Goal: Task Accomplishment & Management: Complete application form

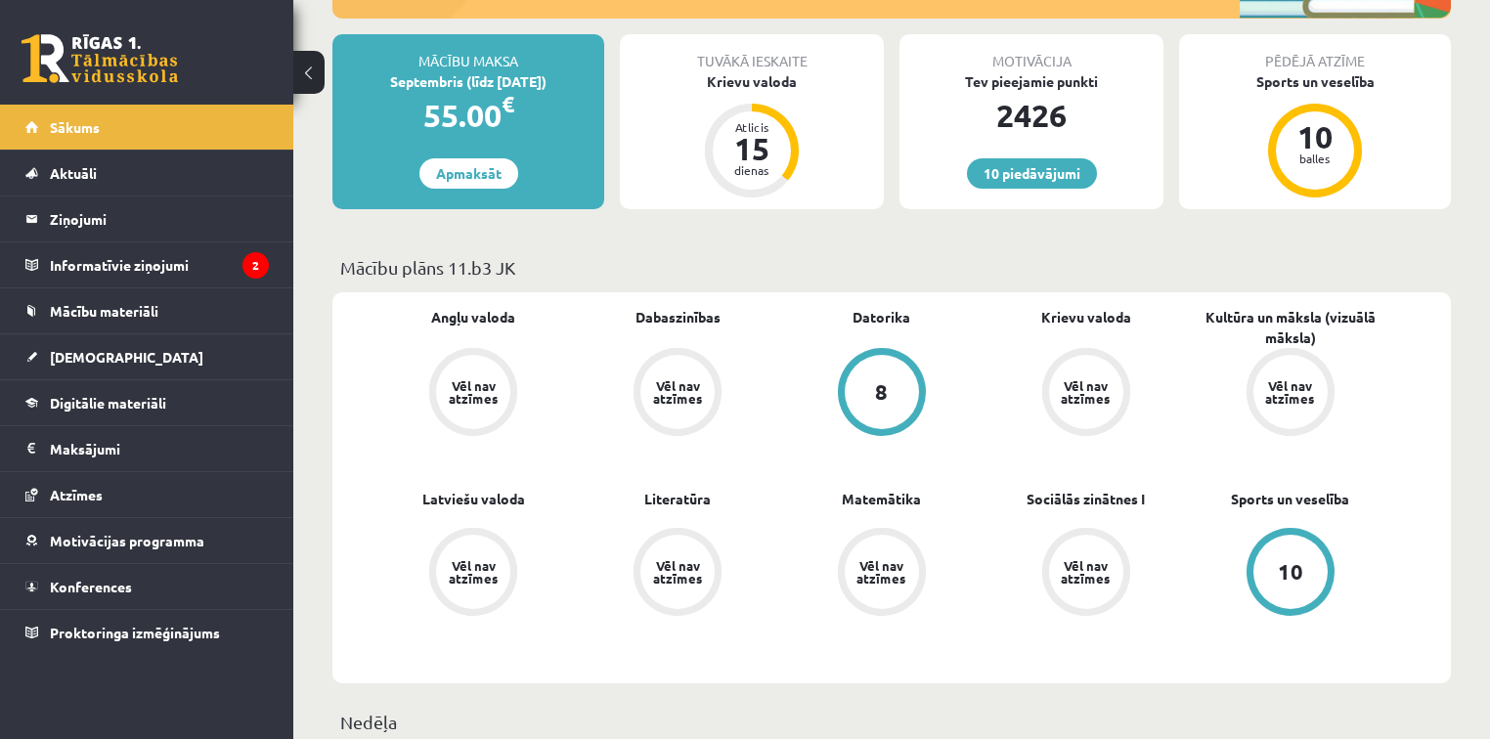
scroll to position [409, 0]
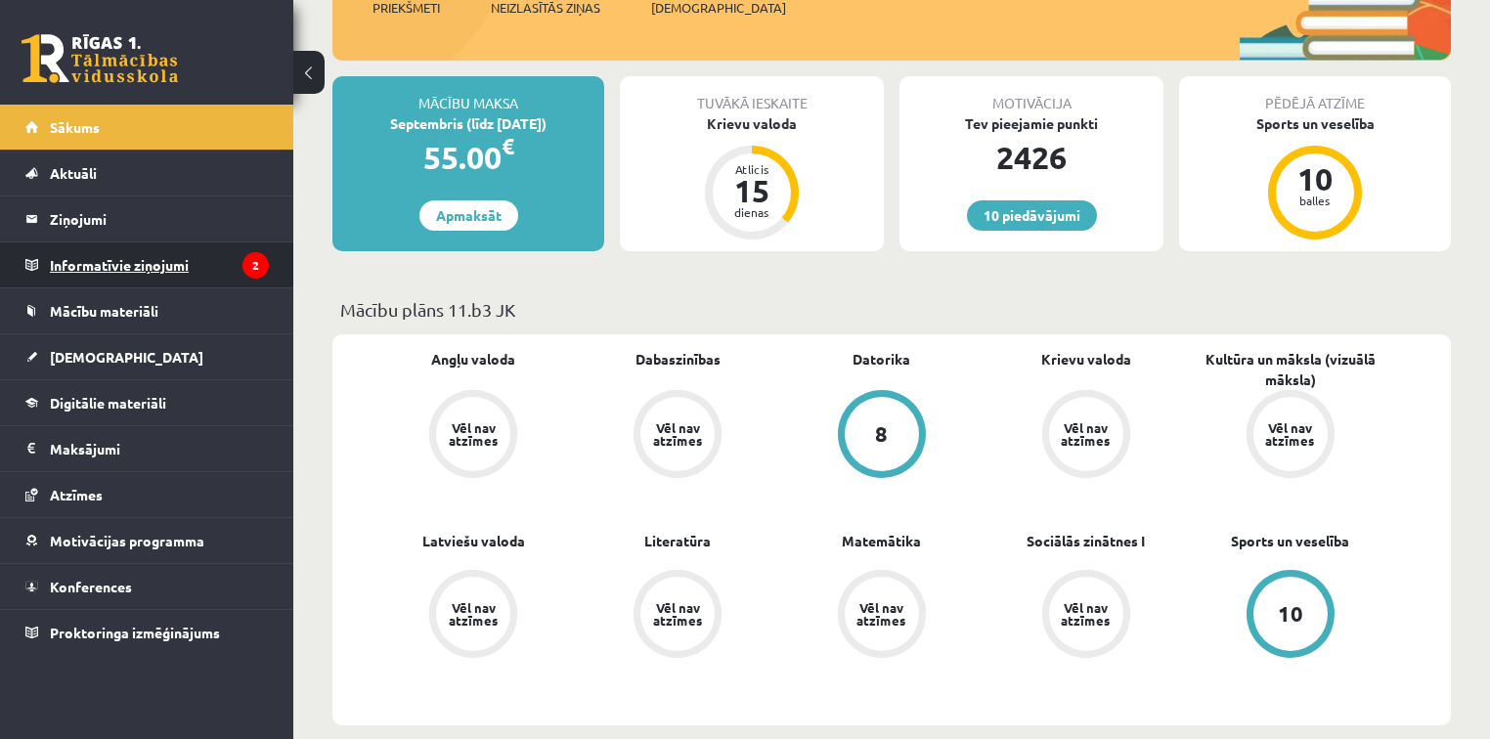
click at [140, 257] on legend "Informatīvie ziņojumi 2" at bounding box center [159, 265] width 219 height 45
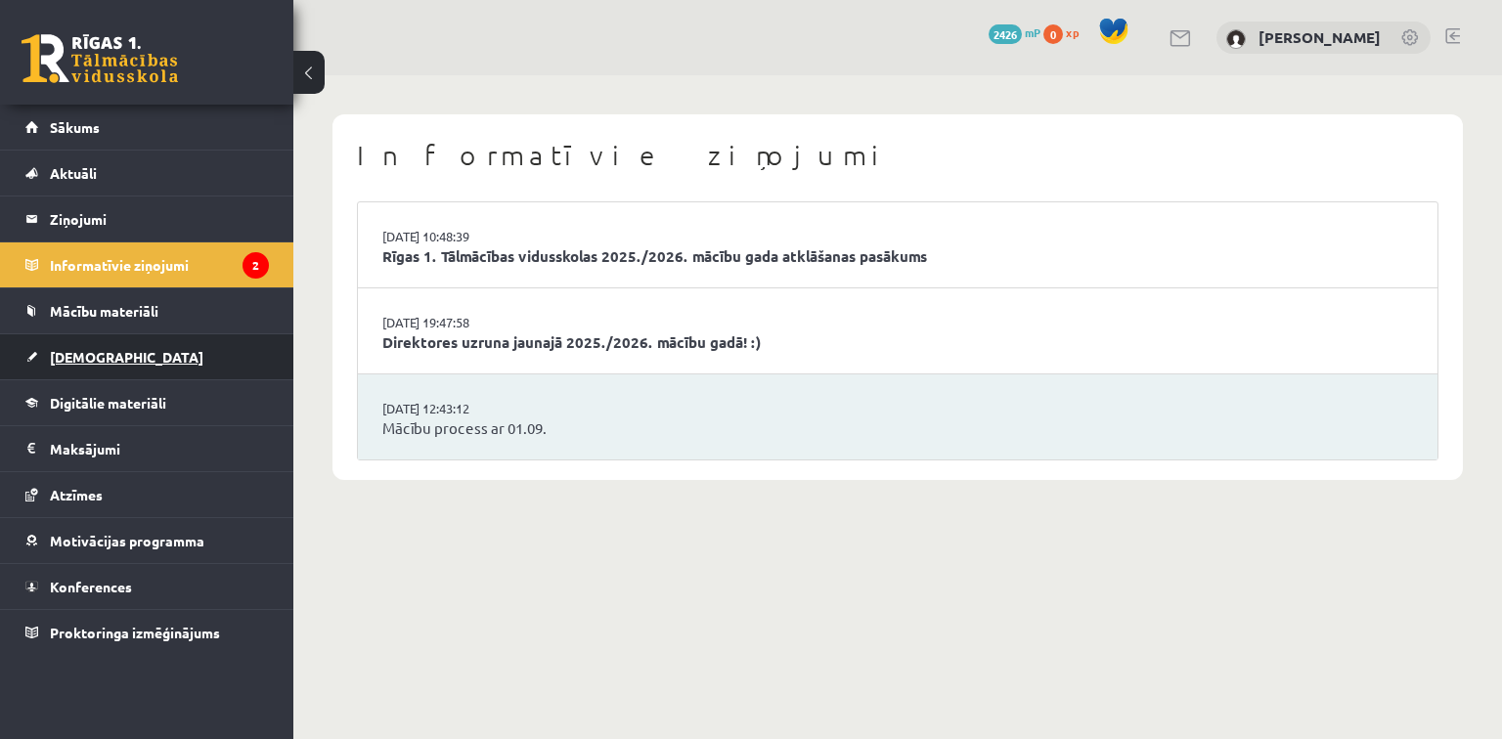
click at [92, 350] on span "[DEMOGRAPHIC_DATA]" at bounding box center [127, 357] width 154 height 18
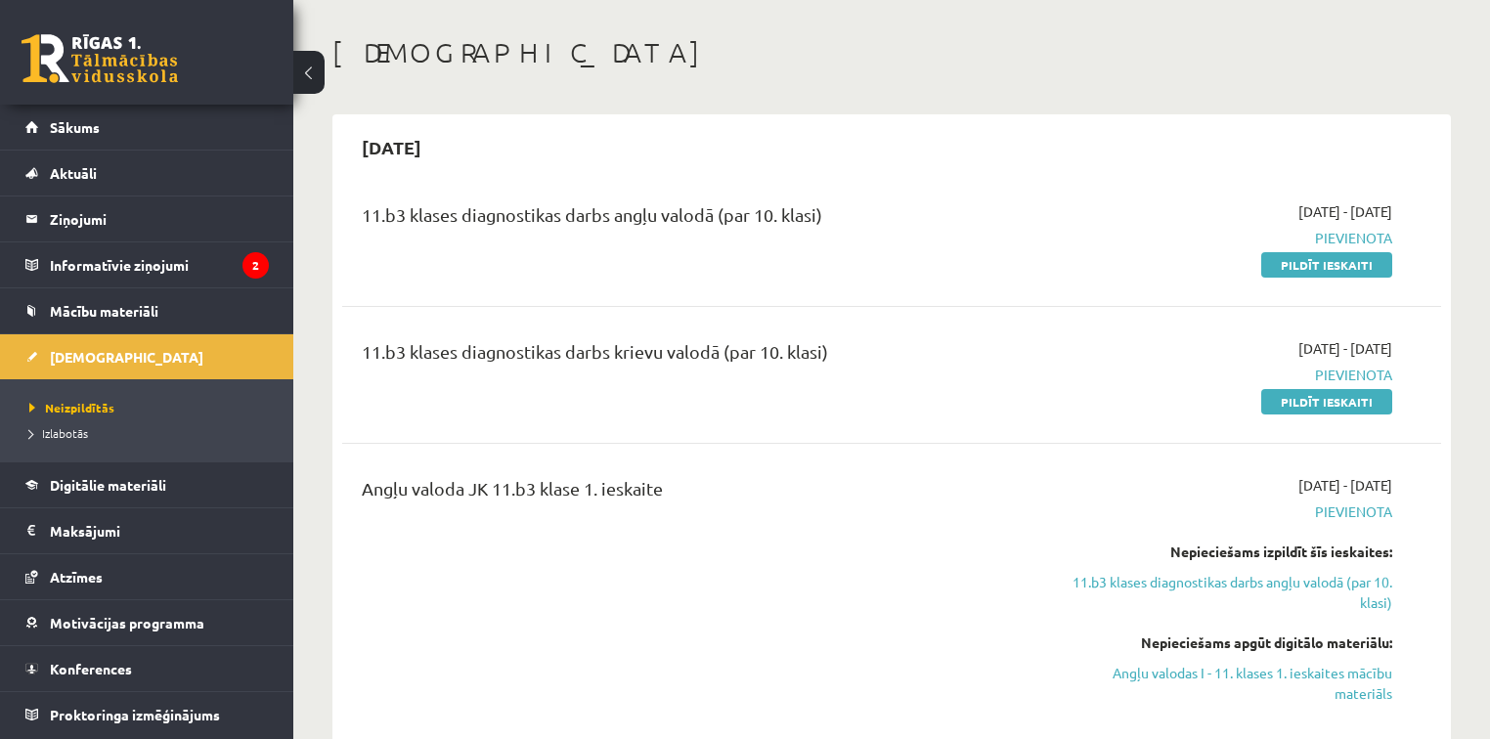
scroll to position [156, 0]
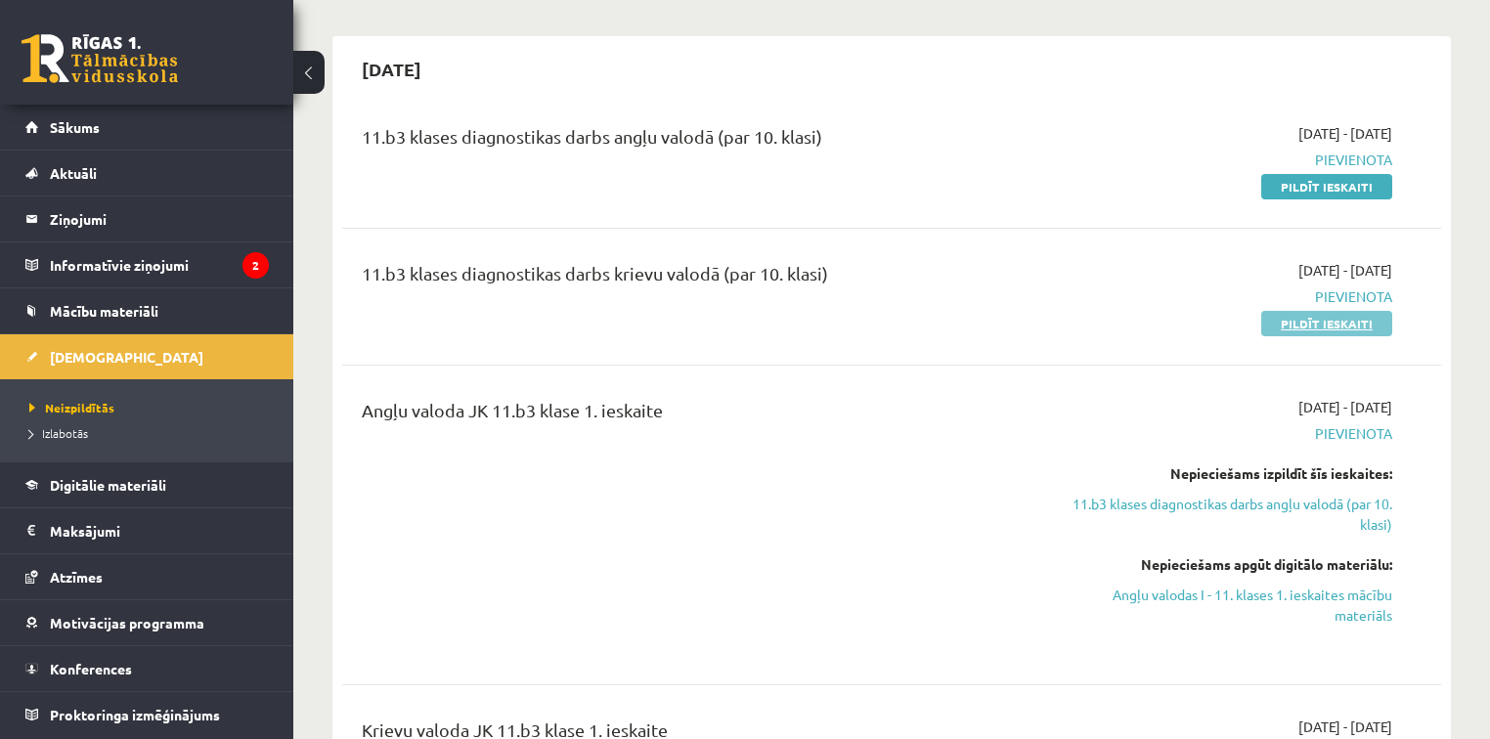
click at [1315, 320] on link "Pildīt ieskaiti" at bounding box center [1327, 323] width 131 height 25
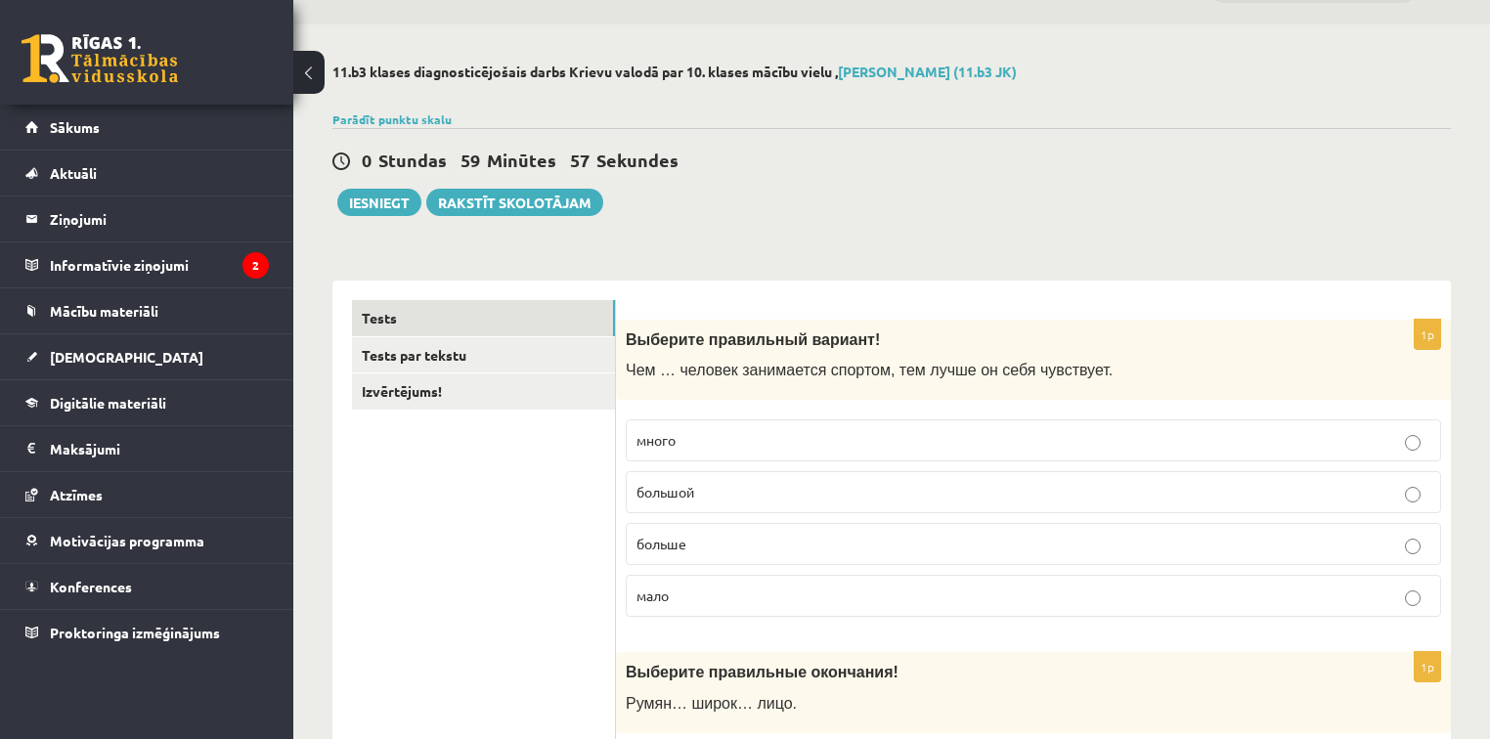
scroll to position [78, 0]
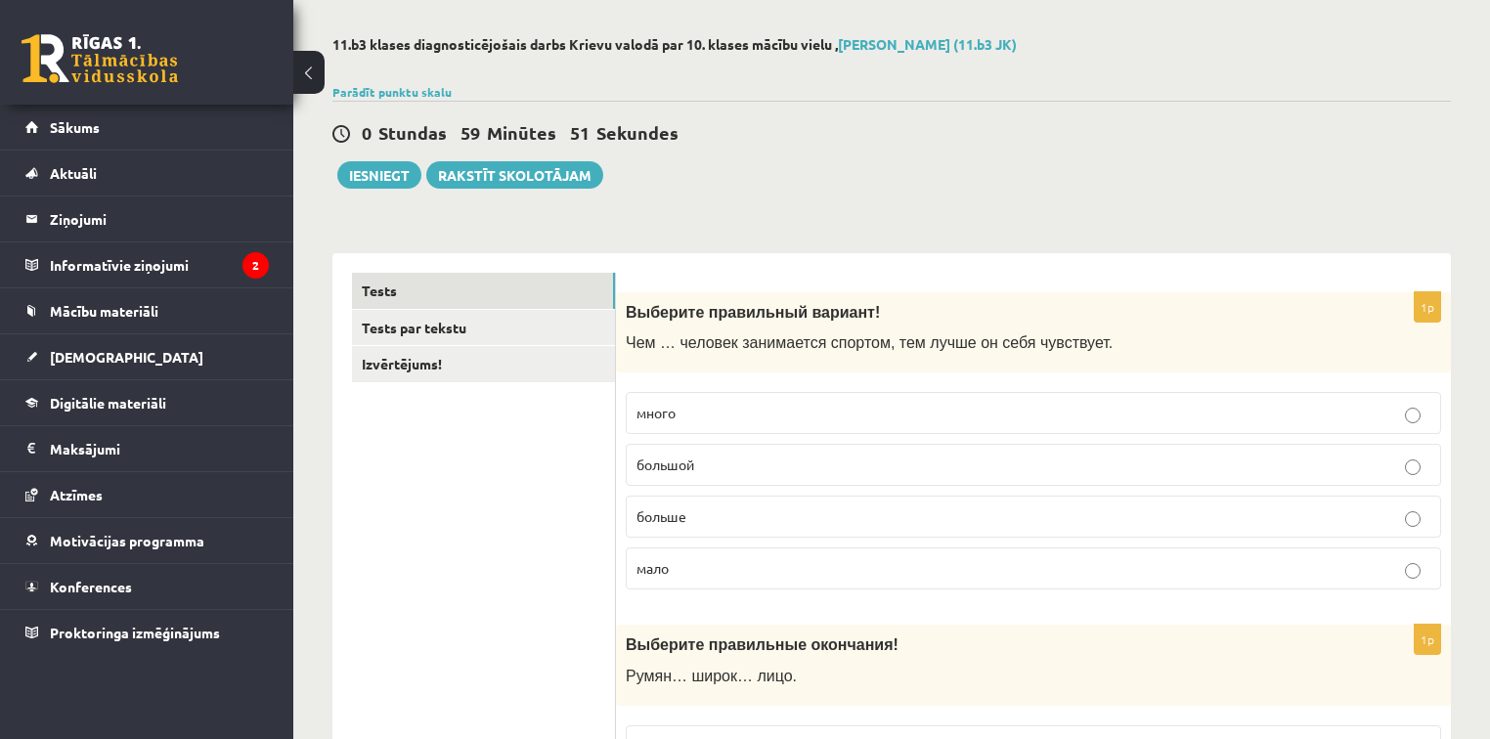
click at [675, 513] on span "больше" at bounding box center [662, 517] width 50 height 18
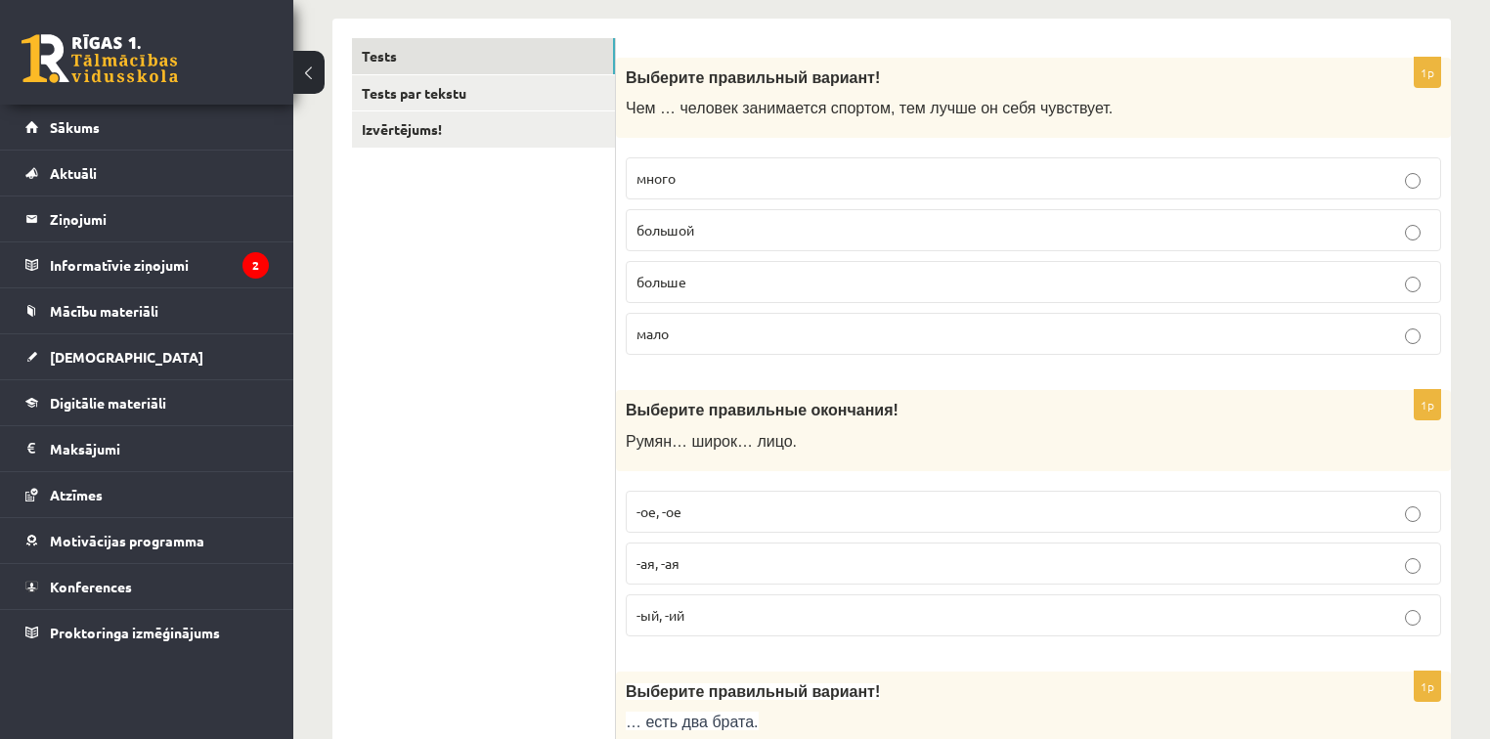
scroll to position [391, 0]
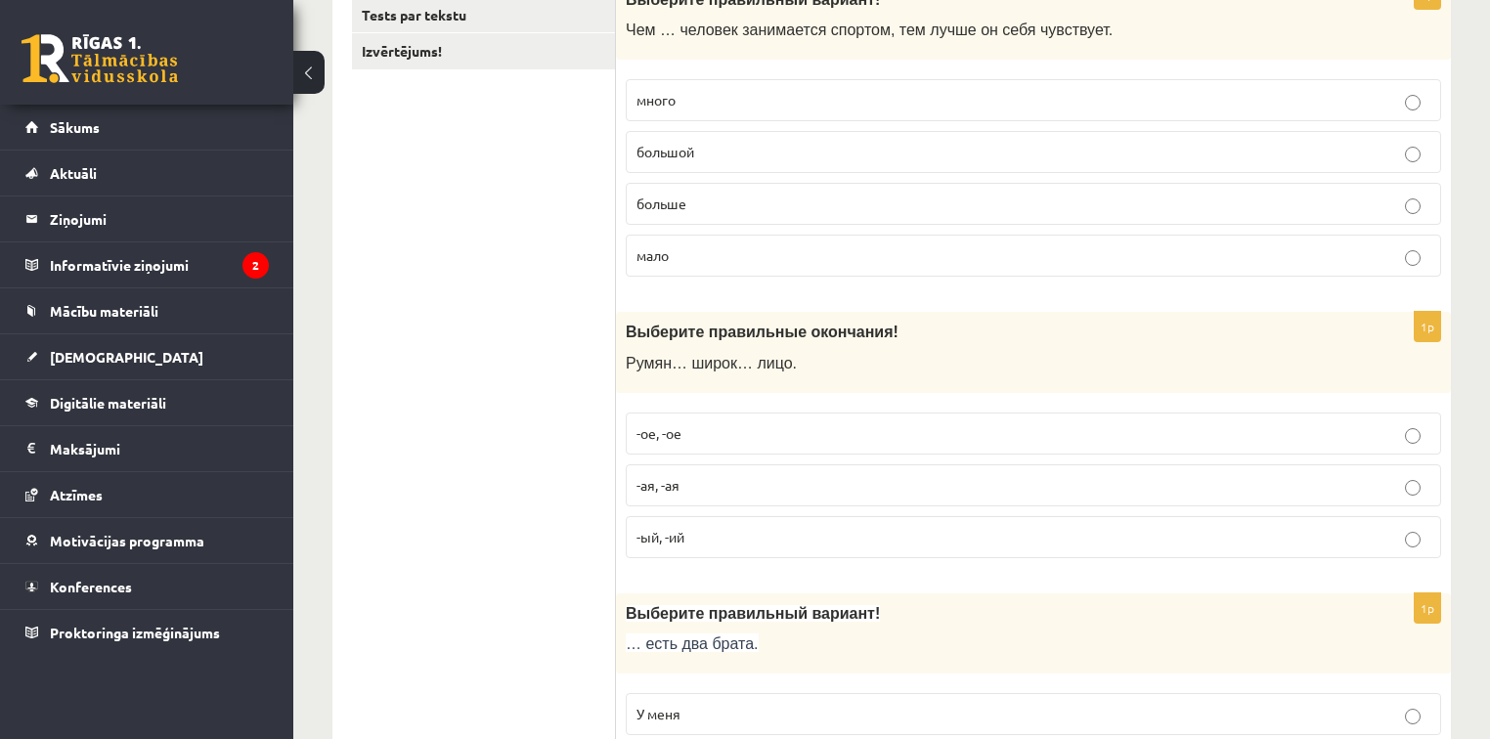
click at [664, 434] on span "-ое, -ое" at bounding box center [659, 433] width 45 height 18
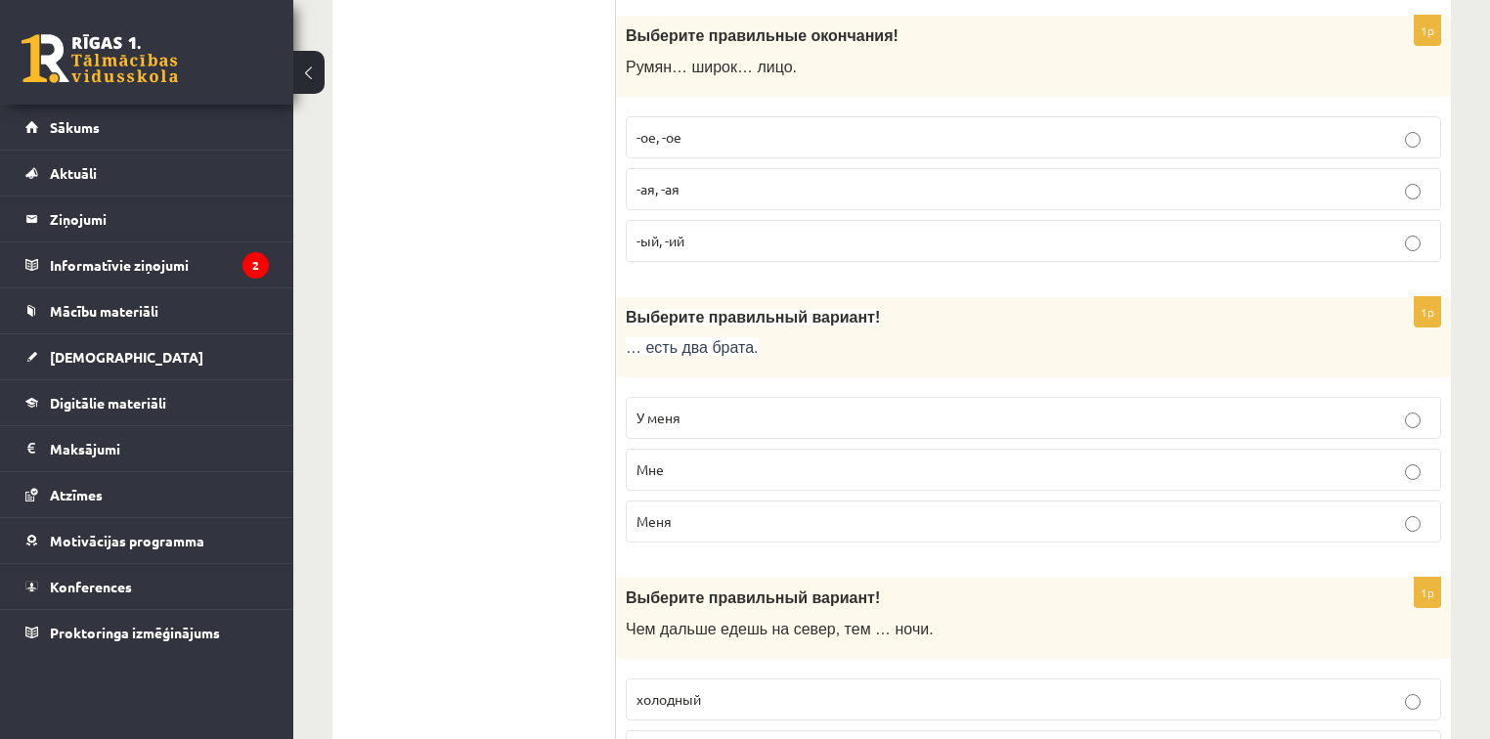
scroll to position [704, 0]
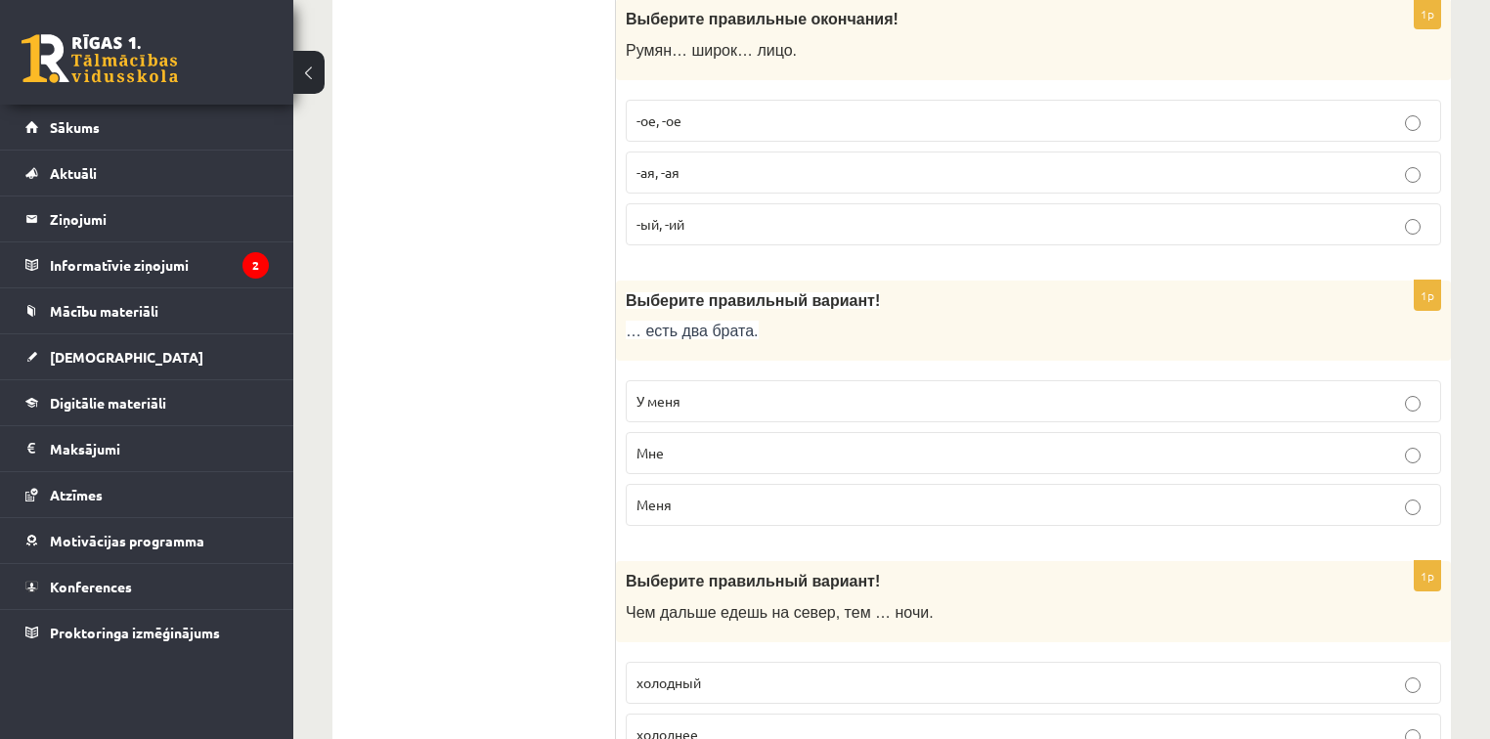
click at [668, 407] on p "У меня" at bounding box center [1034, 401] width 794 height 21
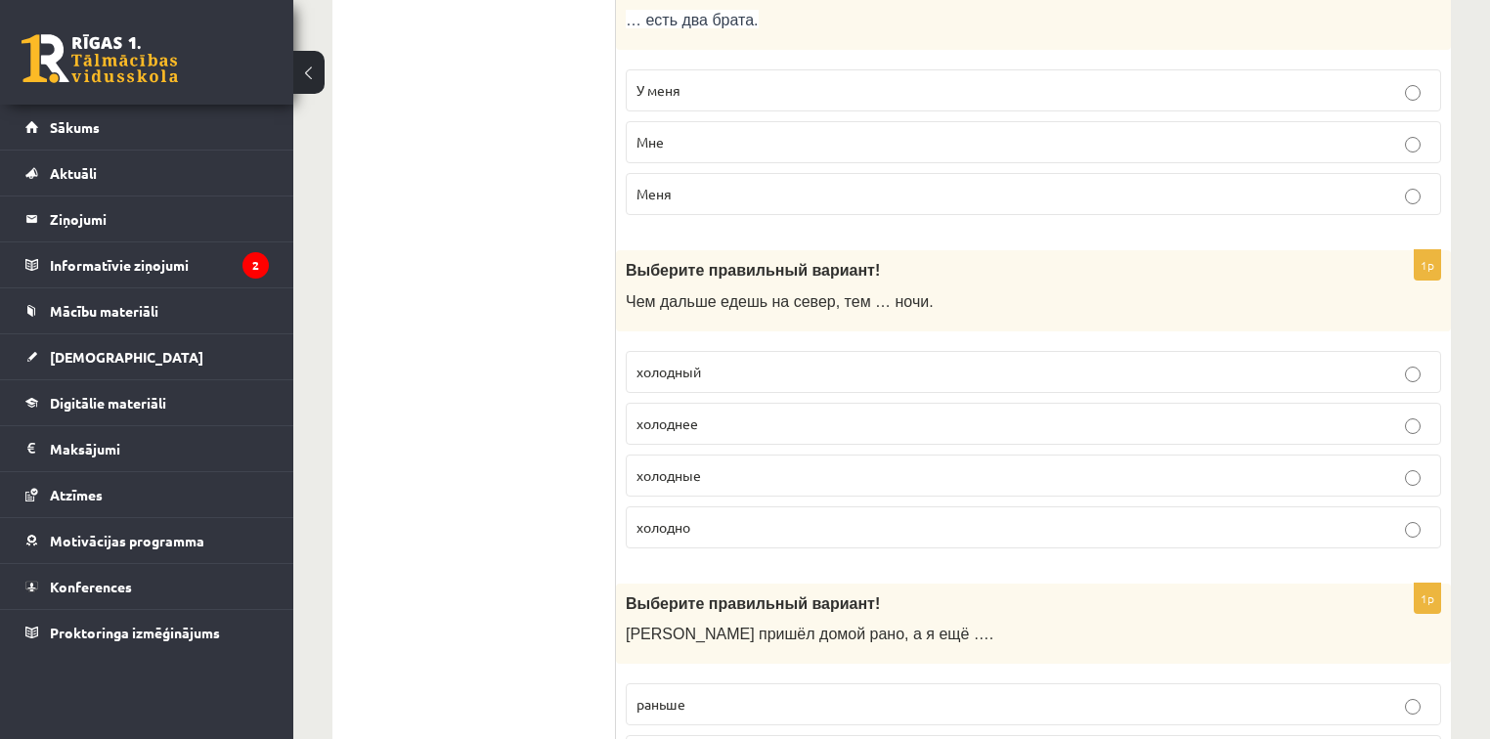
scroll to position [1017, 0]
click at [675, 417] on span "холоднее" at bounding box center [668, 422] width 62 height 18
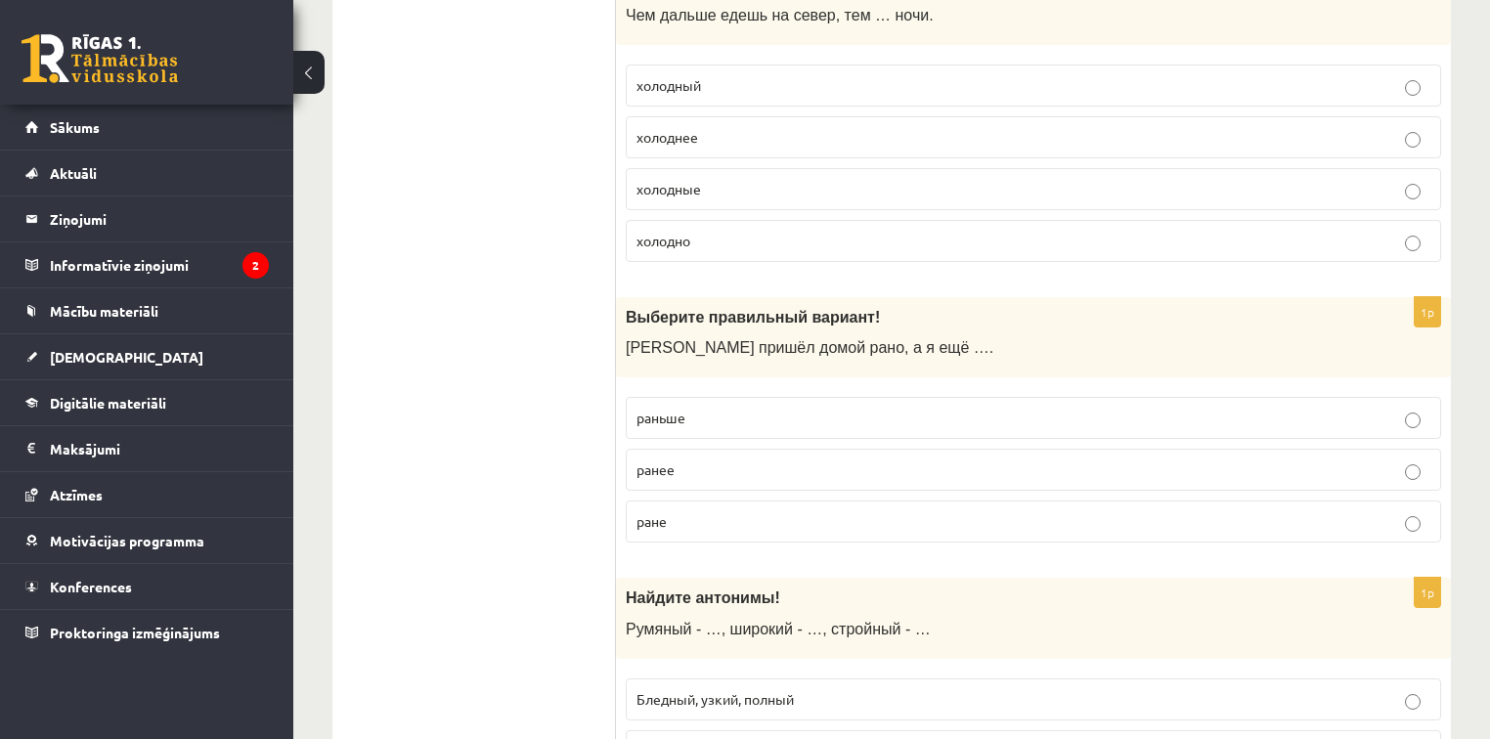
scroll to position [1330, 0]
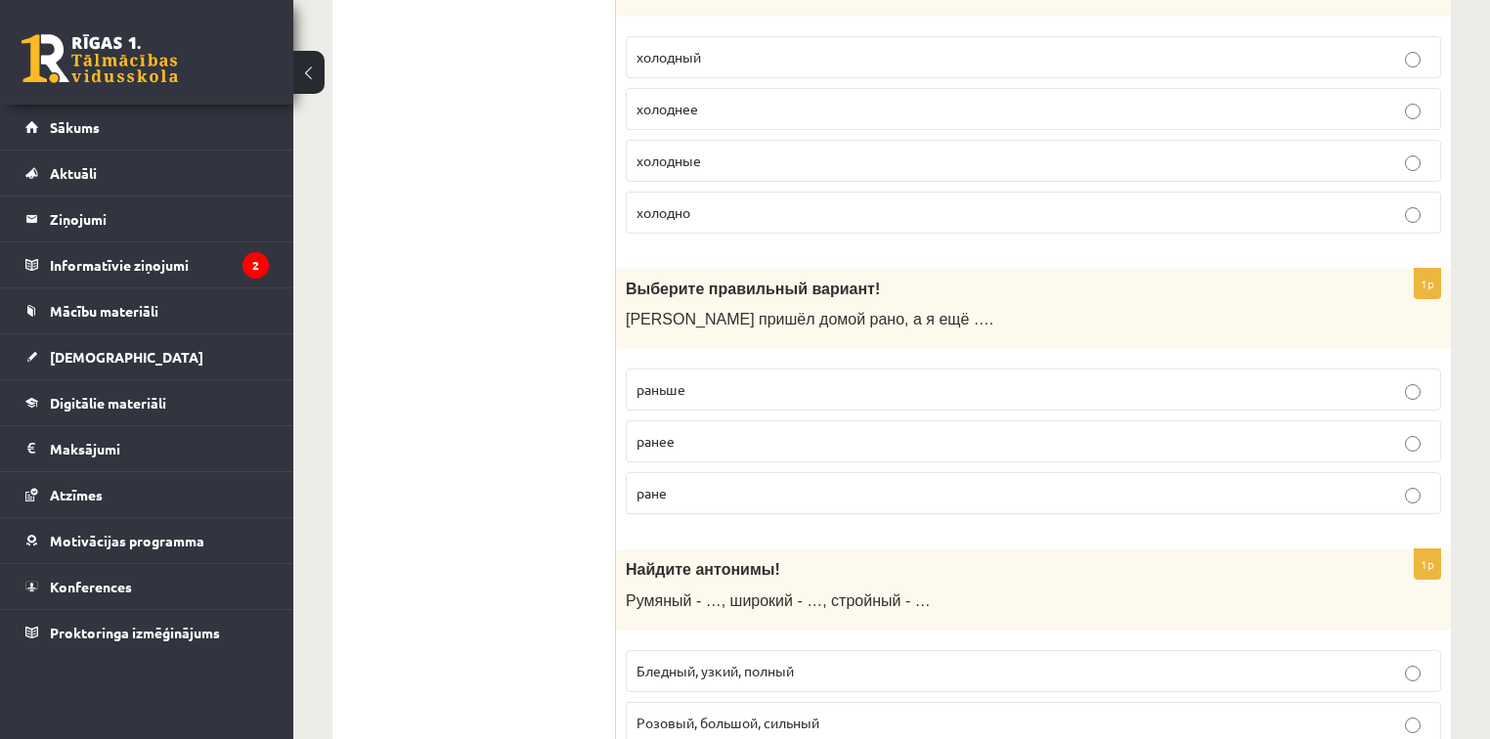
click at [675, 388] on span "раньше" at bounding box center [661, 389] width 49 height 18
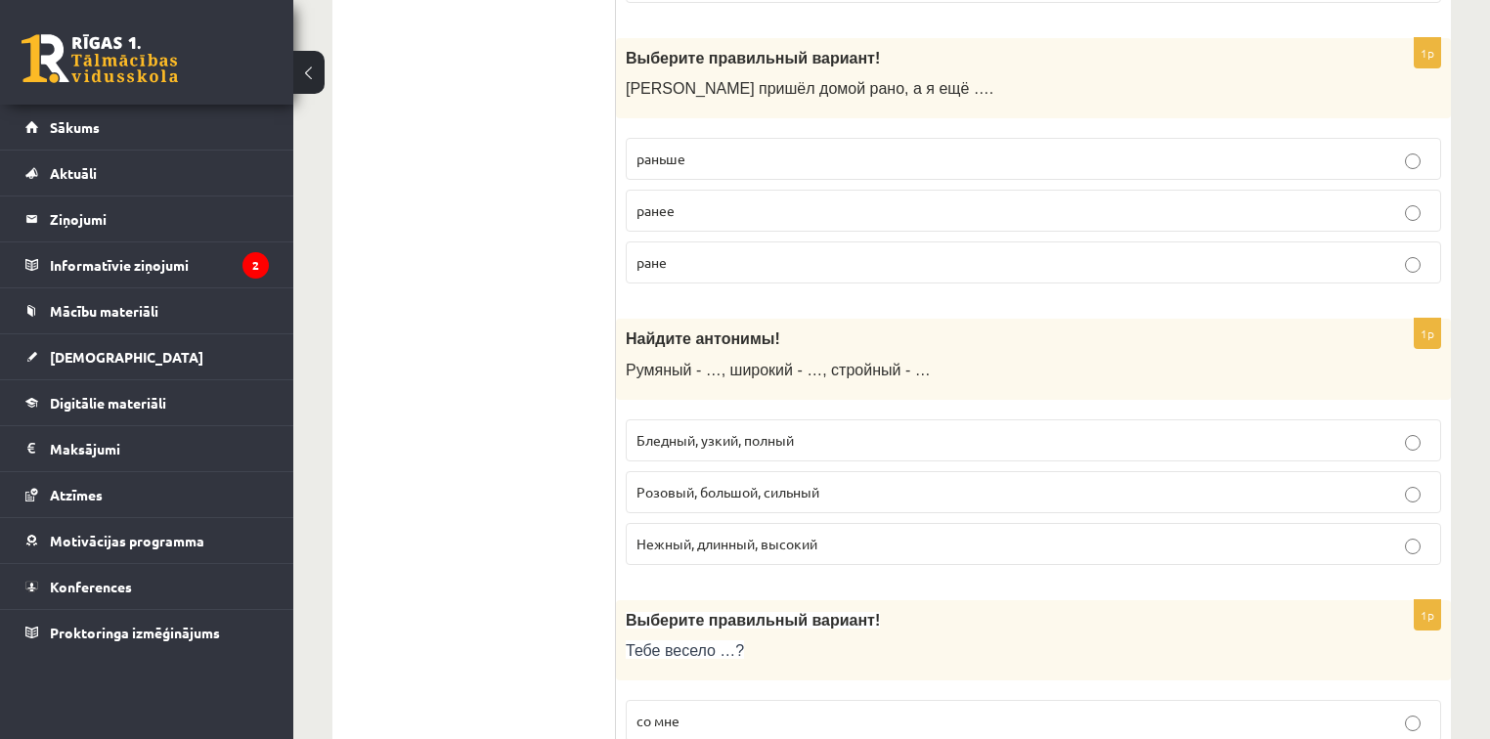
scroll to position [1565, 0]
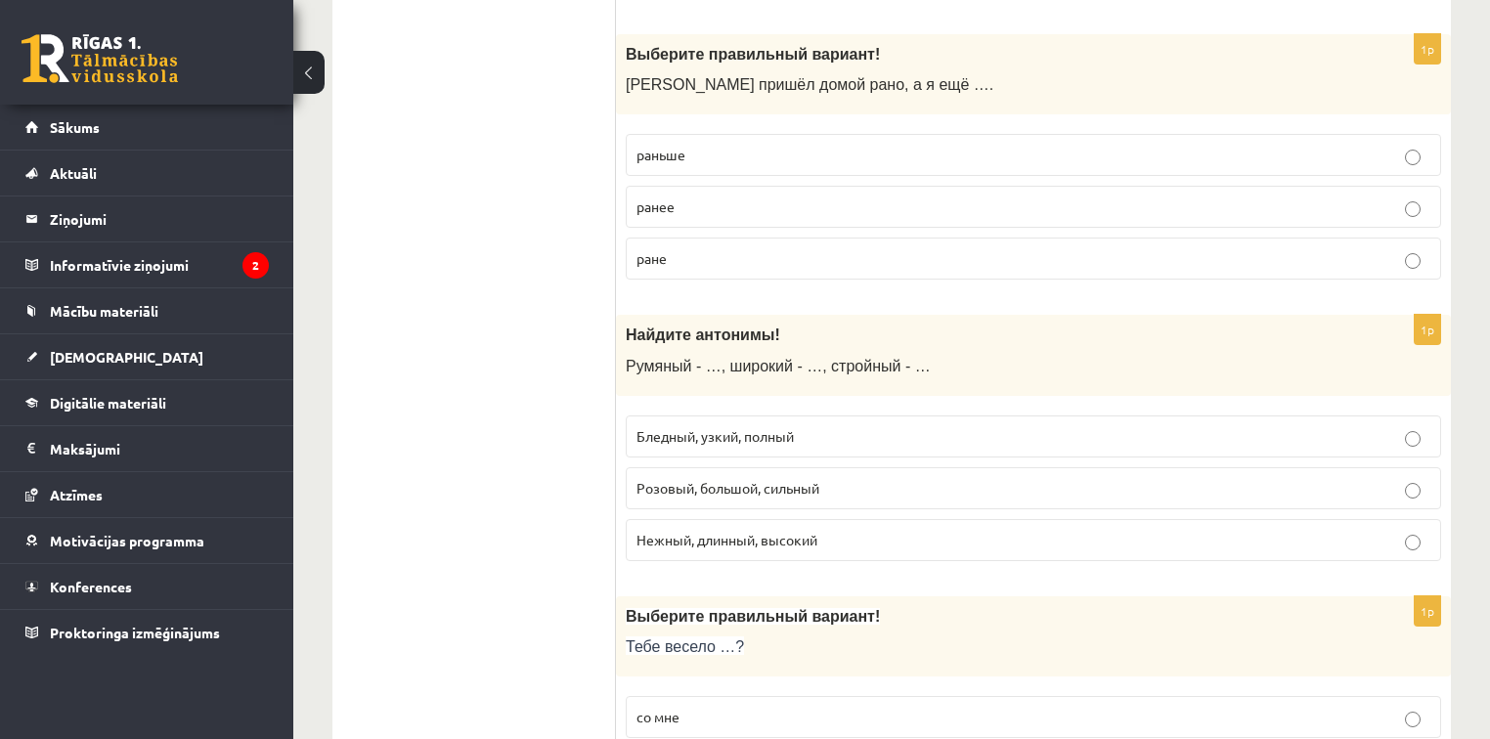
click at [780, 427] on span "Бледный, узкий, полный" at bounding box center [715, 436] width 157 height 18
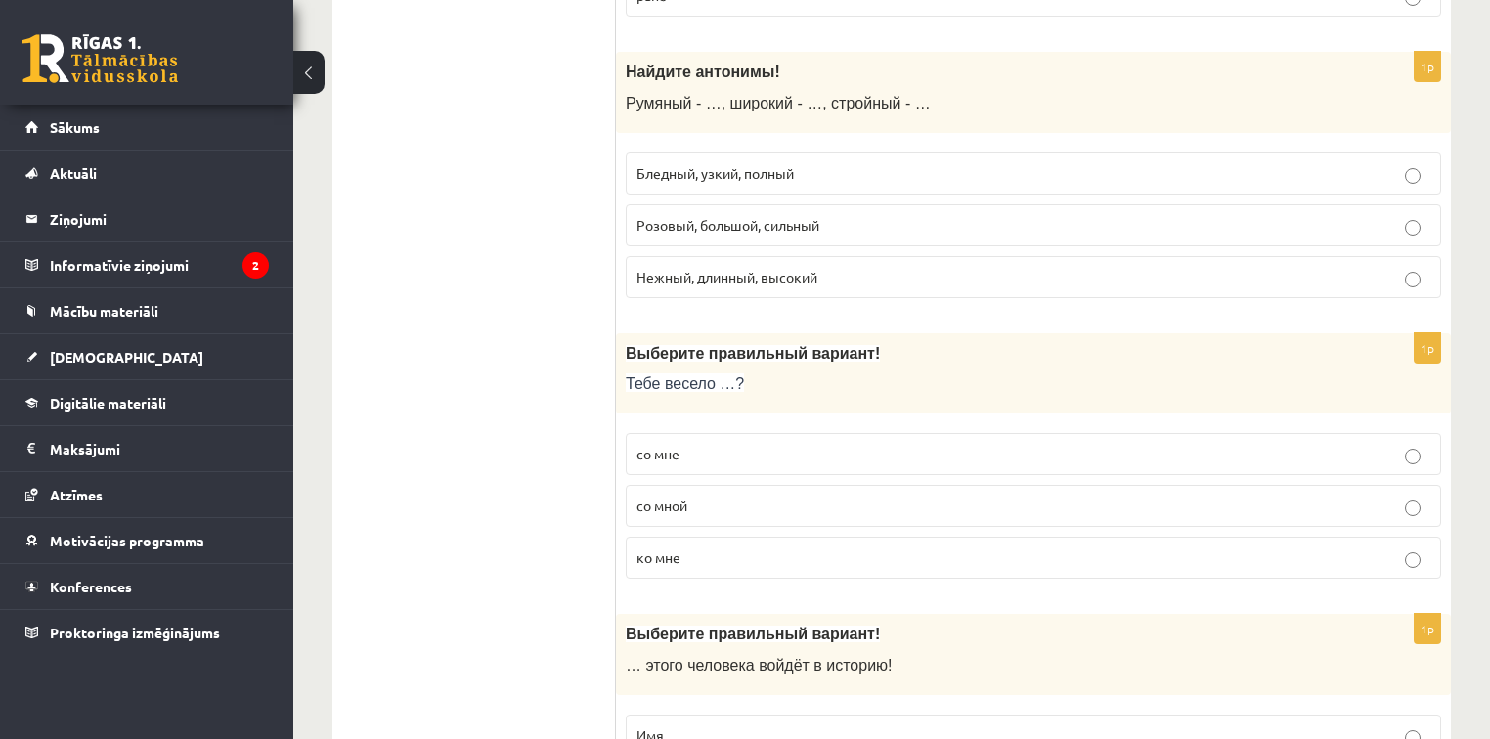
scroll to position [1878, 0]
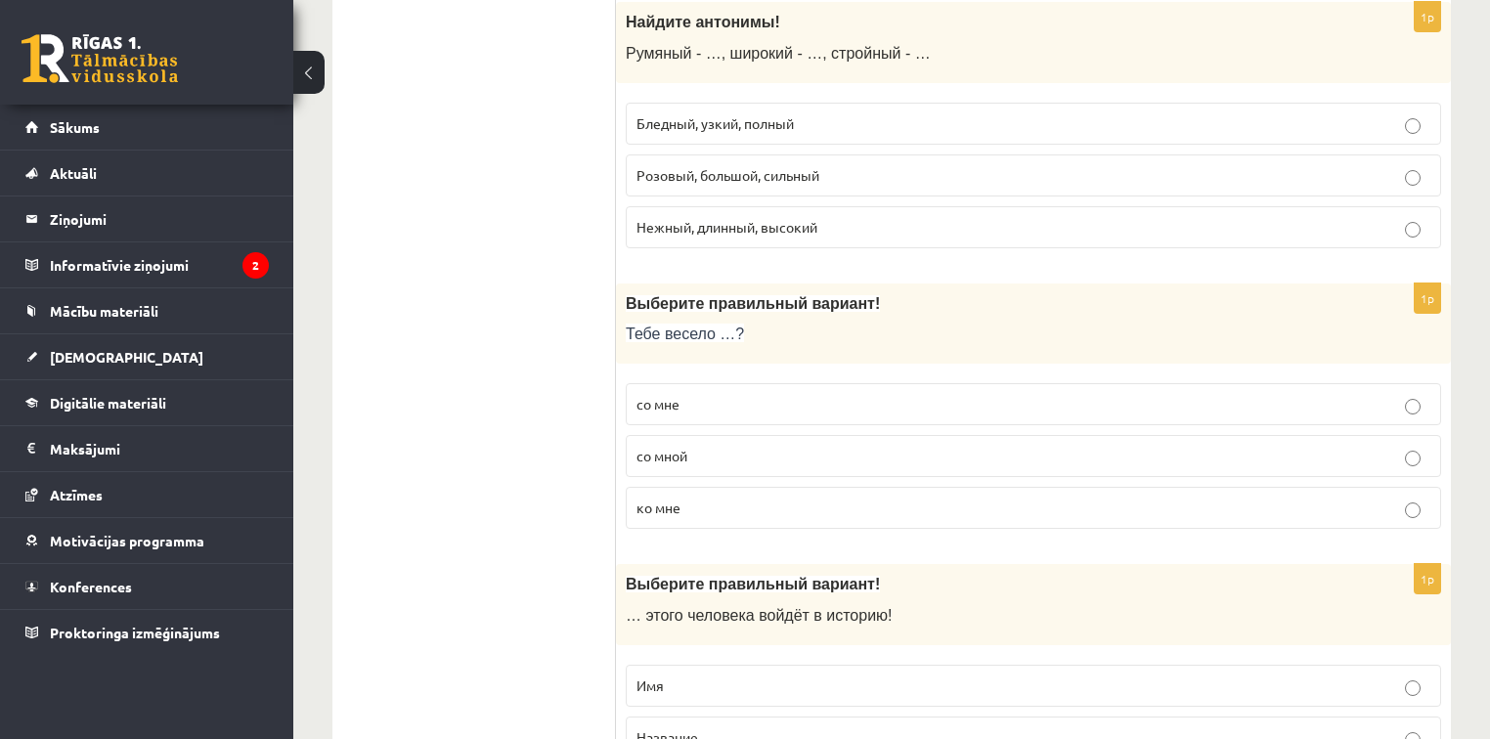
click at [695, 446] on p "со мной" at bounding box center [1034, 456] width 794 height 21
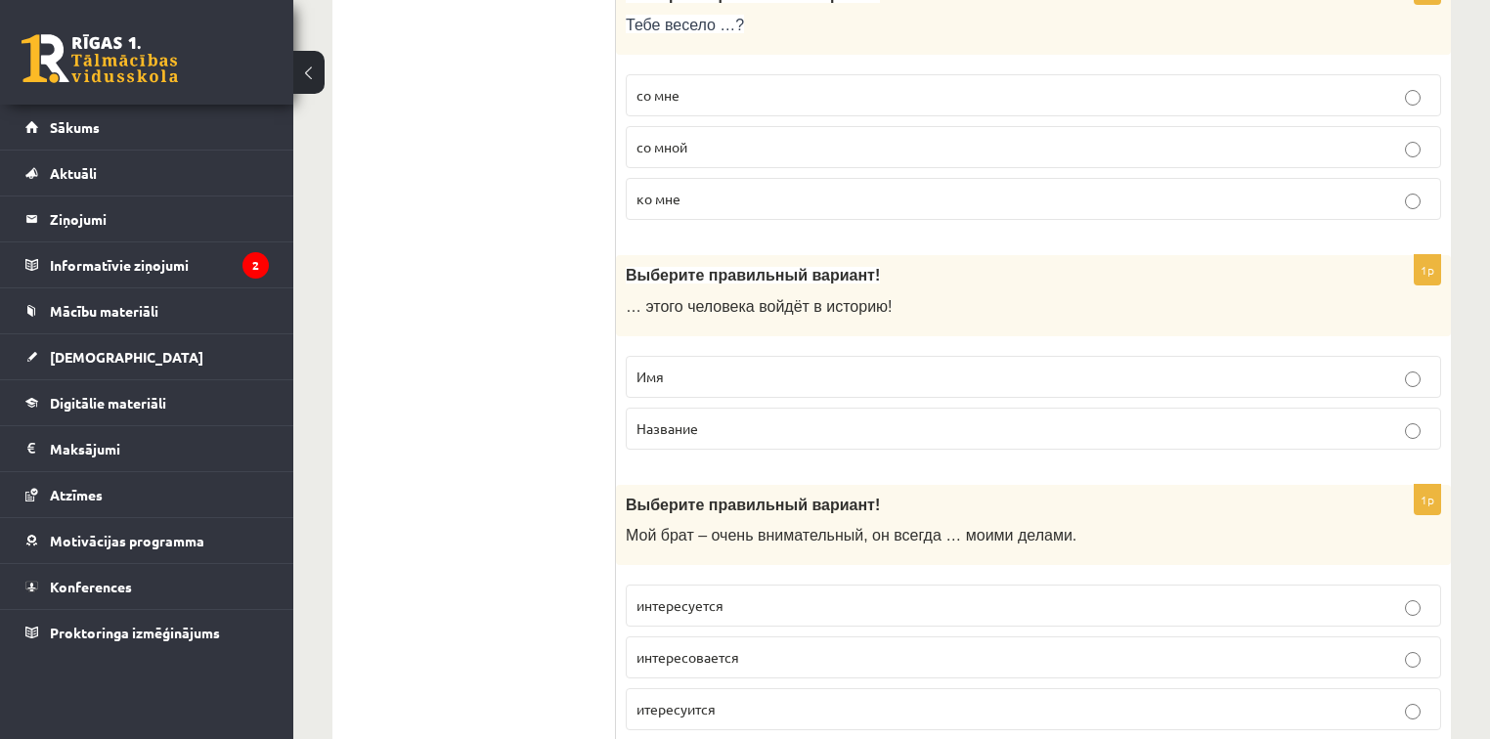
scroll to position [2191, 0]
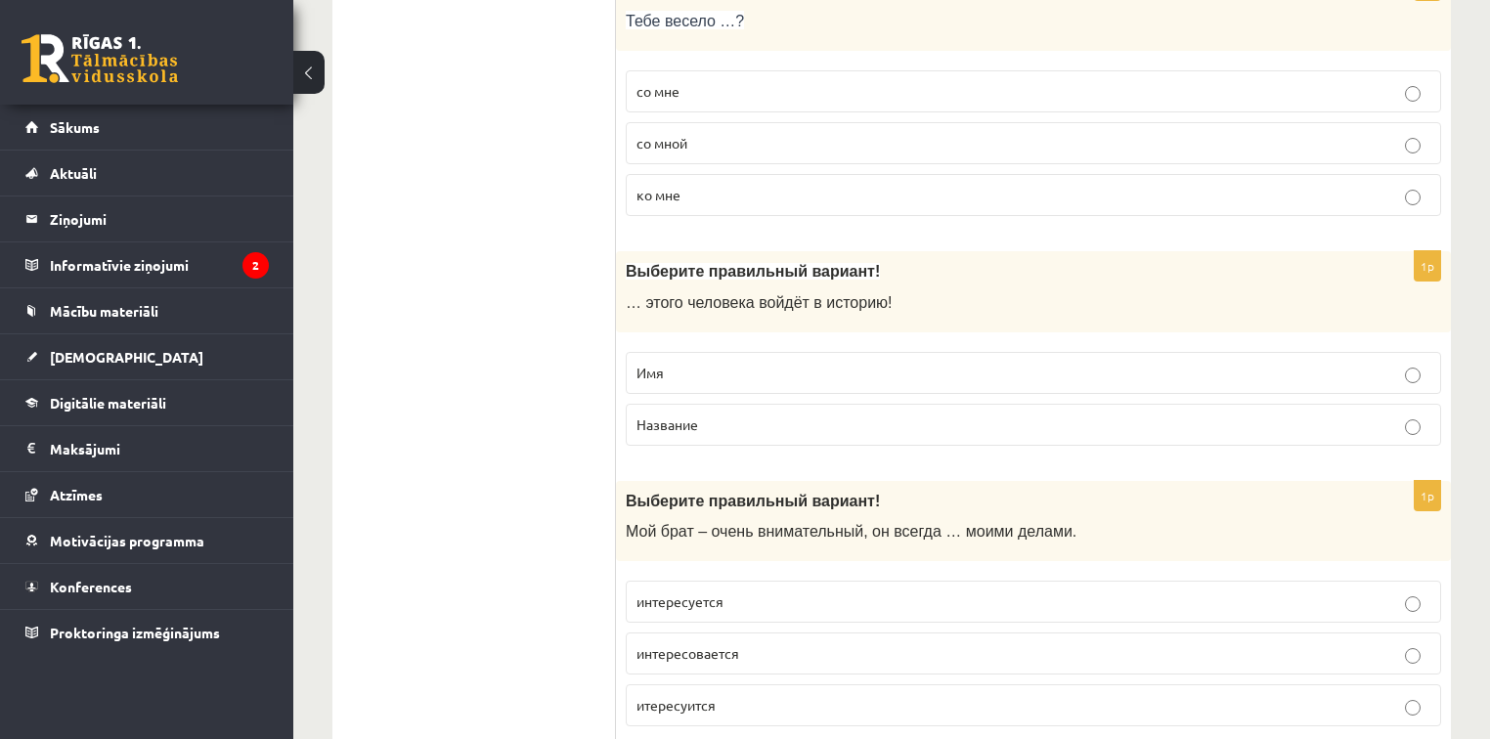
click at [716, 363] on p "Имя" at bounding box center [1034, 373] width 794 height 21
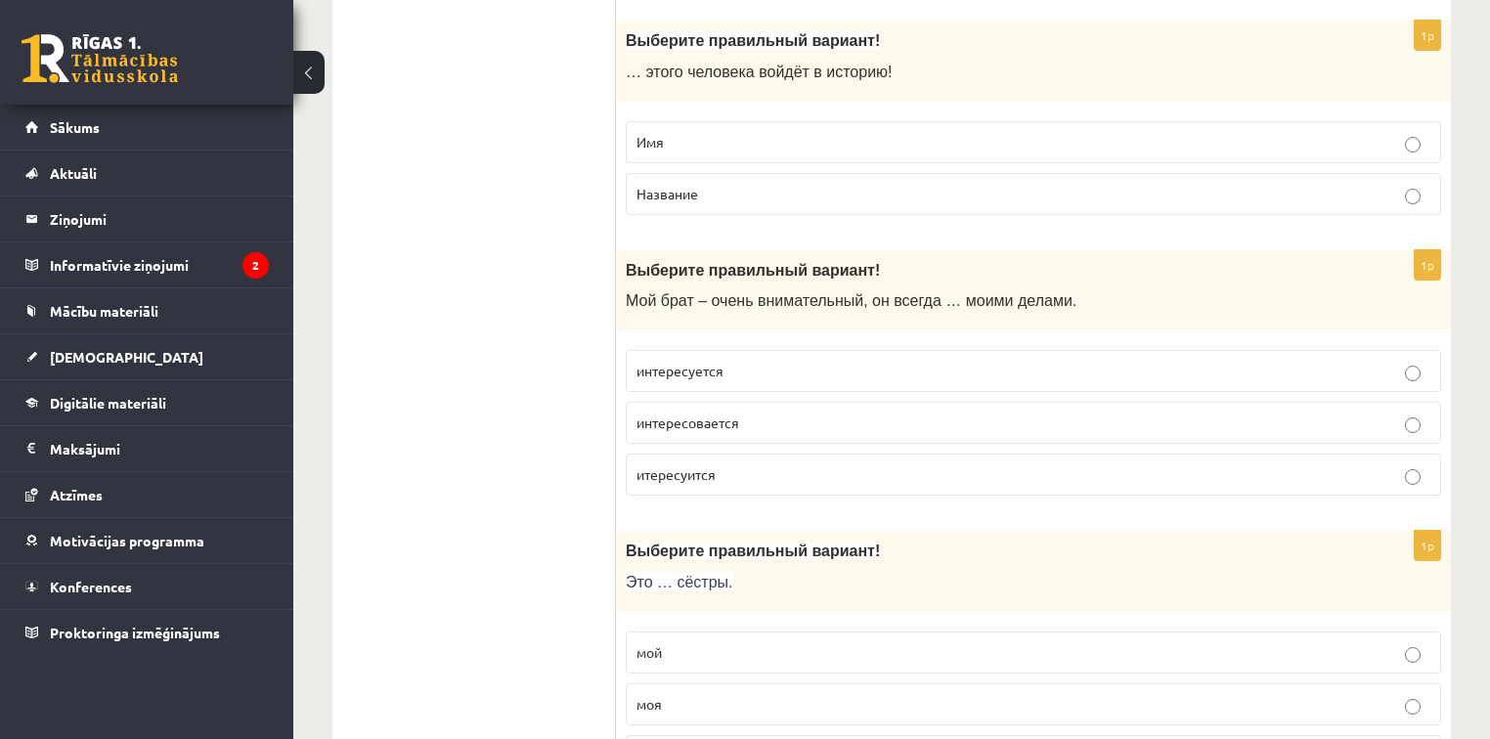
scroll to position [2425, 0]
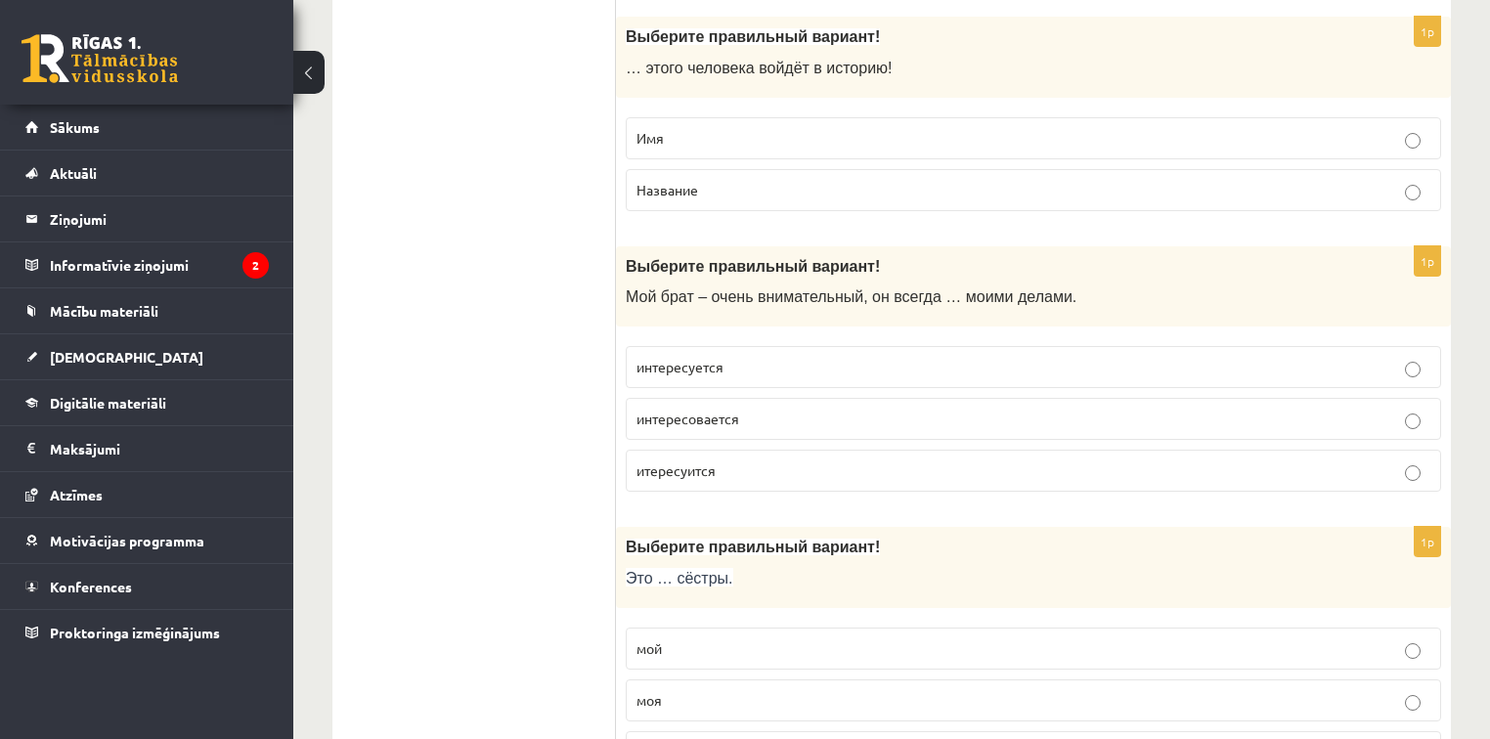
click at [782, 346] on label "интересуется" at bounding box center [1034, 367] width 816 height 42
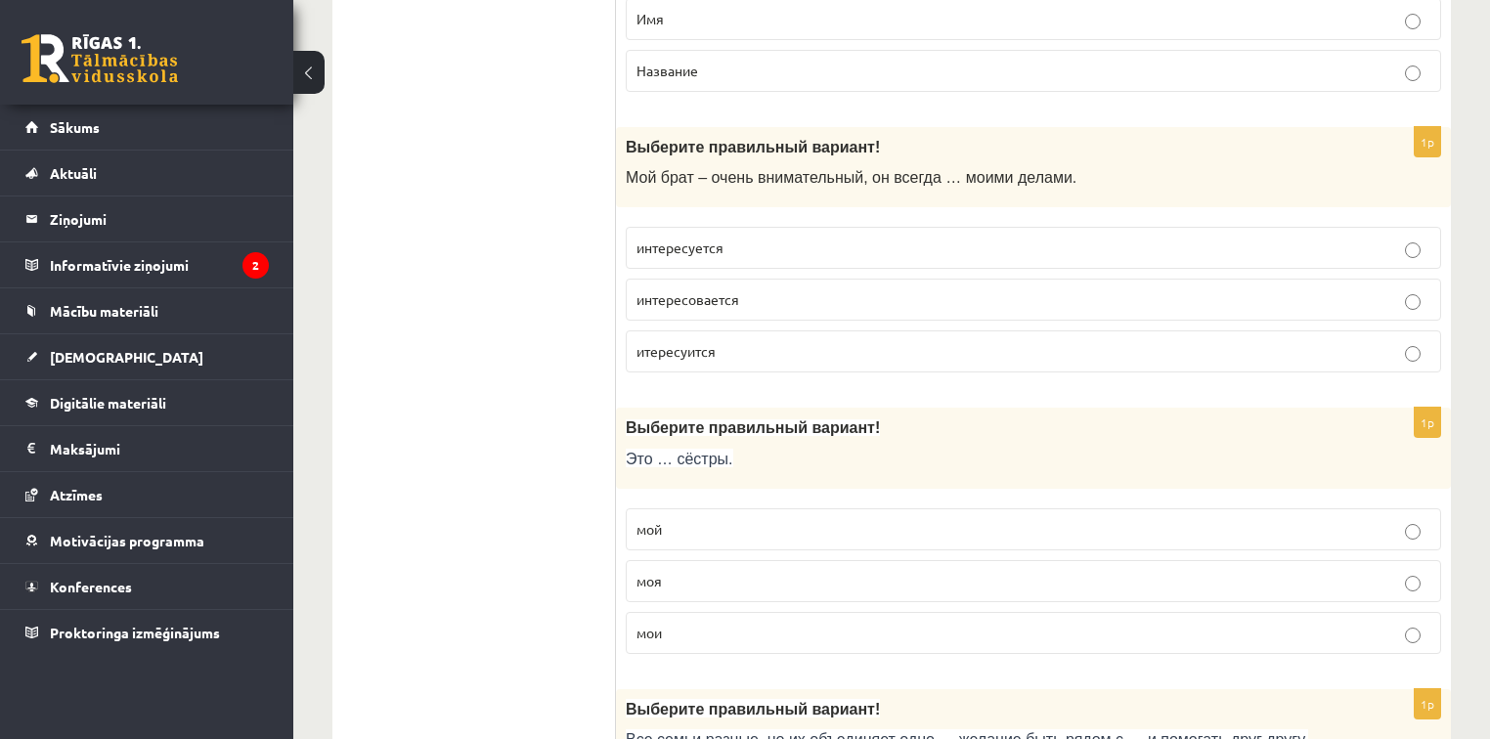
scroll to position [2582, 0]
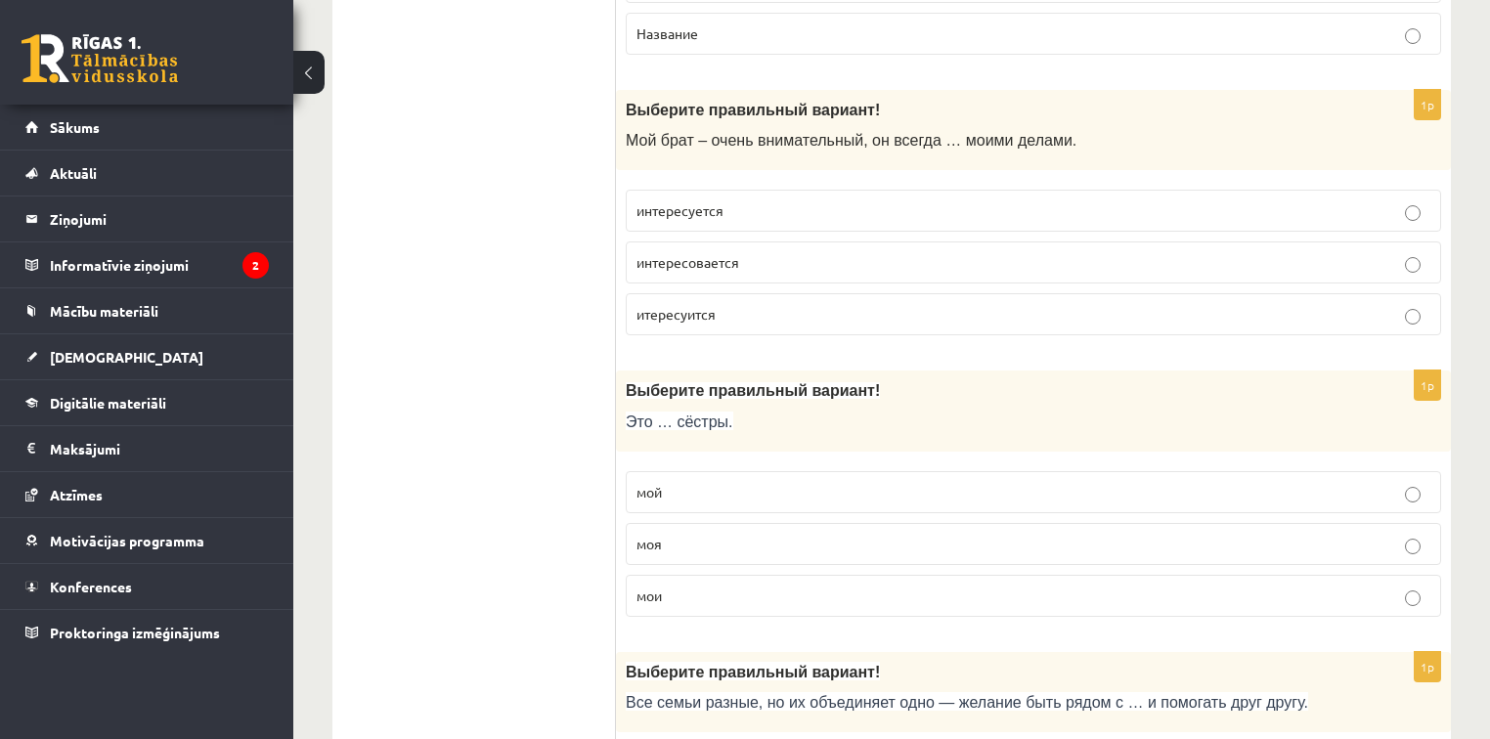
click at [708, 534] on p "моя" at bounding box center [1034, 544] width 794 height 21
click at [681, 586] on p "мои" at bounding box center [1034, 596] width 794 height 21
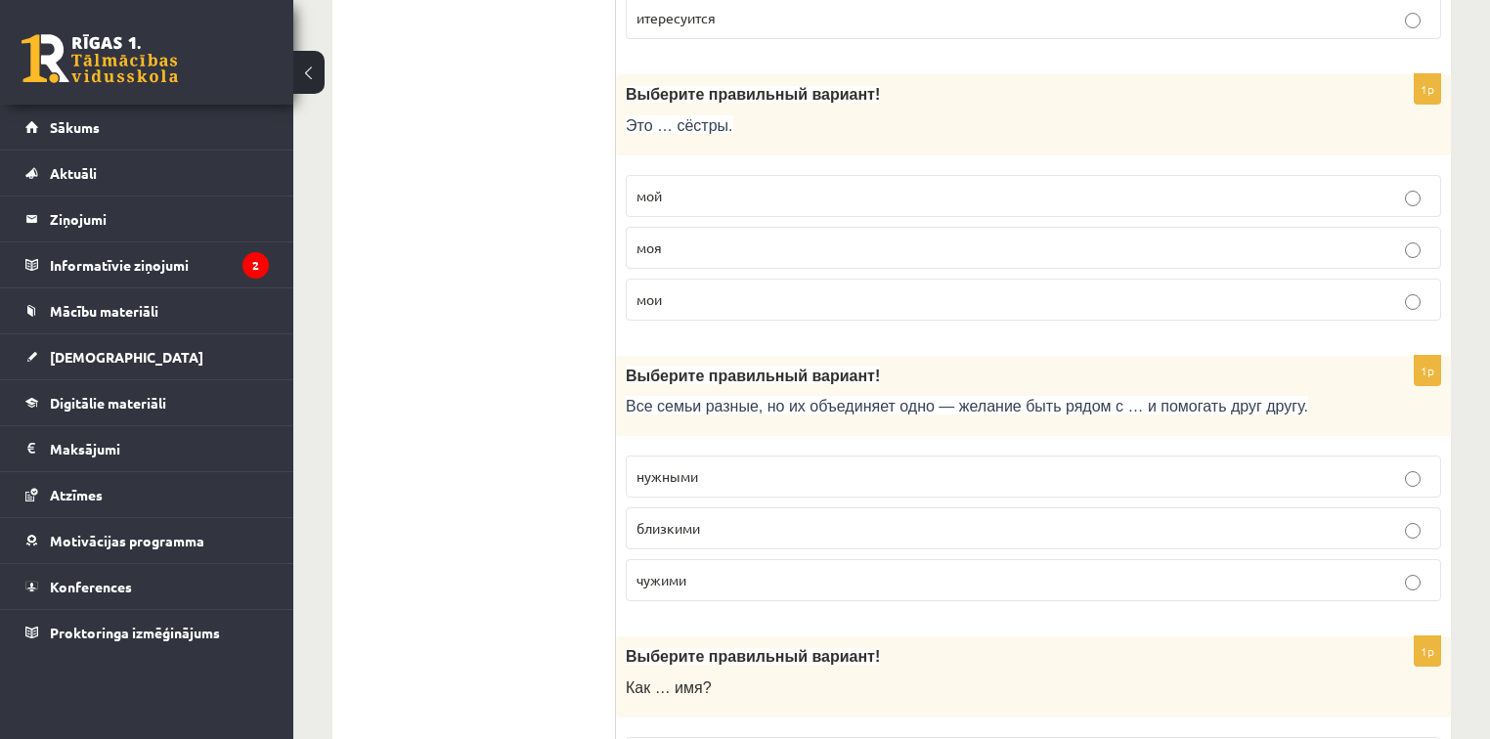
scroll to position [2895, 0]
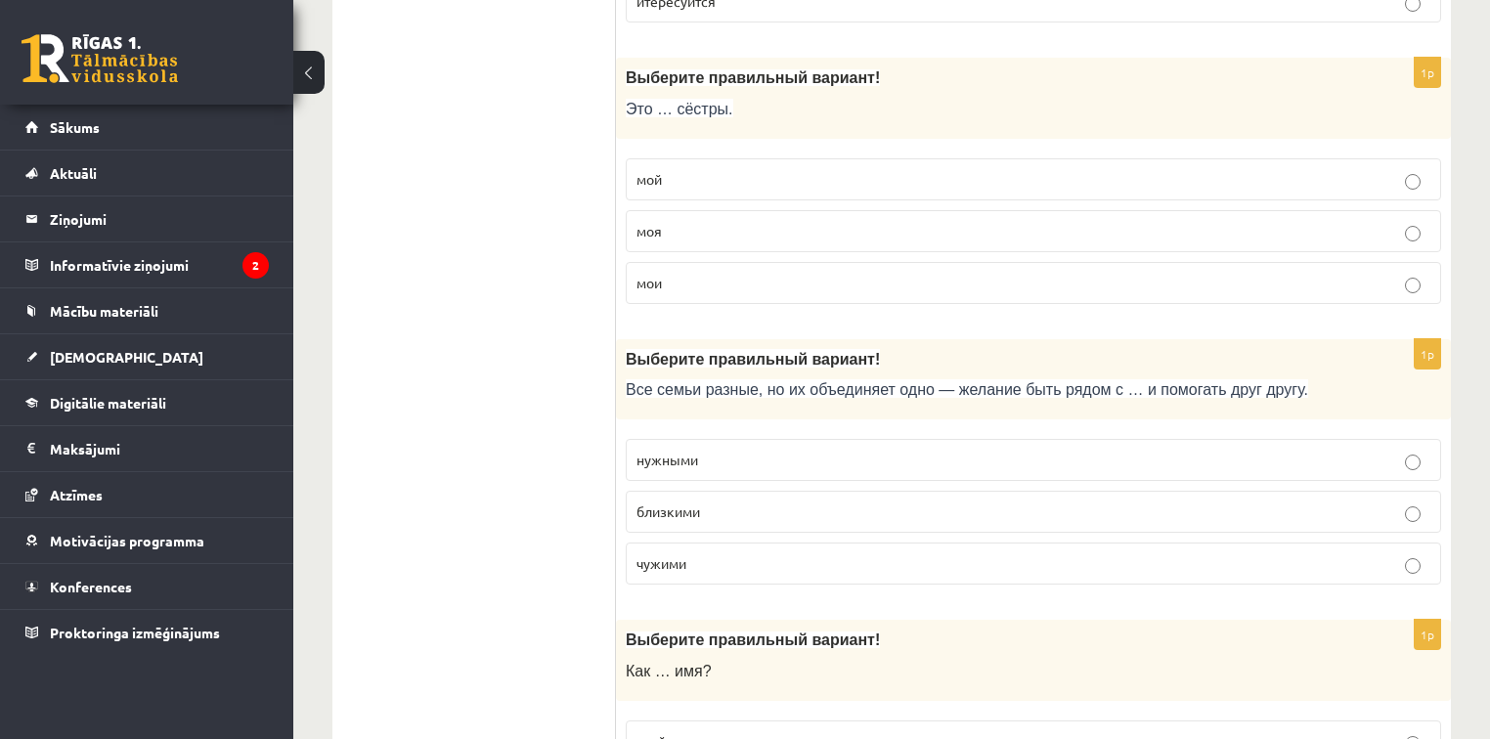
click at [734, 502] on p "близкими" at bounding box center [1034, 512] width 794 height 21
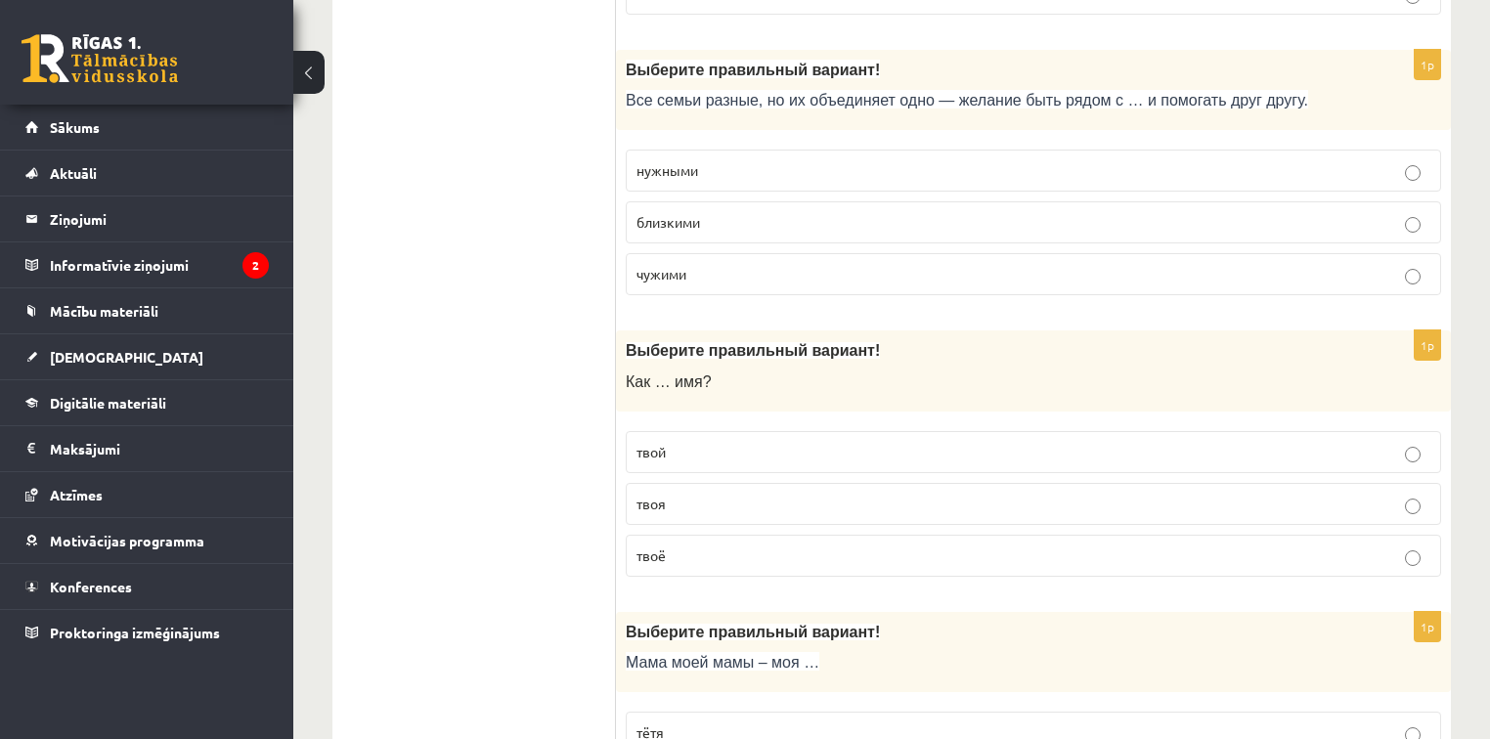
scroll to position [3208, 0]
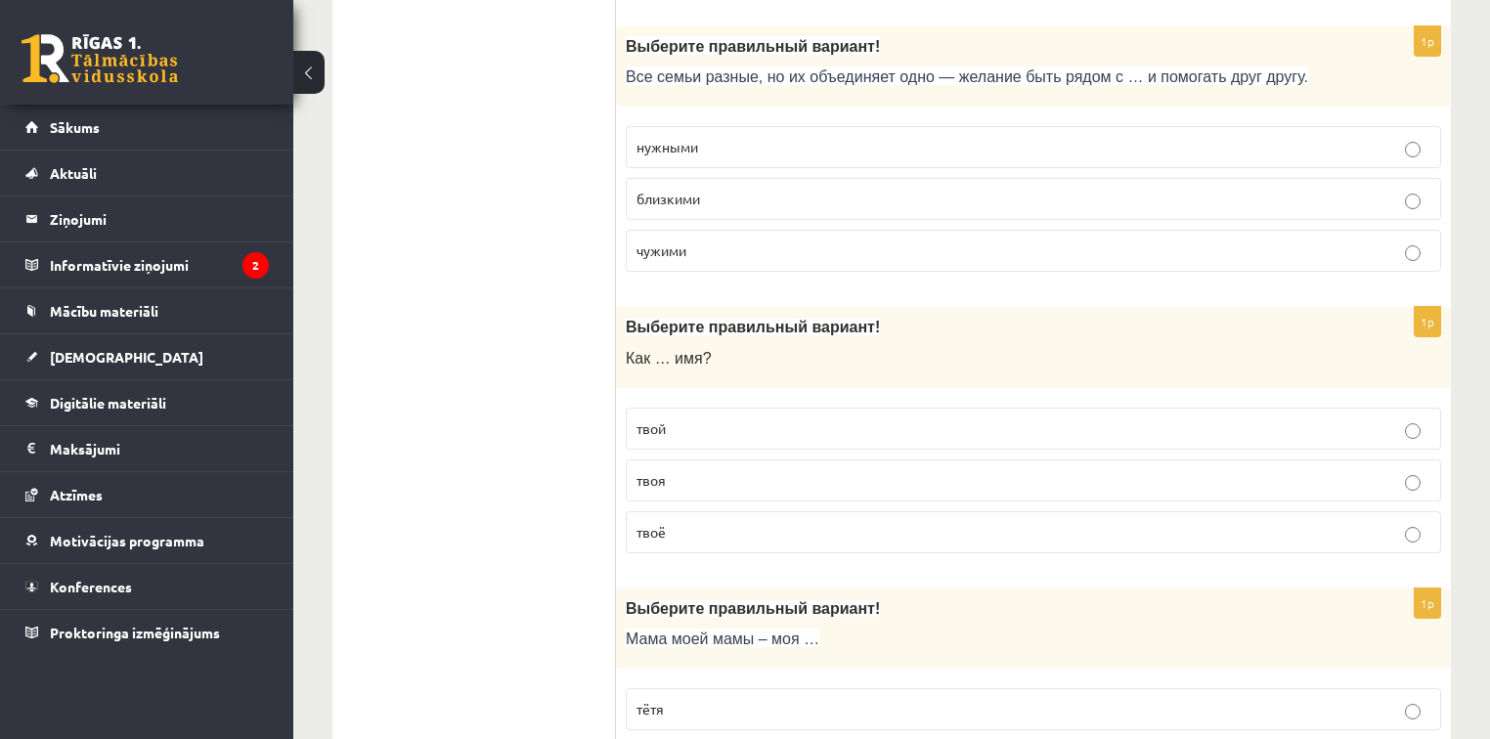
click at [673, 522] on p "твоё" at bounding box center [1034, 532] width 794 height 21
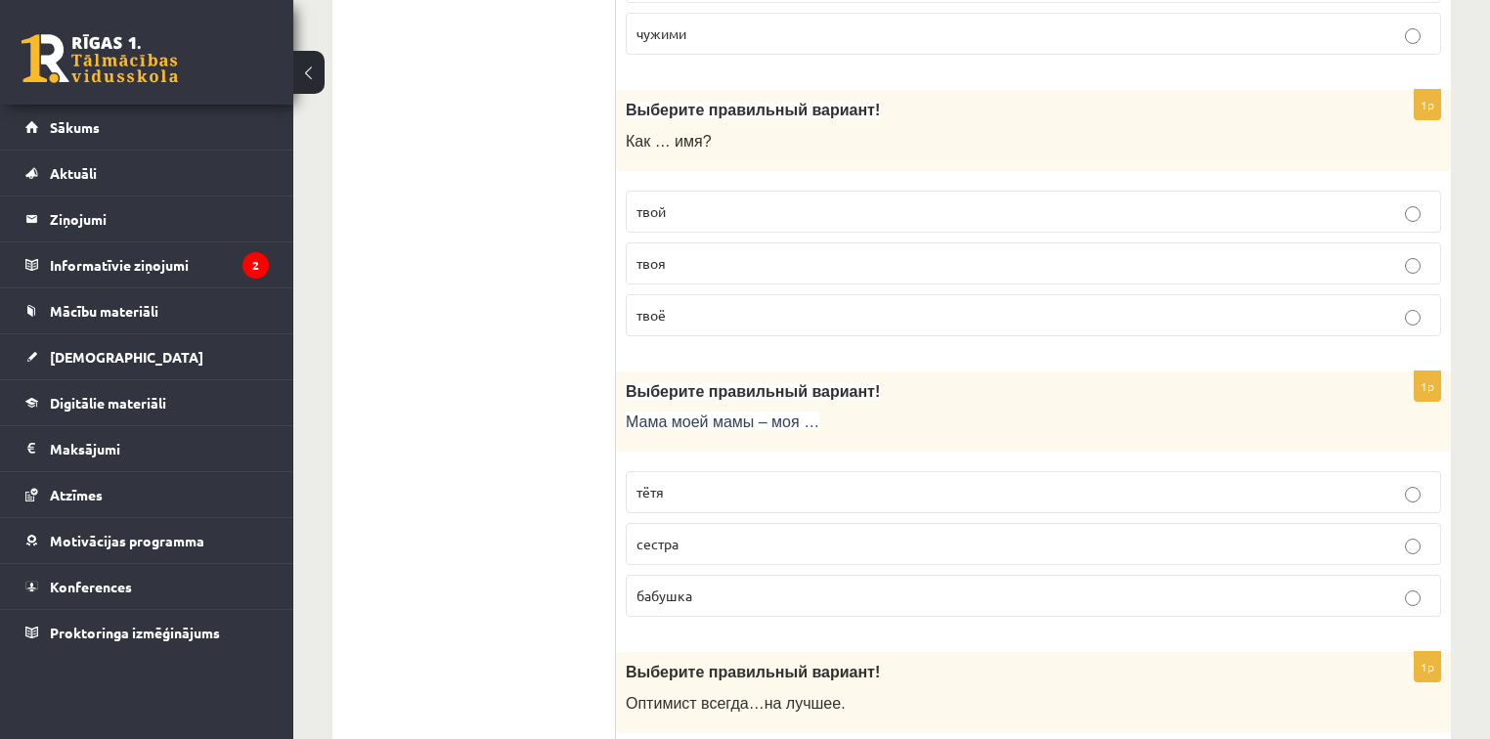
scroll to position [3442, 0]
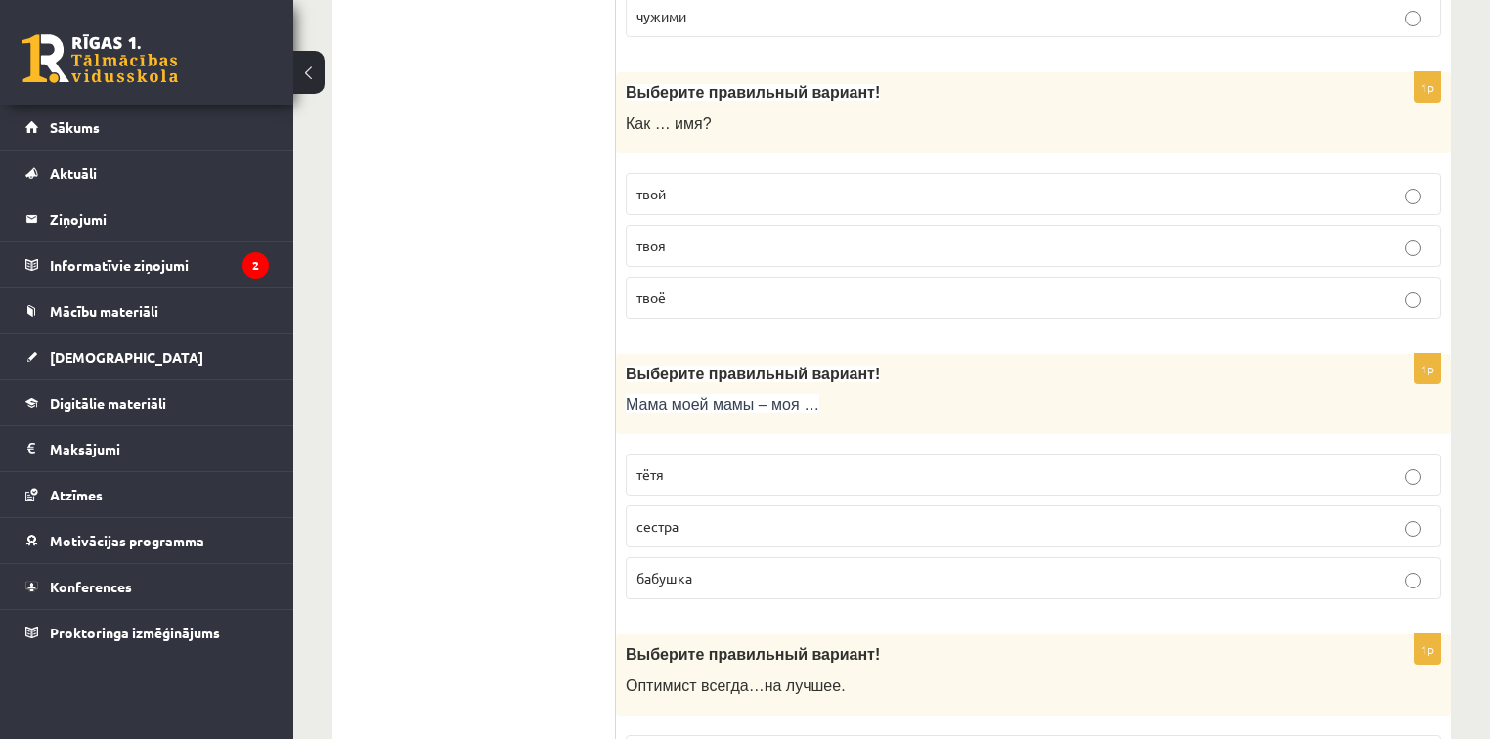
click at [657, 569] on span "бабушка" at bounding box center [665, 578] width 56 height 18
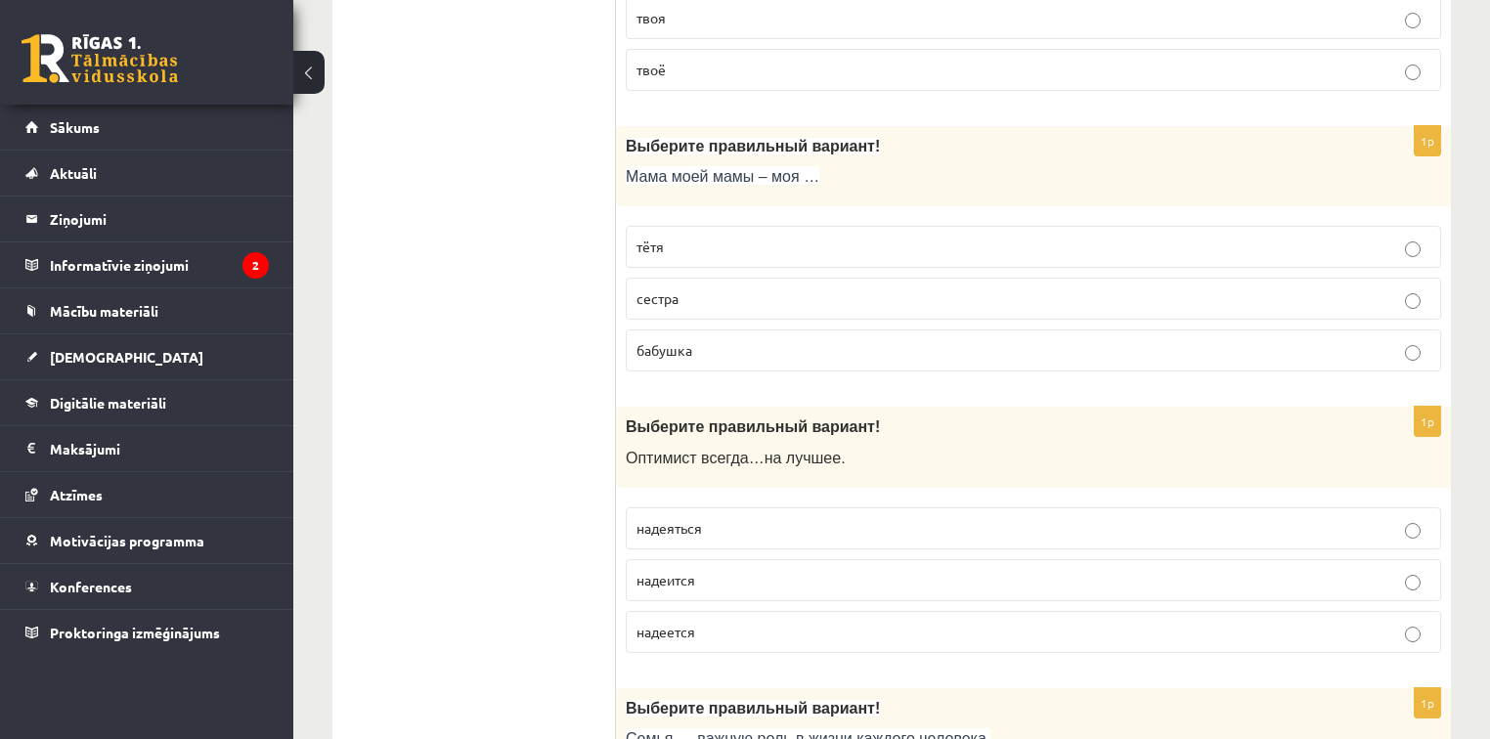
scroll to position [3677, 0]
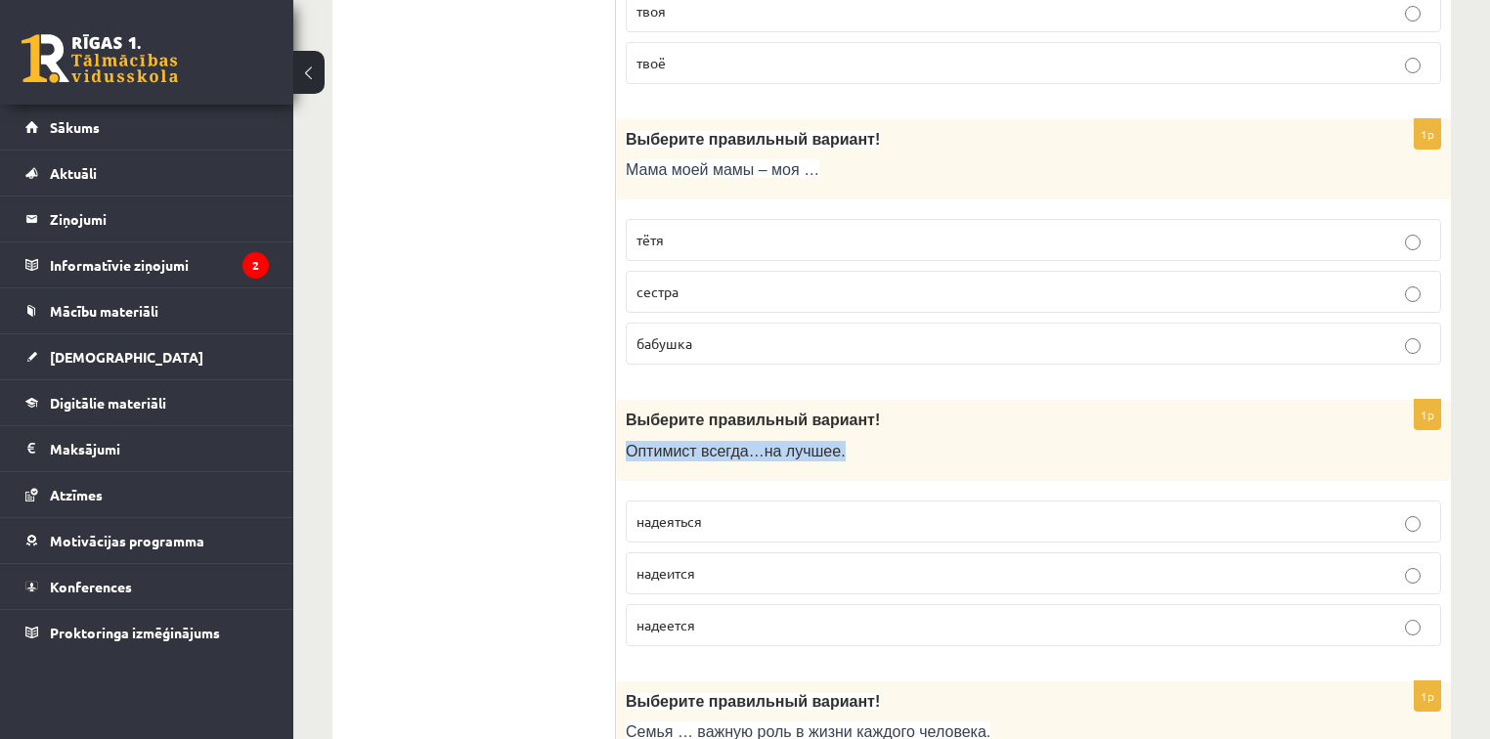
drag, startPoint x: 626, startPoint y: 426, endPoint x: 810, endPoint y: 433, distance: 184.0
click at [826, 441] on p "О птимист всегда … на лучшее ." at bounding box center [985, 451] width 718 height 21
copy span "О птимист всегда … на лучшее ."
click at [739, 615] on p "надеется" at bounding box center [1034, 625] width 794 height 21
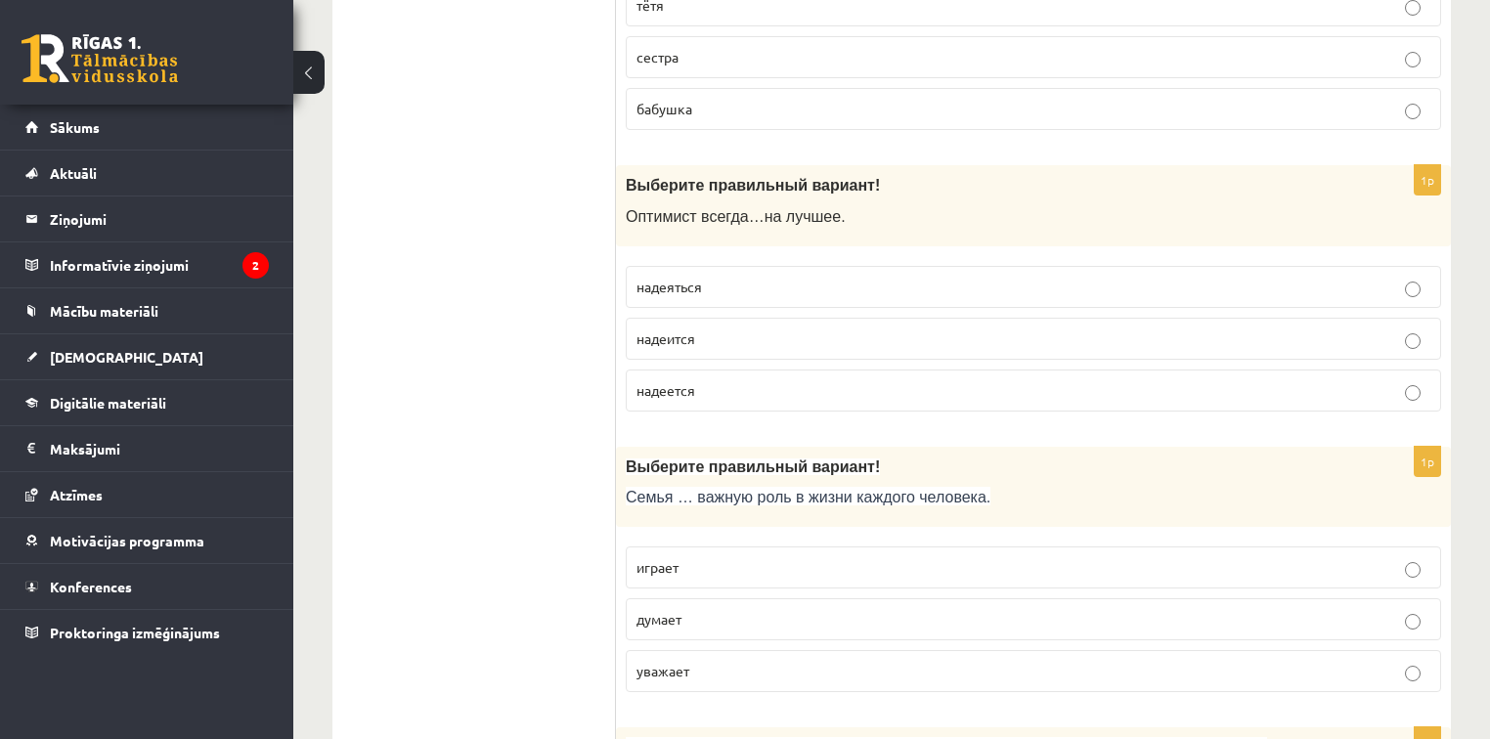
scroll to position [3990, 0]
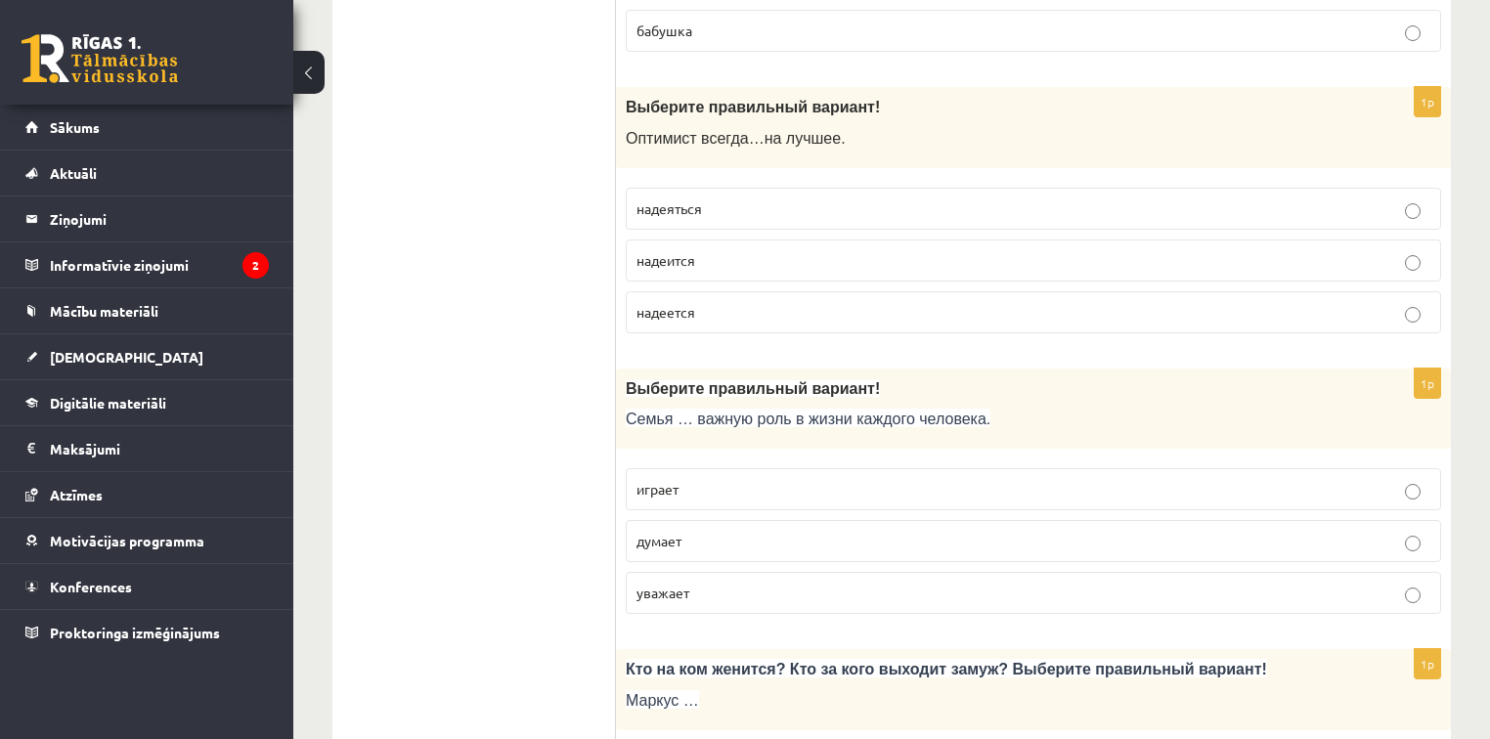
click at [764, 479] on p "играет" at bounding box center [1034, 489] width 794 height 21
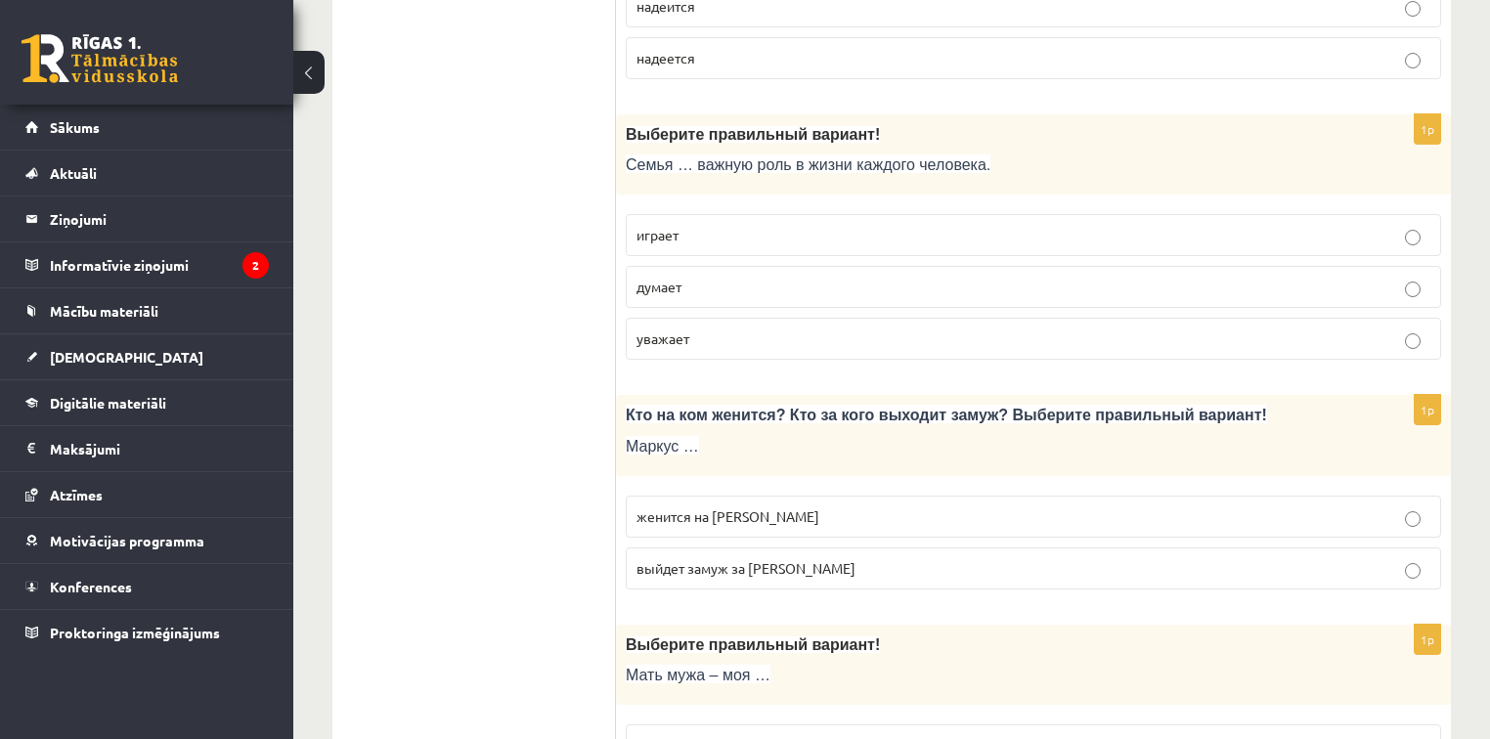
scroll to position [4303, 0]
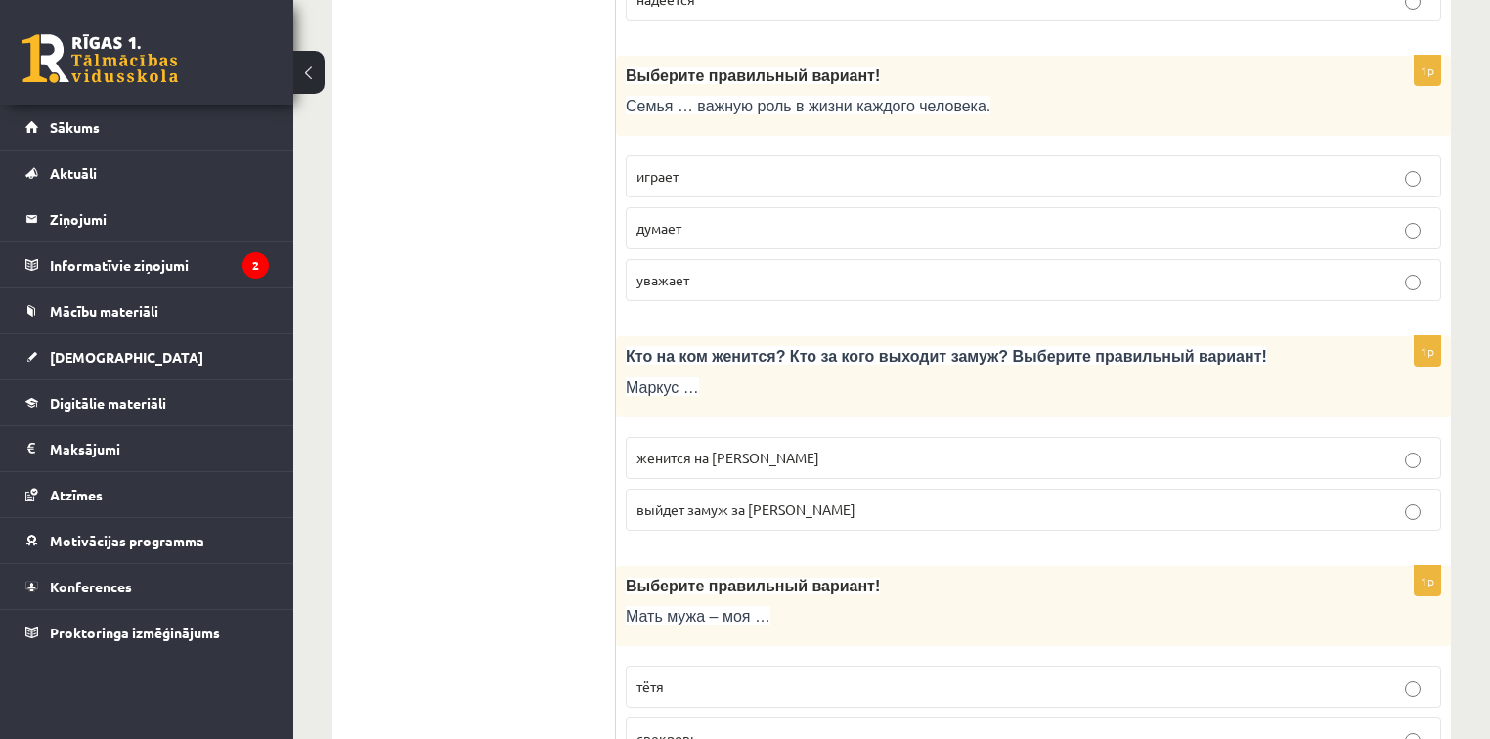
click at [713, 449] on span "женится на Агнии" at bounding box center [728, 458] width 183 height 18
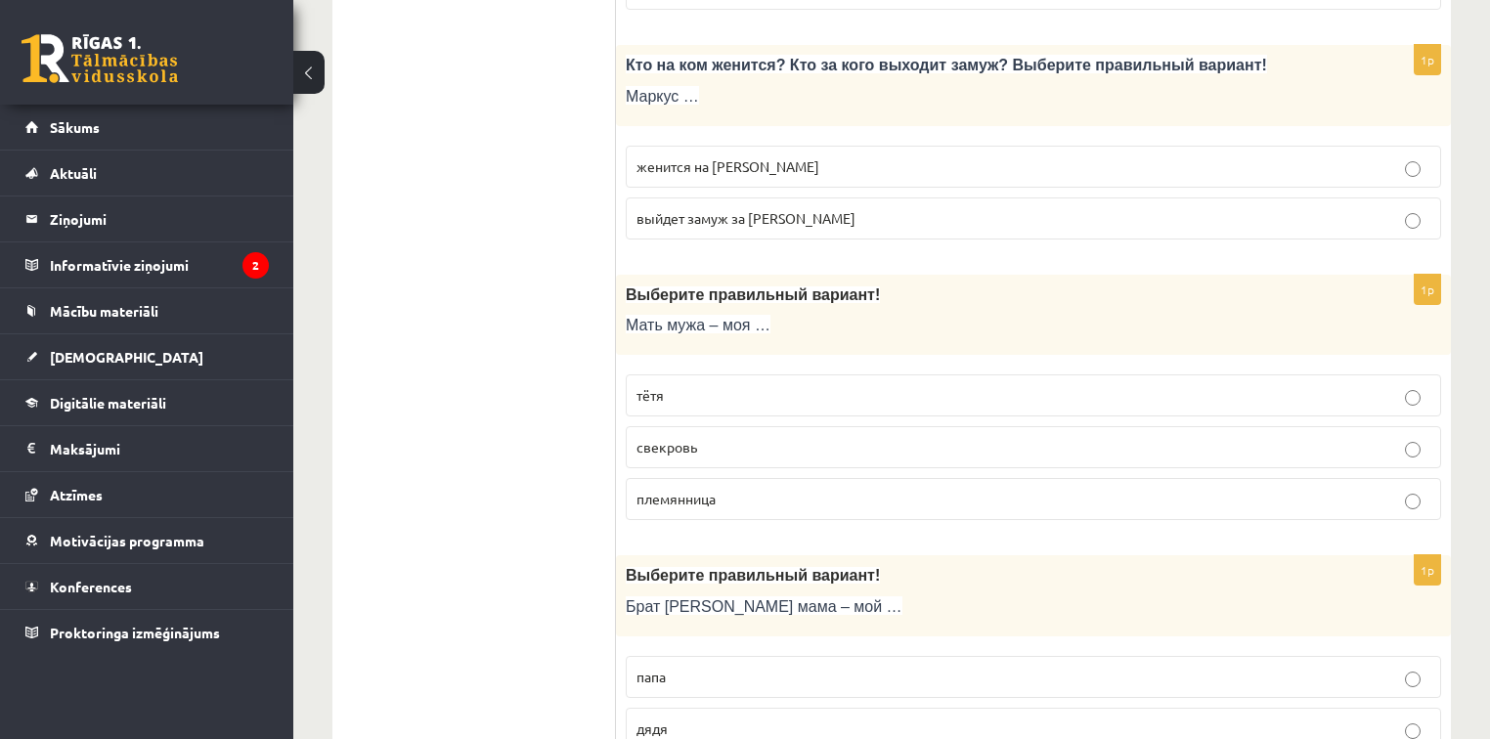
scroll to position [4616, 0]
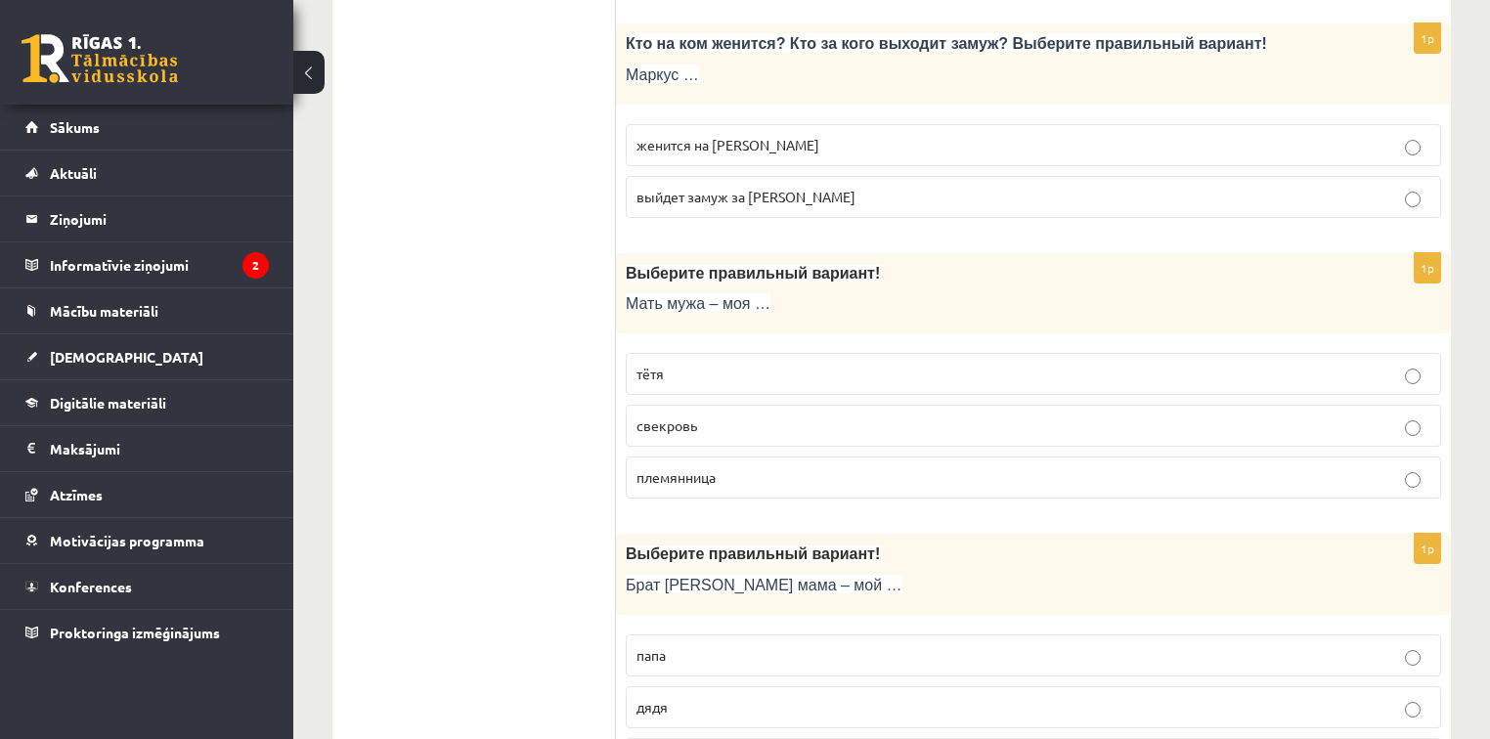
click at [726, 416] on p "свекровь" at bounding box center [1034, 426] width 794 height 21
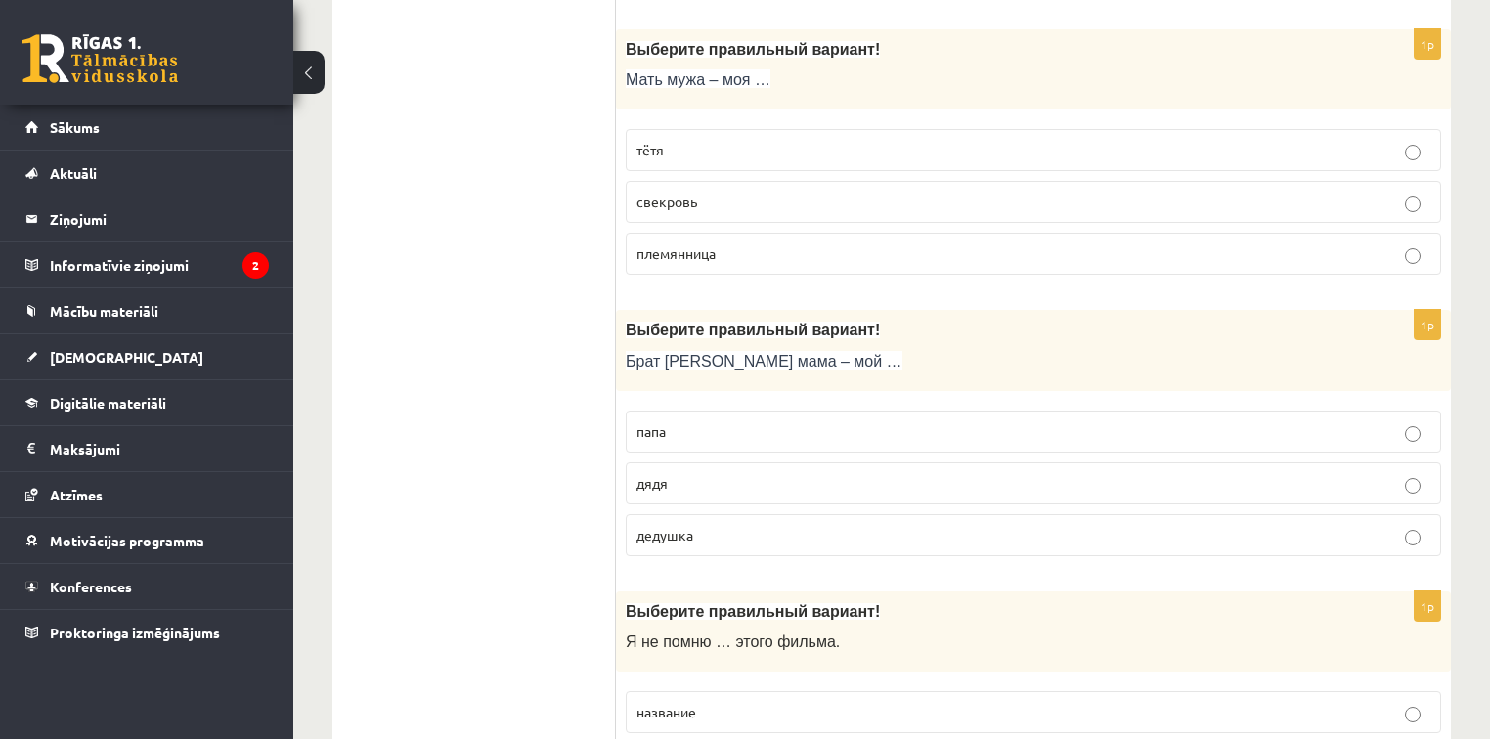
scroll to position [4851, 0]
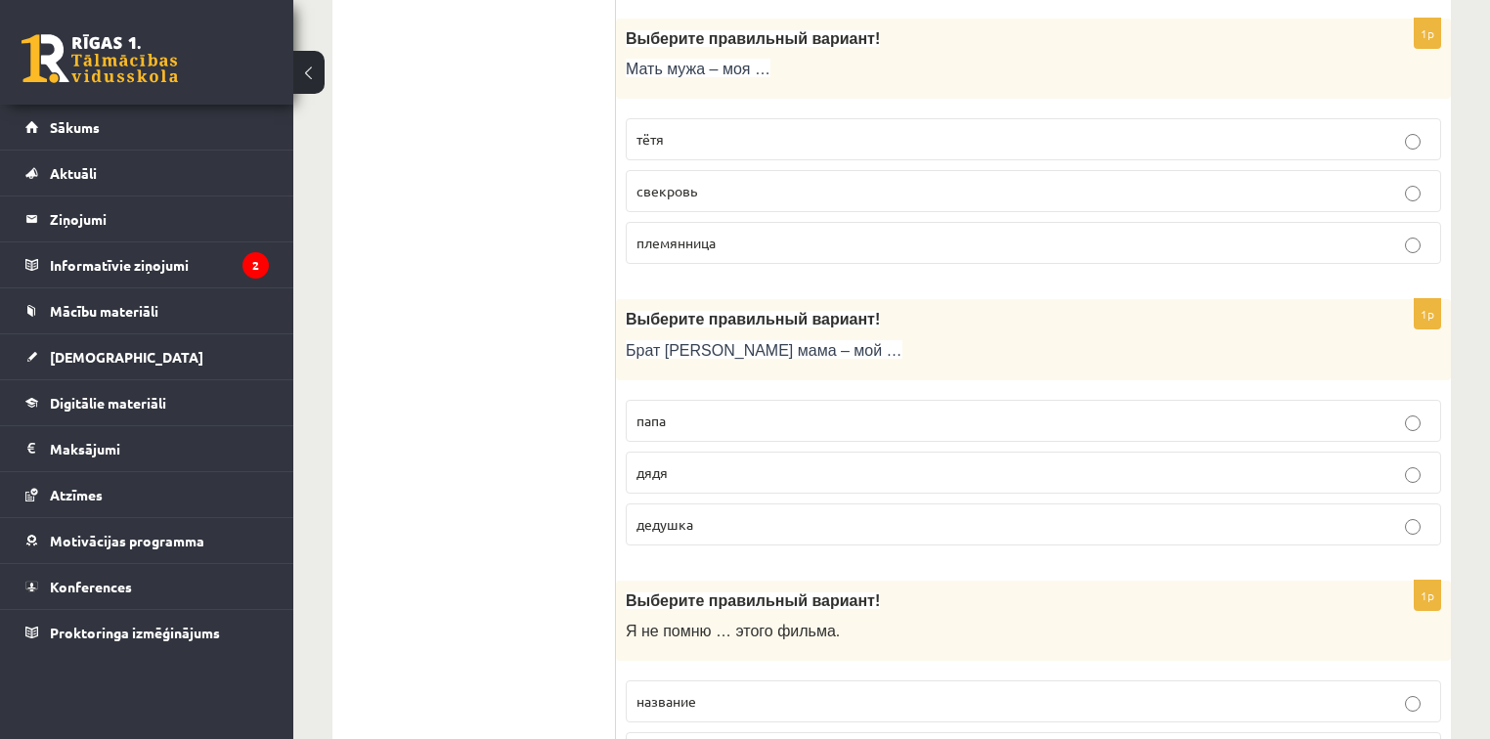
click at [696, 463] on p "дядя" at bounding box center [1034, 473] width 794 height 21
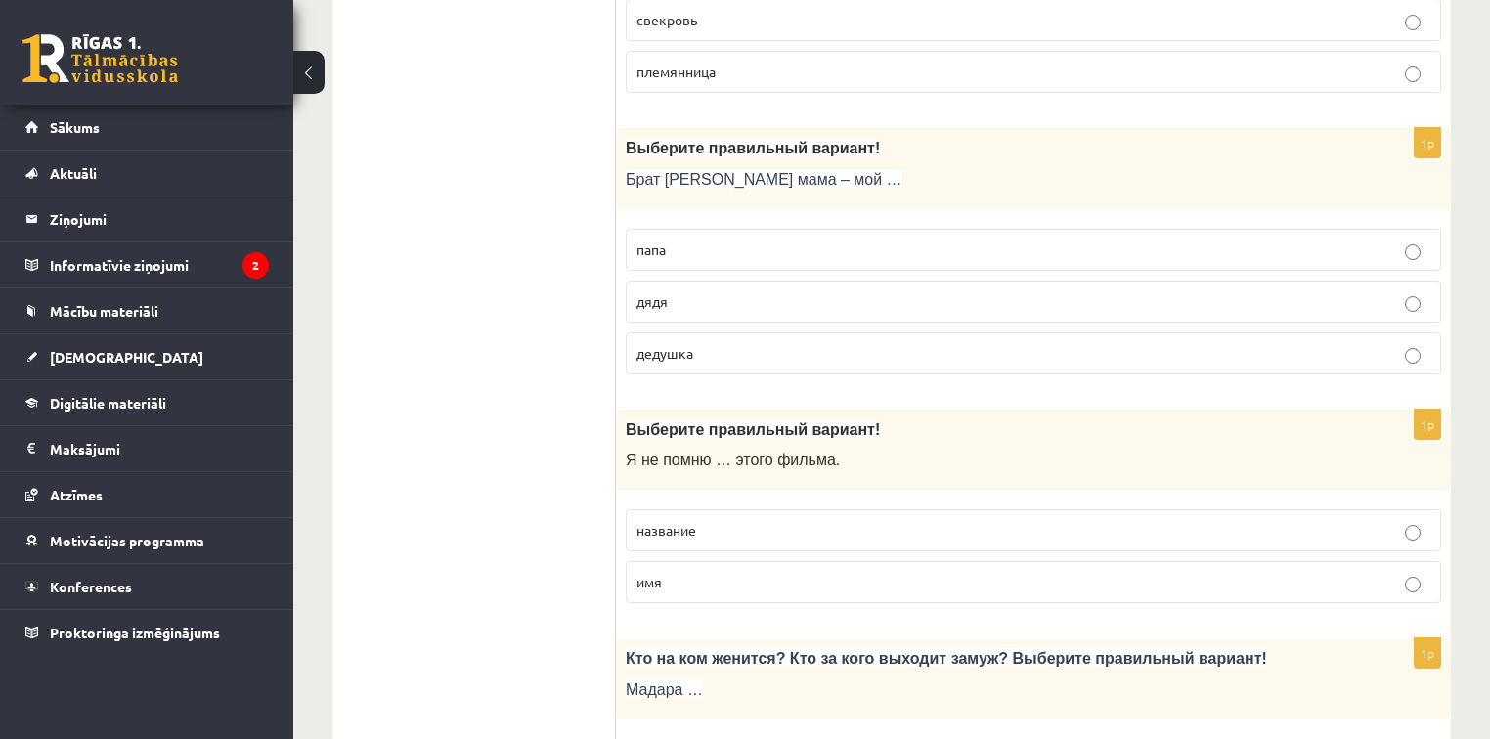
scroll to position [5085, 0]
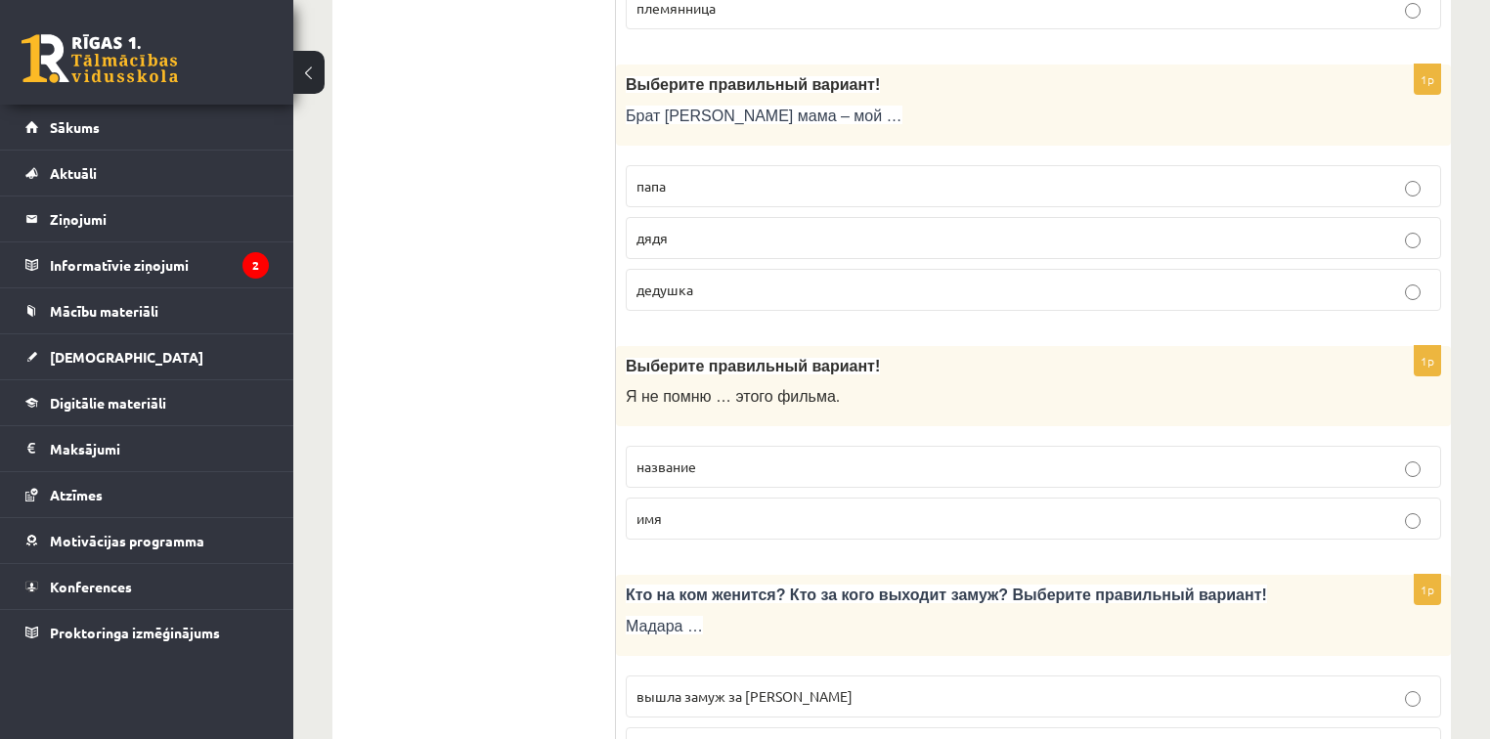
click at [709, 457] on p "название" at bounding box center [1034, 467] width 794 height 21
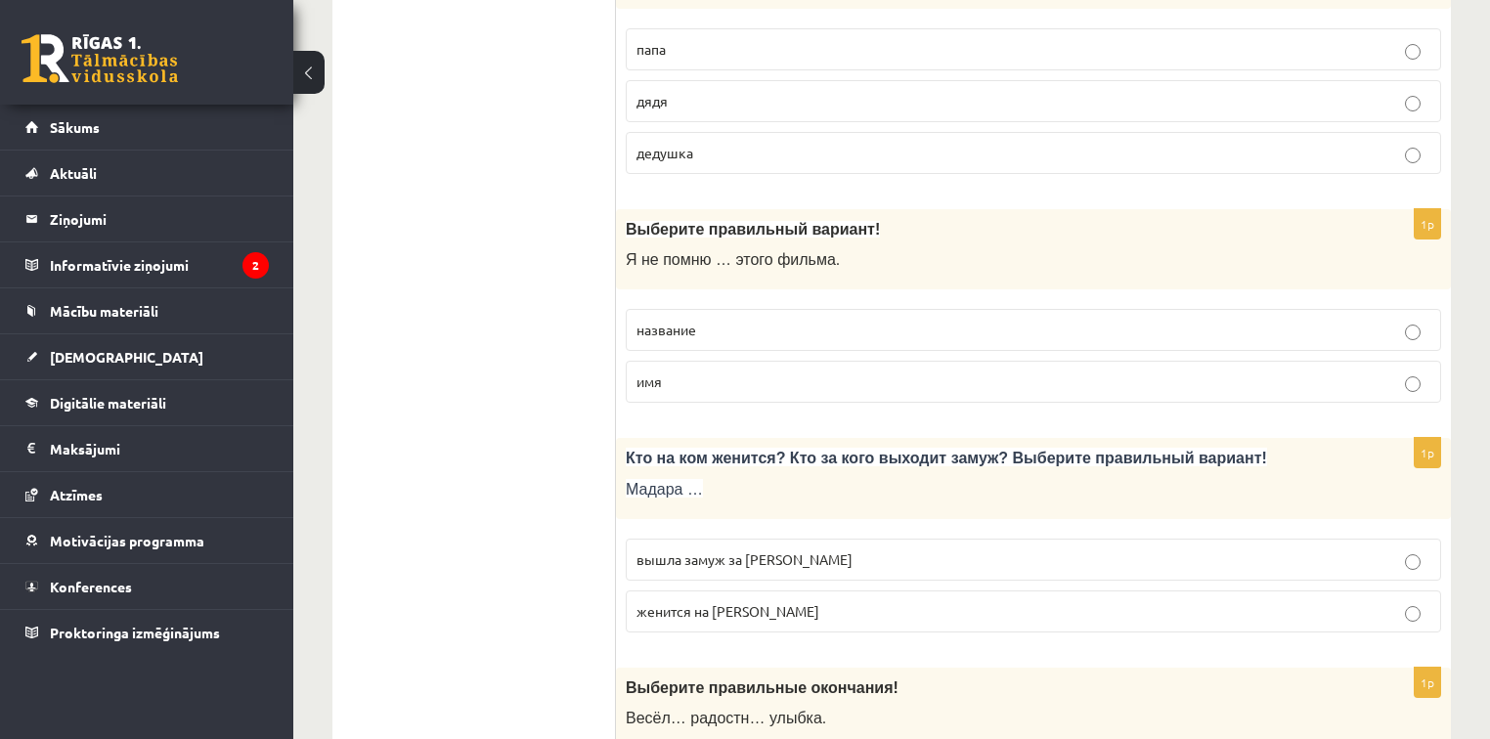
scroll to position [5320, 0]
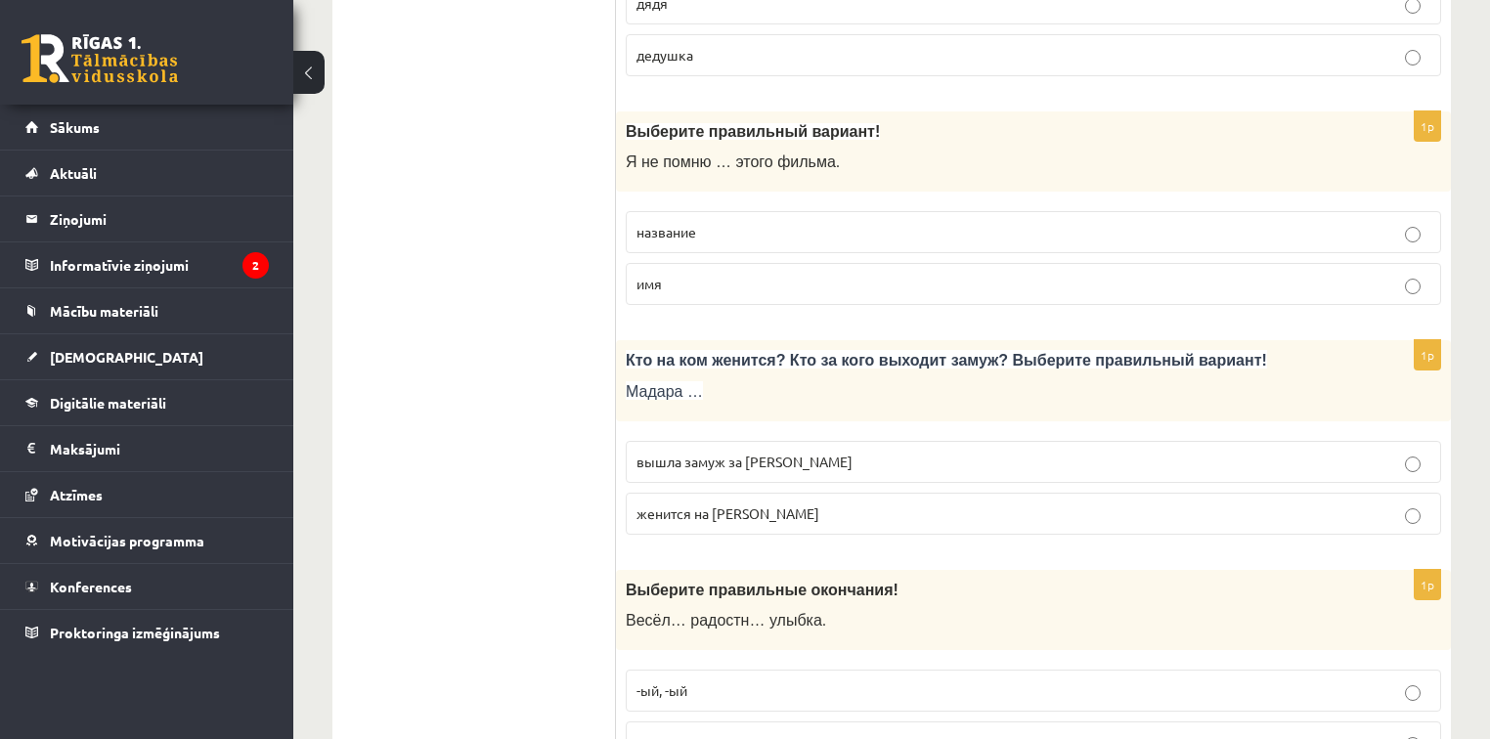
click at [755, 453] on span "вышла замуж за Марка" at bounding box center [745, 462] width 216 height 18
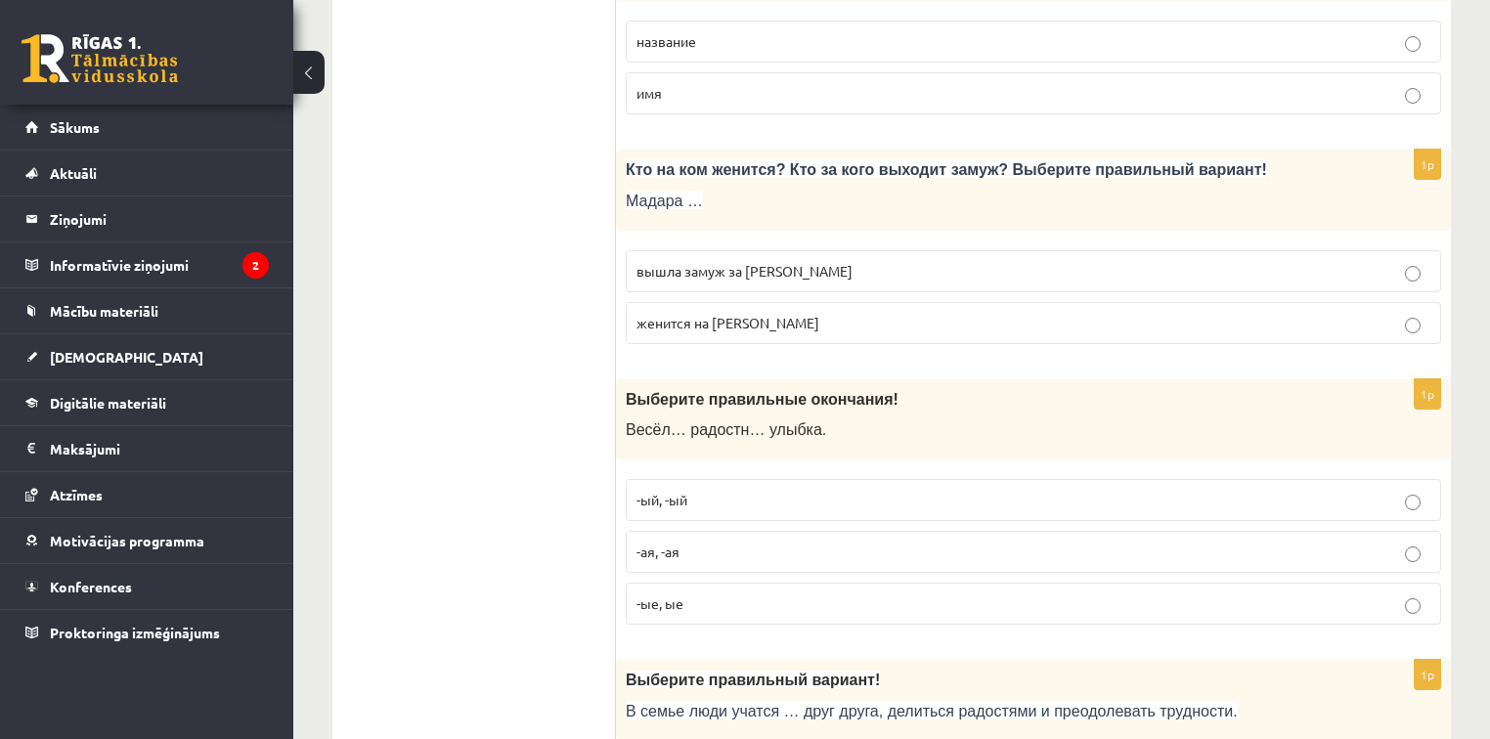
scroll to position [5555, 0]
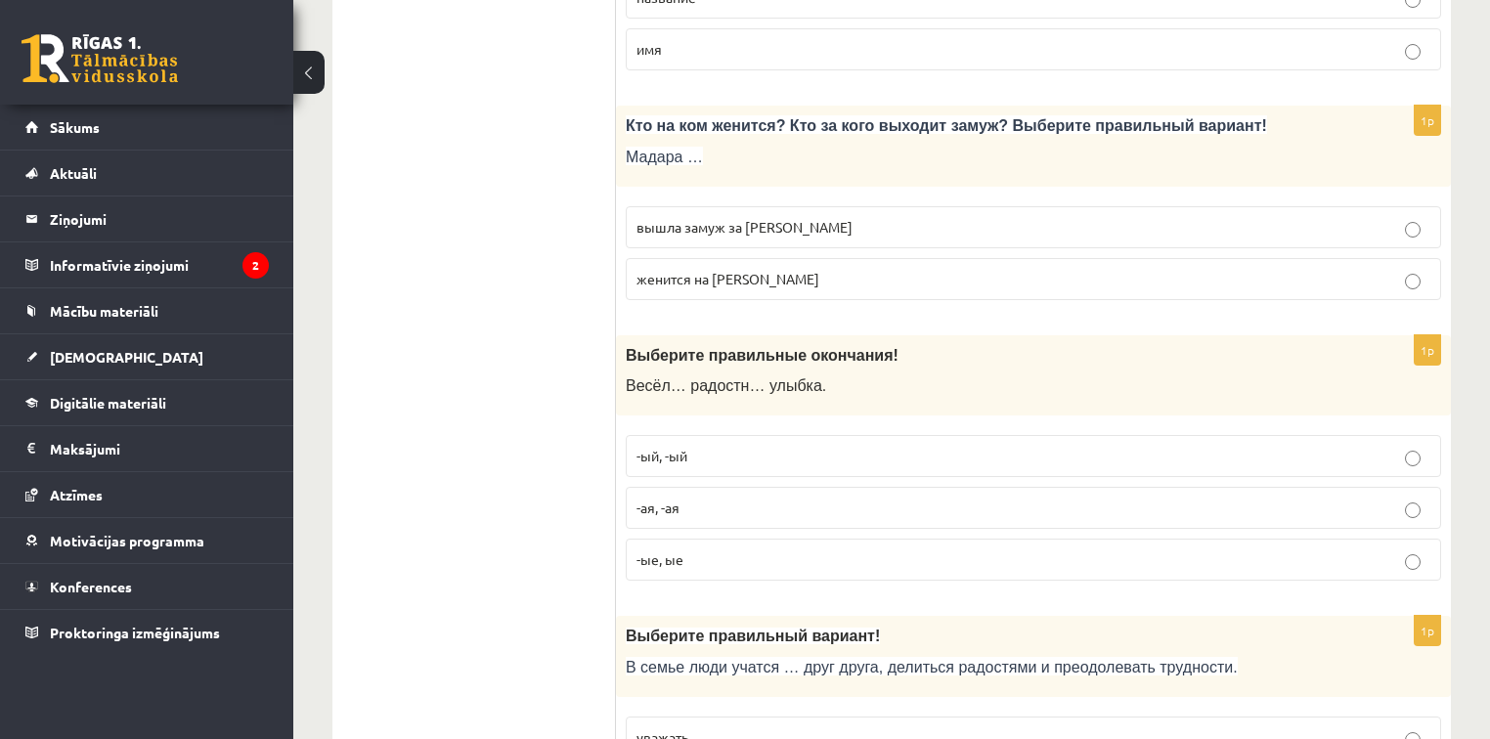
click at [673, 499] on span "-ая, -ая" at bounding box center [658, 508] width 43 height 18
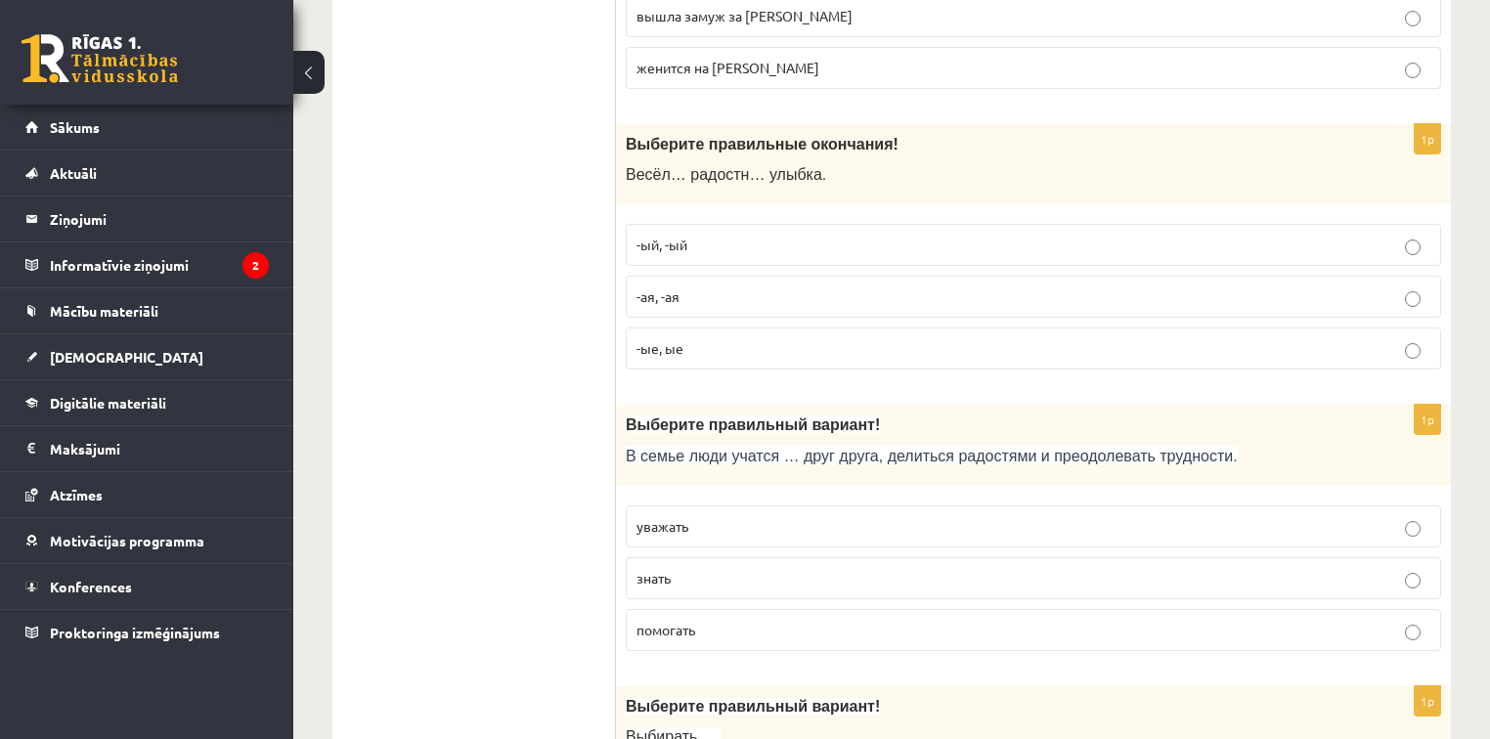
scroll to position [5789, 0]
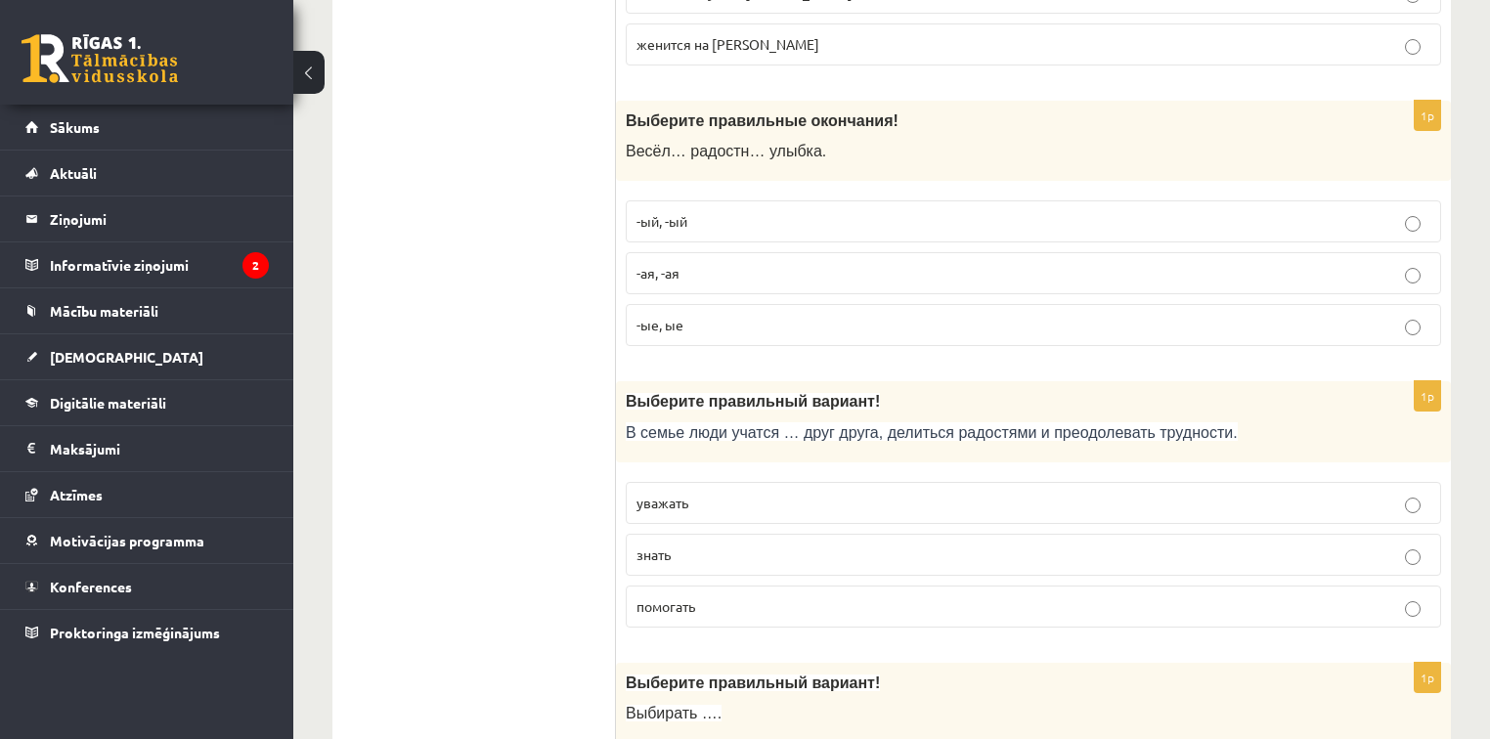
click at [718, 493] on p "уважать" at bounding box center [1034, 503] width 794 height 21
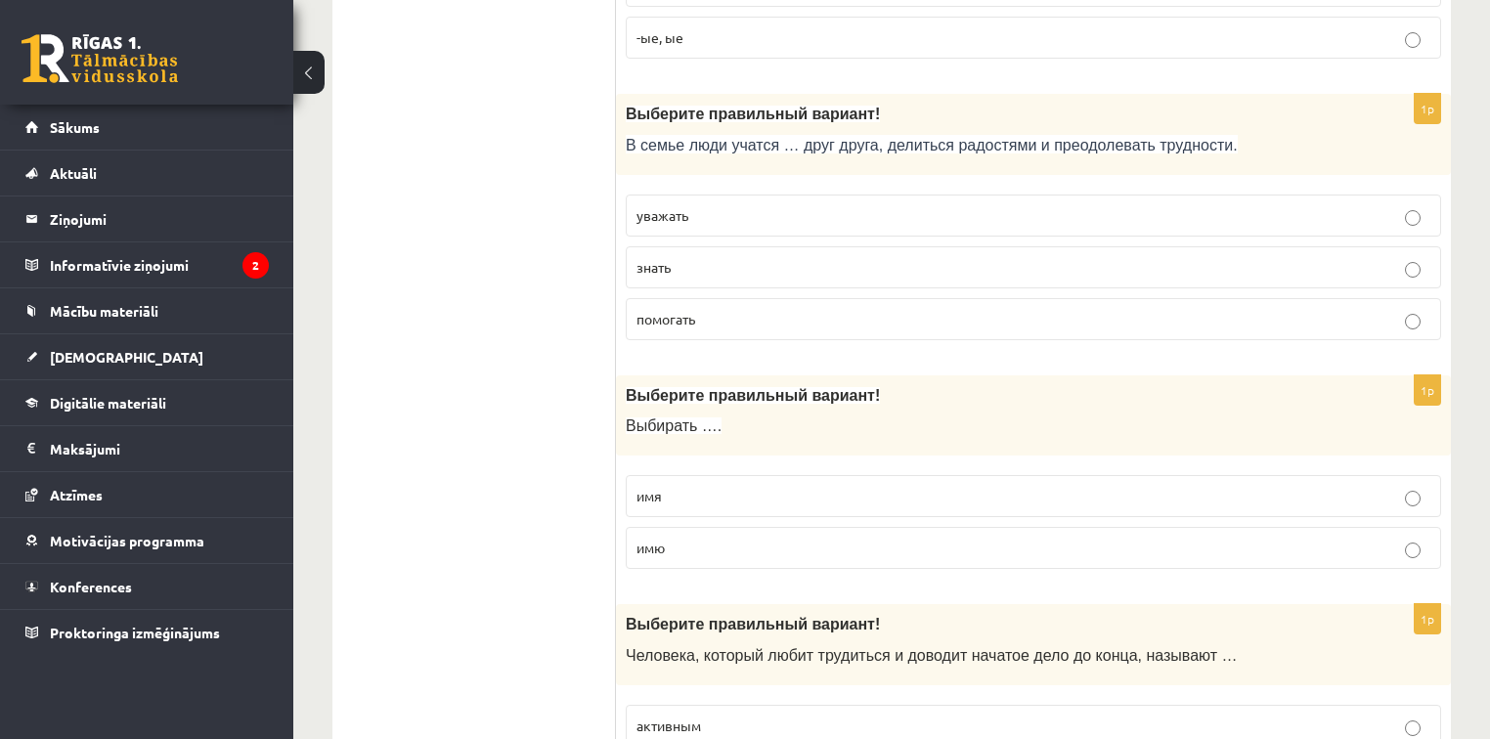
scroll to position [6102, 0]
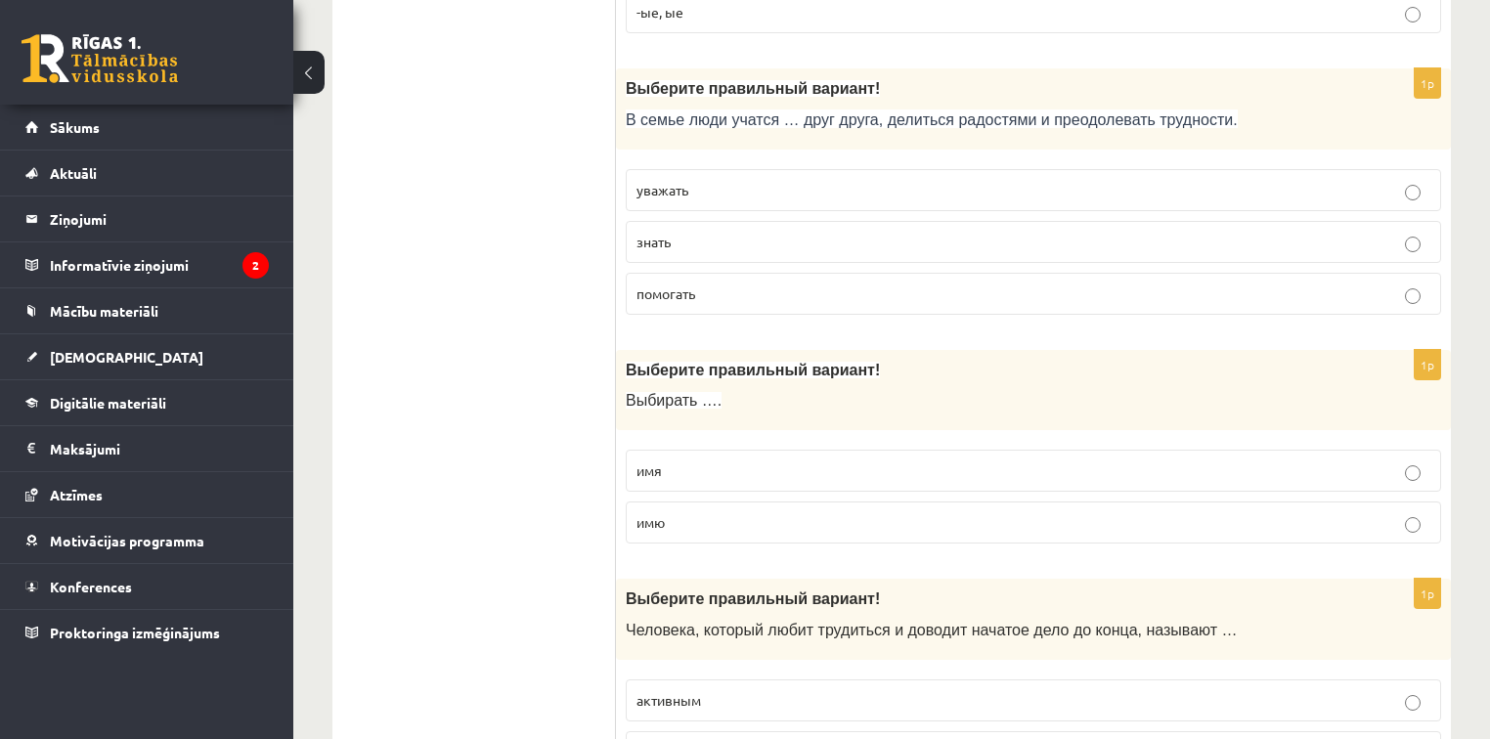
click at [707, 461] on p "имя" at bounding box center [1034, 471] width 794 height 21
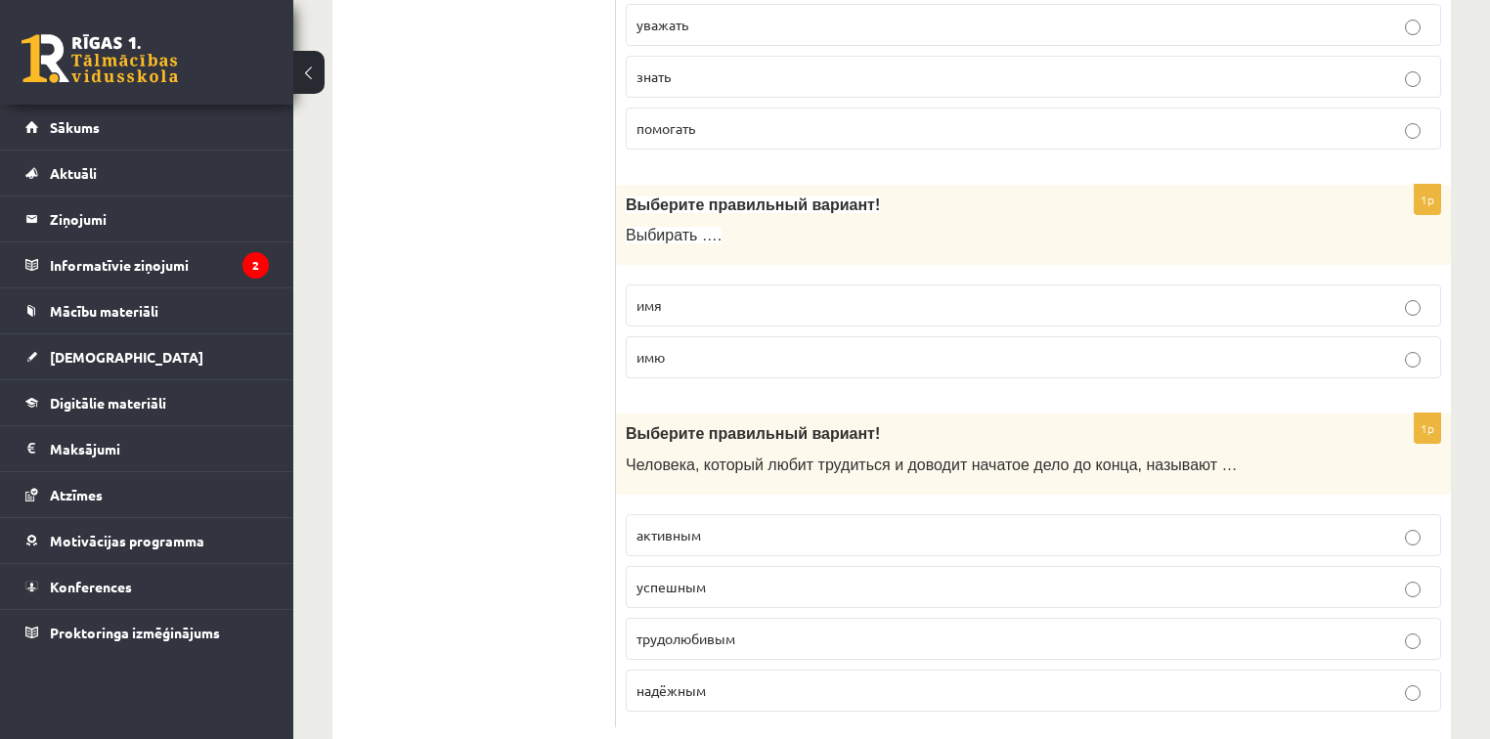
scroll to position [6284, 0]
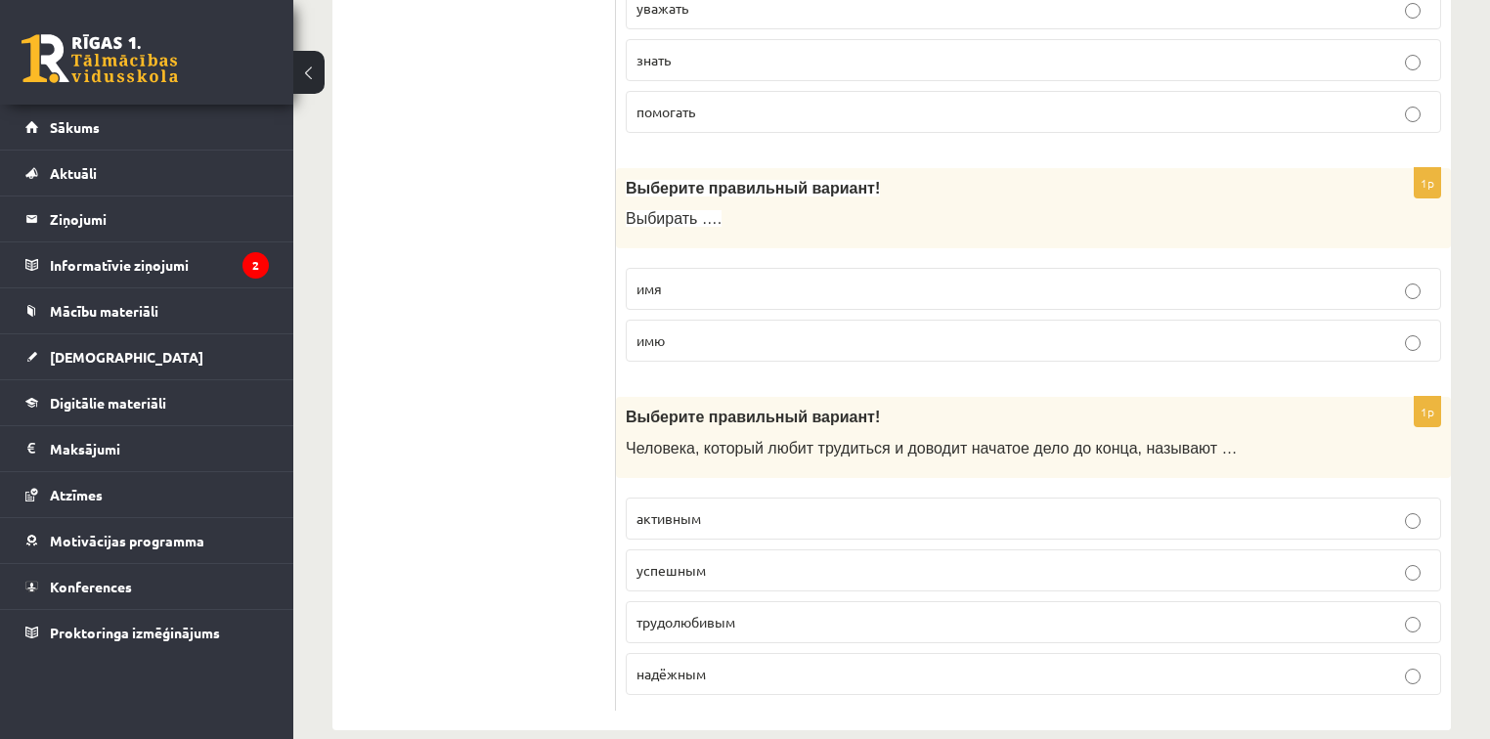
click at [721, 613] on span "трудолюбивым" at bounding box center [686, 622] width 99 height 18
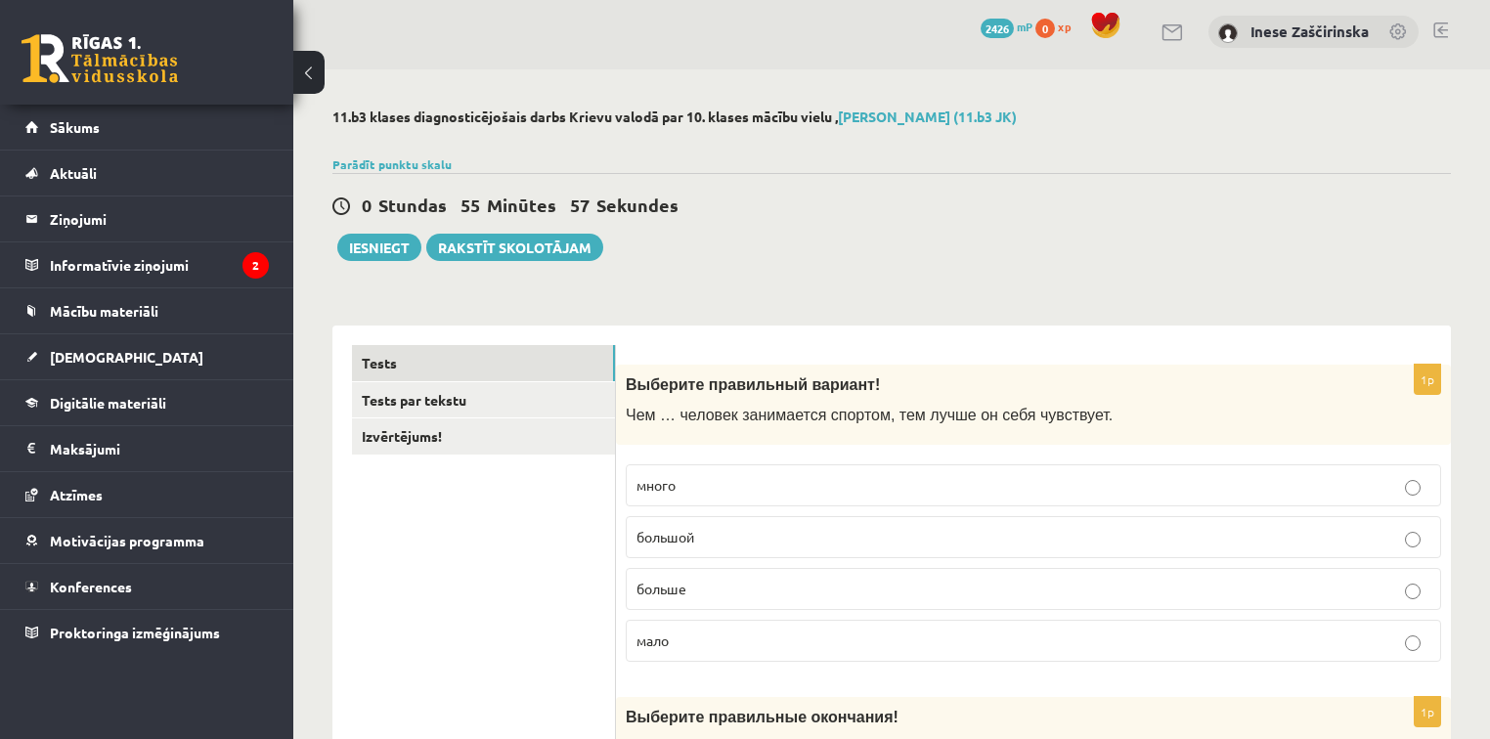
scroll to position [0, 0]
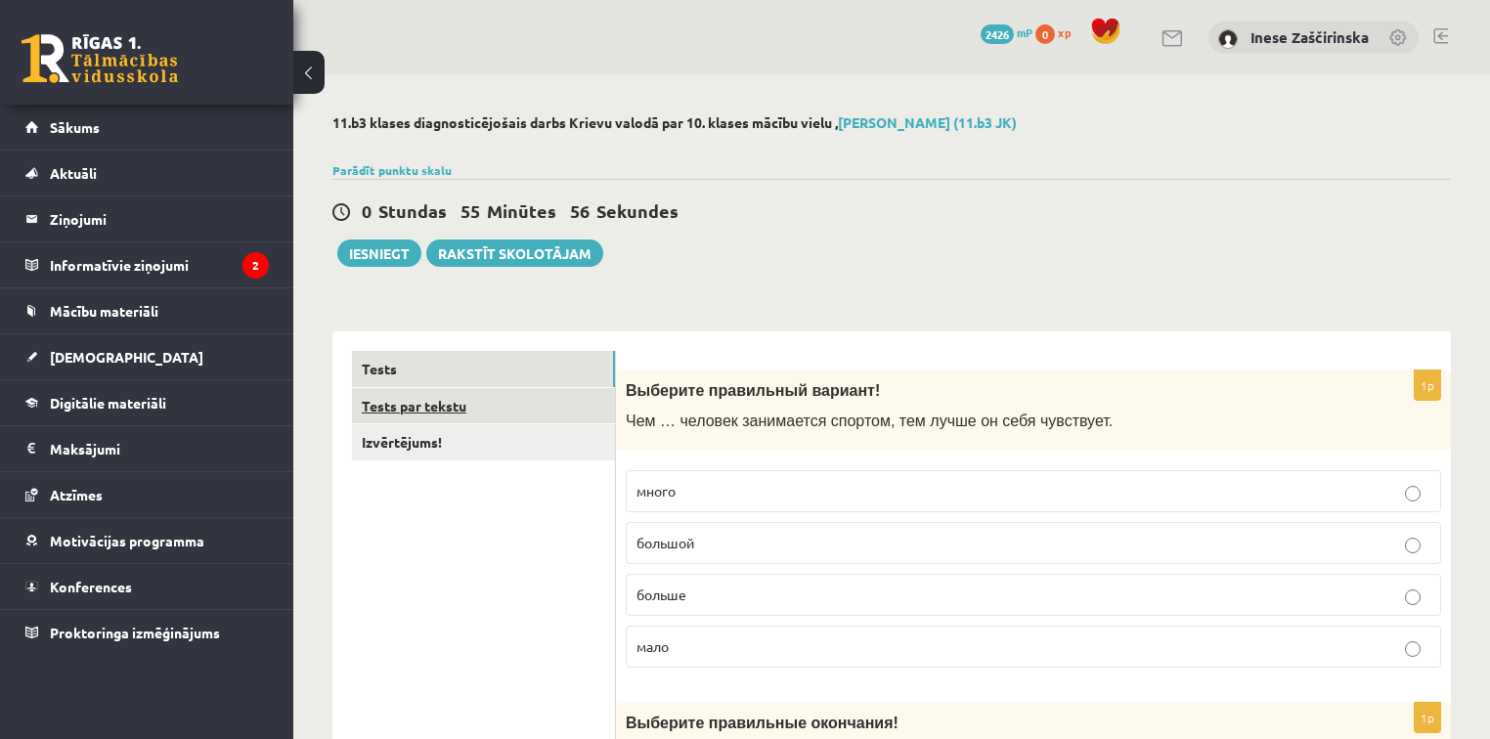
click at [462, 410] on link "Tests par tekstu" at bounding box center [483, 406] width 263 height 36
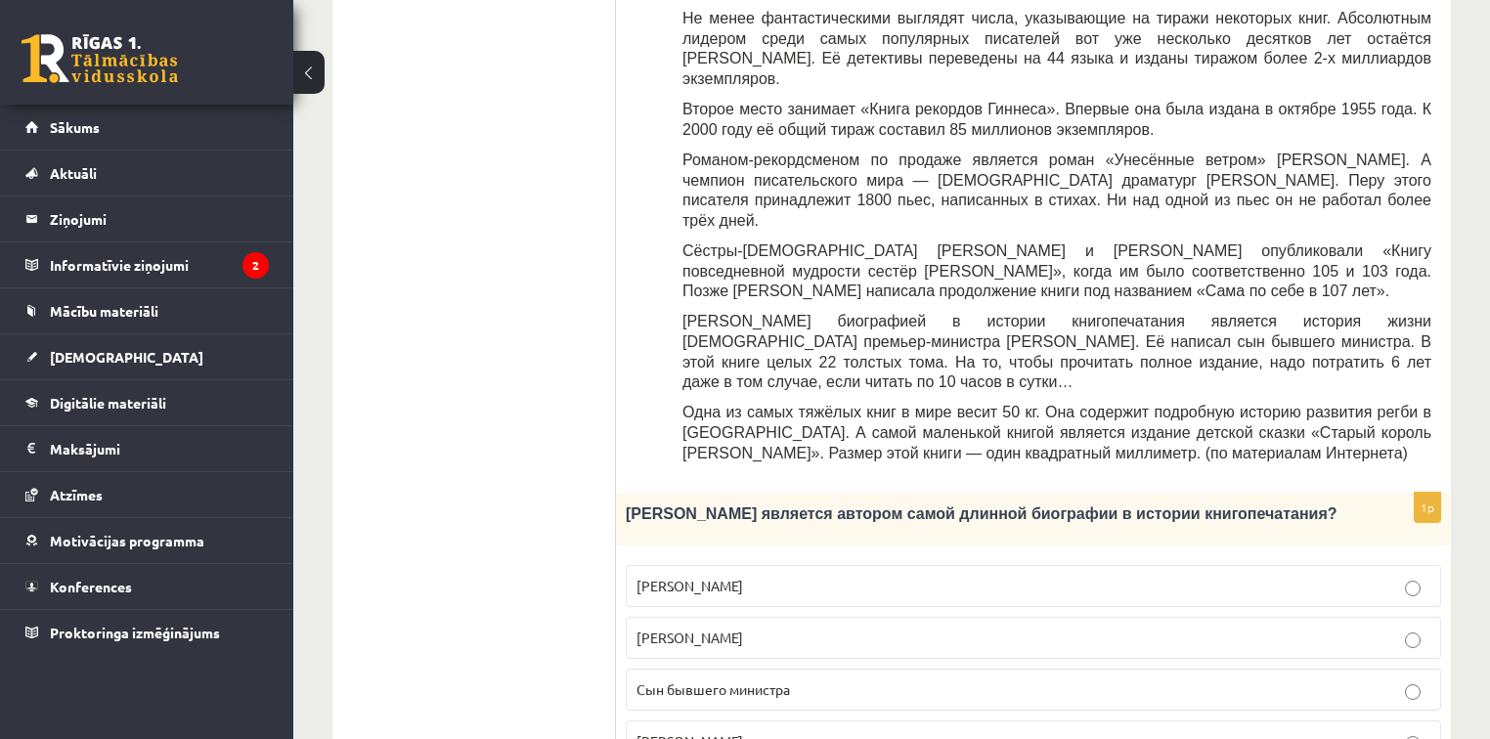
scroll to position [704, 0]
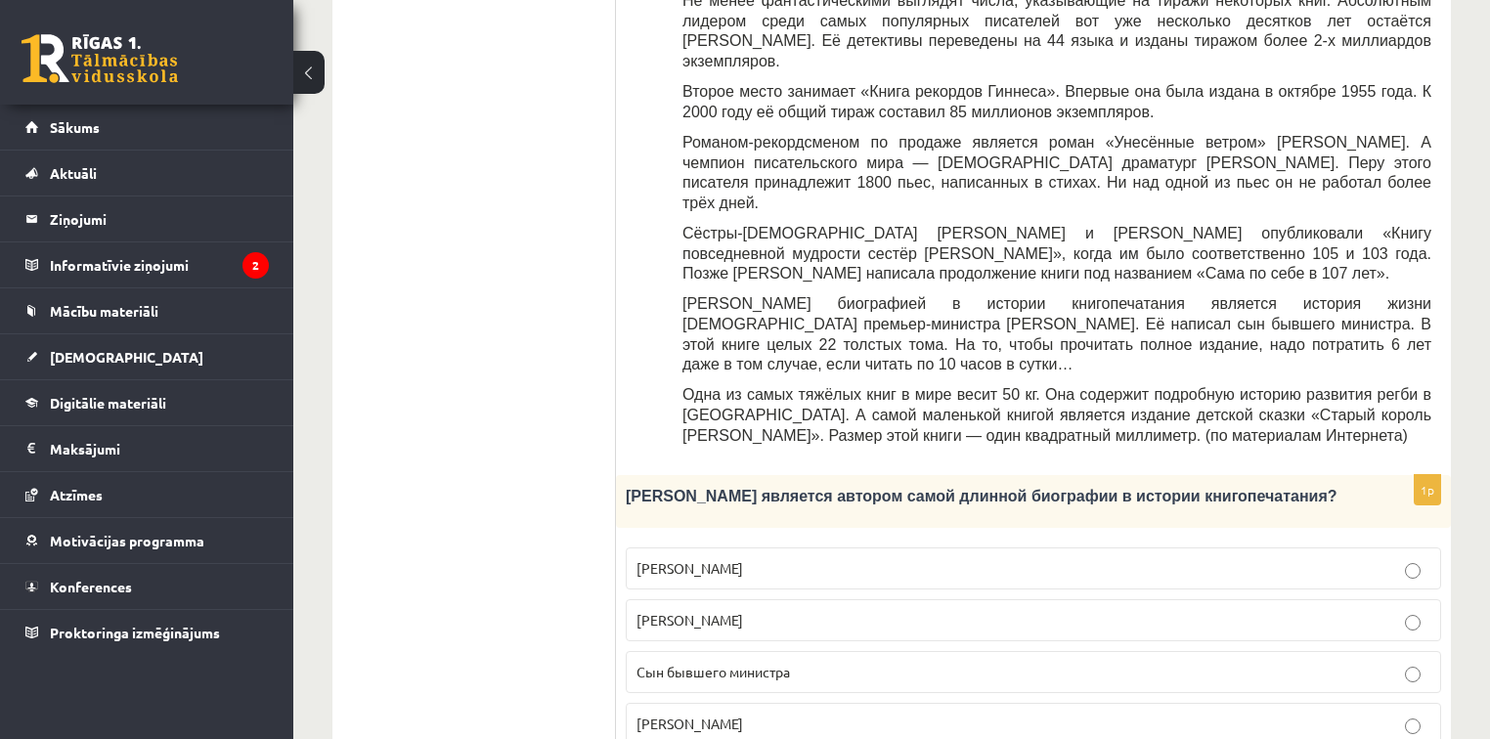
click at [696, 663] on span "Сын бывшего министра" at bounding box center [714, 672] width 154 height 18
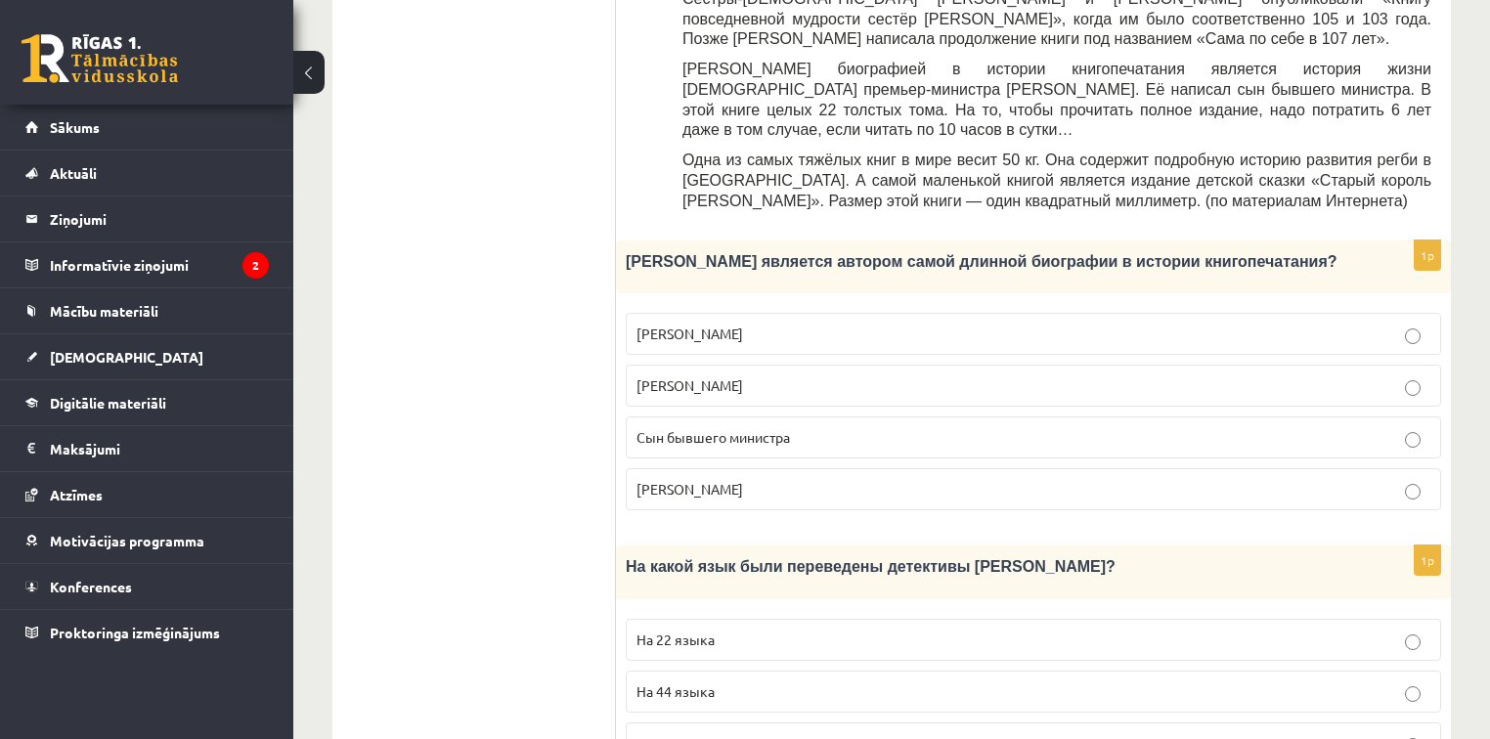
scroll to position [1017, 0]
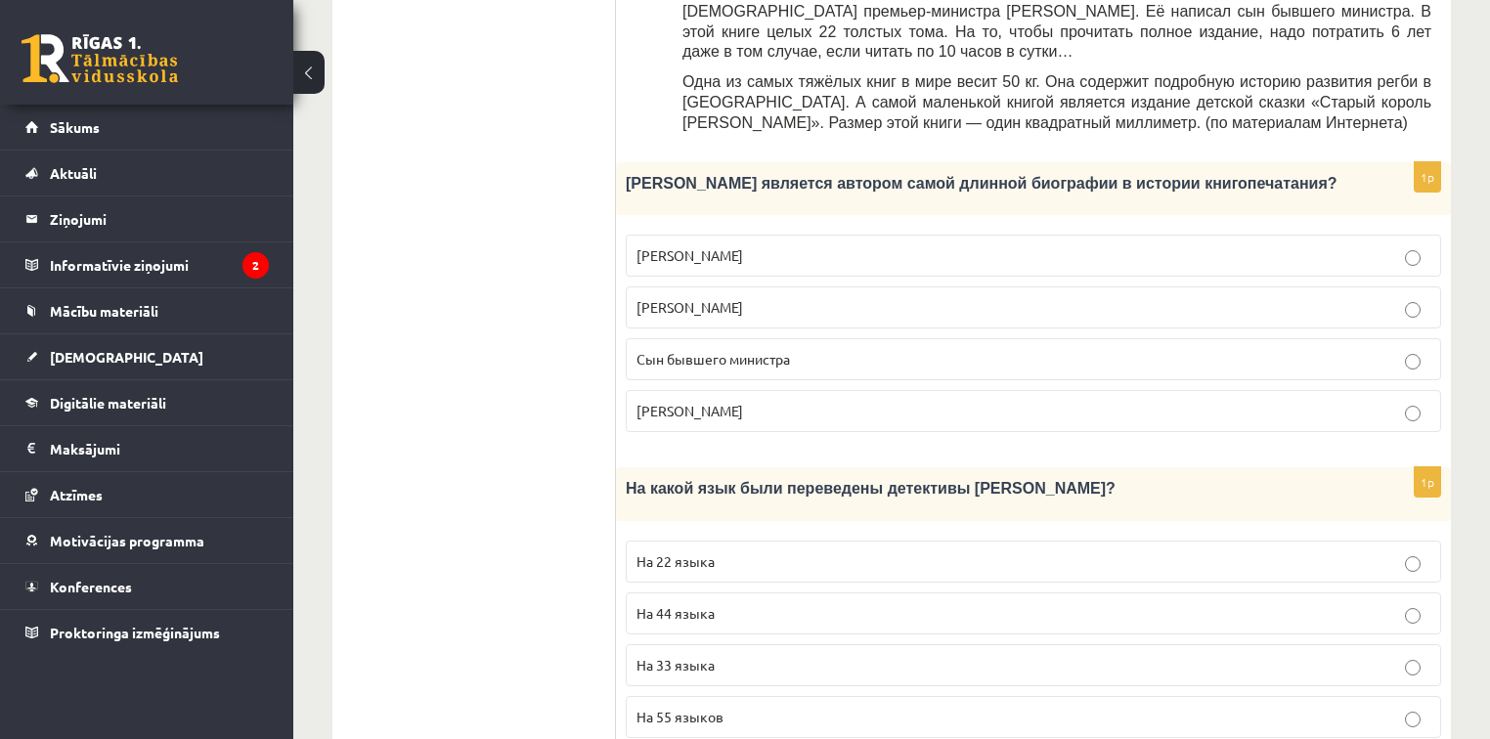
click at [767, 603] on p "На 44 языка" at bounding box center [1034, 613] width 794 height 21
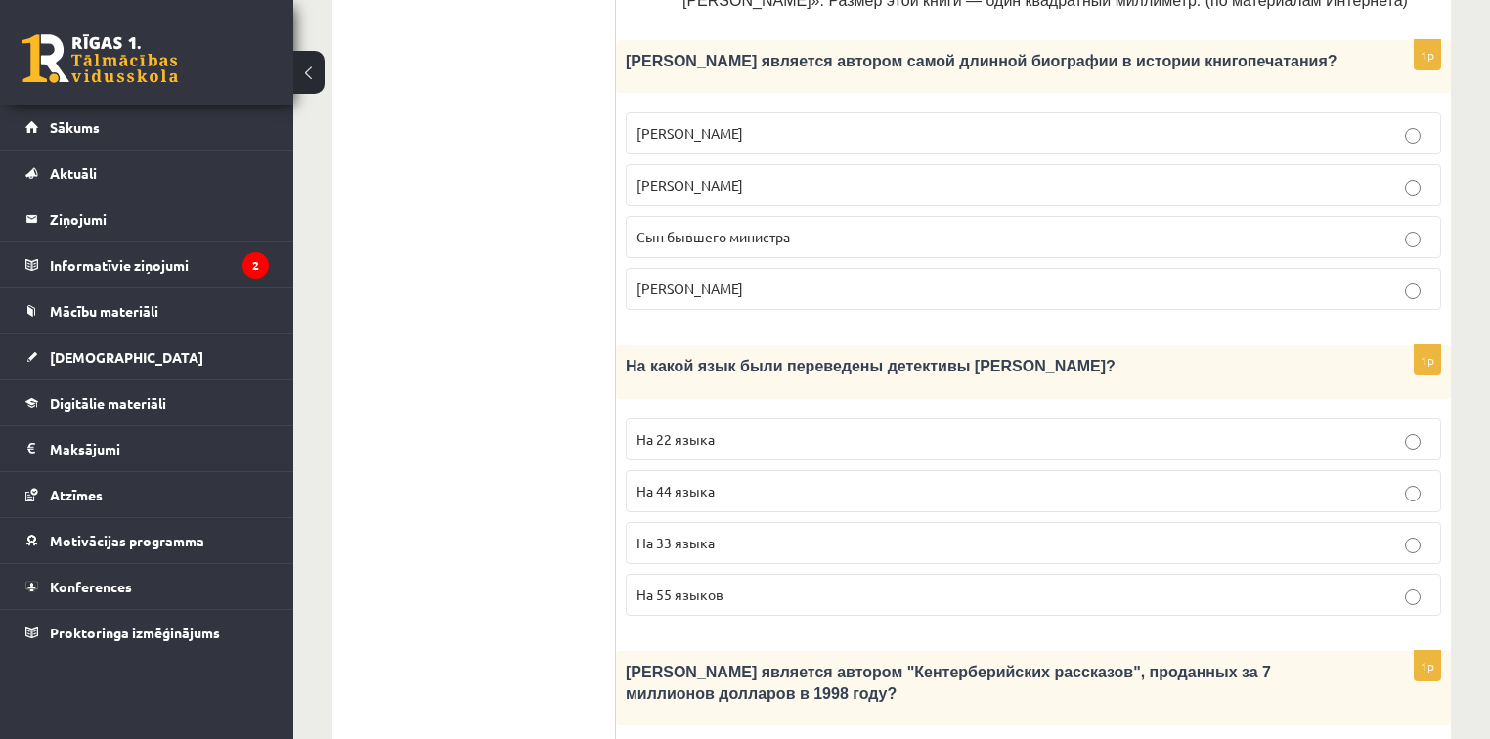
scroll to position [1330, 0]
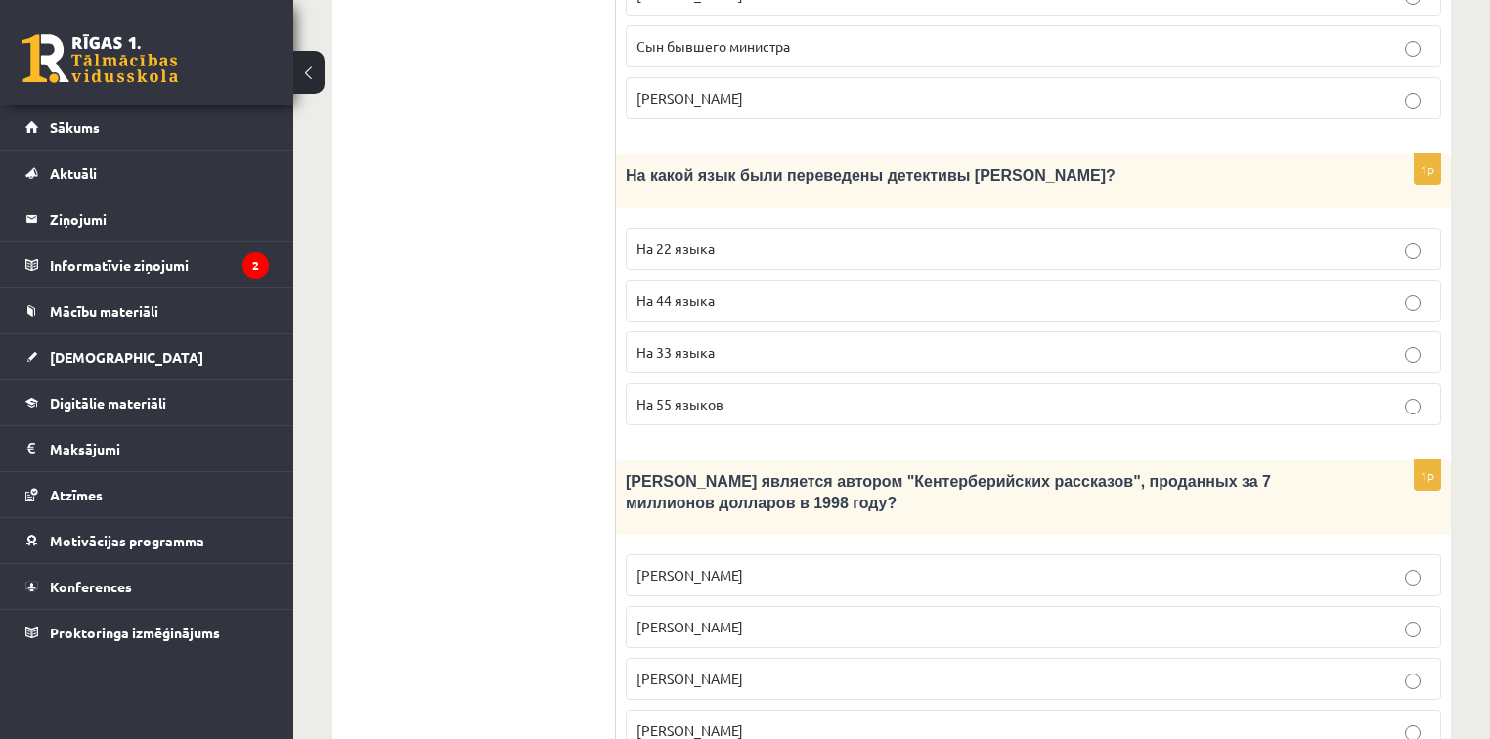
click at [806, 669] on p "Джефри Чосер" at bounding box center [1034, 679] width 794 height 21
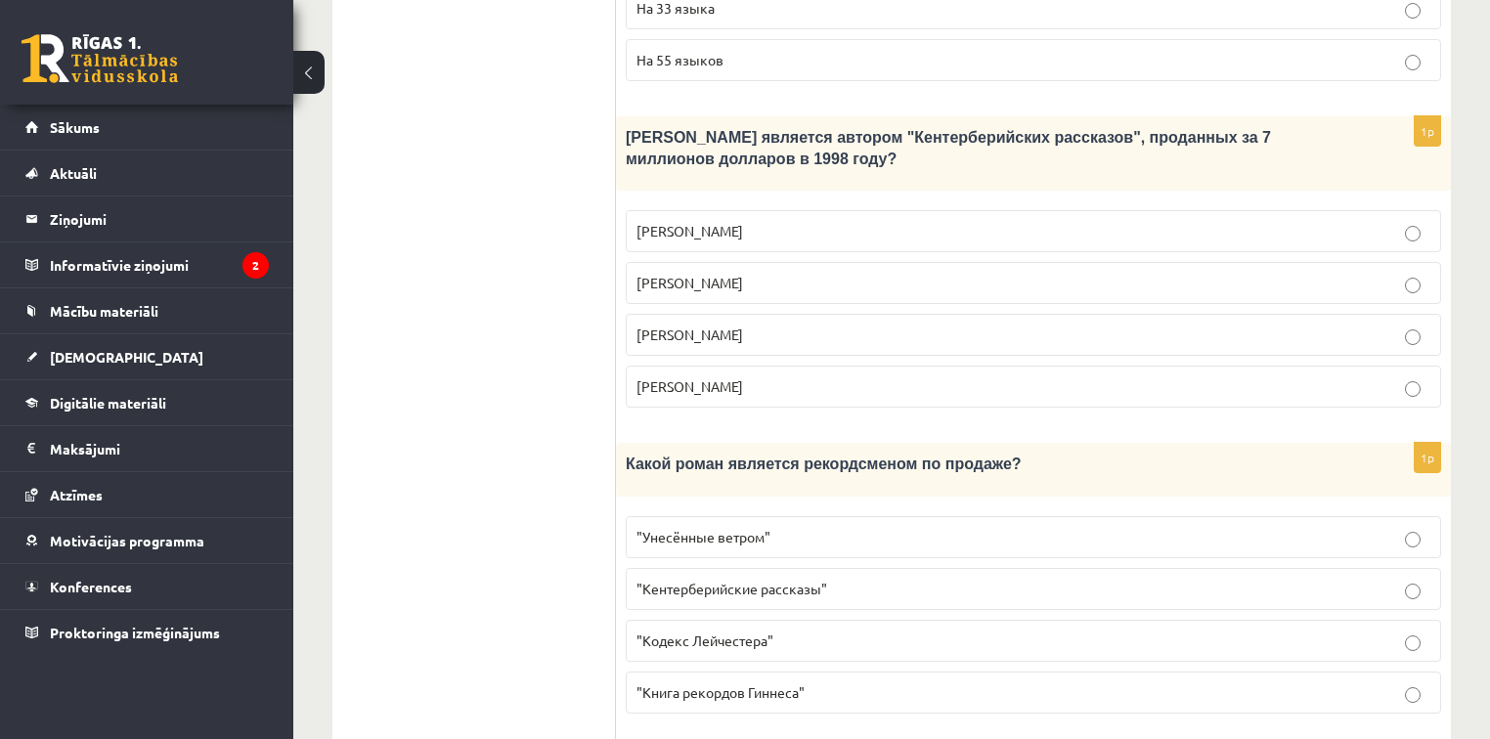
scroll to position [1721, 0]
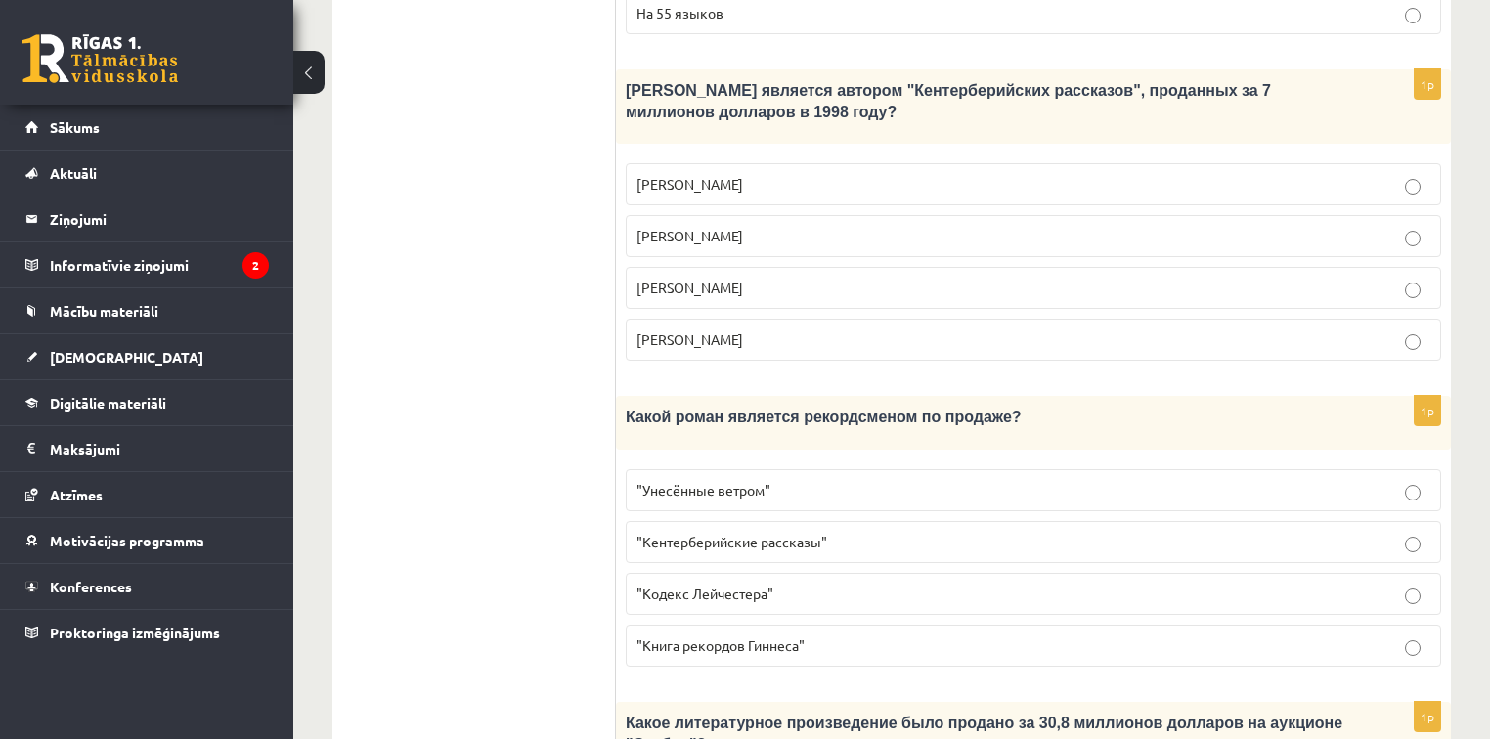
click at [748, 481] on span ""Унесённые ветром"" at bounding box center [704, 490] width 134 height 18
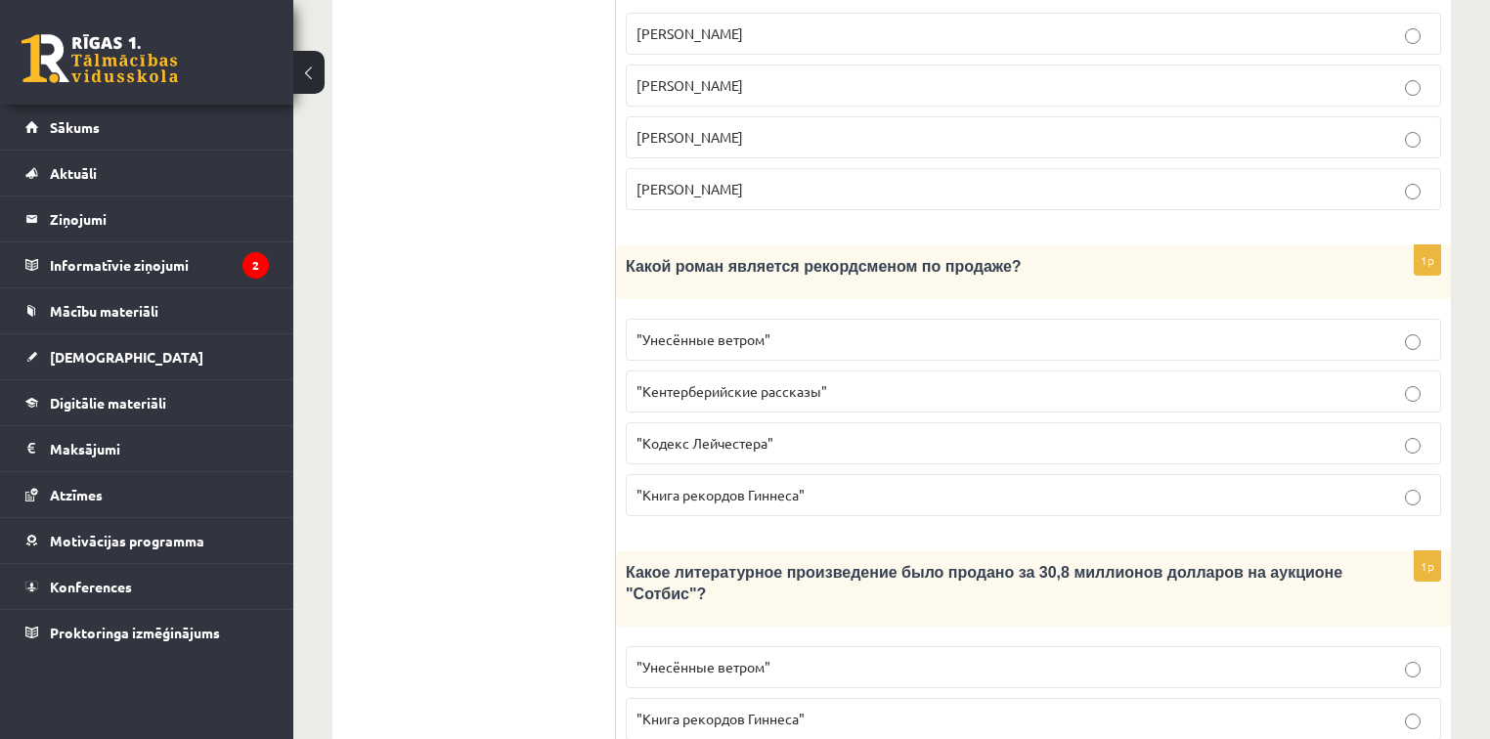
scroll to position [1896, 0]
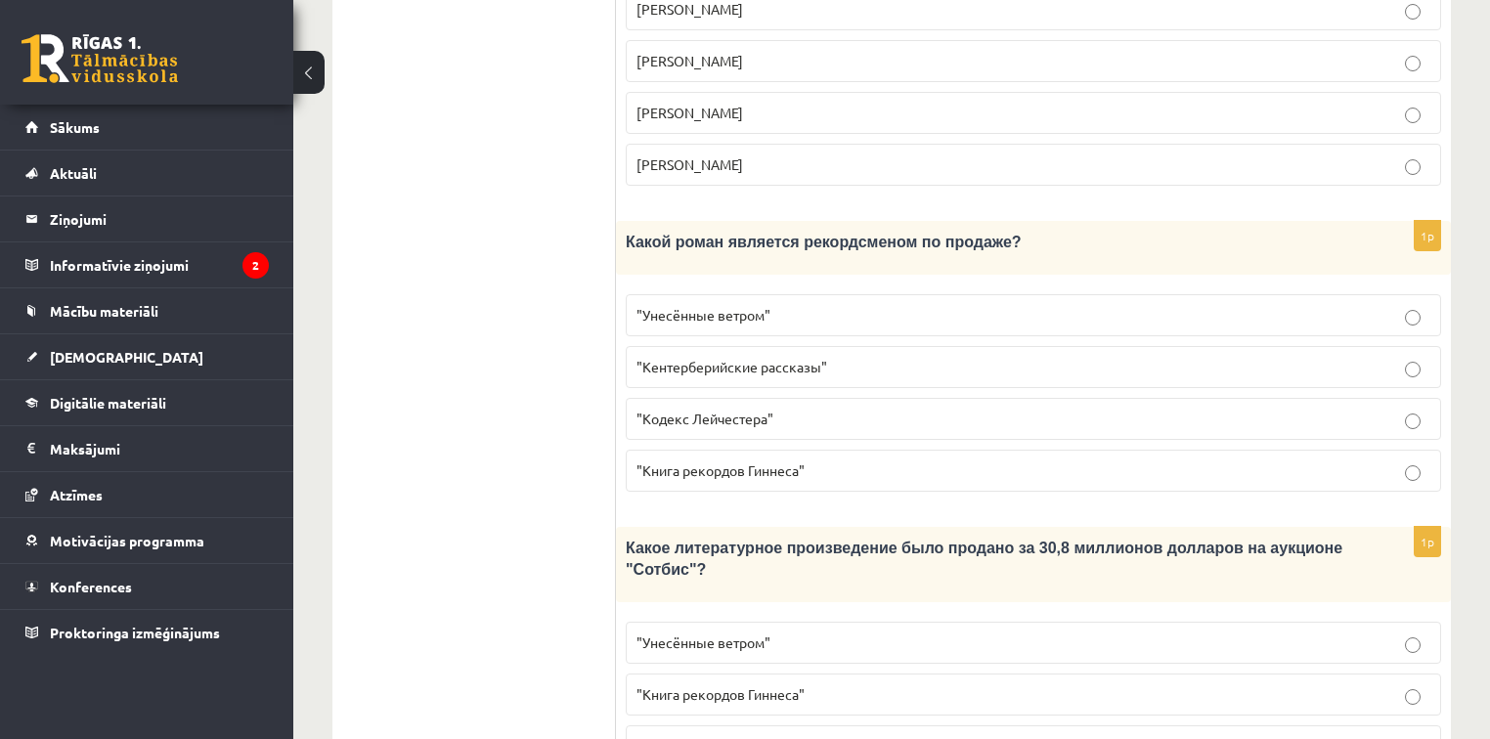
click at [757, 737] on span ""Кодекс Лейчестера"" at bounding box center [705, 746] width 137 height 18
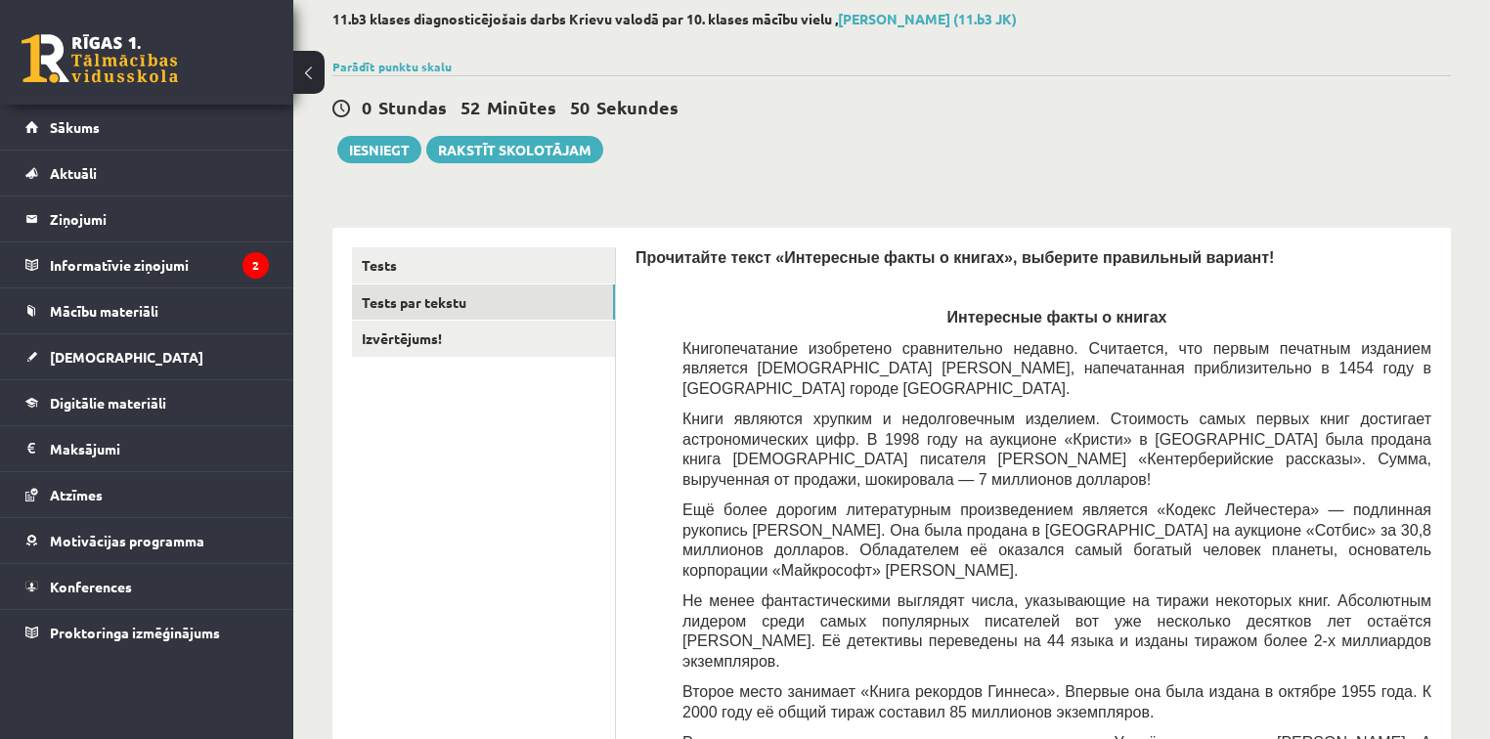
scroll to position [19, 0]
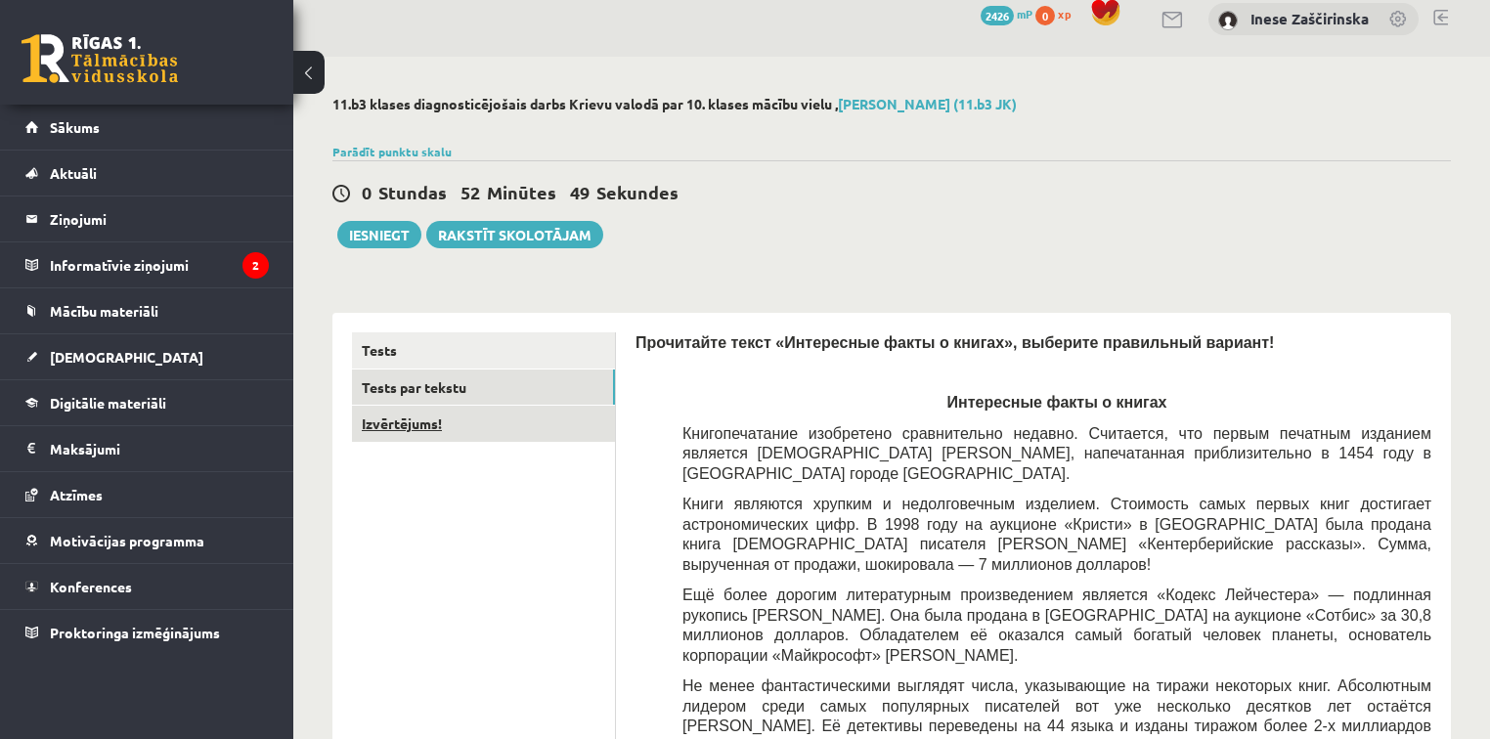
click at [421, 429] on link "Izvērtējums!" at bounding box center [483, 424] width 263 height 36
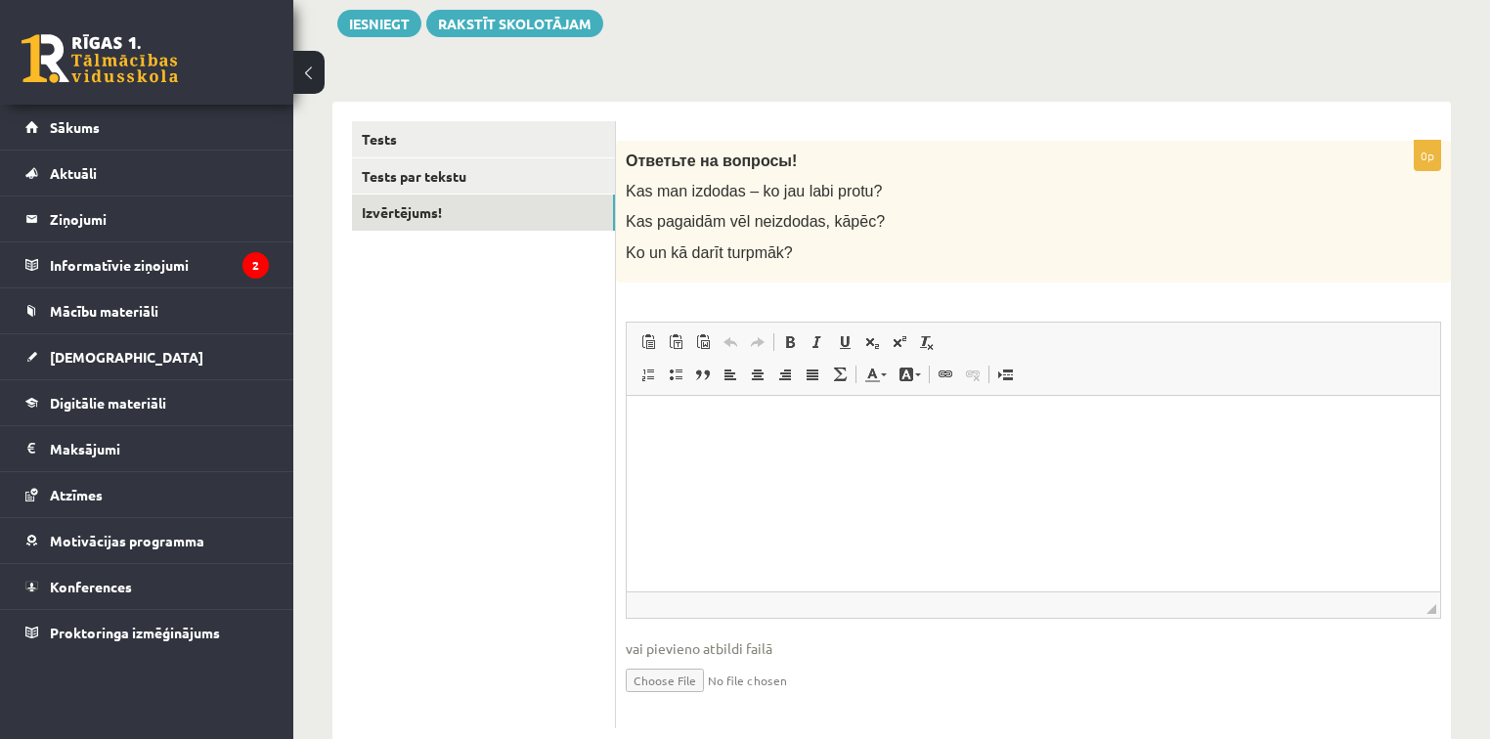
scroll to position [253, 0]
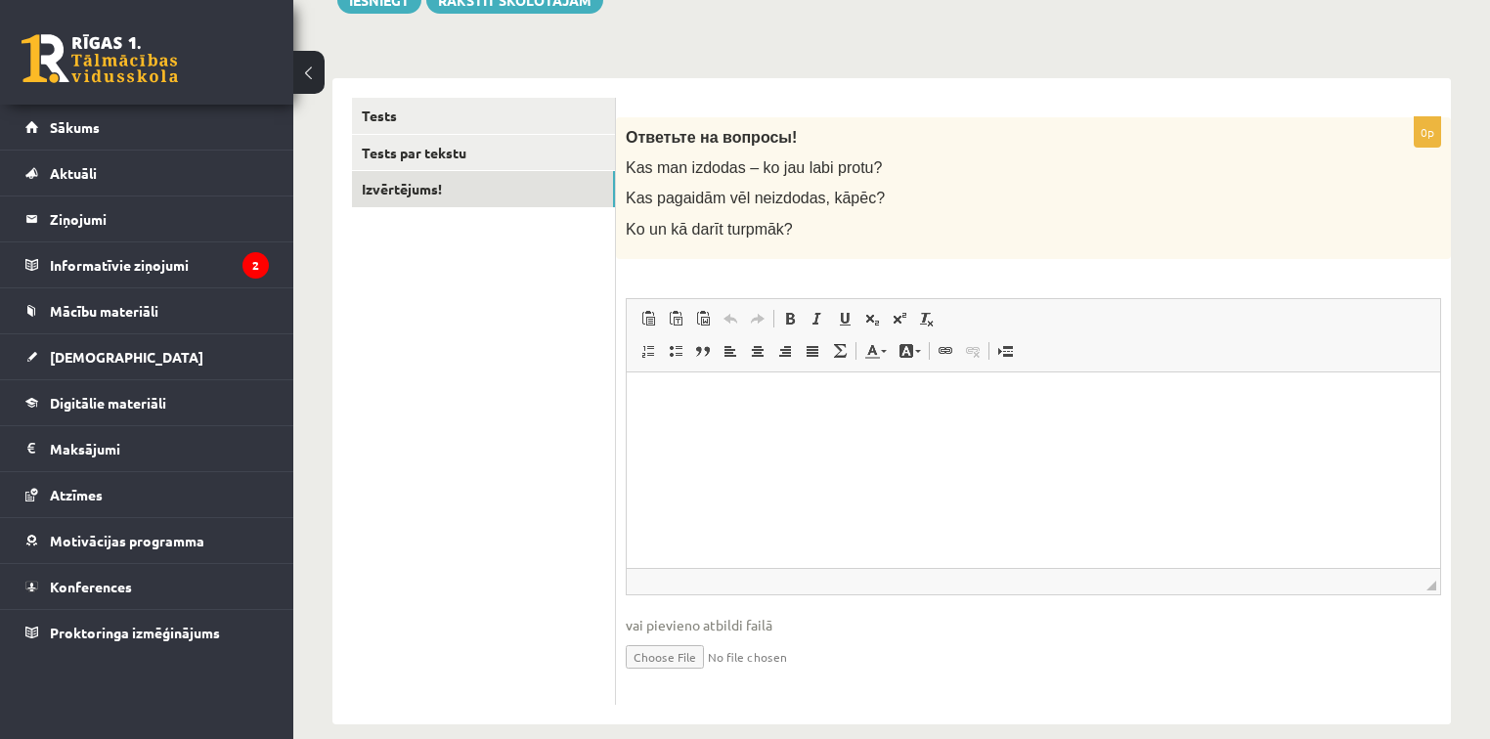
click at [838, 420] on html at bounding box center [1034, 402] width 814 height 60
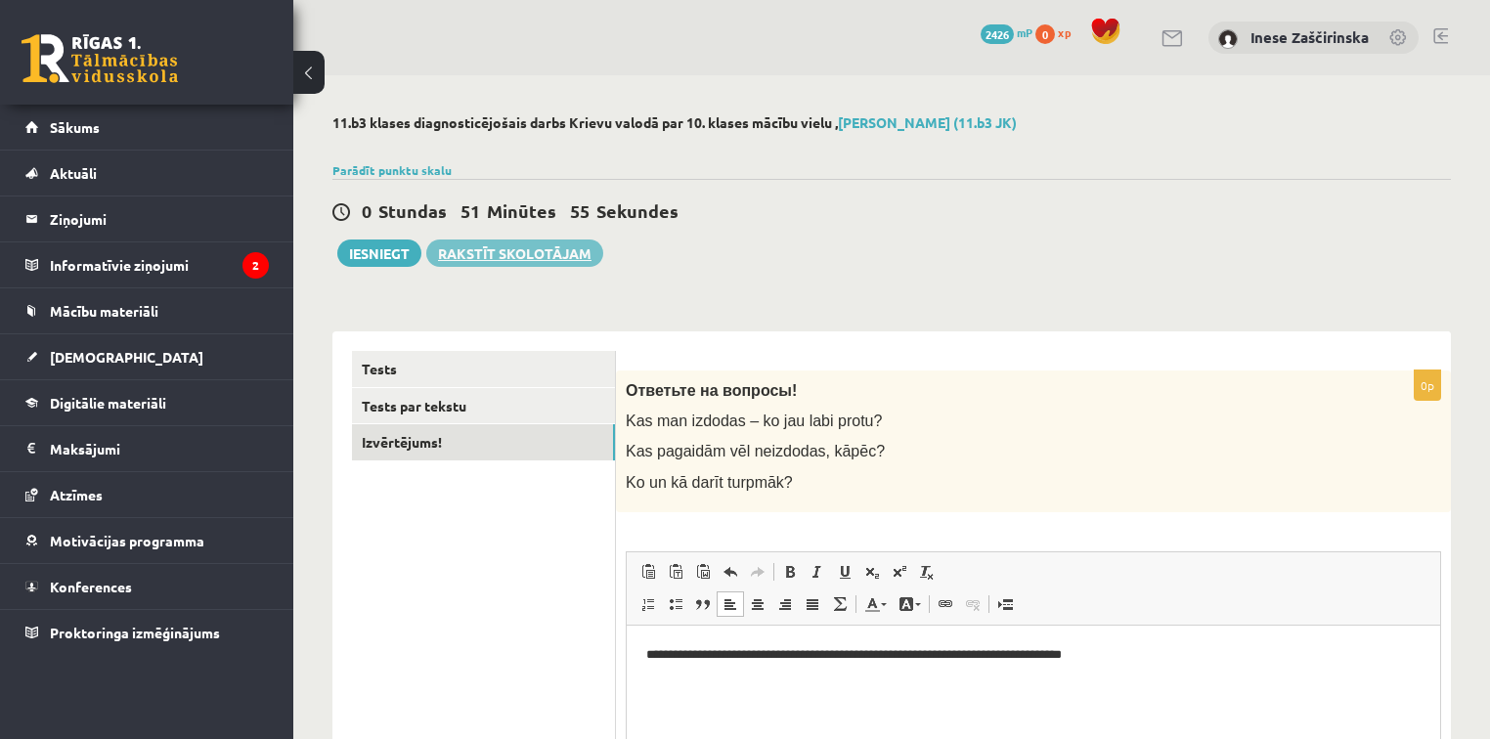
scroll to position [0, 0]
click at [390, 253] on button "Iesniegt" at bounding box center [379, 253] width 84 height 27
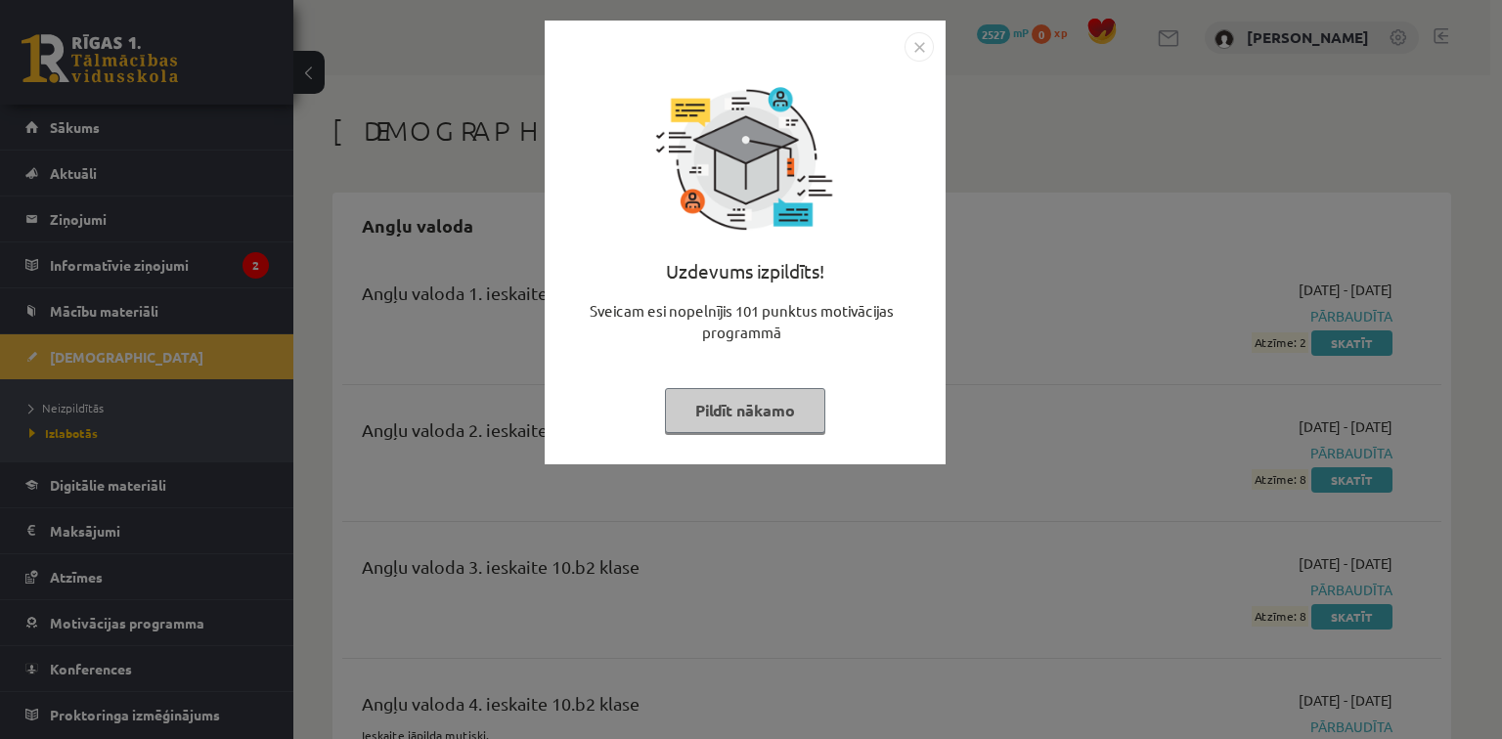
click at [767, 408] on button "Pildīt nākamo" at bounding box center [745, 410] width 160 height 45
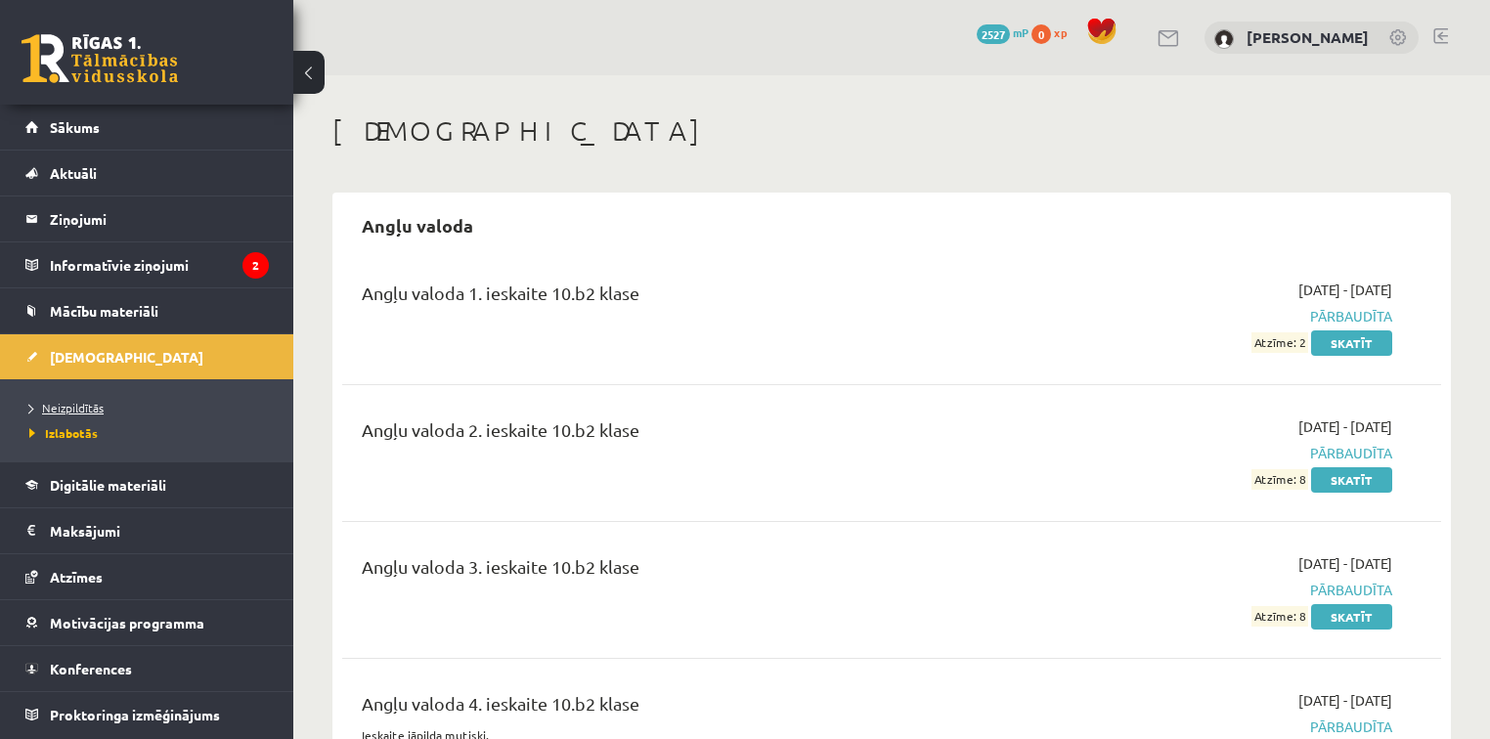
click at [99, 402] on span "Neizpildītās" at bounding box center [66, 408] width 74 height 16
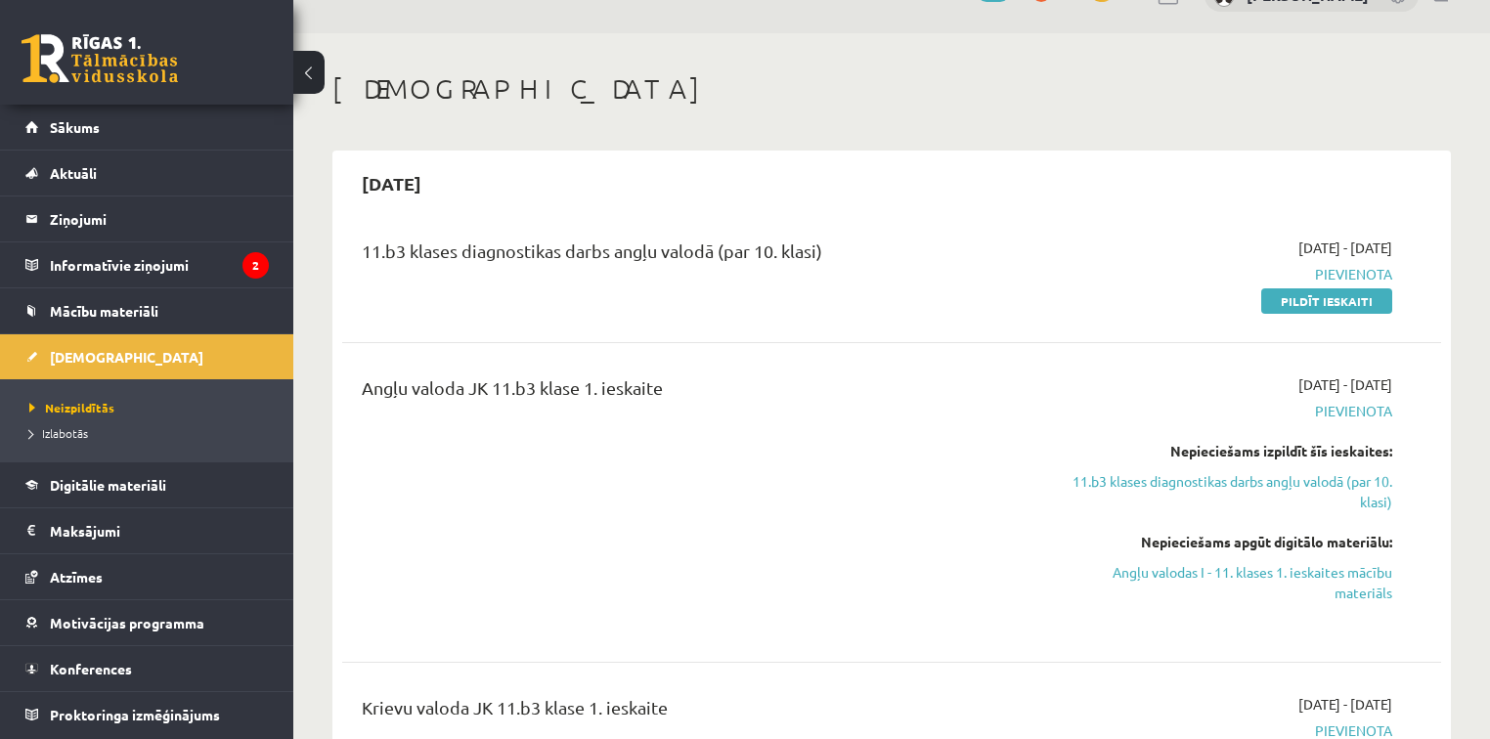
scroll to position [78, 0]
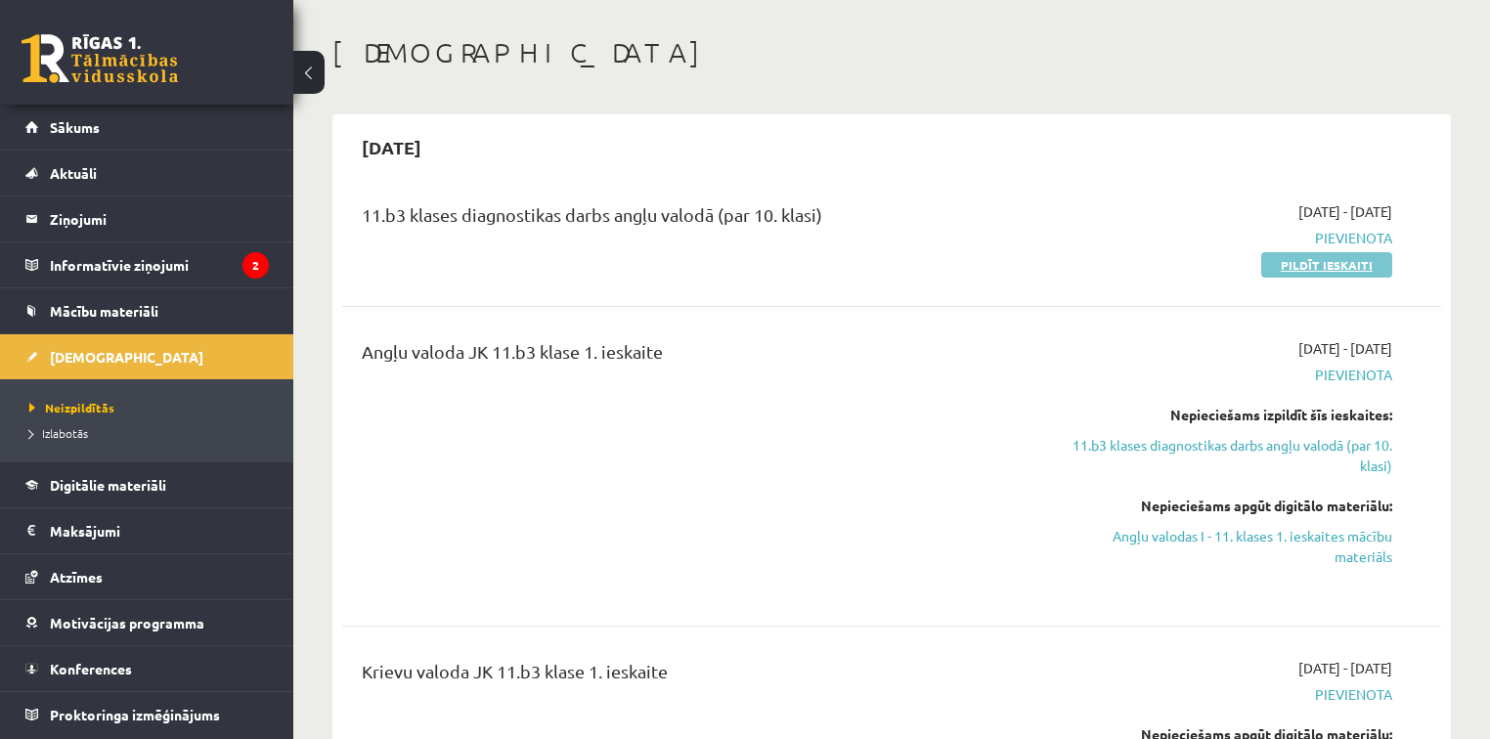
click at [1323, 259] on link "Pildīt ieskaiti" at bounding box center [1327, 264] width 131 height 25
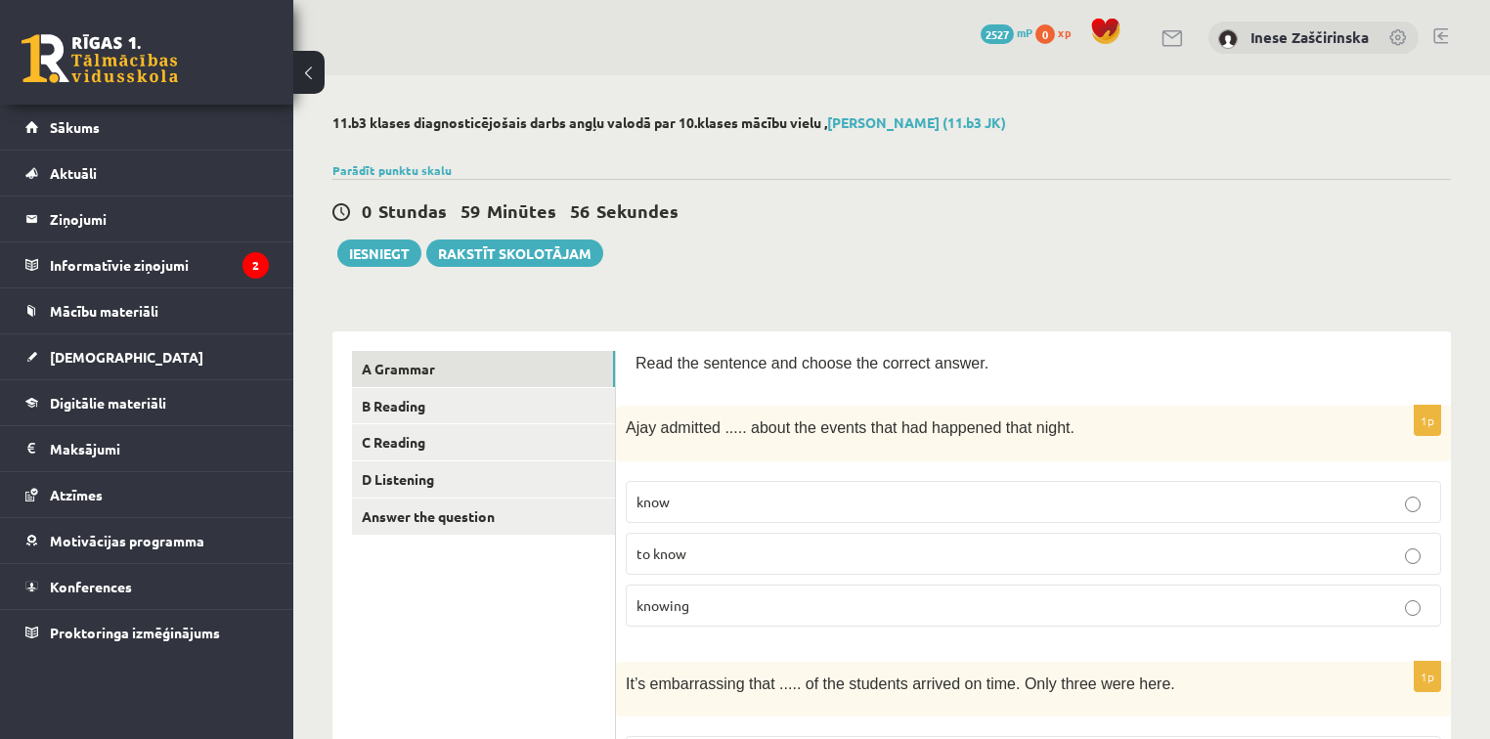
scroll to position [78, 0]
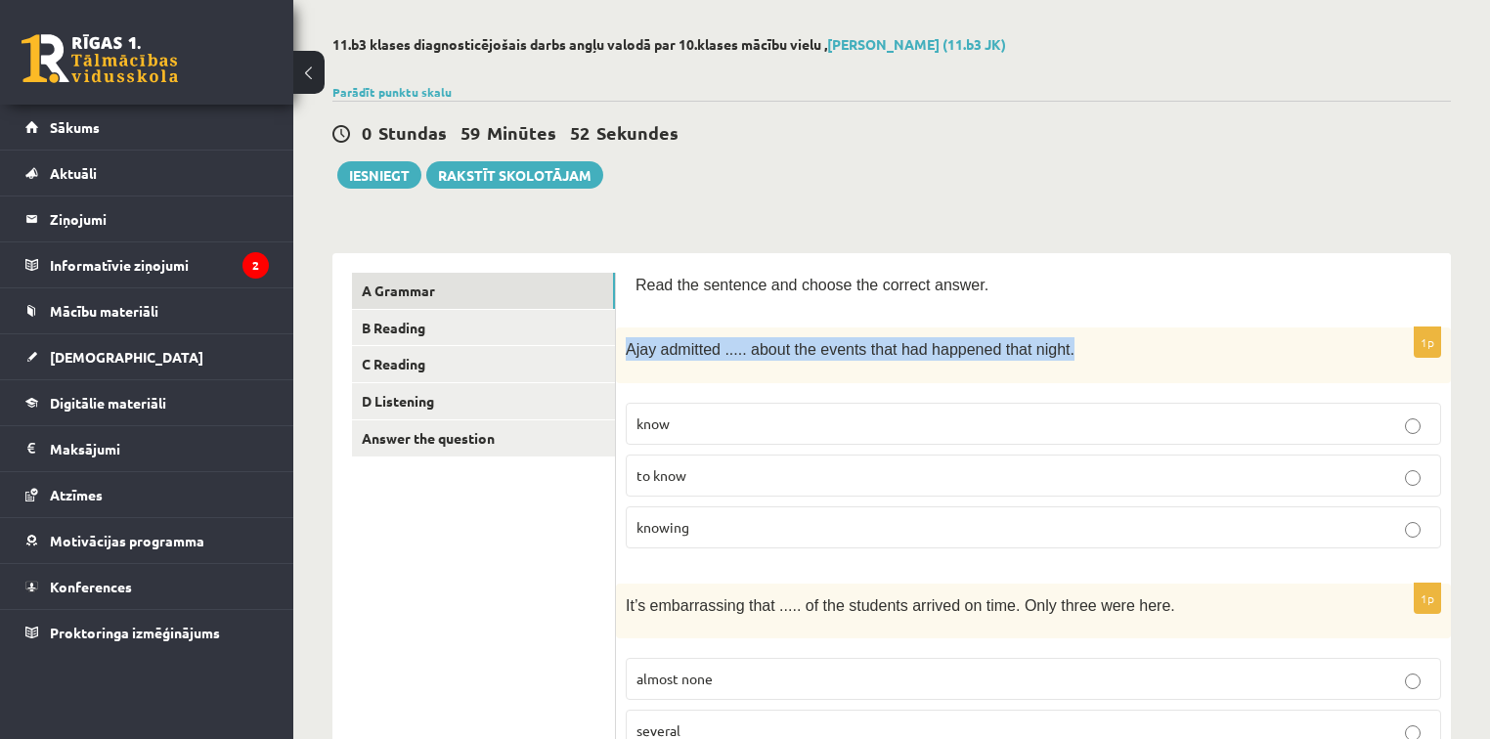
drag, startPoint x: 628, startPoint y: 344, endPoint x: 1043, endPoint y: 336, distance: 415.7
click at [1043, 337] on p "Ajay admitted ..... about the events that had happened that night." at bounding box center [985, 348] width 718 height 23
copy span "Ajay admitted ..... about the events that had happened that night."
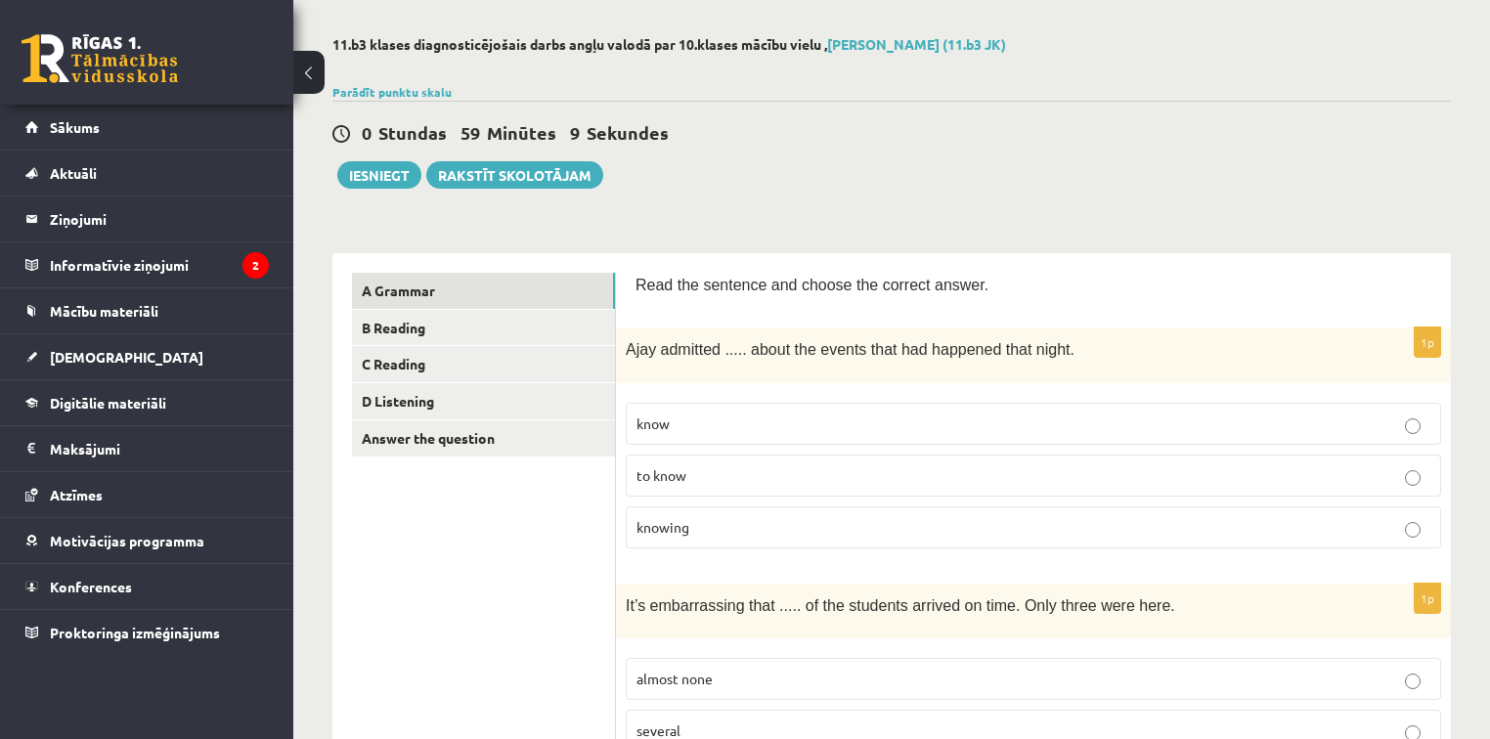
click at [732, 518] on p "knowing" at bounding box center [1034, 527] width 794 height 21
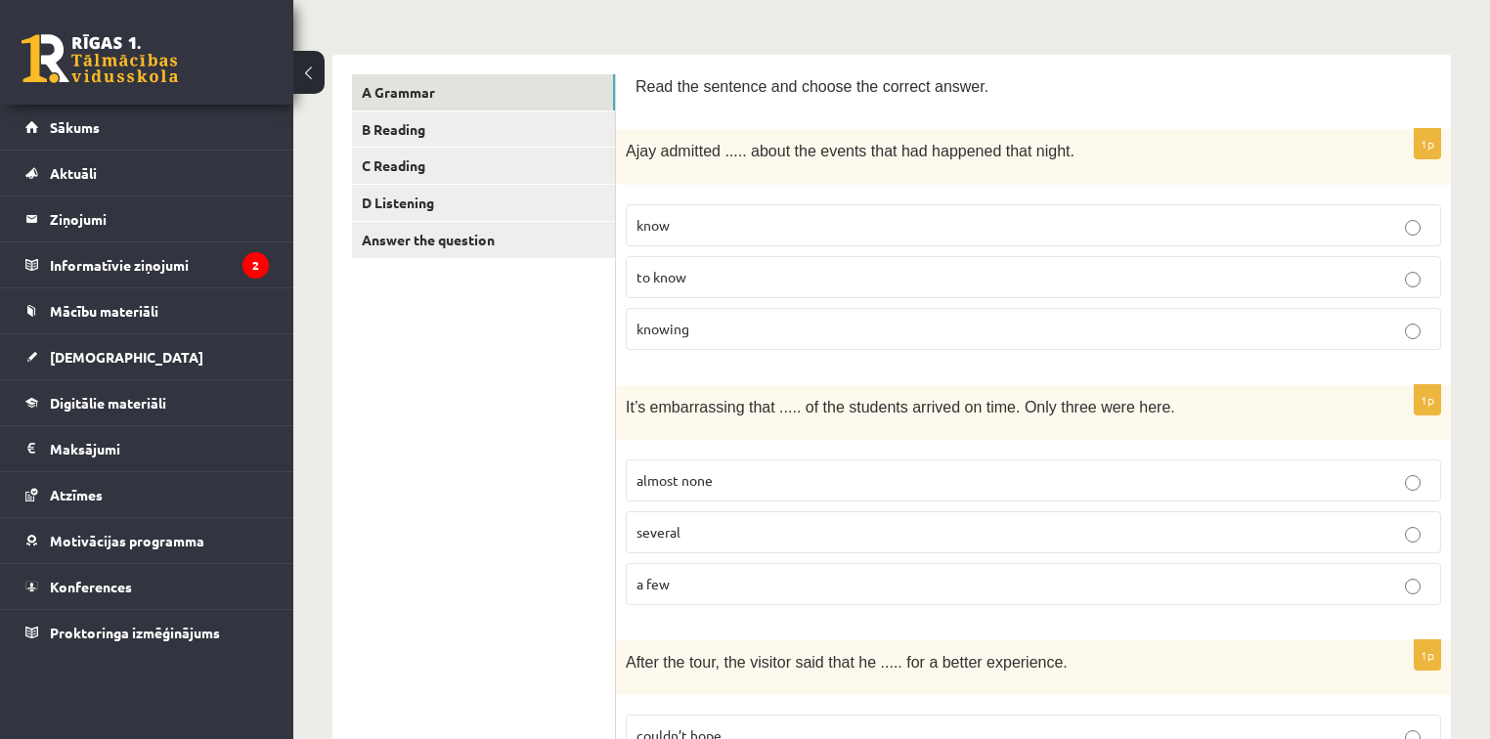
scroll to position [313, 0]
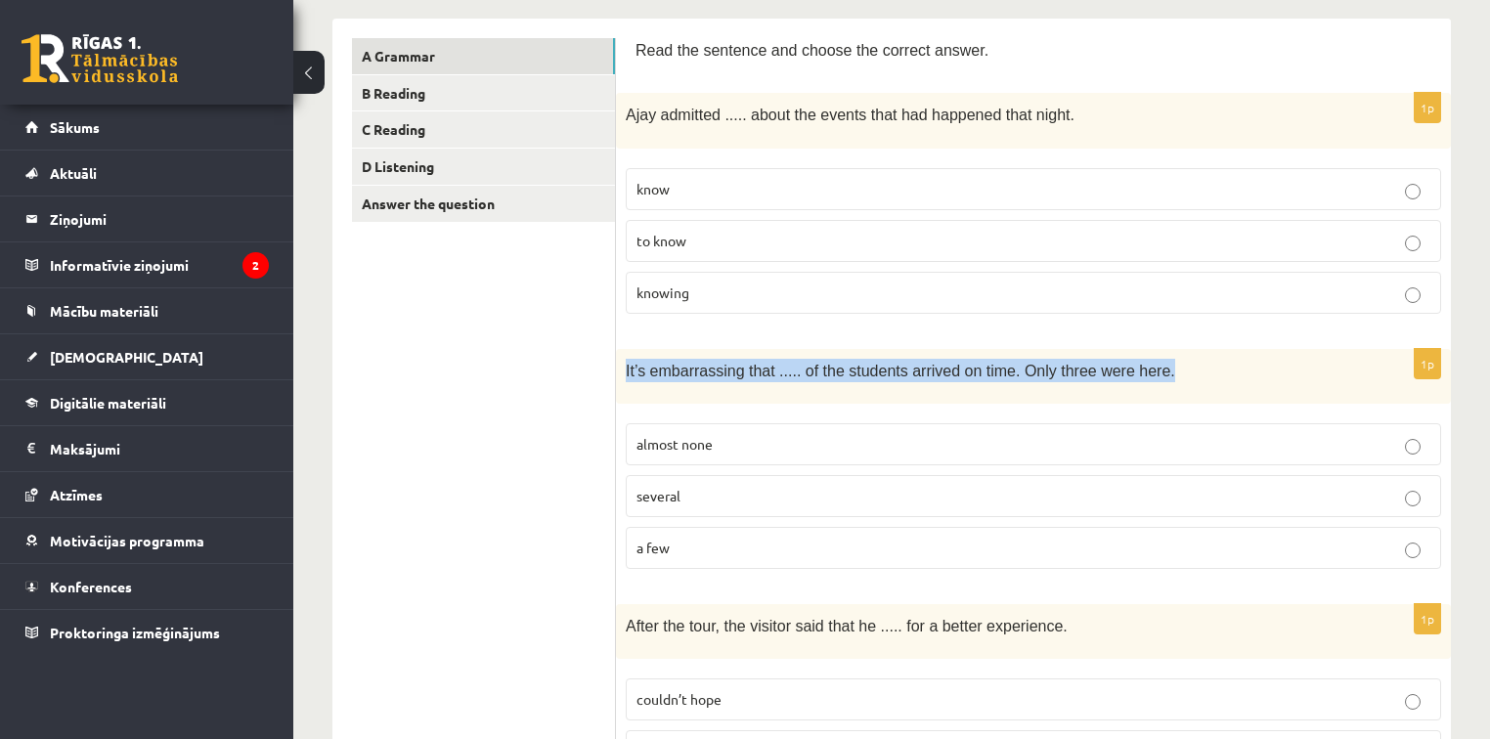
drag, startPoint x: 627, startPoint y: 364, endPoint x: 1150, endPoint y: 347, distance: 523.5
click at [1151, 349] on div "It’s embarrassing that ..... of the students arrived on time. Only three were h…" at bounding box center [1033, 376] width 835 height 55
copy span "It’s embarrassing that ..... of the students arrived on time. Only three were h…"
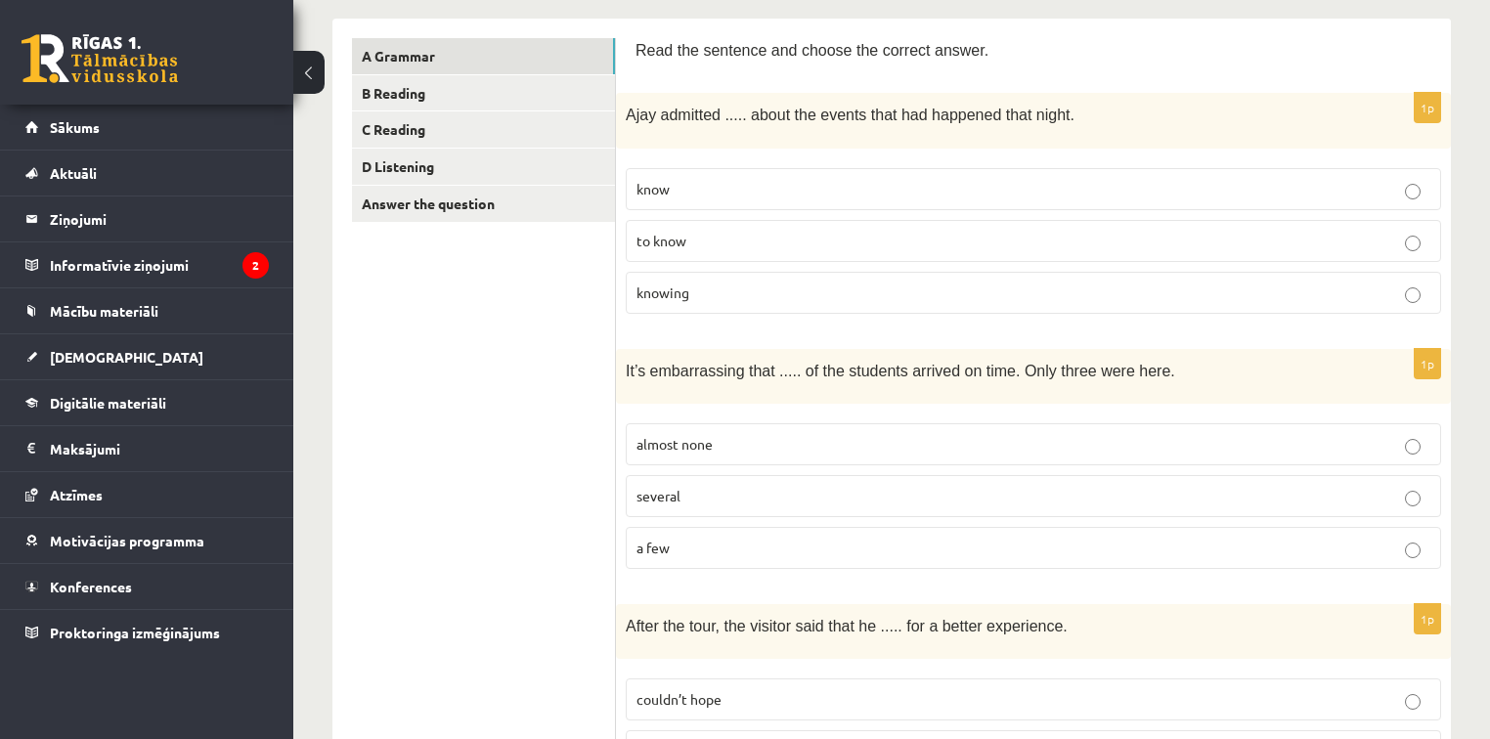
click at [853, 548] on p "a few" at bounding box center [1034, 548] width 794 height 21
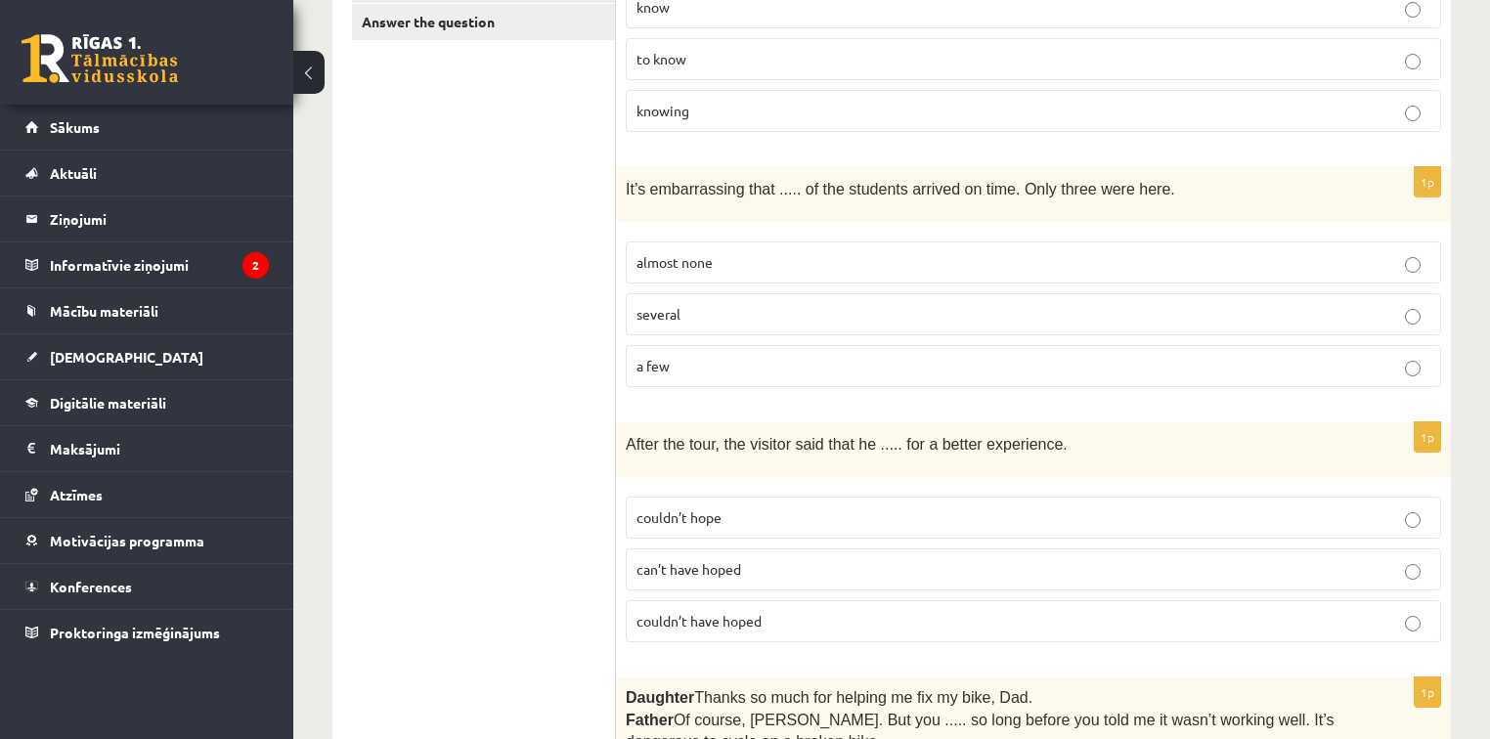
scroll to position [626, 0]
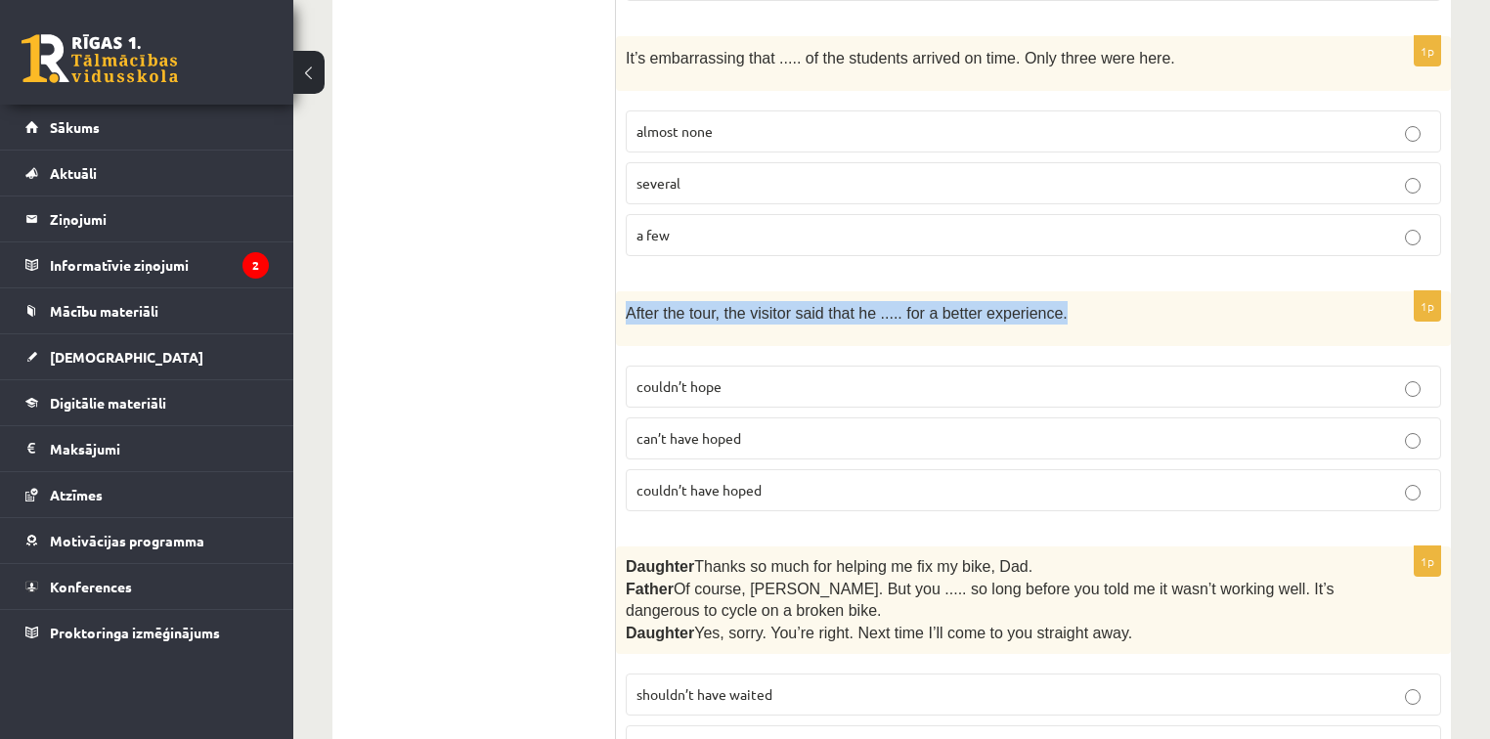
drag, startPoint x: 625, startPoint y: 305, endPoint x: 1050, endPoint y: 311, distance: 425.4
click at [1050, 311] on div "After the tour, the visitor said that he ..... for a better experience." at bounding box center [1033, 318] width 835 height 55
copy span "After the tour, the visitor said that he ..... for a better experience."
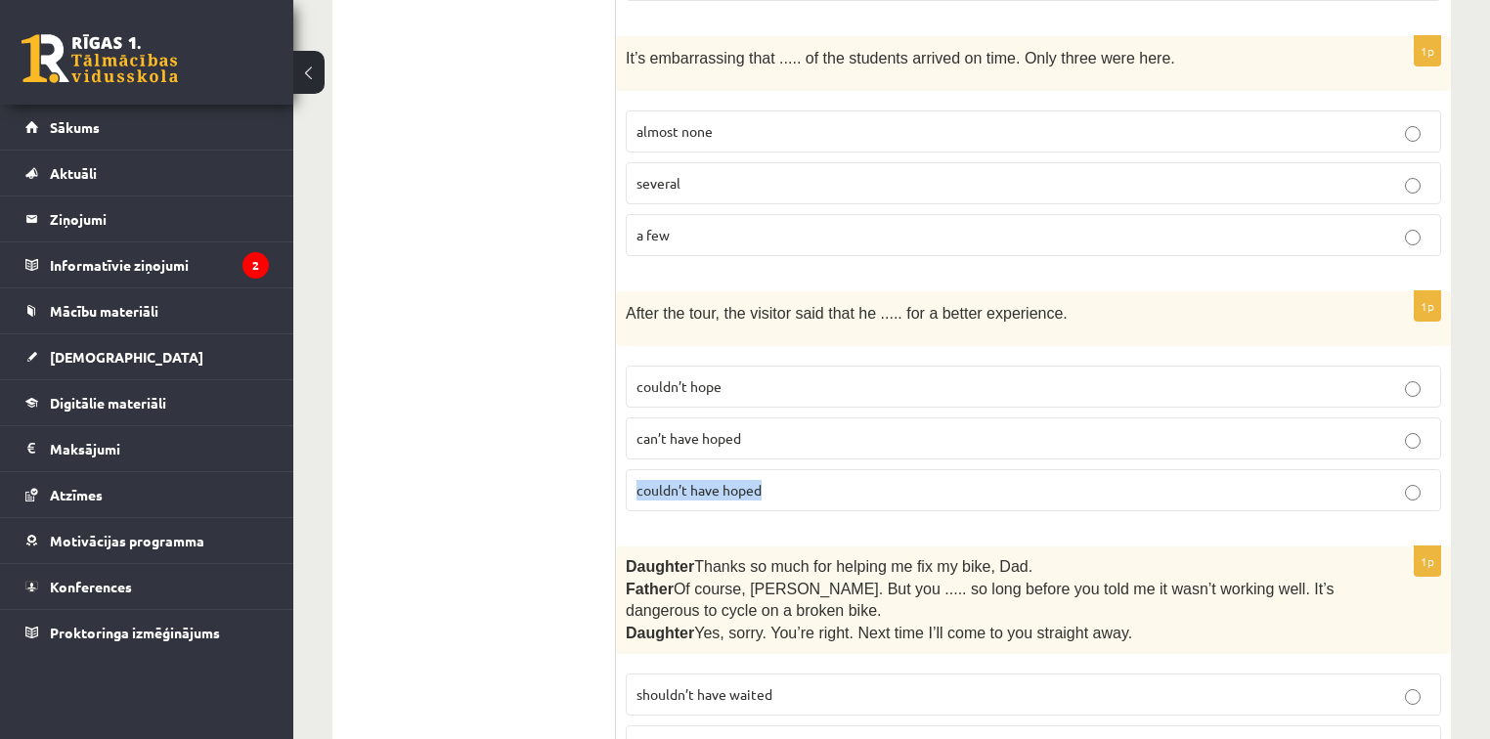
drag, startPoint x: 636, startPoint y: 478, endPoint x: 771, endPoint y: 486, distance: 135.2
click at [771, 486] on p "couldn’t have hoped" at bounding box center [1034, 490] width 794 height 21
click at [686, 377] on span "couldn’t hope" at bounding box center [679, 386] width 85 height 18
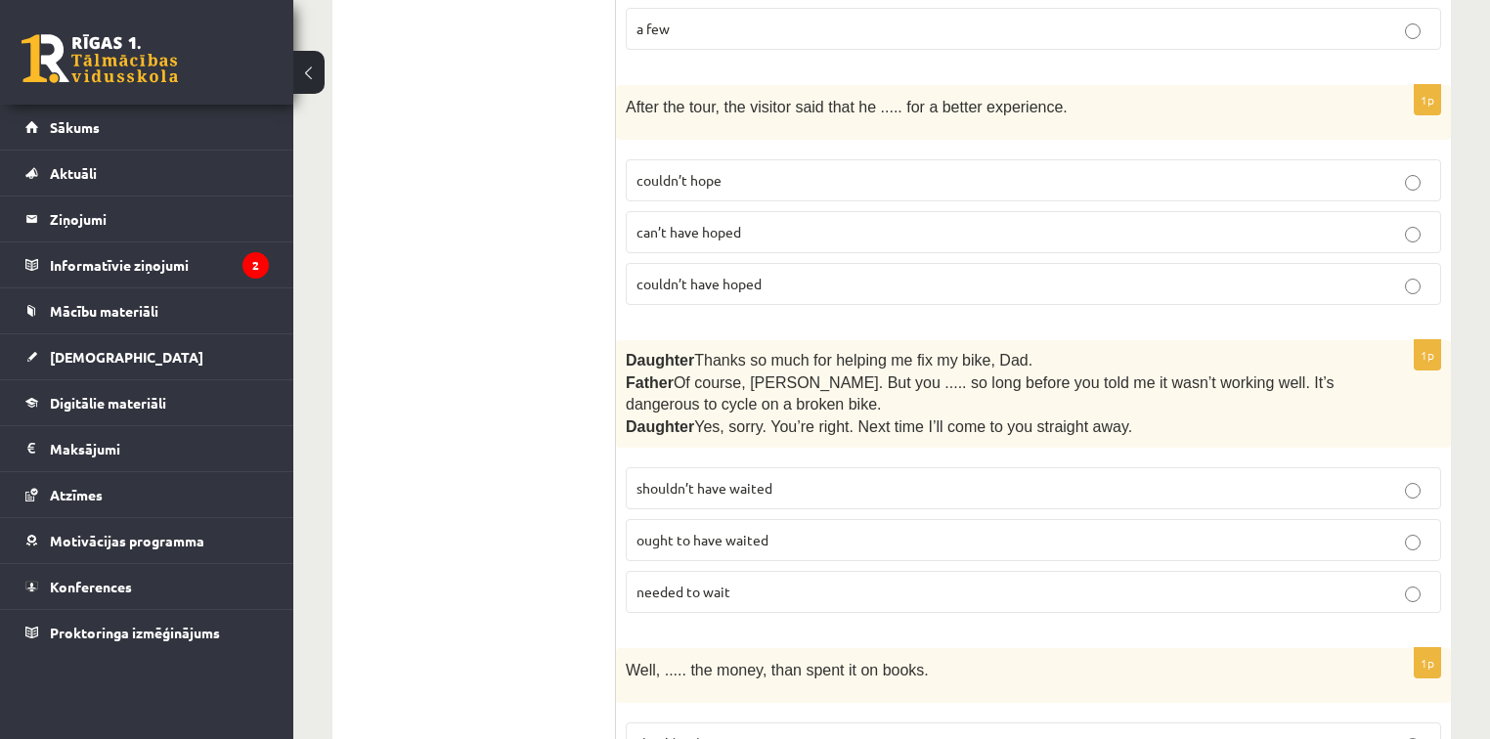
scroll to position [861, 0]
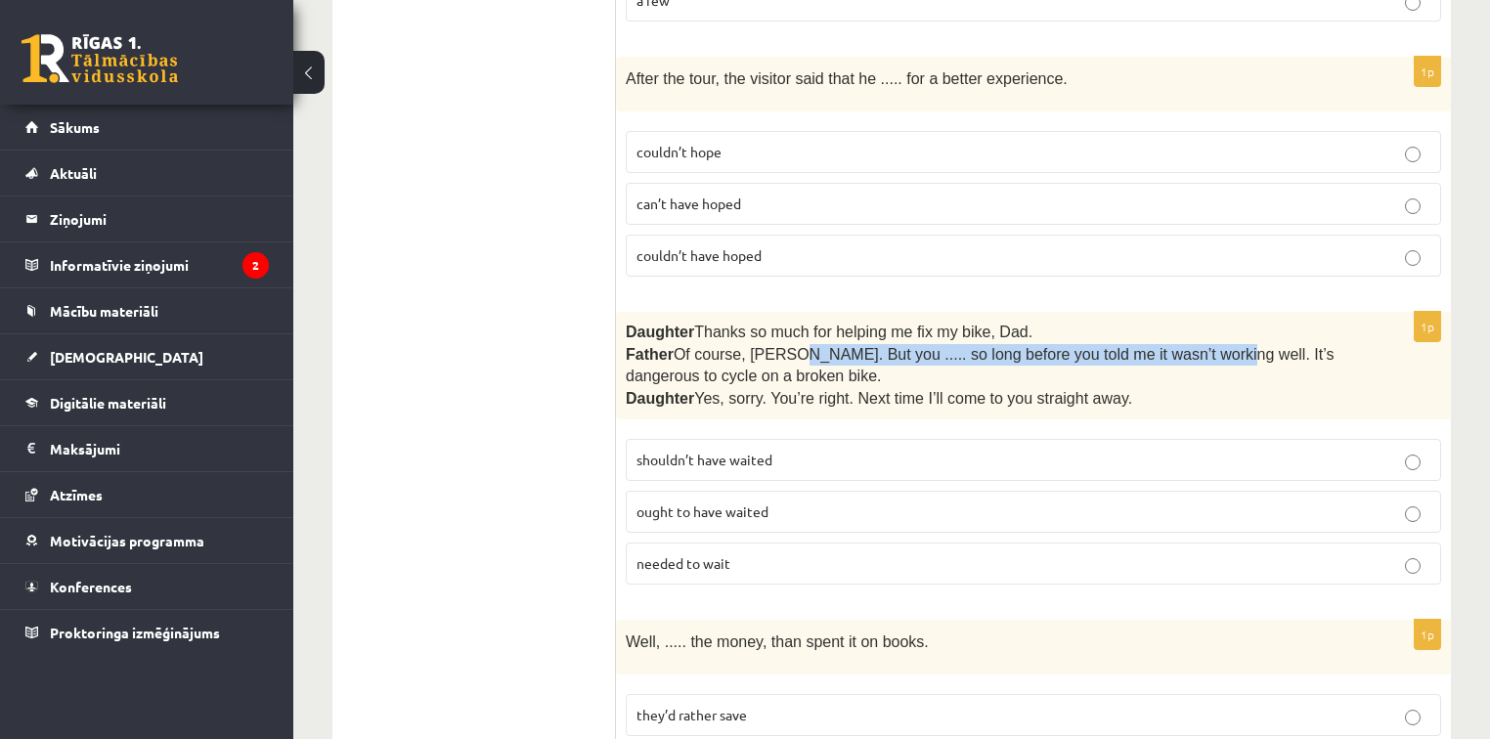
drag, startPoint x: 786, startPoint y: 348, endPoint x: 1177, endPoint y: 352, distance: 391.2
click at [1177, 352] on span "Of course, Beth. But you ..... so long before you told me it wasn’t working wel…" at bounding box center [980, 365] width 708 height 38
copy span "But you ..... so long before you told me it wasn’t working well."
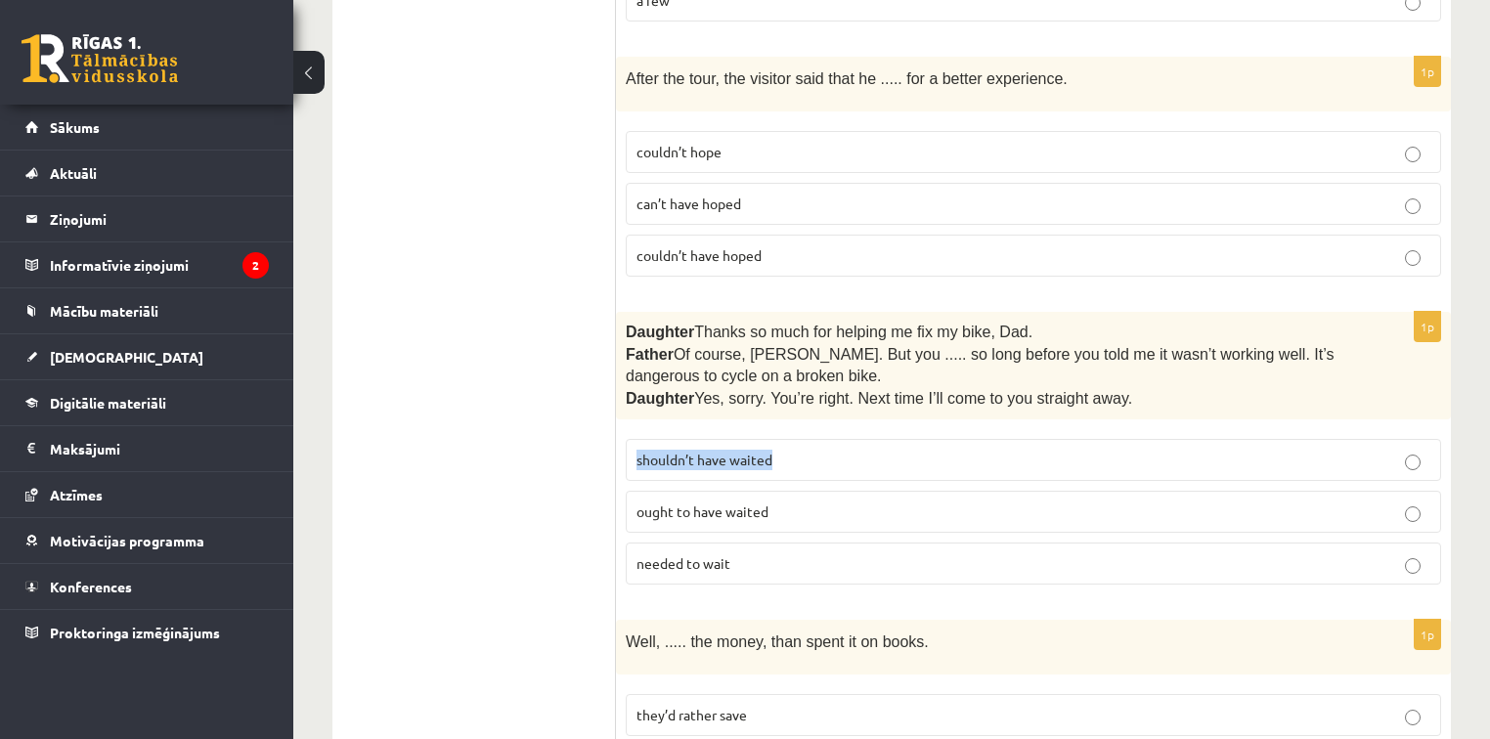
drag, startPoint x: 630, startPoint y: 448, endPoint x: 773, endPoint y: 451, distance: 142.8
click at [773, 451] on label "shouldn’t have waited" at bounding box center [1034, 460] width 816 height 42
copy span "shouldn’t have waited"
drag, startPoint x: 641, startPoint y: 501, endPoint x: 774, endPoint y: 502, distance: 133.0
click at [774, 502] on label "ought to have waited" at bounding box center [1034, 512] width 816 height 42
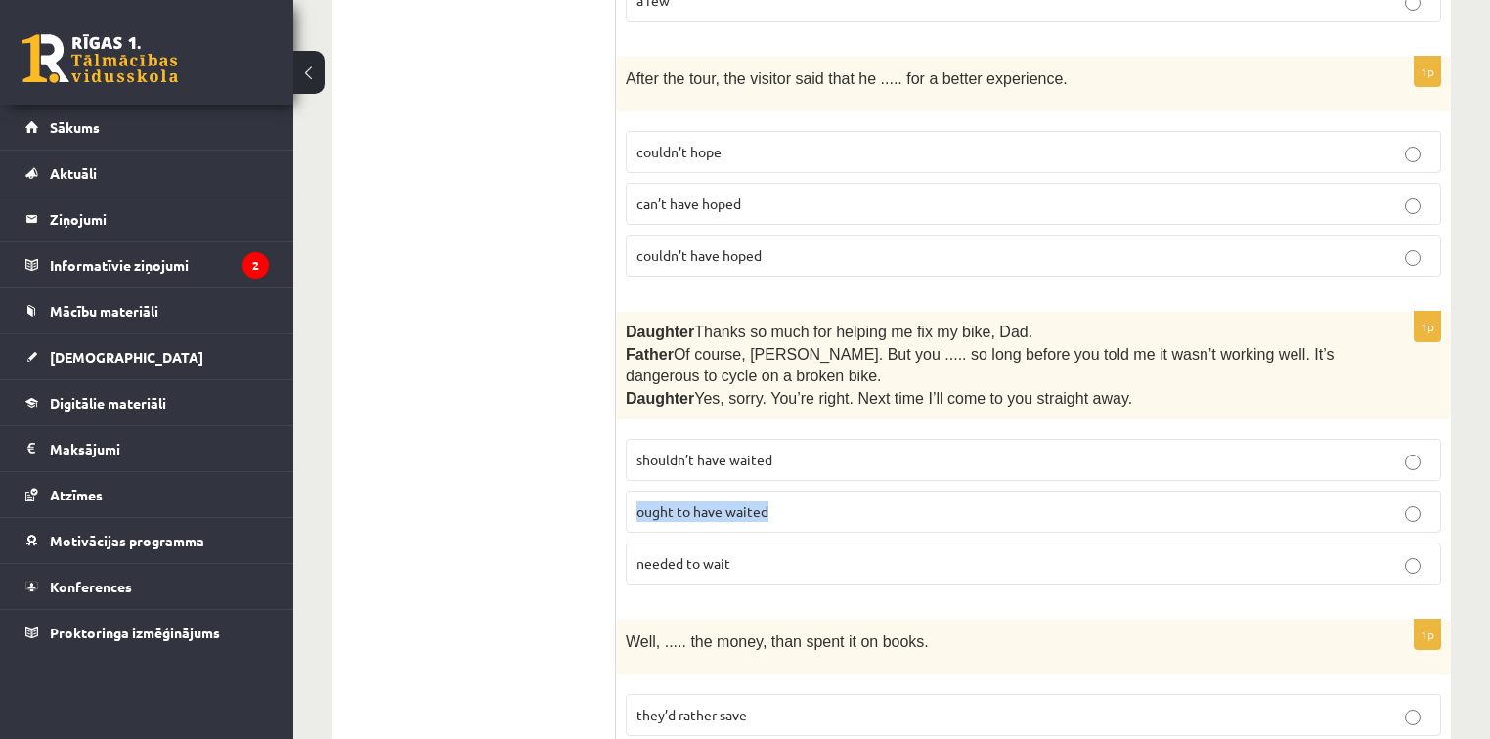
copy span "ought to have waited"
click at [750, 451] on span "shouldn’t have waited" at bounding box center [705, 460] width 136 height 18
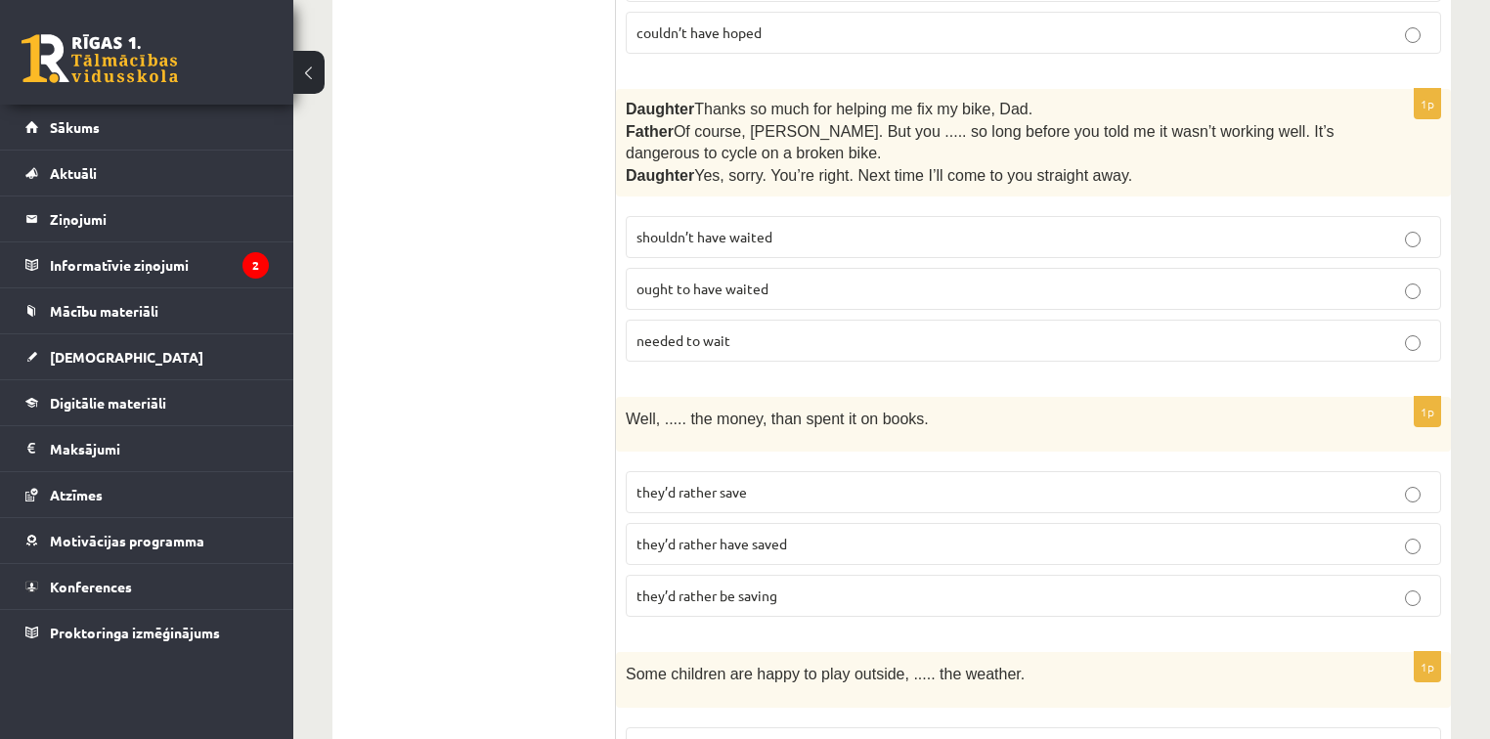
scroll to position [1095, 0]
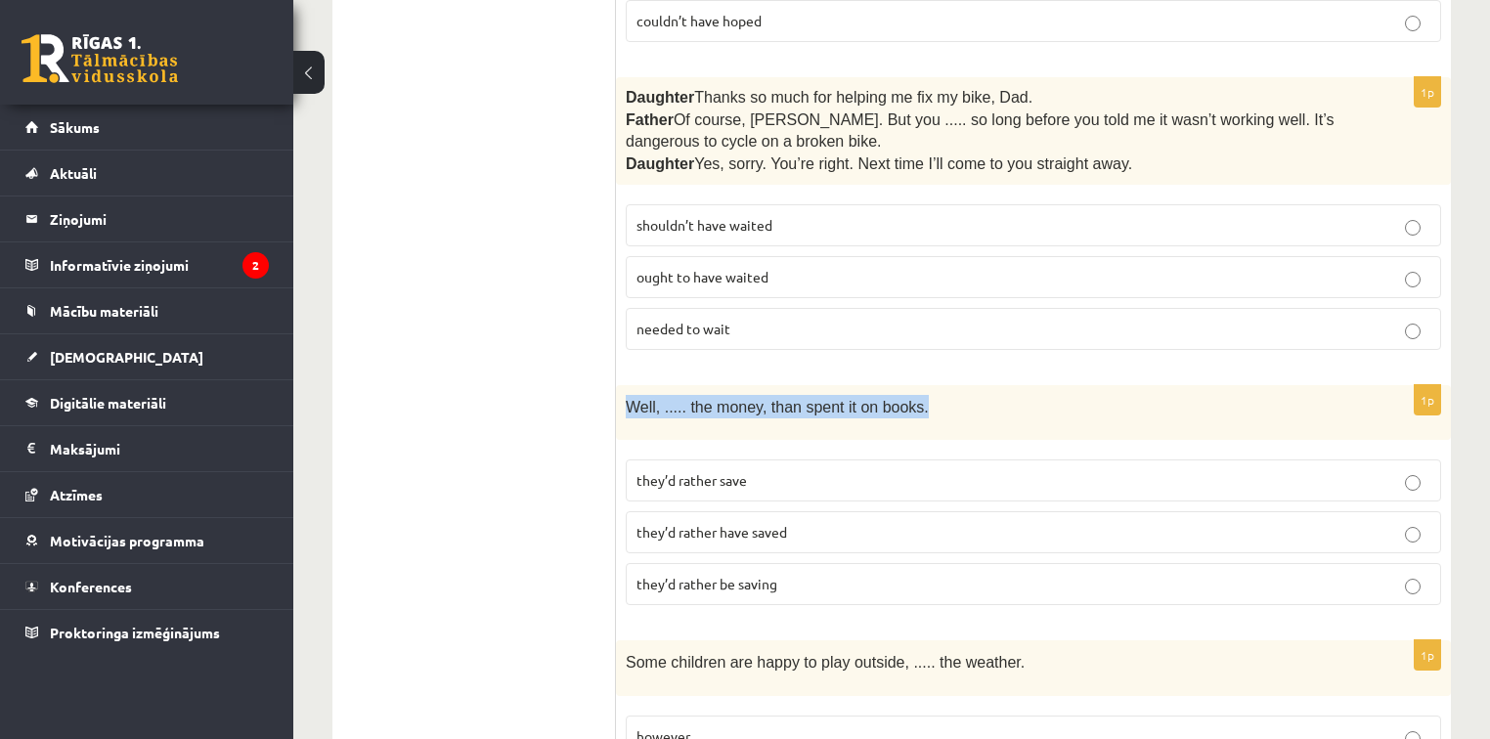
drag, startPoint x: 624, startPoint y: 393, endPoint x: 914, endPoint y: 405, distance: 290.7
click at [914, 405] on div "Well, ..... the money, than spent it on books." at bounding box center [1033, 412] width 835 height 55
copy span "Well, ..... the money, than spent it on books."
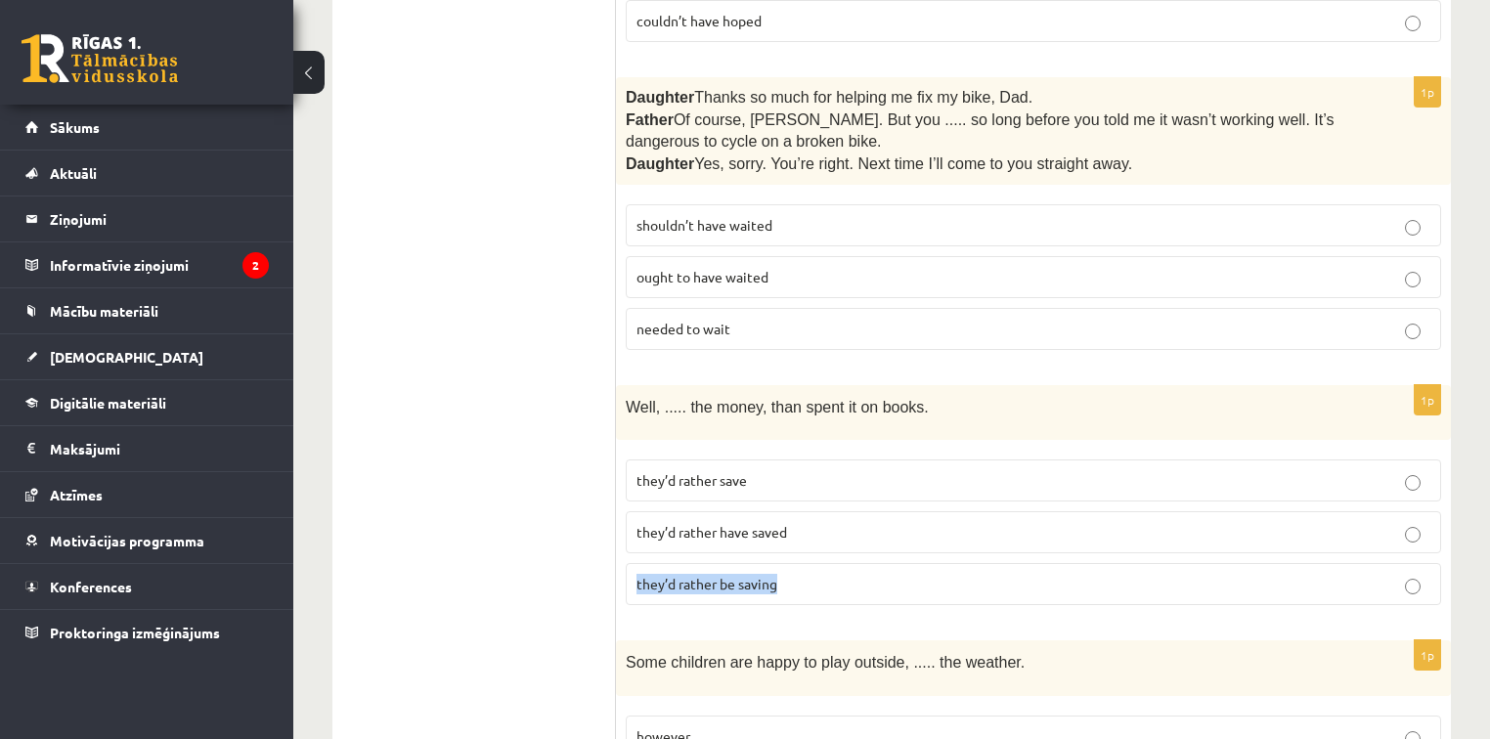
drag, startPoint x: 638, startPoint y: 569, endPoint x: 782, endPoint y: 571, distance: 144.7
click at [782, 574] on p "they’d rather be saving" at bounding box center [1034, 584] width 794 height 21
copy span "they’d rather be saving"
click at [947, 574] on p "they’d rather be saving" at bounding box center [1034, 584] width 794 height 21
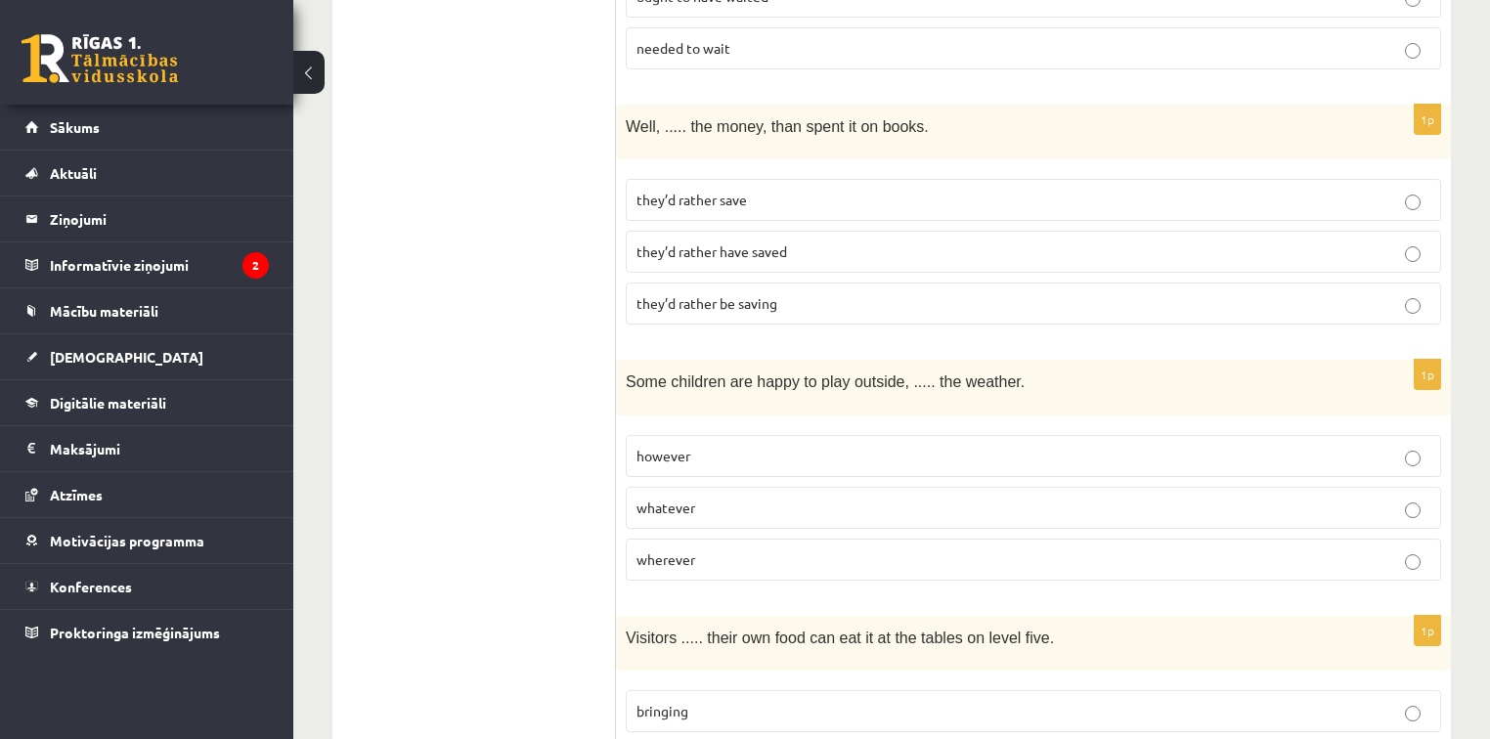
scroll to position [1408, 0]
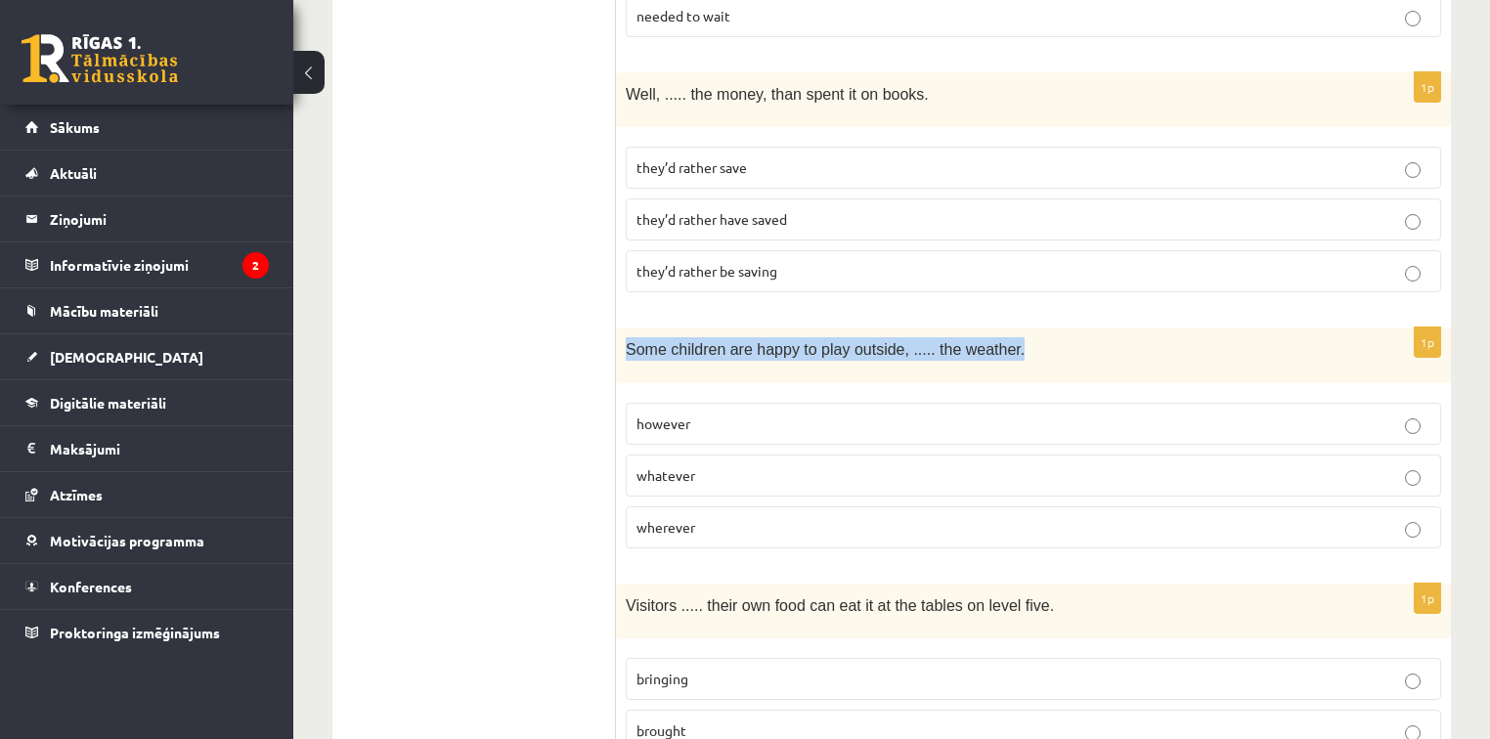
drag, startPoint x: 624, startPoint y: 336, endPoint x: 1008, endPoint y: 332, distance: 384.4
click at [1008, 332] on div "Some children are happy to play outside, ..... the weather." at bounding box center [1033, 355] width 835 height 55
copy span "Some children are happy to play outside, ..... the weather."
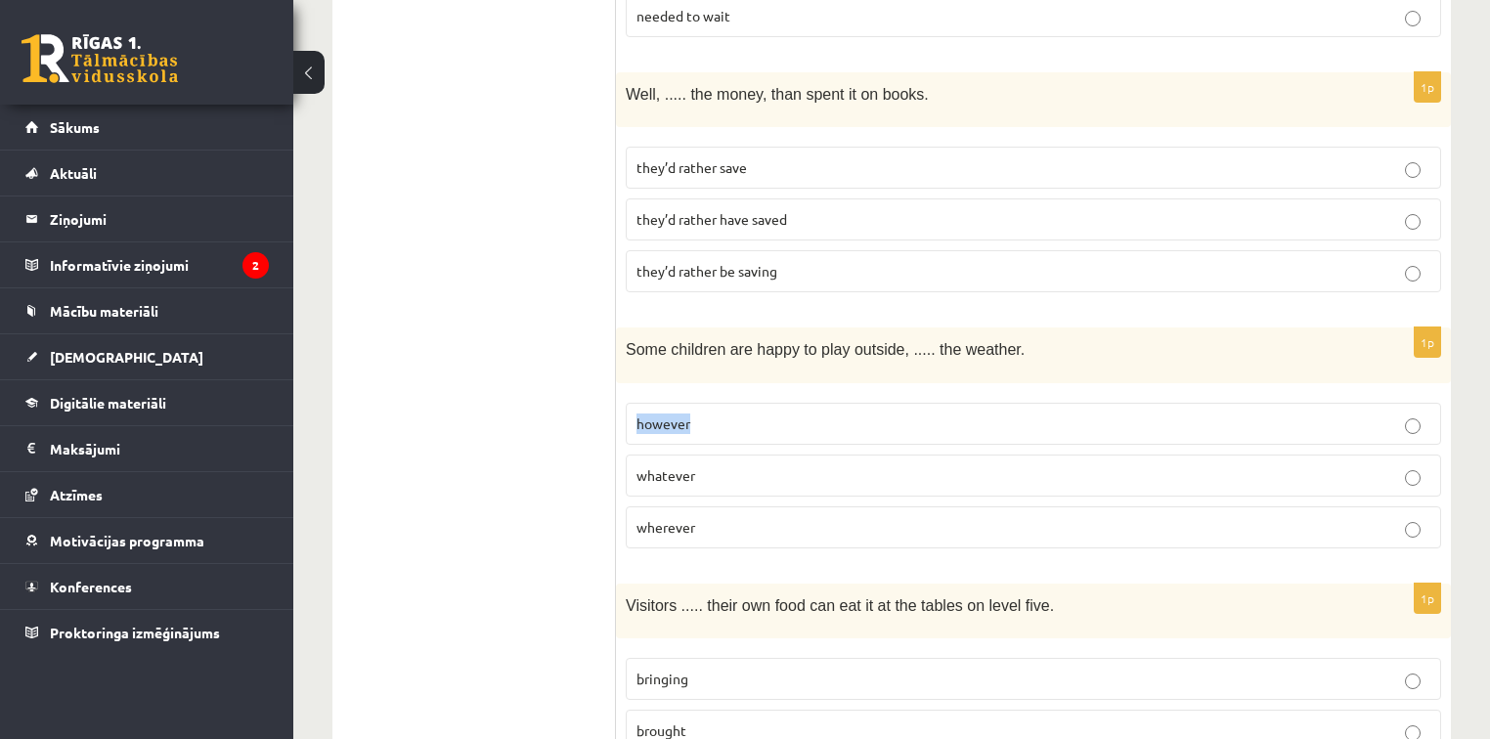
drag, startPoint x: 634, startPoint y: 407, endPoint x: 688, endPoint y: 413, distance: 55.1
click at [699, 415] on label "however" at bounding box center [1034, 424] width 816 height 42
copy span "however"
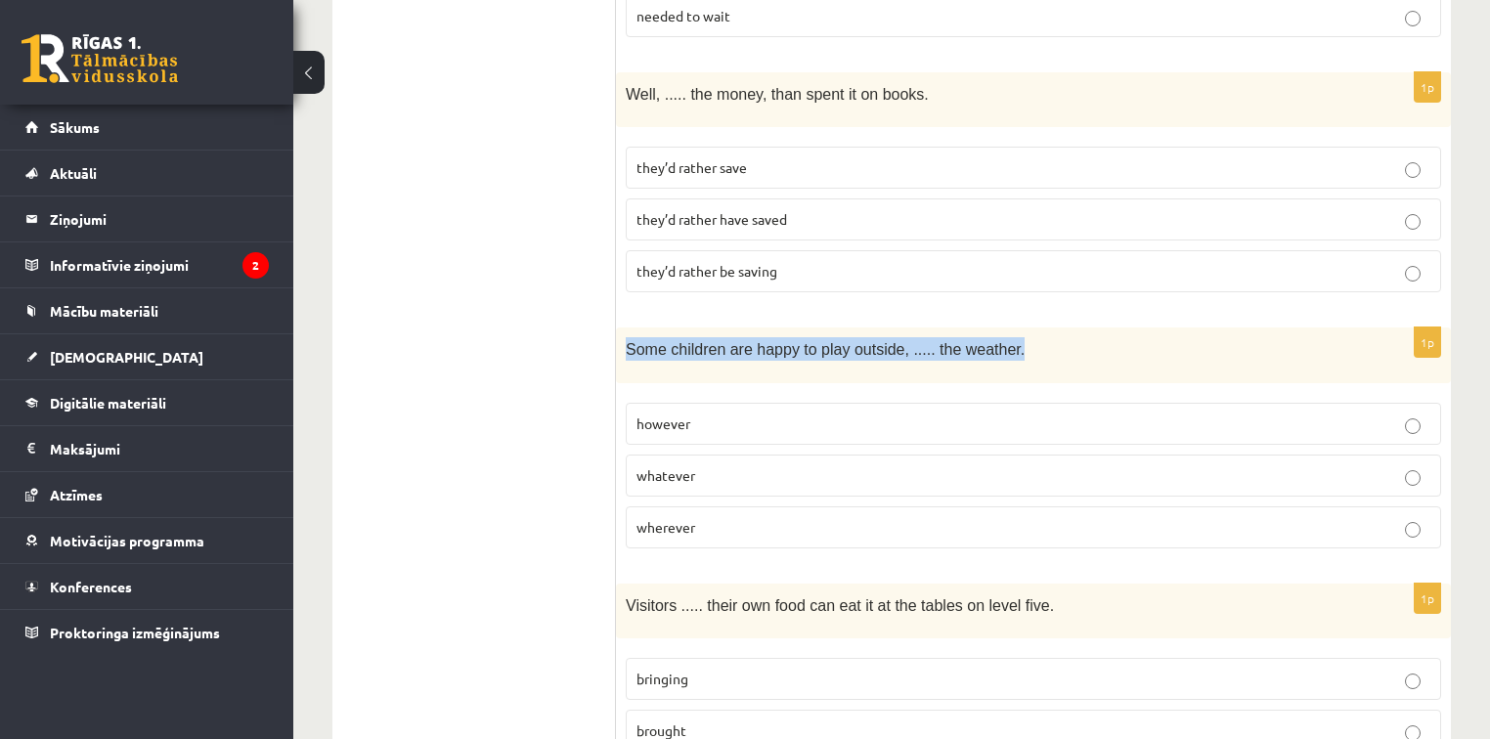
drag, startPoint x: 620, startPoint y: 336, endPoint x: 946, endPoint y: 340, distance: 325.7
click at [997, 328] on div "Some children are happy to play outside, ..... the weather." at bounding box center [1033, 355] width 835 height 55
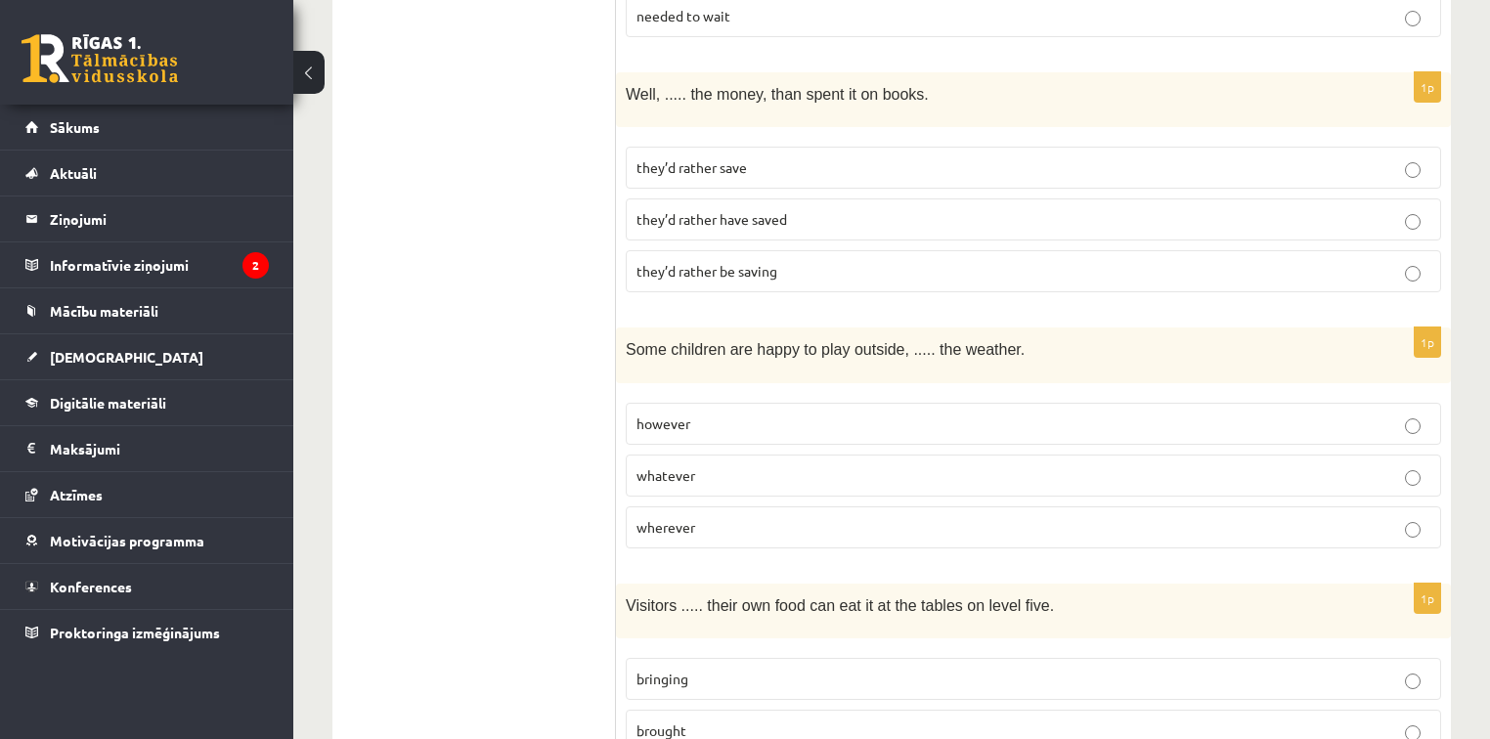
click at [745, 414] on p "however" at bounding box center [1034, 424] width 794 height 21
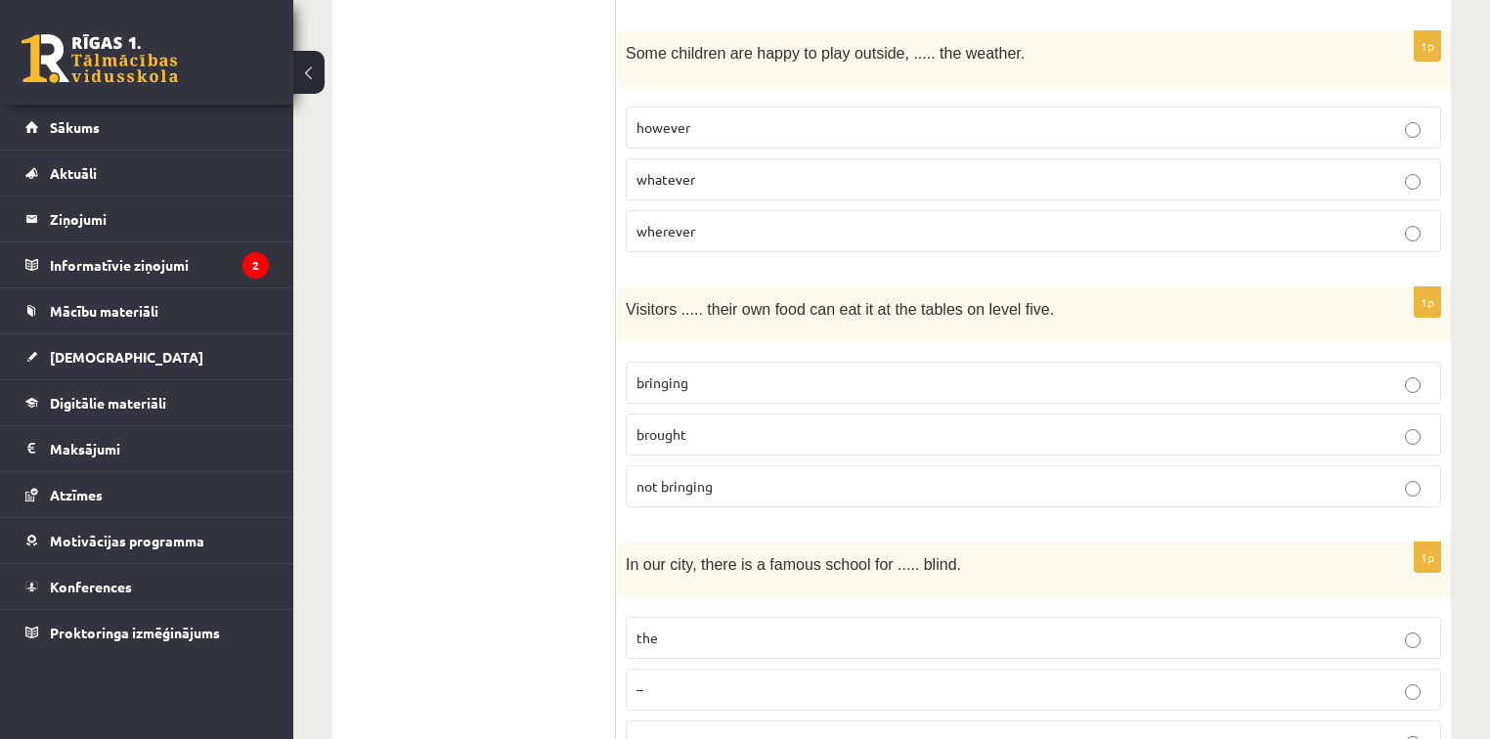
scroll to position [1721, 0]
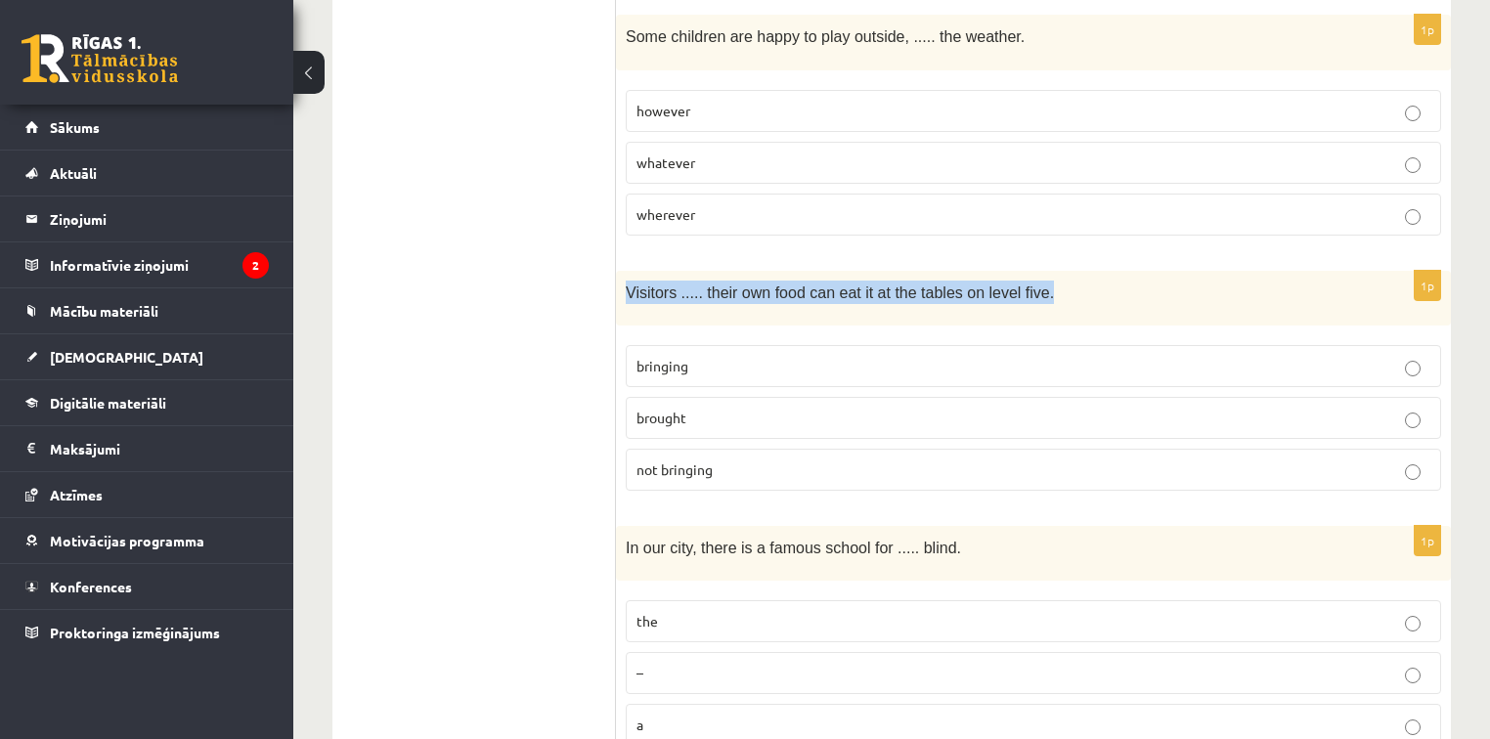
drag, startPoint x: 623, startPoint y: 271, endPoint x: 1022, endPoint y: 262, distance: 399.1
click at [1022, 271] on div "Visitors ..... their own food can eat it at the tables on level five." at bounding box center [1033, 298] width 835 height 55
drag, startPoint x: 636, startPoint y: 344, endPoint x: 696, endPoint y: 344, distance: 60.6
click at [696, 356] on p "bringing" at bounding box center [1034, 366] width 794 height 21
click at [748, 356] on p "bringing" at bounding box center [1034, 366] width 794 height 21
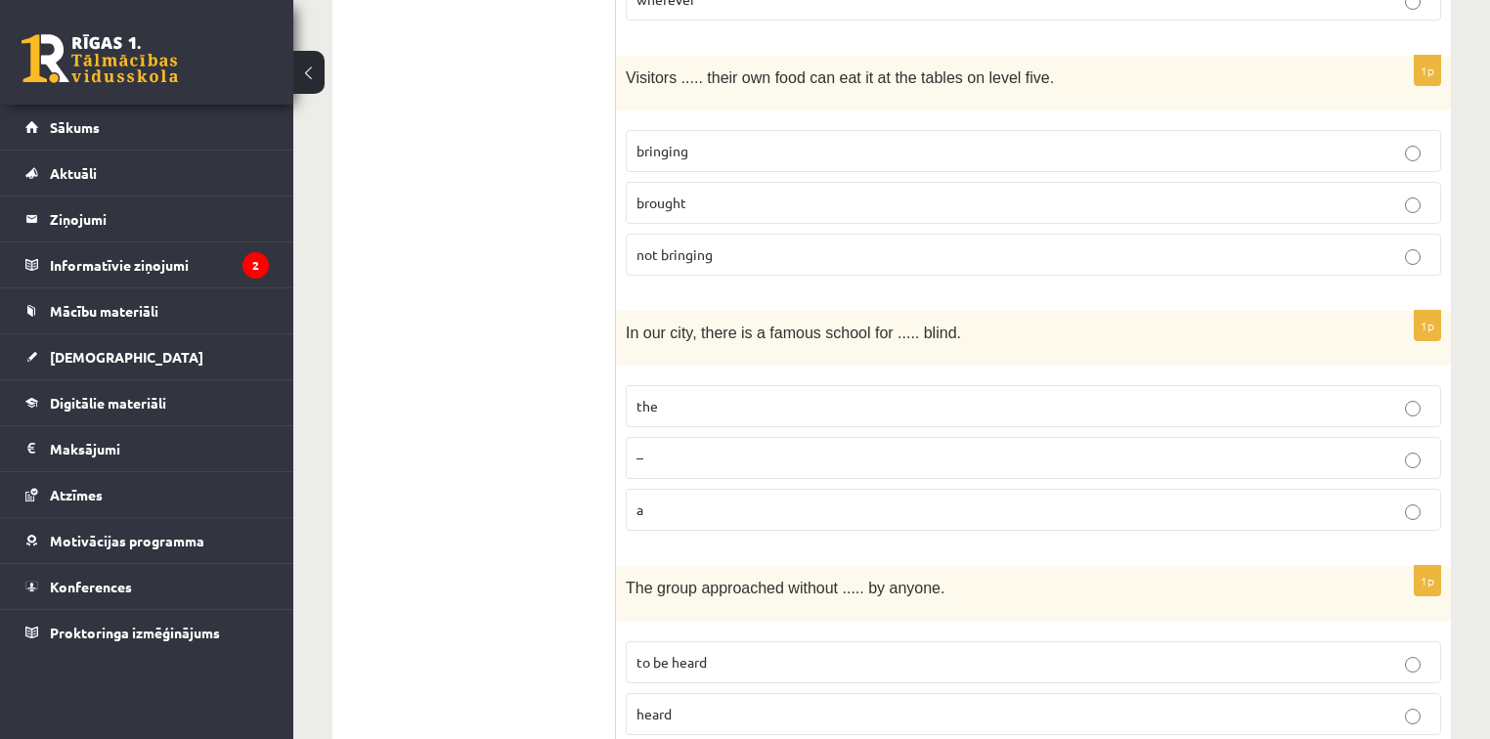
scroll to position [1956, 0]
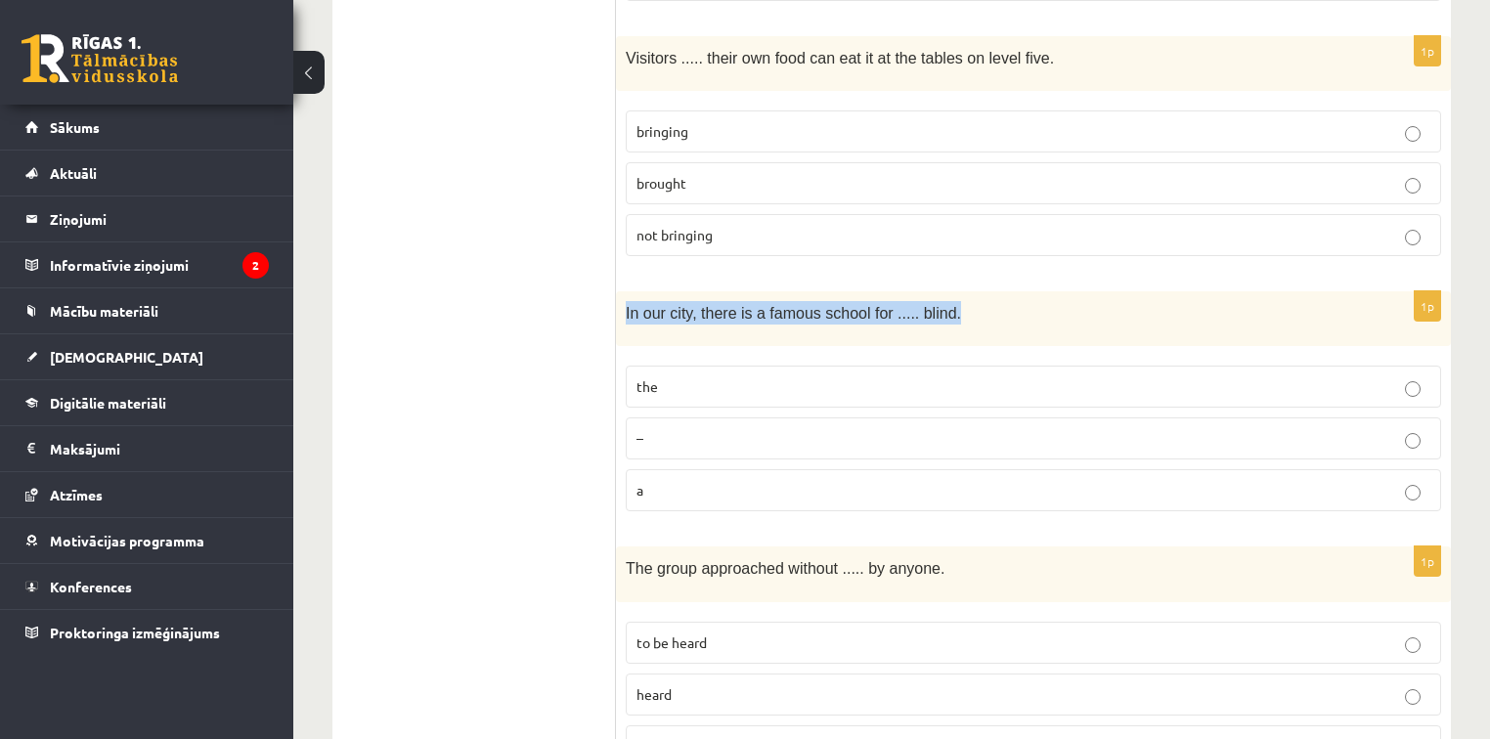
drag, startPoint x: 627, startPoint y: 291, endPoint x: 949, endPoint y: 286, distance: 321.8
click at [949, 301] on p "In our city, there is a famous school for ..... blind." at bounding box center [985, 312] width 718 height 23
click at [663, 377] on p "the" at bounding box center [1034, 387] width 794 height 21
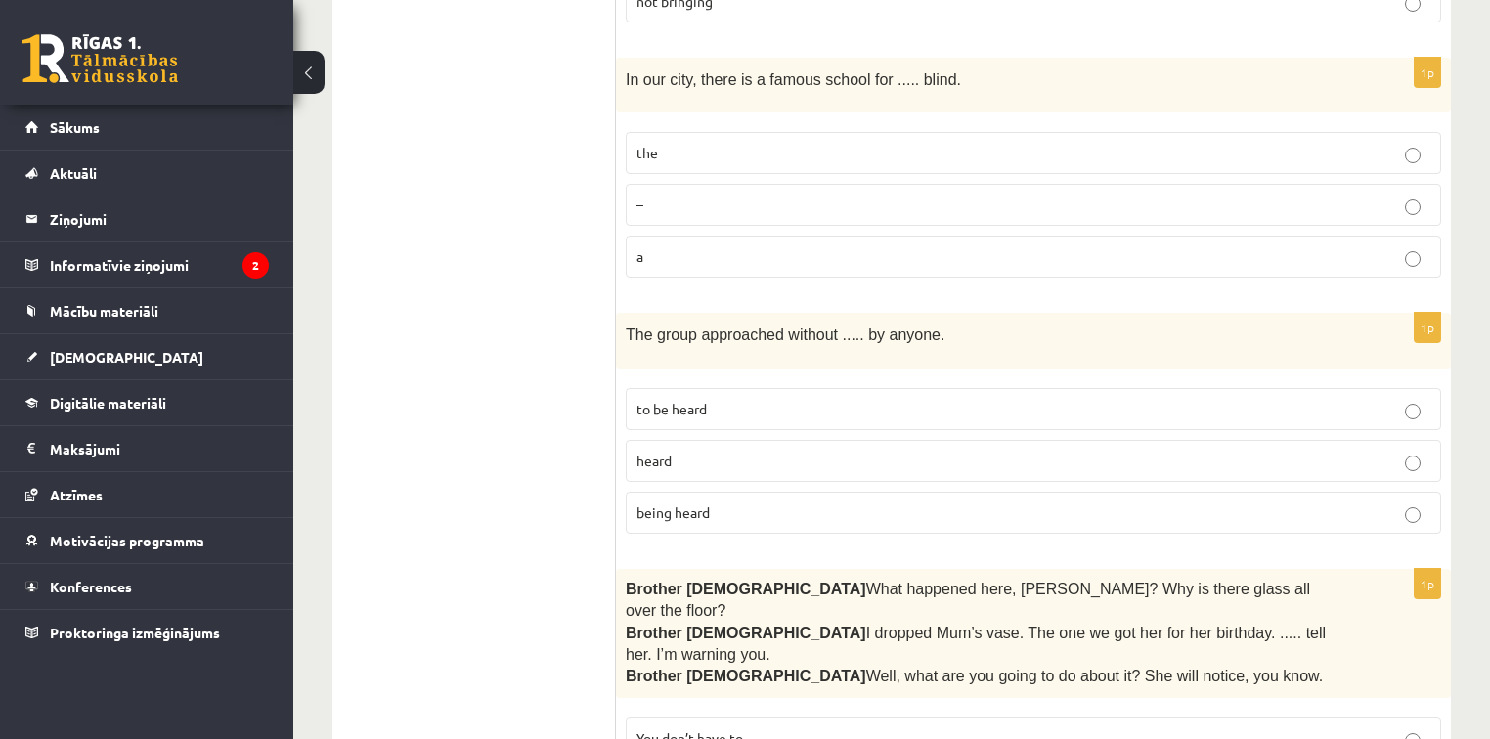
scroll to position [2191, 0]
drag, startPoint x: 629, startPoint y: 308, endPoint x: 932, endPoint y: 306, distance: 303.2
click at [932, 322] on p "The group approached without ..... by anyone." at bounding box center [985, 333] width 718 height 23
click at [793, 502] on p "being heard" at bounding box center [1034, 512] width 794 height 21
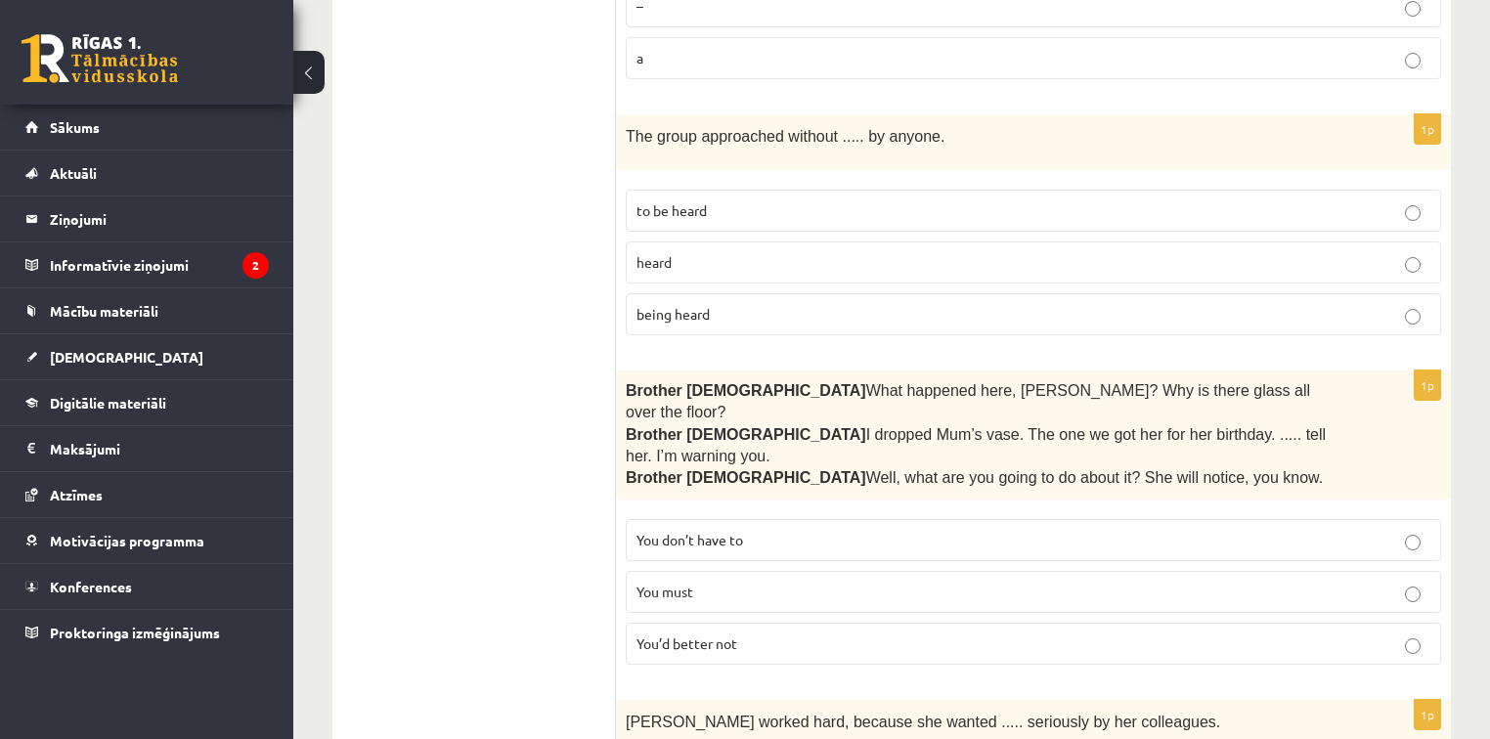
scroll to position [2425, 0]
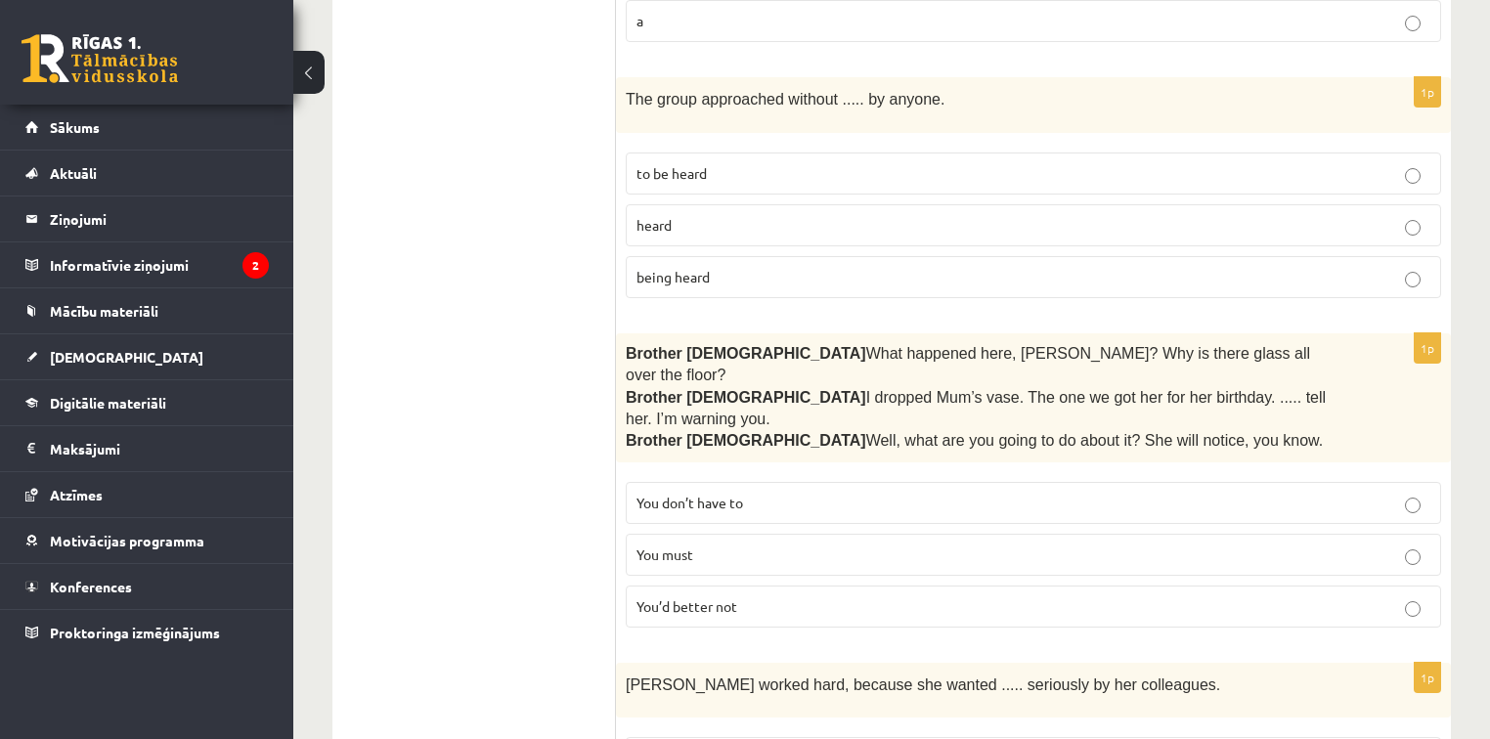
drag, startPoint x: 696, startPoint y: 344, endPoint x: 1291, endPoint y: 353, distance: 594.7
click at [1293, 387] on p "Brother 2  I dropped Mum’s vase. The one we got her for her birthday. ..... tel…" at bounding box center [985, 409] width 718 height 44
drag, startPoint x: 635, startPoint y: 433, endPoint x: 757, endPoint y: 439, distance: 122.4
click at [757, 482] on label "You don’t have to" at bounding box center [1034, 503] width 816 height 42
drag, startPoint x: 634, startPoint y: 533, endPoint x: 766, endPoint y: 533, distance: 132.0
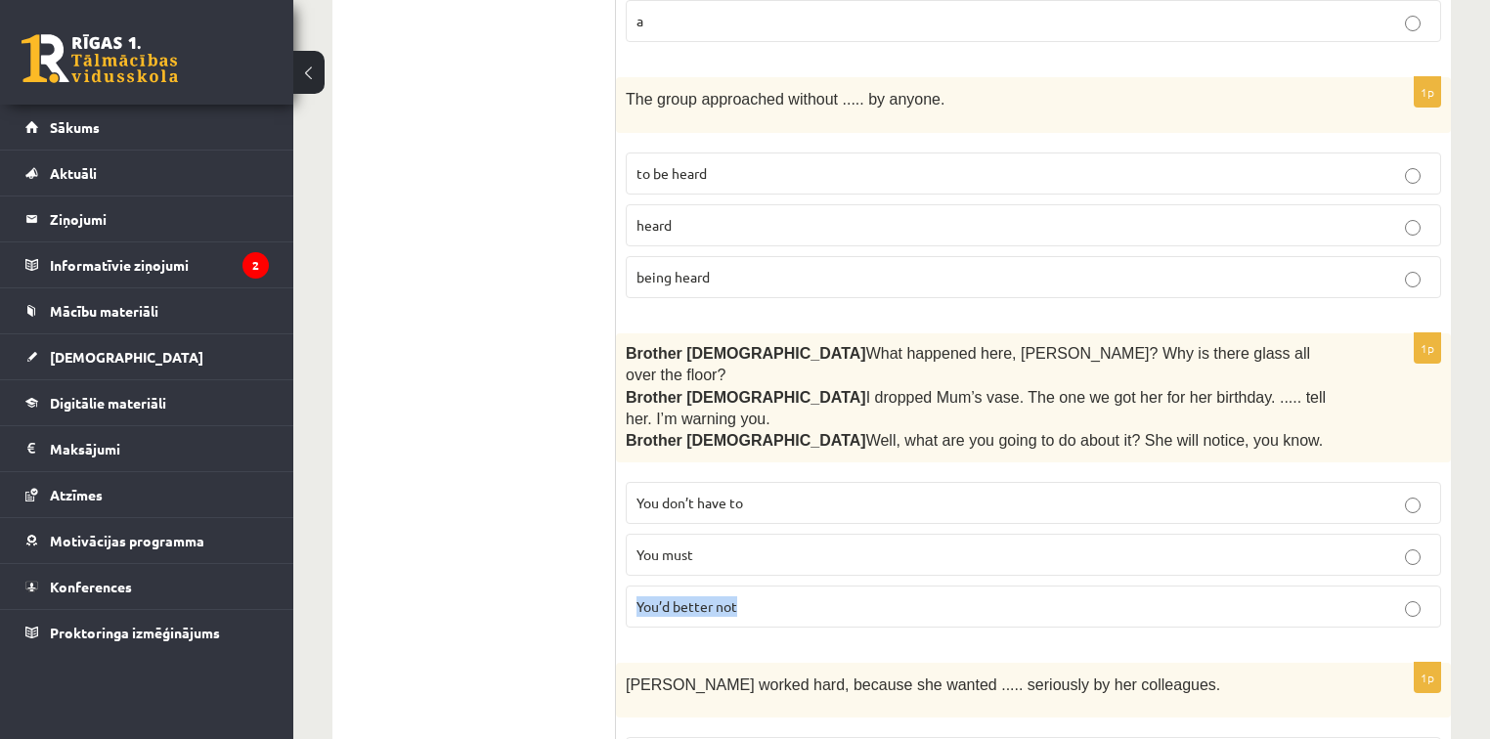
click at [766, 586] on label "You’d better not" at bounding box center [1034, 607] width 816 height 42
drag, startPoint x: 638, startPoint y: 489, endPoint x: 696, endPoint y: 492, distance: 58.7
click at [696, 545] on p "You must" at bounding box center [1034, 555] width 794 height 21
click at [793, 586] on label "You’d better not" at bounding box center [1034, 607] width 816 height 42
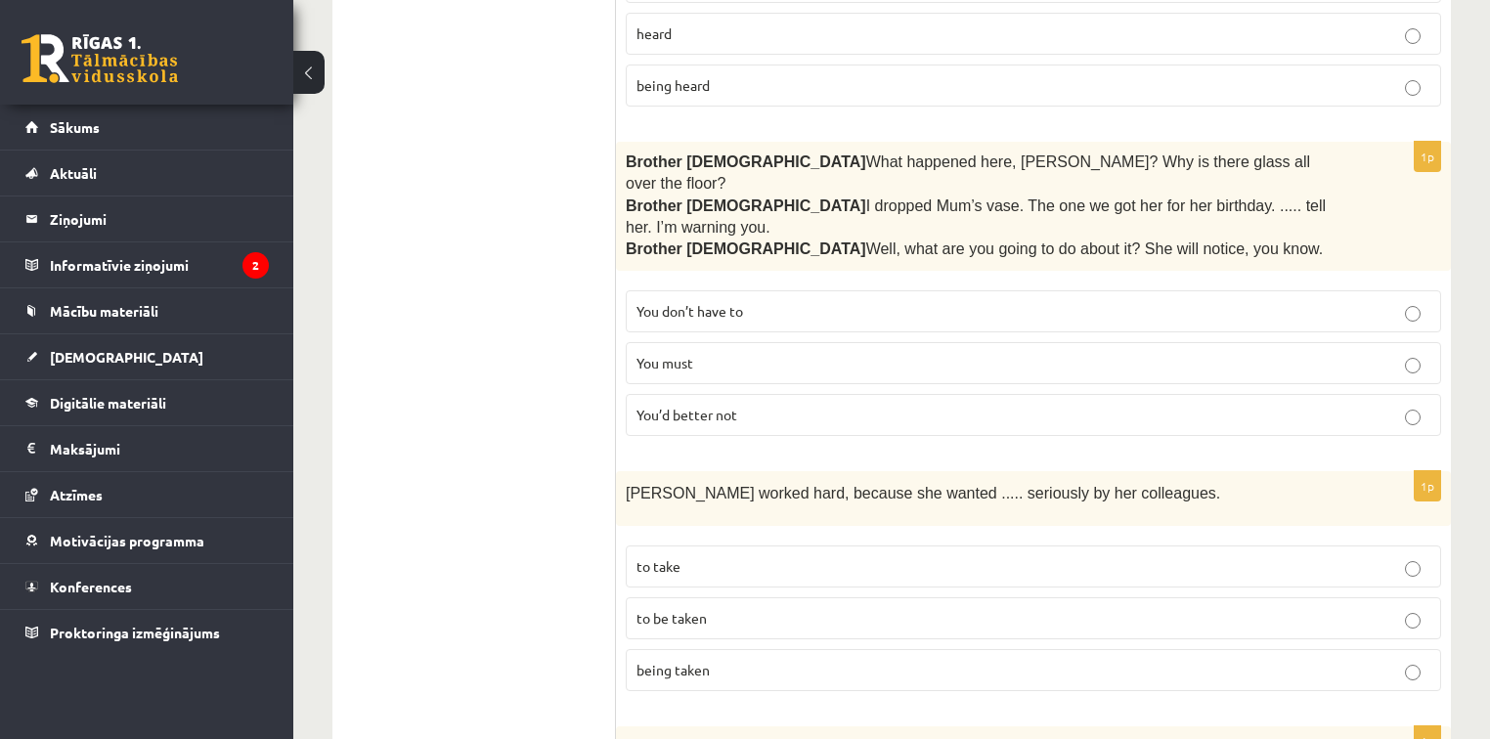
scroll to position [2660, 0]
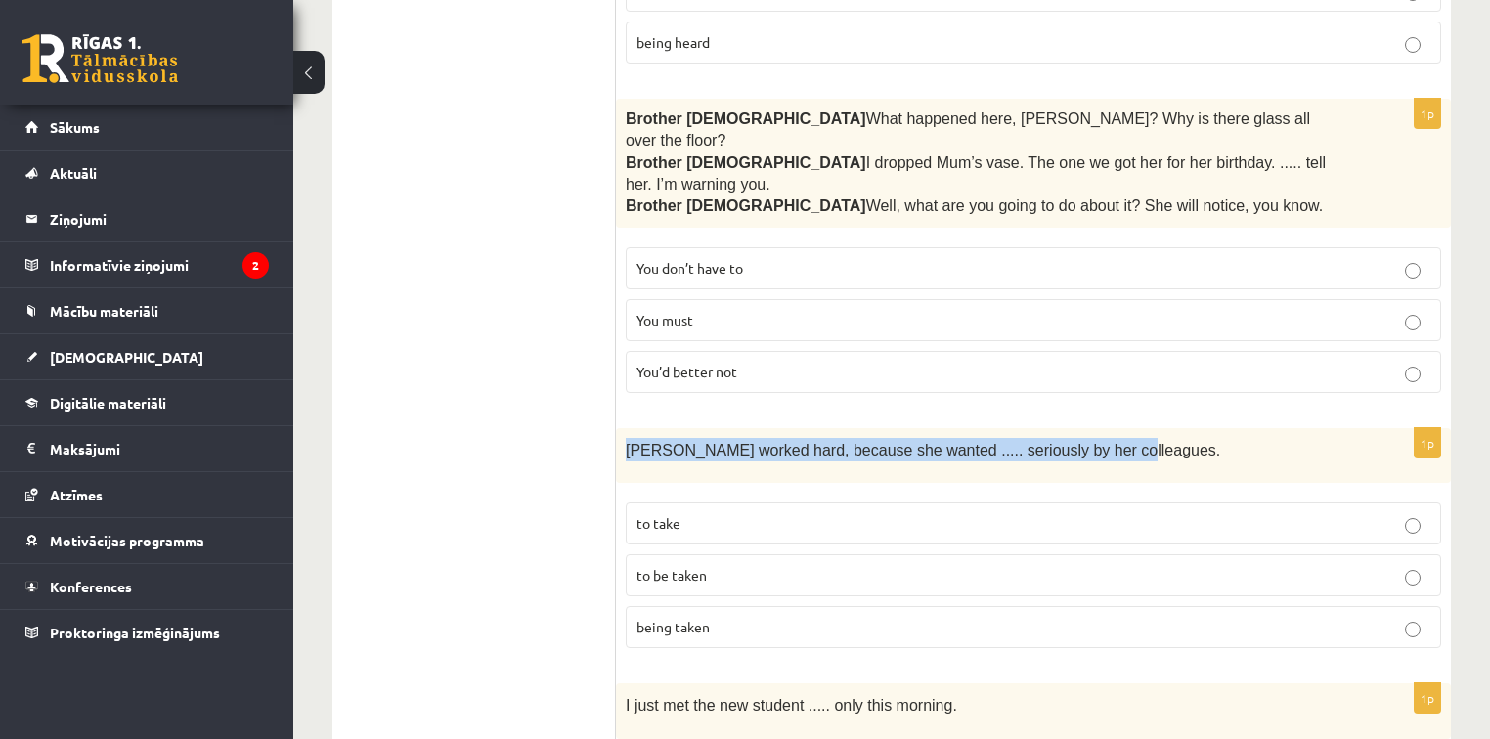
drag, startPoint x: 625, startPoint y: 378, endPoint x: 1093, endPoint y: 391, distance: 468.6
click at [1093, 428] on div "Emma worked hard, because she wanted ..... seriously by her colleagues." at bounding box center [1033, 455] width 835 height 55
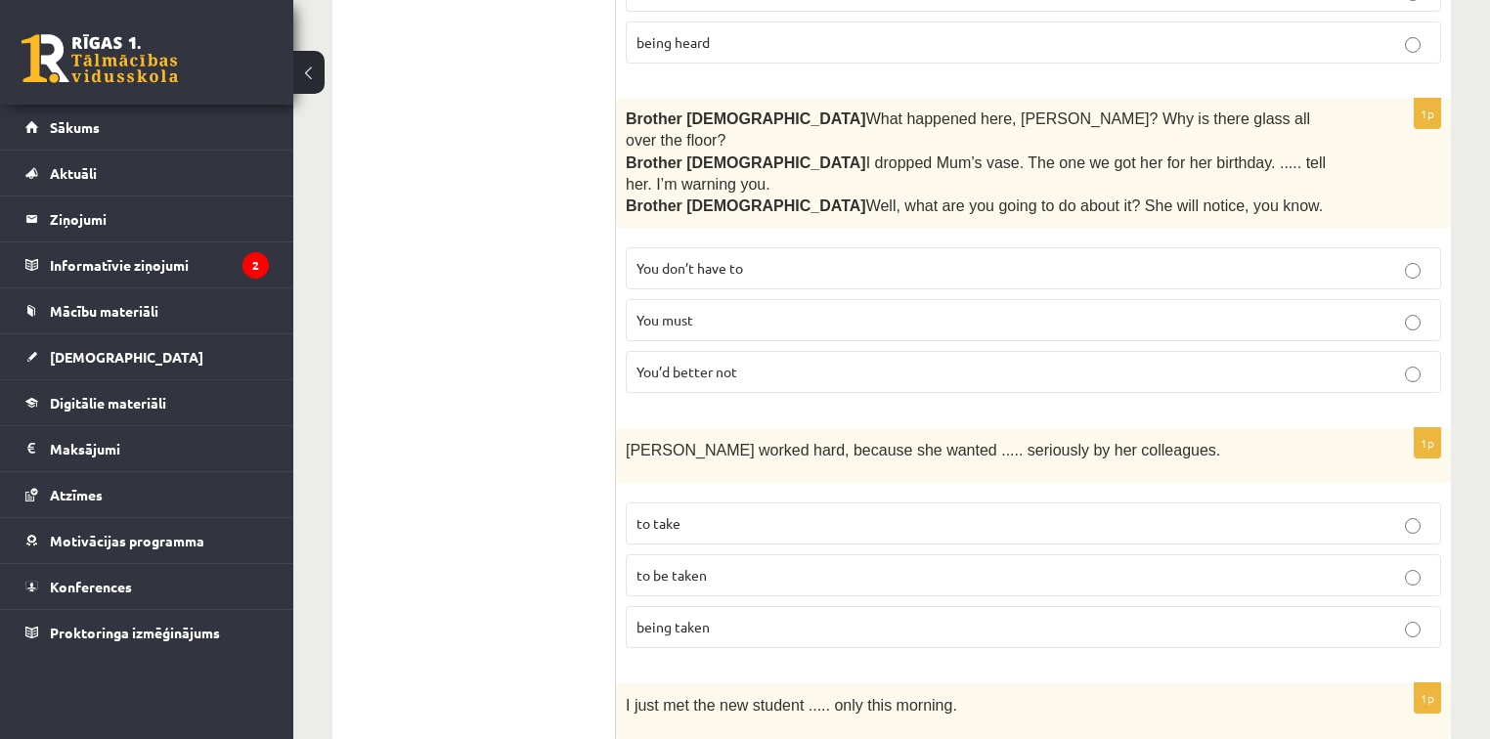
click at [775, 565] on p "to be taken" at bounding box center [1034, 575] width 794 height 21
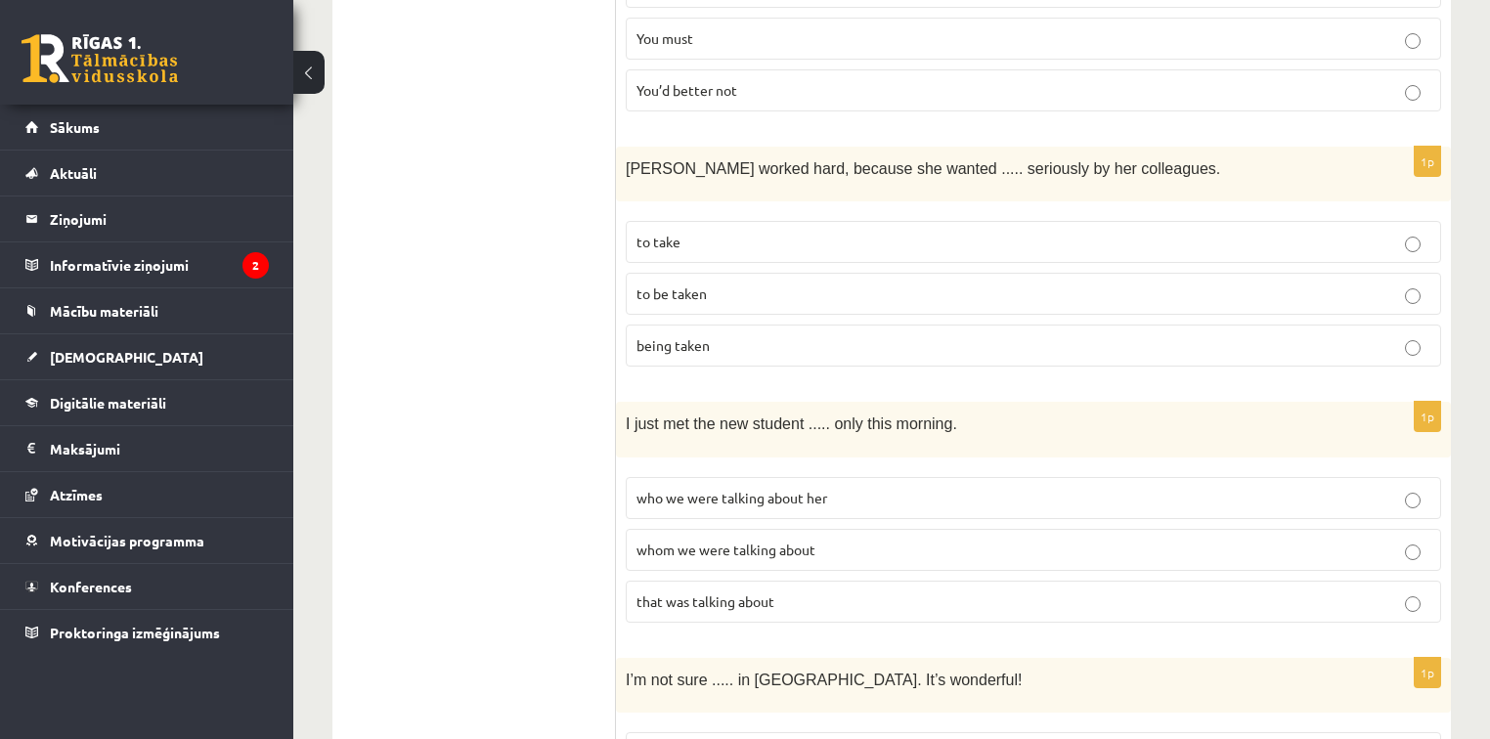
scroll to position [3051, 0]
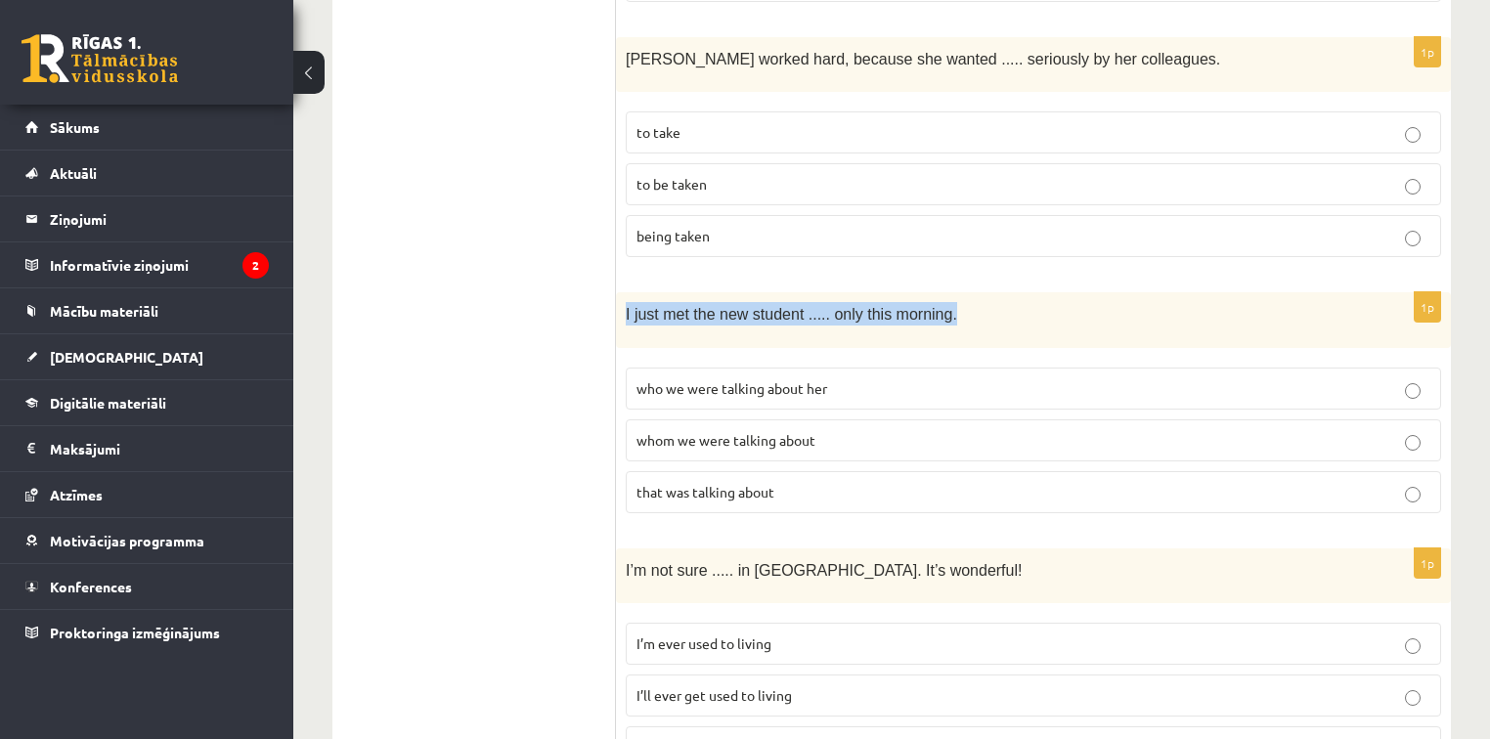
drag, startPoint x: 946, startPoint y: 244, endPoint x: 620, endPoint y: 270, distance: 326.6
click at [620, 292] on div "I just met the new student ..... only this morning." at bounding box center [1033, 319] width 835 height 55
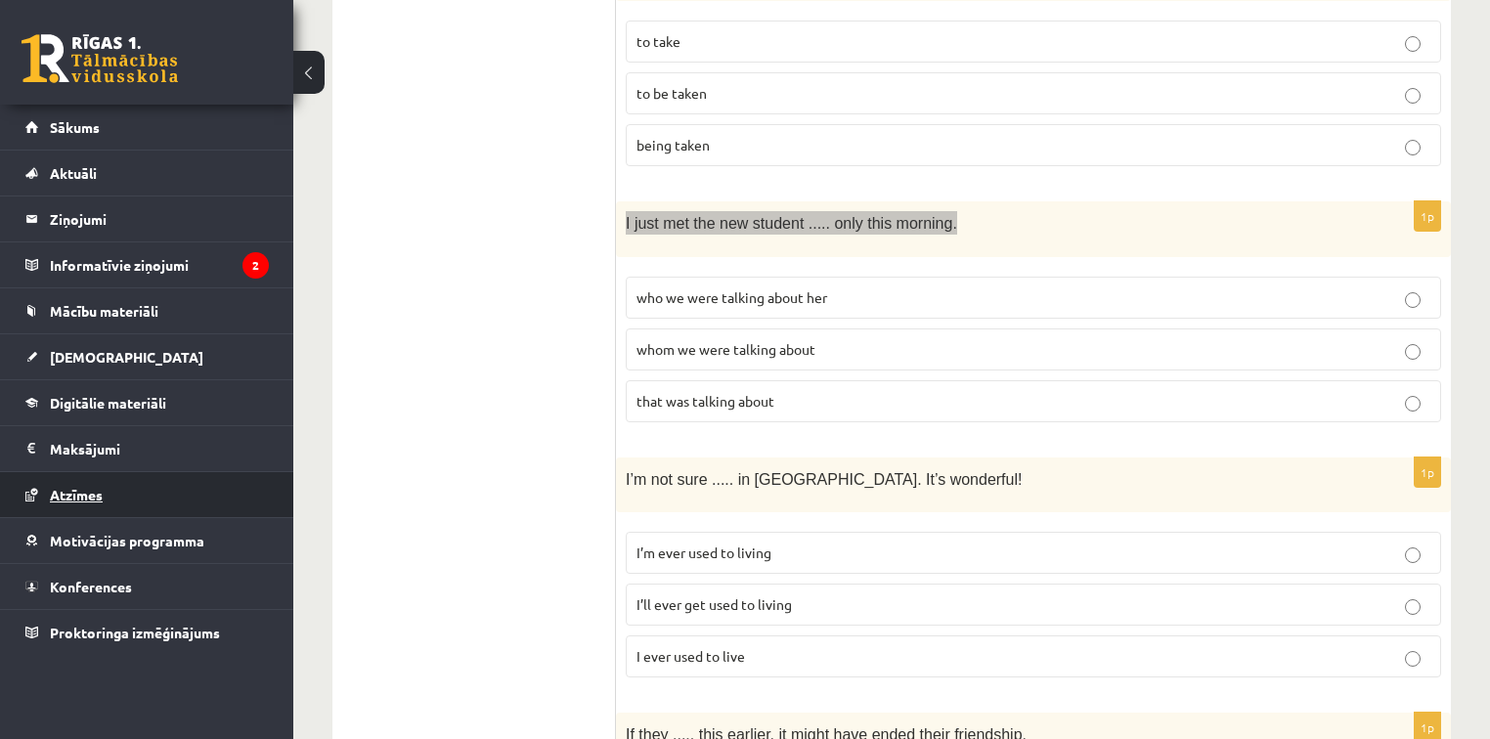
scroll to position [3208, 0]
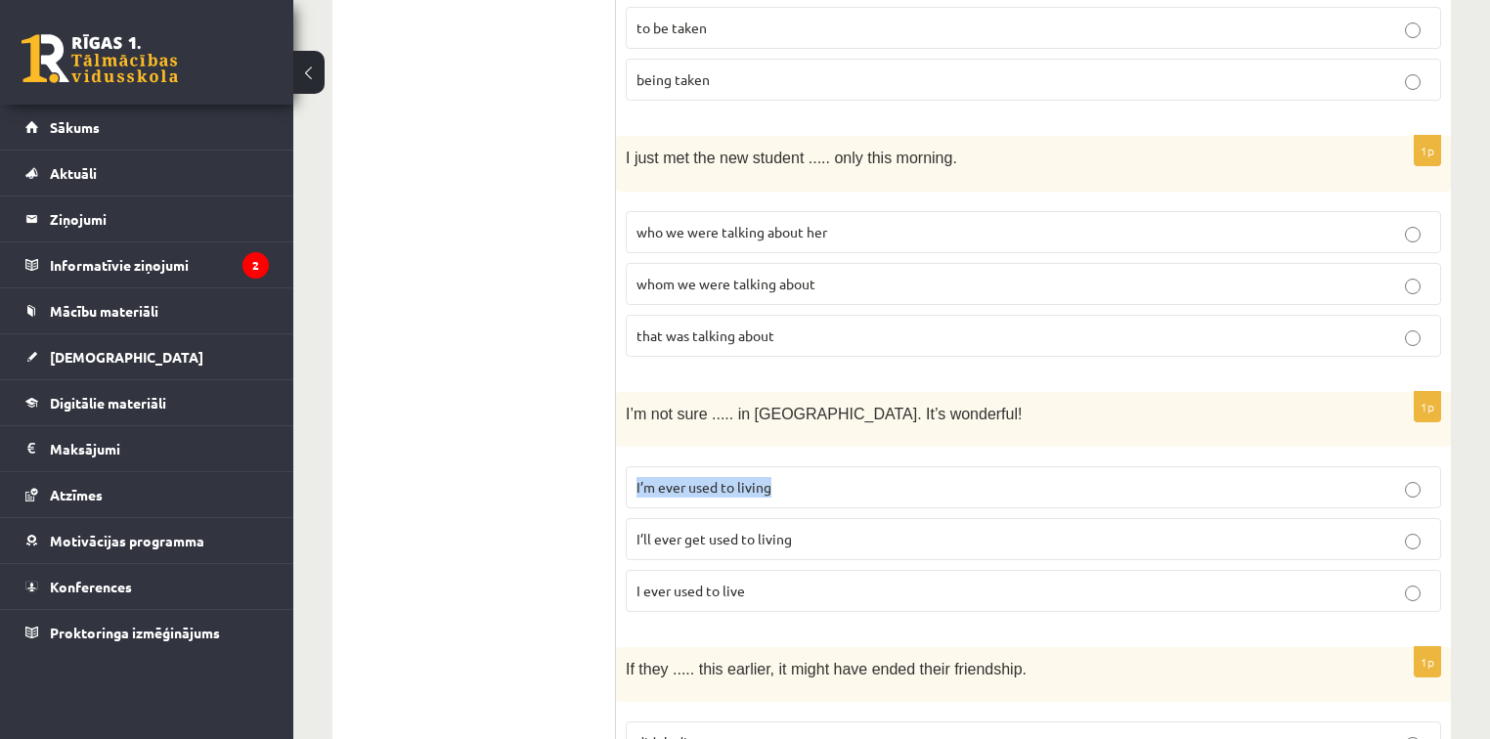
drag, startPoint x: 634, startPoint y: 410, endPoint x: 773, endPoint y: 410, distance: 138.9
click at [773, 466] on label "I’m ever used to living" at bounding box center [1034, 487] width 816 height 42
drag, startPoint x: 637, startPoint y: 464, endPoint x: 794, endPoint y: 469, distance: 157.6
click at [794, 529] on p "I’ll ever get used to living" at bounding box center [1034, 539] width 794 height 21
drag, startPoint x: 626, startPoint y: 340, endPoint x: 911, endPoint y: 332, distance: 285.7
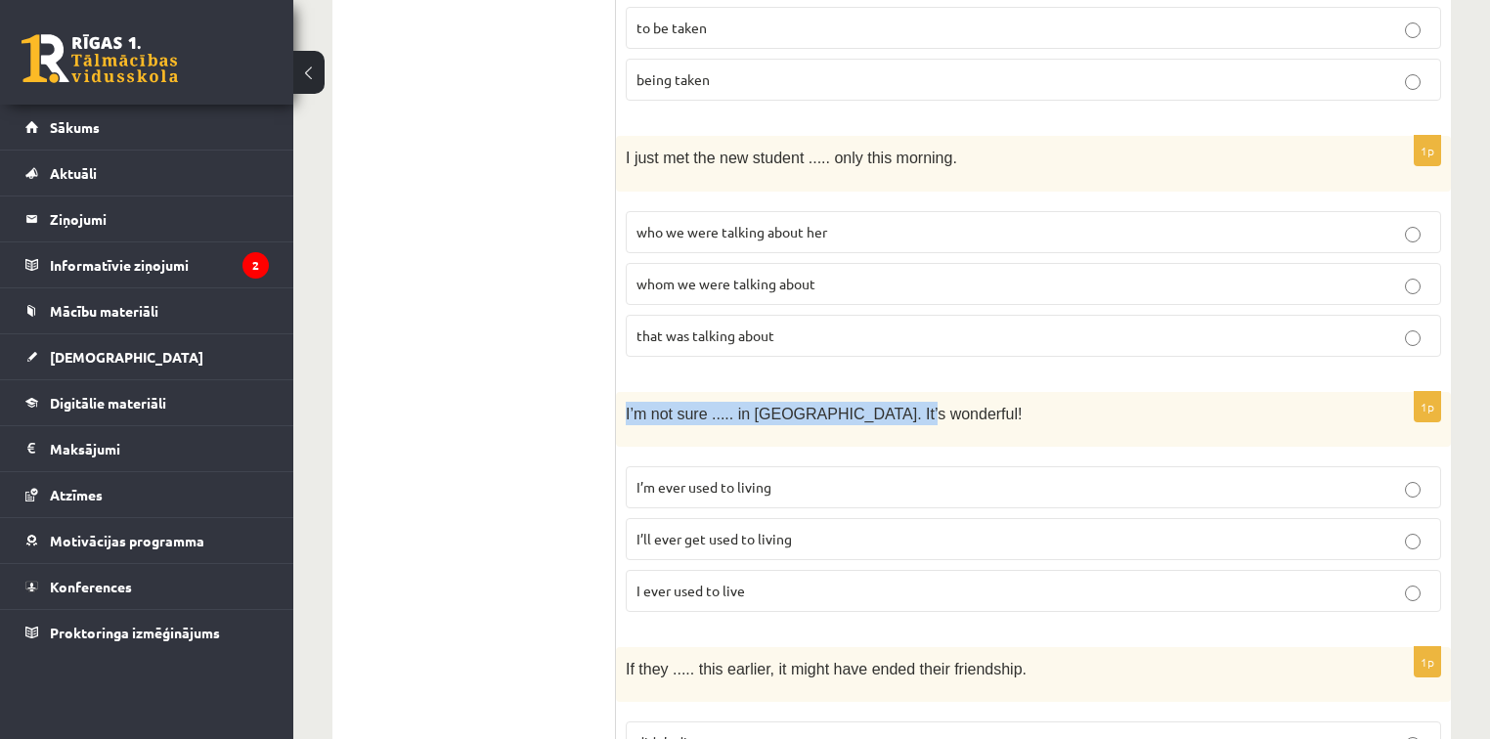
click at [911, 402] on p "I’m not sure ..... in Paris. It’s wonderful!" at bounding box center [985, 413] width 718 height 23
drag, startPoint x: 635, startPoint y: 415, endPoint x: 776, endPoint y: 413, distance: 140.8
click at [776, 466] on label "I’m ever used to living" at bounding box center [1034, 487] width 816 height 42
drag, startPoint x: 630, startPoint y: 510, endPoint x: 755, endPoint y: 512, distance: 125.2
click at [755, 570] on label "I ever used to live" at bounding box center [1034, 591] width 816 height 42
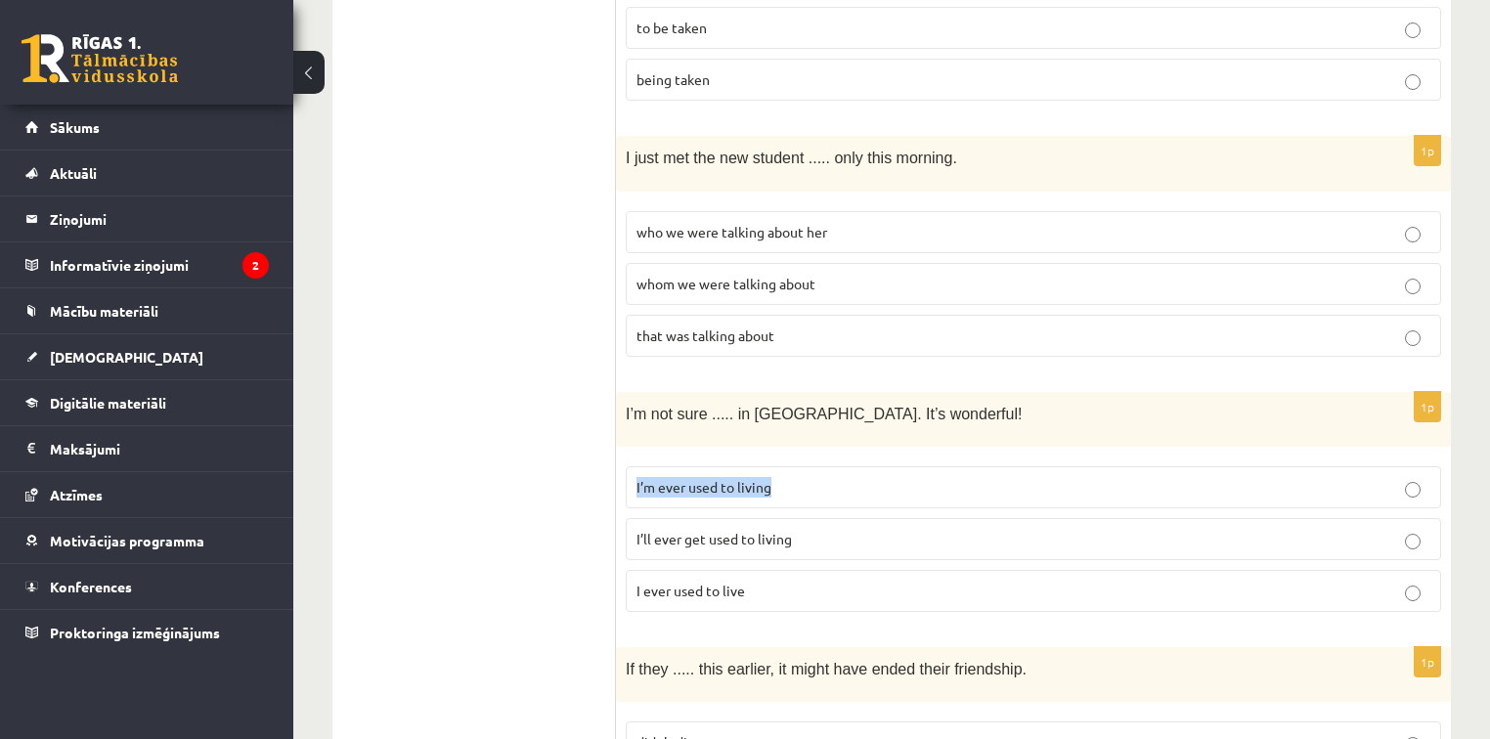
drag, startPoint x: 634, startPoint y: 407, endPoint x: 777, endPoint y: 419, distance: 144.2
click at [777, 466] on label "I’m ever used to living" at bounding box center [1034, 487] width 816 height 42
drag, startPoint x: 630, startPoint y: 458, endPoint x: 792, endPoint y: 465, distance: 162.5
click at [811, 518] on label "I’ll ever get used to living" at bounding box center [1034, 539] width 816 height 42
click at [850, 529] on p "I’ll ever get used to living" at bounding box center [1034, 539] width 794 height 21
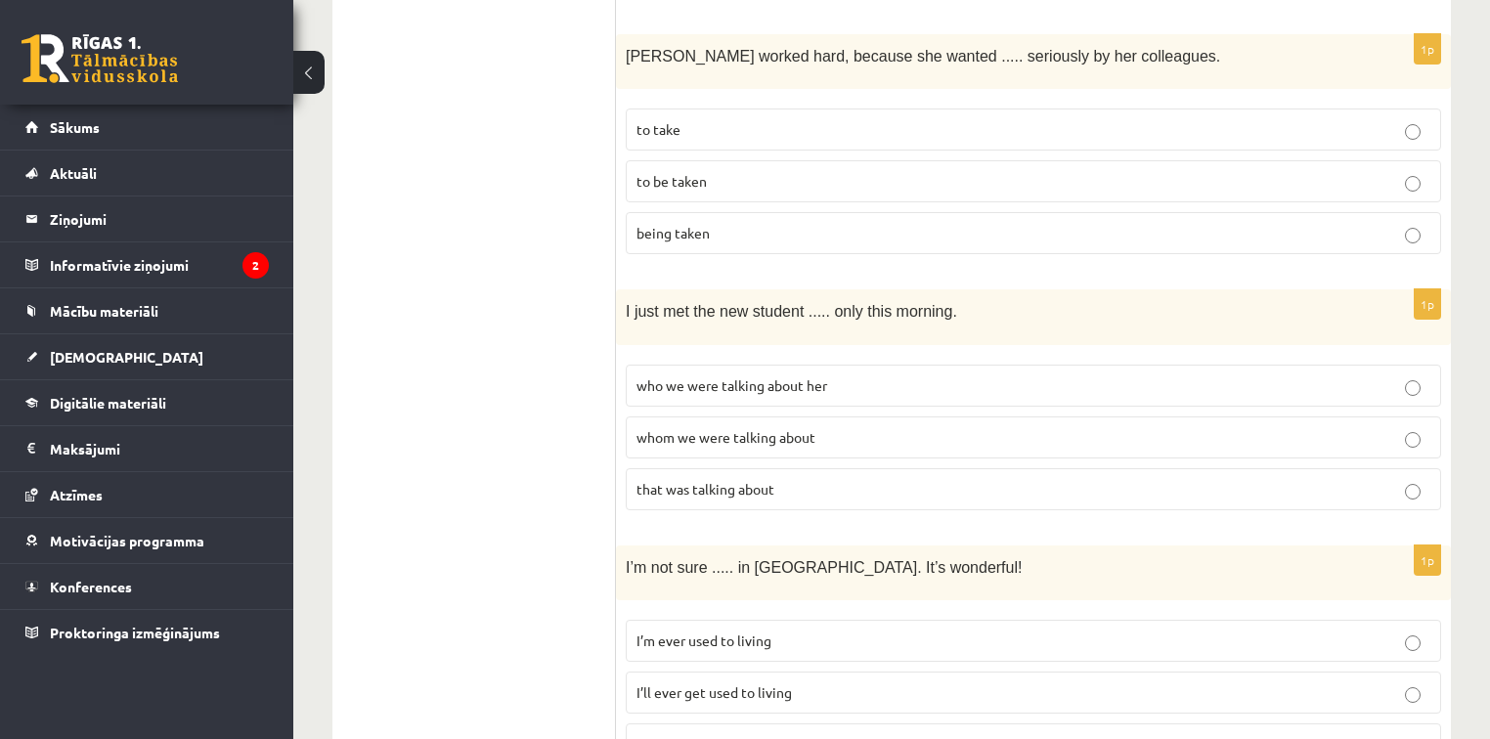
scroll to position [3051, 0]
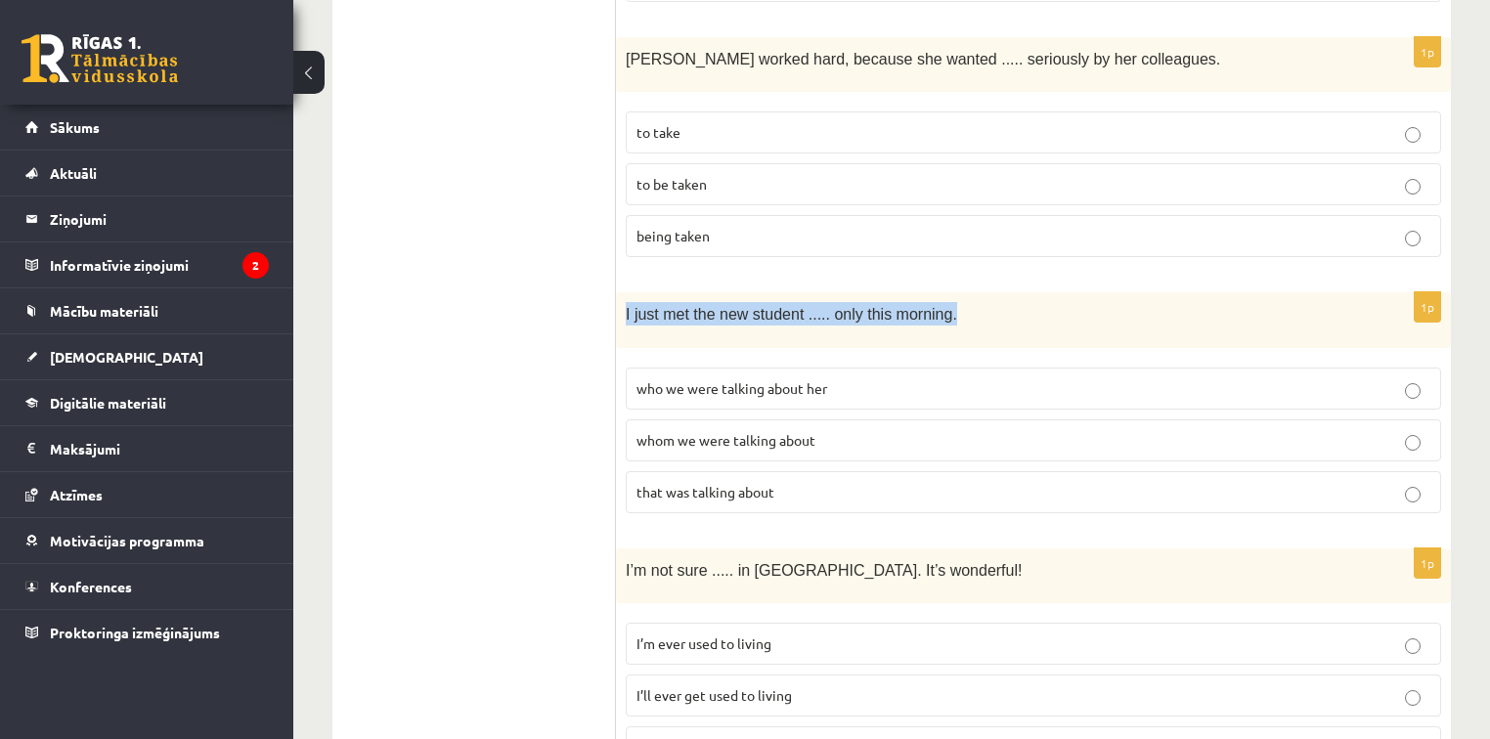
drag, startPoint x: 622, startPoint y: 235, endPoint x: 952, endPoint y: 237, distance: 329.6
click at [952, 292] on div "I just met the new student ..... only this morning." at bounding box center [1033, 319] width 835 height 55
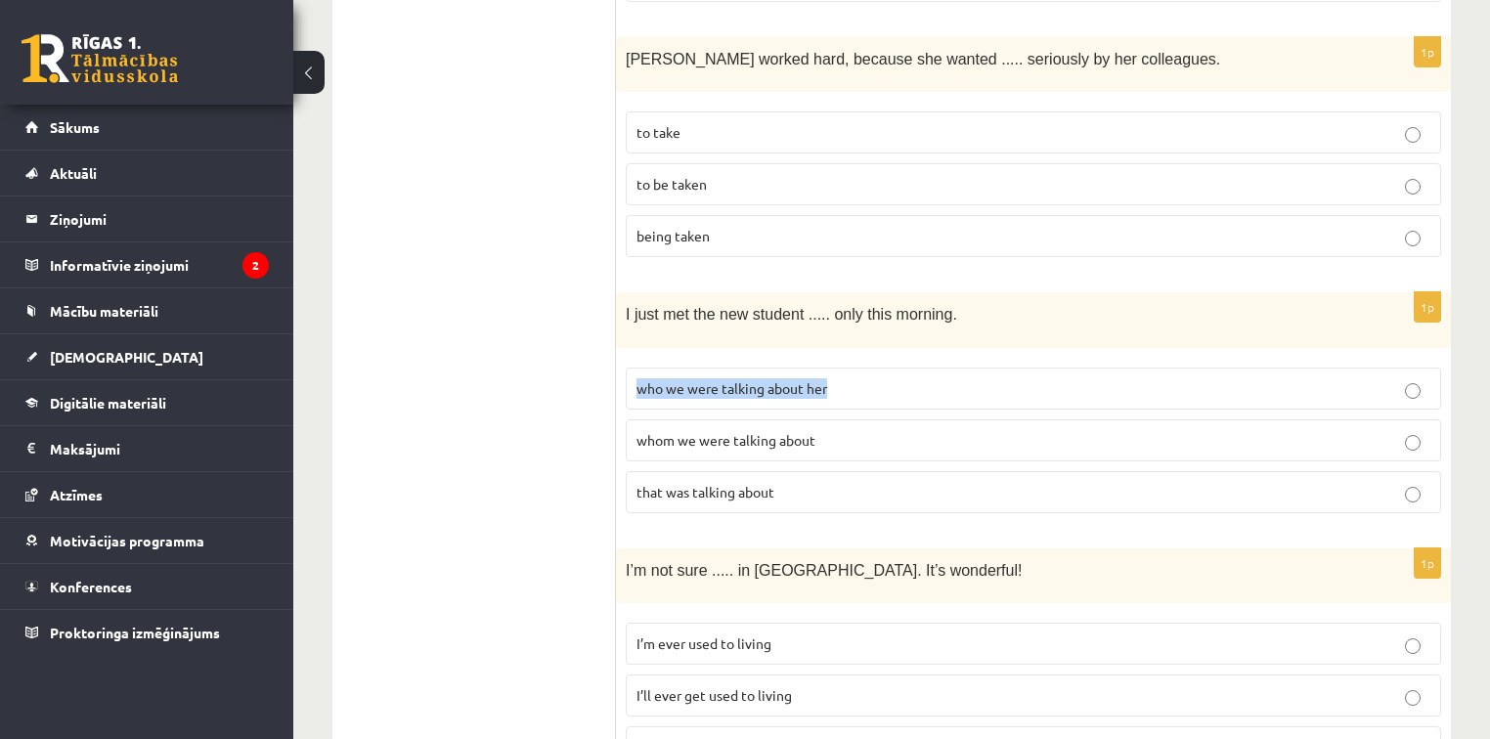
drag, startPoint x: 640, startPoint y: 310, endPoint x: 833, endPoint y: 319, distance: 193.8
click at [833, 378] on p "who we were talking about her" at bounding box center [1034, 388] width 794 height 21
click at [730, 431] on span "whom we were talking about" at bounding box center [726, 440] width 179 height 18
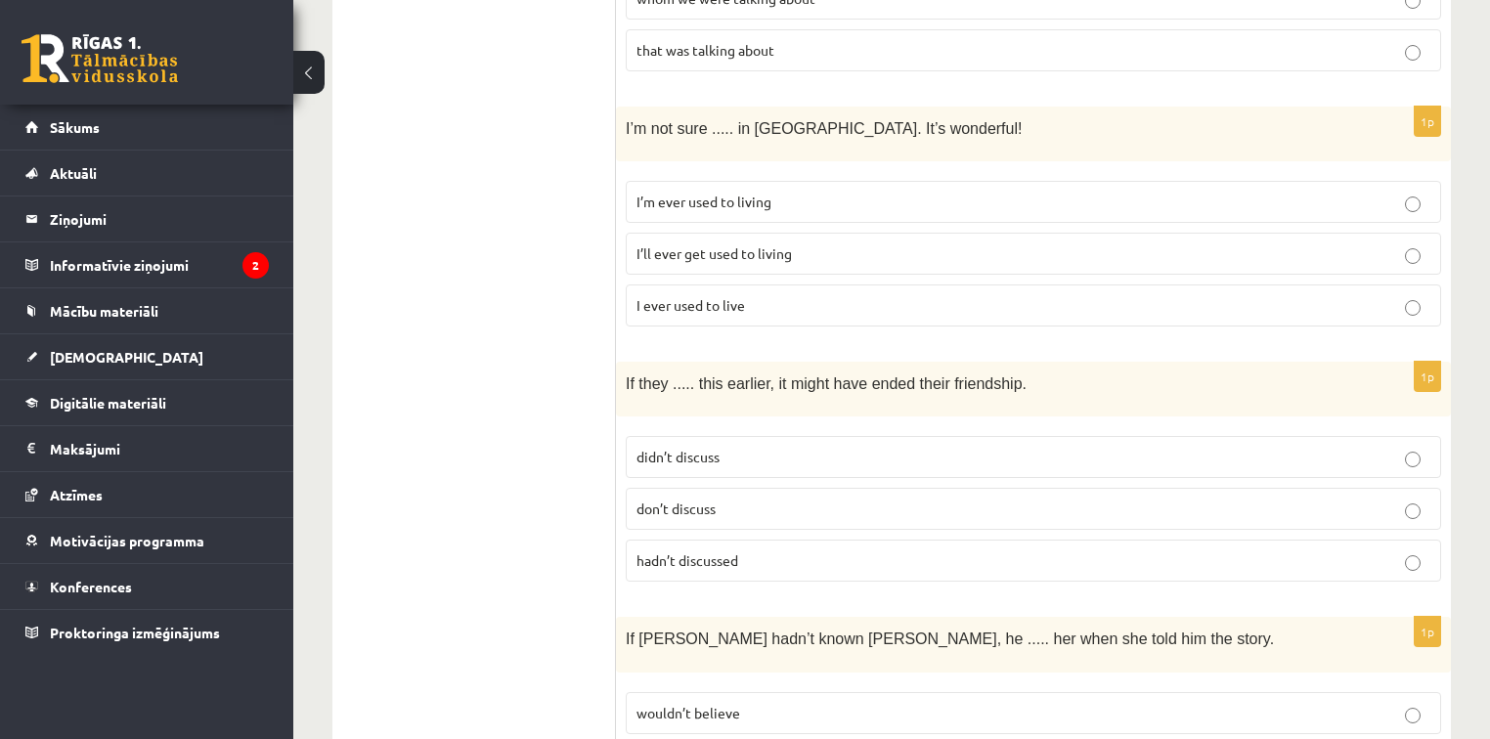
scroll to position [3521, 0]
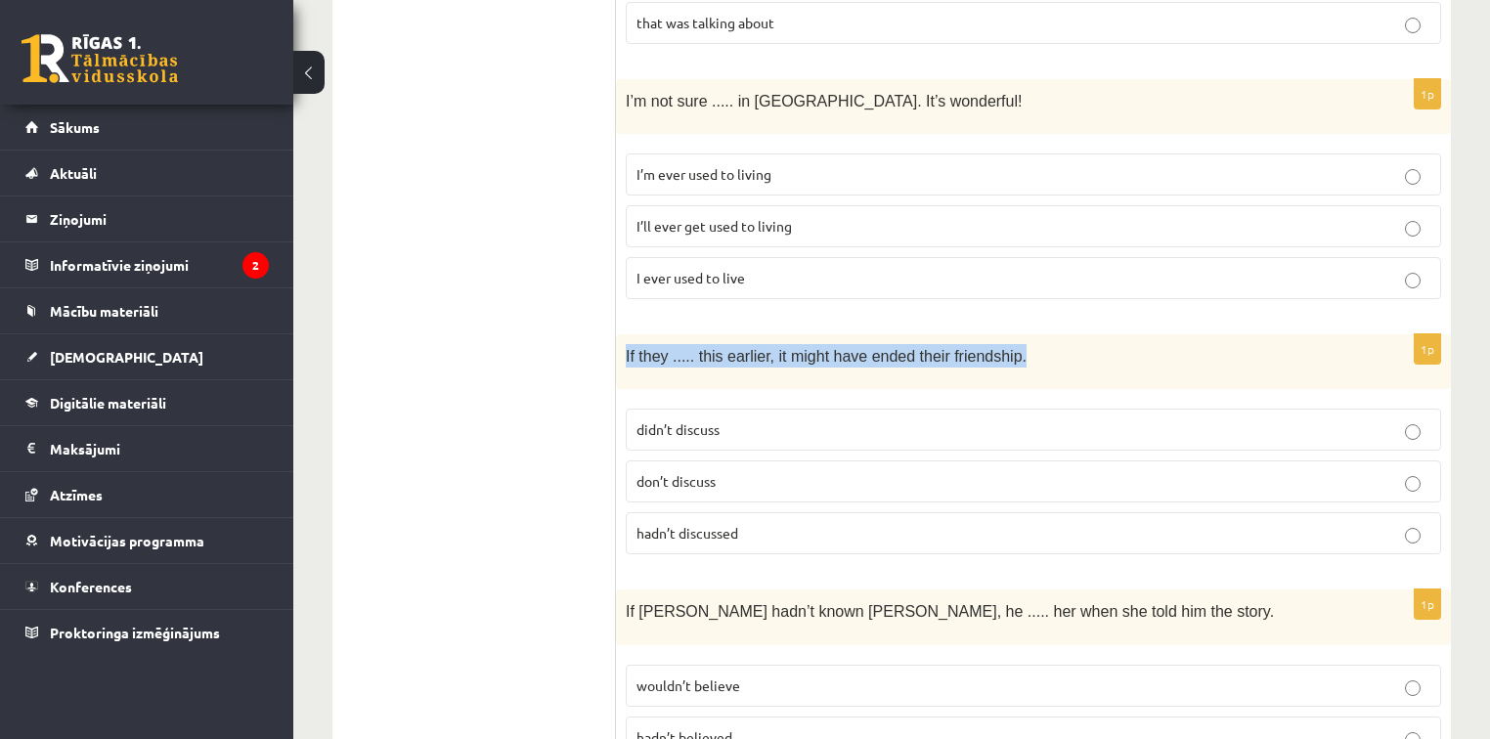
drag, startPoint x: 622, startPoint y: 278, endPoint x: 1018, endPoint y: 278, distance: 396.1
click at [1018, 334] on div "If they ..... this earlier, it might have ended their friendship." at bounding box center [1033, 361] width 835 height 55
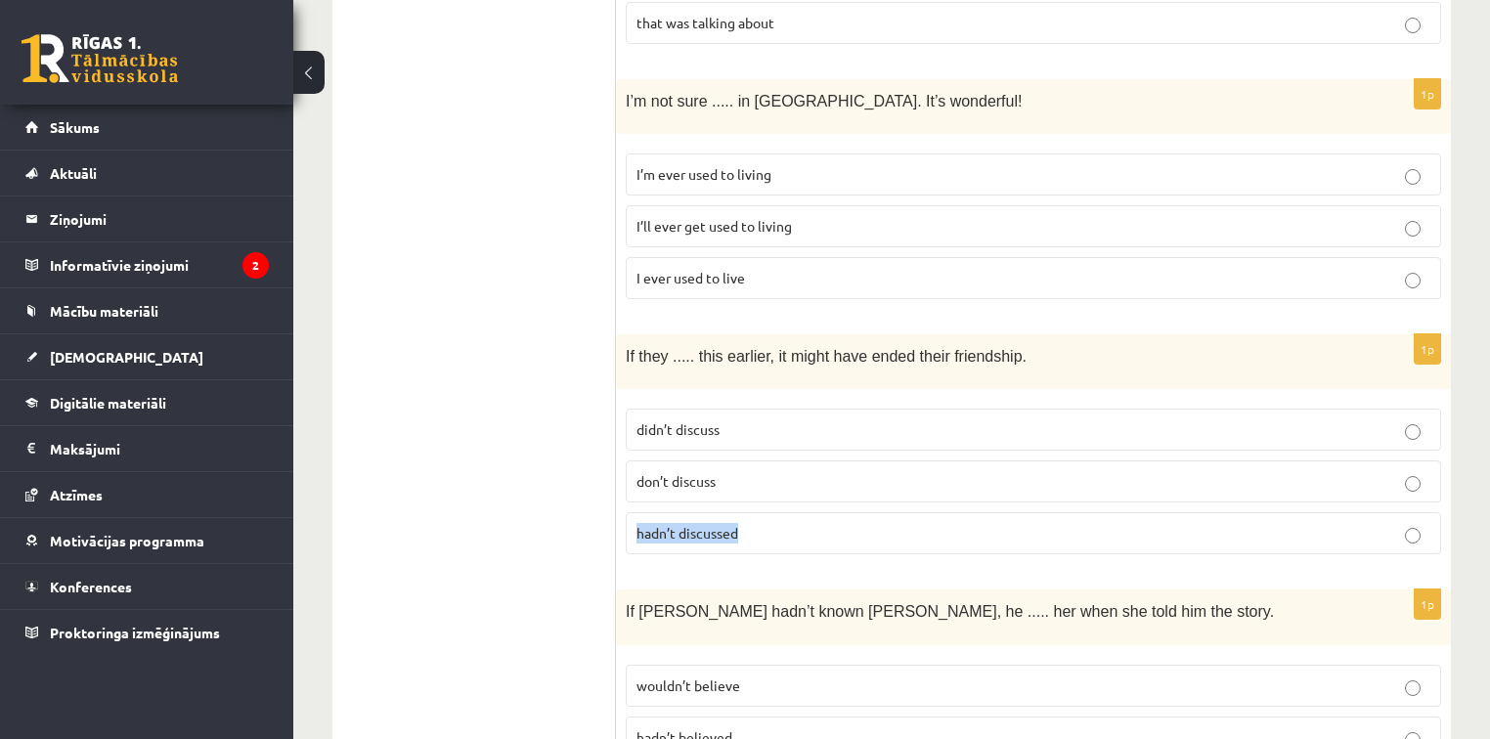
drag, startPoint x: 785, startPoint y: 448, endPoint x: 622, endPoint y: 466, distance: 164.4
click at [622, 466] on div "1p If they ..... this earlier, it might have ended their friendship. didn’t dis…" at bounding box center [1033, 452] width 835 height 236
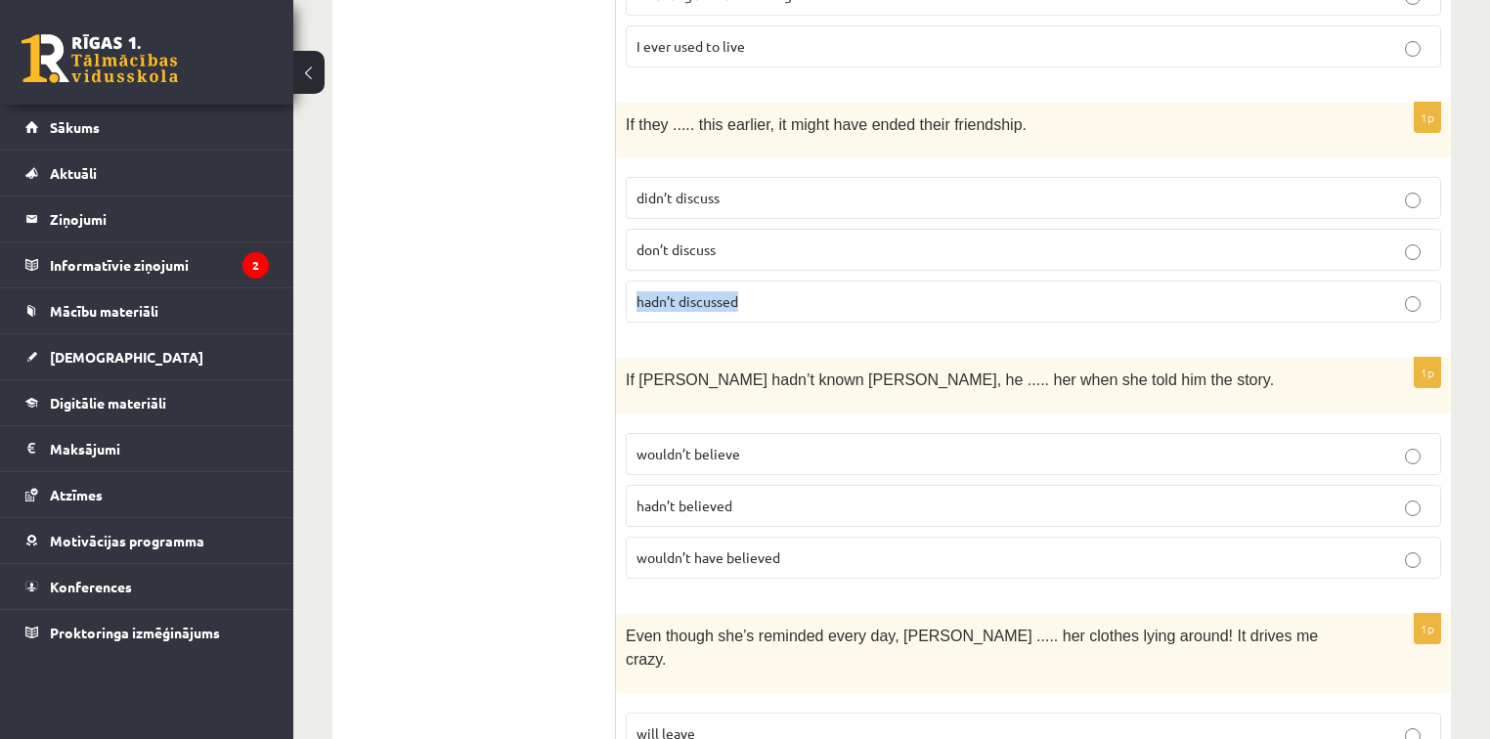
scroll to position [3755, 0]
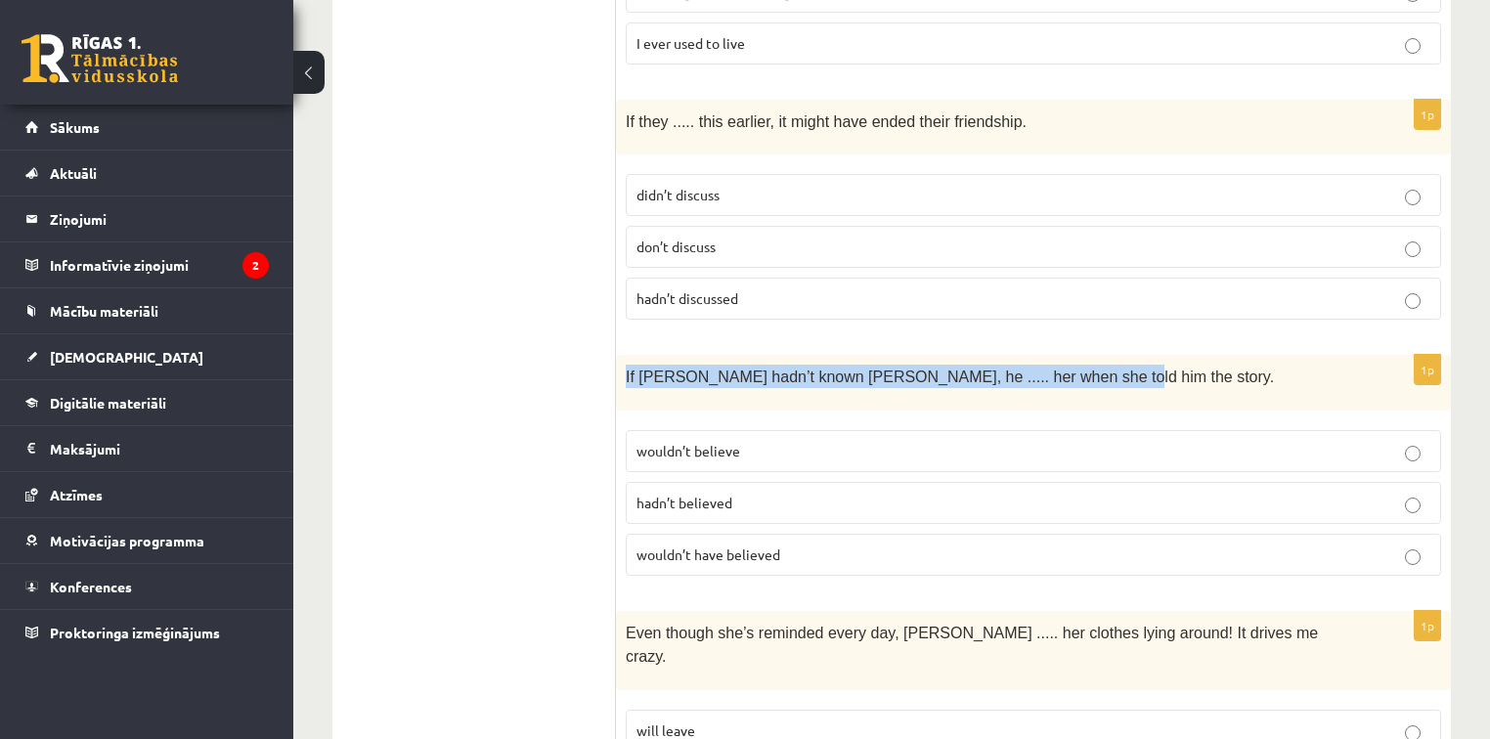
drag, startPoint x: 623, startPoint y: 288, endPoint x: 1029, endPoint y: 293, distance: 405.9
click at [1099, 355] on div "If Tom hadn’t known Mariam, he ..... her when she told him the story." at bounding box center [1033, 382] width 835 height 55
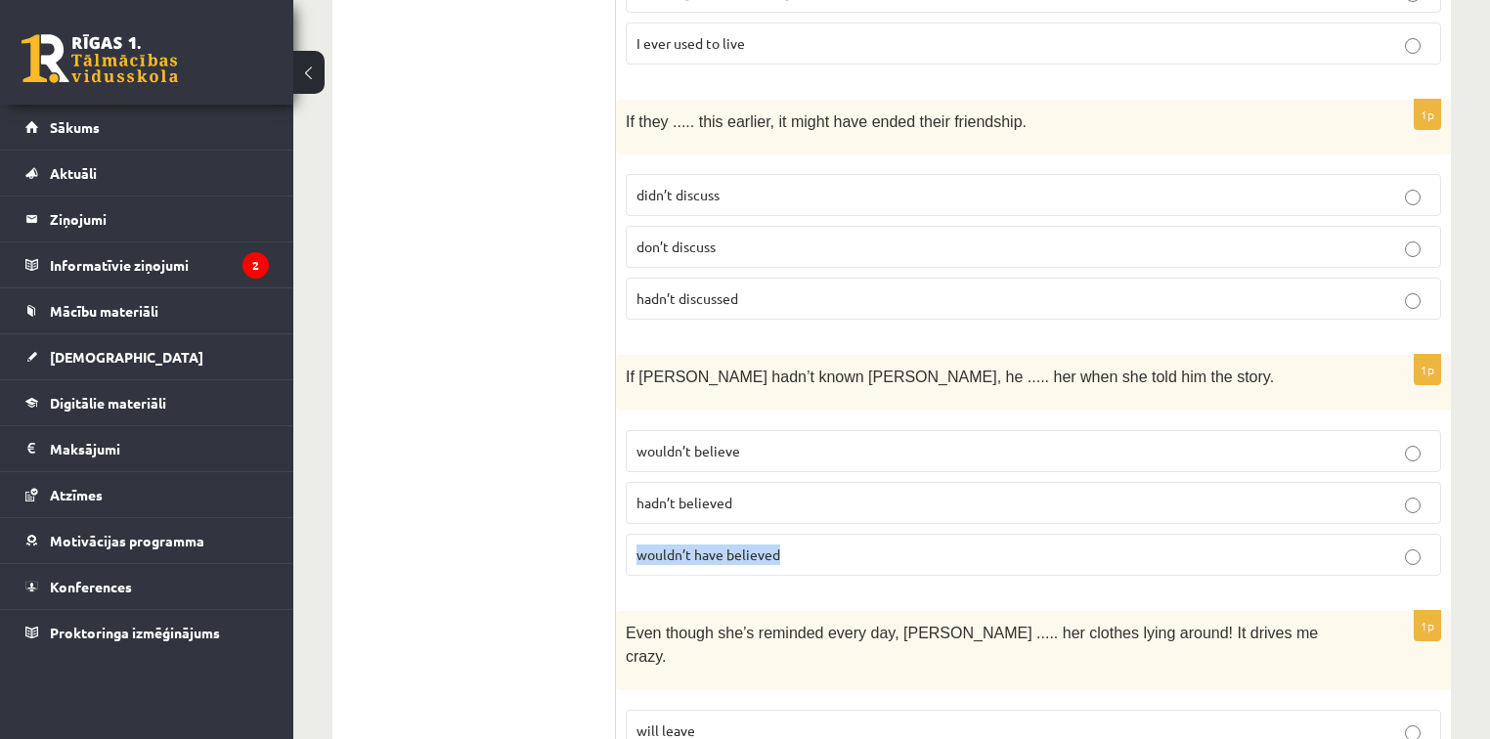
drag, startPoint x: 635, startPoint y: 470, endPoint x: 778, endPoint y: 476, distance: 143.9
click at [778, 534] on label "wouldn’t have believed" at bounding box center [1034, 555] width 816 height 42
click at [931, 545] on p "wouldn’t have believed" at bounding box center [1034, 555] width 794 height 21
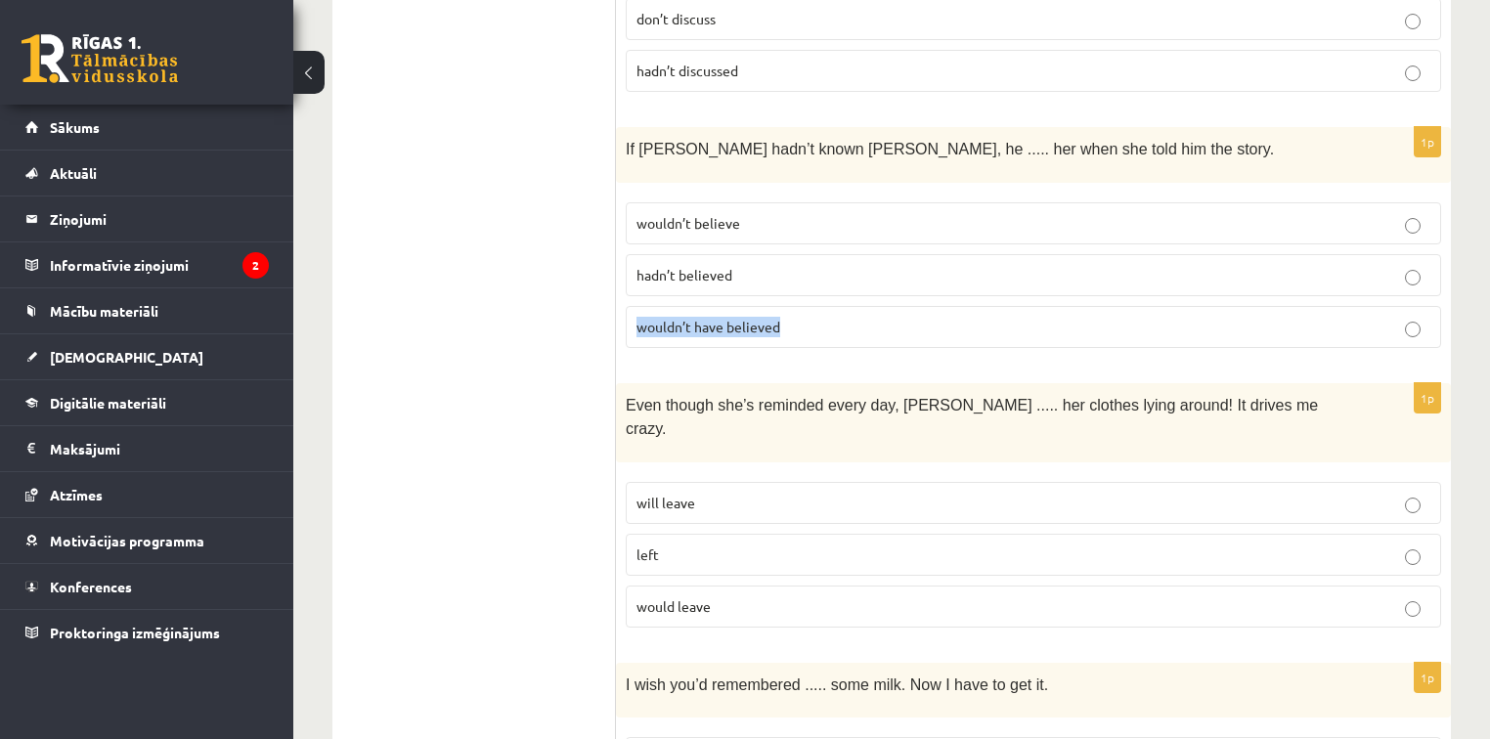
scroll to position [4068, 0]
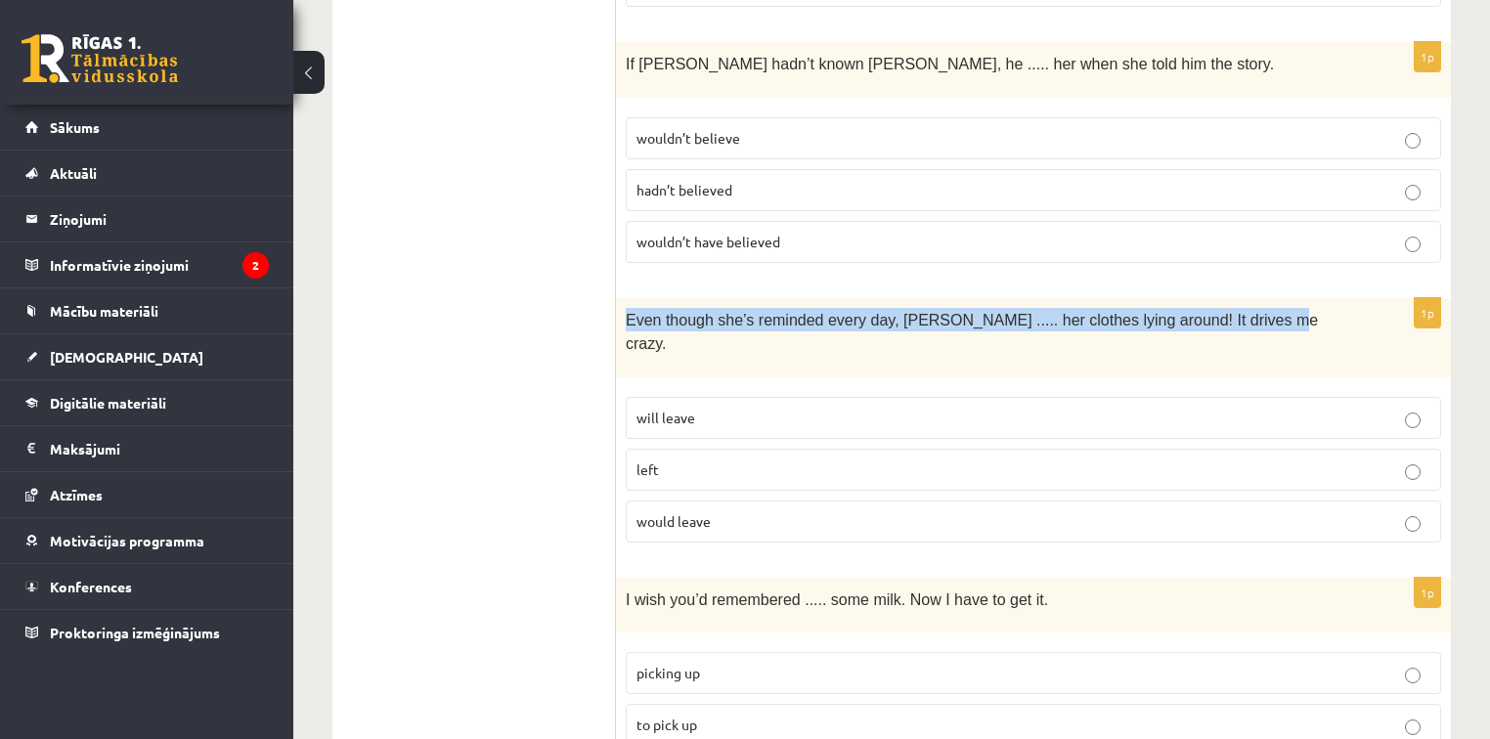
drag, startPoint x: 620, startPoint y: 234, endPoint x: 1235, endPoint y: 230, distance: 615.1
click at [1240, 298] on div "Even though she’s reminded every day, Cathy ..... her clothes lying around! It …" at bounding box center [1033, 337] width 835 height 79
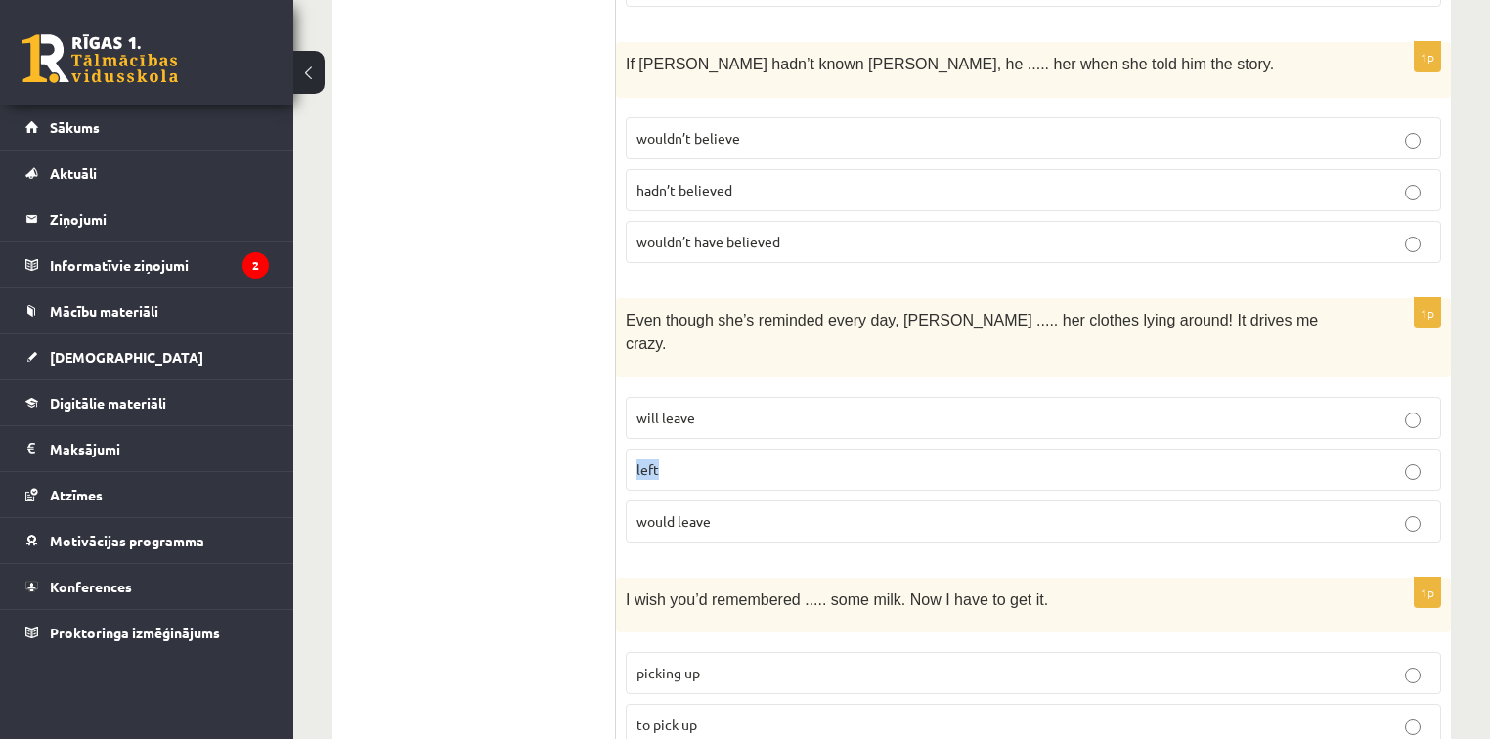
drag, startPoint x: 634, startPoint y: 360, endPoint x: 669, endPoint y: 366, distance: 35.7
click at [669, 449] on label "left" at bounding box center [1034, 470] width 816 height 42
click at [739, 511] on p "would leave" at bounding box center [1034, 521] width 794 height 21
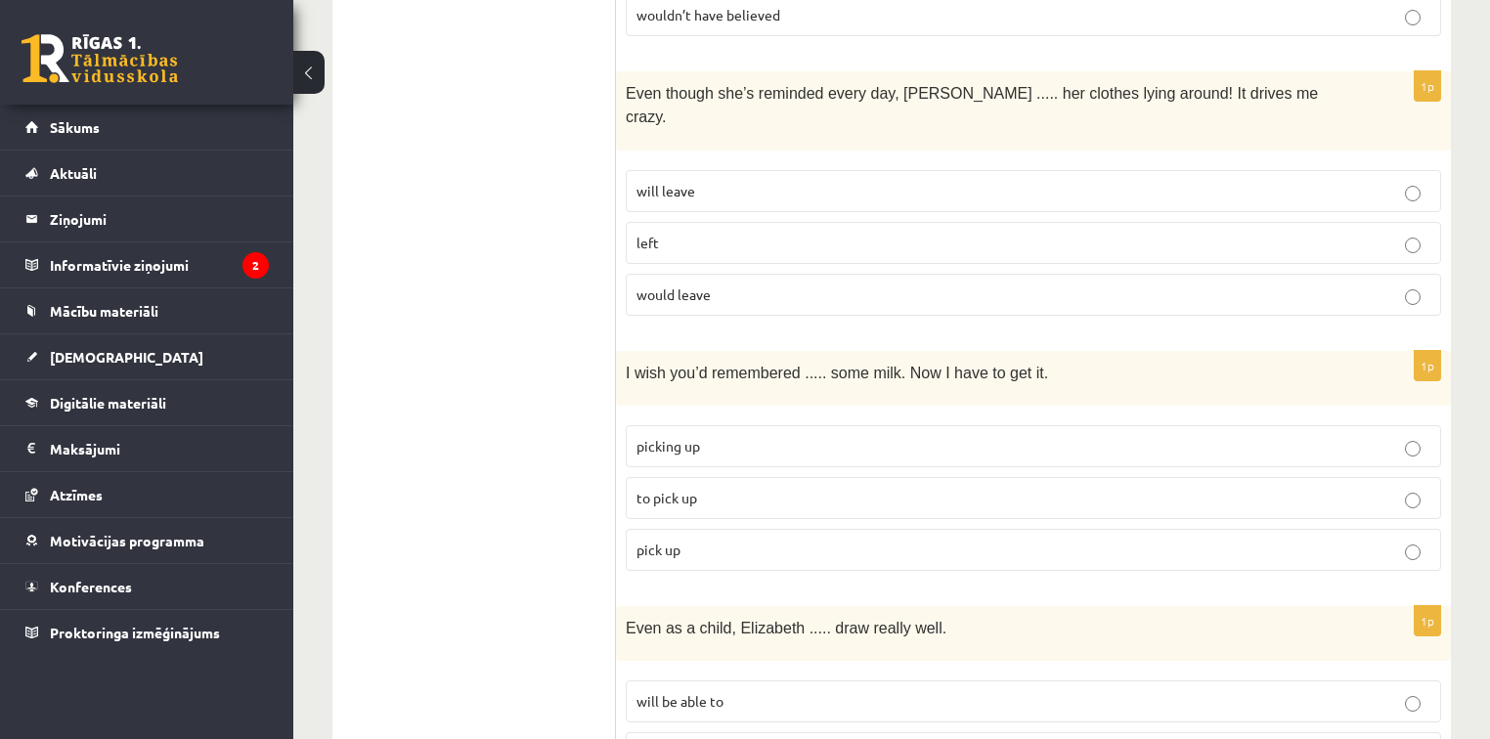
scroll to position [4303, 0]
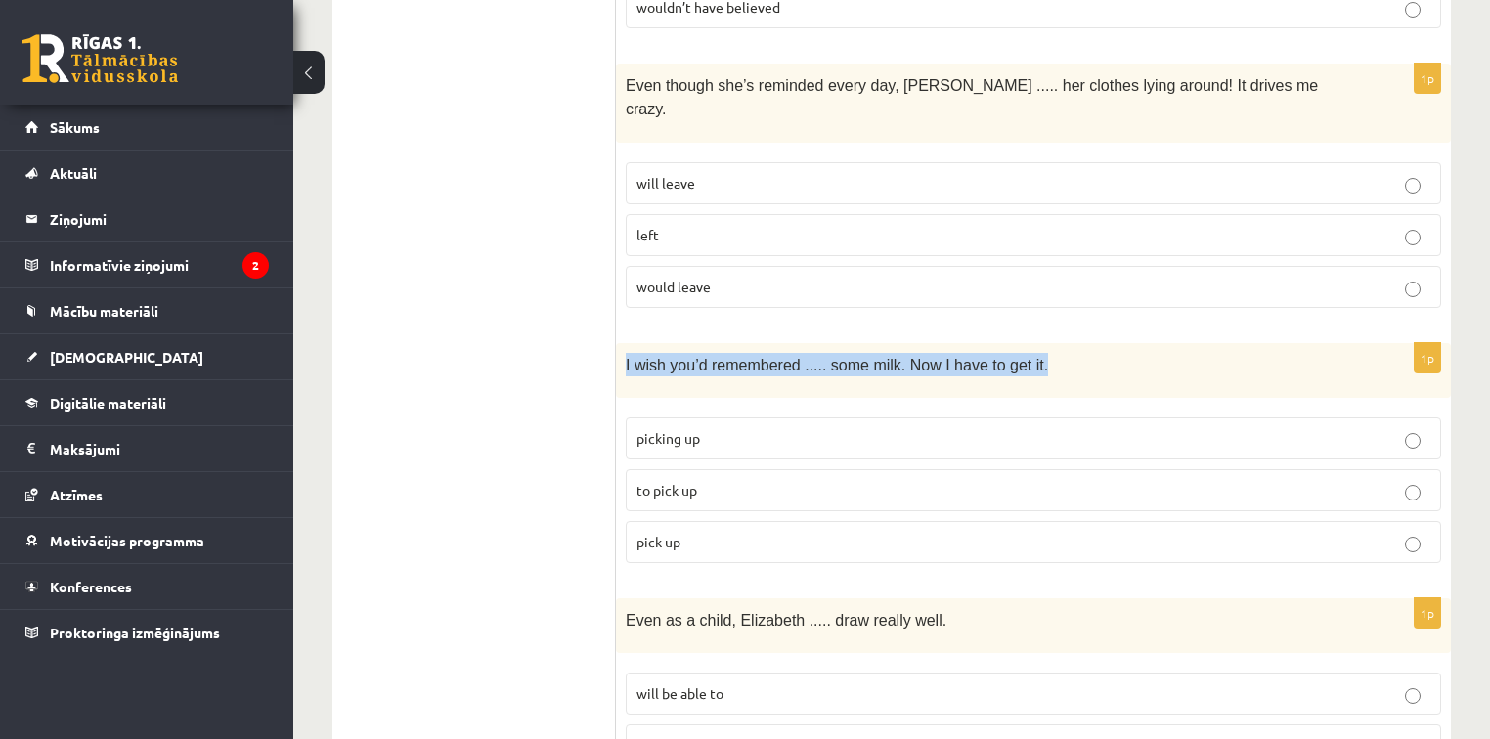
drag, startPoint x: 621, startPoint y: 250, endPoint x: 1024, endPoint y: 248, distance: 402.9
click at [1024, 343] on div "I wish you’d remembered ..... some milk. Now I have to get it." at bounding box center [1033, 370] width 835 height 55
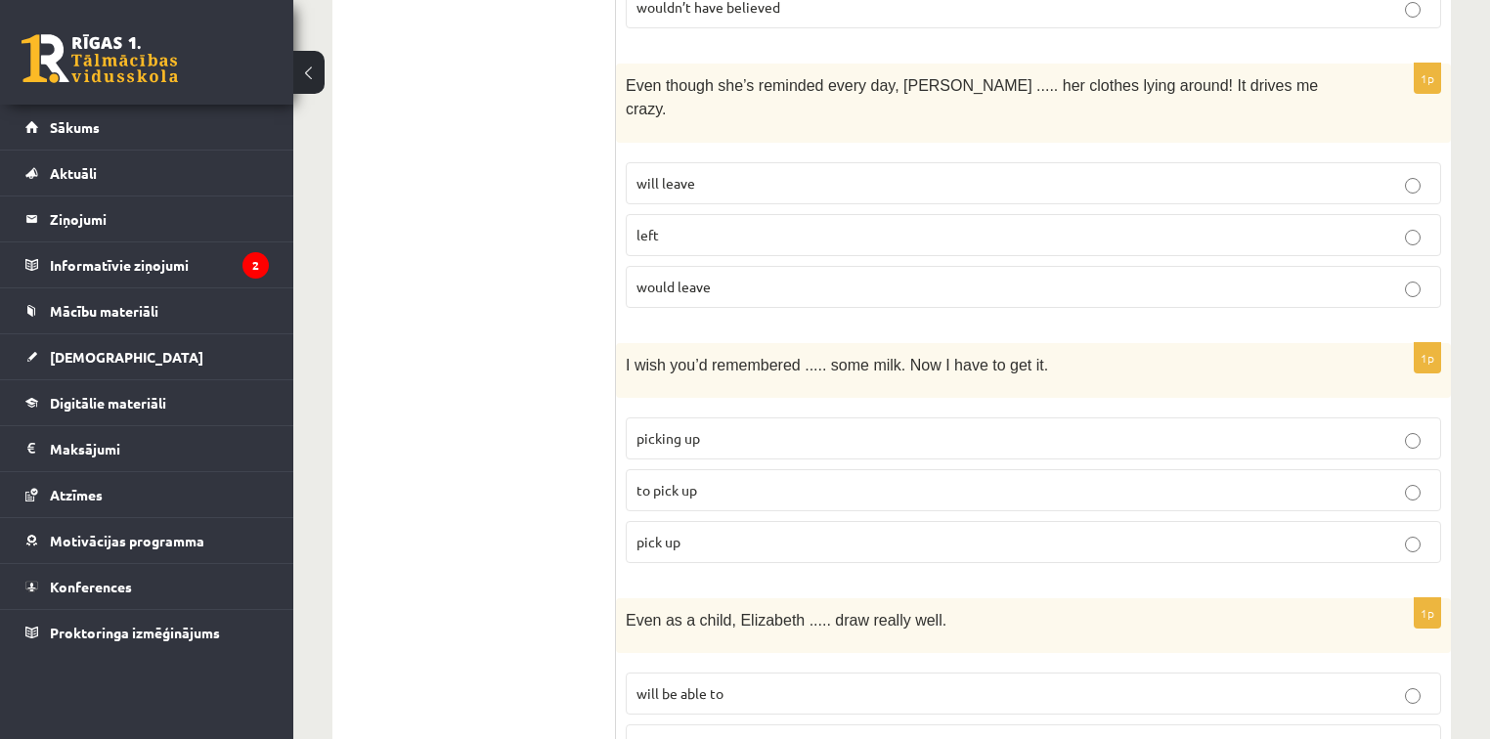
click at [729, 428] on p "picking up" at bounding box center [1034, 438] width 794 height 21
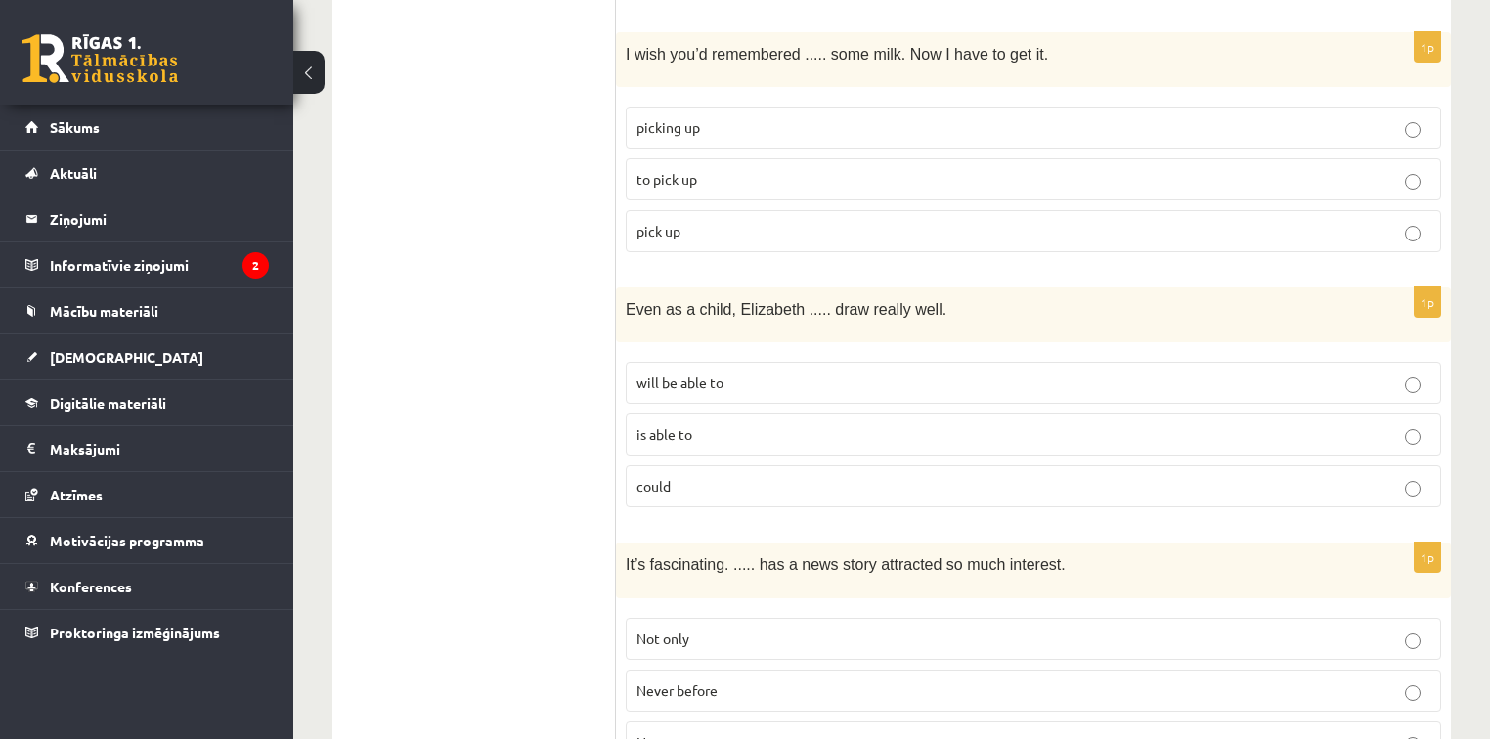
scroll to position [4616, 0]
drag, startPoint x: 625, startPoint y: 187, endPoint x: 990, endPoint y: 176, distance: 364.9
click at [990, 286] on div "Even as a child, Elizabeth ..... draw really well." at bounding box center [1033, 313] width 835 height 55
click at [729, 474] on p "could" at bounding box center [1034, 484] width 794 height 21
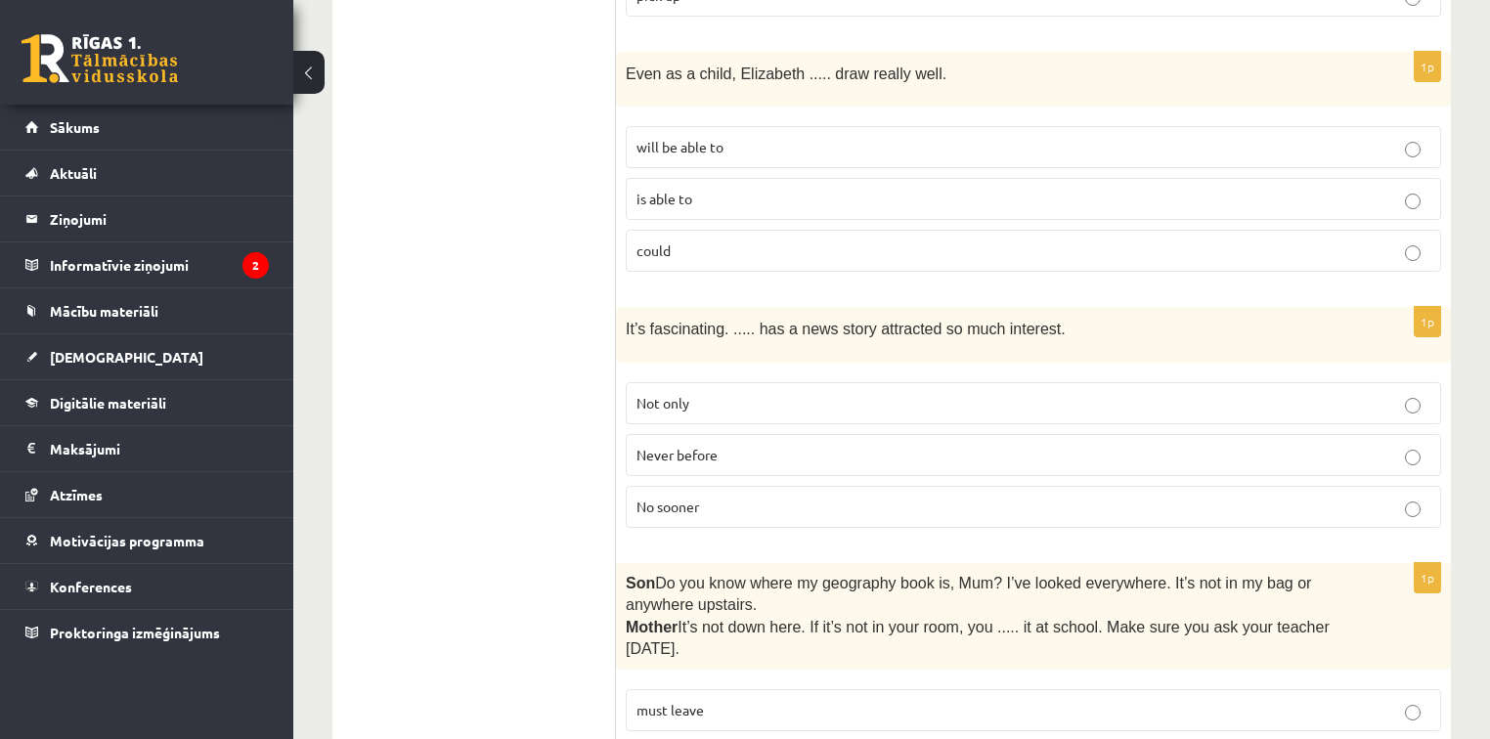
scroll to position [4851, 0]
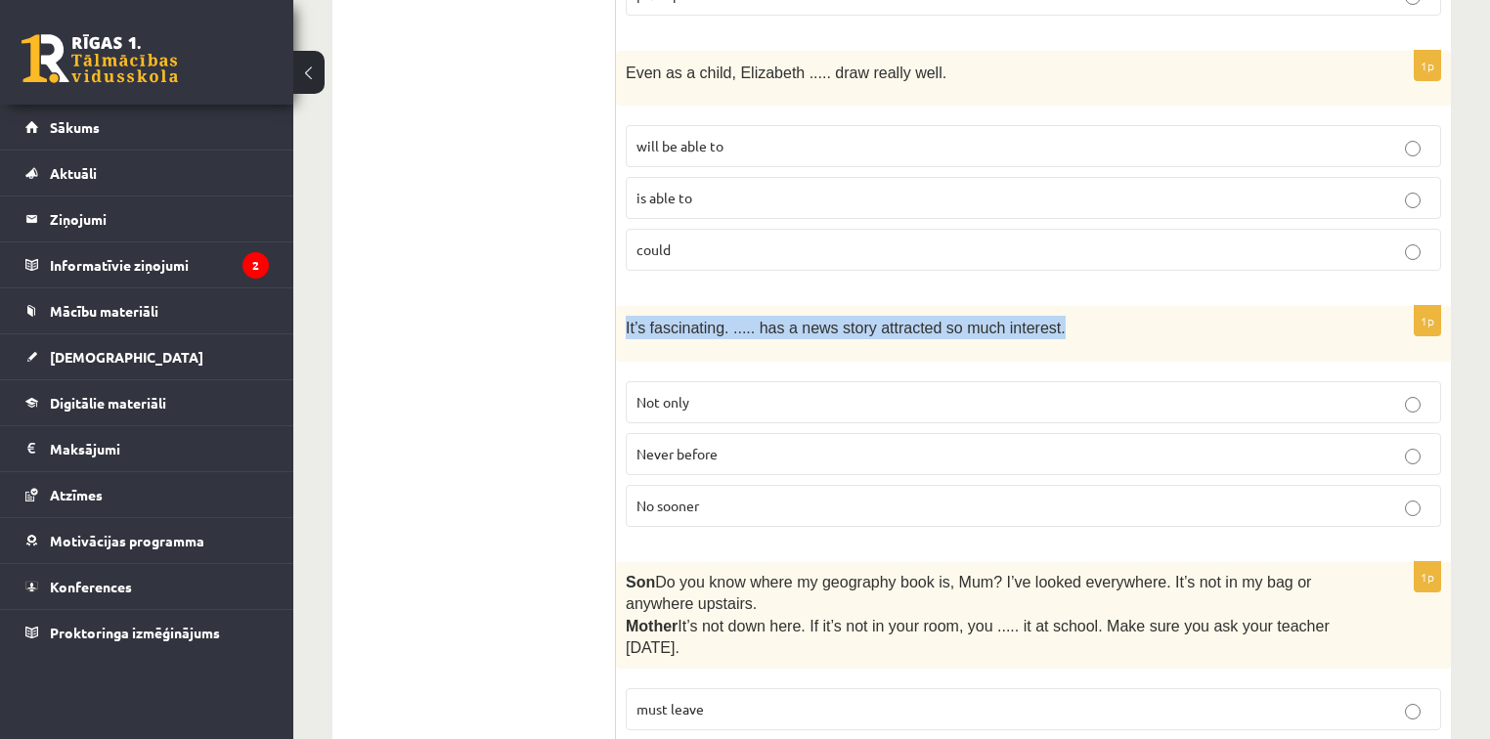
drag, startPoint x: 626, startPoint y: 207, endPoint x: 997, endPoint y: 224, distance: 371.0
click at [1069, 316] on p "It’s fascinating. ..... has a news story attracted so much interest." at bounding box center [985, 327] width 718 height 23
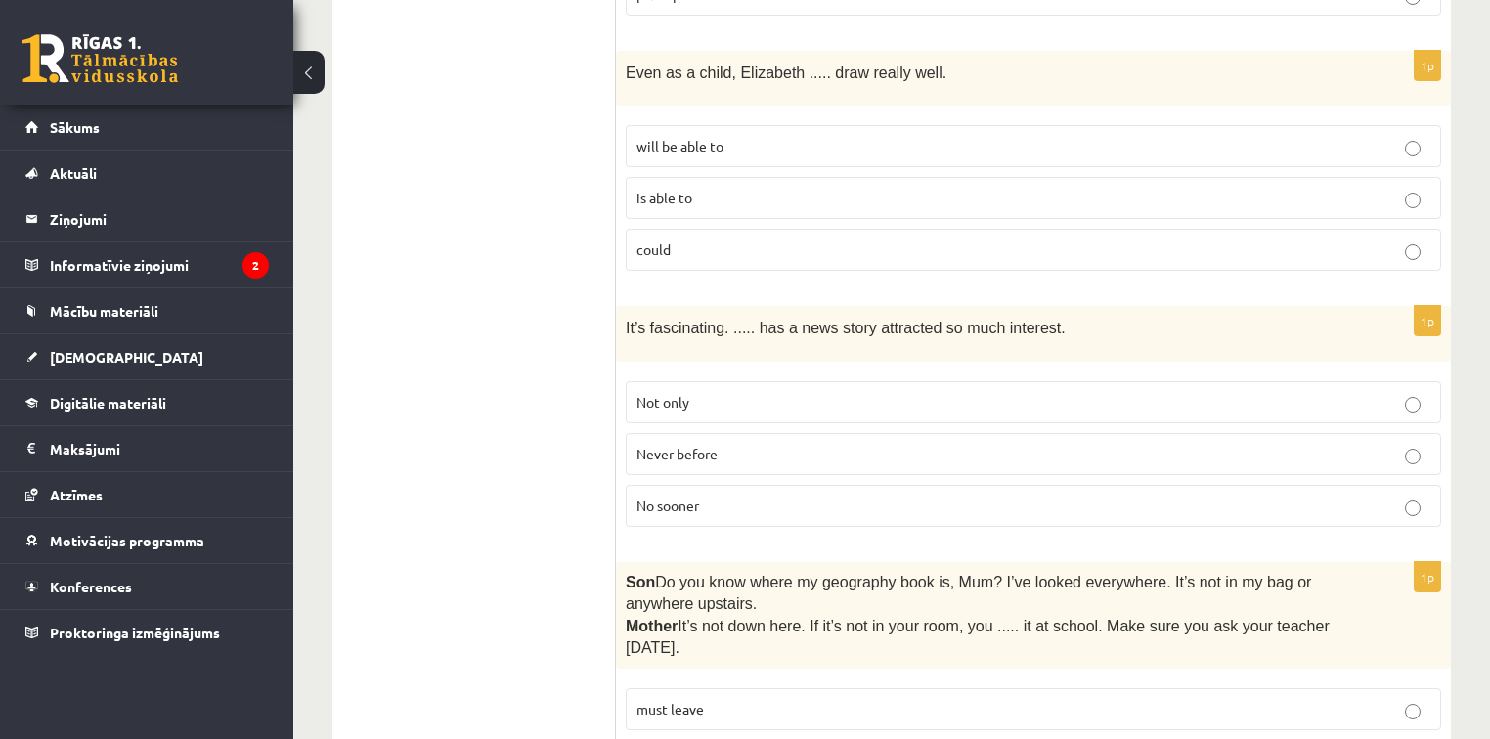
click at [762, 444] on p "Never before" at bounding box center [1034, 454] width 794 height 21
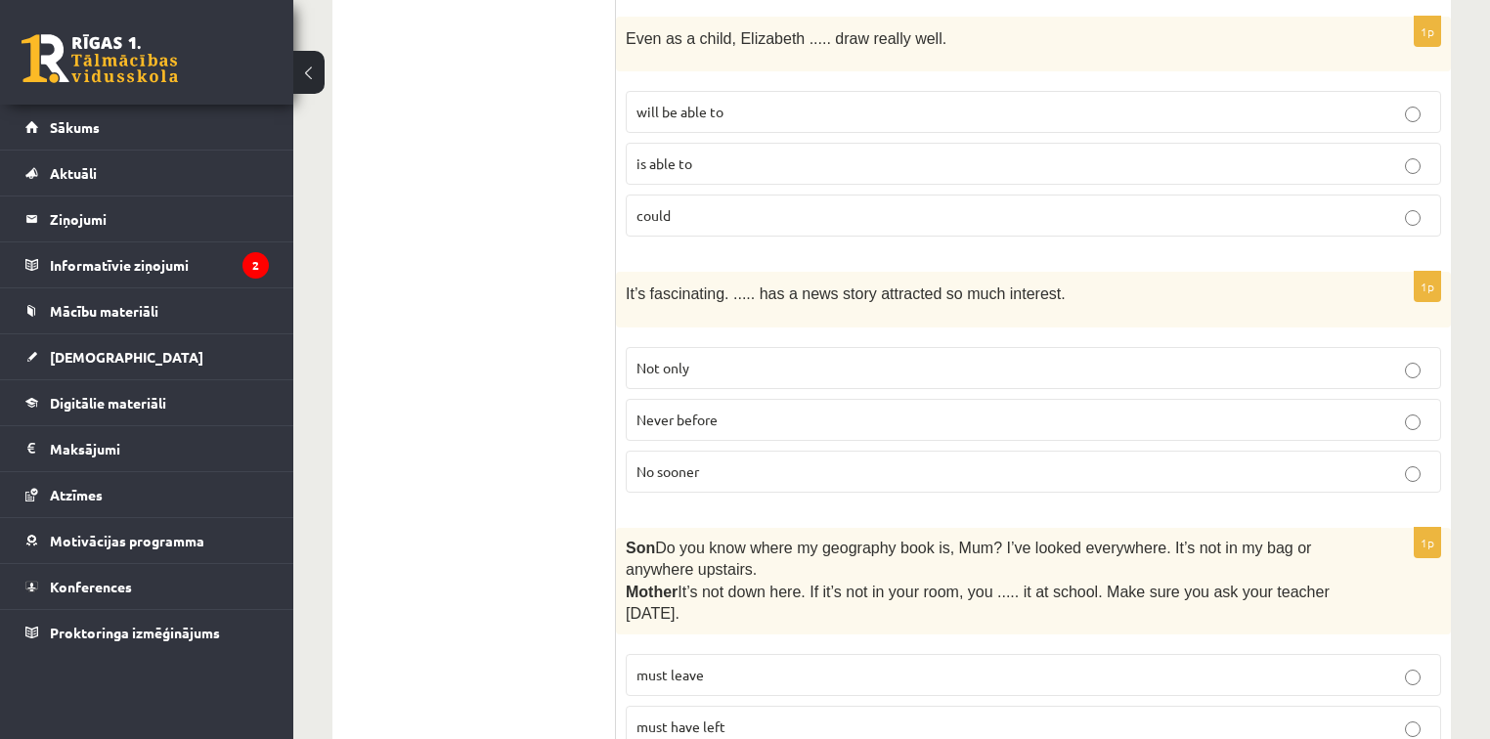
scroll to position [4899, 0]
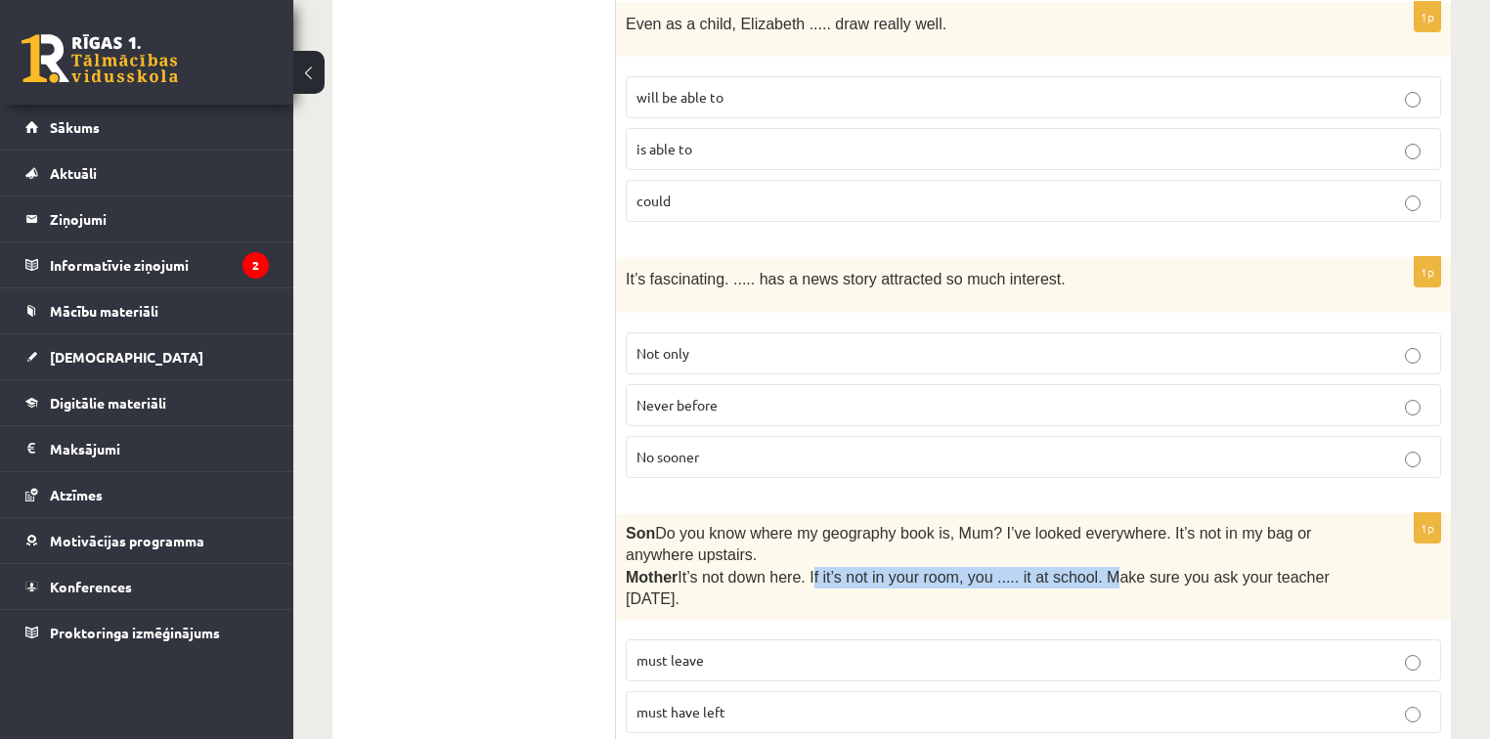
drag, startPoint x: 814, startPoint y: 454, endPoint x: 1088, endPoint y: 463, distance: 274.9
click at [1088, 569] on span "It’s not down here. If it’s not in your room, you ..... it at school. Make sure…" at bounding box center [978, 588] width 704 height 38
click at [724, 703] on span "must have left" at bounding box center [681, 712] width 89 height 18
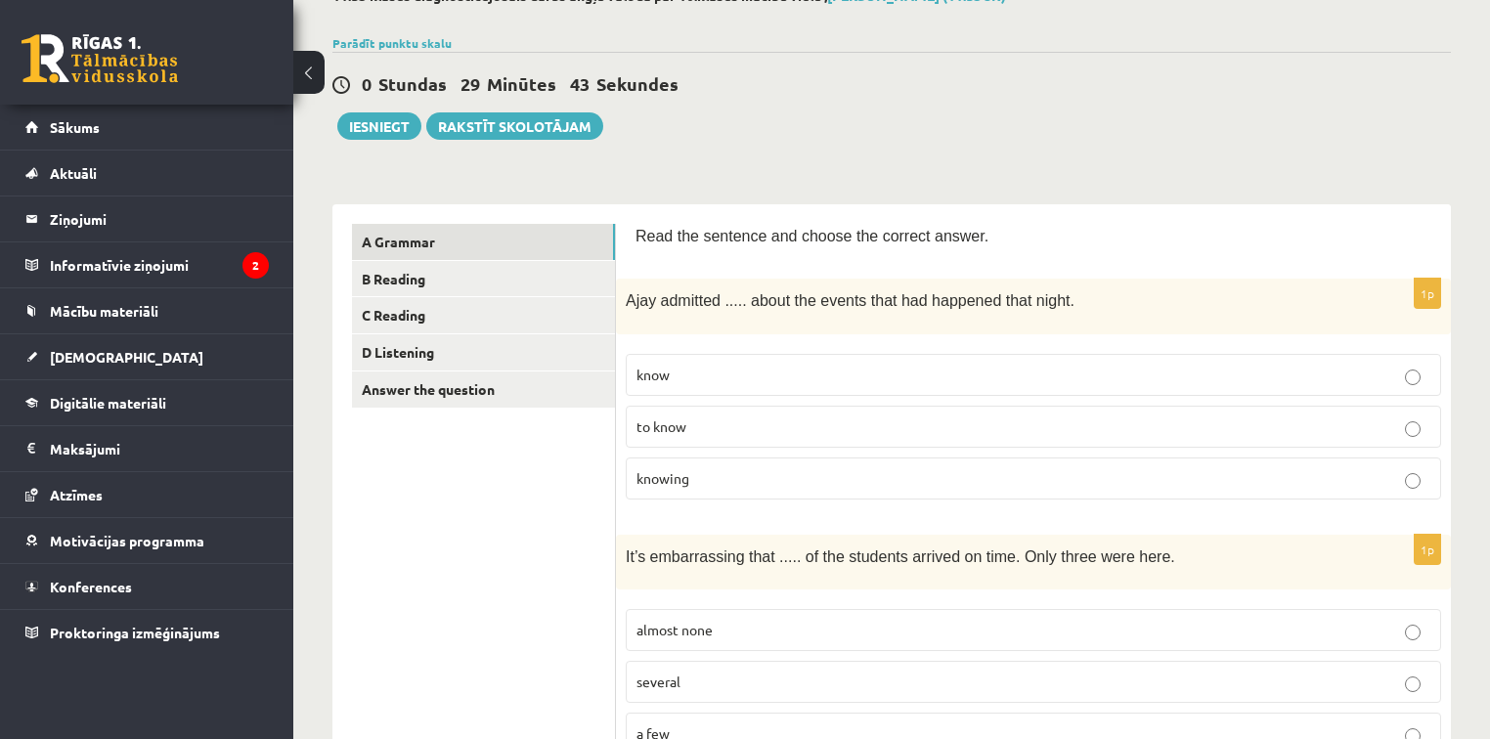
scroll to position [0, 0]
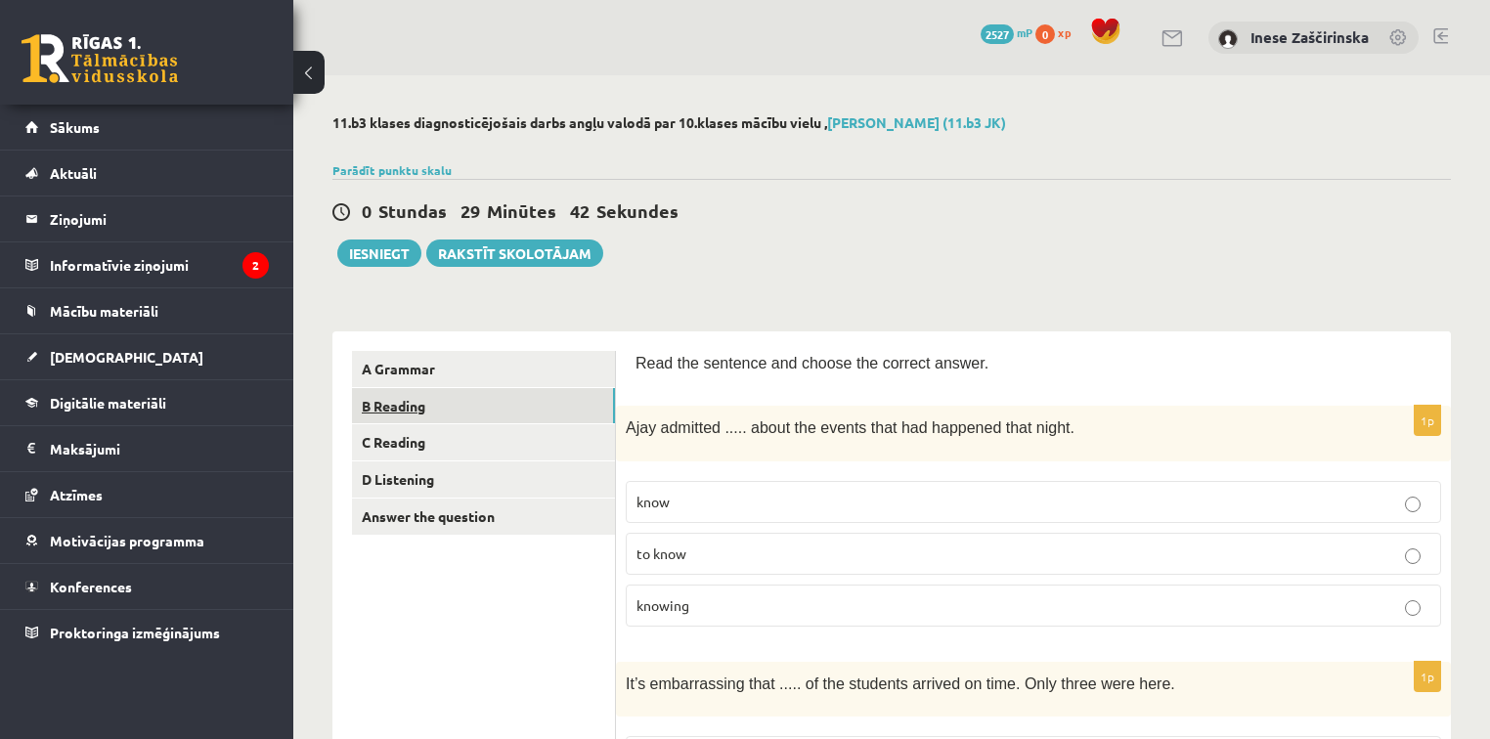
click at [382, 415] on link "B Reading" at bounding box center [483, 406] width 263 height 36
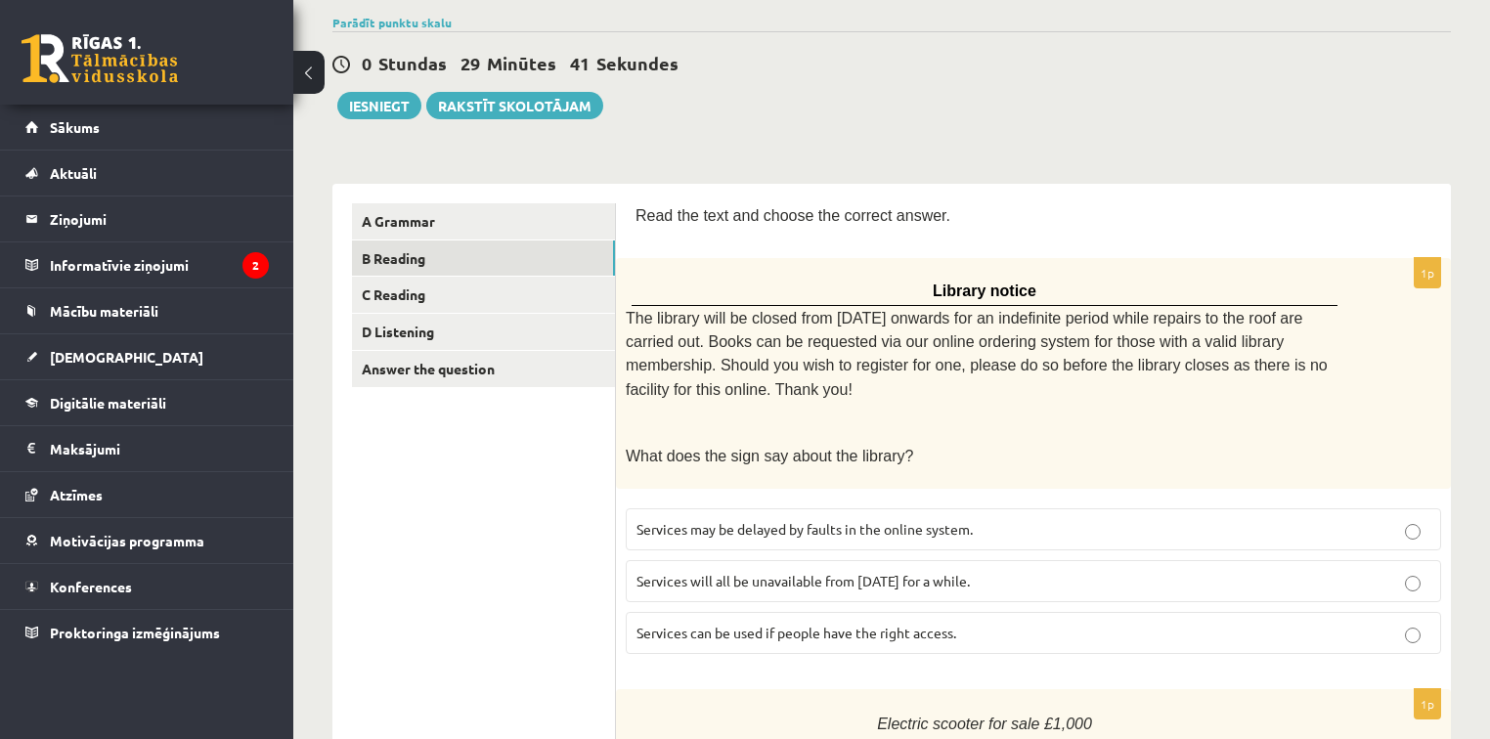
scroll to position [235, 0]
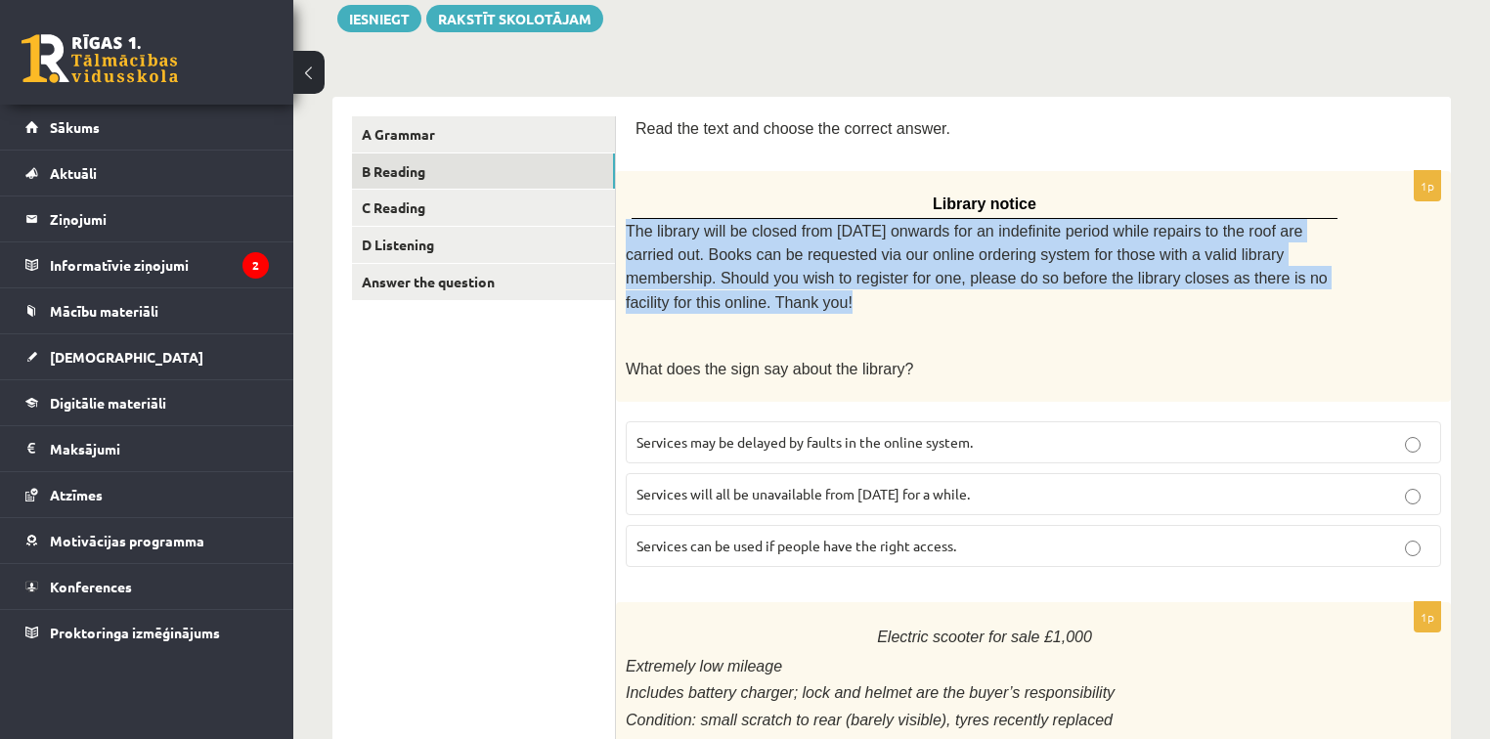
drag, startPoint x: 627, startPoint y: 225, endPoint x: 1350, endPoint y: 276, distance: 724.5
click at [1350, 276] on div "Library notice The library will be closed from Monday onwards for an indefinite…" at bounding box center [1033, 286] width 835 height 231
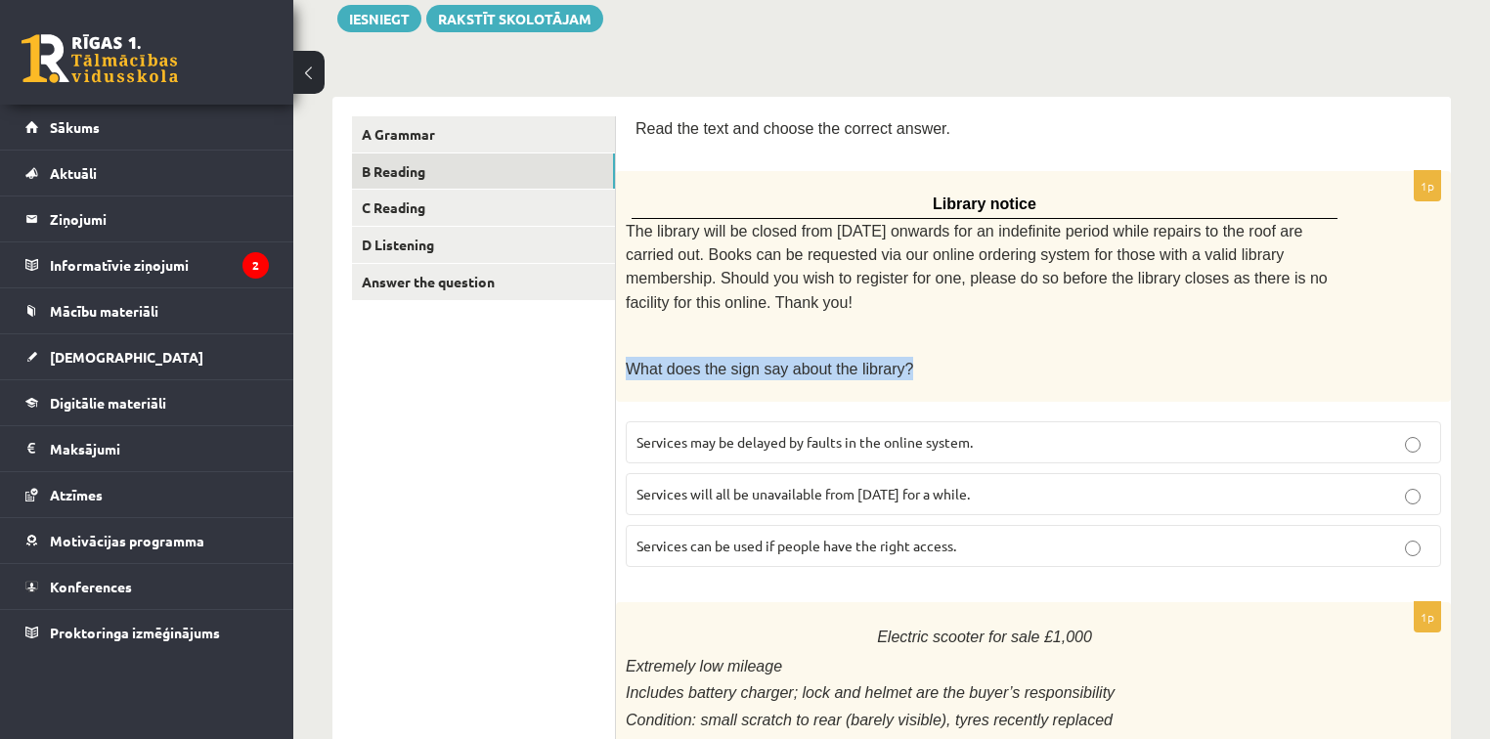
drag, startPoint x: 622, startPoint y: 334, endPoint x: 877, endPoint y: 336, distance: 255.3
click at [921, 342] on div "Library notice The library will be closed from Monday onwards for an indefinite…" at bounding box center [1033, 286] width 835 height 231
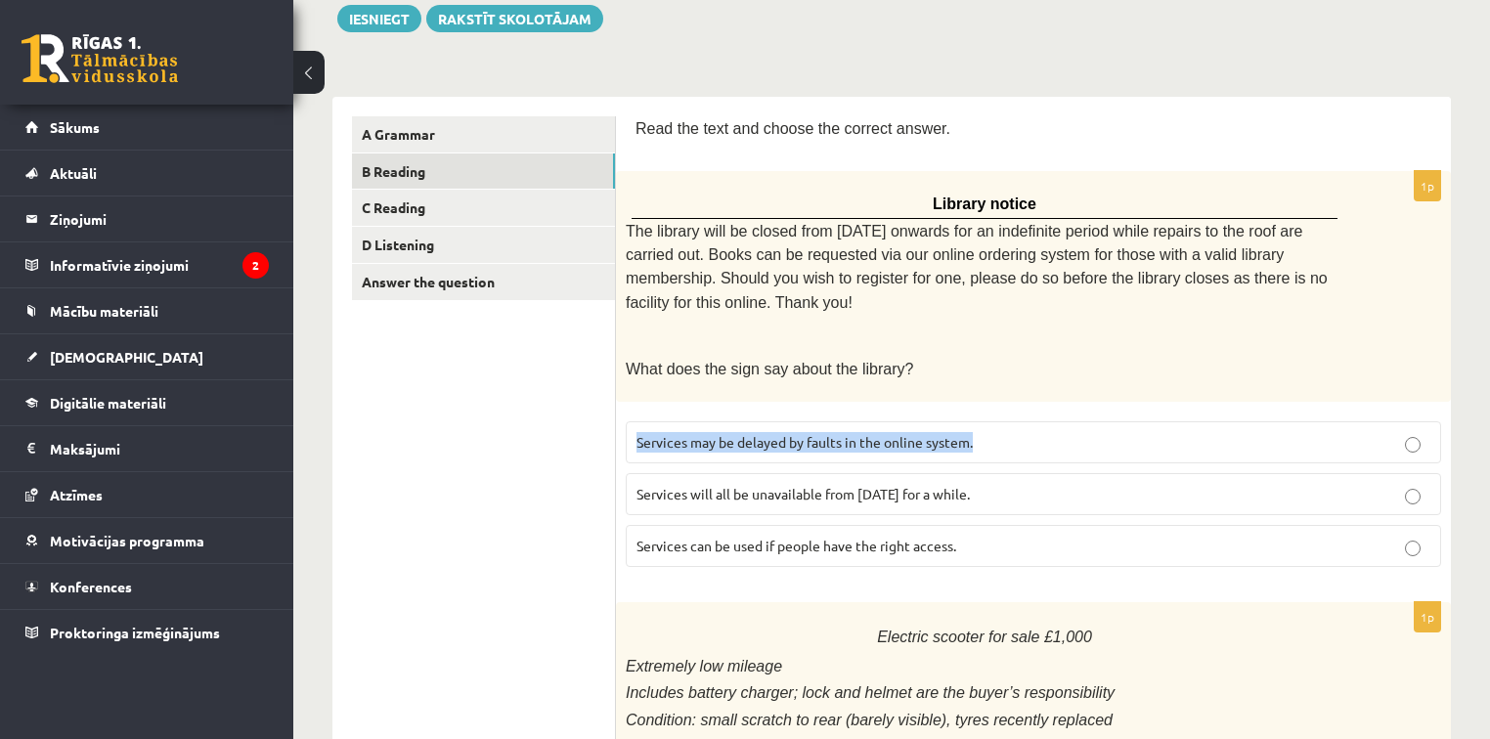
drag, startPoint x: 633, startPoint y: 399, endPoint x: 992, endPoint y: 404, distance: 358.9
click at [992, 421] on label "Services may be delayed by faults in the online system." at bounding box center [1034, 442] width 816 height 42
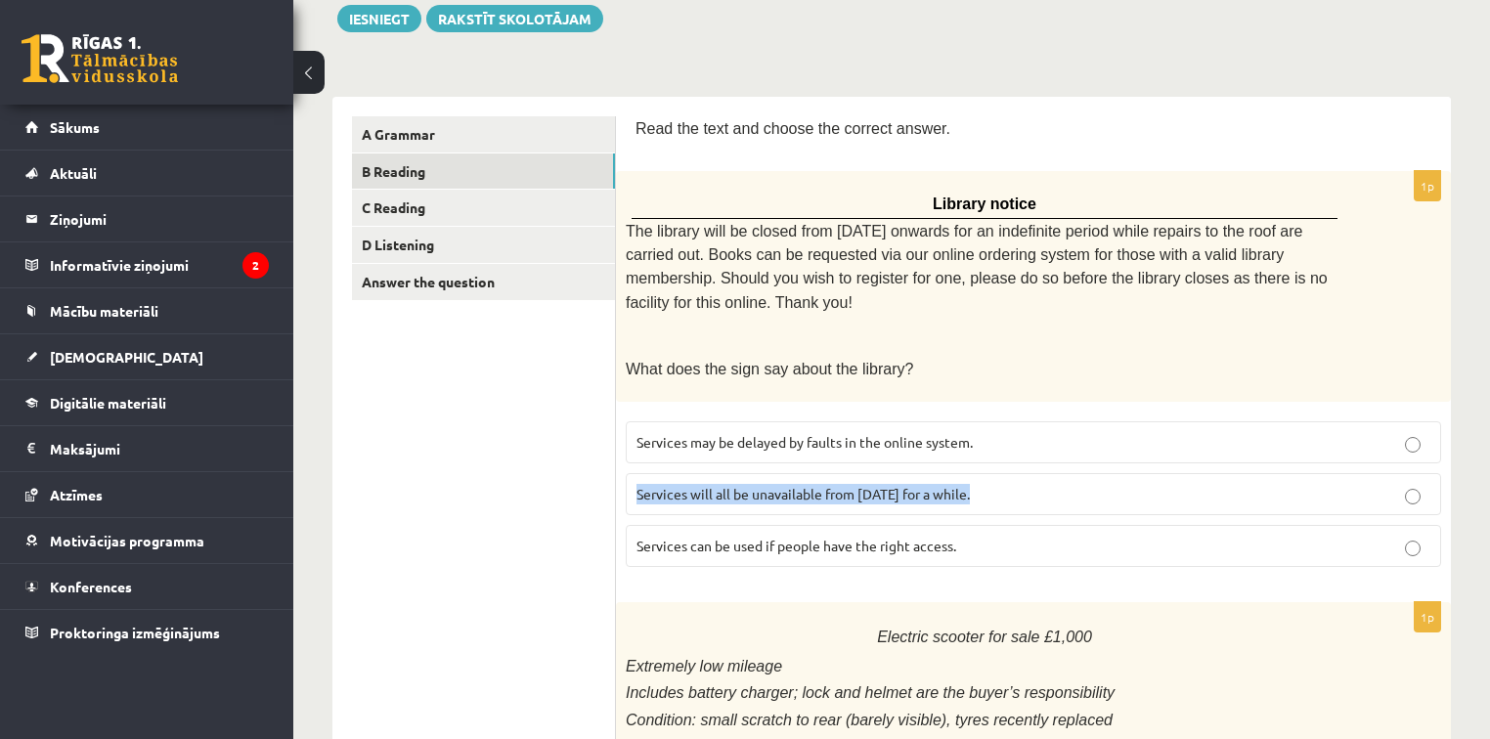
drag, startPoint x: 636, startPoint y: 456, endPoint x: 908, endPoint y: 467, distance: 272.1
click at [1001, 484] on p "Services will all be unavailable from Monday for a while." at bounding box center [1034, 494] width 794 height 21
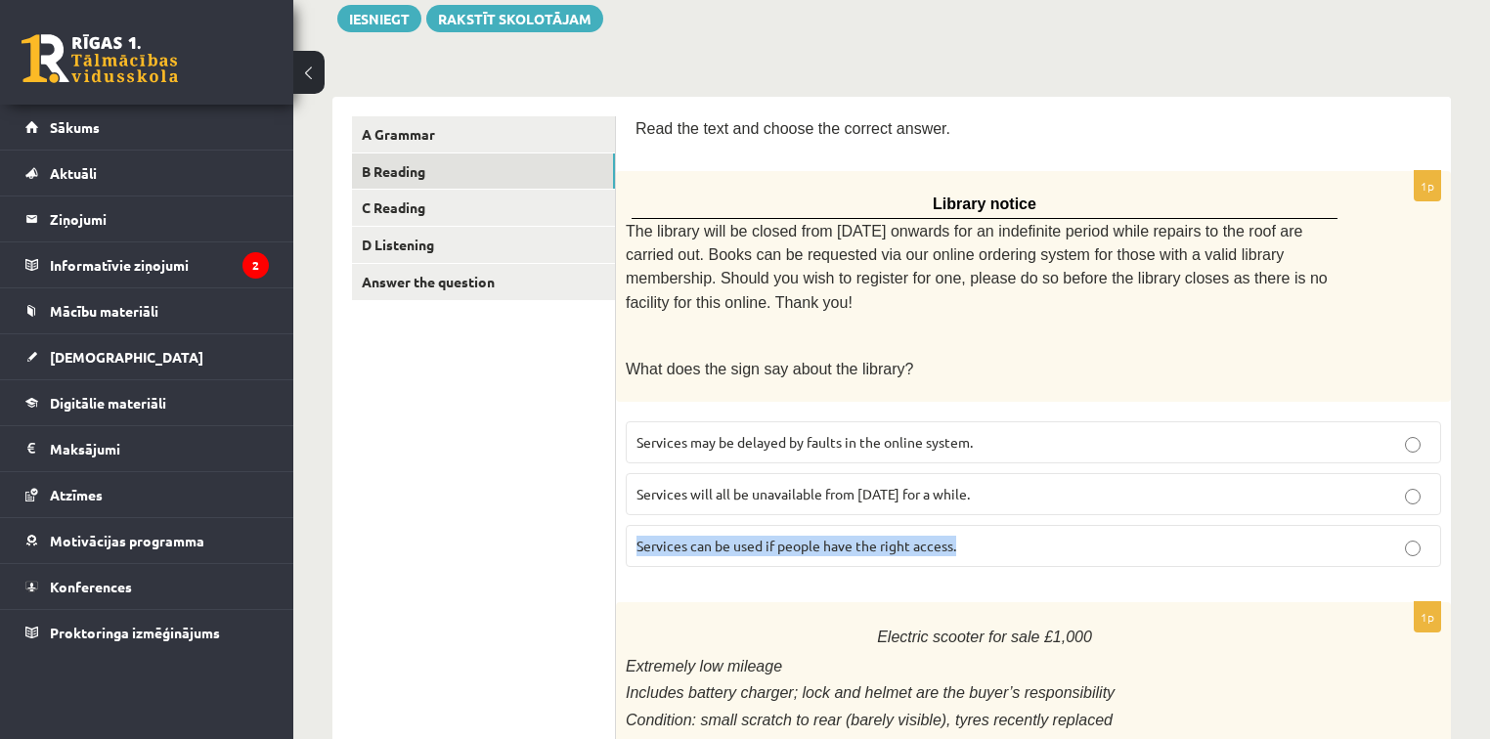
drag, startPoint x: 634, startPoint y: 507, endPoint x: 919, endPoint y: 501, distance: 285.6
click at [1095, 537] on div "1p Library notice The library will be closed from Monday onwards for an indefin…" at bounding box center [1033, 377] width 835 height 412
drag, startPoint x: 1101, startPoint y: 507, endPoint x: 1076, endPoint y: 501, distance: 26.1
click at [1101, 536] on p "Services can be used if people have the right access." at bounding box center [1034, 546] width 794 height 21
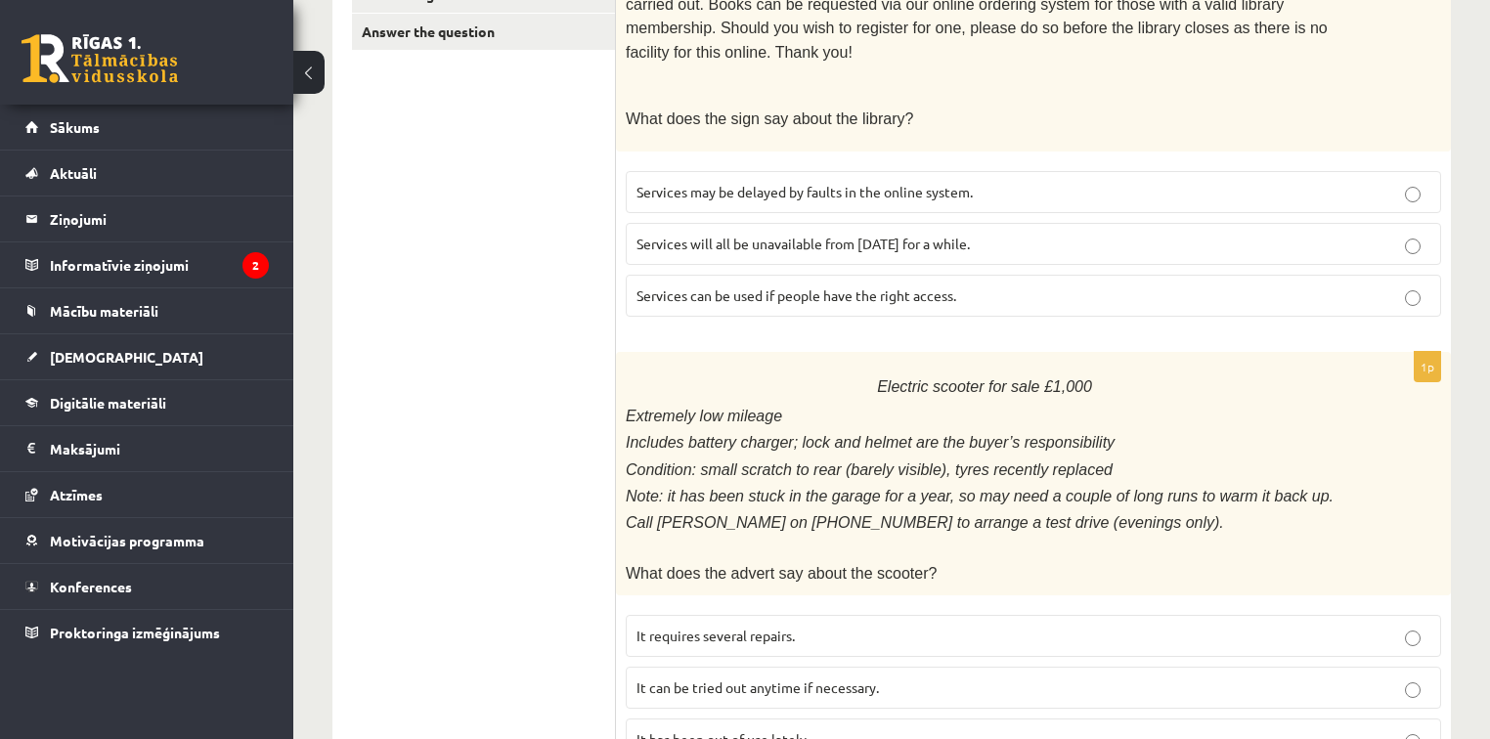
scroll to position [548, 0]
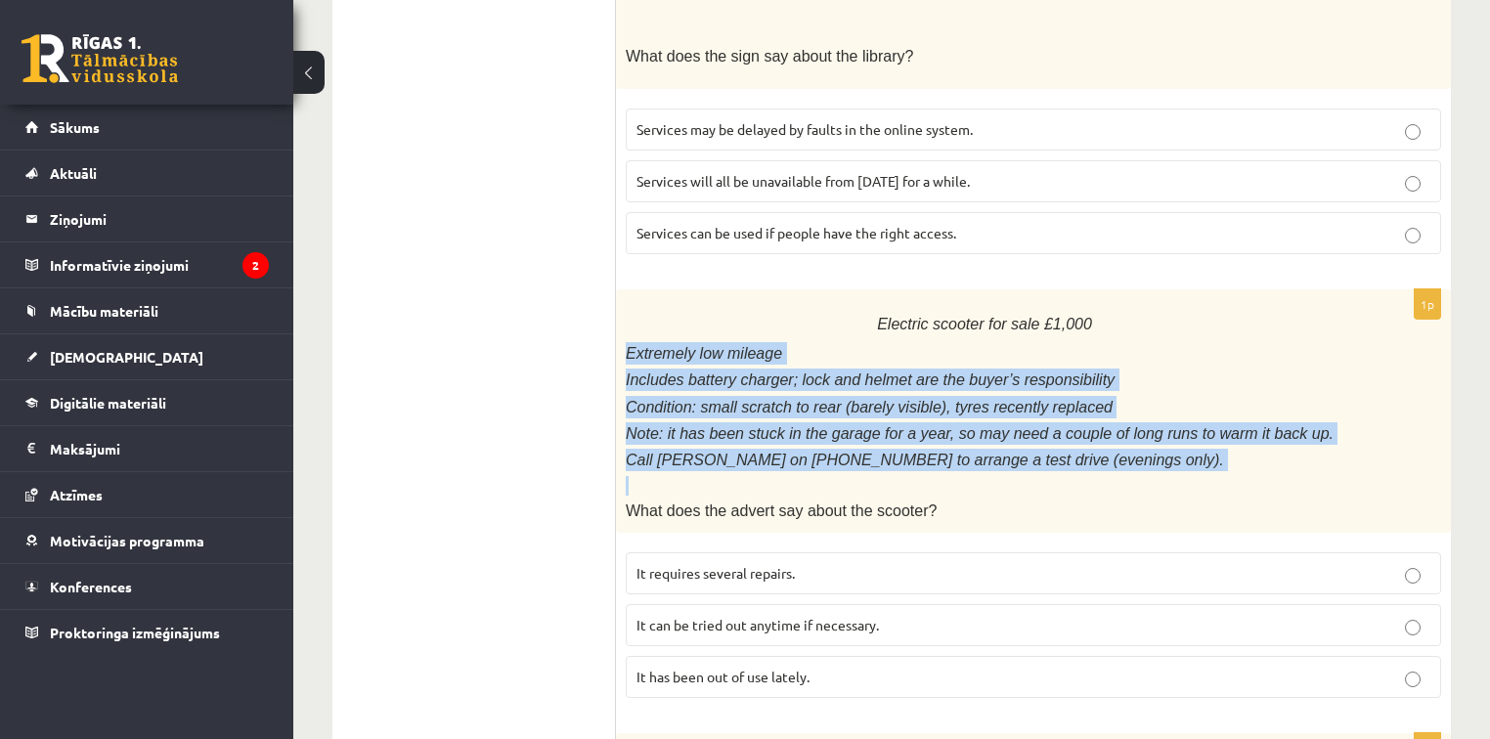
drag, startPoint x: 626, startPoint y: 317, endPoint x: 1067, endPoint y: 437, distance: 457.2
click at [1067, 437] on div "Electric scooter for sale £1,000 Extremely low mileage Includes battery charger…" at bounding box center [1033, 410] width 835 height 243
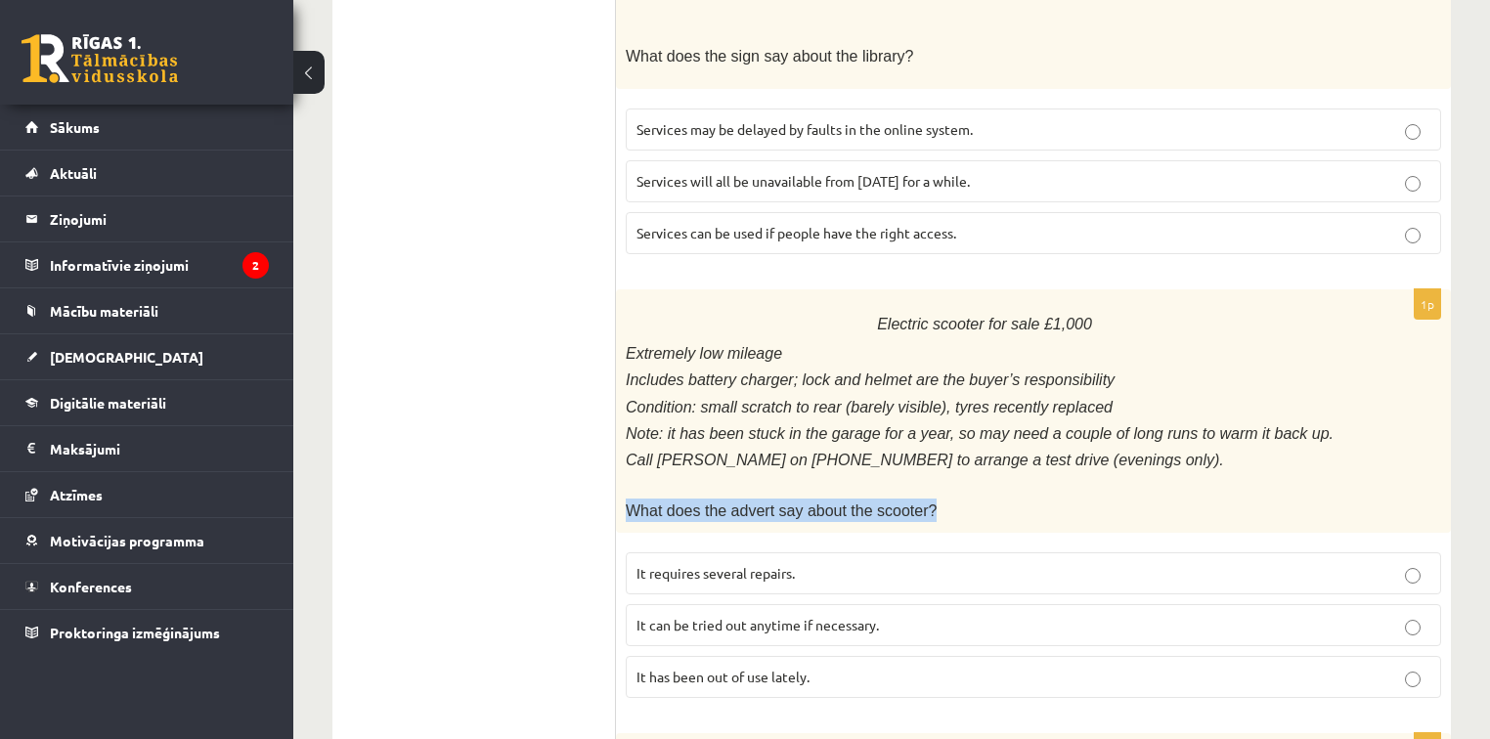
drag, startPoint x: 625, startPoint y: 463, endPoint x: 876, endPoint y: 474, distance: 251.6
click at [993, 476] on div "Electric scooter for sale £1,000 Extremely low mileage Includes battery charger…" at bounding box center [1033, 410] width 835 height 243
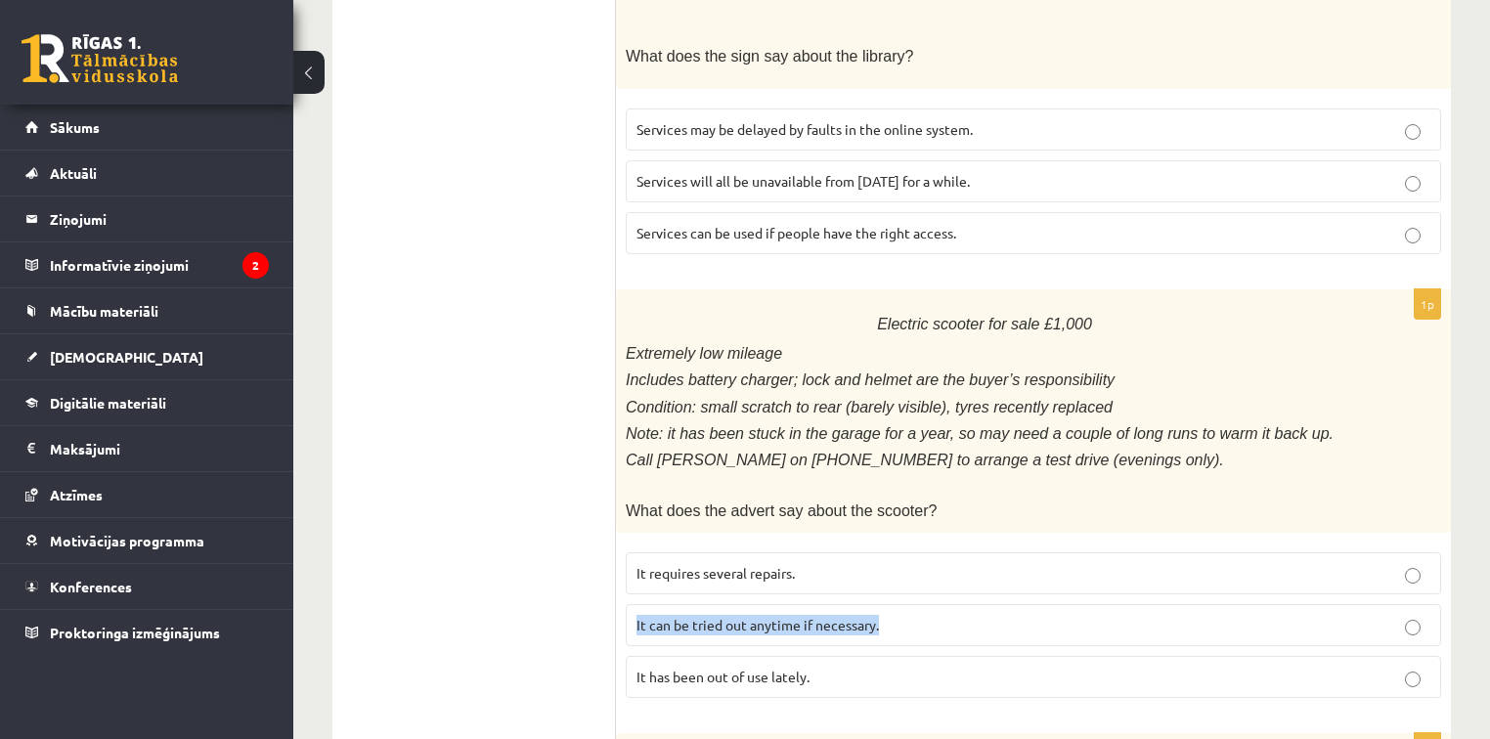
drag, startPoint x: 630, startPoint y: 578, endPoint x: 920, endPoint y: 583, distance: 290.5
click at [920, 604] on label "It can be tried out anytime if necessary." at bounding box center [1034, 625] width 816 height 42
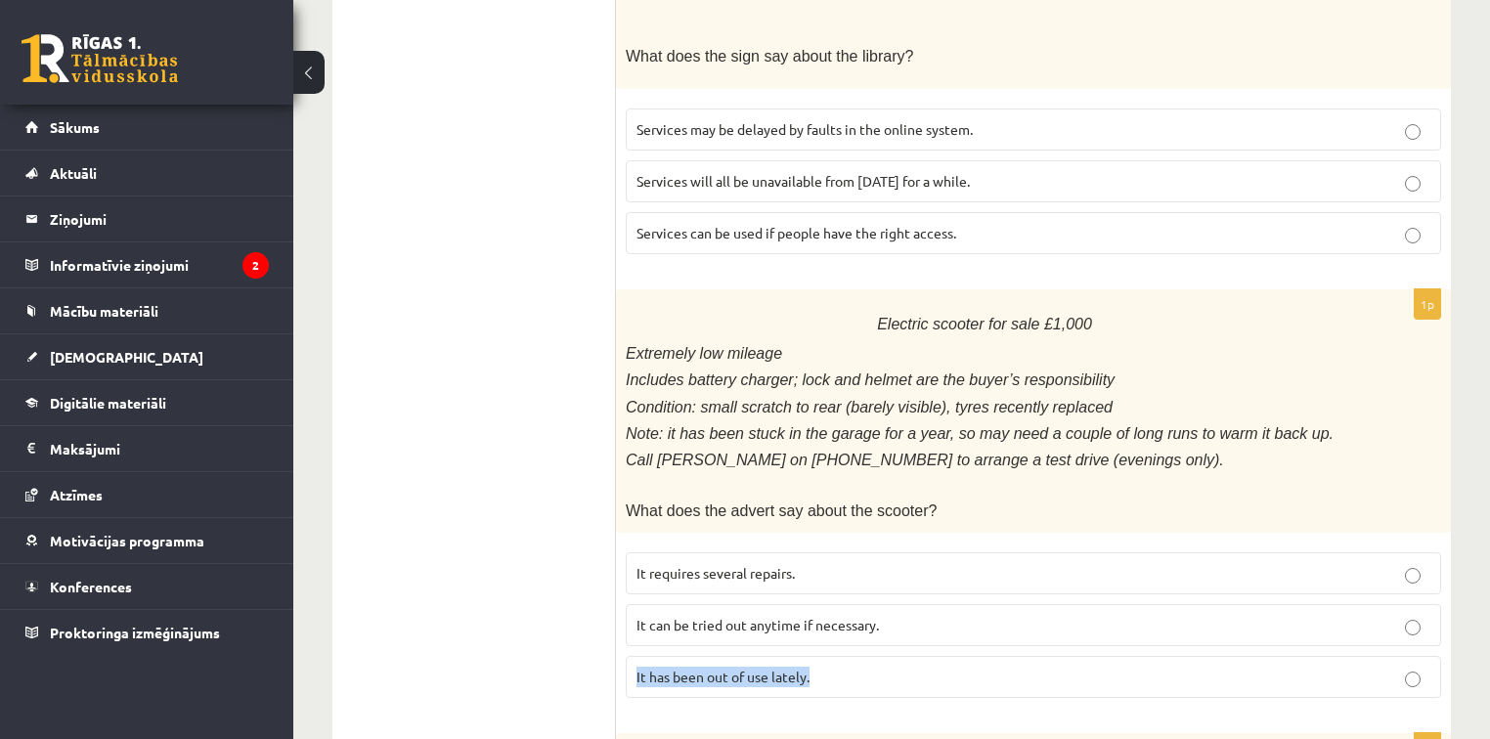
drag, startPoint x: 629, startPoint y: 629, endPoint x: 836, endPoint y: 626, distance: 207.3
click at [836, 656] on label "It has been out of use lately." at bounding box center [1034, 677] width 816 height 42
drag, startPoint x: 631, startPoint y: 522, endPoint x: 824, endPoint y: 529, distance: 193.8
click at [826, 553] on label "It requires several repairs." at bounding box center [1034, 574] width 816 height 42
drag, startPoint x: 631, startPoint y: 630, endPoint x: 842, endPoint y: 630, distance: 211.2
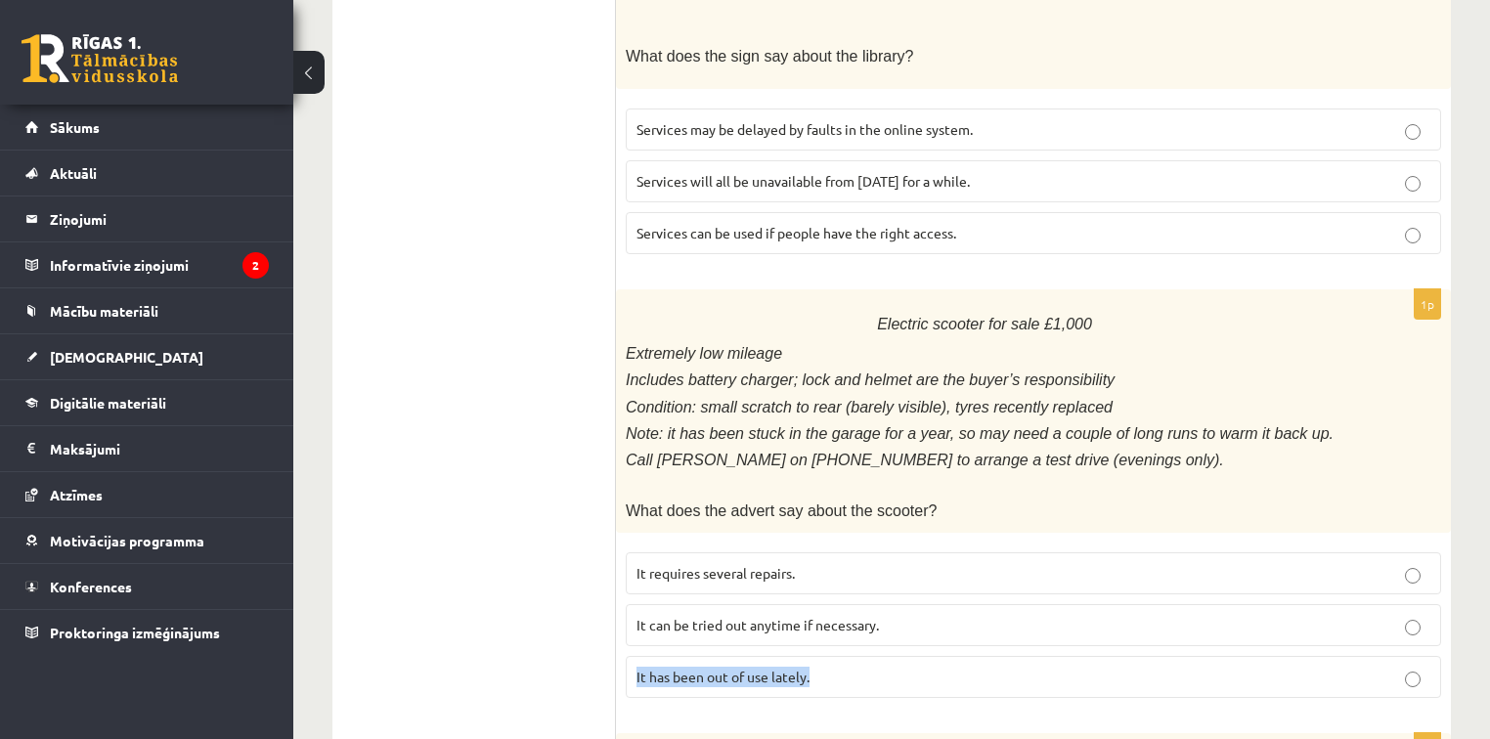
click at [842, 656] on label "It has been out of use lately." at bounding box center [1034, 677] width 816 height 42
click at [938, 667] on p "It has been out of use lately." at bounding box center [1034, 677] width 794 height 21
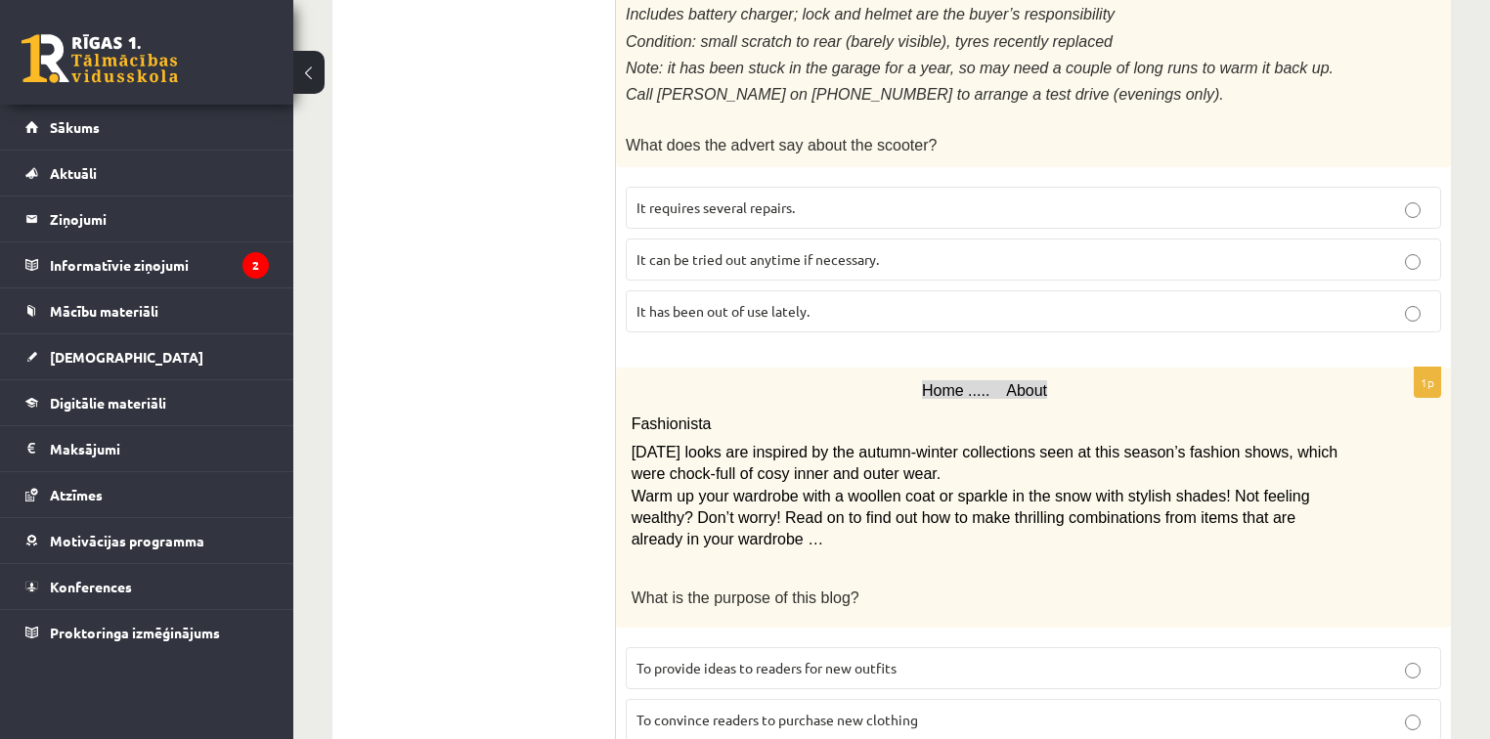
scroll to position [939, 0]
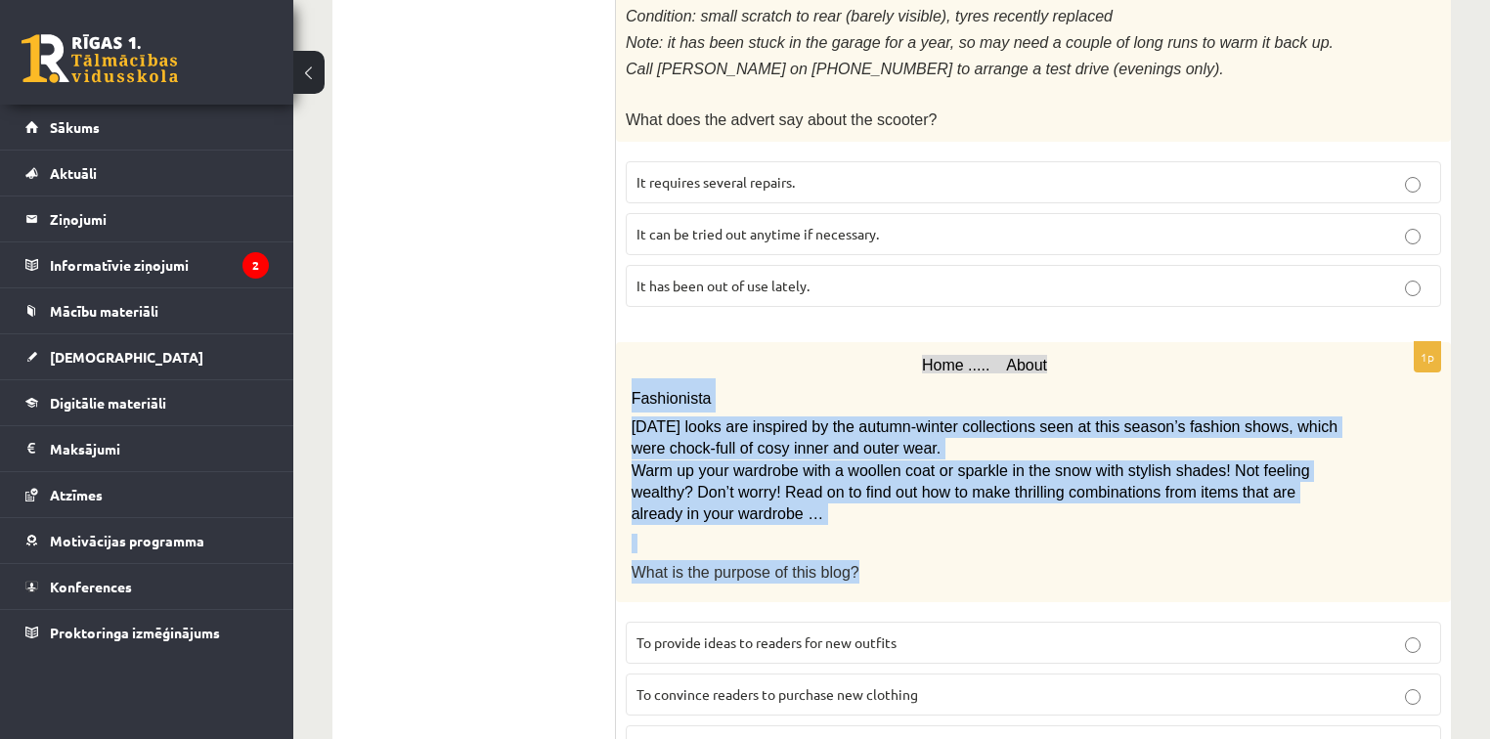
drag, startPoint x: 622, startPoint y: 348, endPoint x: 970, endPoint y: 516, distance: 386.7
click at [970, 516] on div "Home ..... About Fashionista Today’s looks are inspired by the autumn-winter co…" at bounding box center [1033, 472] width 835 height 260
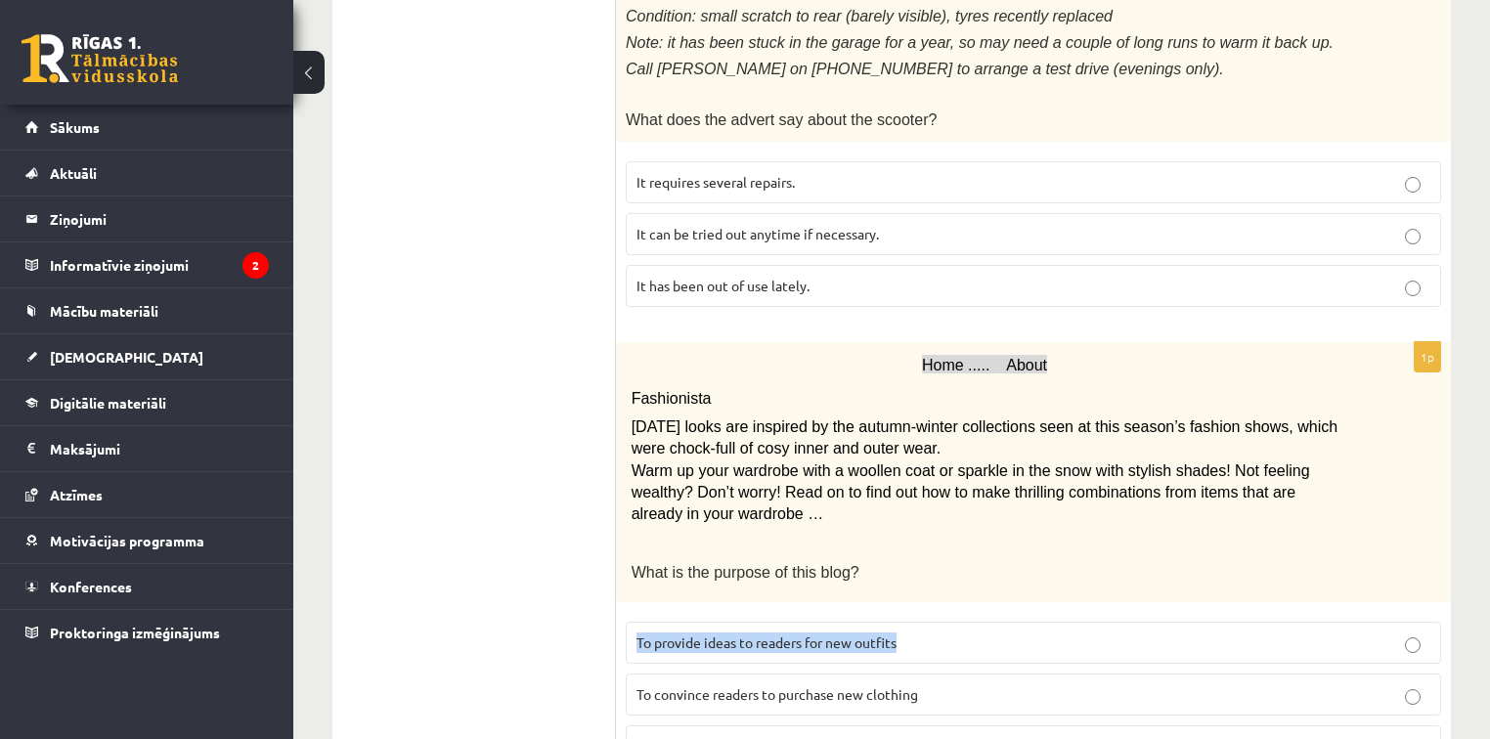
drag, startPoint x: 633, startPoint y: 594, endPoint x: 873, endPoint y: 599, distance: 240.6
click at [930, 622] on label "To provide ideas to readers for new outfits" at bounding box center [1034, 643] width 816 height 42
click at [634, 674] on label "To convince readers to purchase new clothing" at bounding box center [1034, 695] width 816 height 42
click at [958, 622] on label "To provide ideas to readers for new outfits" at bounding box center [1034, 643] width 816 height 42
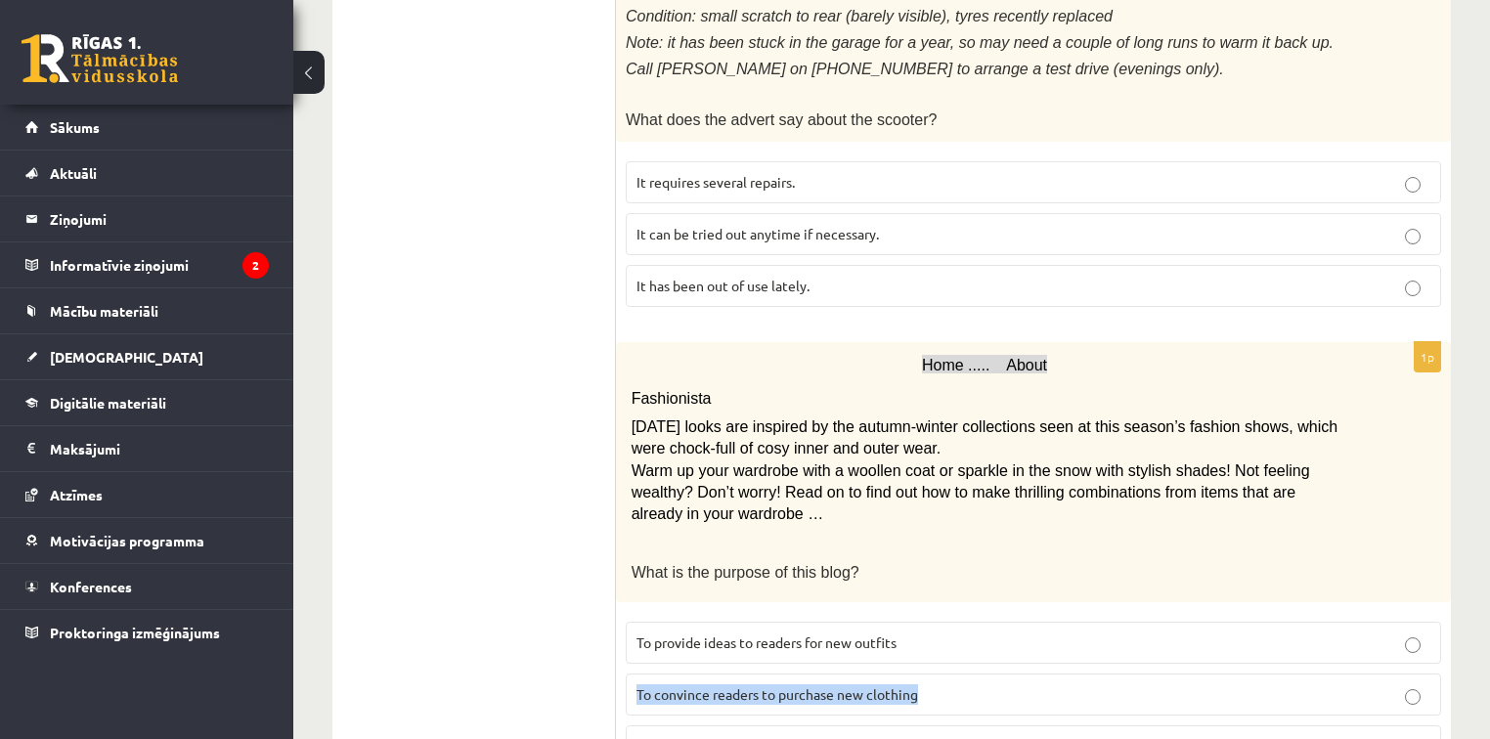
drag, startPoint x: 633, startPoint y: 643, endPoint x: 982, endPoint y: 634, distance: 349.2
click at [982, 674] on label "To convince readers to purchase new clothing" at bounding box center [1034, 695] width 816 height 42
drag, startPoint x: 636, startPoint y: 701, endPoint x: 908, endPoint y: 698, distance: 271.9
click at [919, 736] on p "To tell readers which shops have bargains" at bounding box center [1034, 746] width 794 height 21
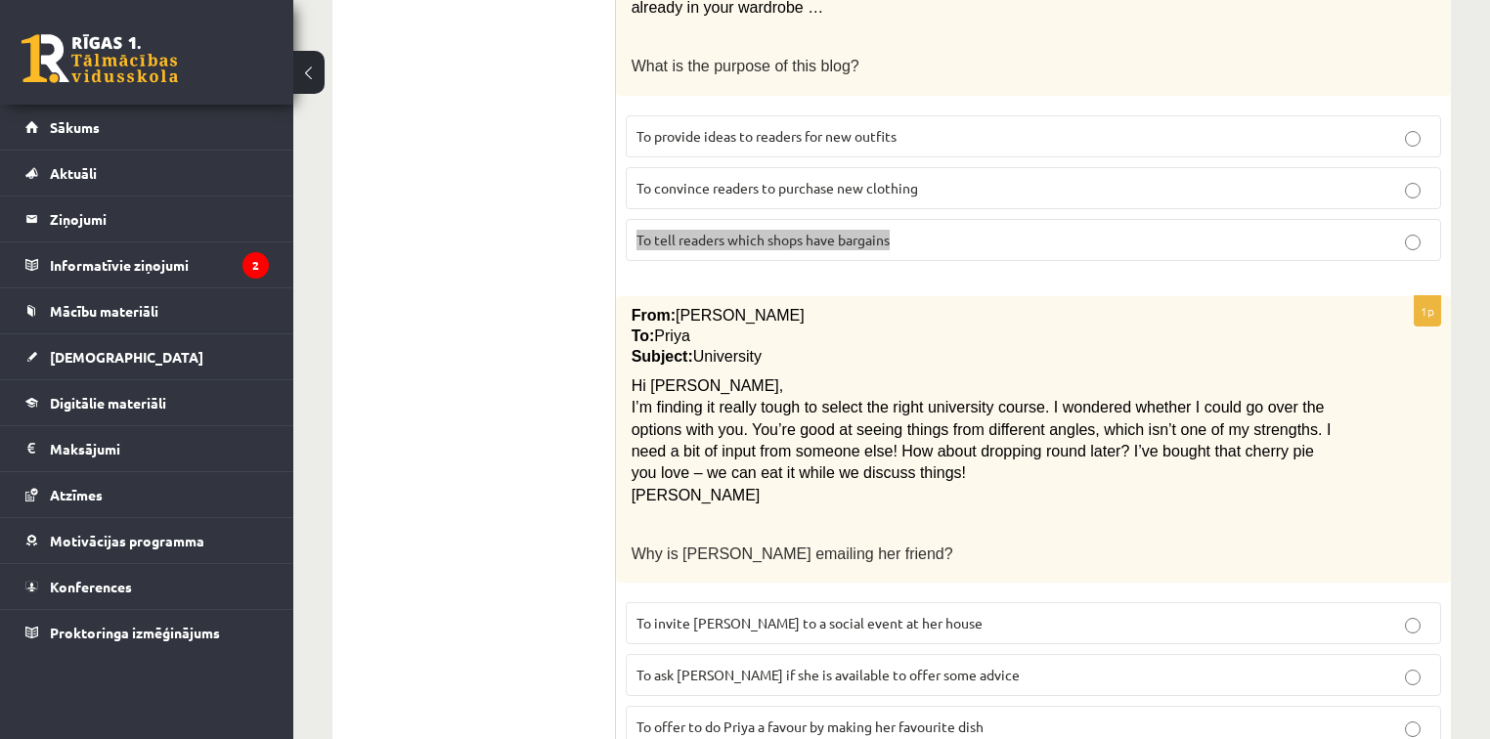
scroll to position [1486, 0]
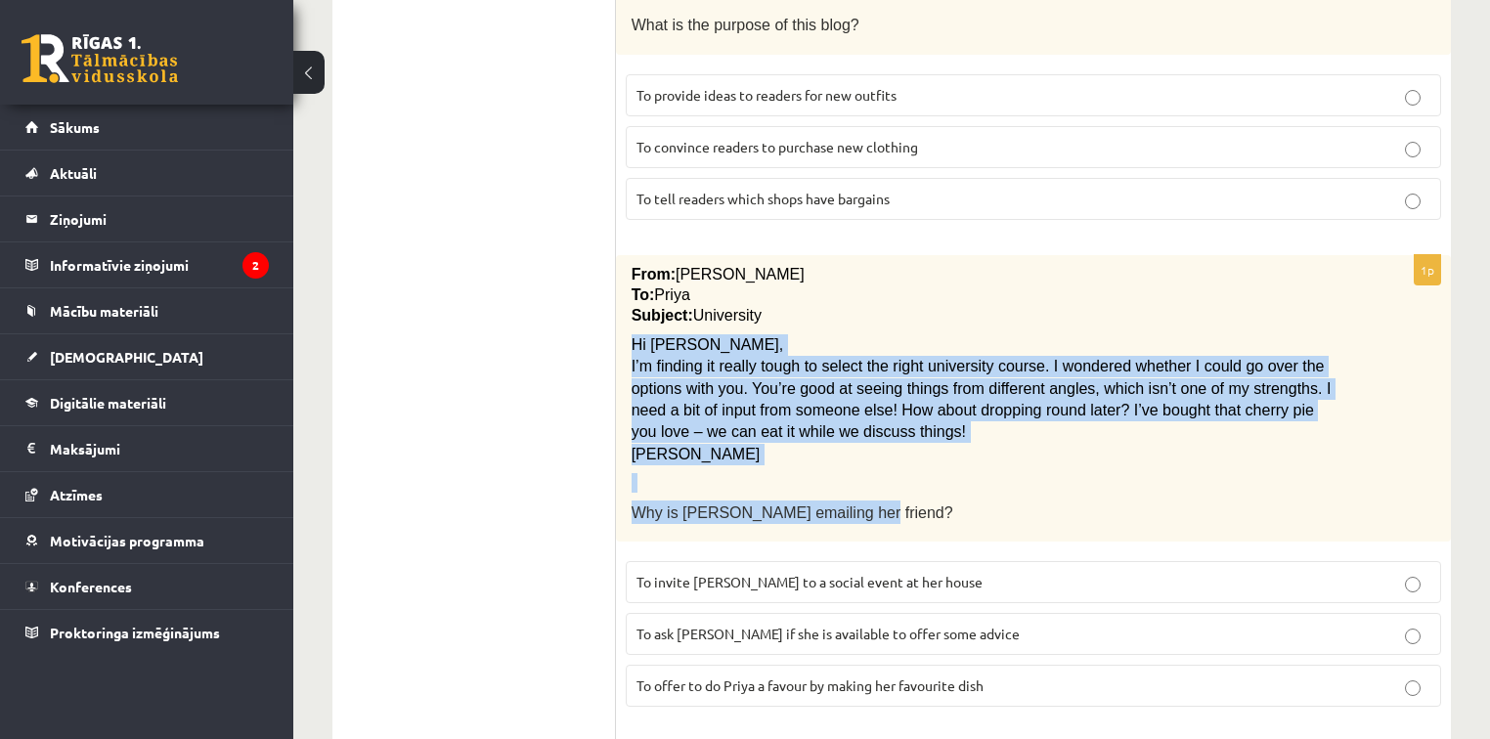
drag, startPoint x: 630, startPoint y: 292, endPoint x: 969, endPoint y: 462, distance: 379.2
click at [969, 462] on div "From: Emily To: Priya Subject: University Hi Priya, I’m finding it really tough…" at bounding box center [1033, 398] width 835 height 287
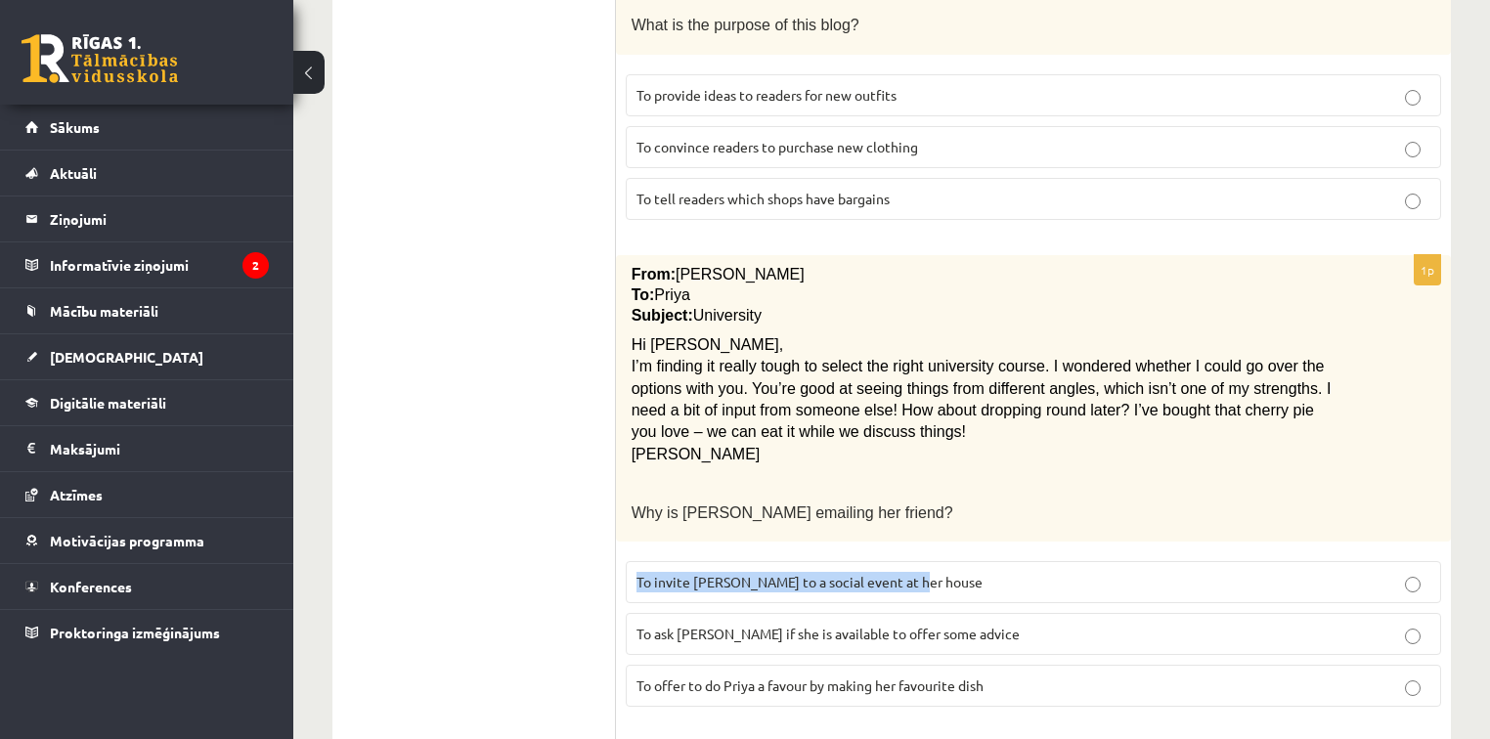
drag, startPoint x: 628, startPoint y: 532, endPoint x: 810, endPoint y: 528, distance: 181.9
click at [927, 561] on label "To invite Priya to a social event at her house" at bounding box center [1034, 582] width 816 height 42
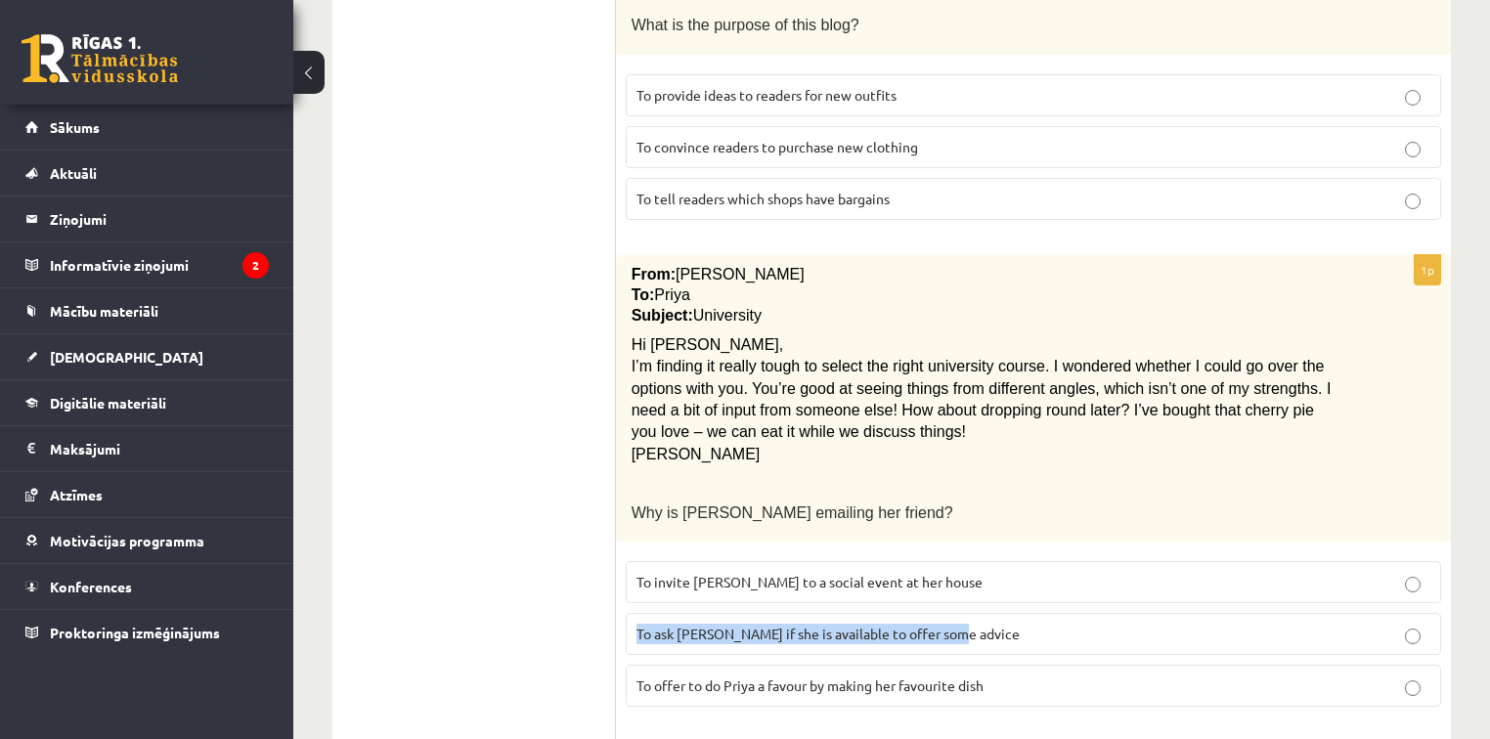
drag, startPoint x: 637, startPoint y: 579, endPoint x: 971, endPoint y: 581, distance: 334.5
click at [973, 624] on p "To ask Priya if she is available to offer some advice" at bounding box center [1034, 634] width 794 height 21
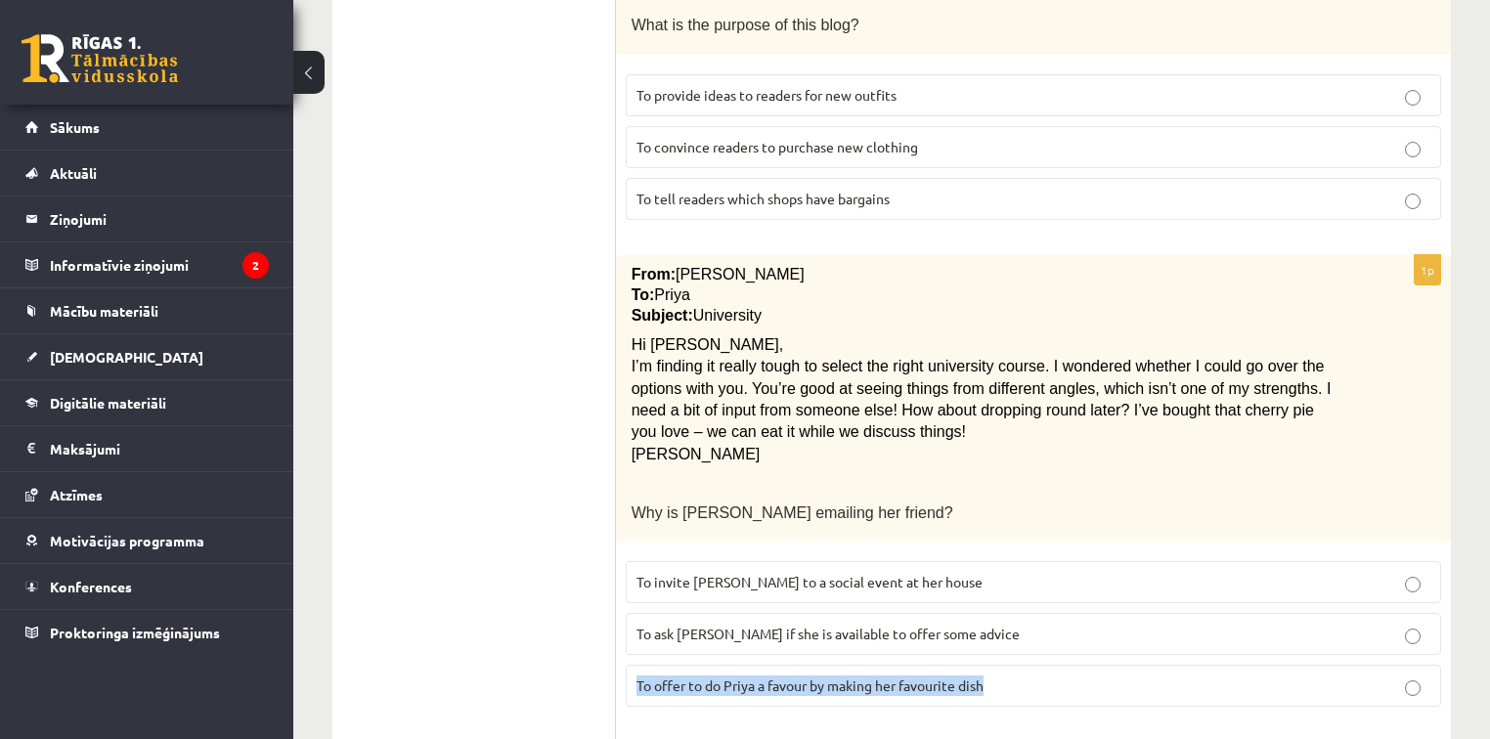
drag, startPoint x: 630, startPoint y: 634, endPoint x: 1019, endPoint y: 636, distance: 389.2
click at [1019, 665] on label "To offer to do Priya a favour by making her favourite dish" at bounding box center [1034, 686] width 816 height 42
click at [760, 613] on label "To ask Priya if she is available to offer some advice" at bounding box center [1034, 634] width 816 height 42
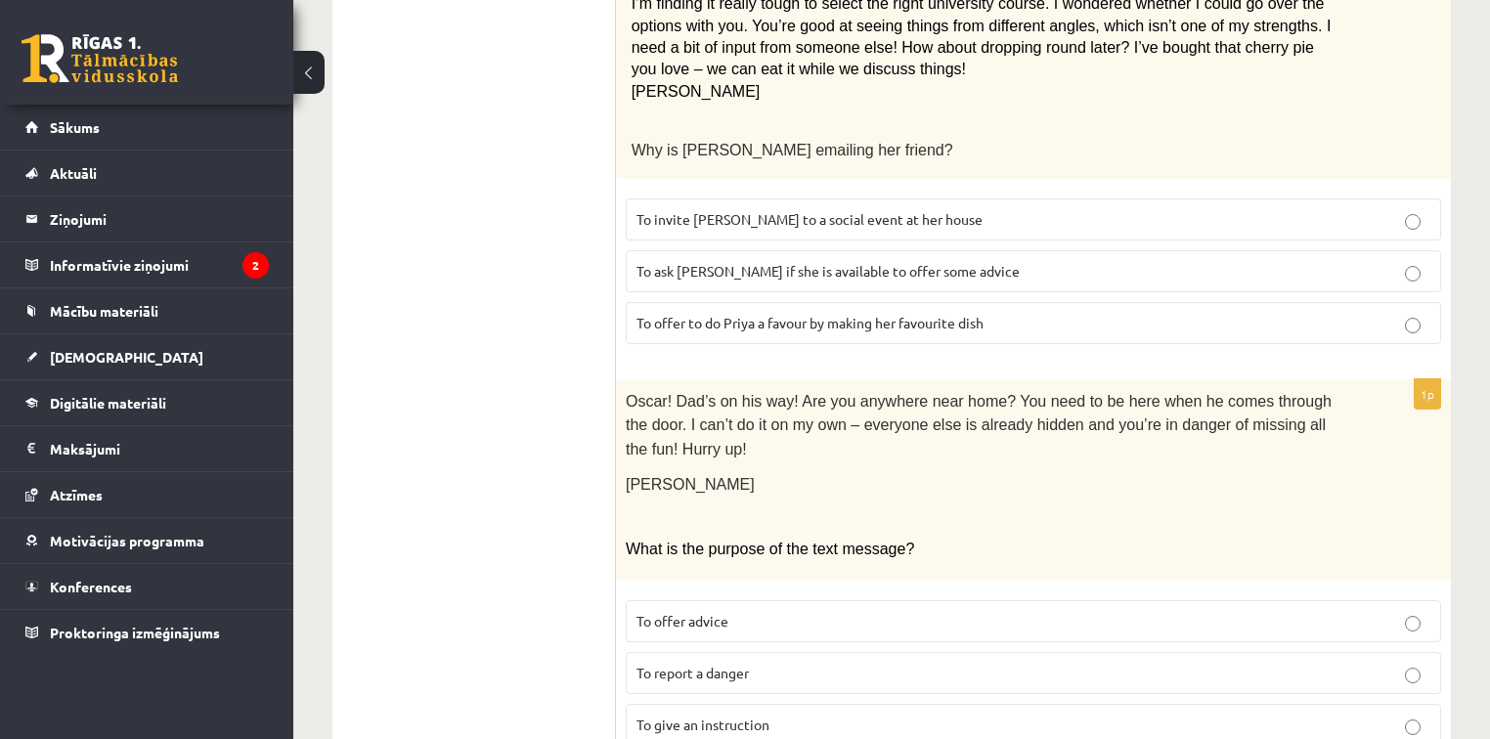
scroll to position [1878, 0]
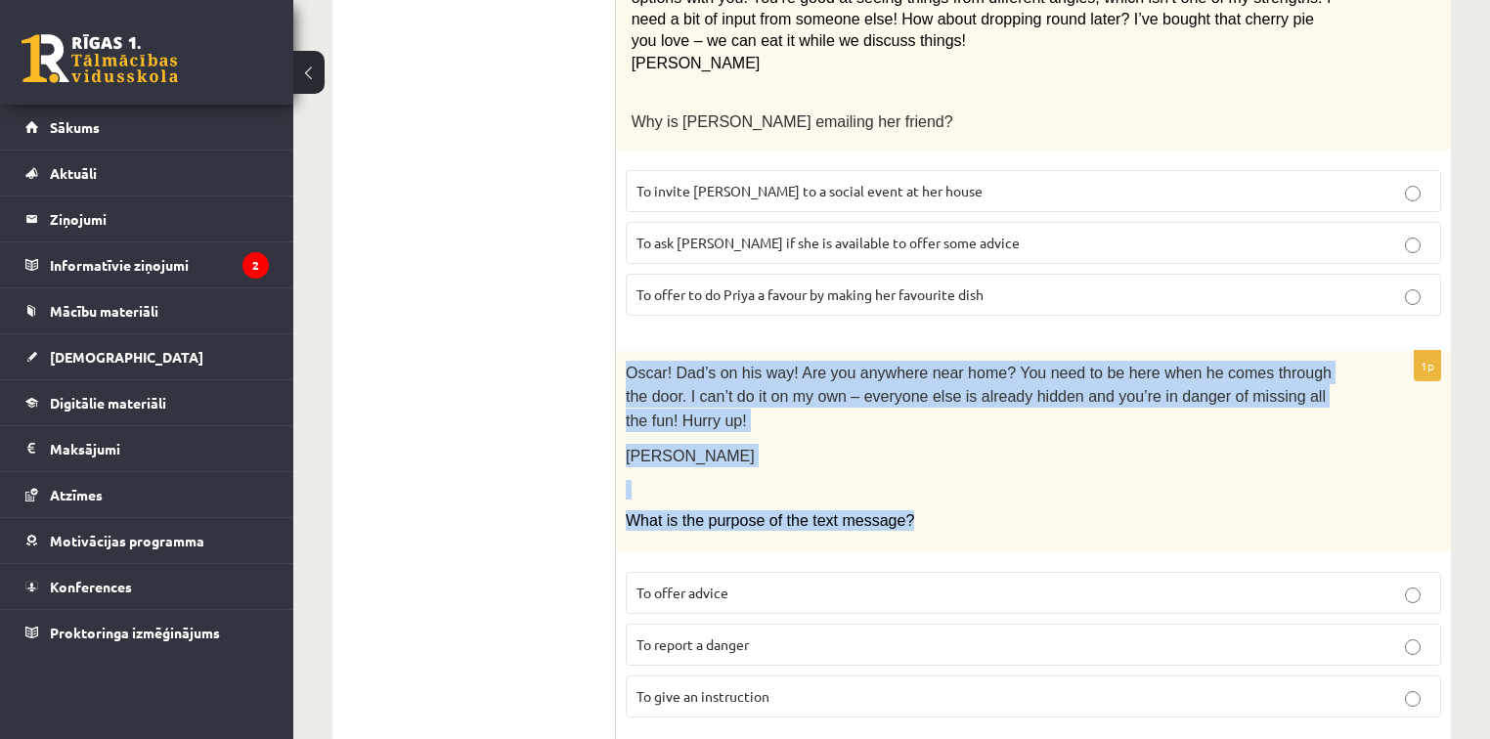
drag, startPoint x: 626, startPoint y: 313, endPoint x: 987, endPoint y: 429, distance: 379.2
click at [987, 429] on div "Oscar! Dad’s on his way! Are you anywhere near home? You need to be here when h…" at bounding box center [1033, 451] width 835 height 201
drag, startPoint x: 759, startPoint y: 506, endPoint x: 606, endPoint y: 522, distance: 153.5
click at [777, 583] on p "To offer advice" at bounding box center [1034, 593] width 794 height 21
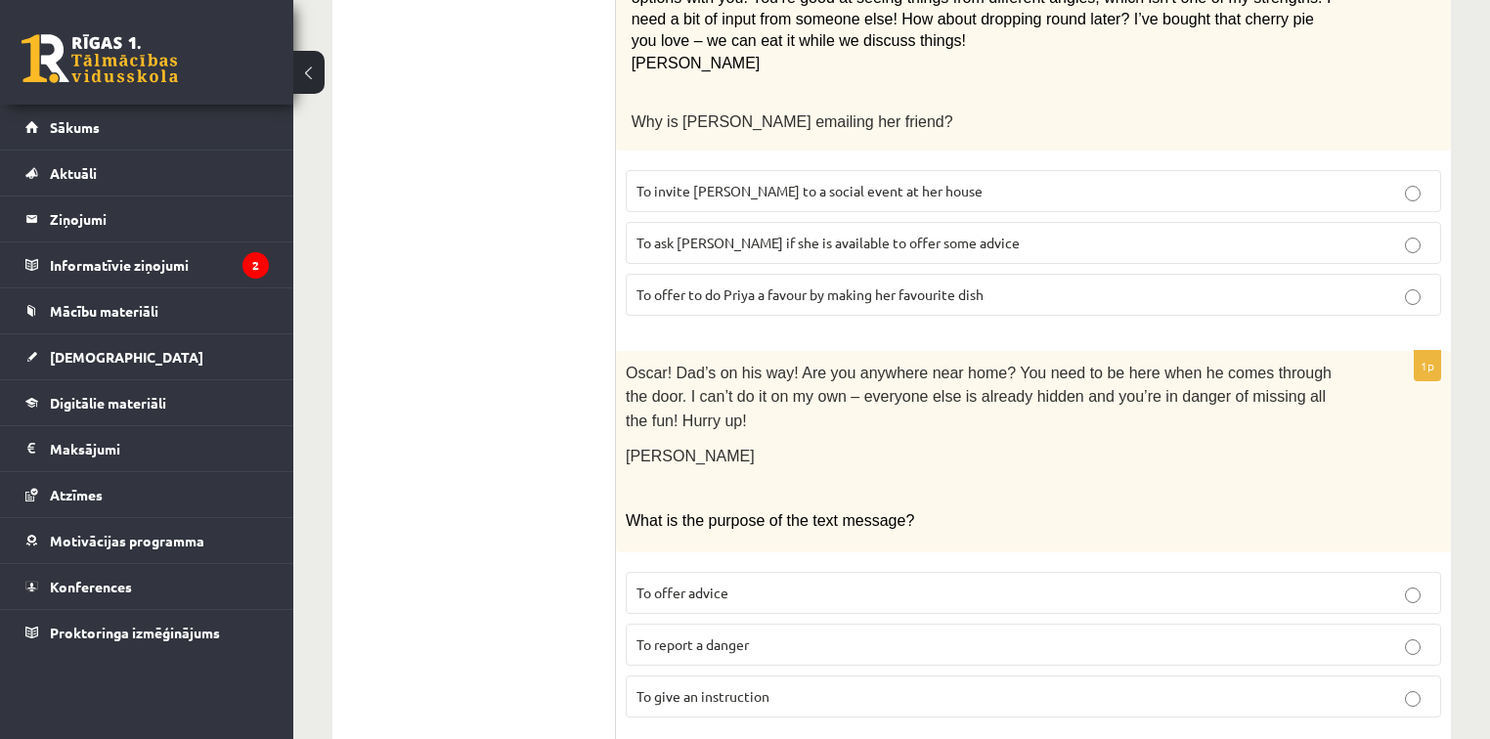
click at [833, 624] on label "To report a danger" at bounding box center [1034, 645] width 816 height 42
drag, startPoint x: 707, startPoint y: 515, endPoint x: 634, endPoint y: 519, distance: 73.4
click at [634, 572] on label "To offer advice" at bounding box center [1034, 593] width 816 height 42
drag, startPoint x: 761, startPoint y: 562, endPoint x: 626, endPoint y: 575, distance: 135.6
click at [626, 624] on label "To report a danger" at bounding box center [1034, 645] width 816 height 42
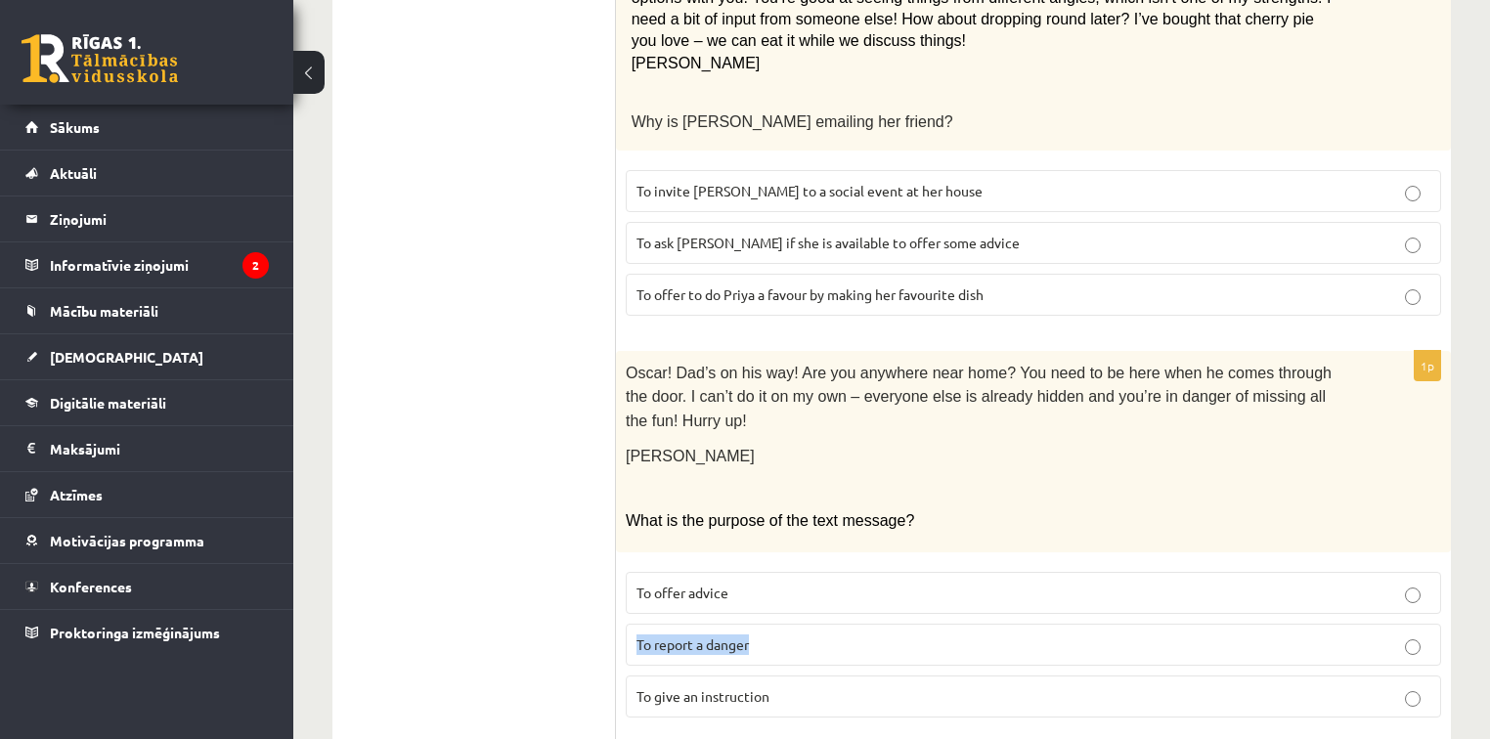
drag, startPoint x: 785, startPoint y: 614, endPoint x: 614, endPoint y: 616, distance: 171.2
click at [827, 687] on p "To give an instruction" at bounding box center [1034, 697] width 794 height 21
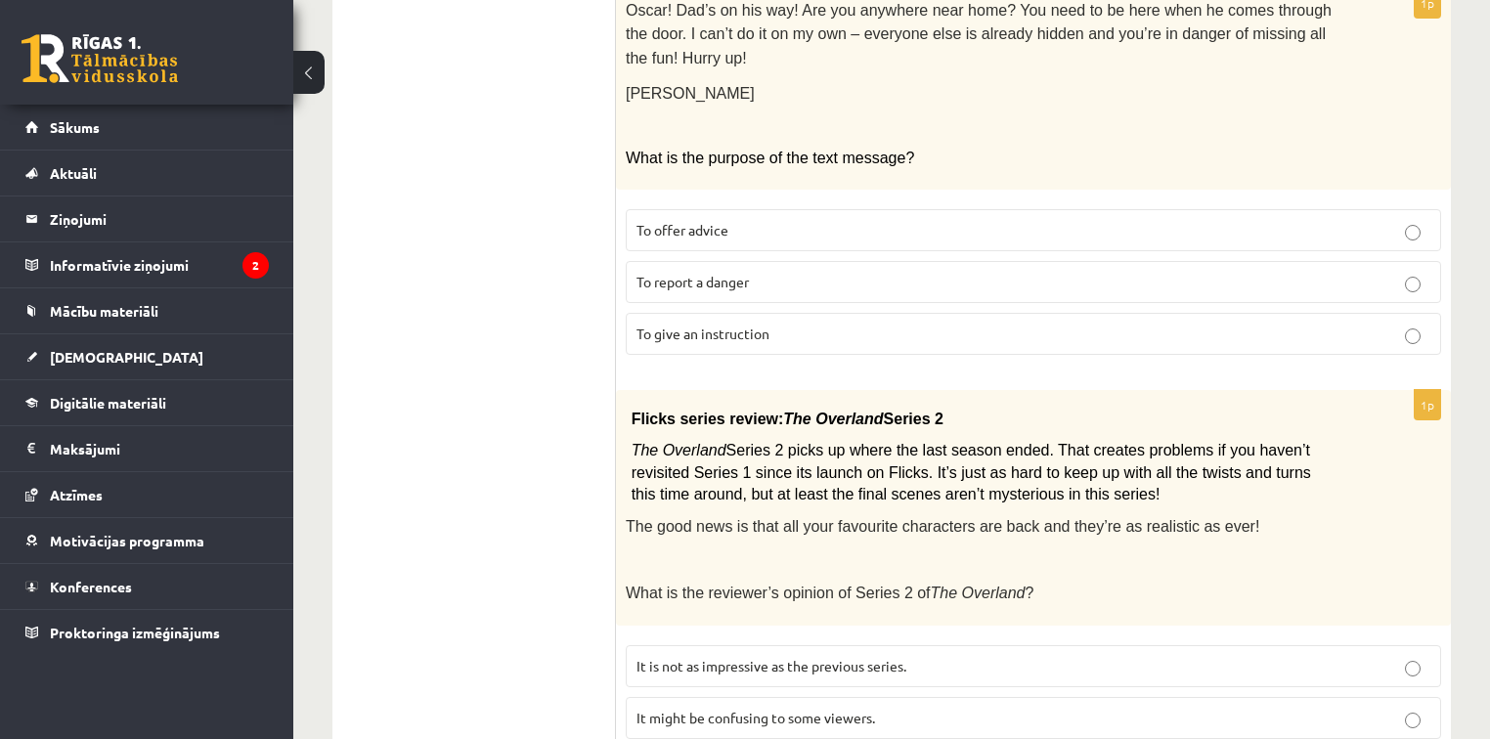
scroll to position [2269, 0]
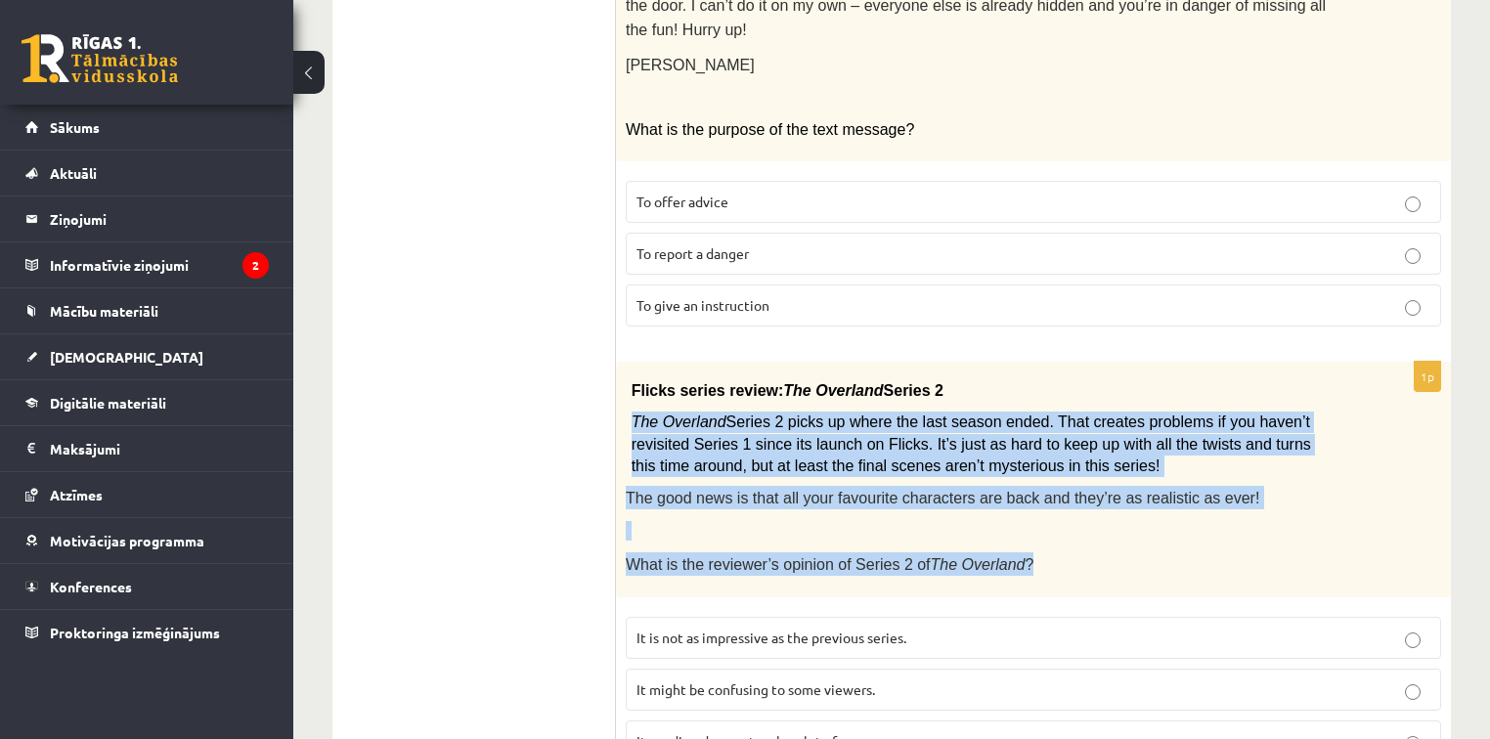
drag, startPoint x: 629, startPoint y: 332, endPoint x: 1029, endPoint y: 475, distance: 425.0
click at [1029, 475] on div "Flicks series review: The Overland Series 2 The Overland Series 2 picks up wher…" at bounding box center [1033, 480] width 835 height 236
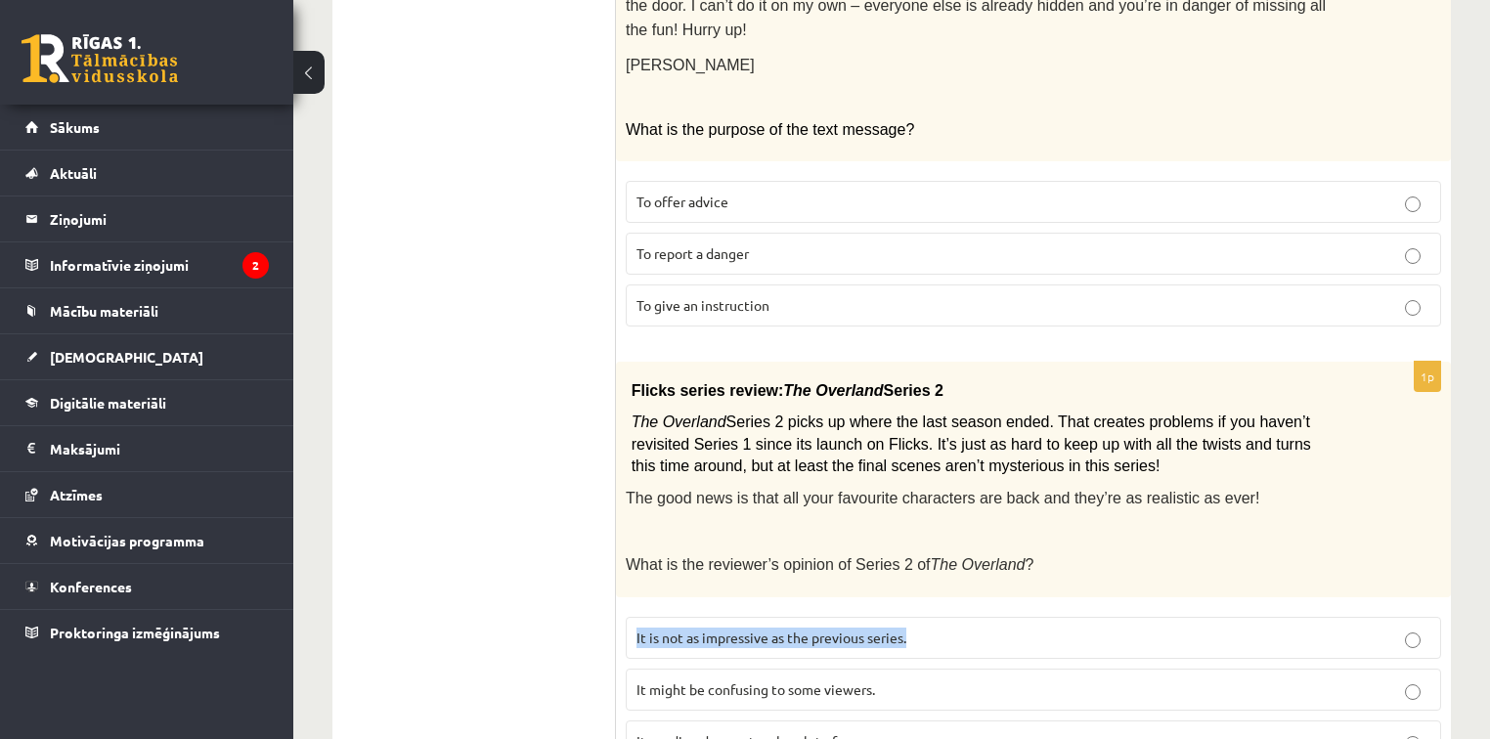
drag, startPoint x: 634, startPoint y: 546, endPoint x: 936, endPoint y: 546, distance: 302.2
click at [936, 617] on label "It is not as impressive as the previous series." at bounding box center [1034, 638] width 816 height 42
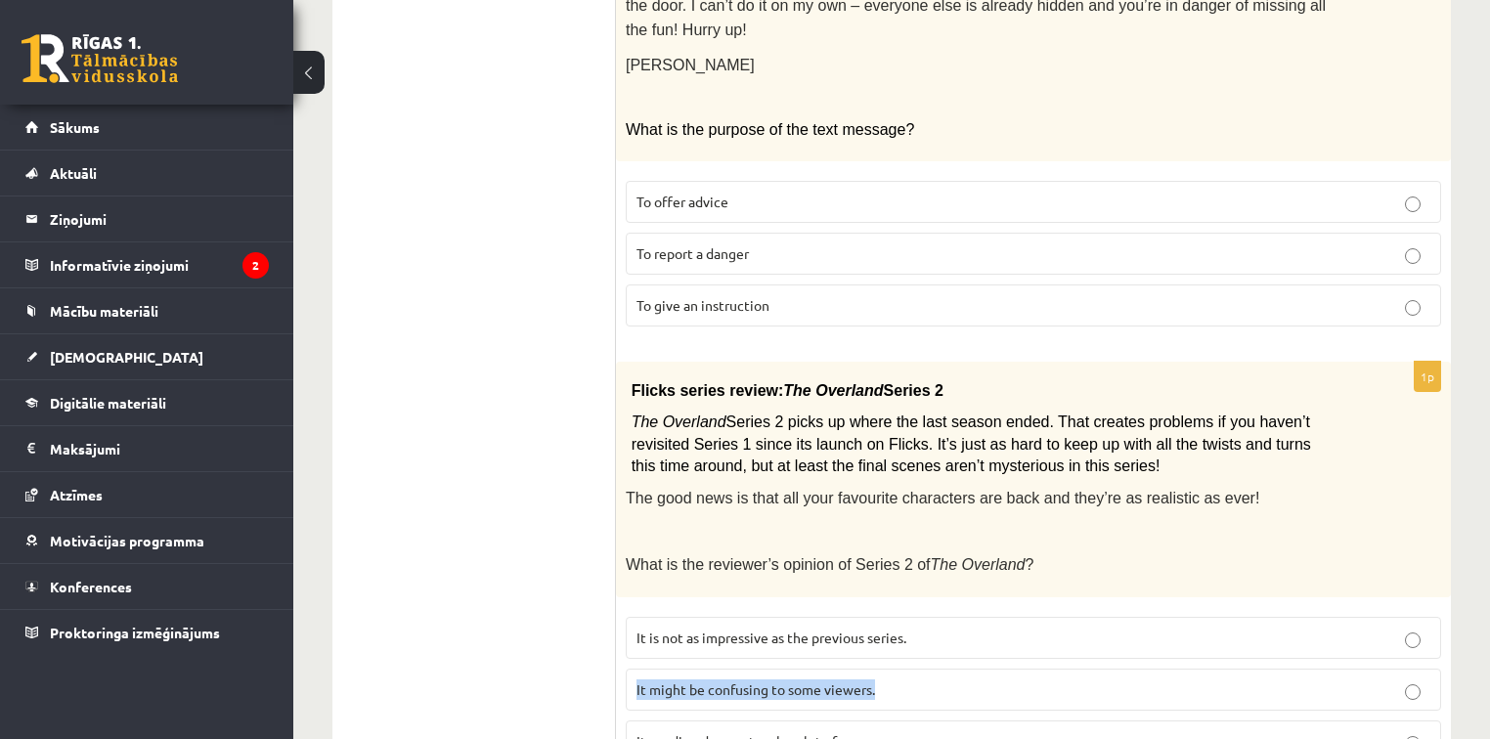
drag, startPoint x: 630, startPoint y: 596, endPoint x: 888, endPoint y: 602, distance: 258.3
click at [923, 669] on label "It might be confusing to some viewers." at bounding box center [1034, 690] width 816 height 42
drag, startPoint x: 629, startPoint y: 648, endPoint x: 911, endPoint y: 648, distance: 282.6
click at [911, 721] on label "Its ending does not make a lot of sense." at bounding box center [1034, 742] width 816 height 42
click at [944, 680] on p "It might be confusing to some viewers." at bounding box center [1034, 690] width 794 height 21
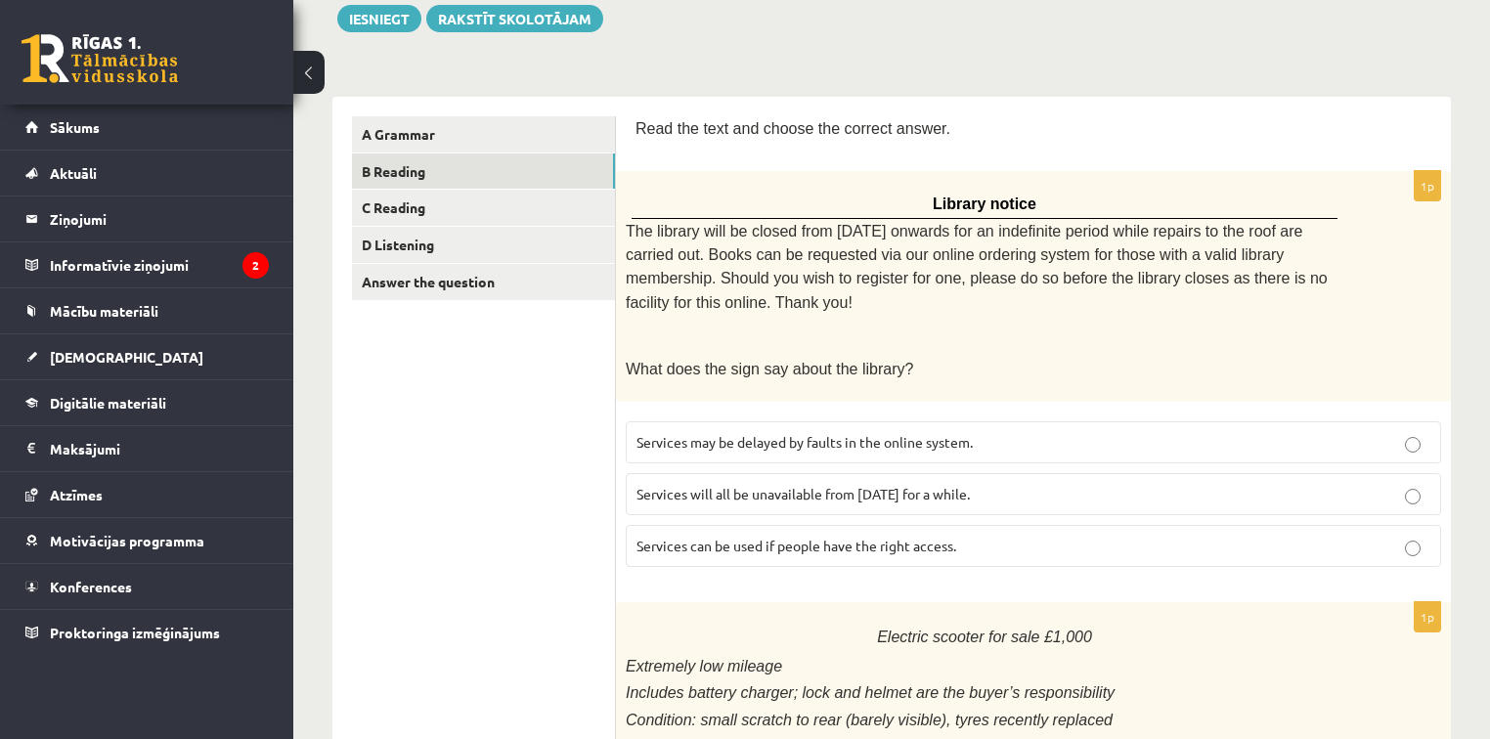
scroll to position [0, 0]
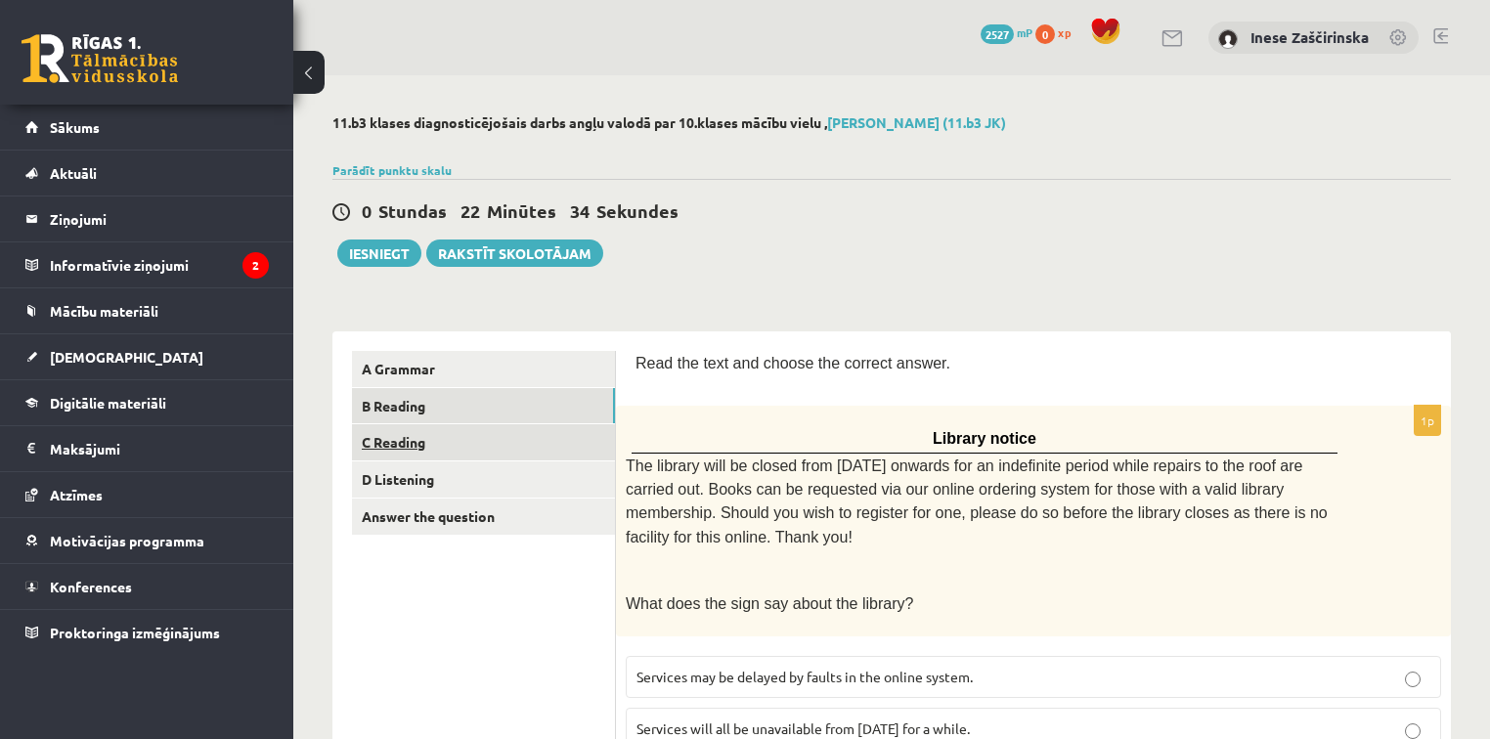
click at [428, 442] on link "C Reading" at bounding box center [483, 442] width 263 height 36
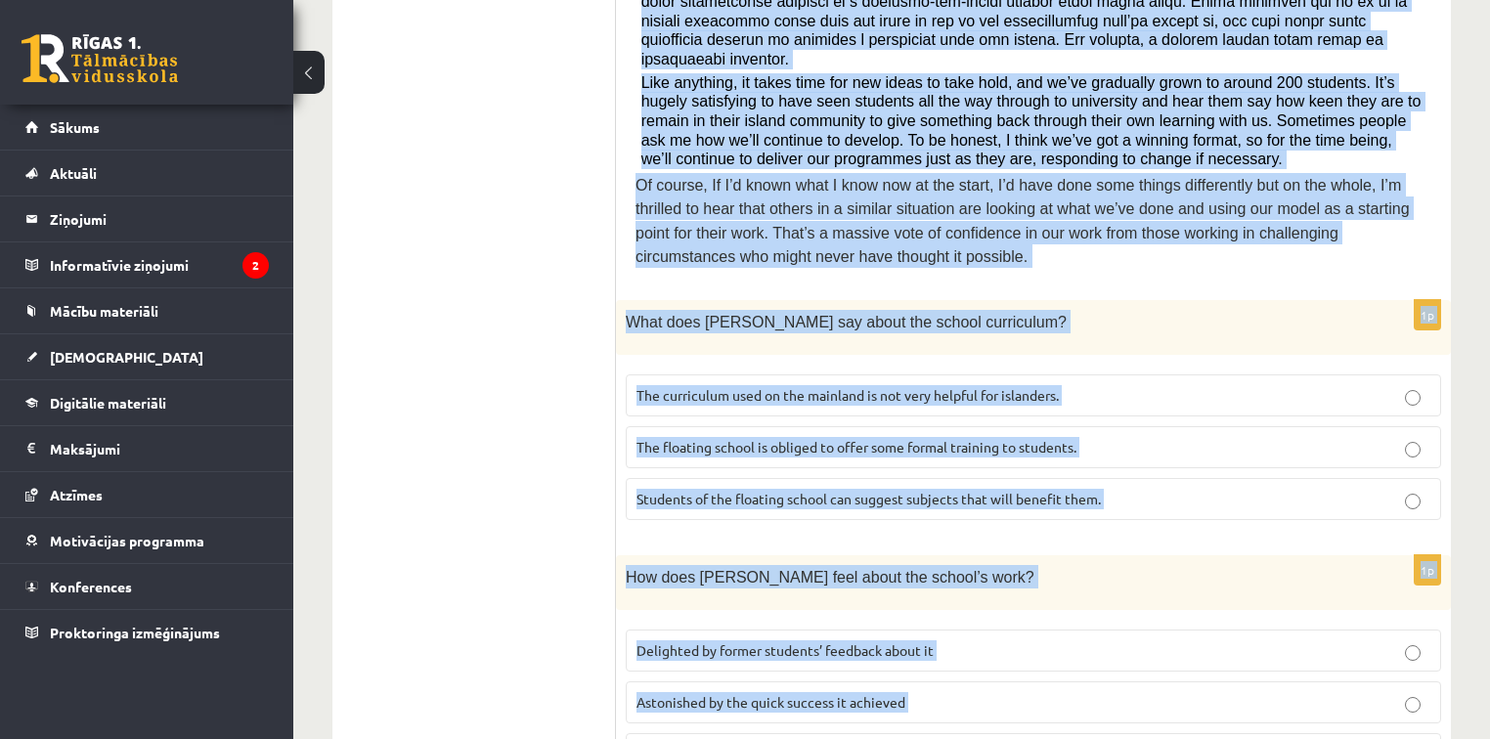
scroll to position [1034, 0]
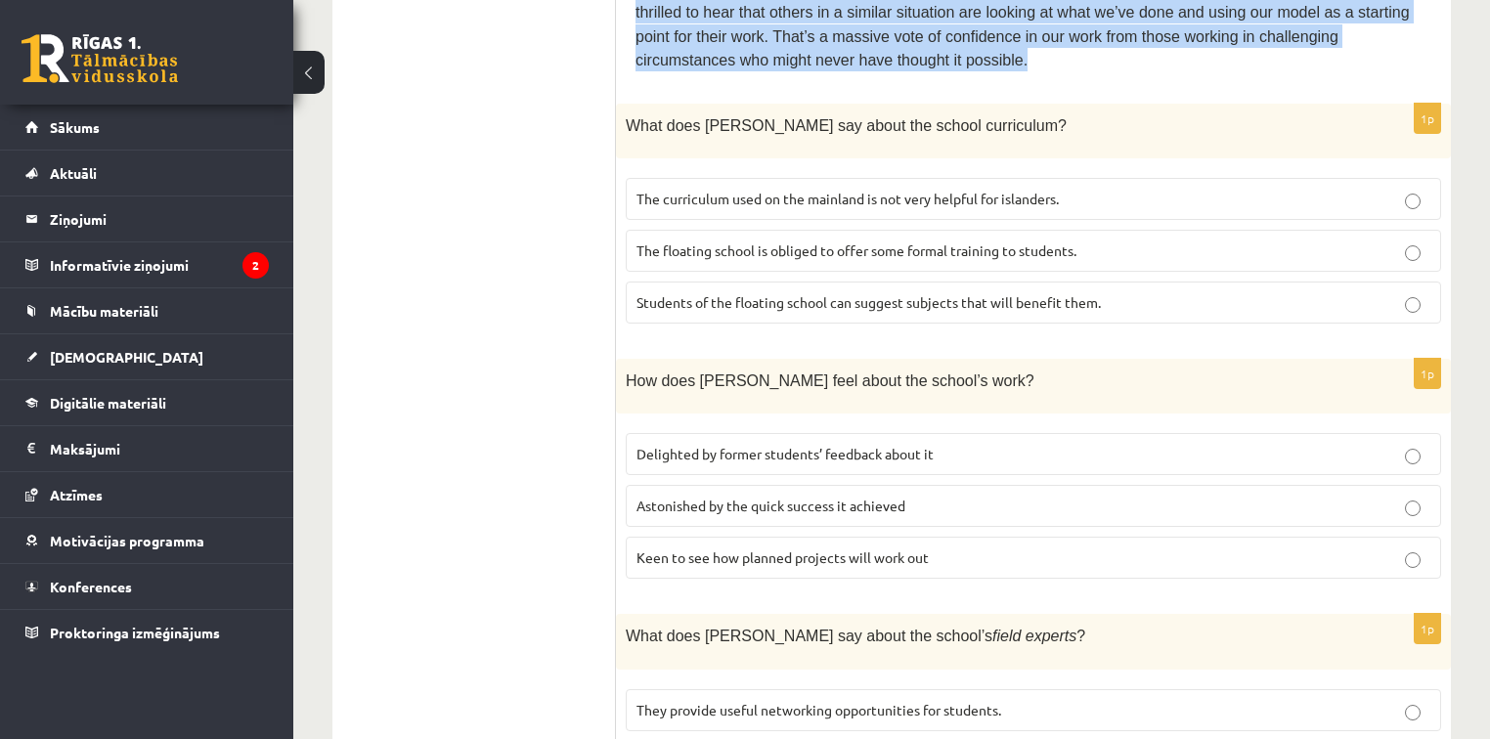
drag, startPoint x: 640, startPoint y: 113, endPoint x: 1116, endPoint y: 43, distance: 481.4
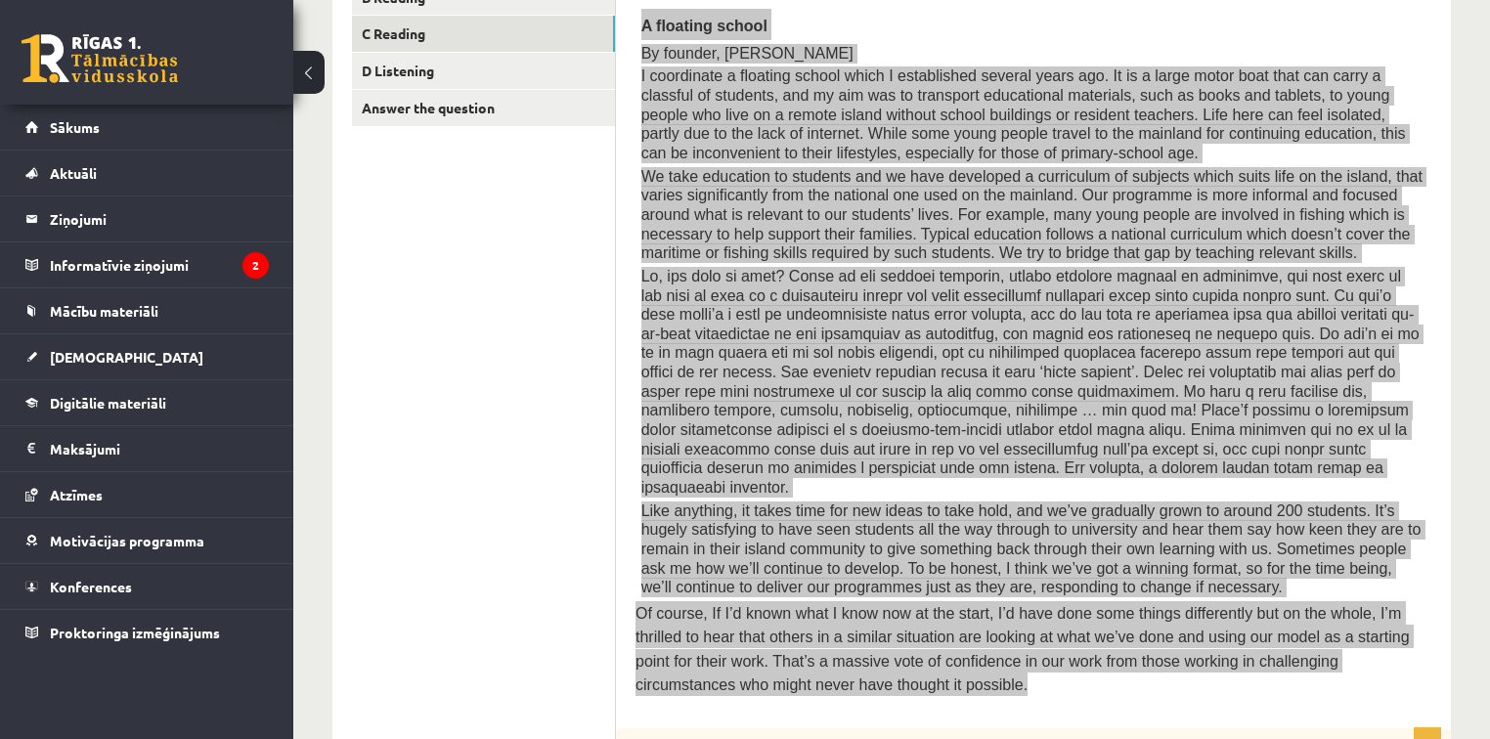
scroll to position [408, 0]
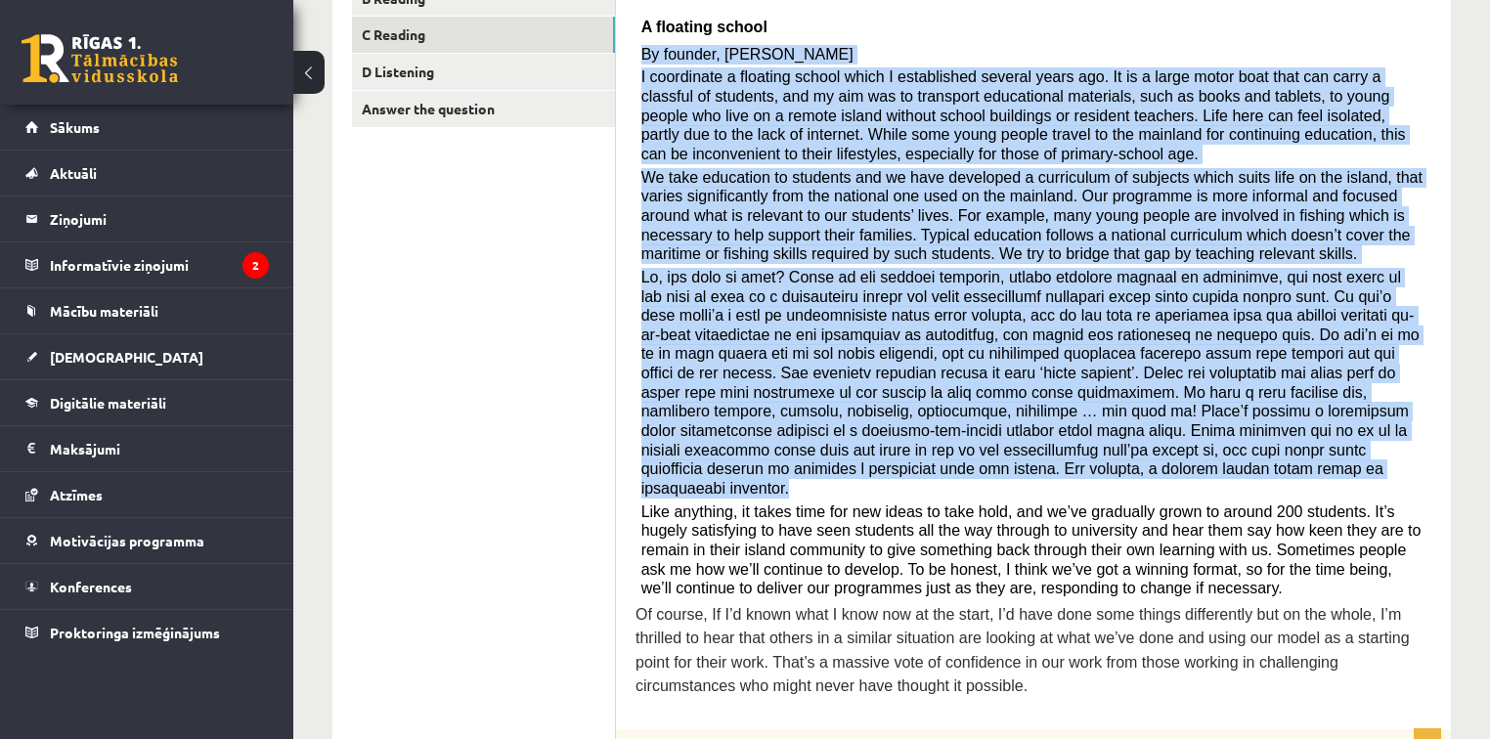
drag, startPoint x: 639, startPoint y: 43, endPoint x: 1224, endPoint y: 469, distance: 724.5
click at [1224, 469] on div "Read the article about an unusual school and choose the correct answer for each…" at bounding box center [1034, 326] width 796 height 767
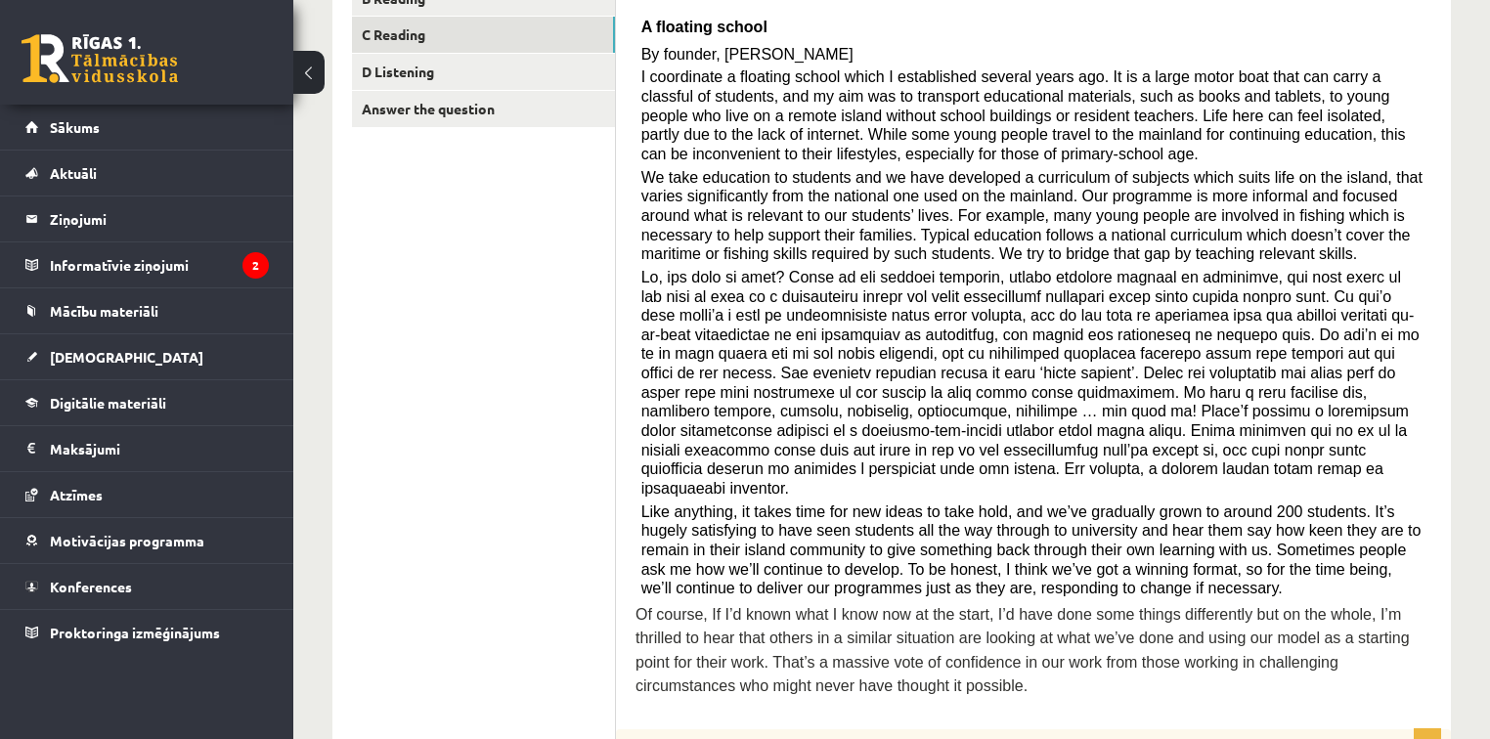
click at [513, 72] on link "D Listening" at bounding box center [483, 72] width 263 height 36
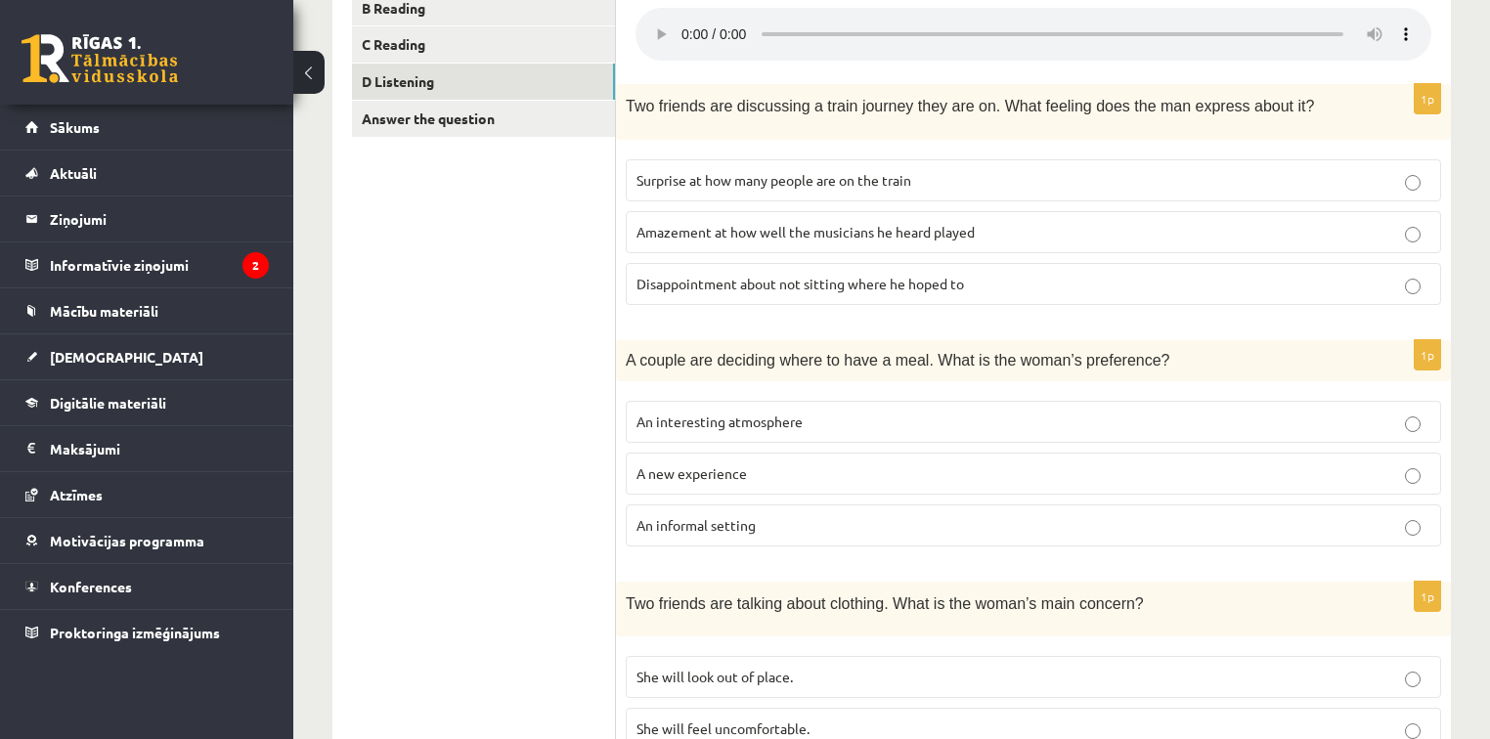
scroll to position [251, 0]
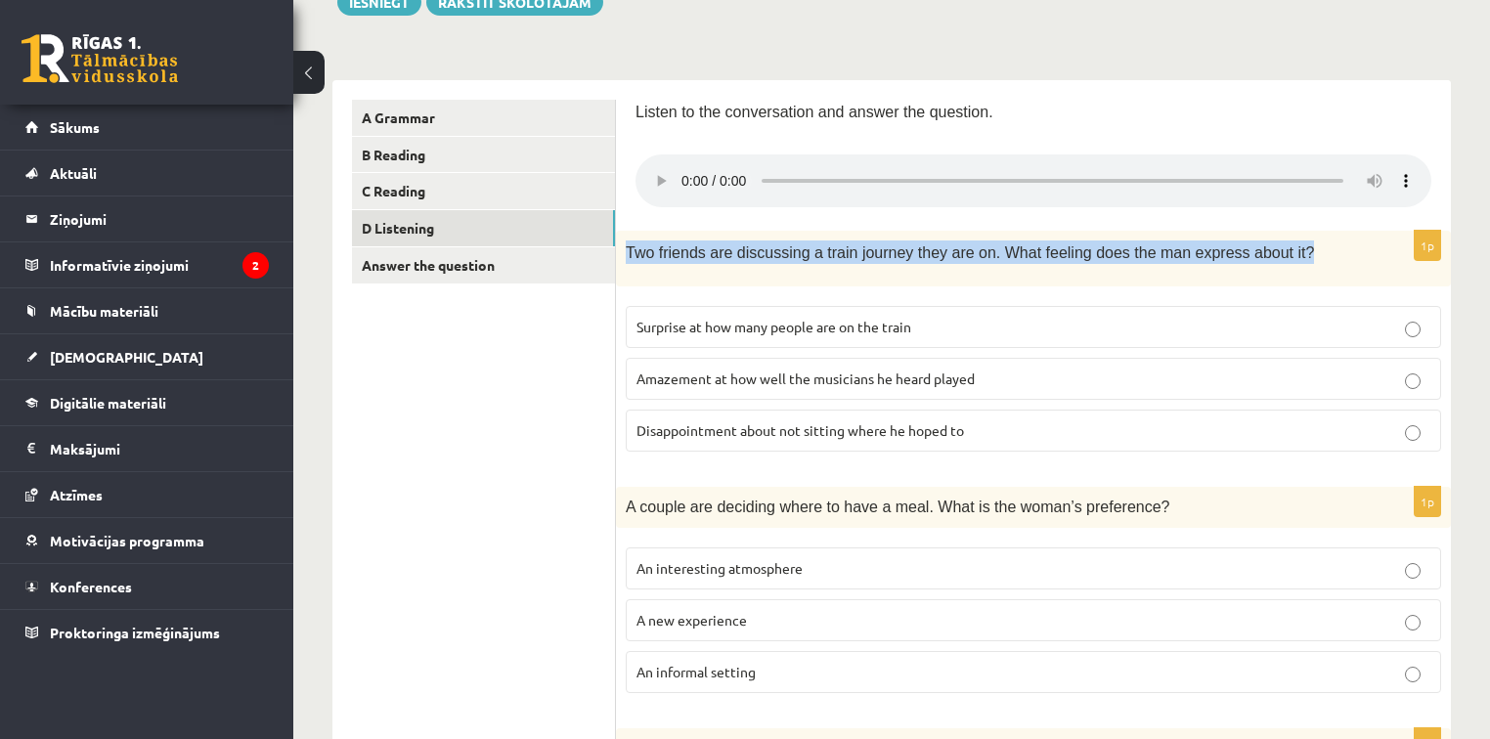
drag, startPoint x: 626, startPoint y: 249, endPoint x: 1224, endPoint y: 250, distance: 598.5
click at [1327, 246] on p "Two friends are discussing a train journey they are on. What feeling does the m…" at bounding box center [985, 252] width 718 height 23
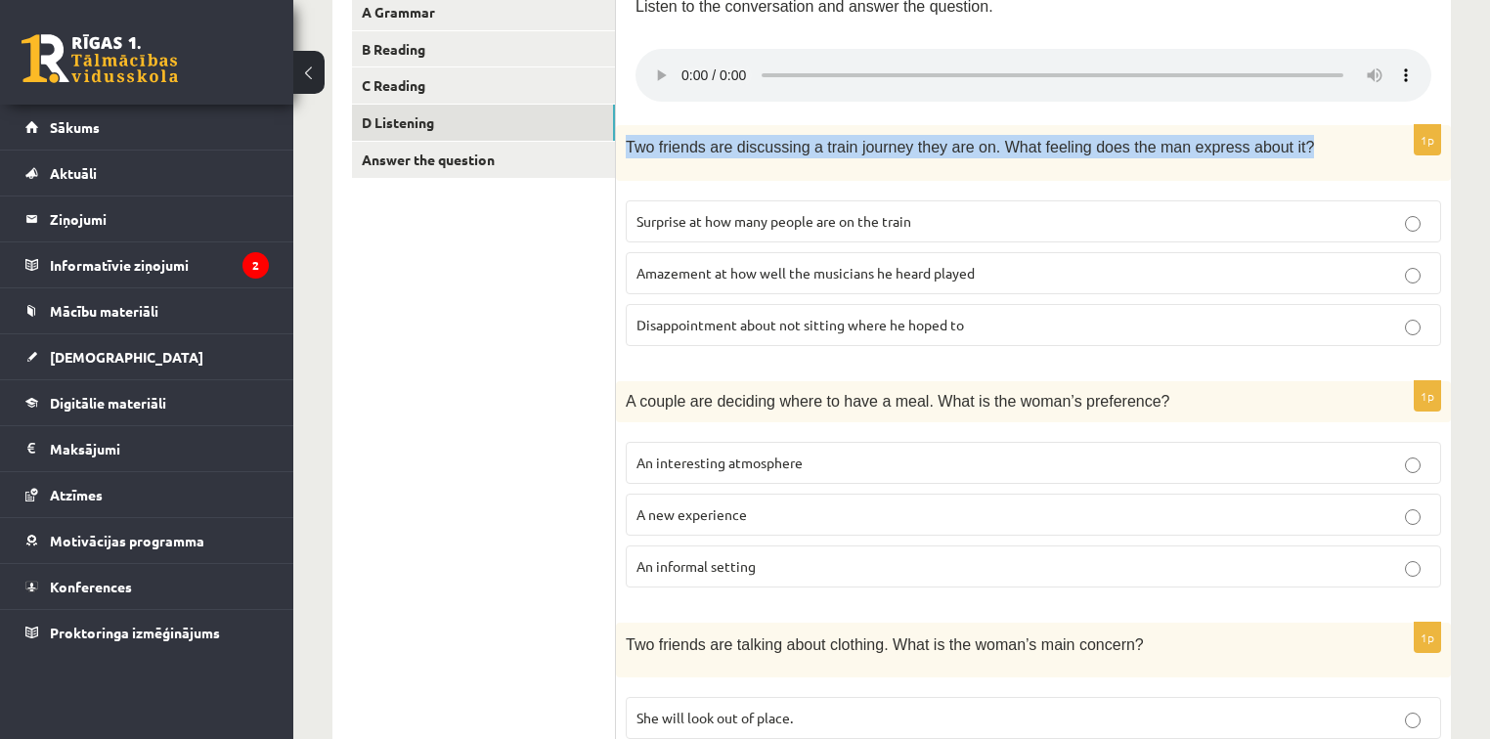
scroll to position [330, 0]
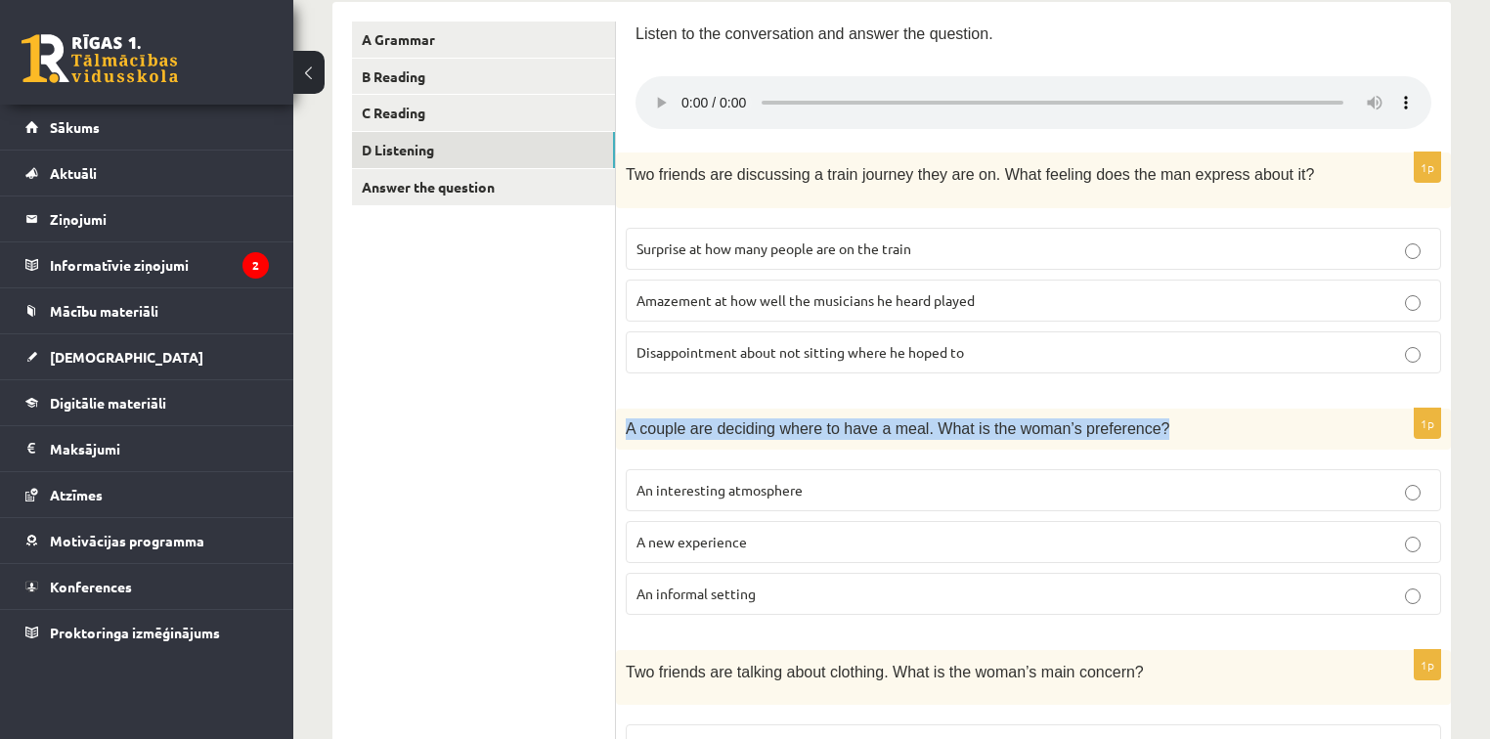
drag, startPoint x: 622, startPoint y: 424, endPoint x: 1150, endPoint y: 408, distance: 528.4
click at [1150, 409] on div "A couple are deciding where to have a meal. What is the woman’s preference?" at bounding box center [1033, 429] width 835 height 41
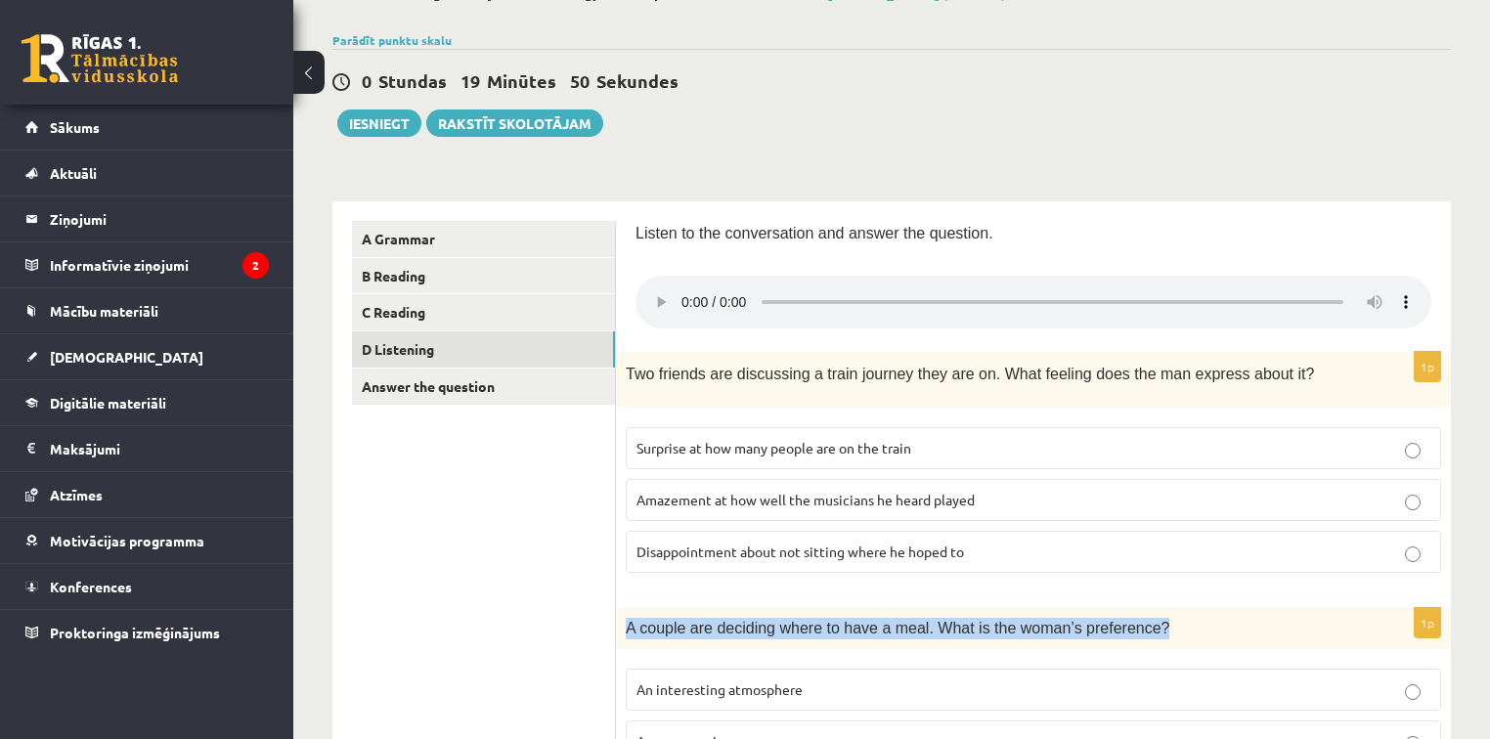
scroll to position [235, 0]
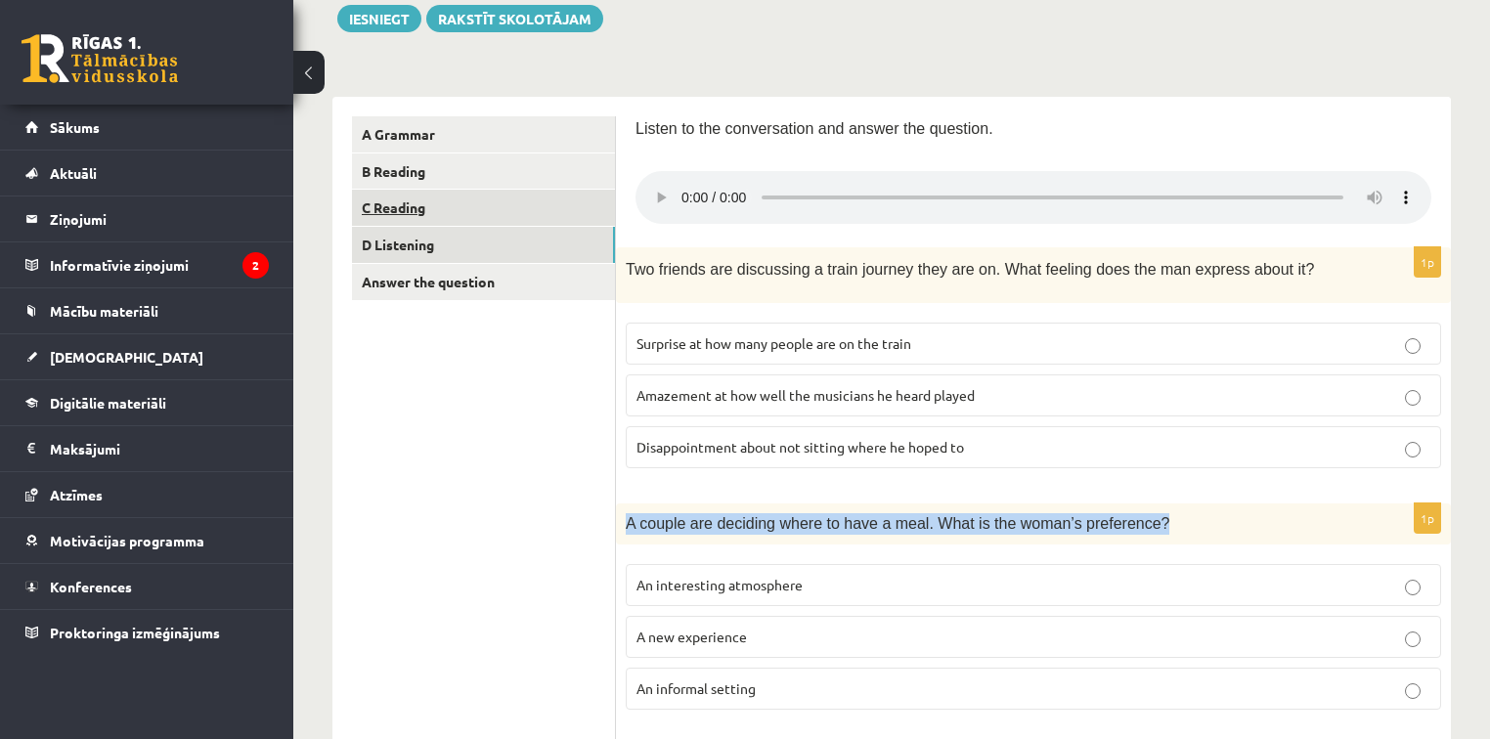
click at [419, 206] on link "C Reading" at bounding box center [483, 208] width 263 height 36
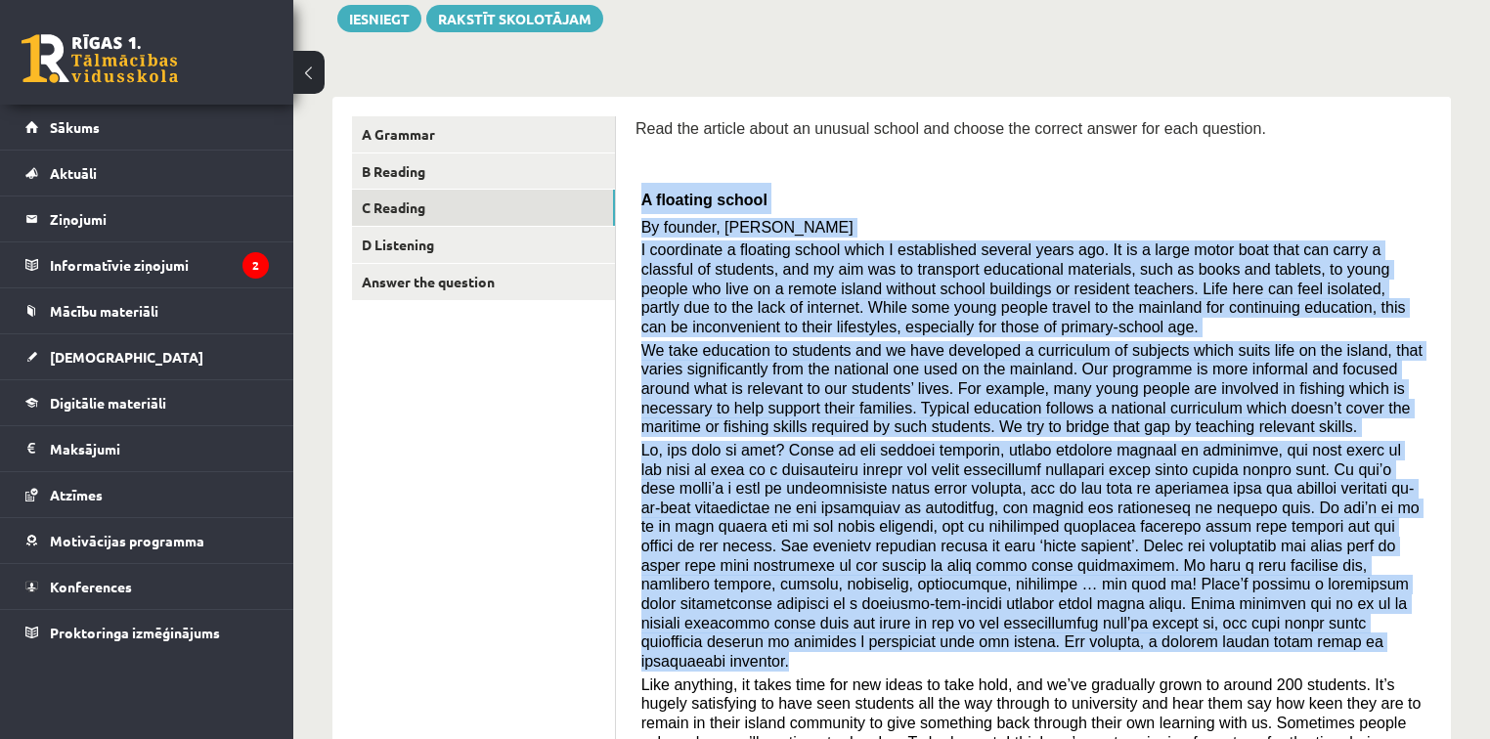
drag, startPoint x: 636, startPoint y: 192, endPoint x: 1251, endPoint y: 613, distance: 745.7
click at [1297, 638] on div "Read the article about an unusual school and choose the correct answer for each…" at bounding box center [1034, 499] width 796 height 767
click at [906, 175] on div "Read the article about an unusual school and choose the correct answer for each…" at bounding box center [1034, 499] width 796 height 767
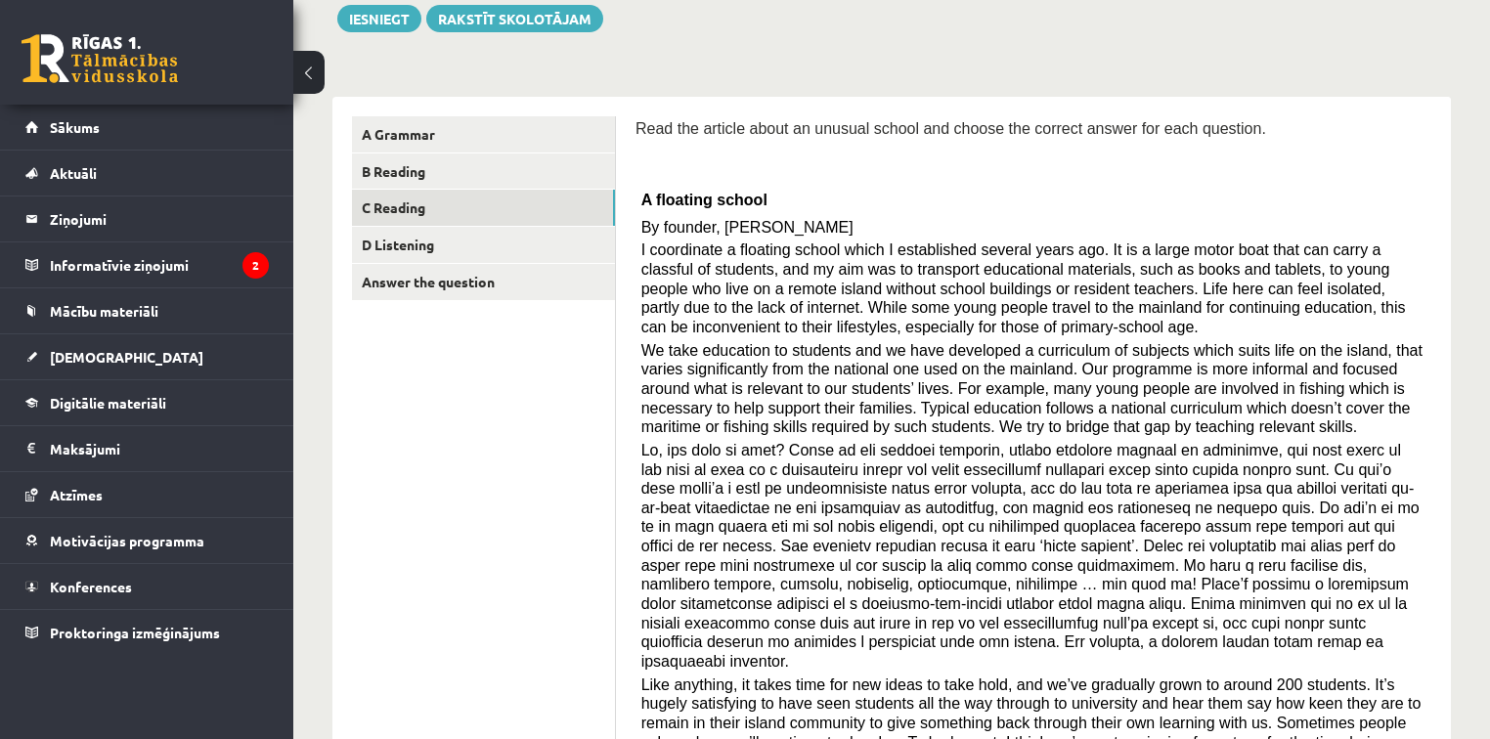
drag, startPoint x: 561, startPoint y: 397, endPoint x: 574, endPoint y: 399, distance: 12.9
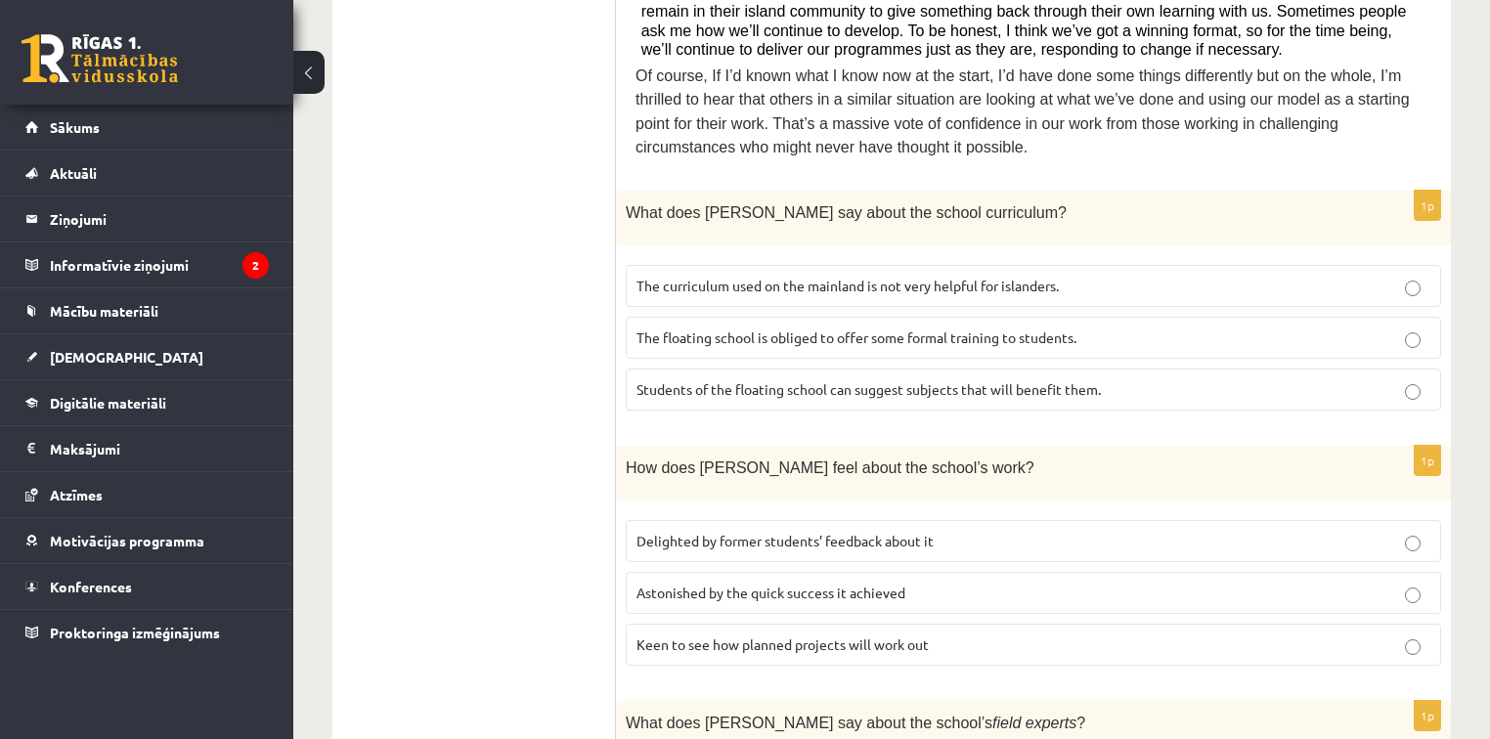
scroll to position [689, 0]
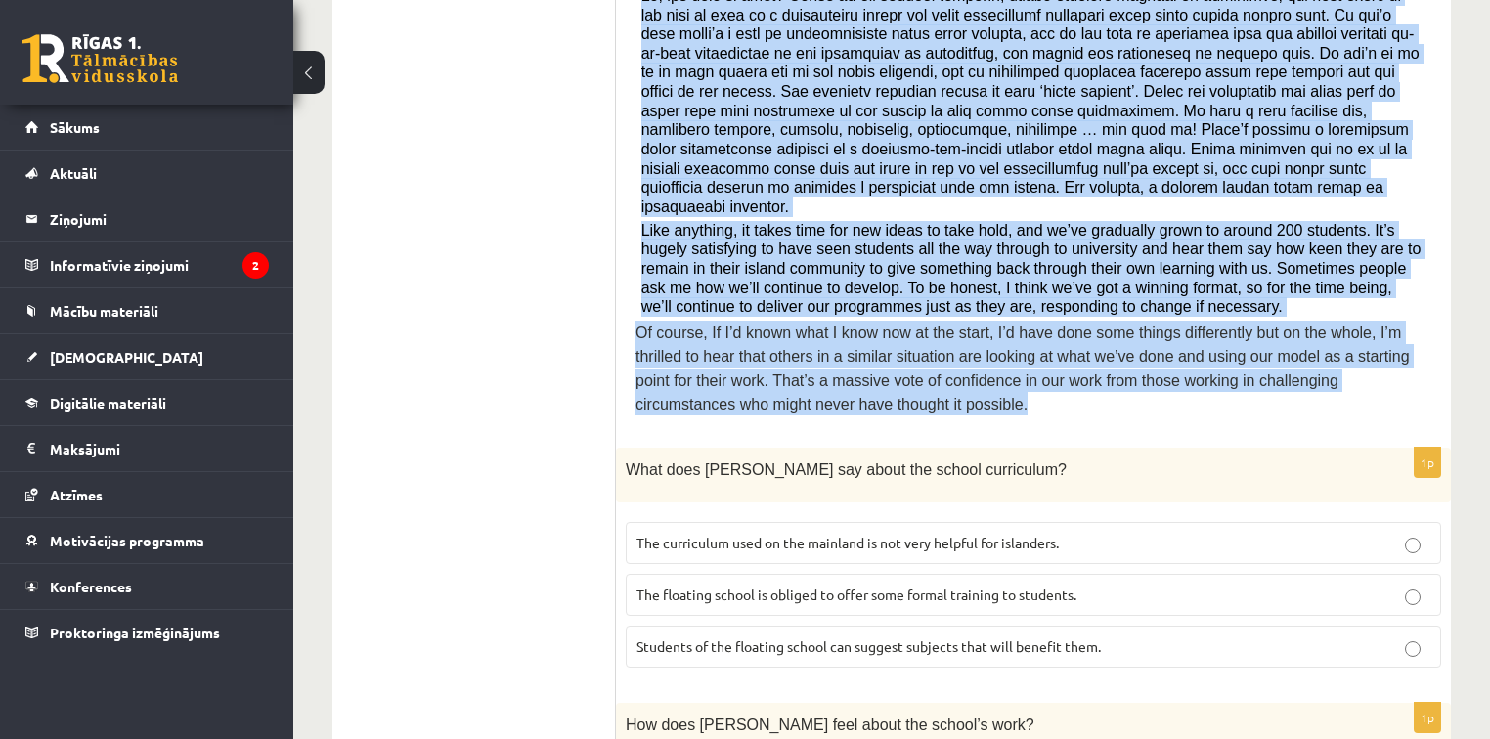
drag, startPoint x: 634, startPoint y: 199, endPoint x: 1214, endPoint y: 384, distance: 609.0
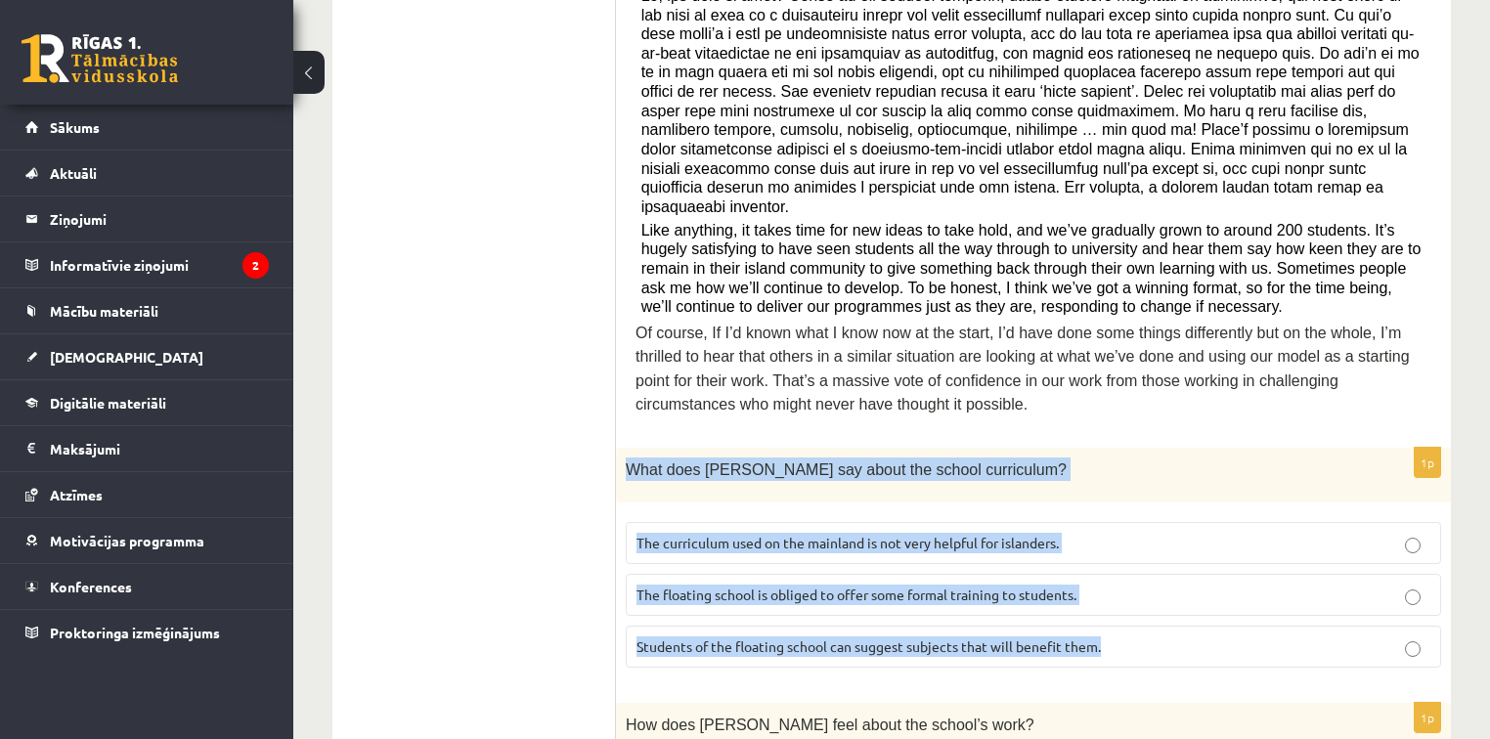
drag, startPoint x: 624, startPoint y: 436, endPoint x: 1119, endPoint y: 616, distance: 526.5
click at [1117, 616] on div "1p What does Anna say about the school curriculum? The curriculum used on the m…" at bounding box center [1033, 566] width 835 height 236
click at [1191, 533] on p "The curriculum used on the mainland is not very helpful for islanders." at bounding box center [1034, 543] width 794 height 21
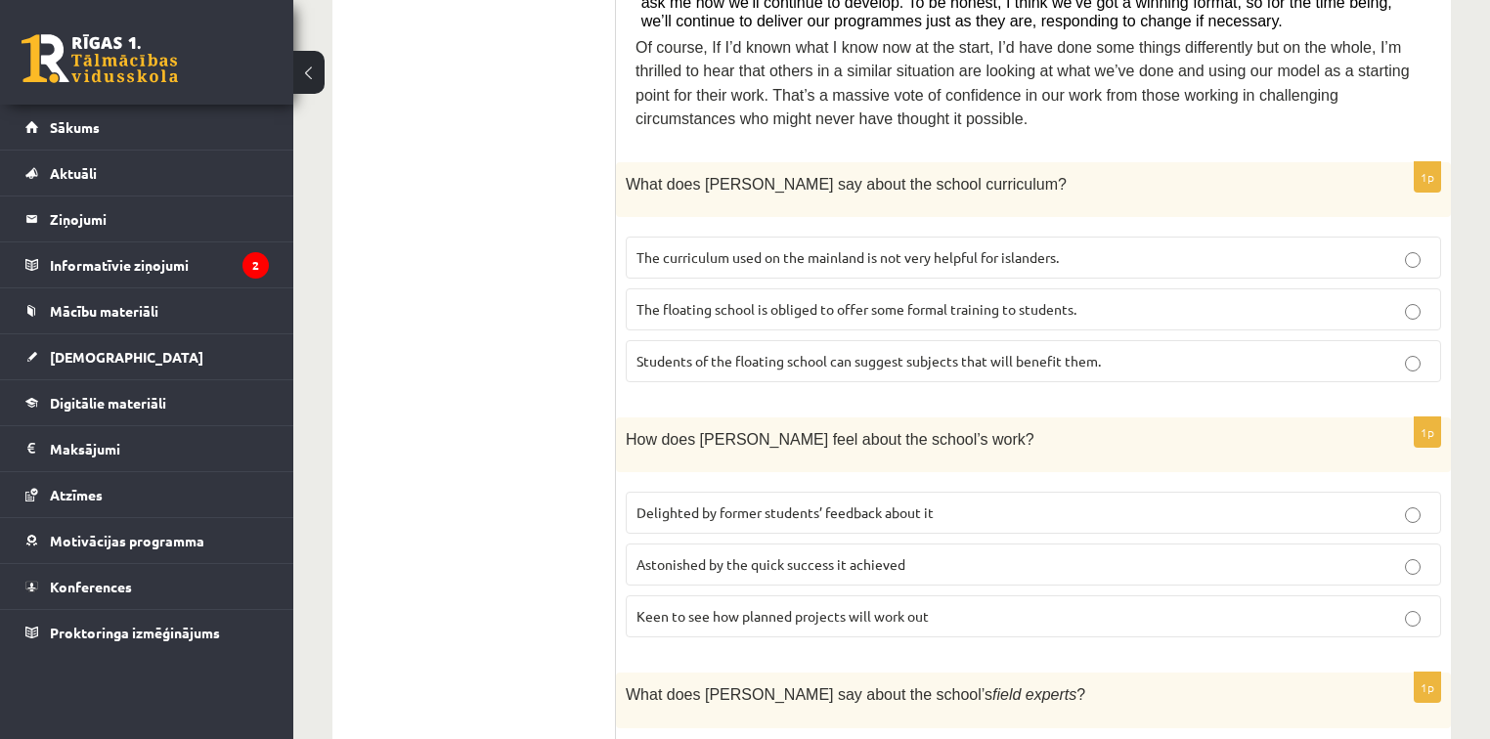
scroll to position [1002, 0]
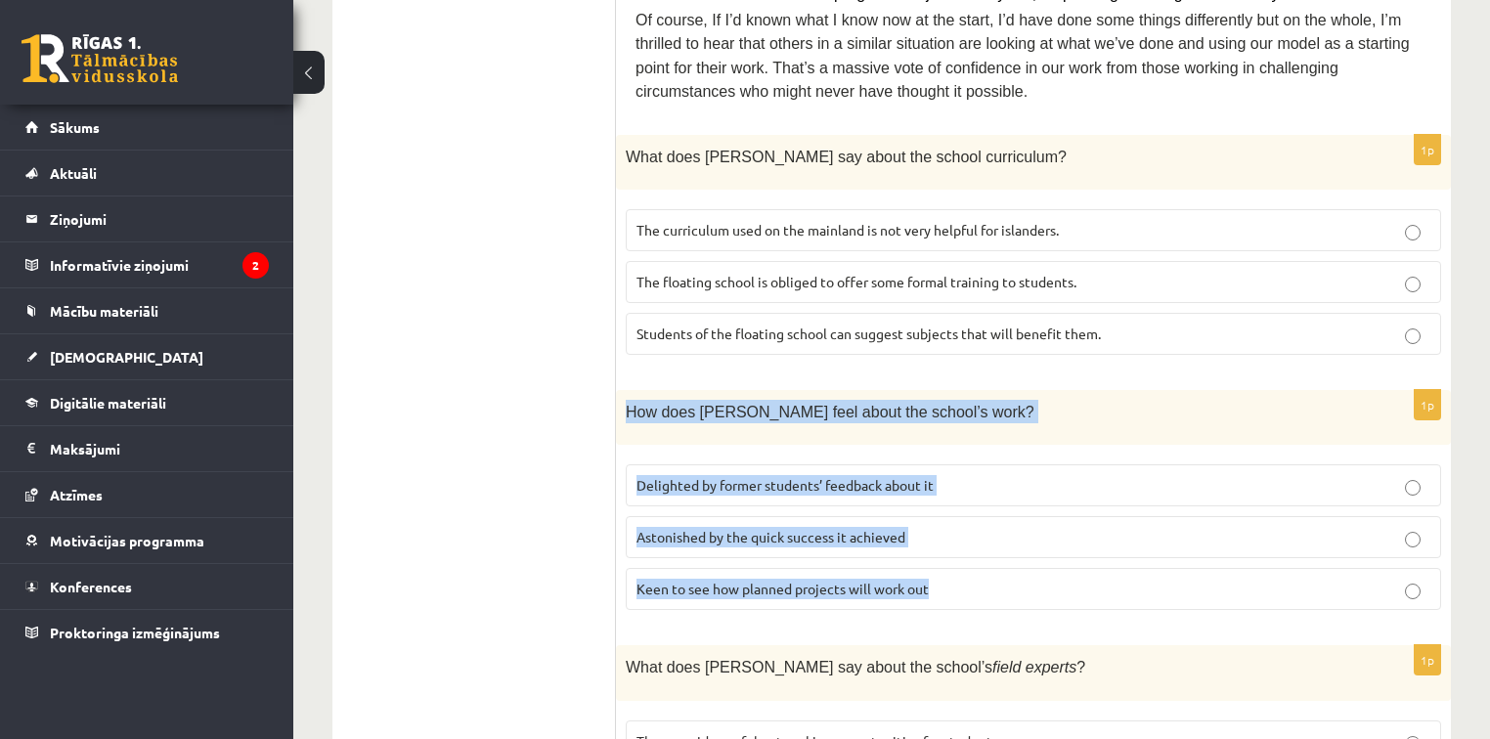
drag, startPoint x: 623, startPoint y: 372, endPoint x: 953, endPoint y: 558, distance: 378.8
click at [953, 558] on div "1p How does Anna feel about the school’s work? Delighted by former students’ fe…" at bounding box center [1033, 508] width 835 height 236
click at [1179, 527] on p "Astonished by the quick success it achieved" at bounding box center [1034, 537] width 794 height 21
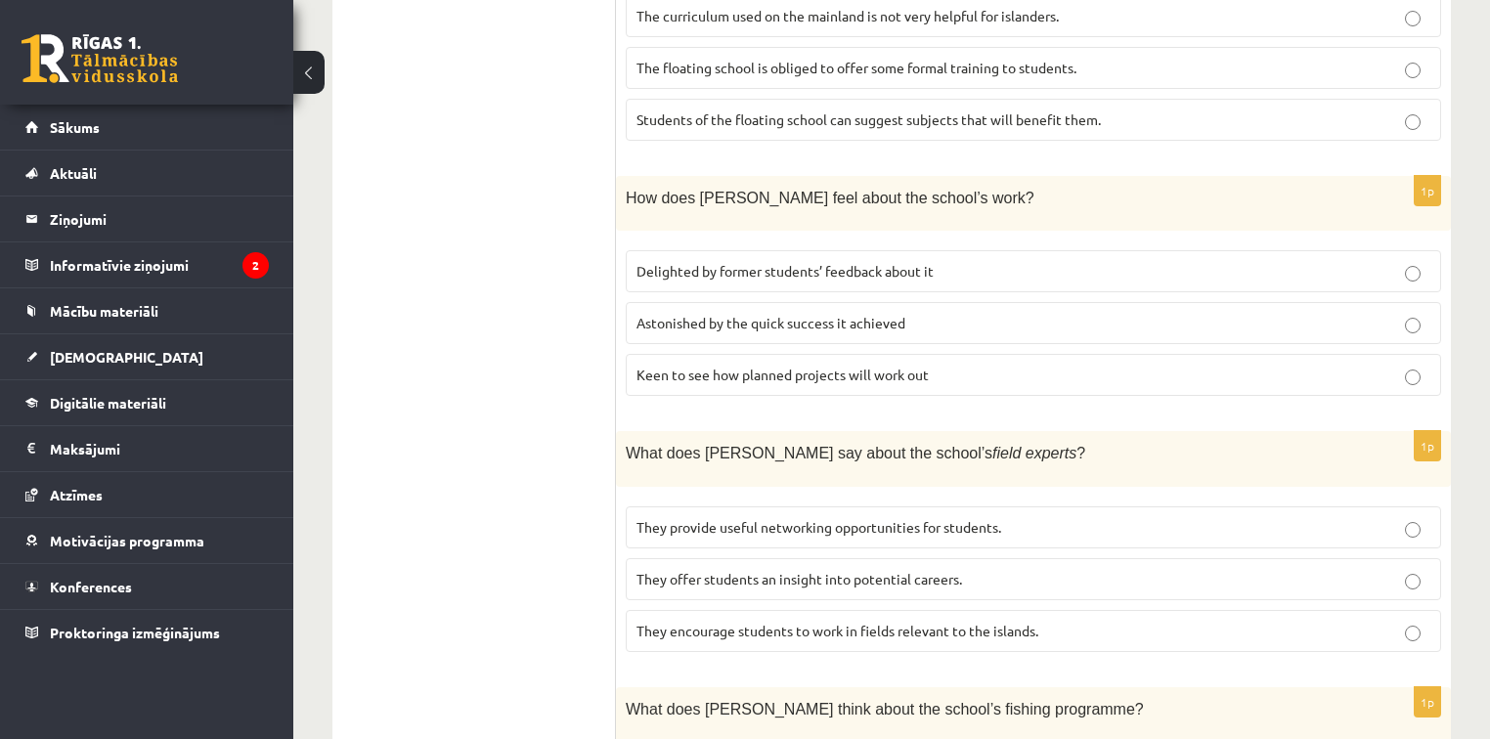
scroll to position [1315, 0]
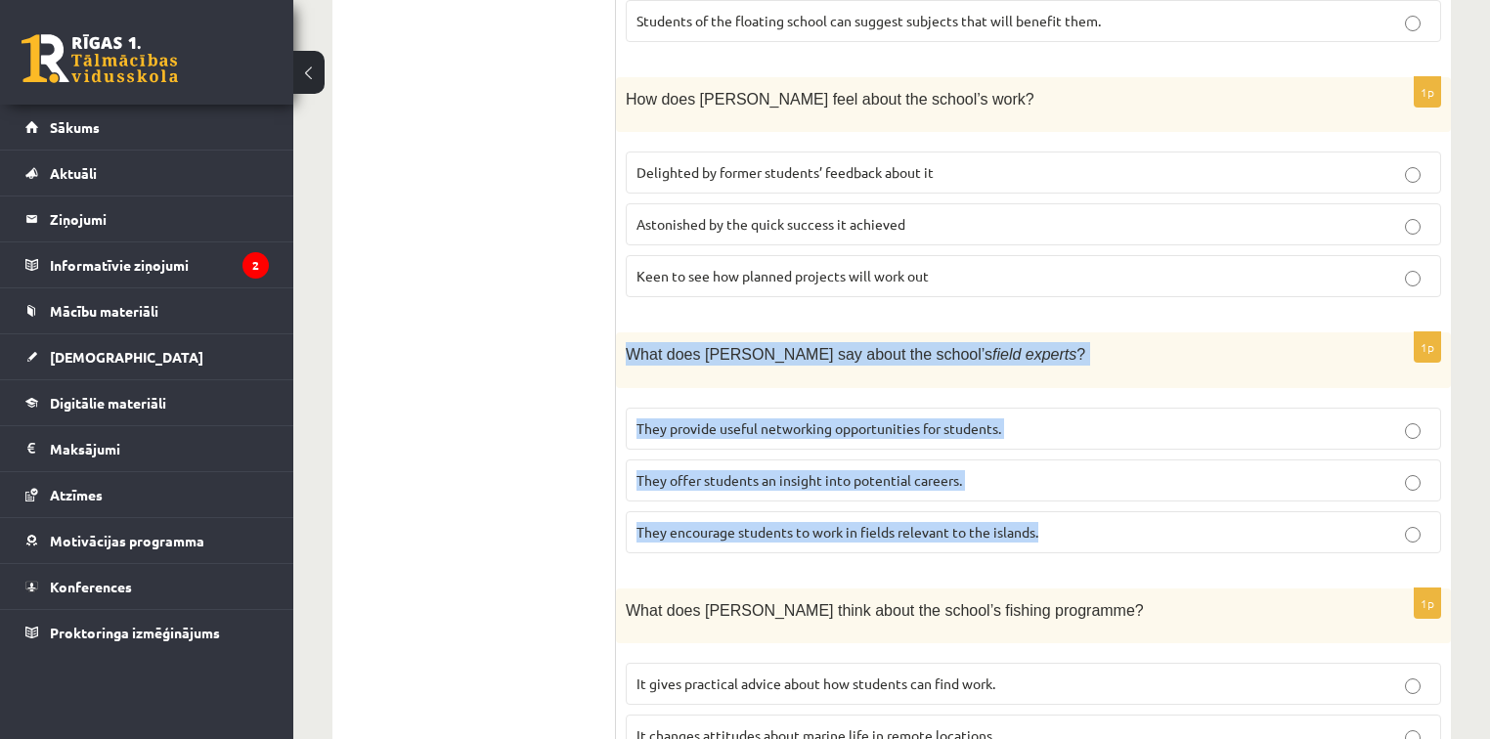
drag, startPoint x: 626, startPoint y: 311, endPoint x: 1057, endPoint y: 496, distance: 469.2
click at [1057, 496] on div "1p What does Anna say about the school’s field experts ? They provide useful ne…" at bounding box center [1033, 451] width 835 height 236
click at [1064, 460] on label "They offer students an insight into potential careers." at bounding box center [1034, 481] width 816 height 42
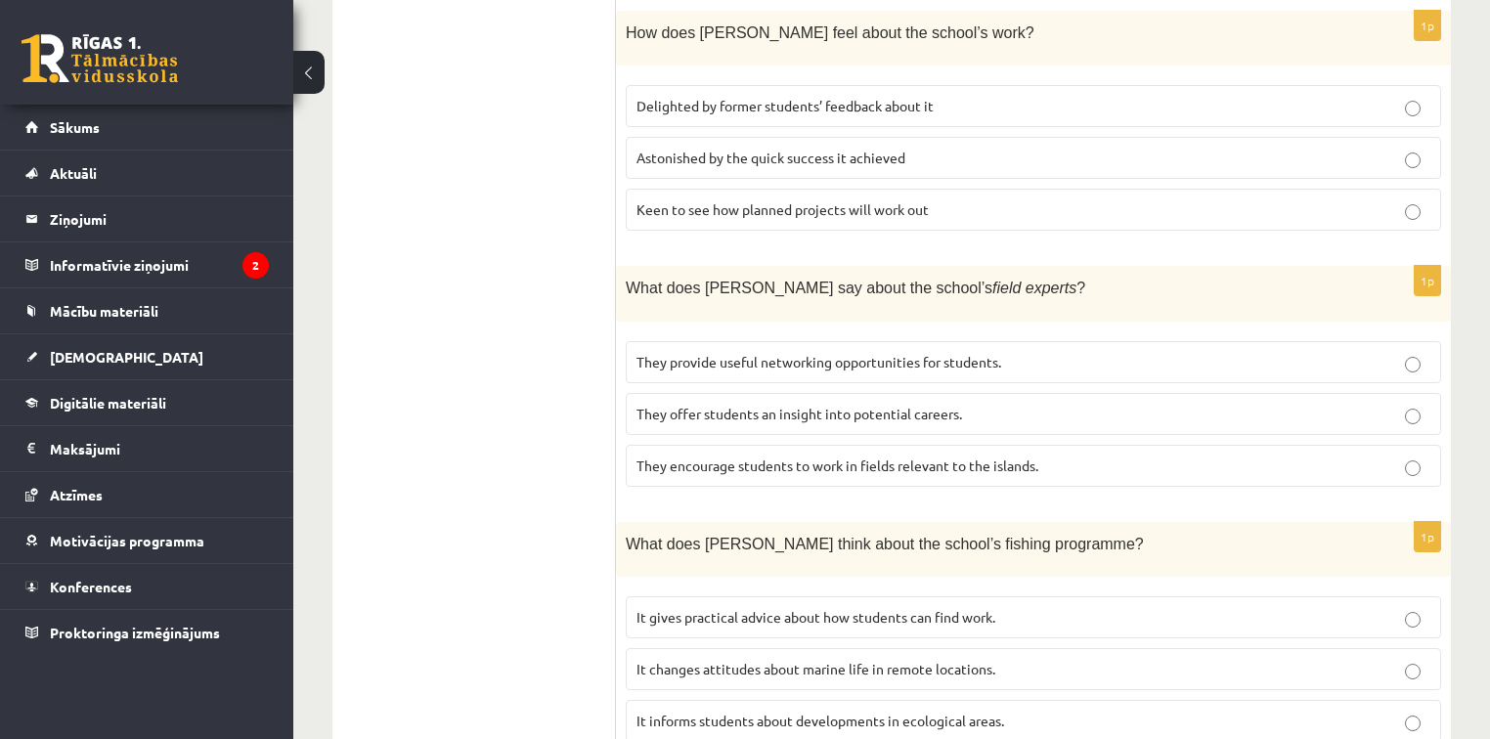
scroll to position [1550, 0]
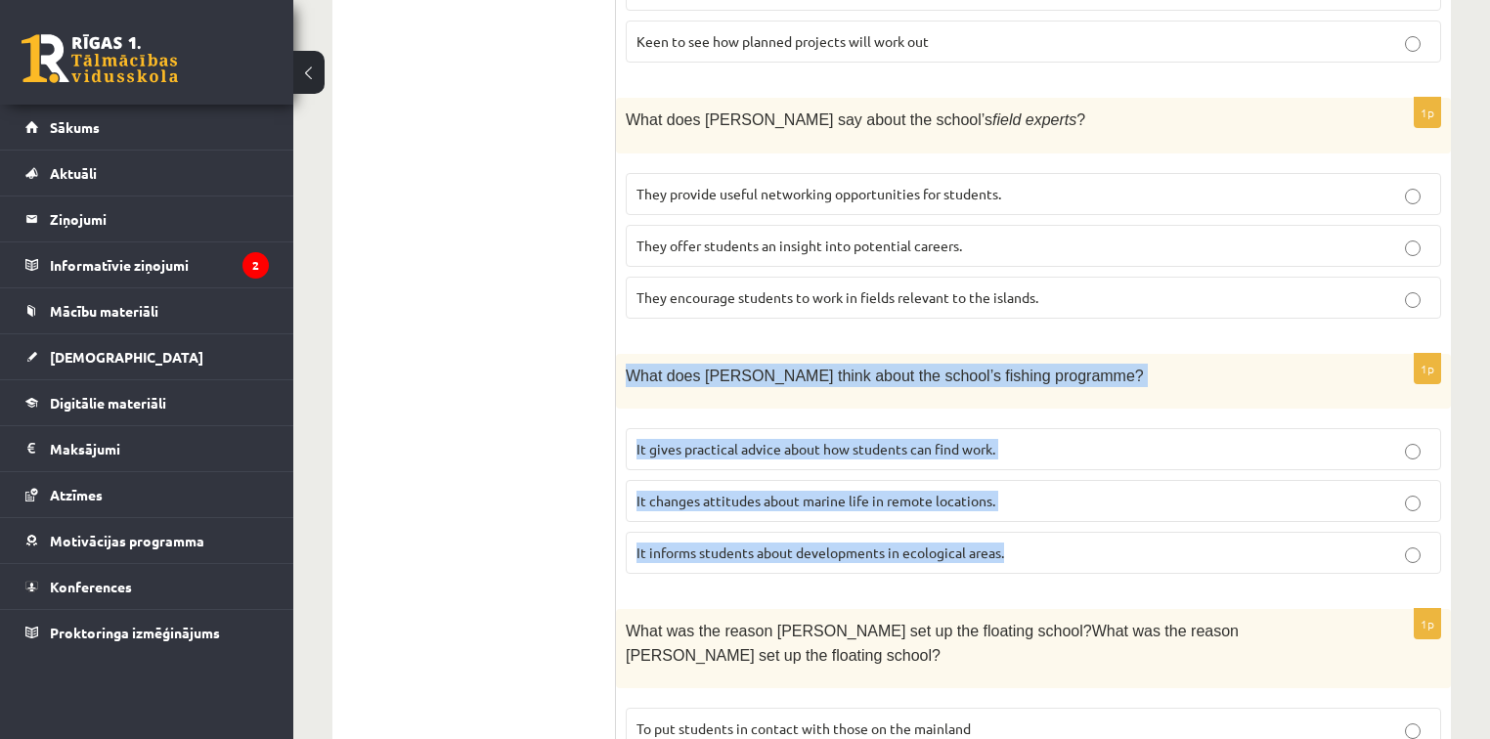
drag, startPoint x: 624, startPoint y: 325, endPoint x: 1020, endPoint y: 515, distance: 439.6
click at [1020, 515] on div "1p What does Anna think about the school’s fishing programme? It gives practica…" at bounding box center [1033, 472] width 835 height 236
click at [1124, 543] on p "It informs students about developments in ecological areas." at bounding box center [1034, 553] width 794 height 21
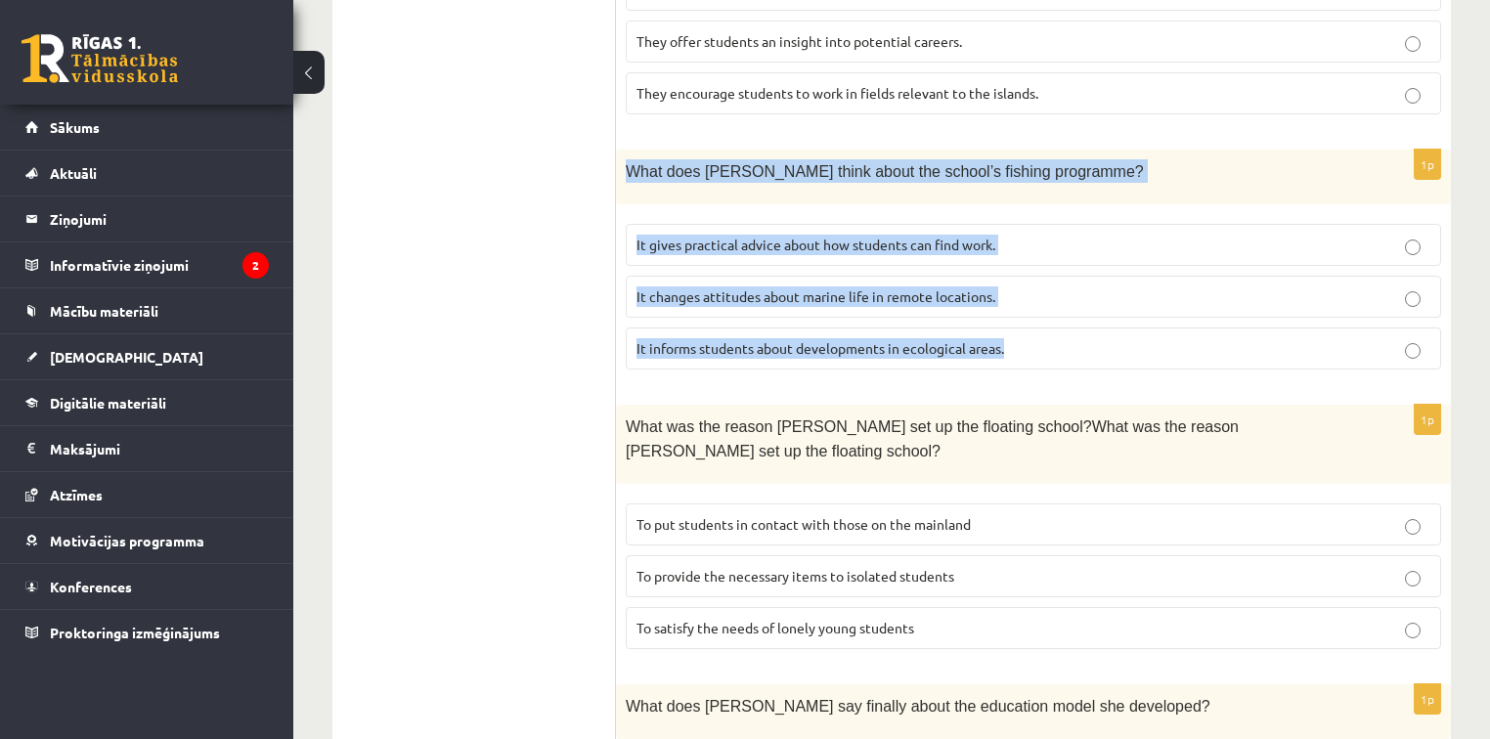
scroll to position [1785, 0]
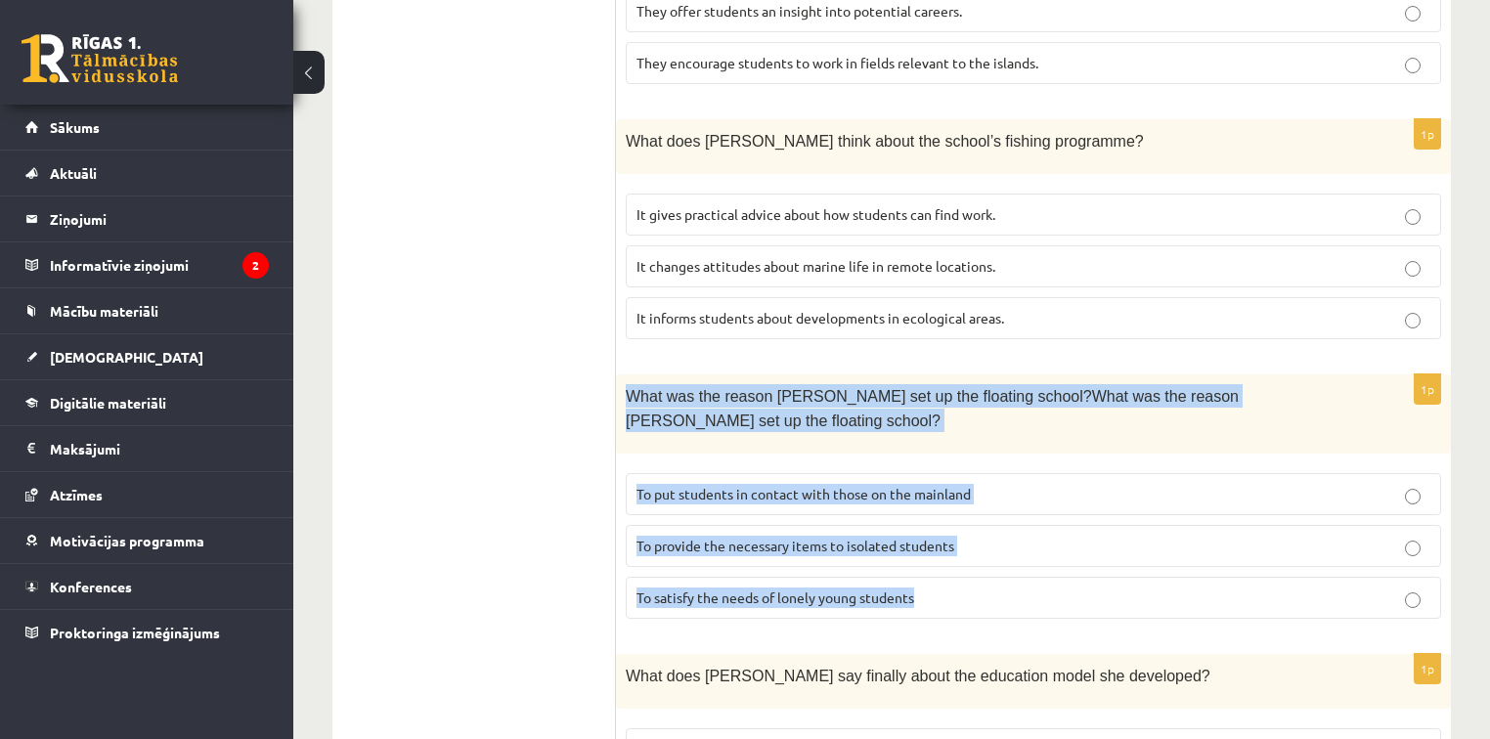
drag, startPoint x: 625, startPoint y: 347, endPoint x: 1021, endPoint y: 526, distance: 434.6
click at [1021, 526] on div "1p What was the reason Anna set up the floating school?What was the reason Anna…" at bounding box center [1033, 505] width 835 height 260
click at [1079, 484] on p "To put students in contact with those on the mainland" at bounding box center [1034, 494] width 794 height 21
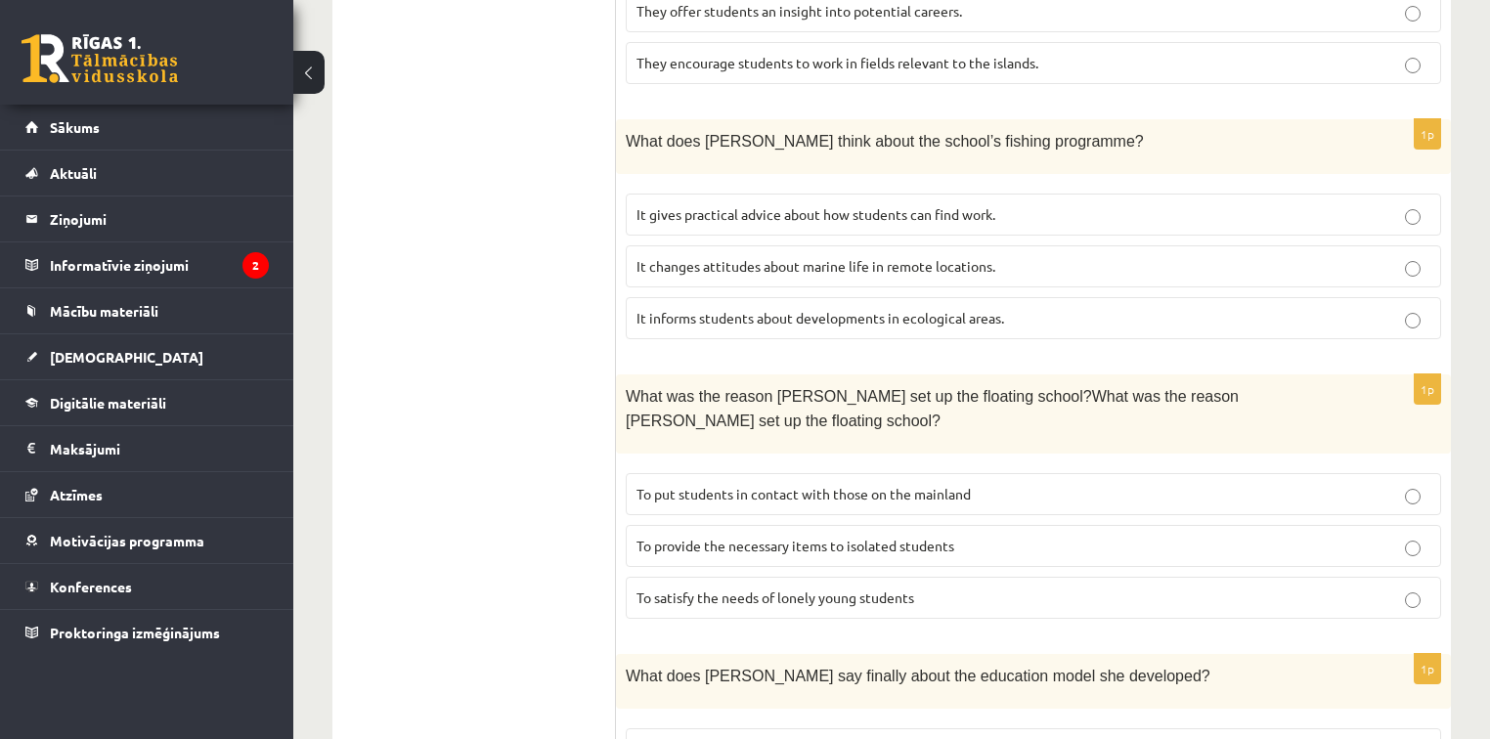
click at [1029, 536] on p "To provide the necessary items to isolated students" at bounding box center [1034, 546] width 794 height 21
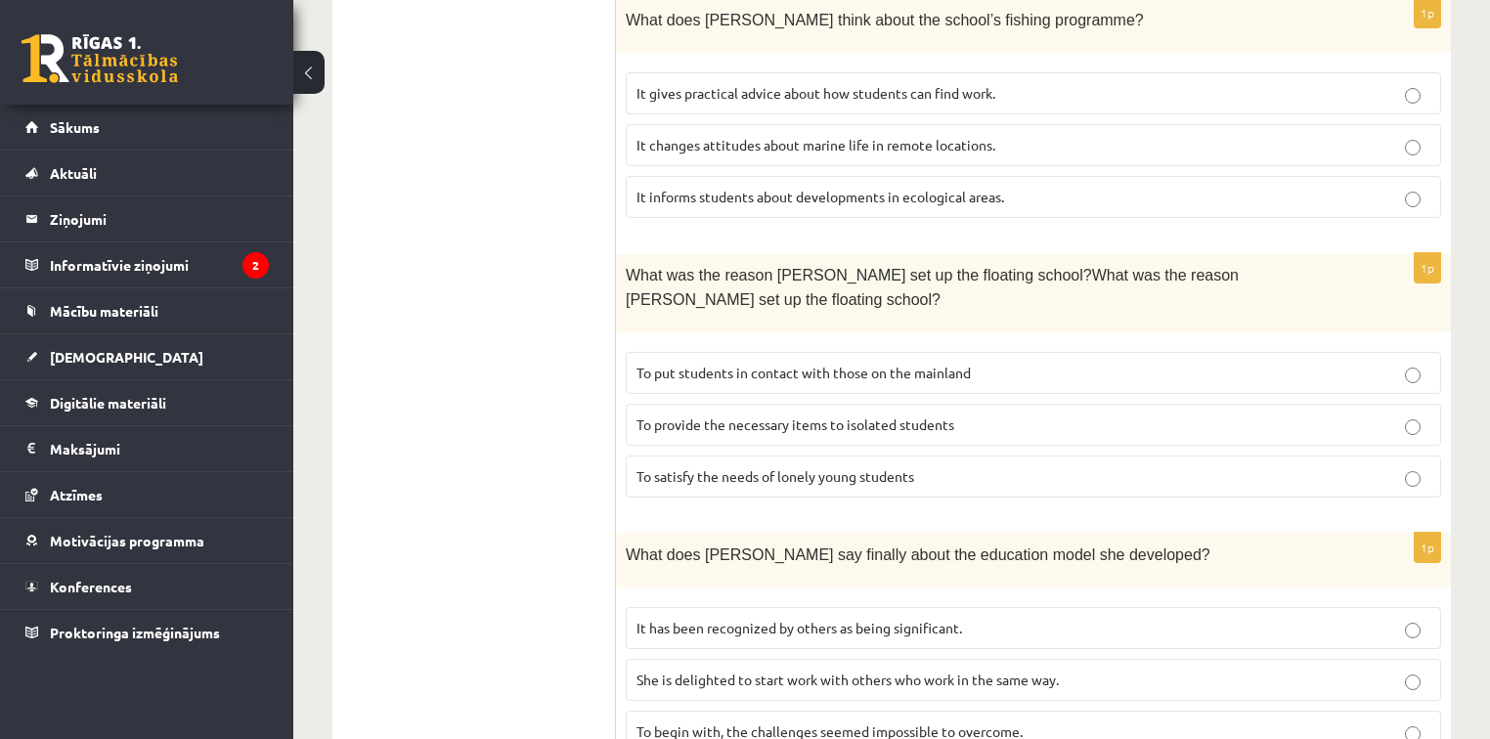
scroll to position [1921, 0]
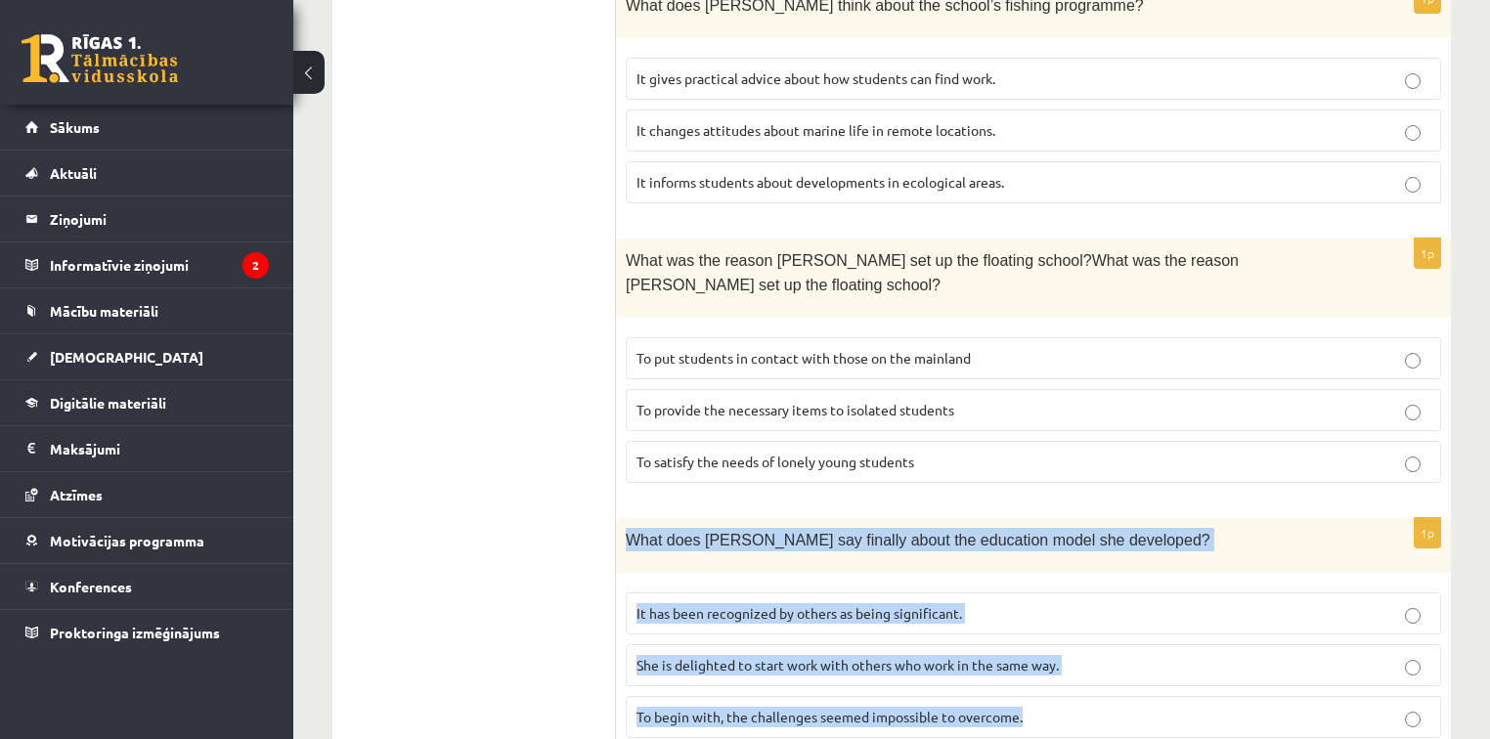
drag, startPoint x: 625, startPoint y: 466, endPoint x: 919, endPoint y: 602, distance: 324.2
click at [1041, 648] on div "1p What does Anna say finally about the education model she developed? It has b…" at bounding box center [1033, 636] width 835 height 236
click at [1041, 593] on label "It has been recognized by others as being significant." at bounding box center [1034, 614] width 816 height 42
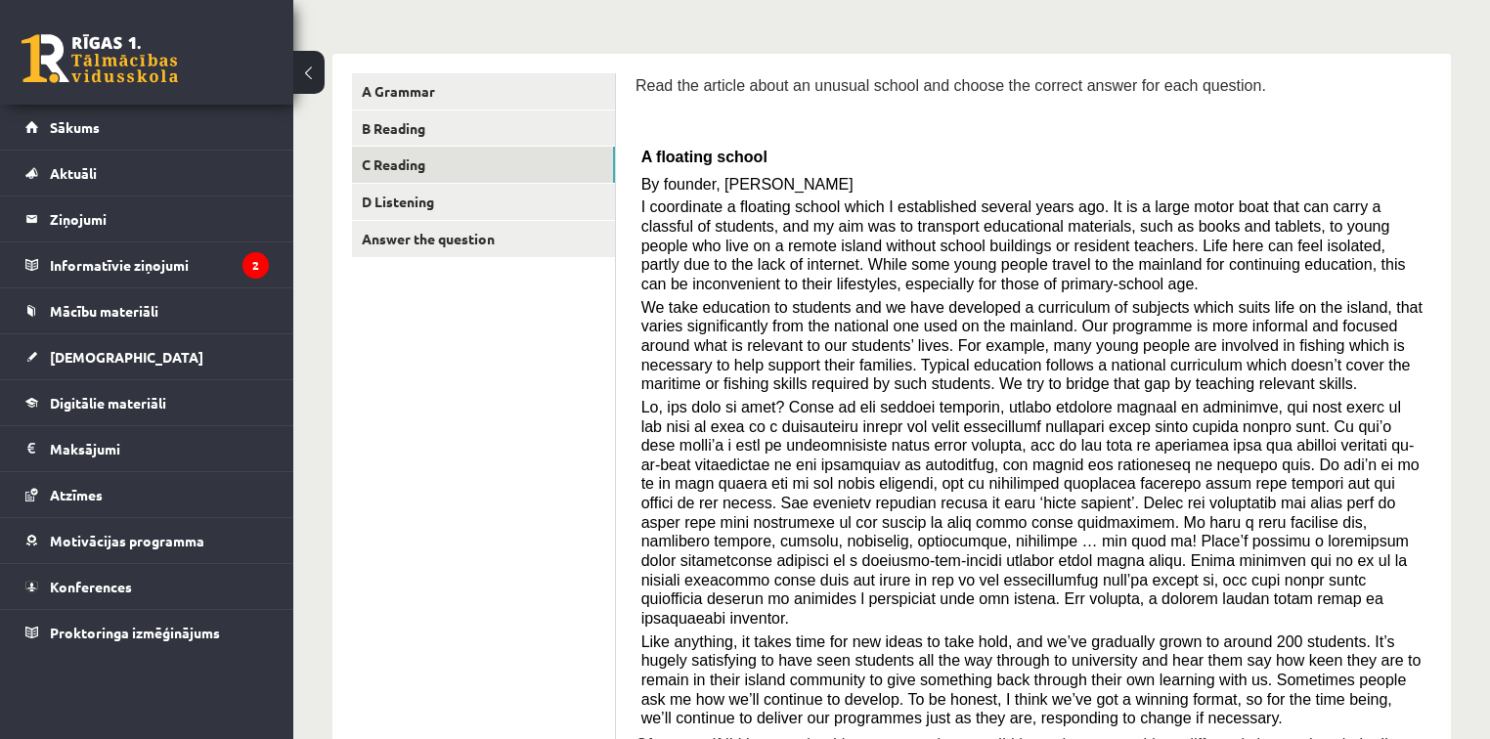
scroll to position [0, 0]
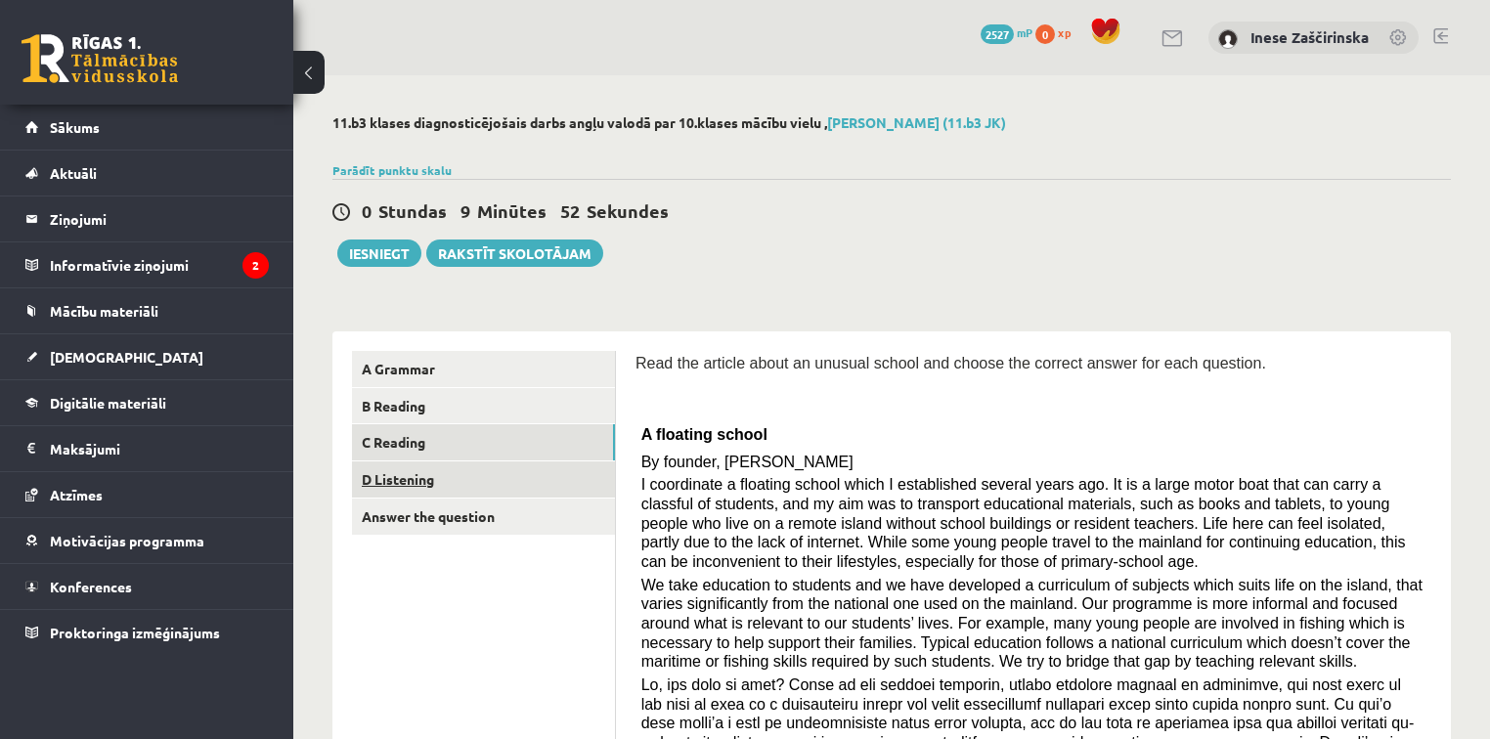
click at [435, 477] on link "D Listening" at bounding box center [483, 480] width 263 height 36
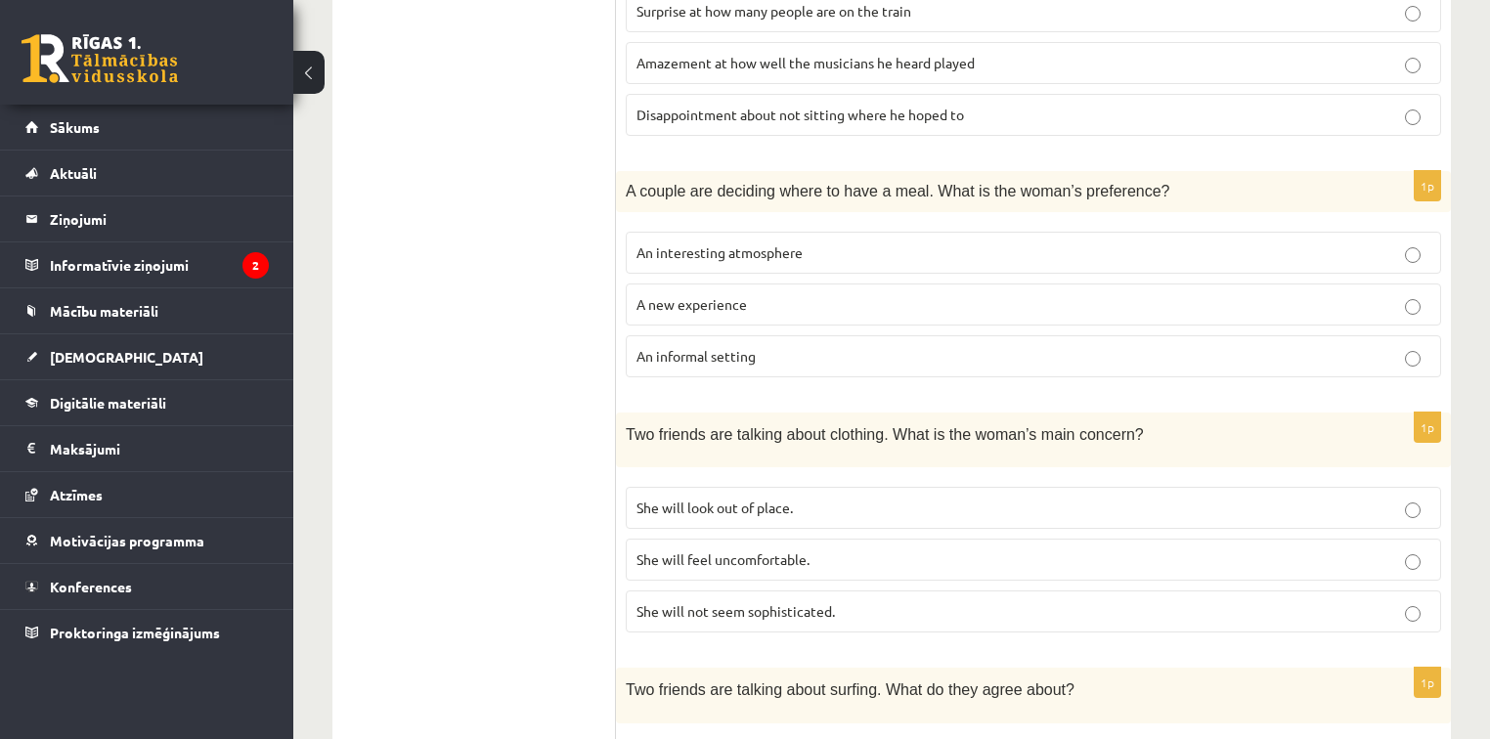
scroll to position [257, 0]
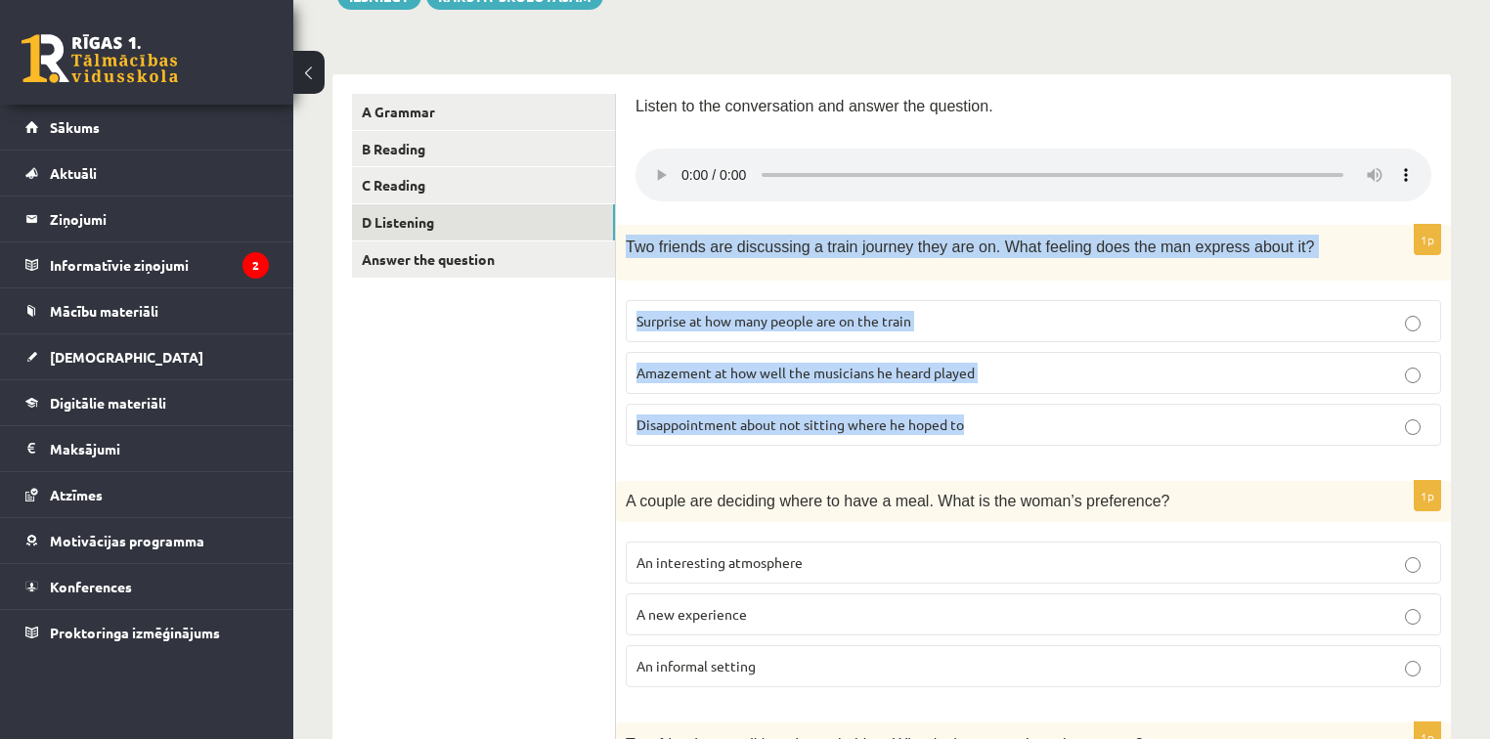
drag, startPoint x: 629, startPoint y: 244, endPoint x: 998, endPoint y: 423, distance: 410.3
click at [998, 423] on div "1p Two friends are discussing a train journey they are on. What feeling does th…" at bounding box center [1033, 343] width 835 height 236
click at [1021, 425] on p "Disappointment about not sitting where he hoped to" at bounding box center [1034, 425] width 794 height 21
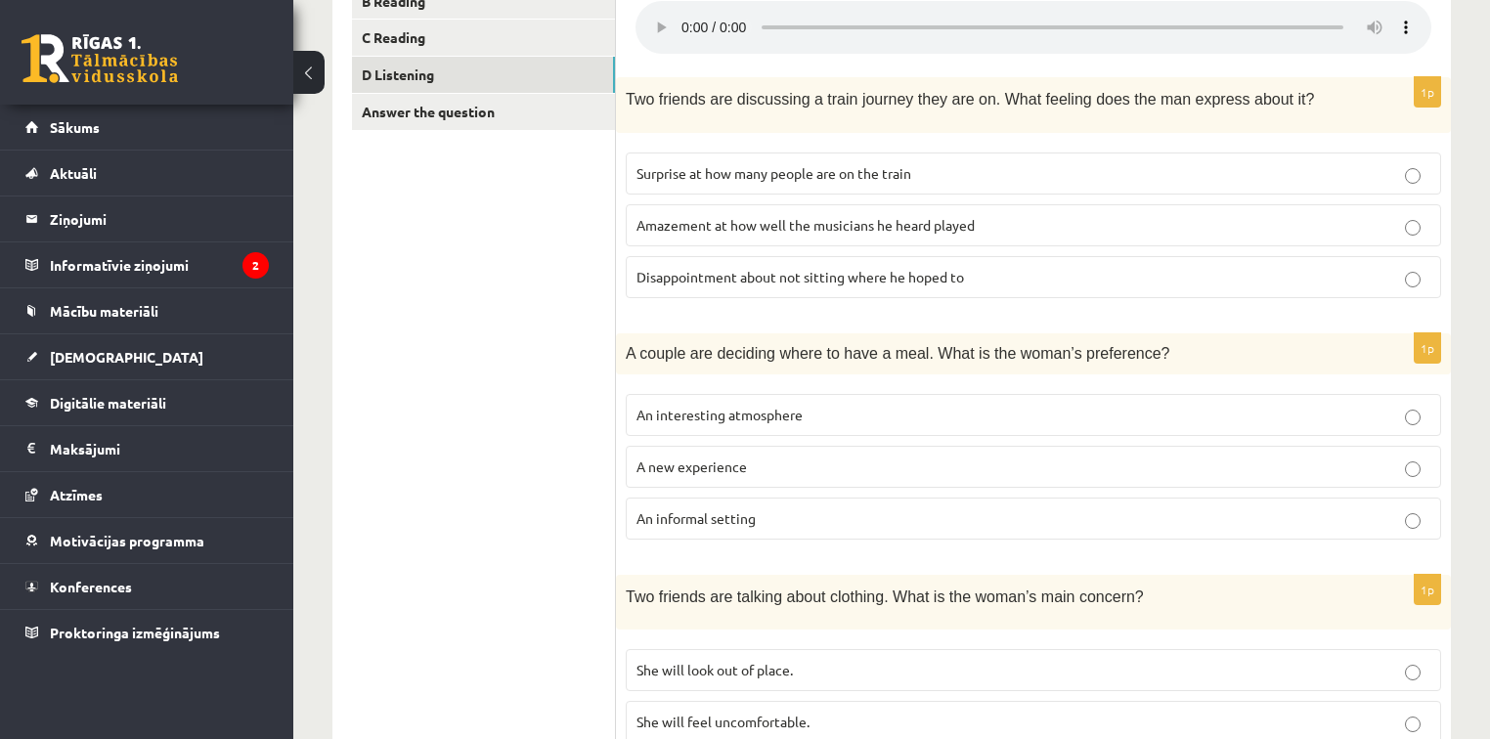
scroll to position [414, 0]
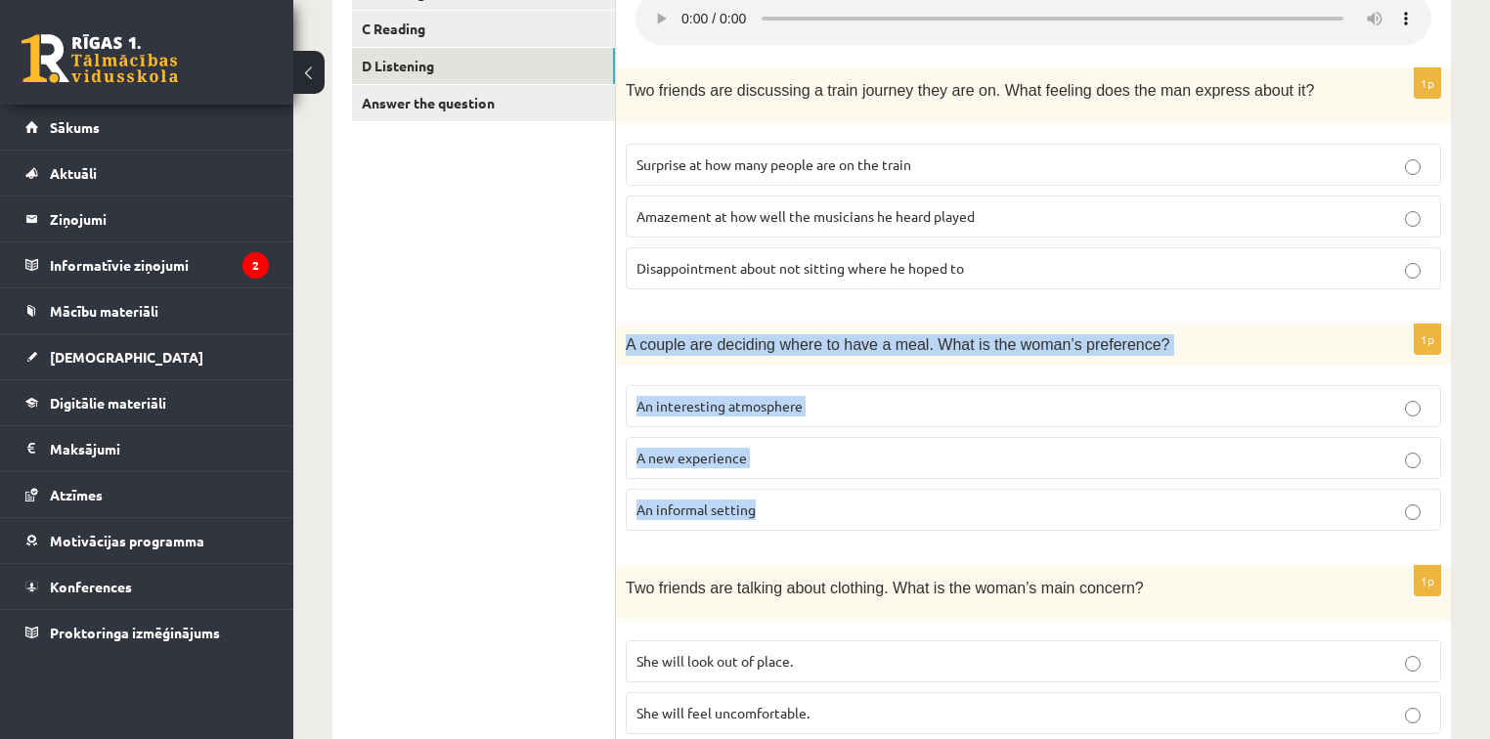
drag, startPoint x: 624, startPoint y: 337, endPoint x: 954, endPoint y: 405, distance: 337.4
click at [1001, 493] on div "1p A couple are deciding where to have a meal. What is the woman’s preference? …" at bounding box center [1033, 436] width 835 height 222
click at [817, 452] on p "A new experience" at bounding box center [1034, 458] width 794 height 21
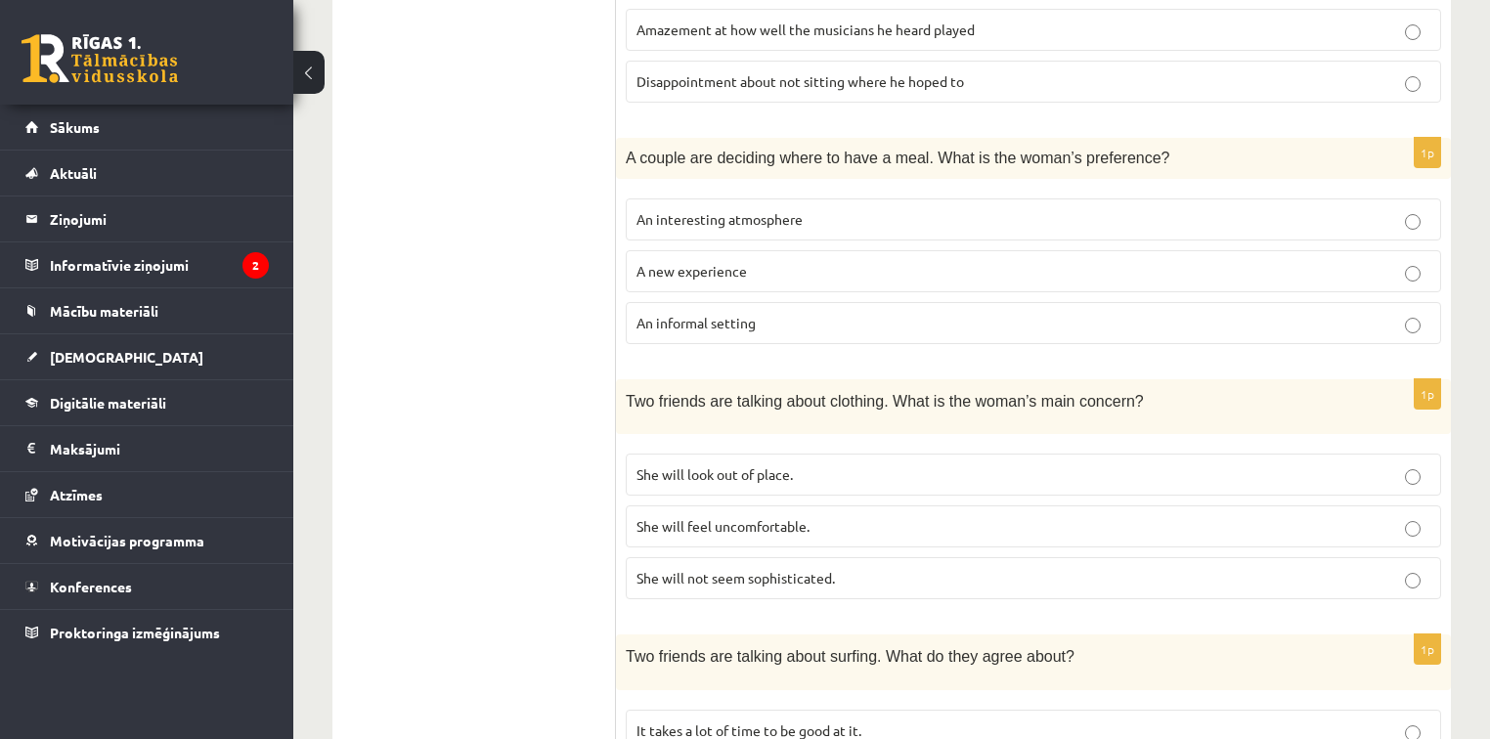
scroll to position [648, 0]
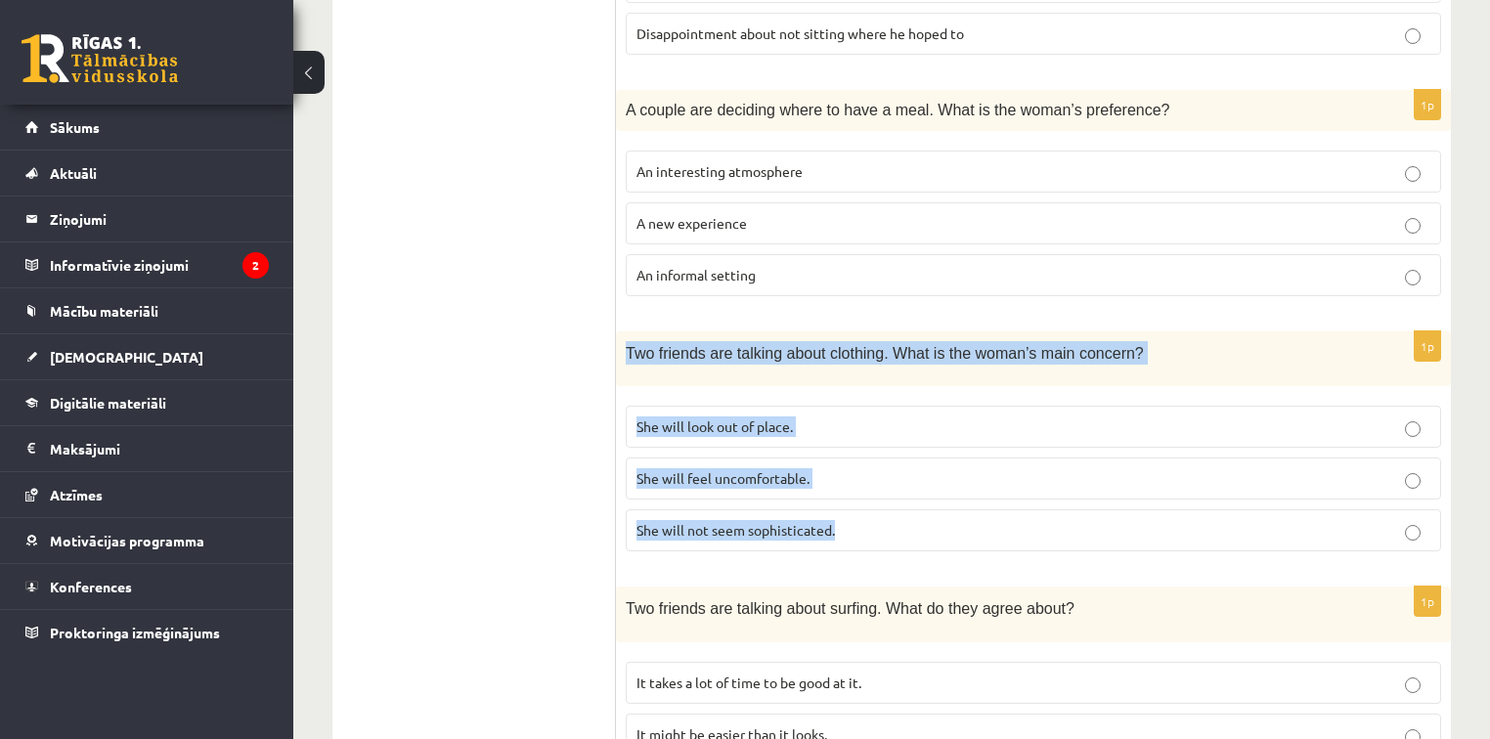
drag, startPoint x: 626, startPoint y: 348, endPoint x: 935, endPoint y: 524, distance: 355.6
click at [935, 524] on div "1p Two friends are talking about clothing. What is the woman’s main concern? Sh…" at bounding box center [1033, 450] width 835 height 236
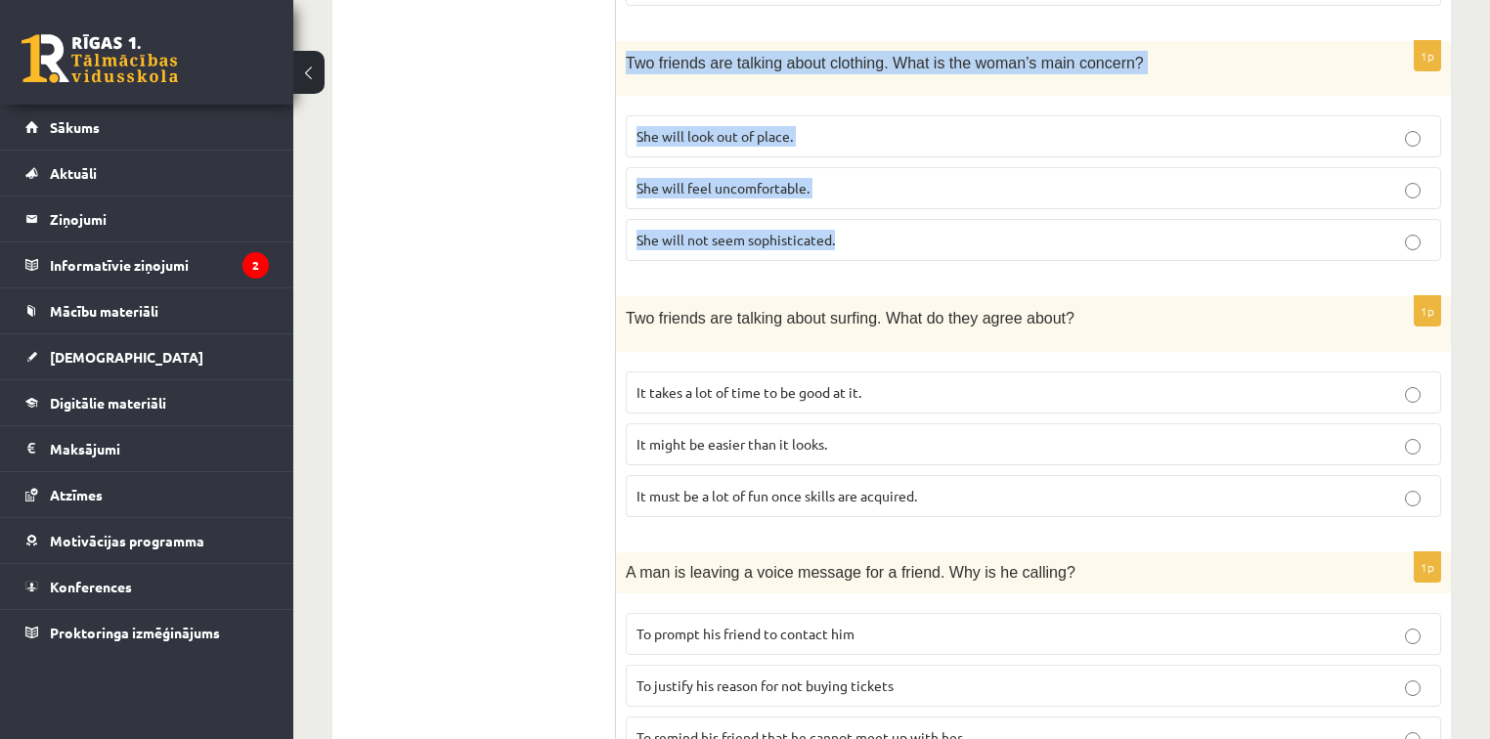
scroll to position [961, 0]
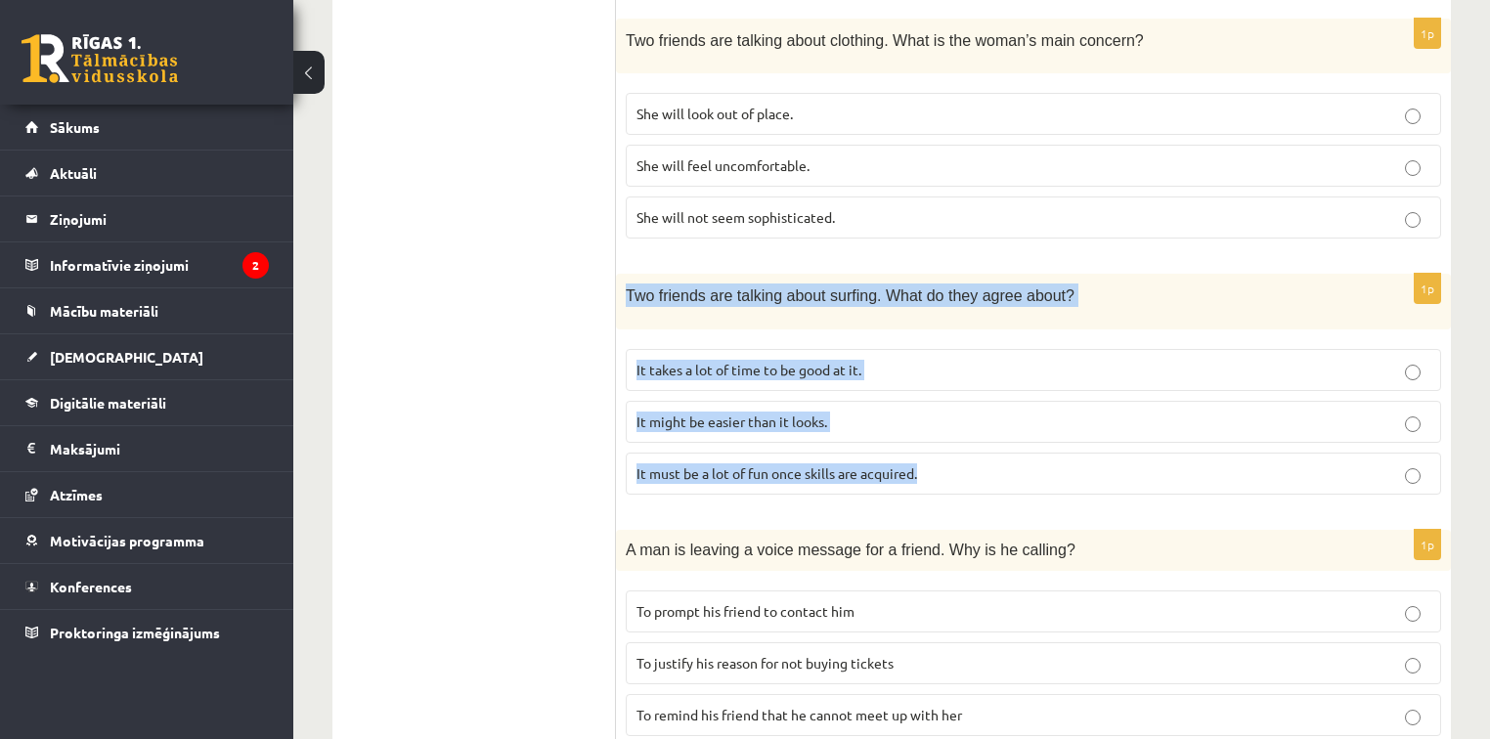
drag, startPoint x: 627, startPoint y: 283, endPoint x: 992, endPoint y: 454, distance: 402.9
click at [992, 454] on div "1p Two friends are talking about surfing. What do they agree about? It takes a …" at bounding box center [1033, 392] width 835 height 236
click at [940, 363] on p "It takes a lot of time to be good at it." at bounding box center [1034, 370] width 794 height 21
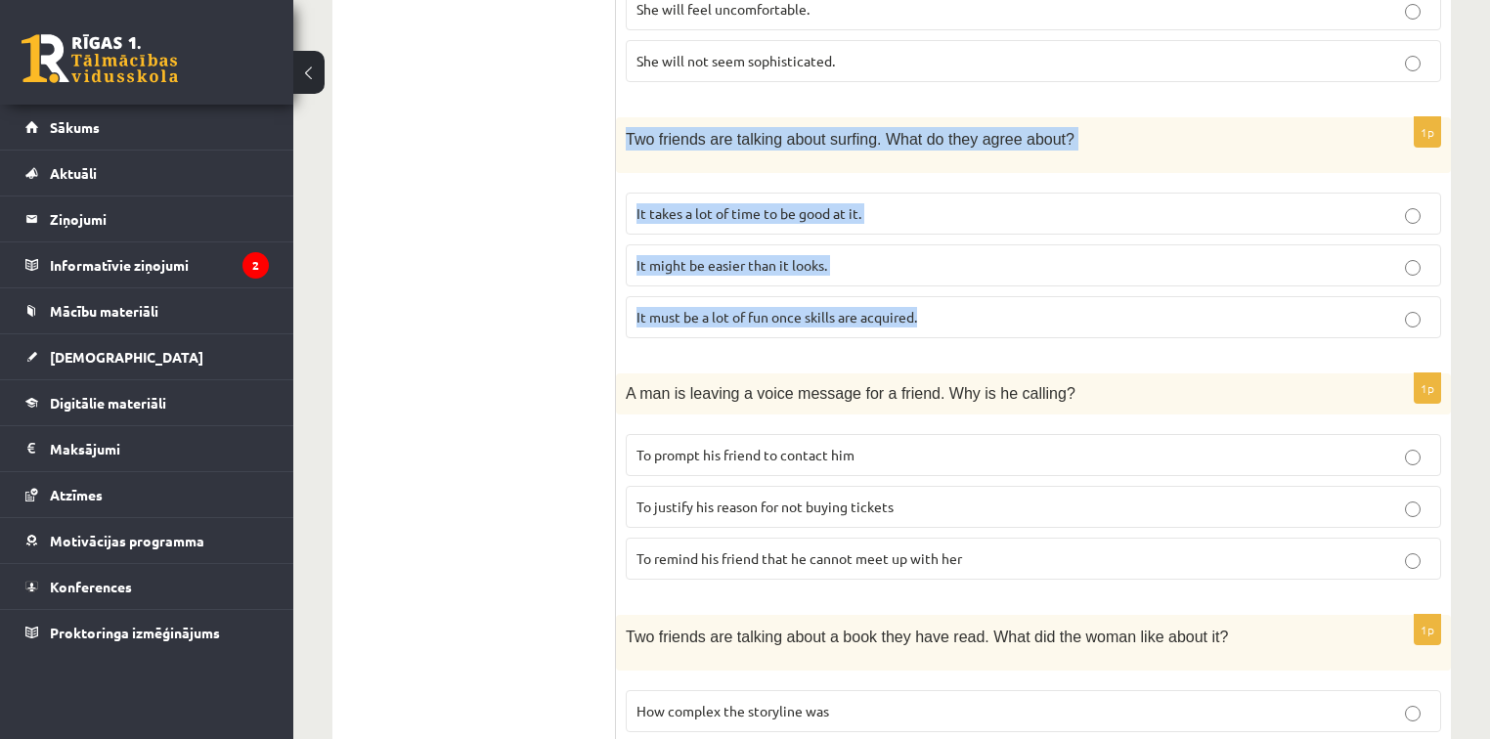
scroll to position [1196, 0]
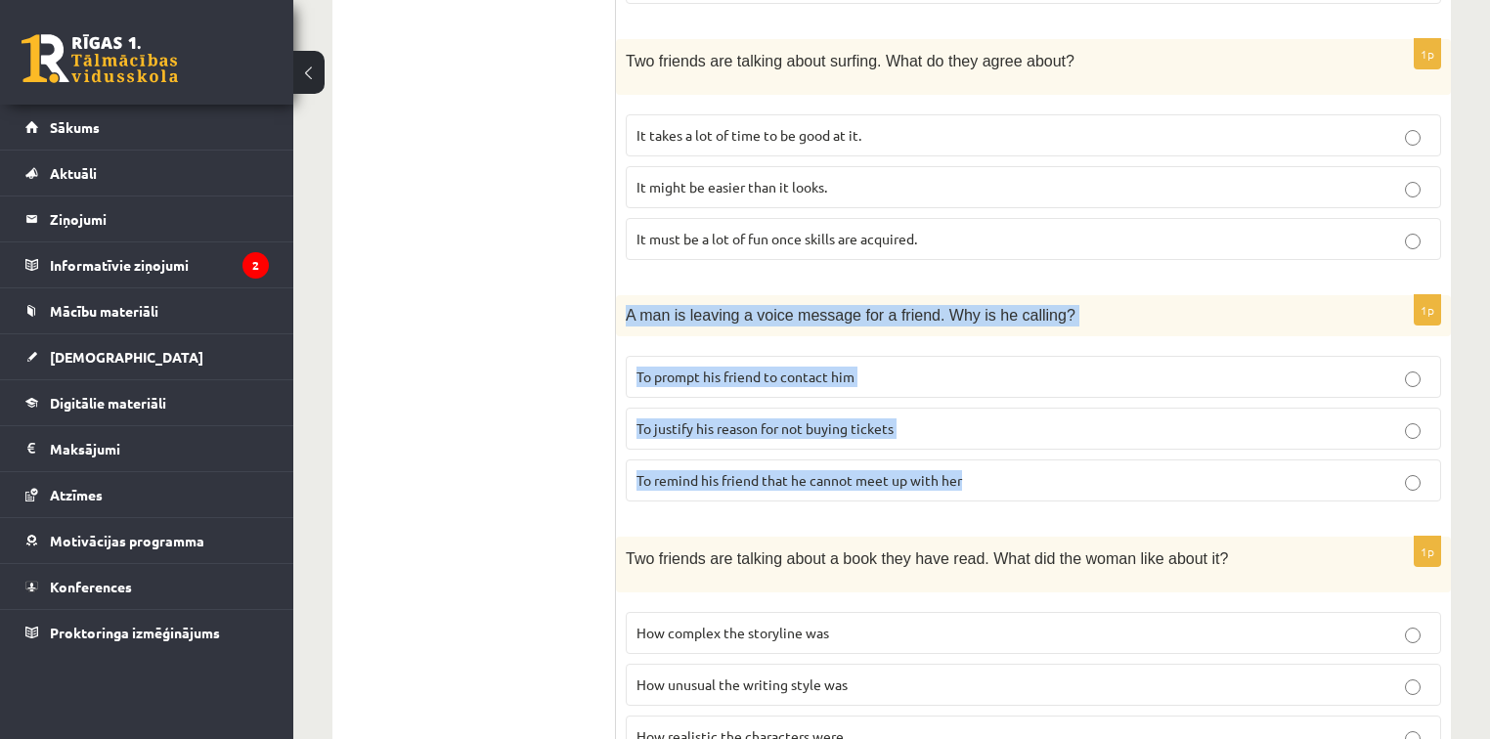
drag, startPoint x: 622, startPoint y: 300, endPoint x: 935, endPoint y: 432, distance: 339.7
click at [1021, 472] on div "1p A man is leaving a voice message for a friend. Why is he calling? To prompt …" at bounding box center [1033, 406] width 835 height 222
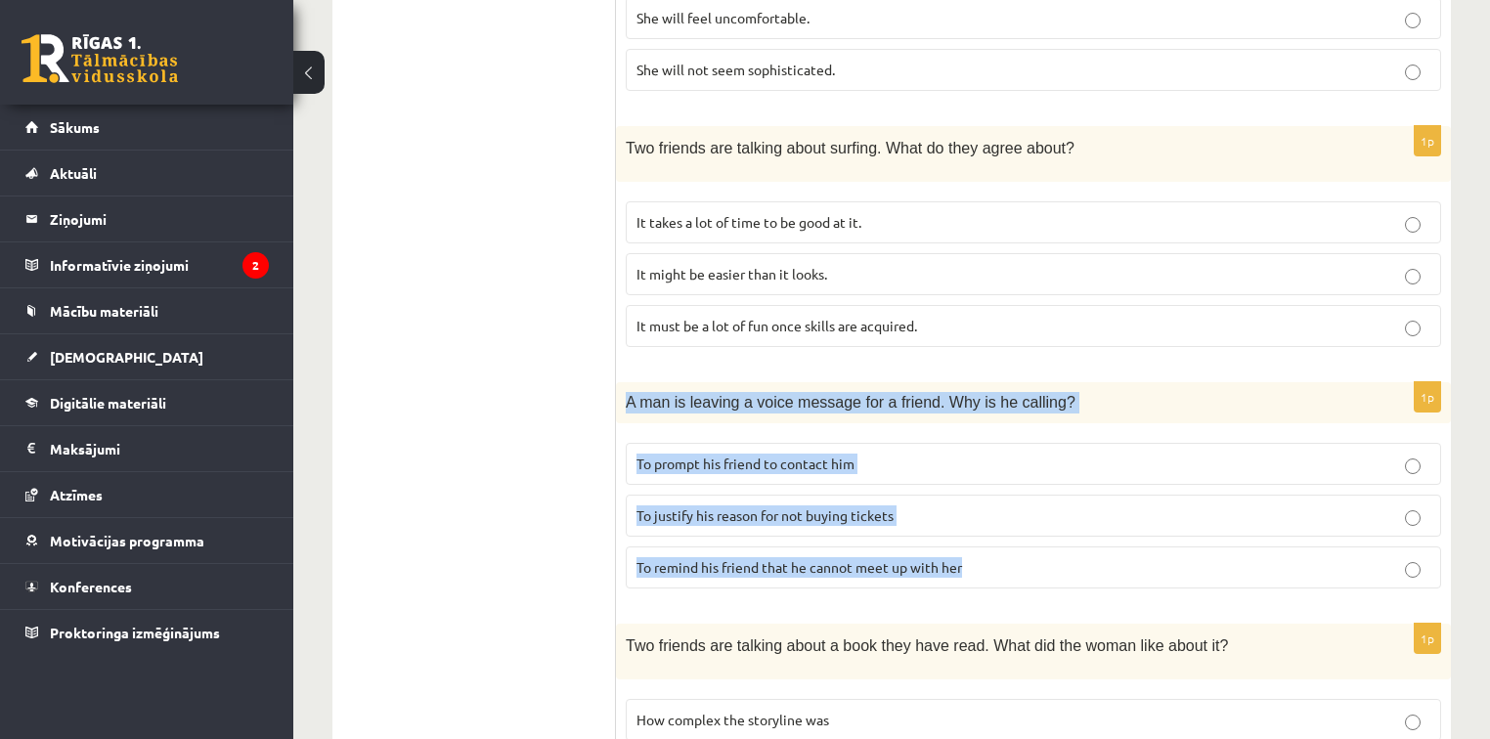
scroll to position [1118, 0]
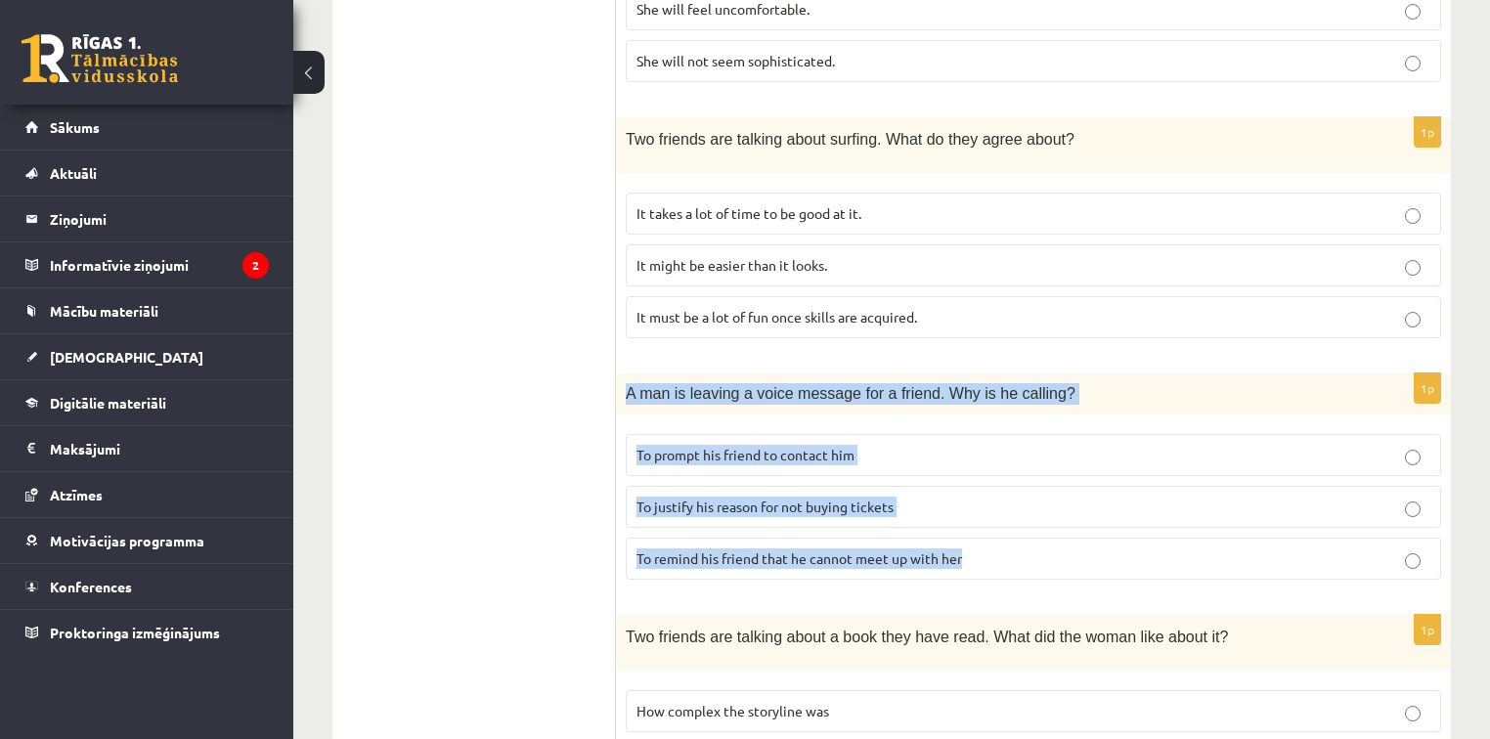
click at [1020, 497] on p "To justify his reason for not buying tickets" at bounding box center [1034, 507] width 794 height 21
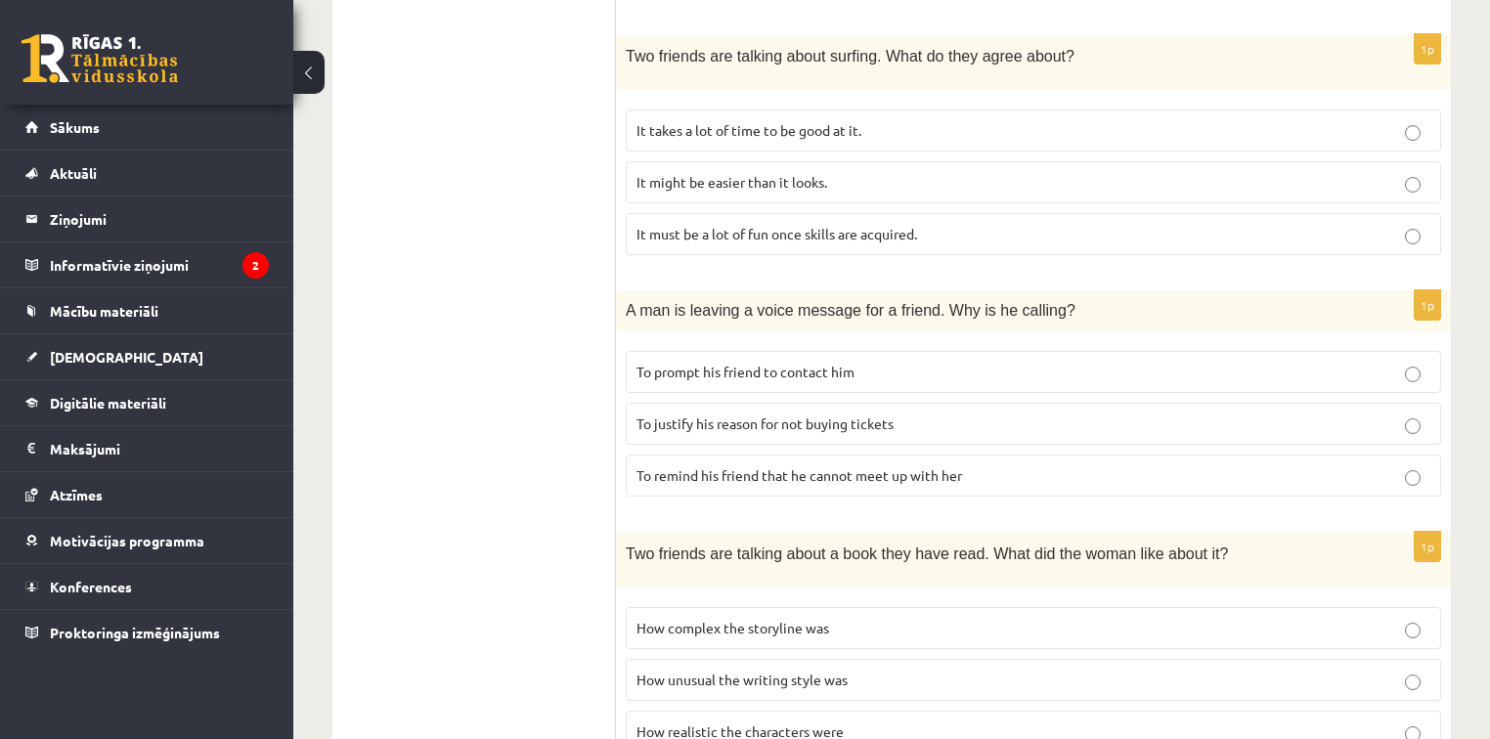
scroll to position [1274, 0]
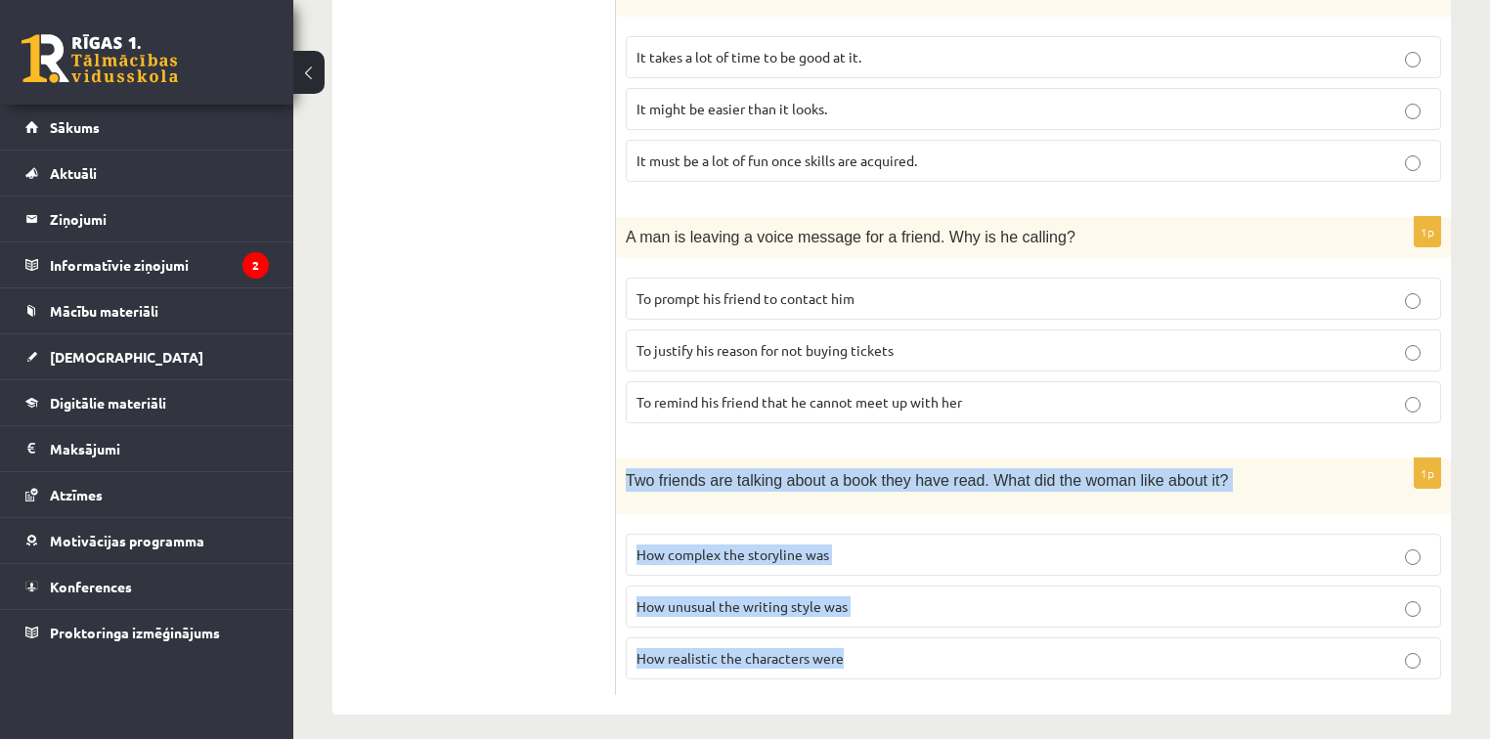
drag, startPoint x: 625, startPoint y: 468, endPoint x: 955, endPoint y: 649, distance: 376.8
click at [959, 653] on div "1p Two friends are talking about a book they have read. What did the woman like…" at bounding box center [1033, 577] width 835 height 236
click at [886, 648] on p "How realistic the characters were" at bounding box center [1034, 658] width 794 height 21
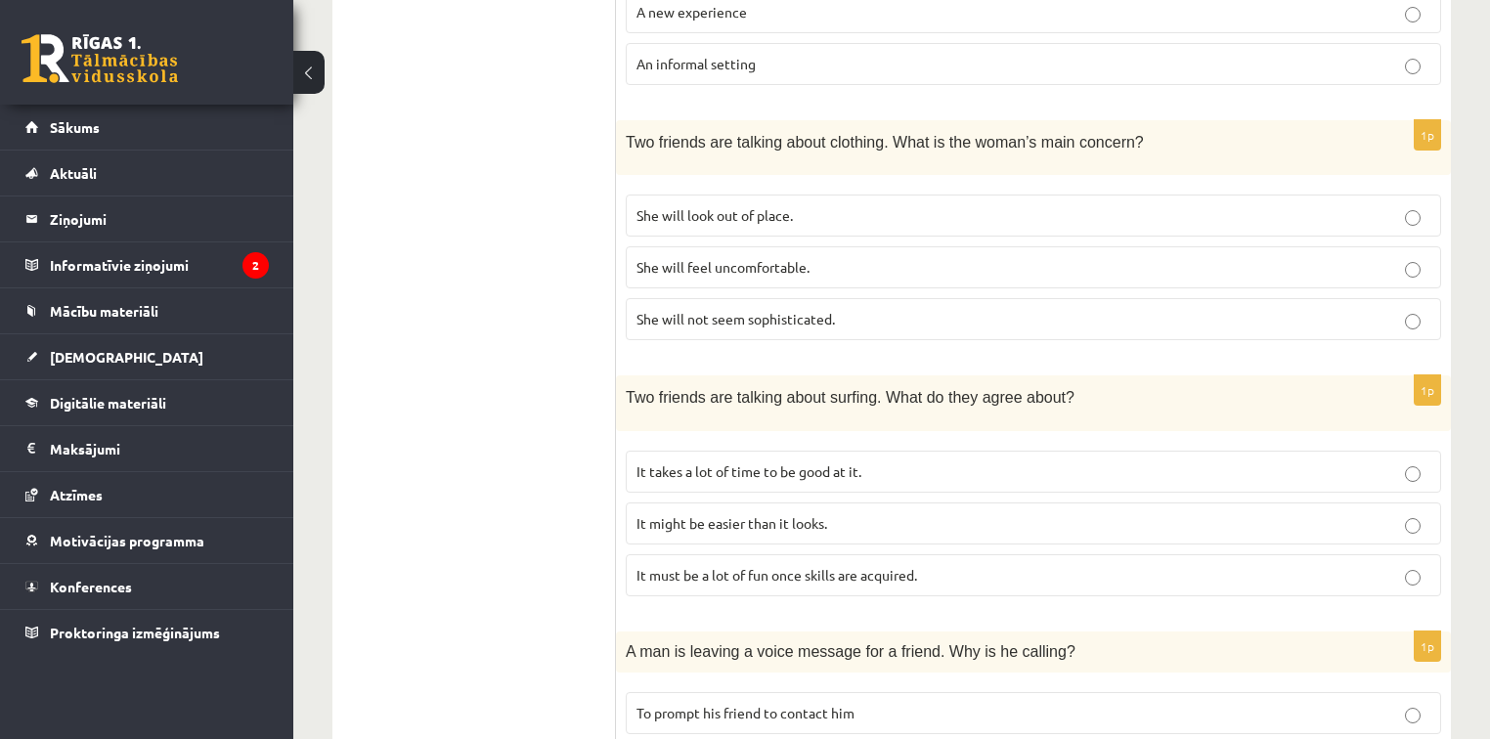
scroll to position [861, 0]
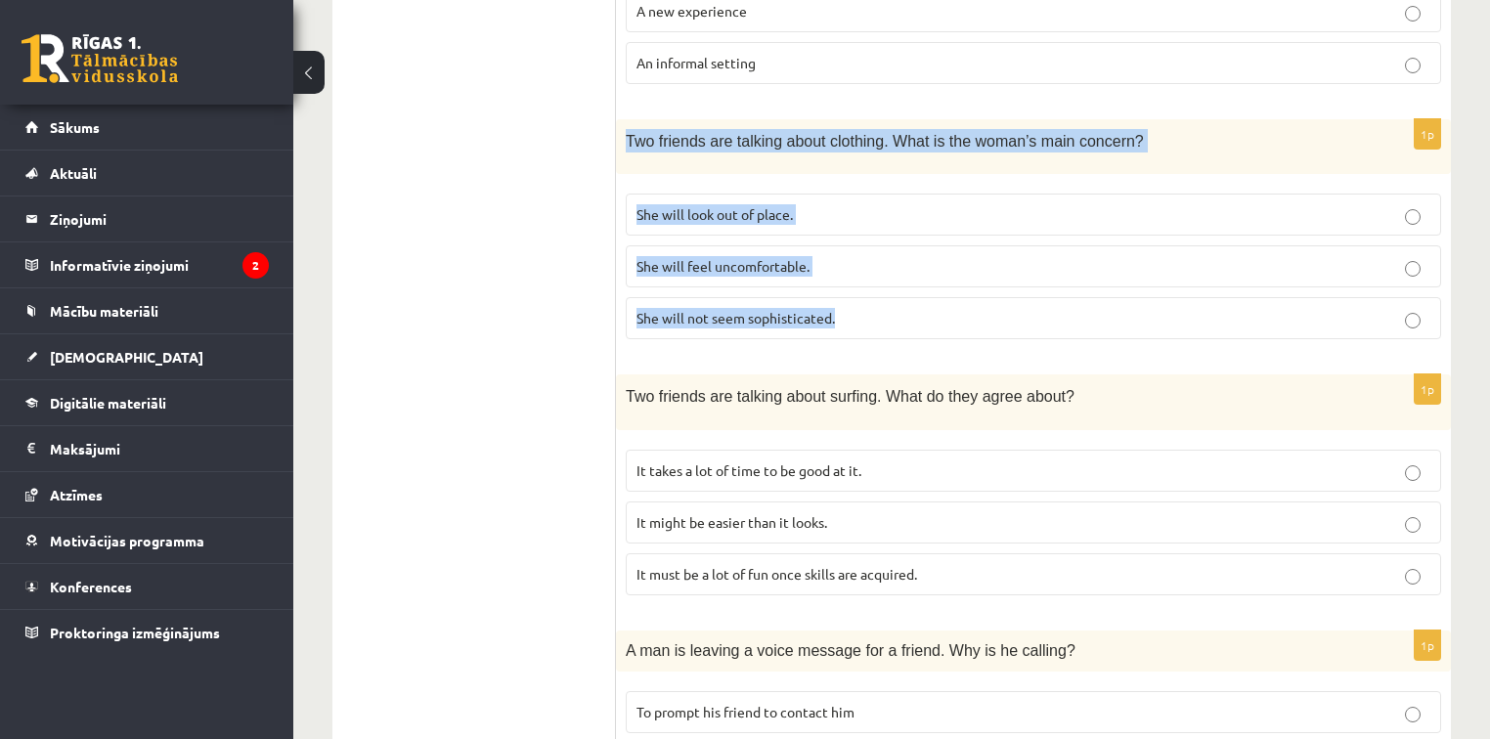
drag, startPoint x: 629, startPoint y: 125, endPoint x: 941, endPoint y: 312, distance: 363.6
click at [943, 313] on div "1p Two friends are talking about clothing. What is the woman’s main concern? Sh…" at bounding box center [1033, 237] width 835 height 236
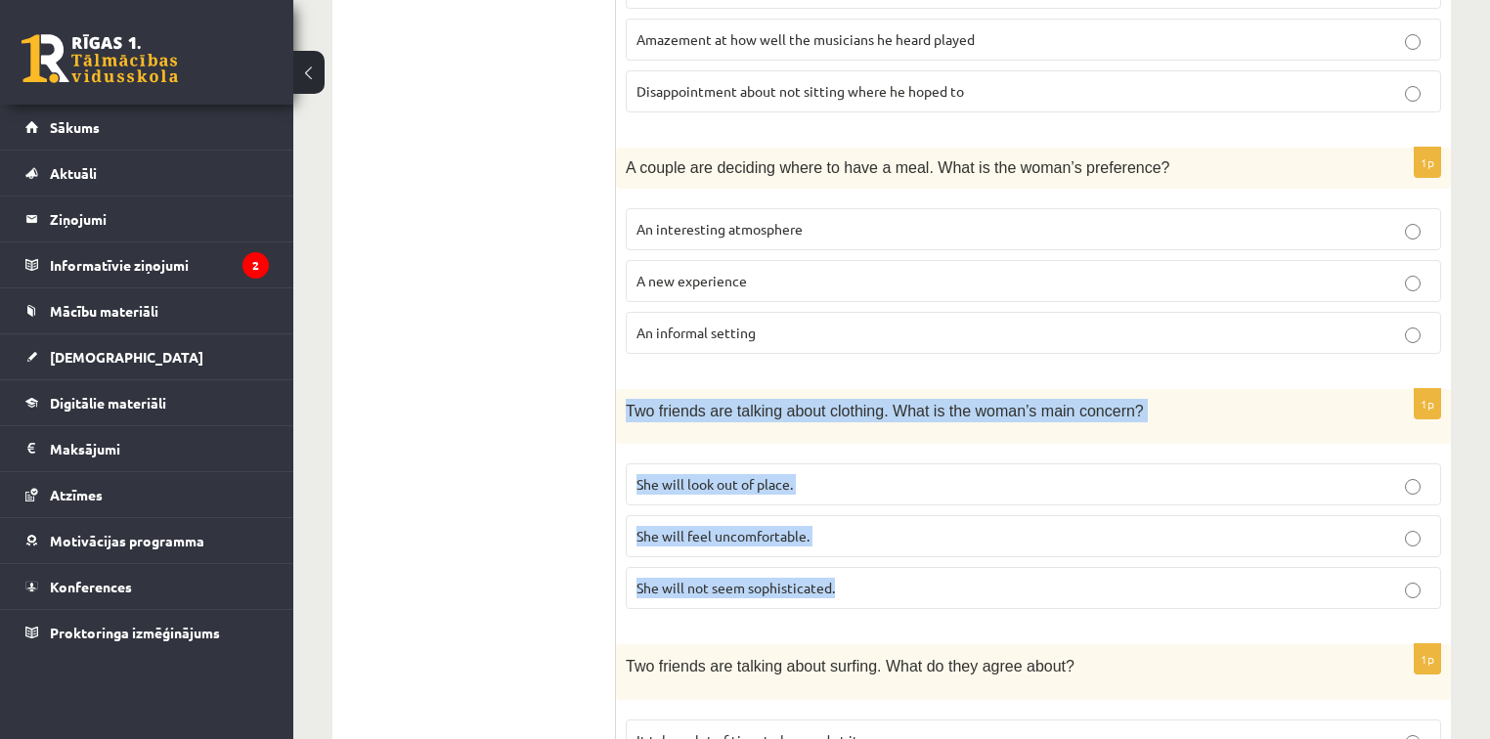
scroll to position [626, 0]
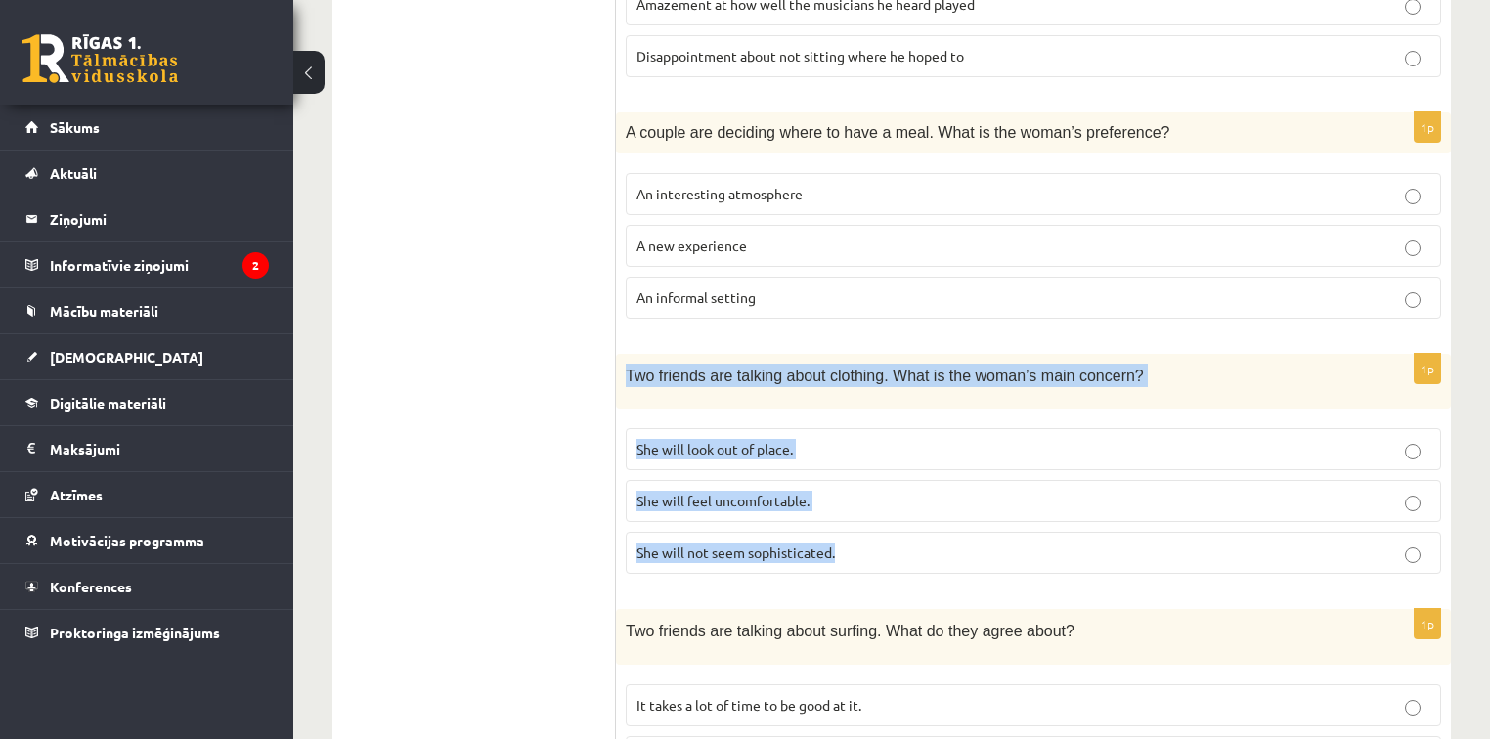
click at [856, 491] on p "She will feel uncomfortable." at bounding box center [1034, 501] width 794 height 21
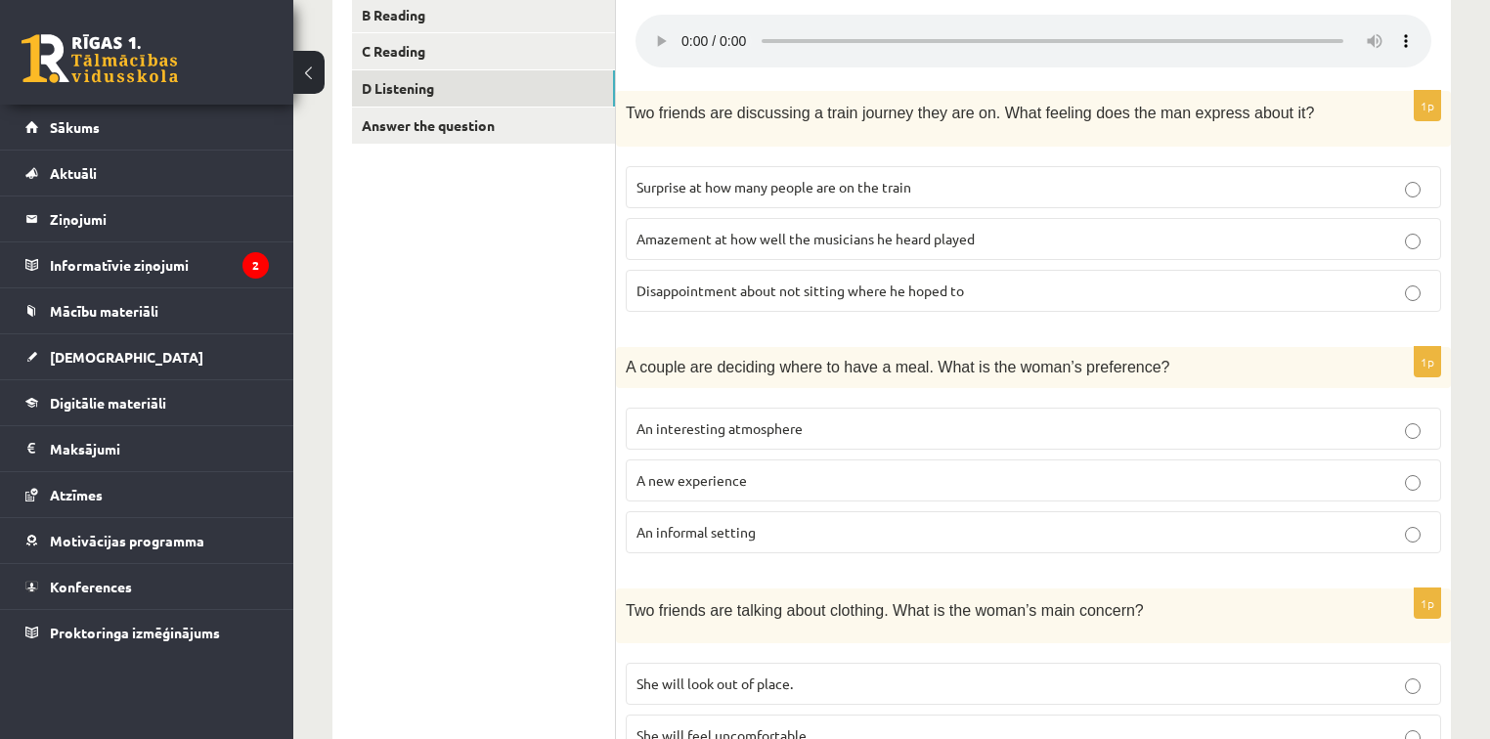
scroll to position [391, 0]
click at [456, 128] on link "Answer the question" at bounding box center [483, 126] width 263 height 36
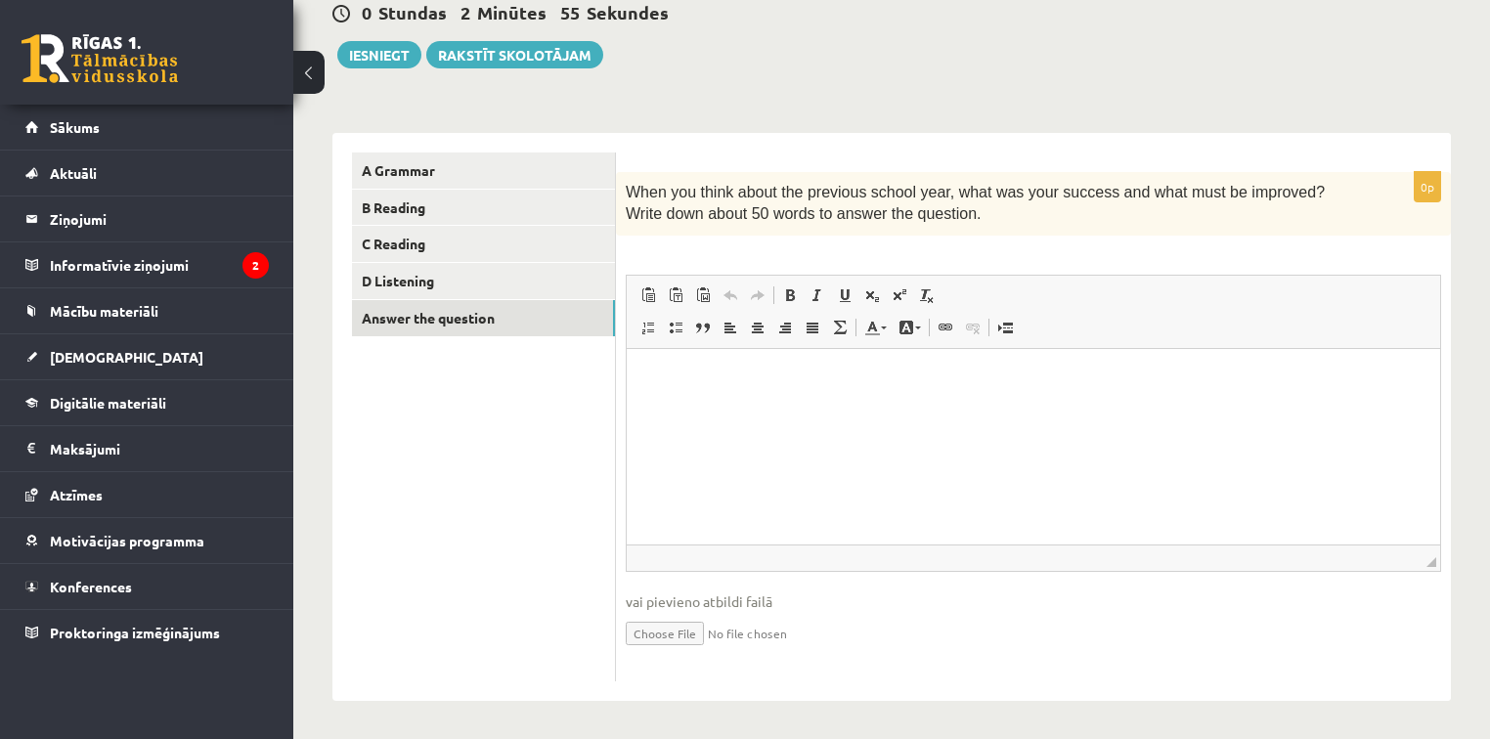
scroll to position [0, 0]
click at [670, 408] on html at bounding box center [1034, 378] width 814 height 60
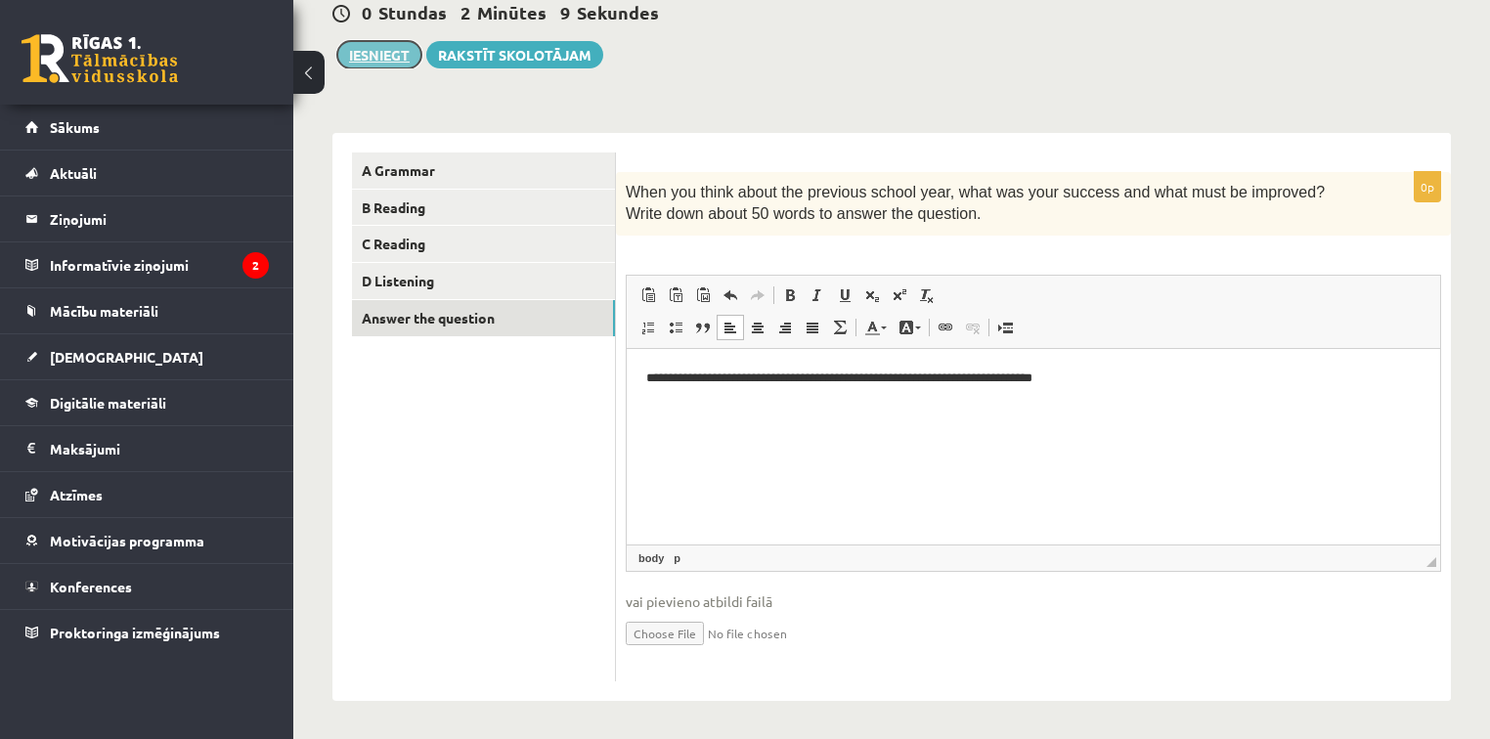
click at [359, 47] on button "Iesniegt" at bounding box center [379, 54] width 84 height 27
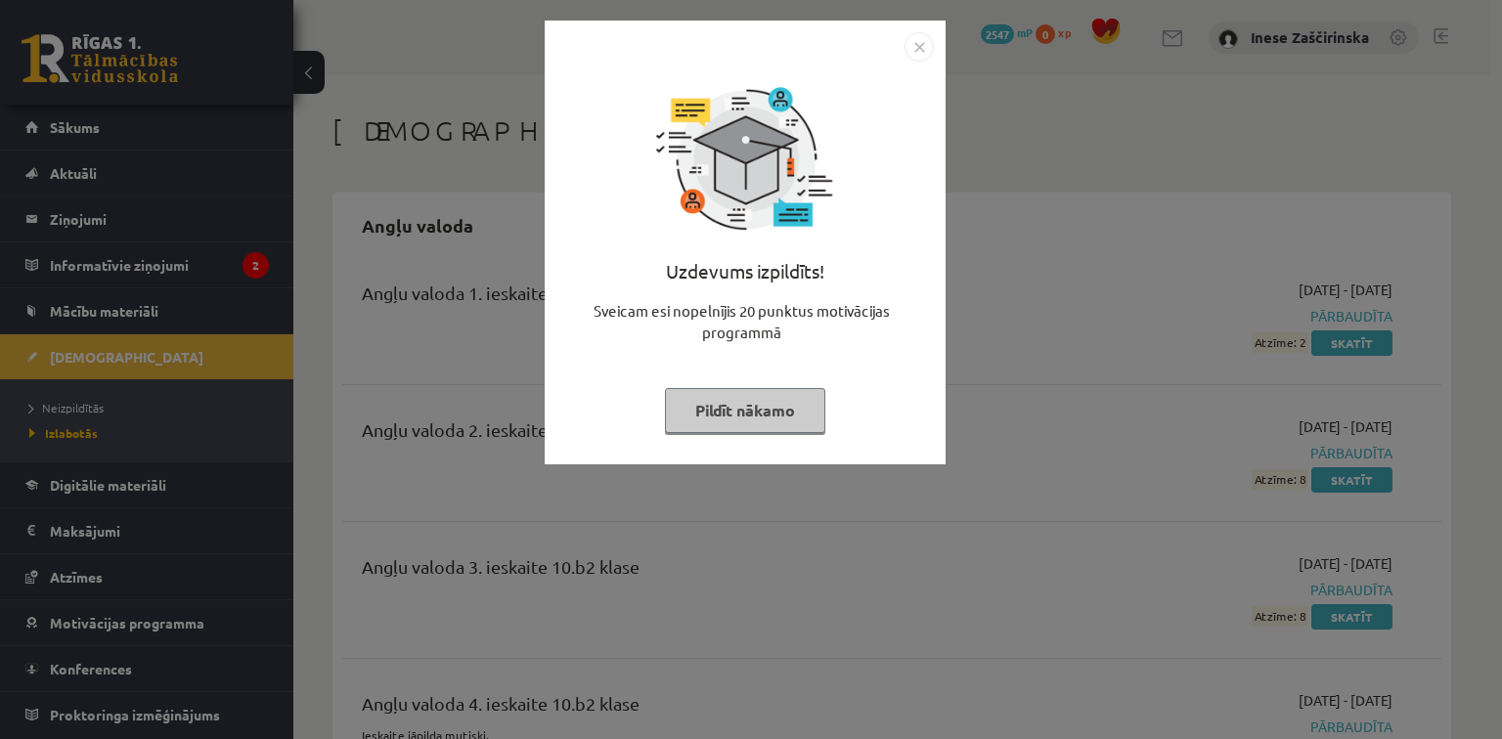
click at [731, 412] on button "Pildīt nākamo" at bounding box center [745, 410] width 160 height 45
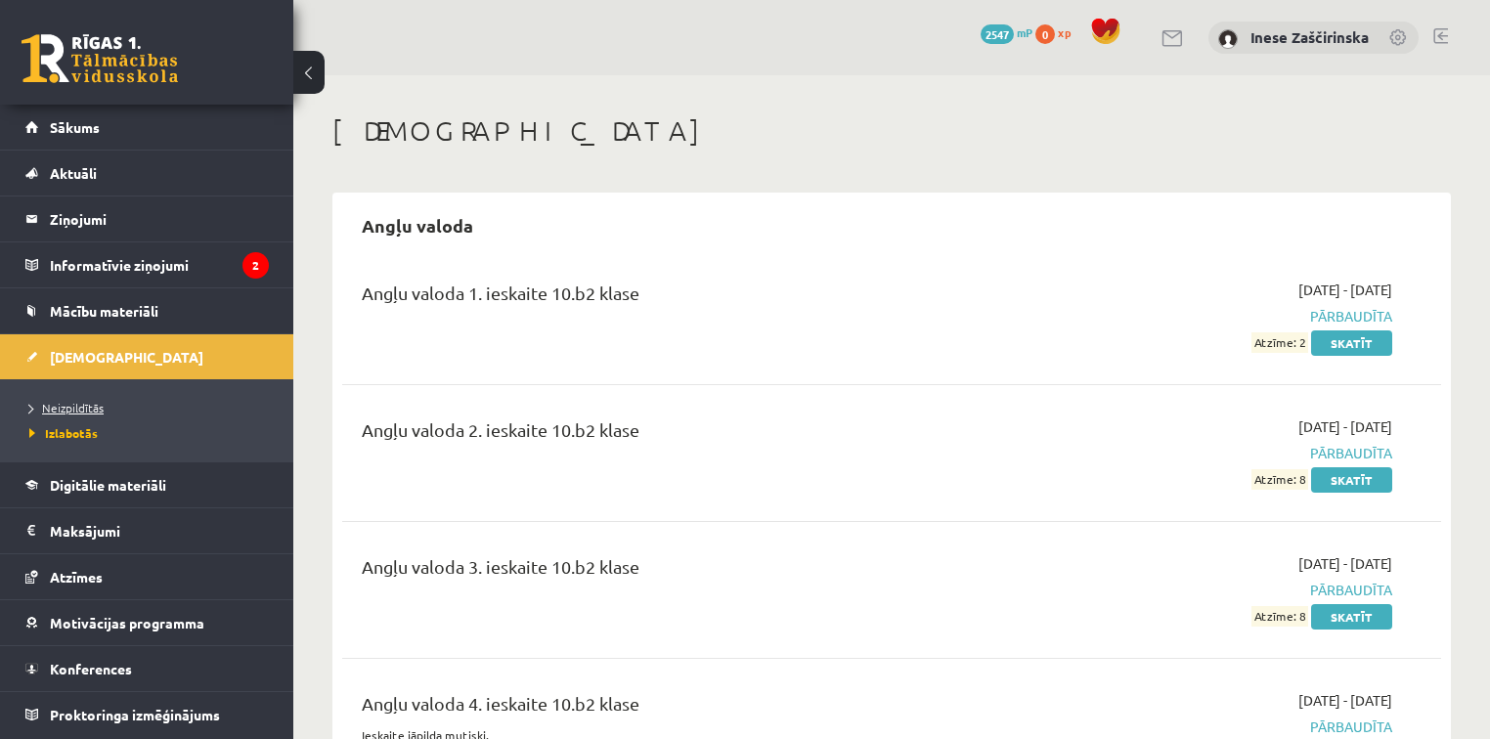
click at [108, 403] on link "Neizpildītās" at bounding box center [151, 408] width 244 height 18
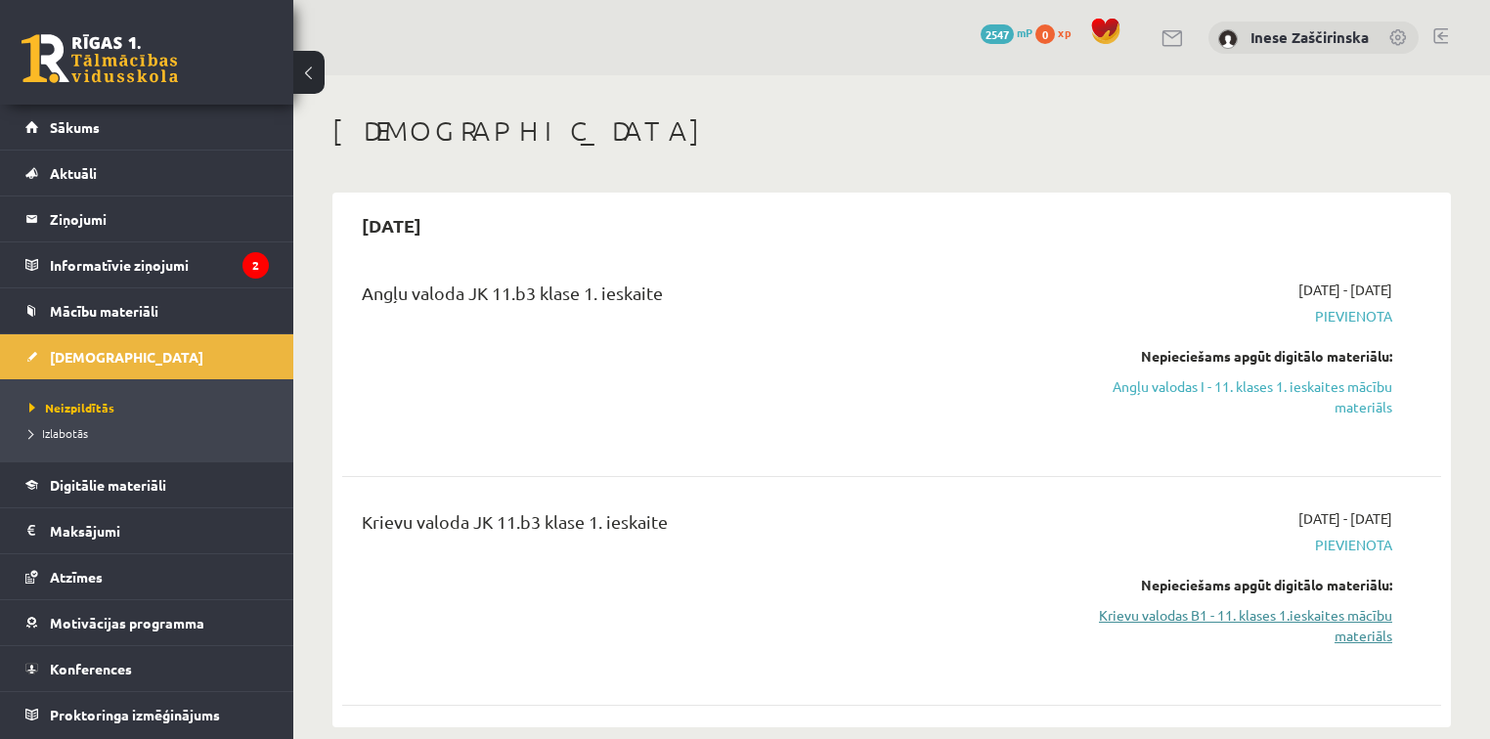
click at [1368, 617] on link "Krievu valodas B1 - 11. klases 1.ieskaites mācību materiāls" at bounding box center [1231, 625] width 324 height 41
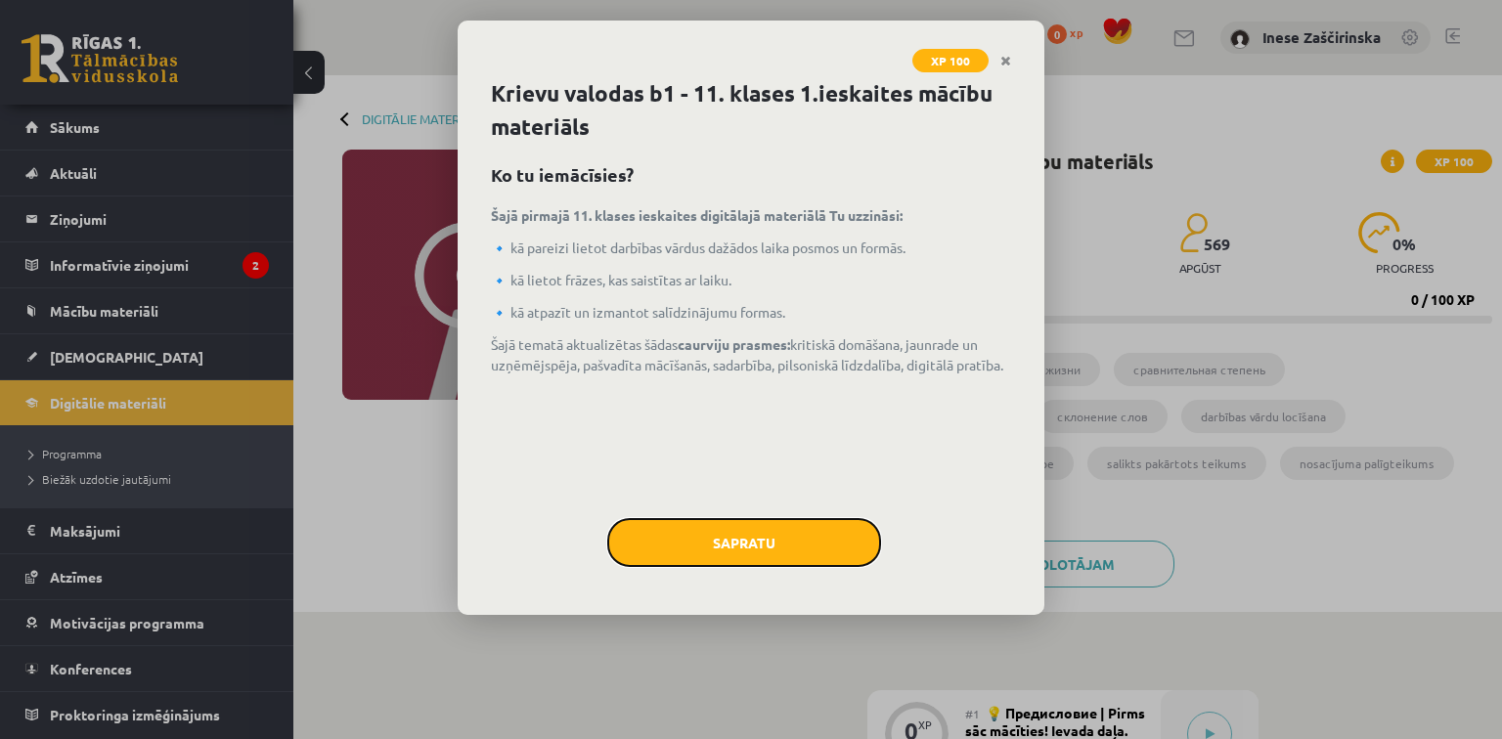
click at [766, 540] on button "Sapratu" at bounding box center [744, 542] width 274 height 49
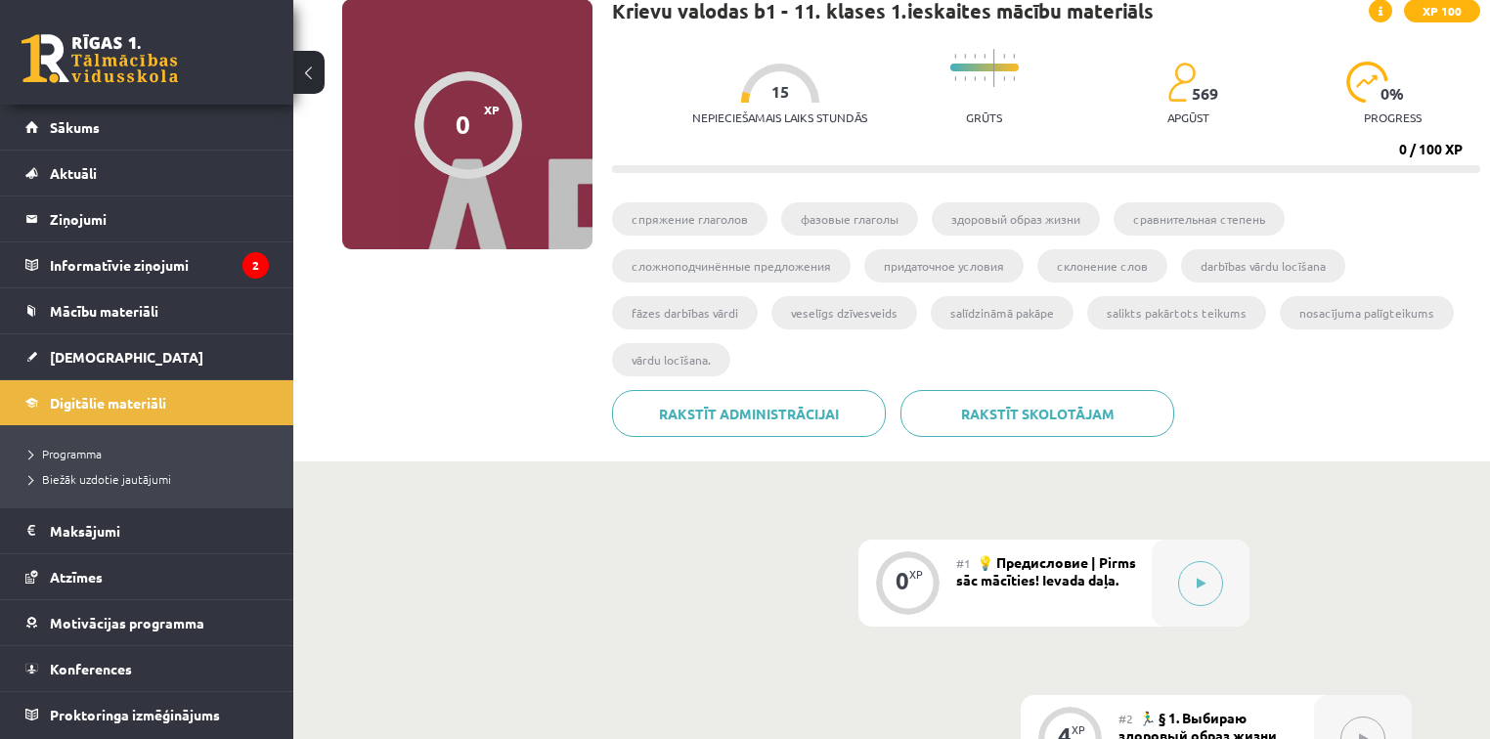
scroll to position [156, 0]
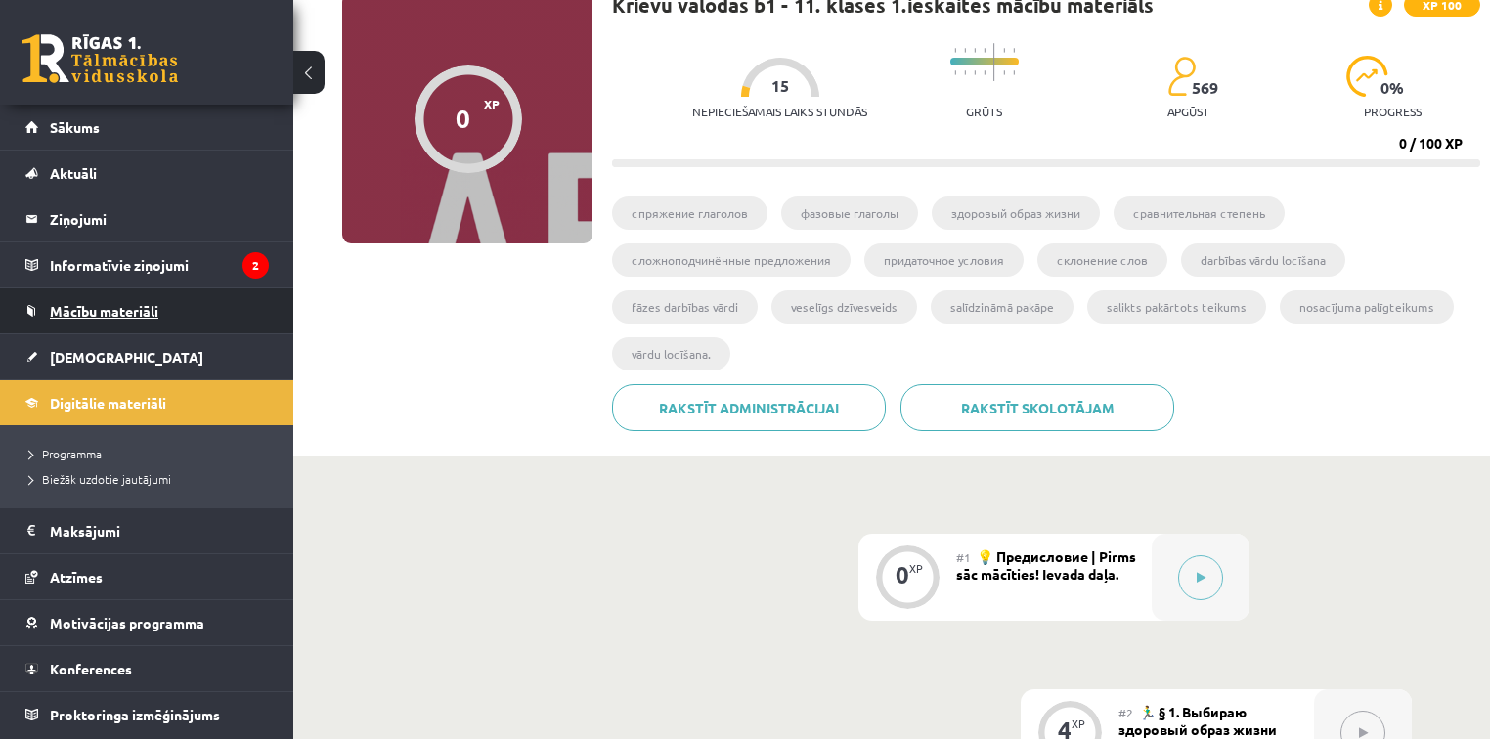
click at [113, 303] on span "Mācību materiāli" at bounding box center [104, 311] width 109 height 18
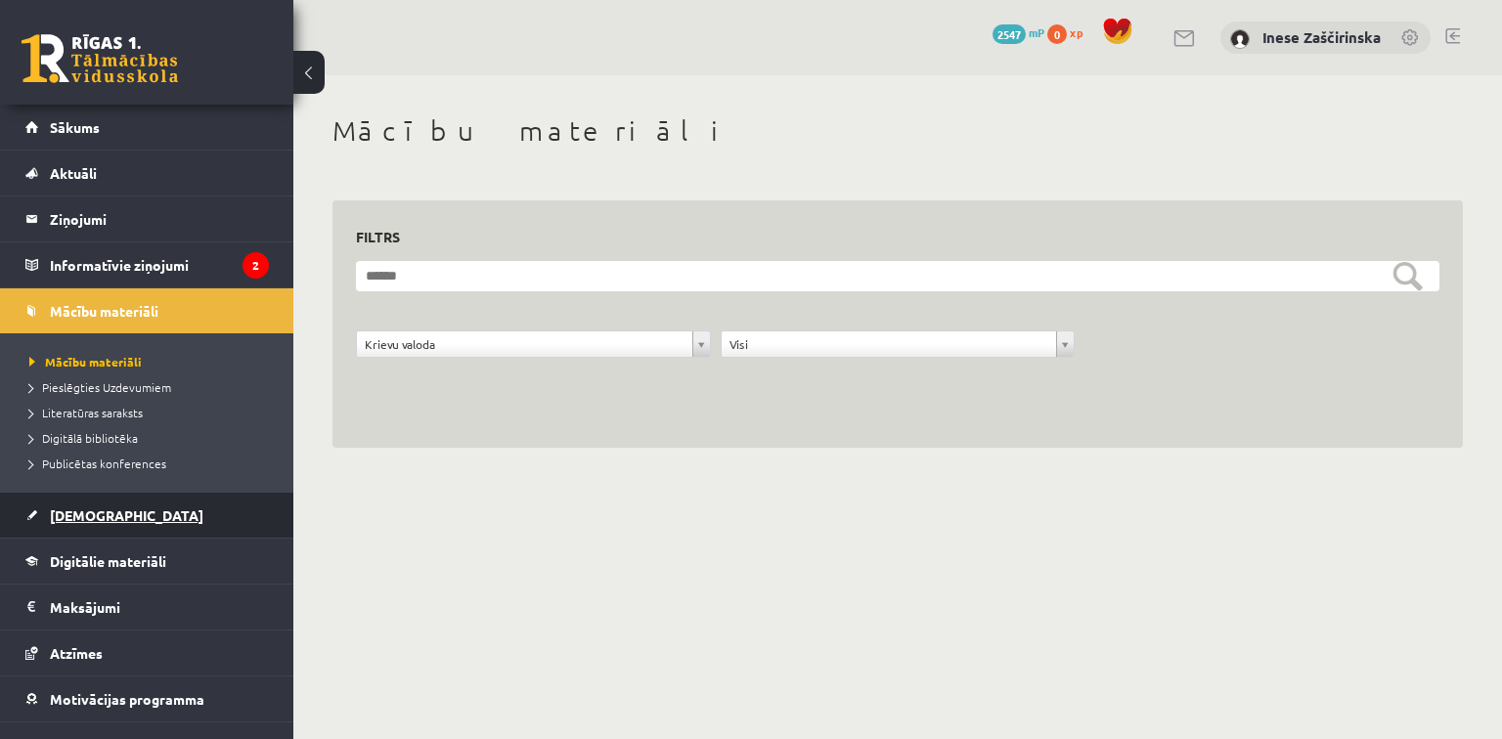
click at [104, 509] on span "[DEMOGRAPHIC_DATA]" at bounding box center [127, 516] width 154 height 18
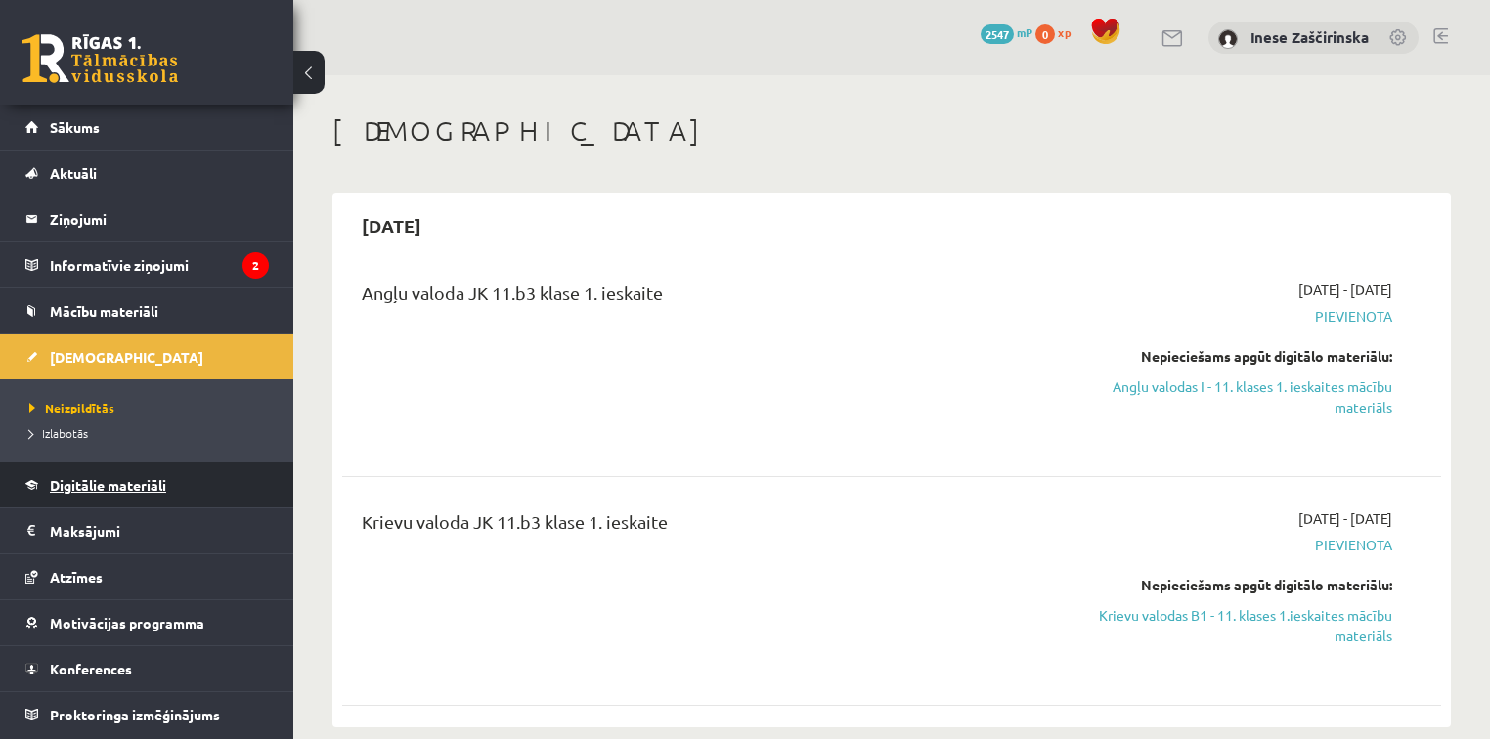
click at [121, 477] on span "Digitālie materiāli" at bounding box center [108, 485] width 116 height 18
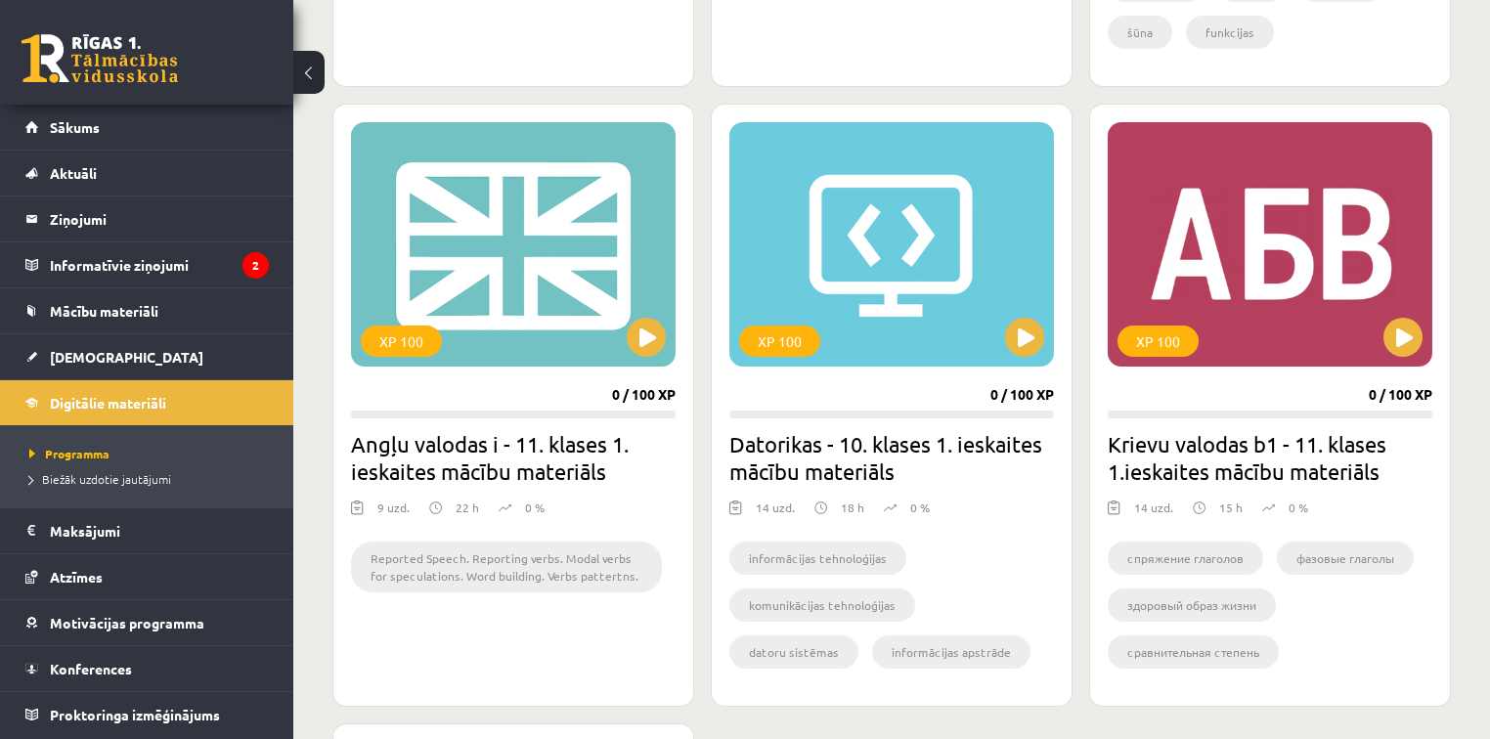
scroll to position [1799, 0]
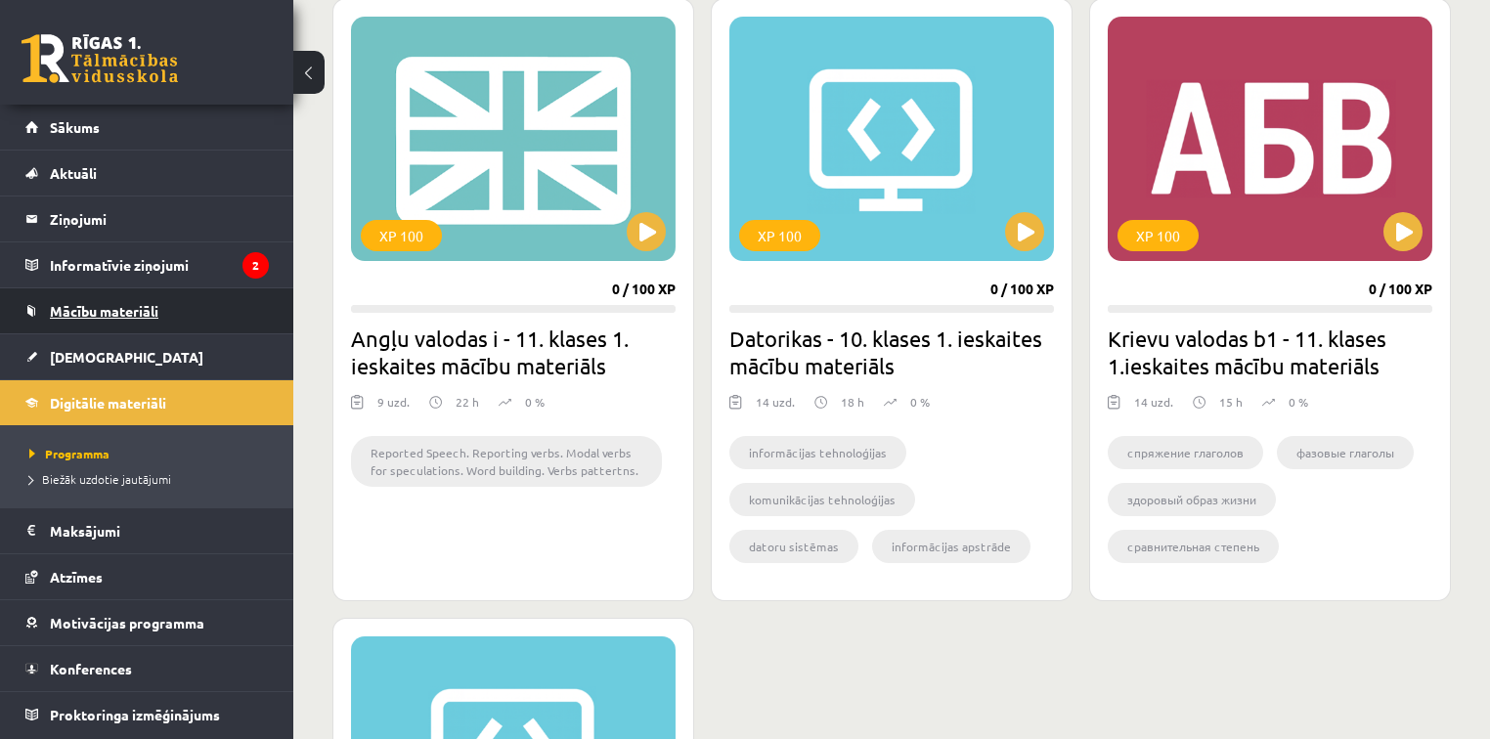
click at [92, 313] on span "Mācību materiāli" at bounding box center [104, 311] width 109 height 18
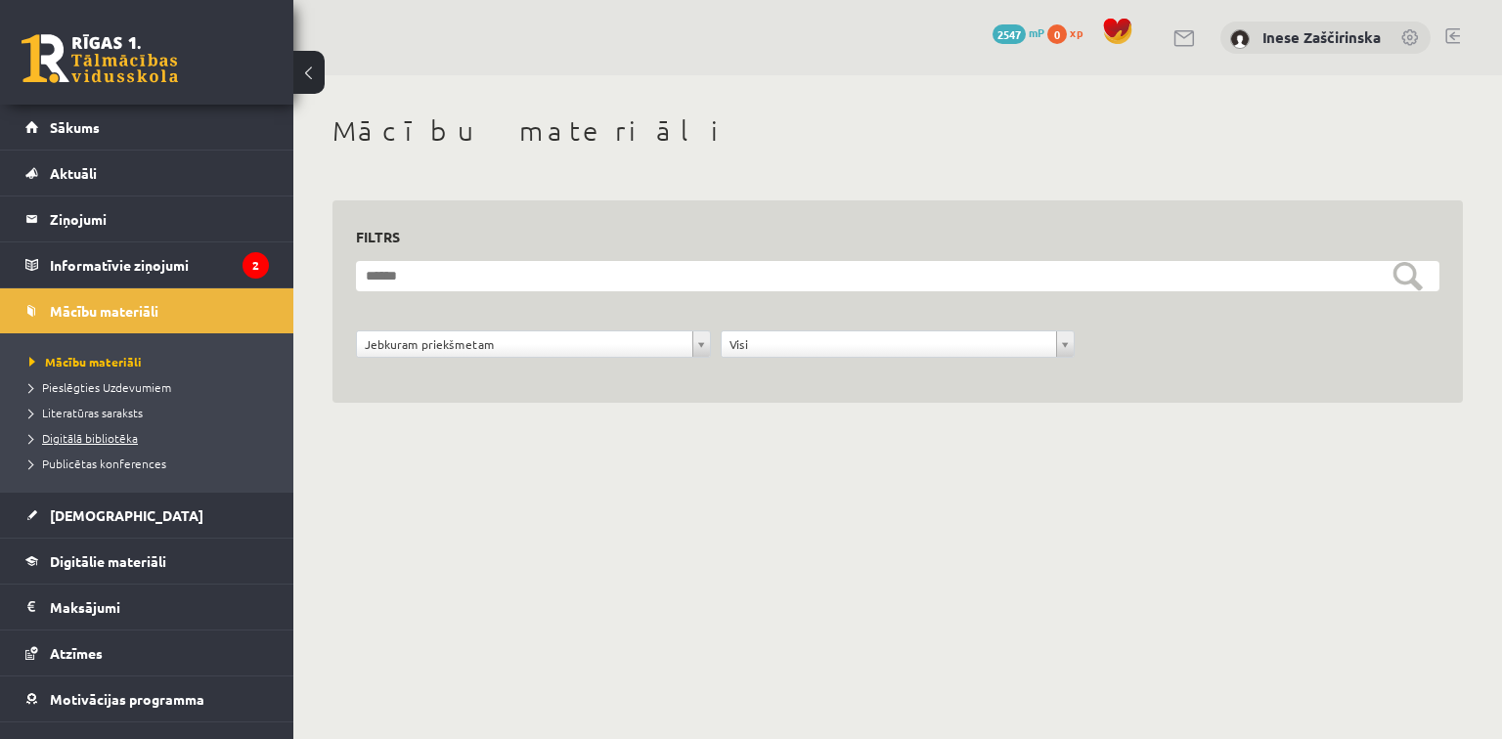
click at [106, 440] on span "Digitālā bibliotēka" at bounding box center [83, 438] width 109 height 16
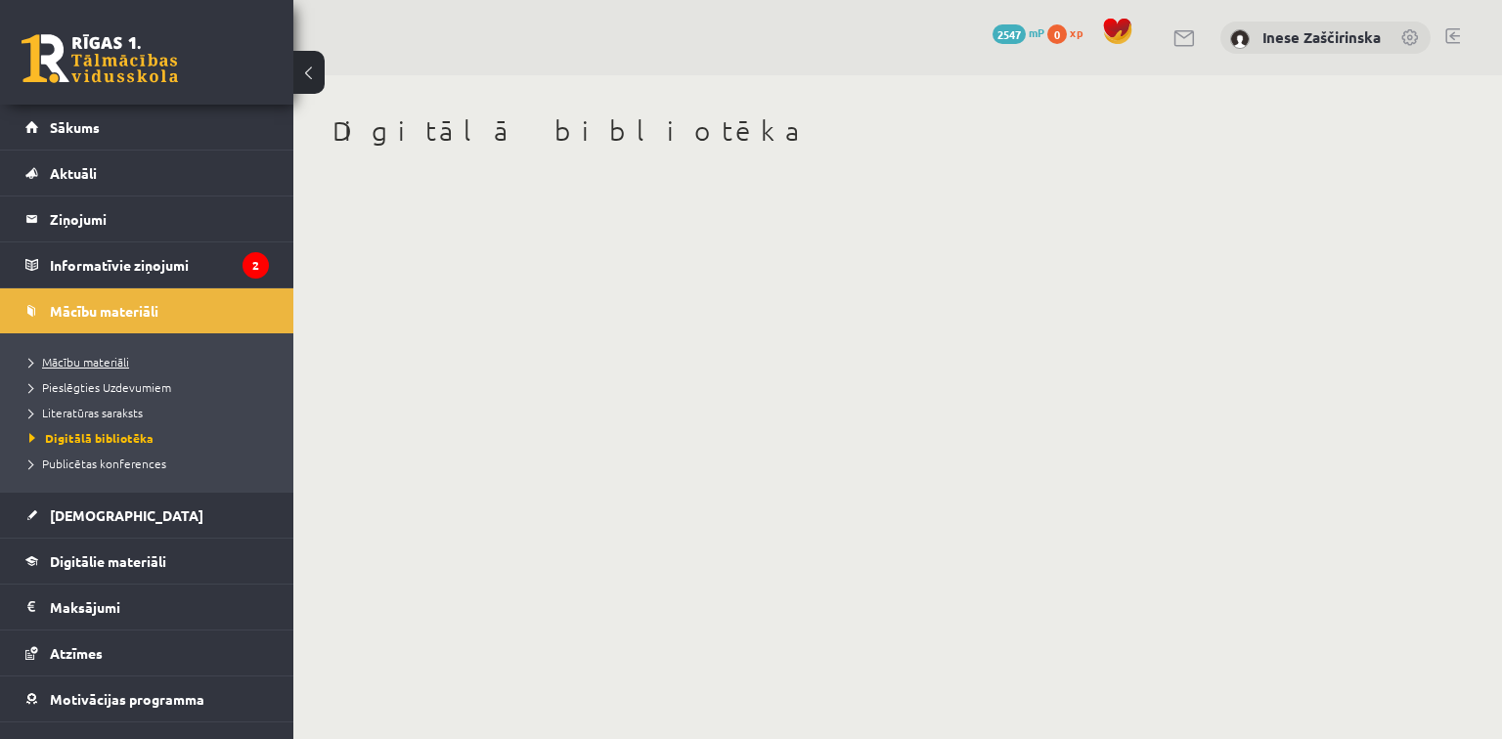
click at [113, 360] on span "Mācību materiāli" at bounding box center [79, 362] width 100 height 16
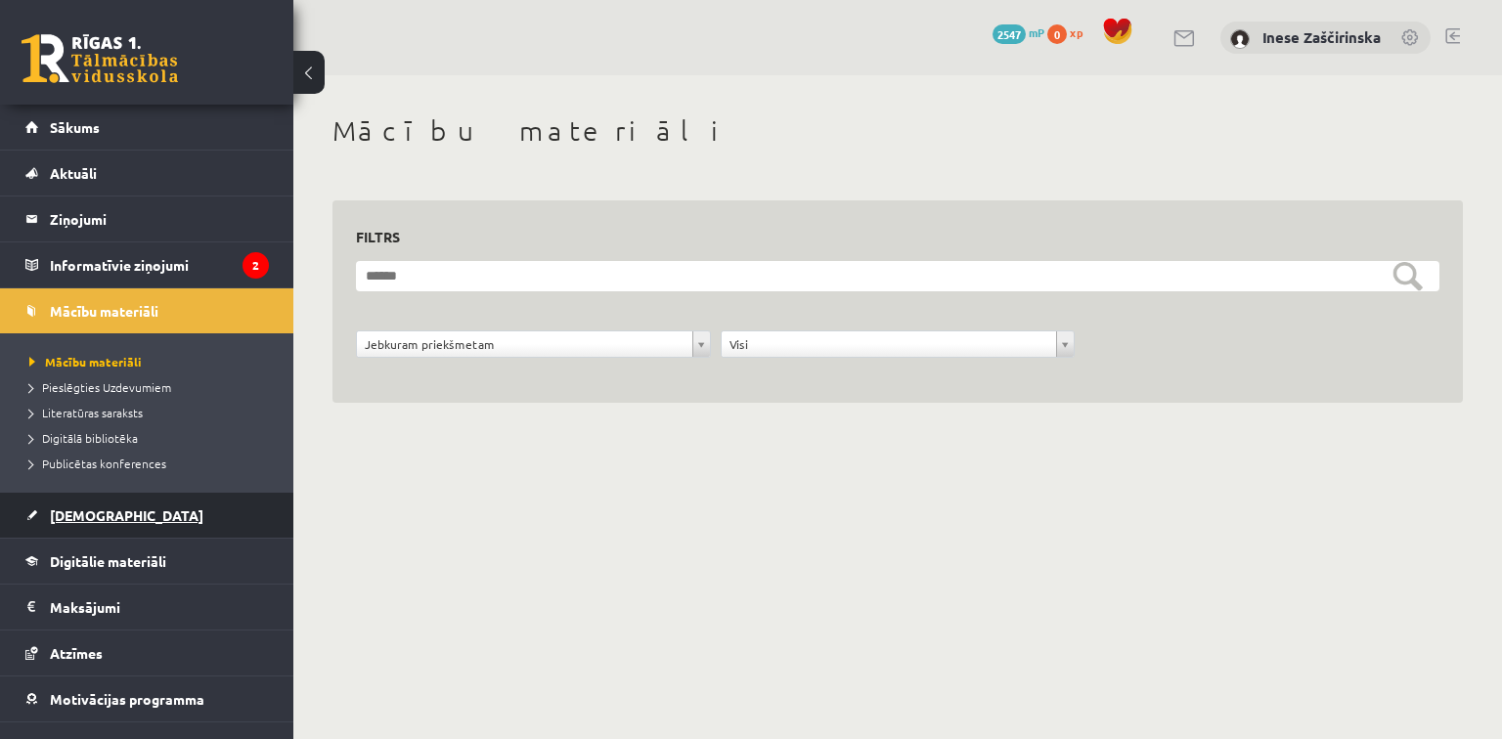
click at [94, 516] on span "[DEMOGRAPHIC_DATA]" at bounding box center [127, 516] width 154 height 18
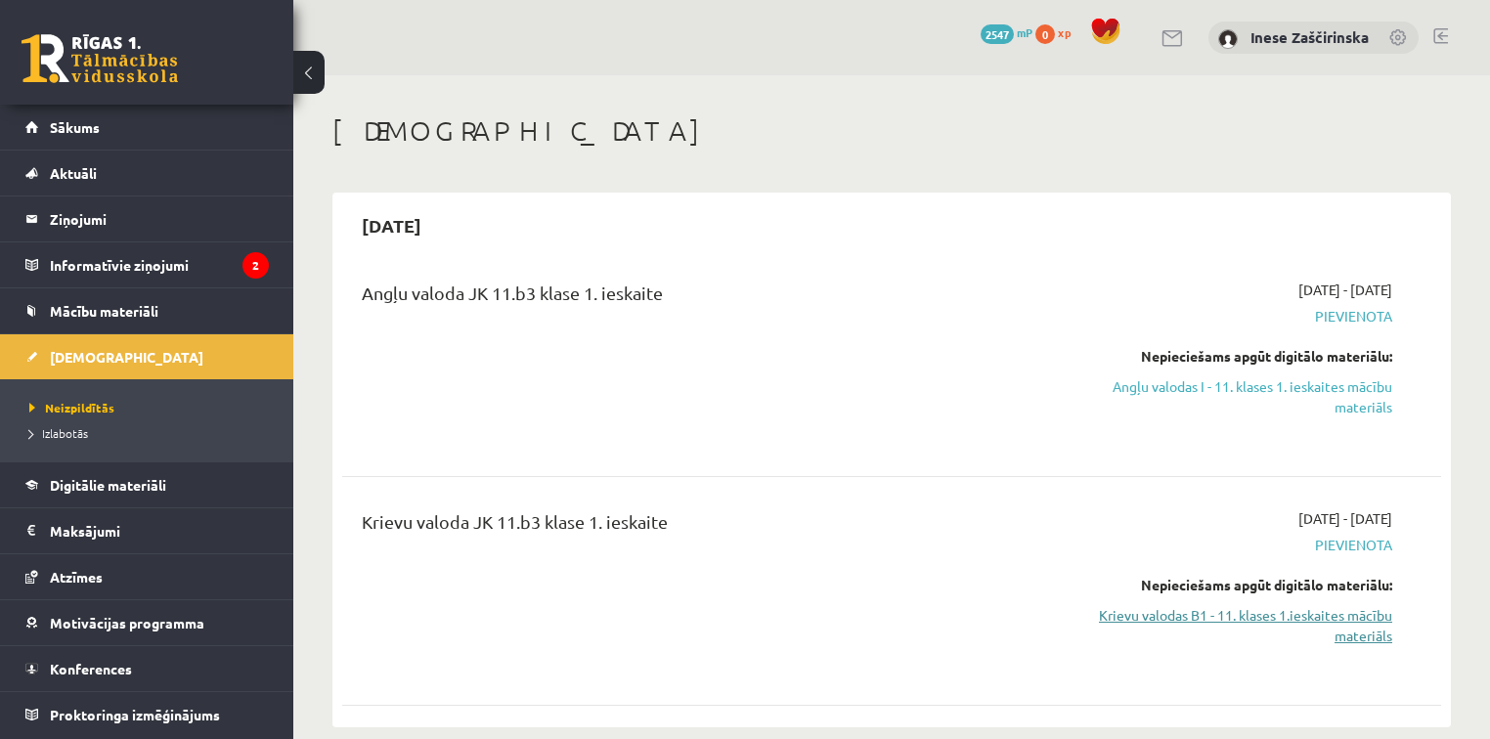
click at [1309, 617] on link "Krievu valodas B1 - 11. klases 1.ieskaites mācību materiāls" at bounding box center [1231, 625] width 324 height 41
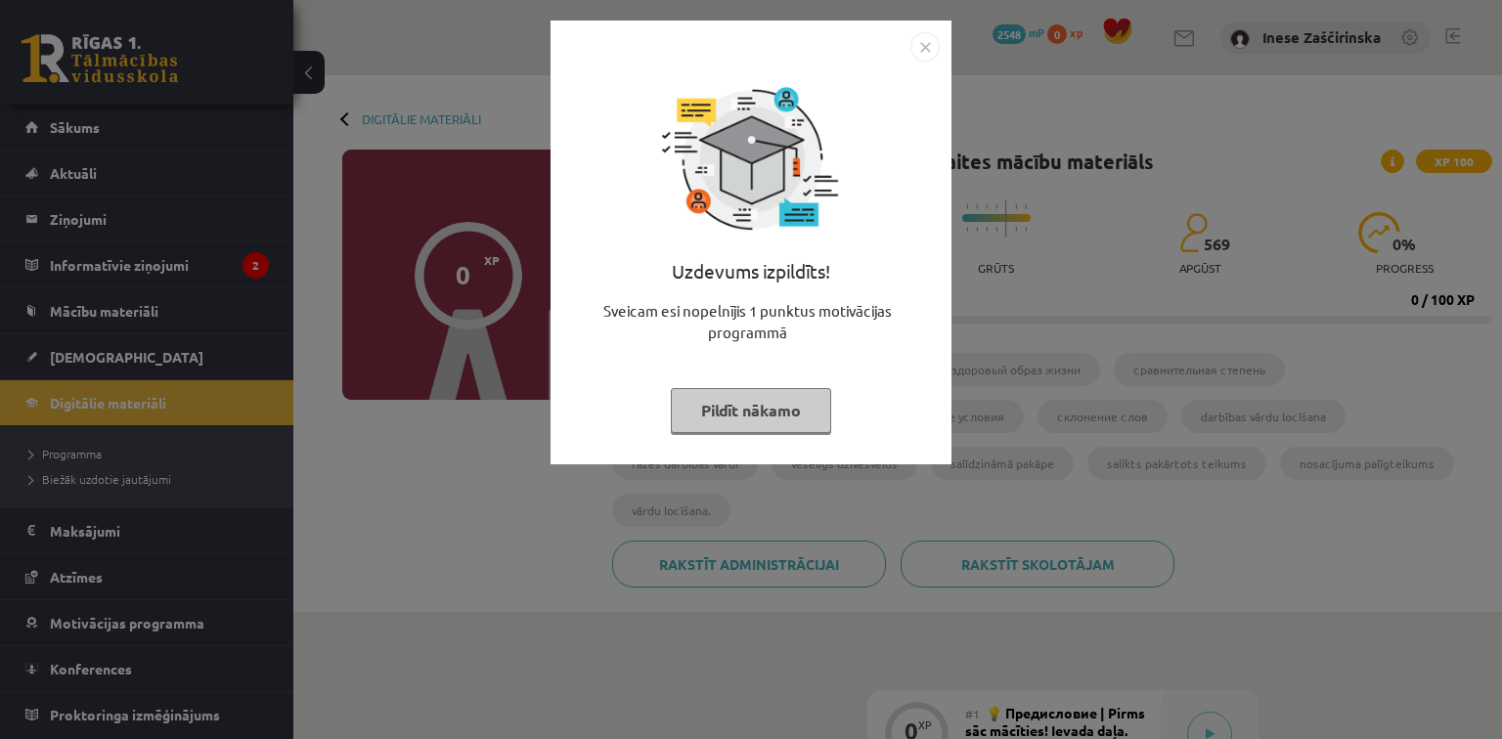
click at [722, 422] on button "Pildīt nākamo" at bounding box center [751, 410] width 160 height 45
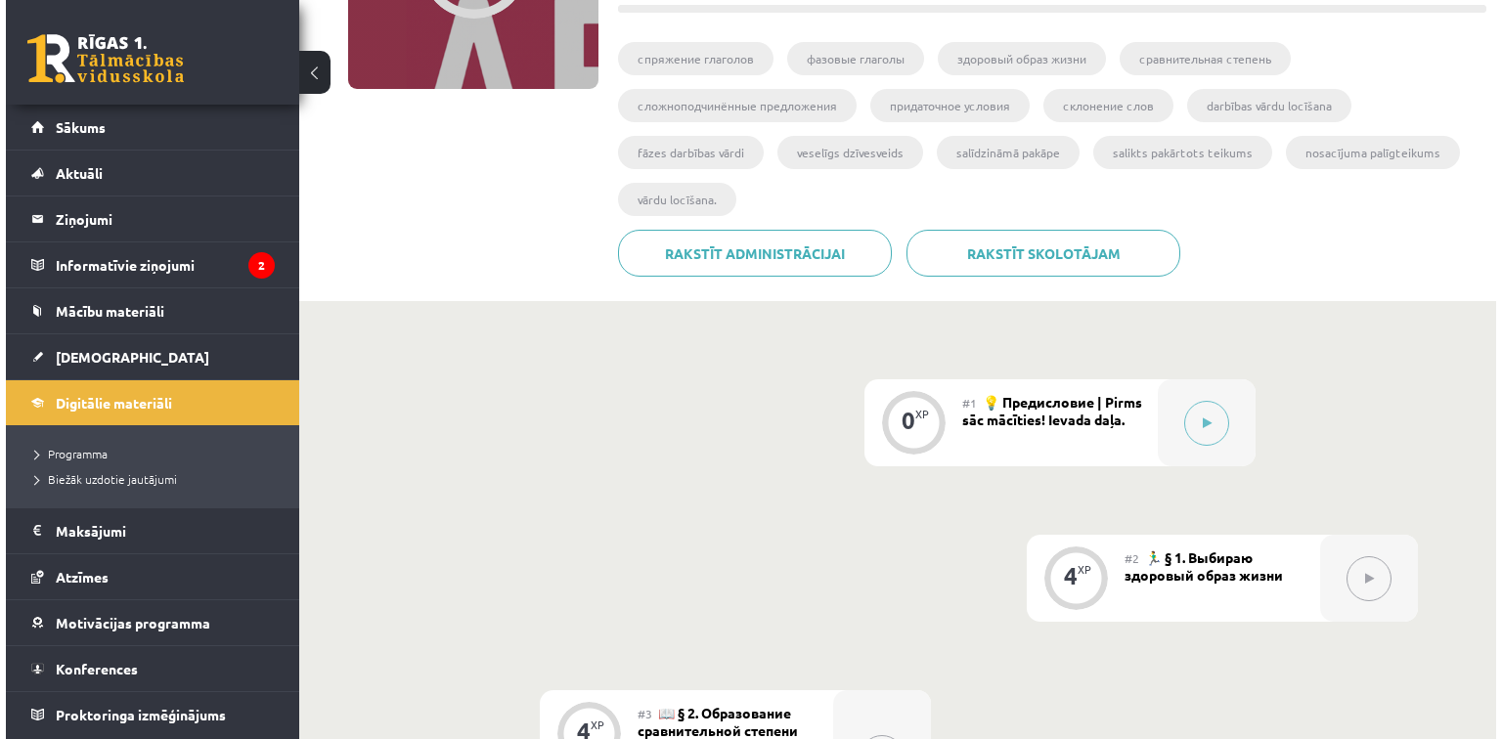
scroll to position [313, 0]
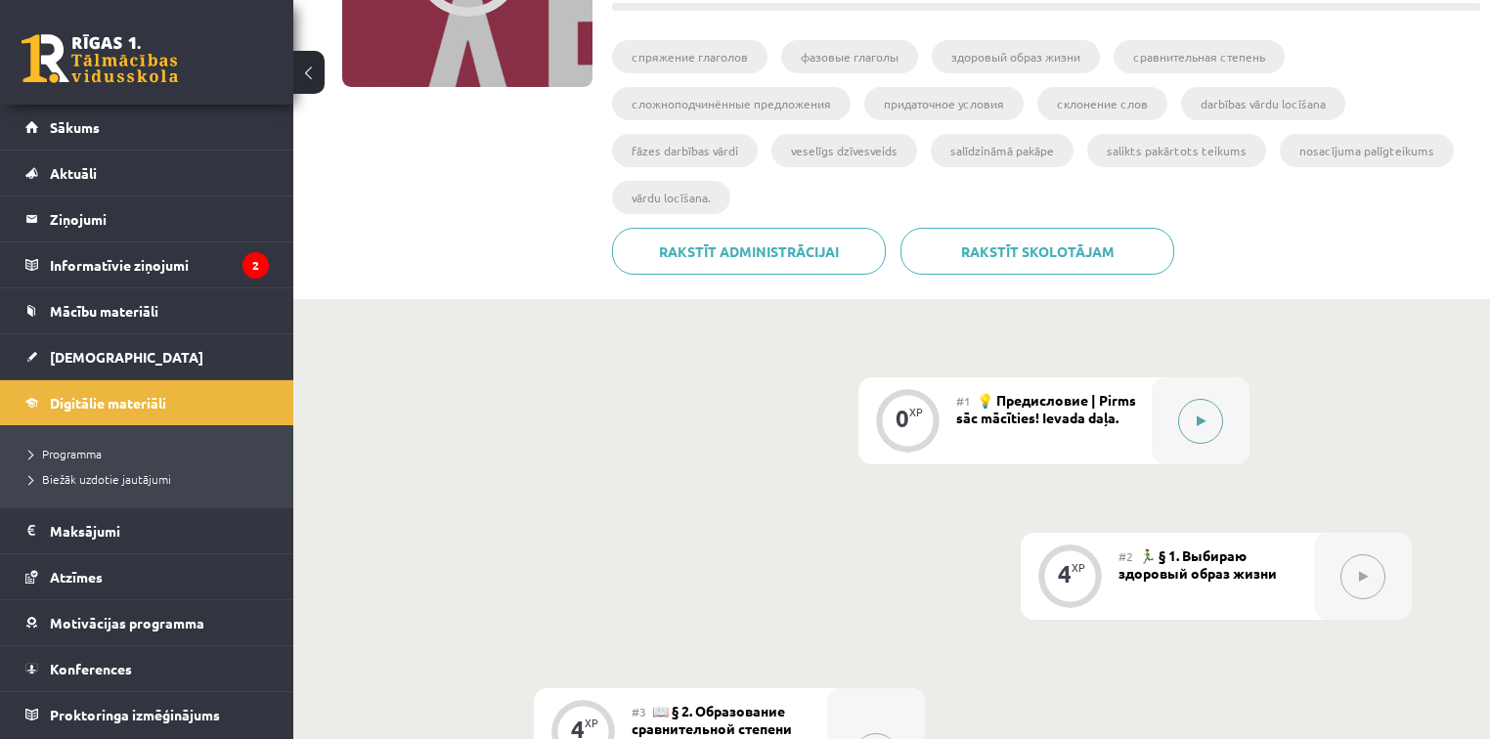
click at [1191, 426] on button at bounding box center [1200, 421] width 45 height 45
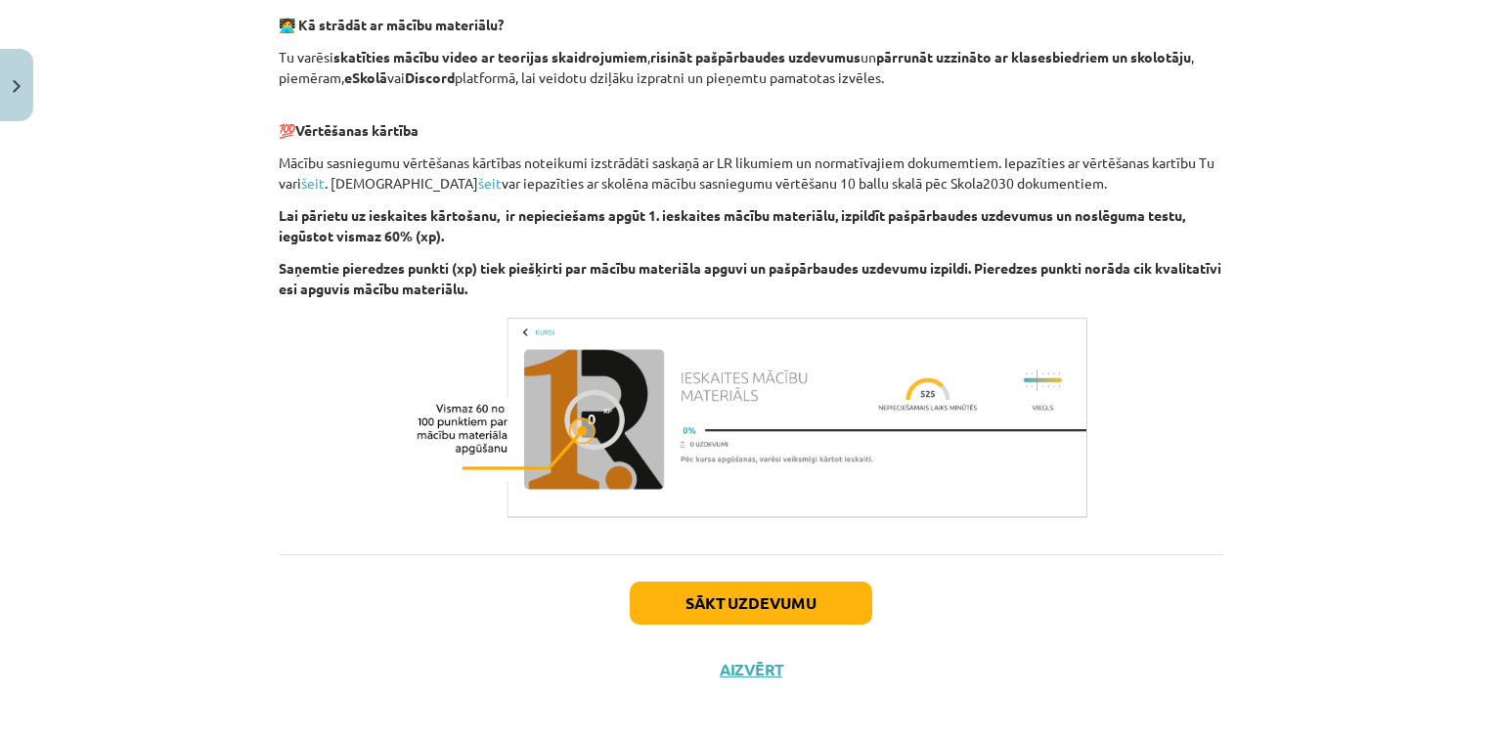
scroll to position [1252, 0]
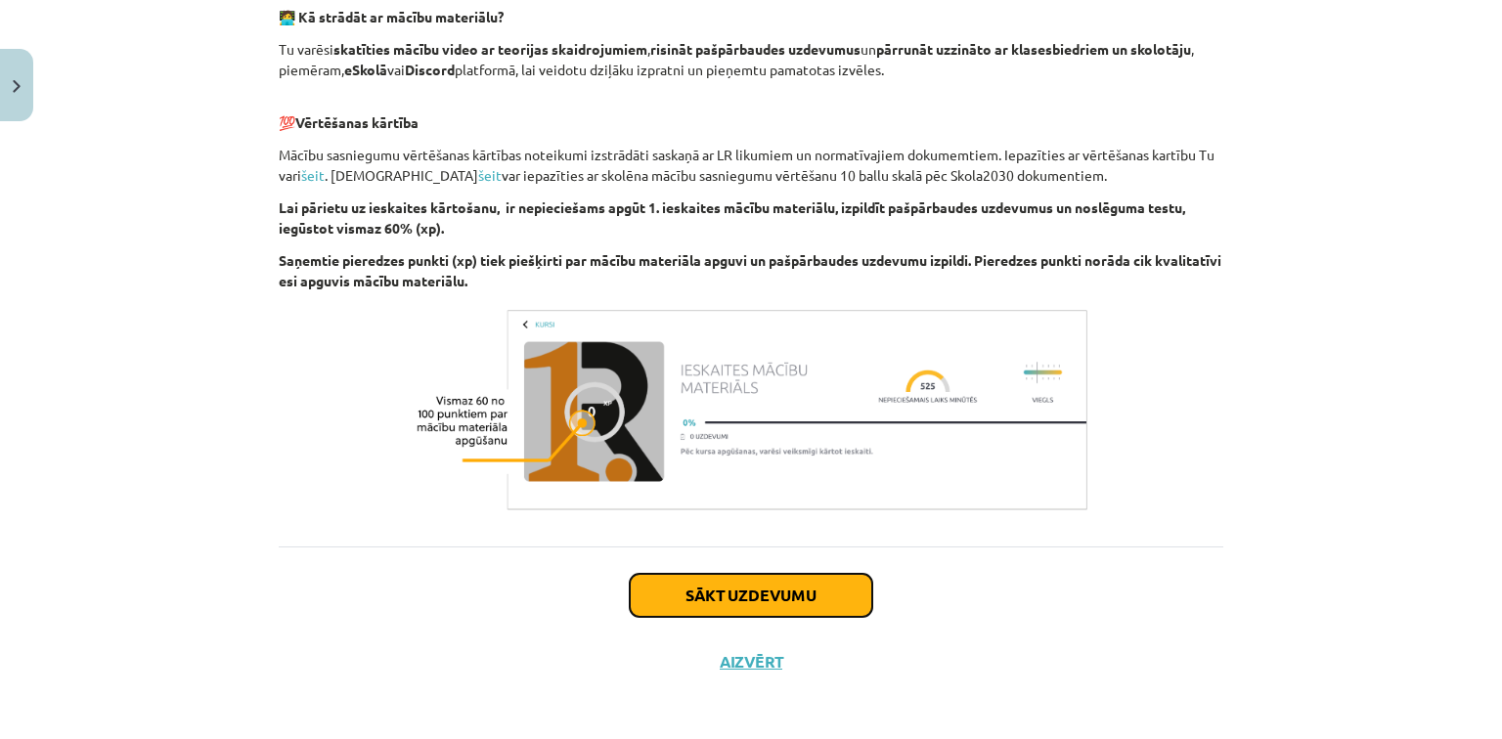
click at [784, 587] on button "Sākt uzdevumu" at bounding box center [751, 595] width 243 height 43
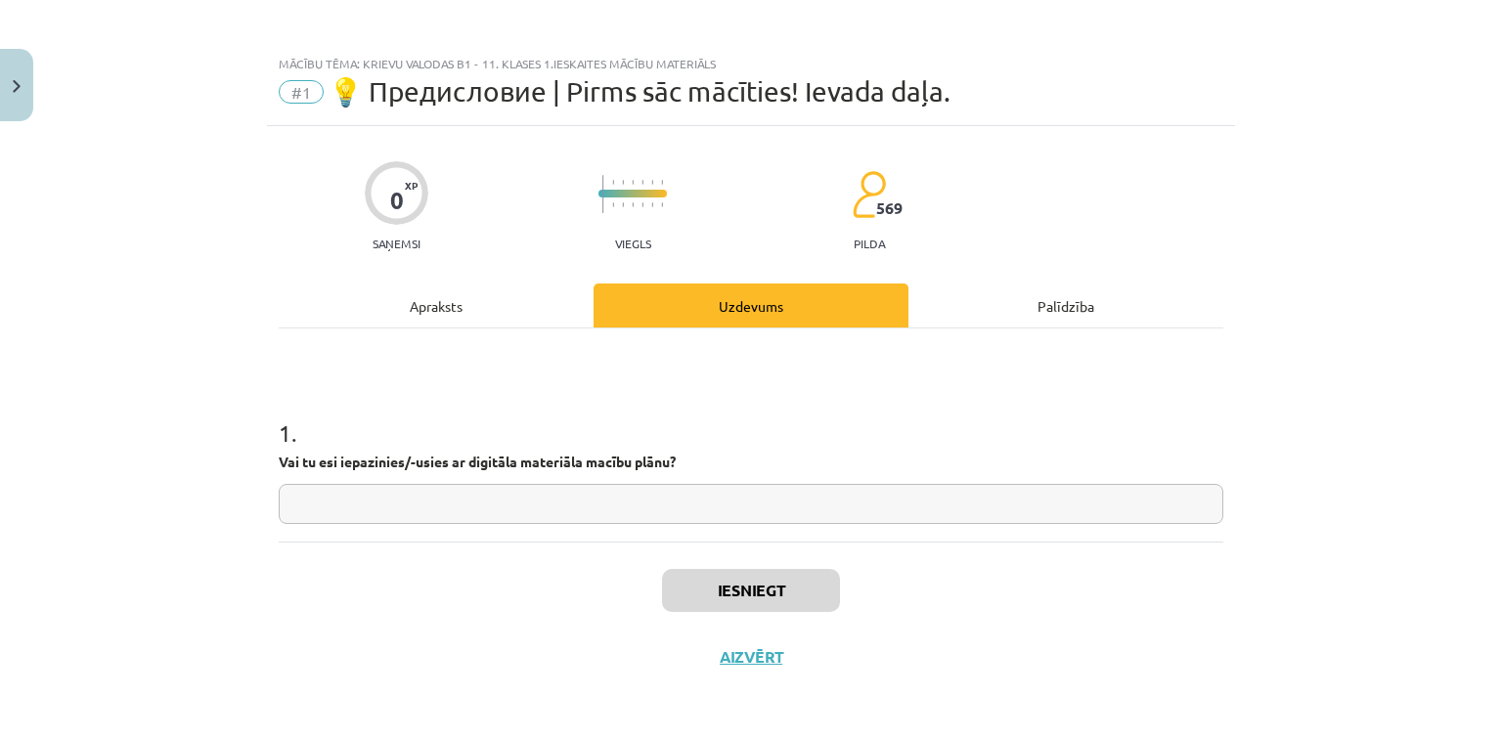
scroll to position [3, 0]
click at [414, 505] on input "text" at bounding box center [751, 505] width 945 height 40
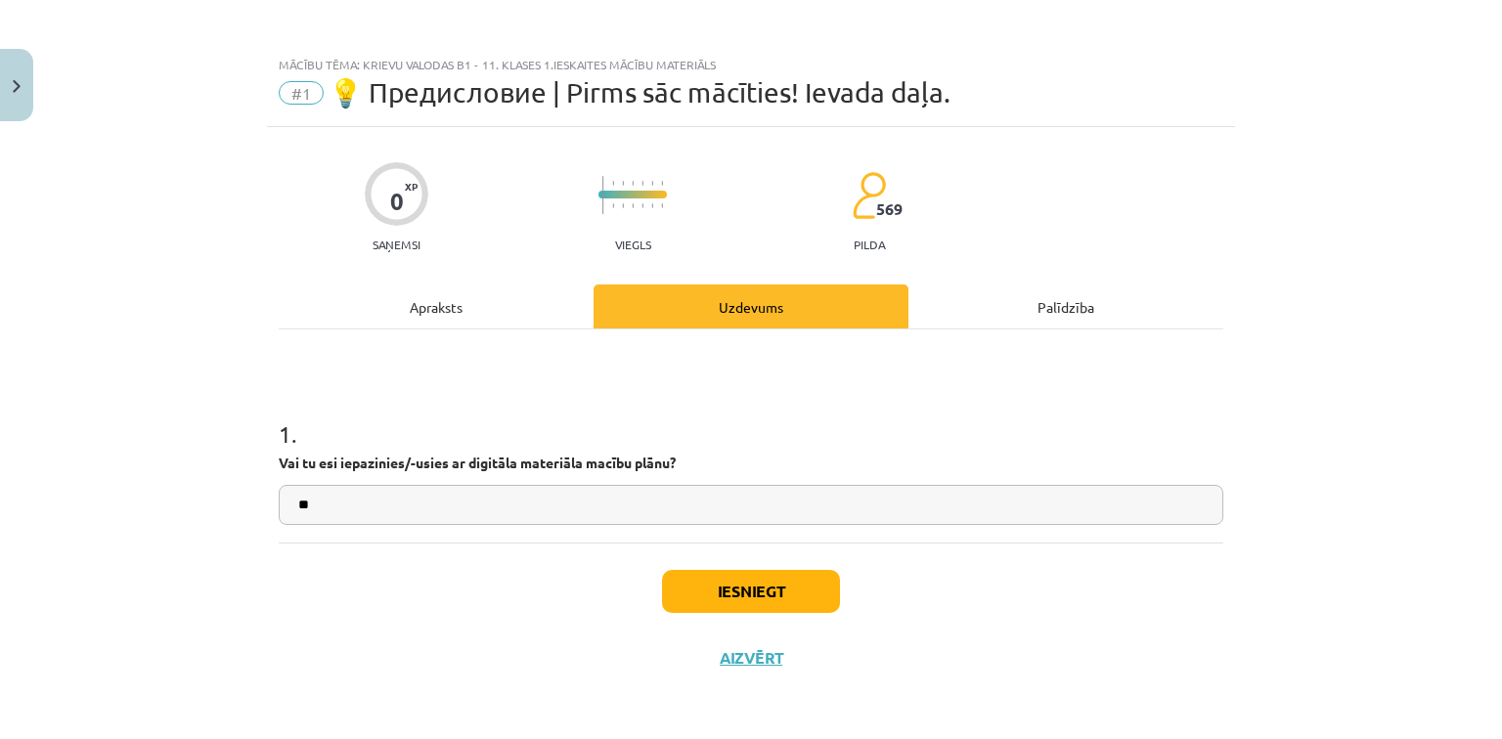
type input "**"
drag, startPoint x: 755, startPoint y: 614, endPoint x: 755, endPoint y: 597, distance: 17.6
click at [755, 611] on div "Iesniegt Aizvērt" at bounding box center [751, 611] width 945 height 137
click at [755, 595] on button "Iesniegt" at bounding box center [751, 591] width 178 height 43
click at [920, 630] on div "Iesniegt Aizvērt" at bounding box center [751, 611] width 945 height 137
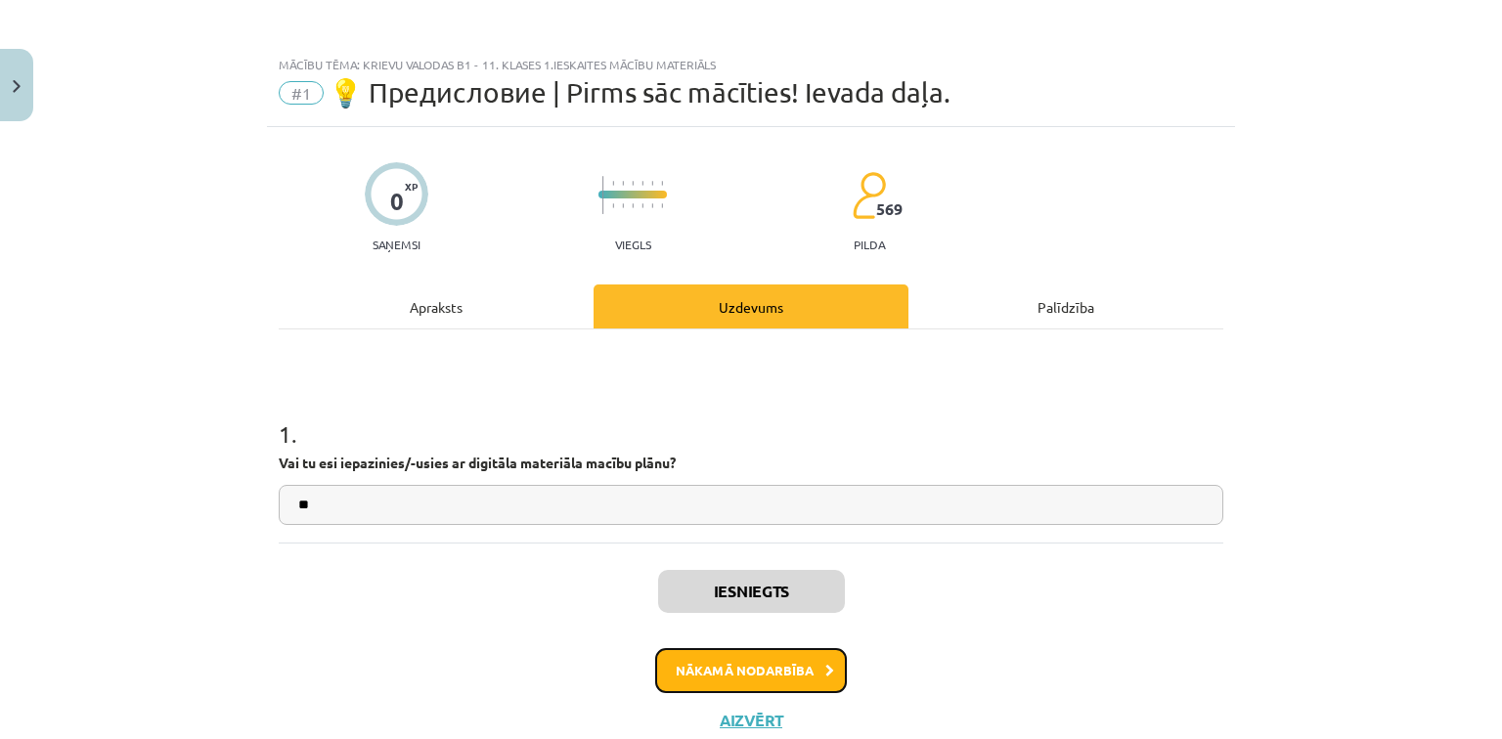
click at [737, 677] on button "Nākamā nodarbība" at bounding box center [751, 670] width 192 height 45
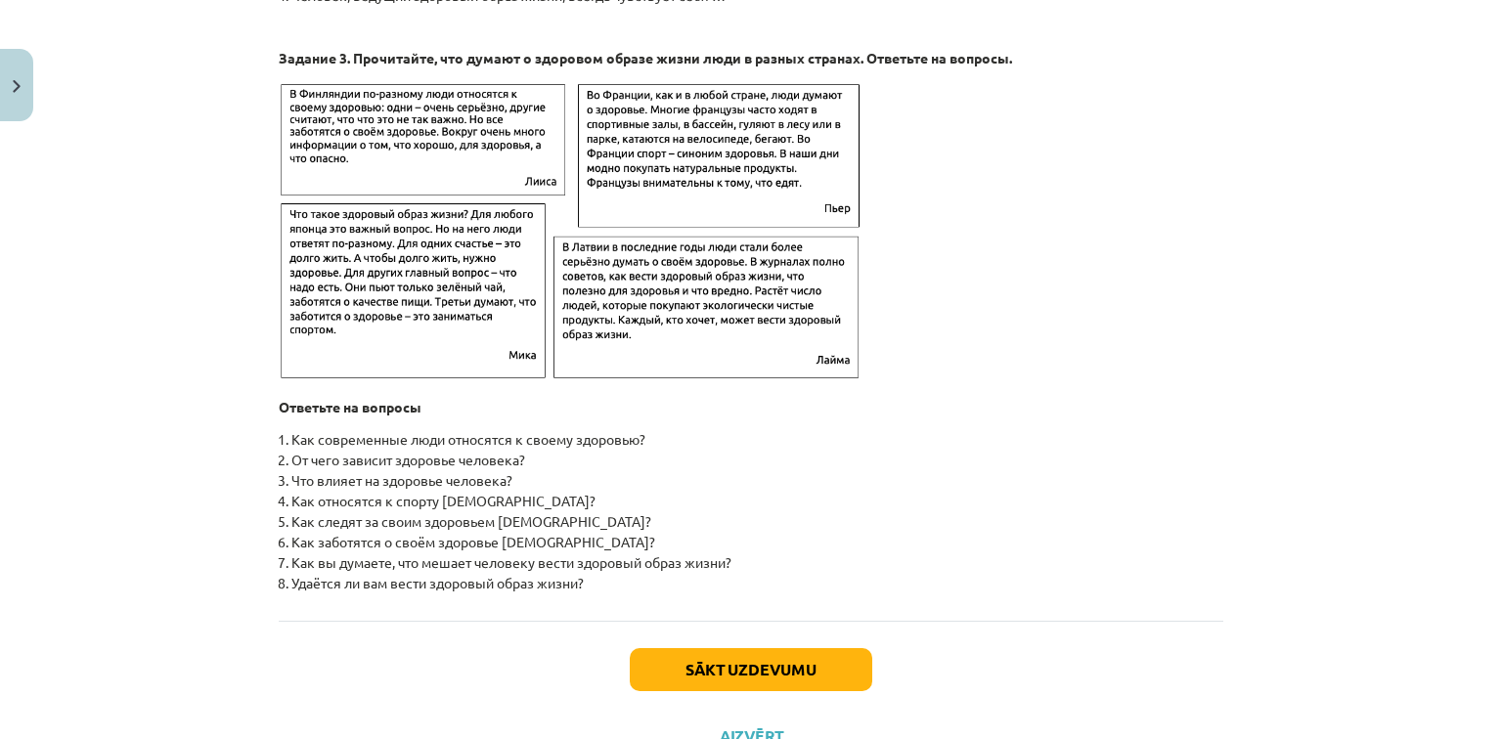
scroll to position [3022, 0]
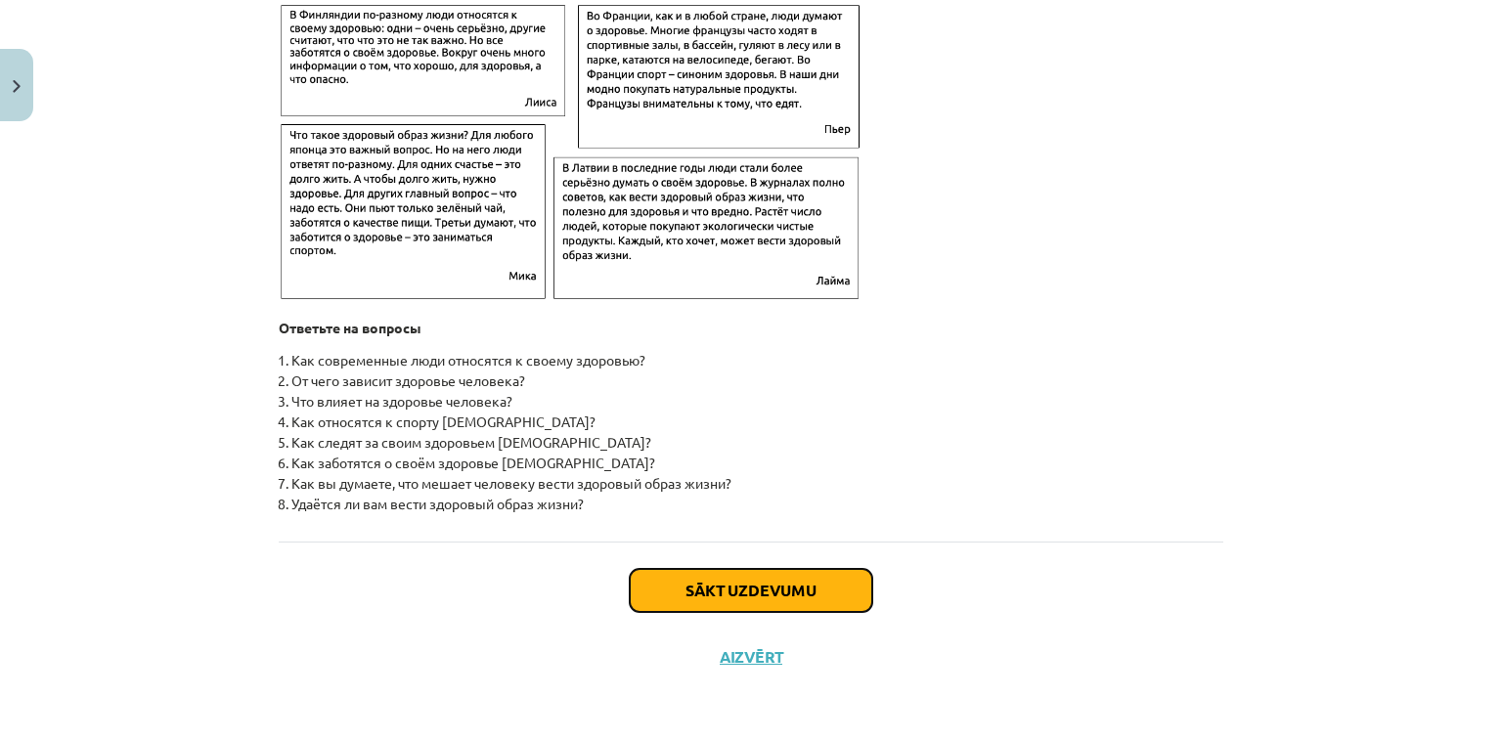
click at [769, 579] on button "Sākt uzdevumu" at bounding box center [751, 590] width 243 height 43
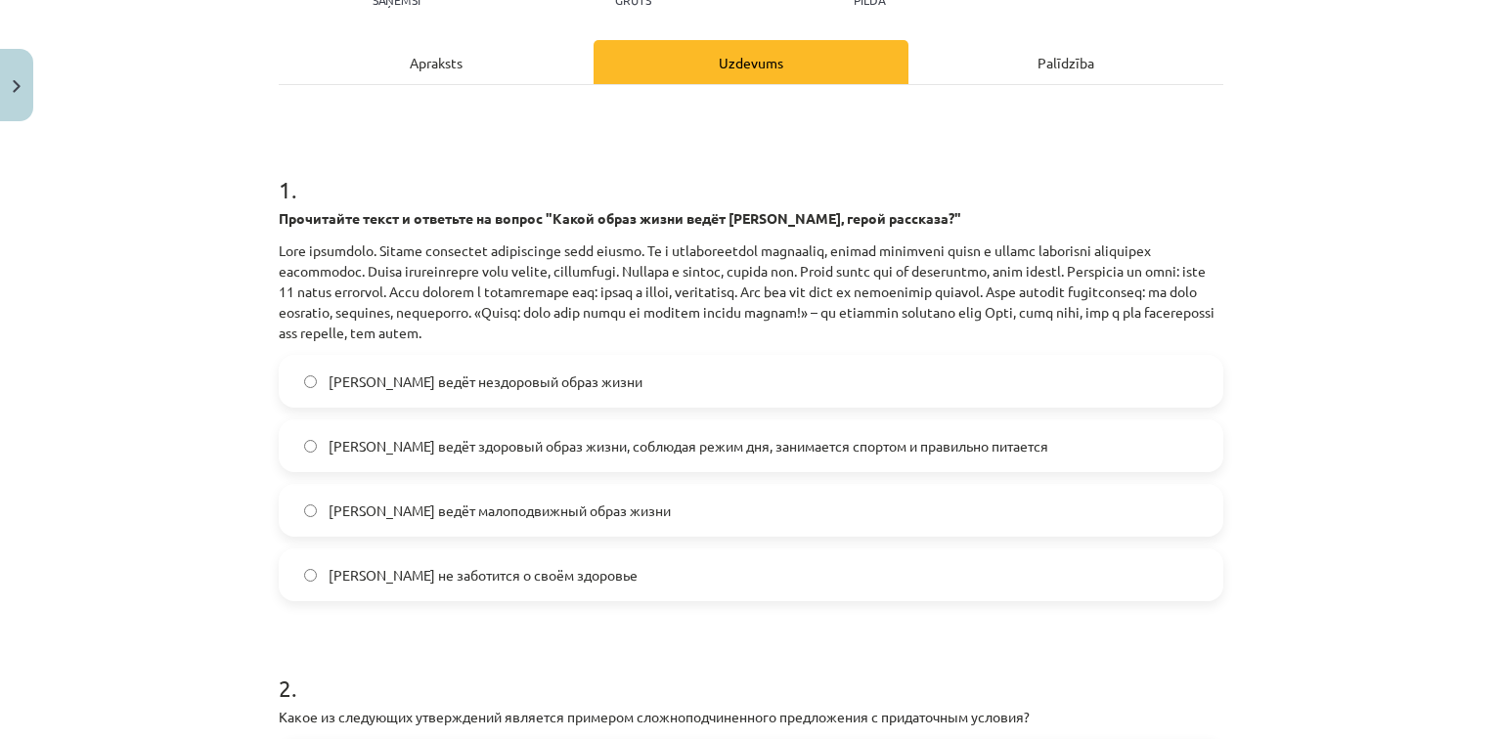
scroll to position [284, 0]
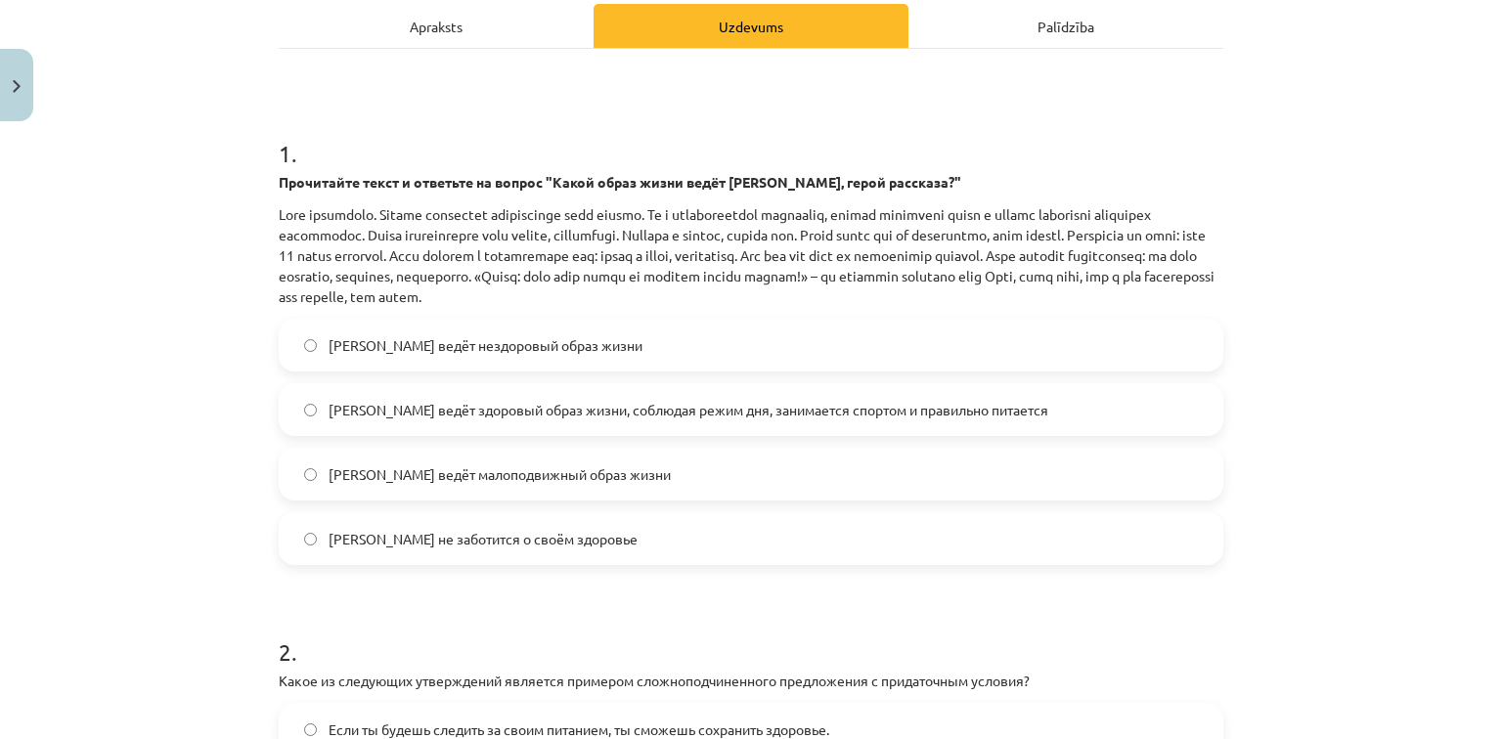
click at [720, 411] on span "Олег ведёт здоровый образ жизни, соблюдая режим дня, занимается спортом и прави…" at bounding box center [689, 410] width 720 height 21
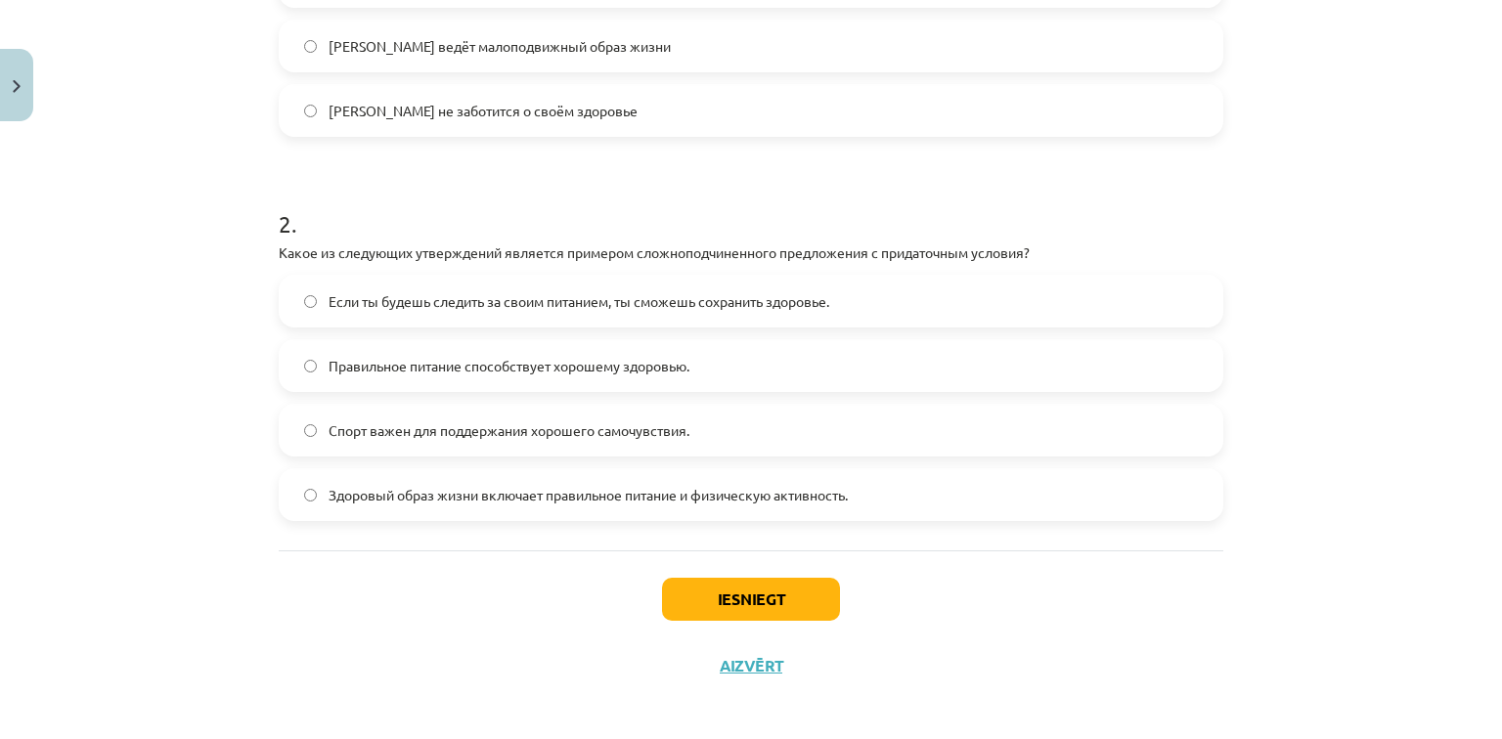
scroll to position [720, 0]
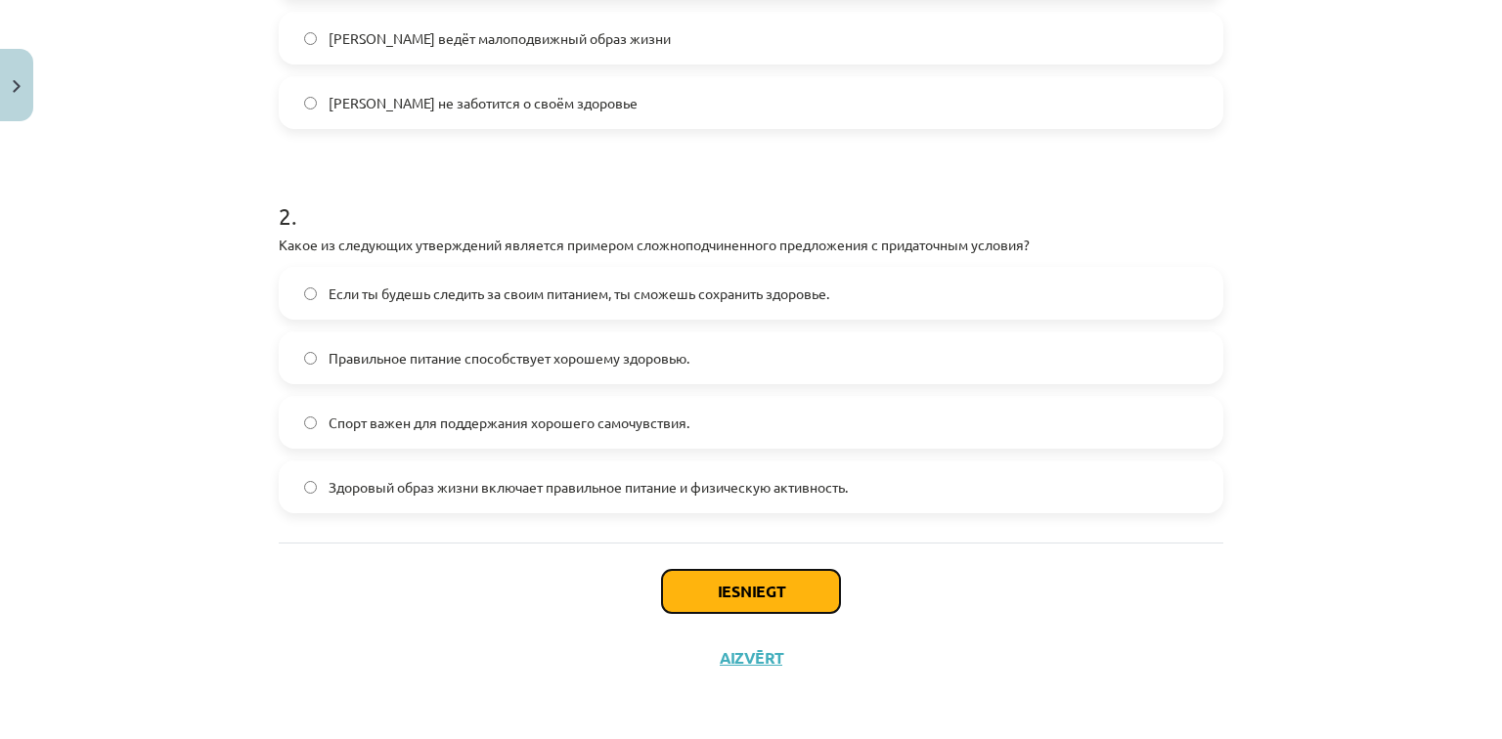
click at [750, 577] on button "Iesniegt" at bounding box center [751, 591] width 178 height 43
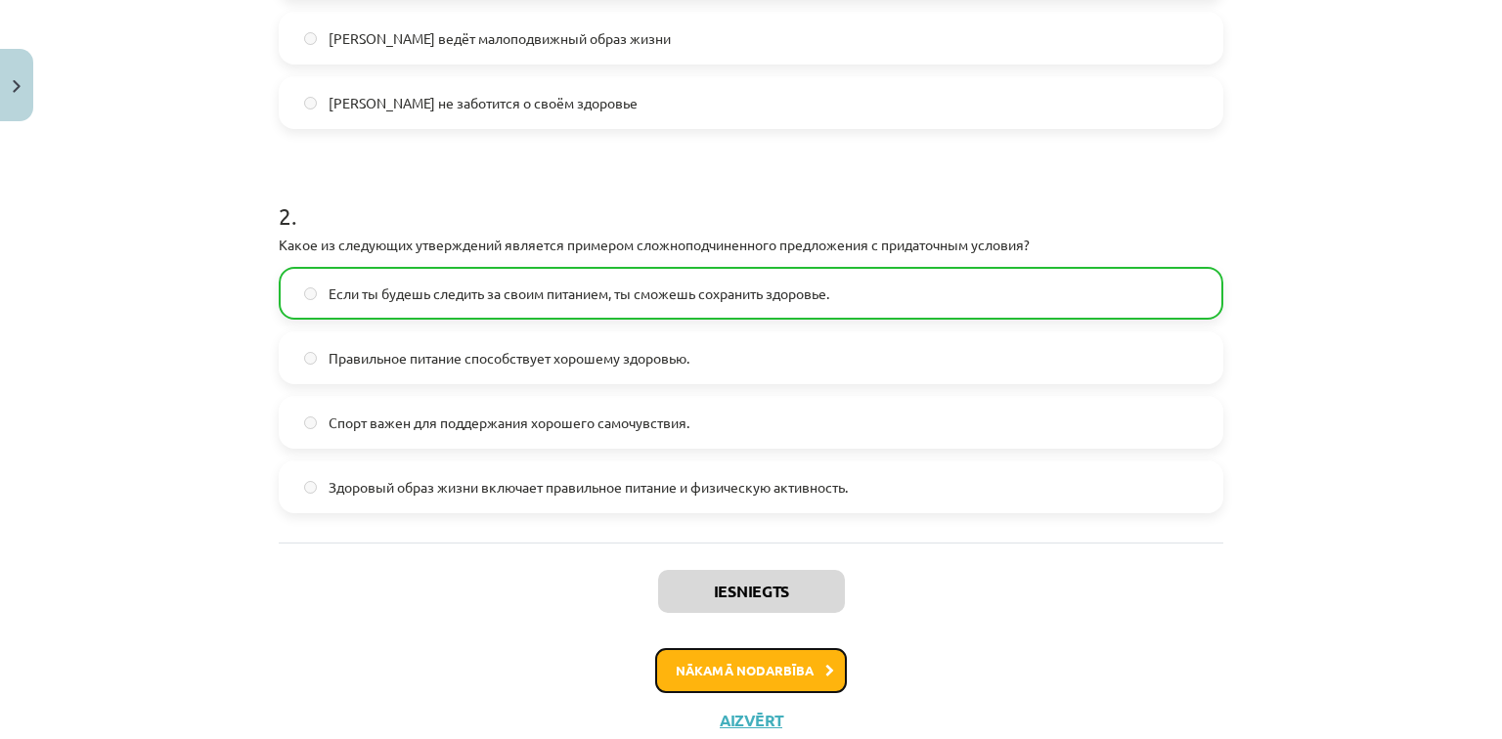
click at [778, 657] on button "Nākamā nodarbība" at bounding box center [751, 670] width 192 height 45
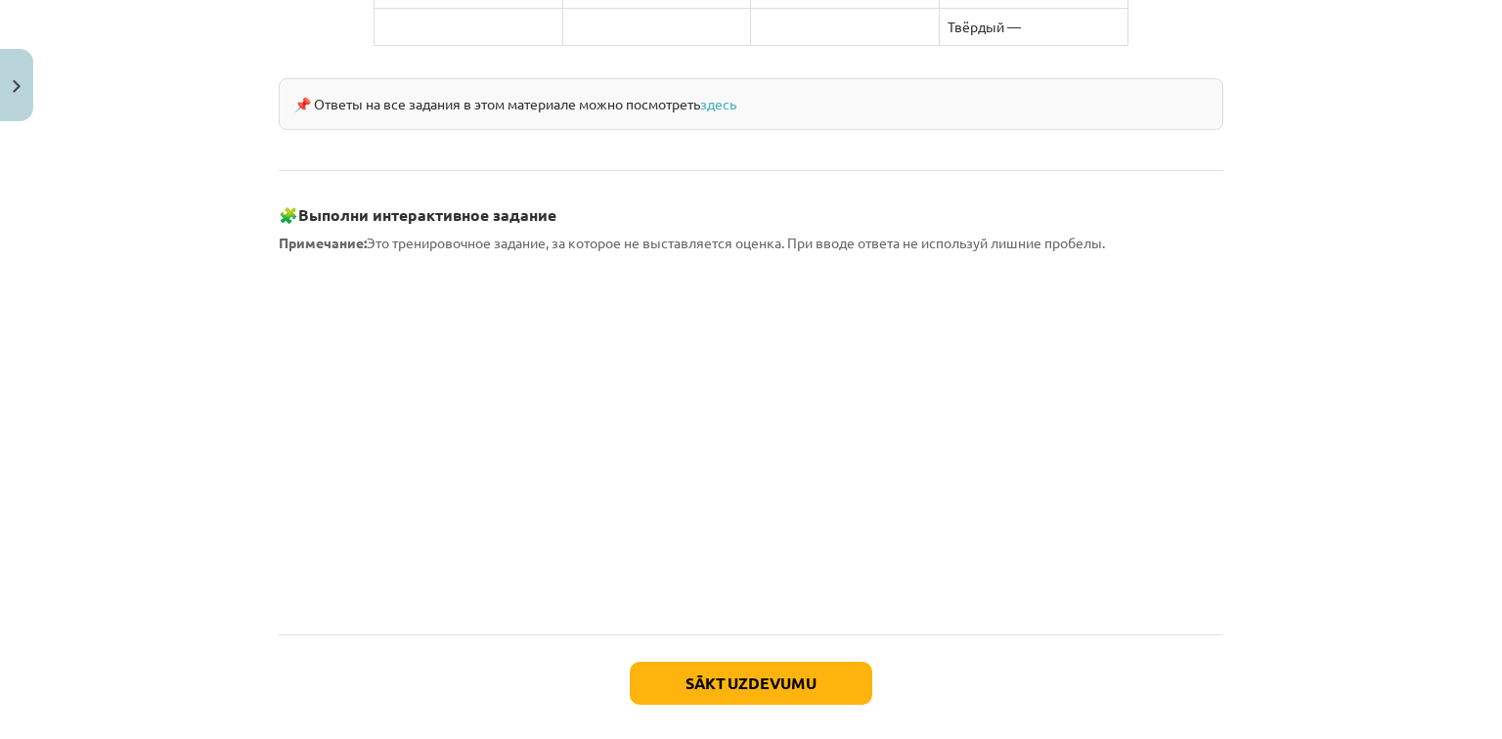
scroll to position [1737, 0]
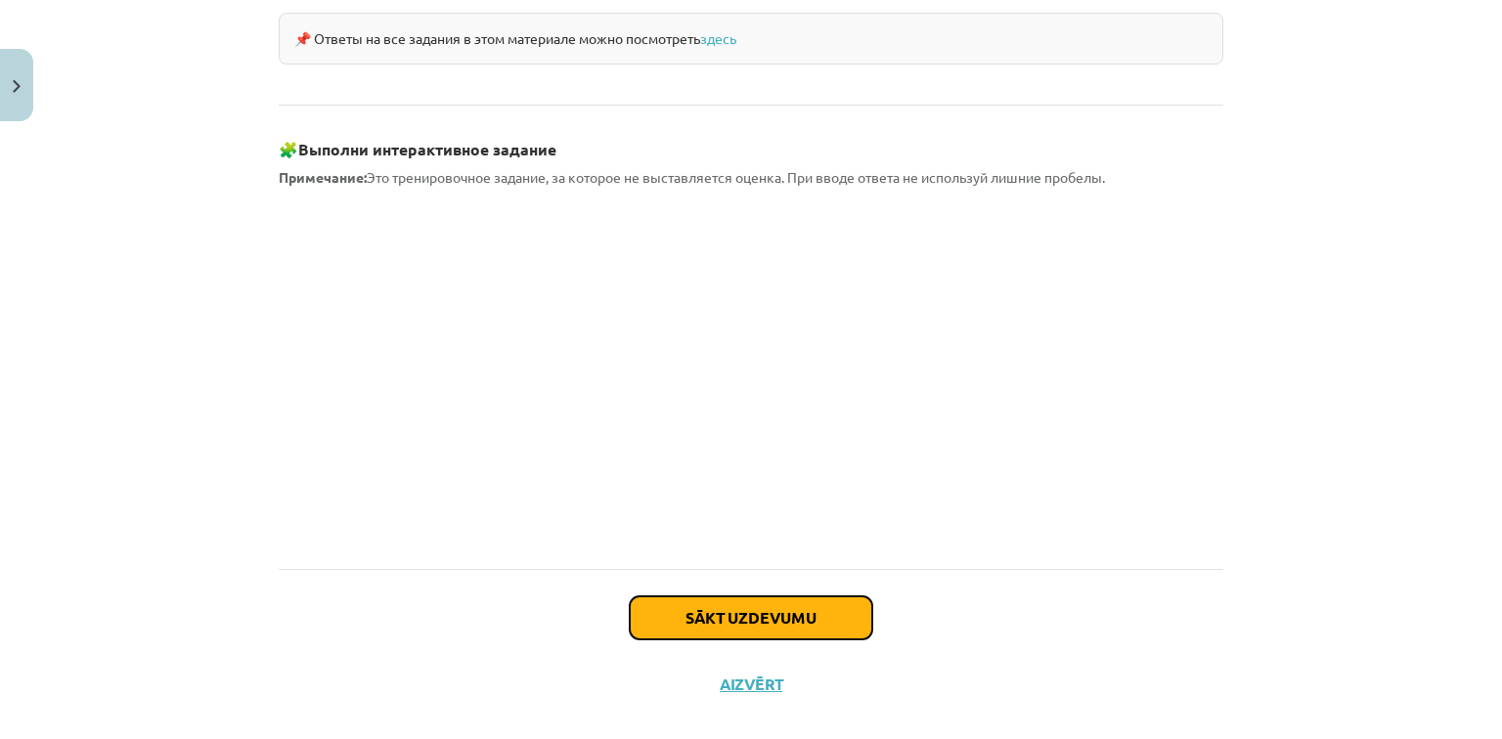
click at [713, 597] on button "Sākt uzdevumu" at bounding box center [751, 618] width 243 height 43
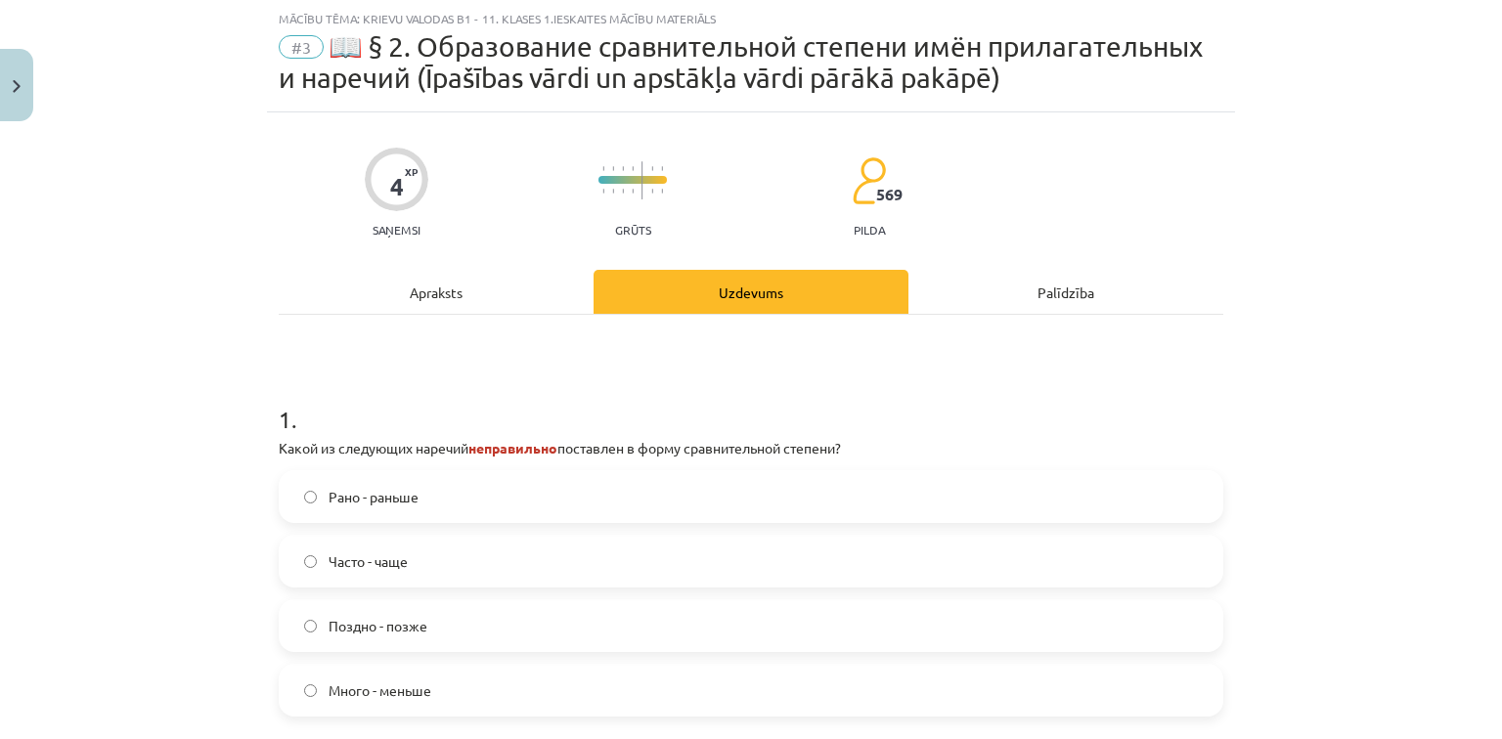
scroll to position [127, 0]
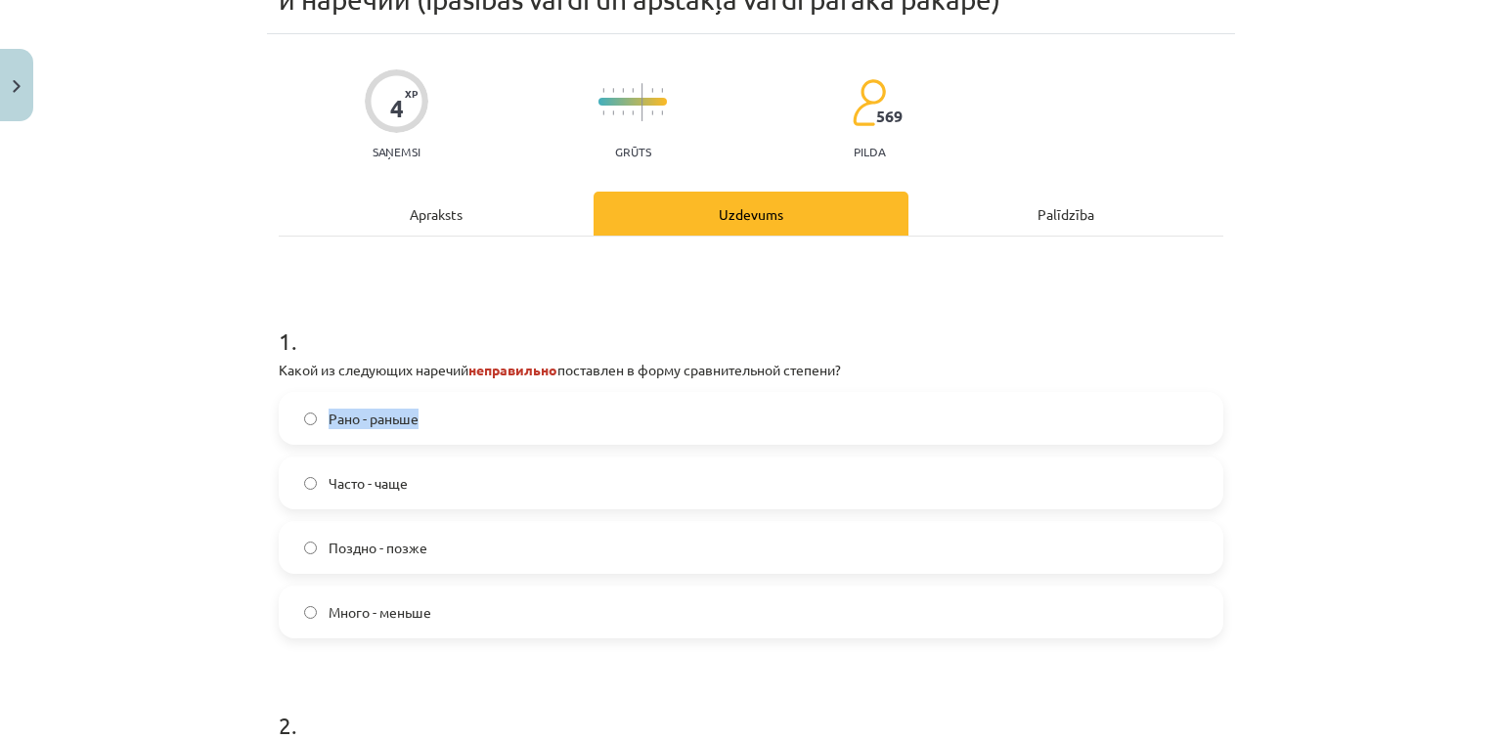
drag, startPoint x: 320, startPoint y: 415, endPoint x: 415, endPoint y: 422, distance: 95.2
click at [415, 422] on label "Рано - раньше" at bounding box center [751, 418] width 941 height 49
copy span "Рано - раньше"
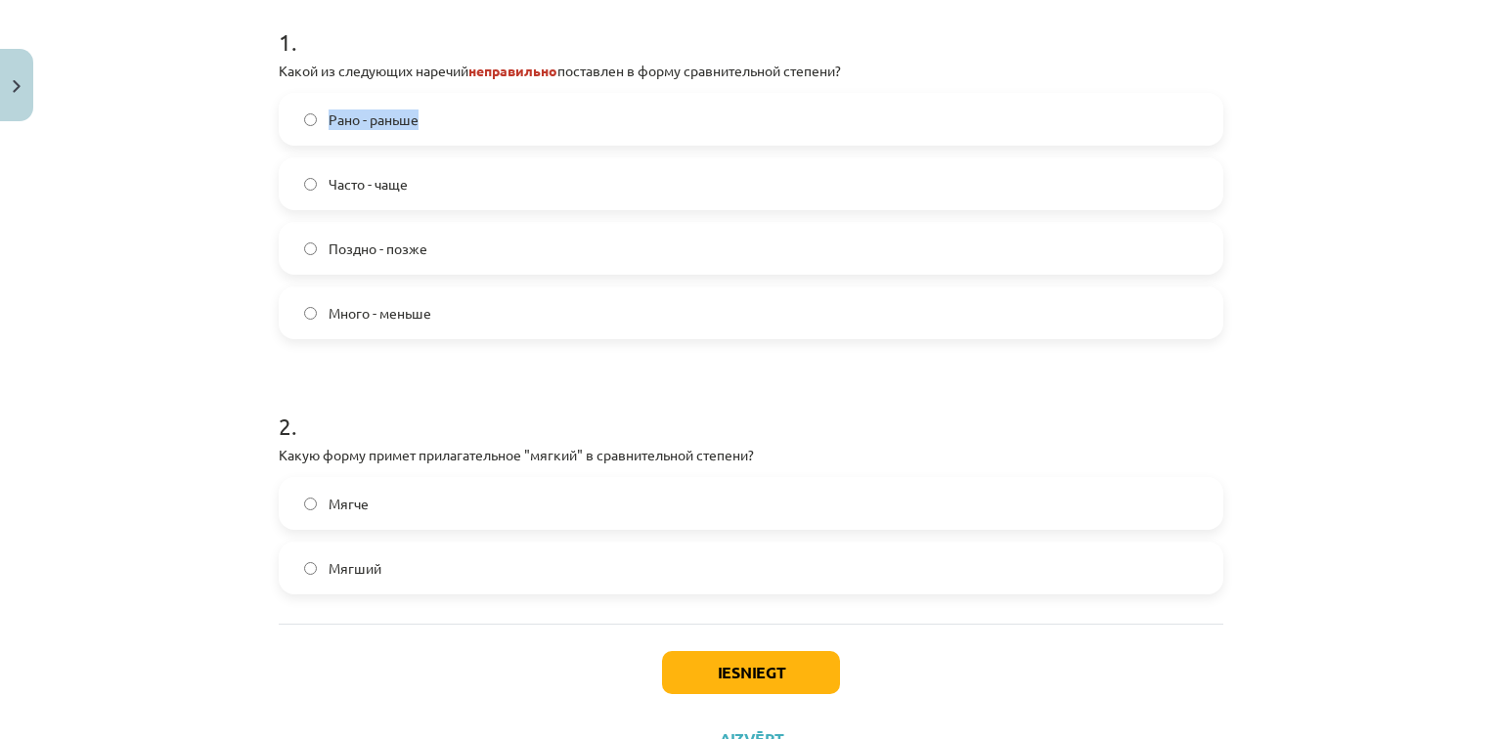
scroll to position [440, 0]
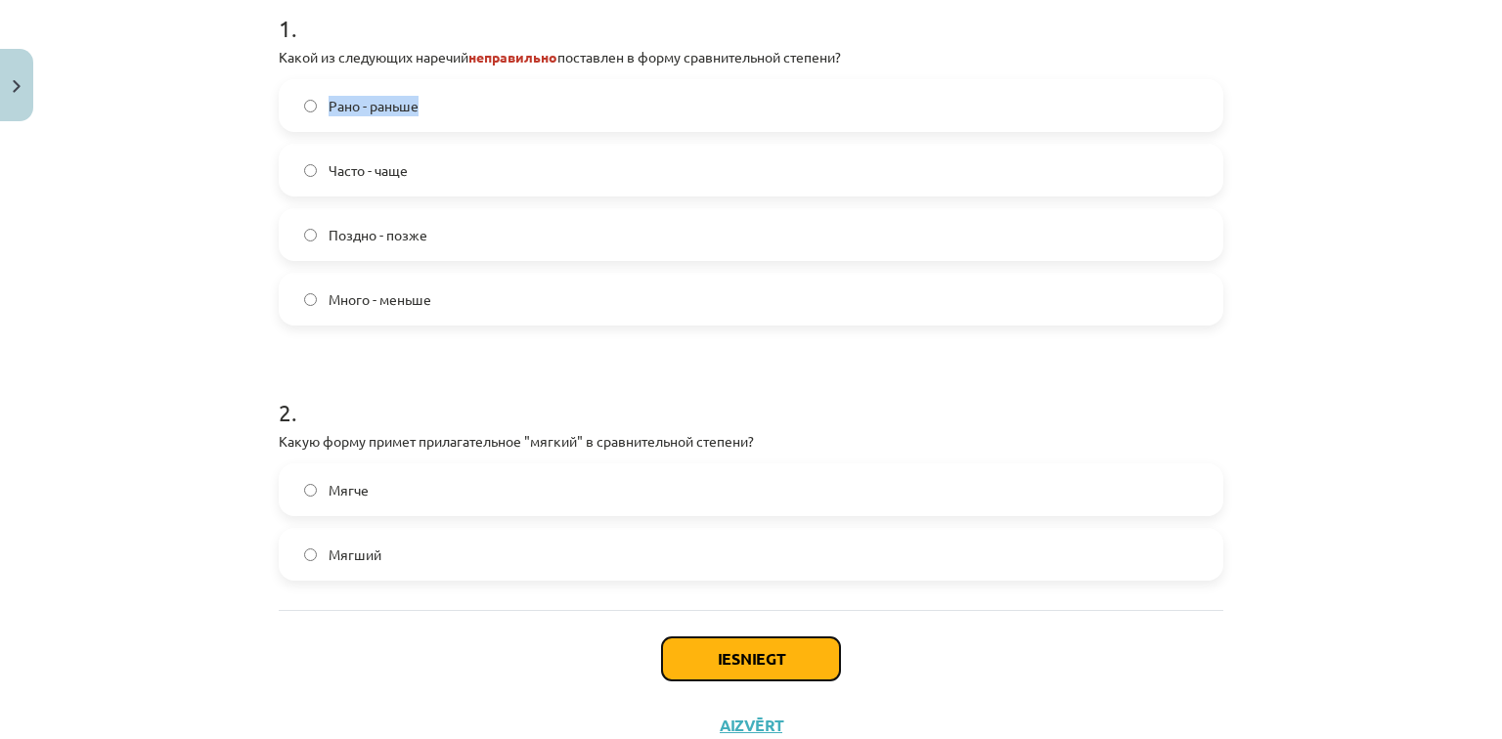
click at [784, 662] on button "Iesniegt" at bounding box center [751, 659] width 178 height 43
click at [950, 677] on div "Iesniegt Aizvērt" at bounding box center [751, 678] width 945 height 137
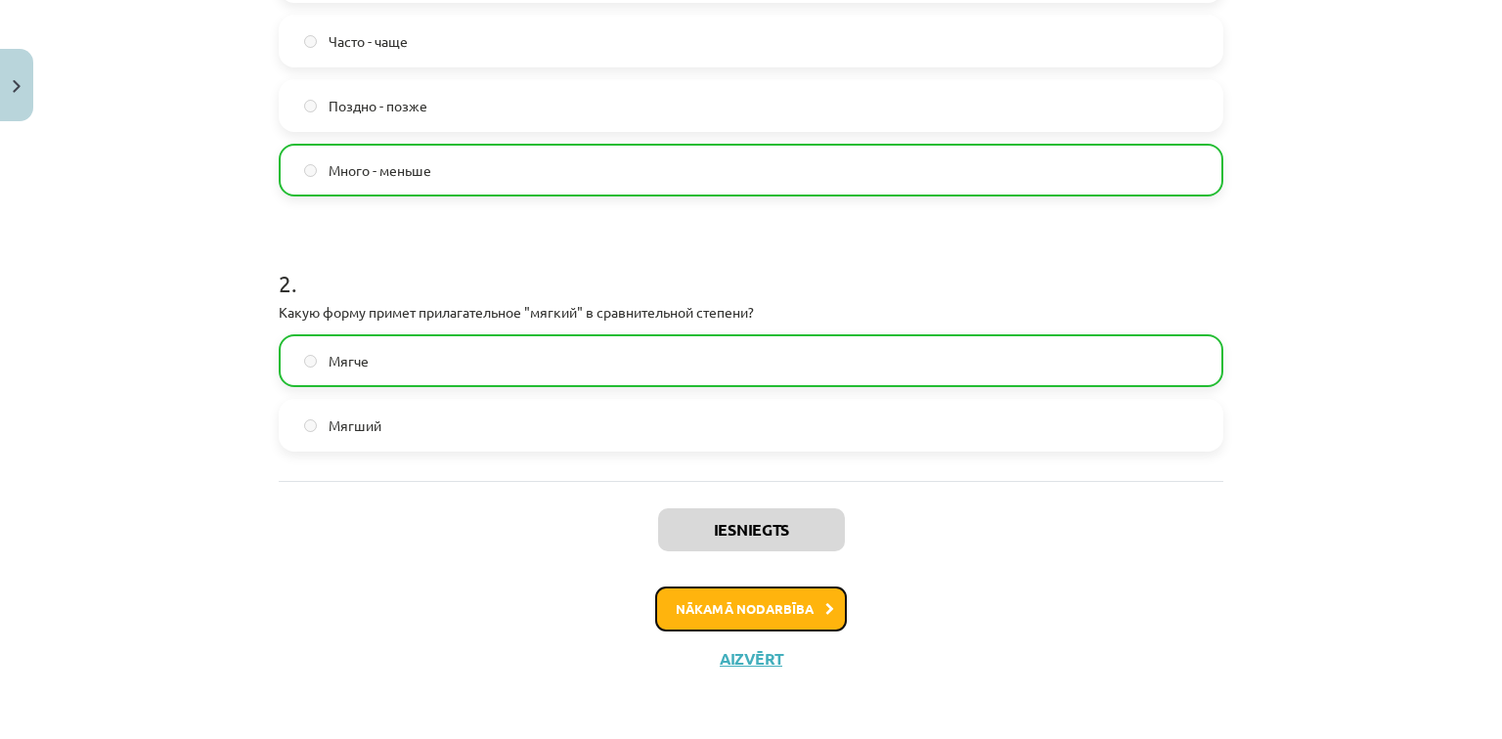
click at [774, 606] on button "Nākamā nodarbība" at bounding box center [751, 609] width 192 height 45
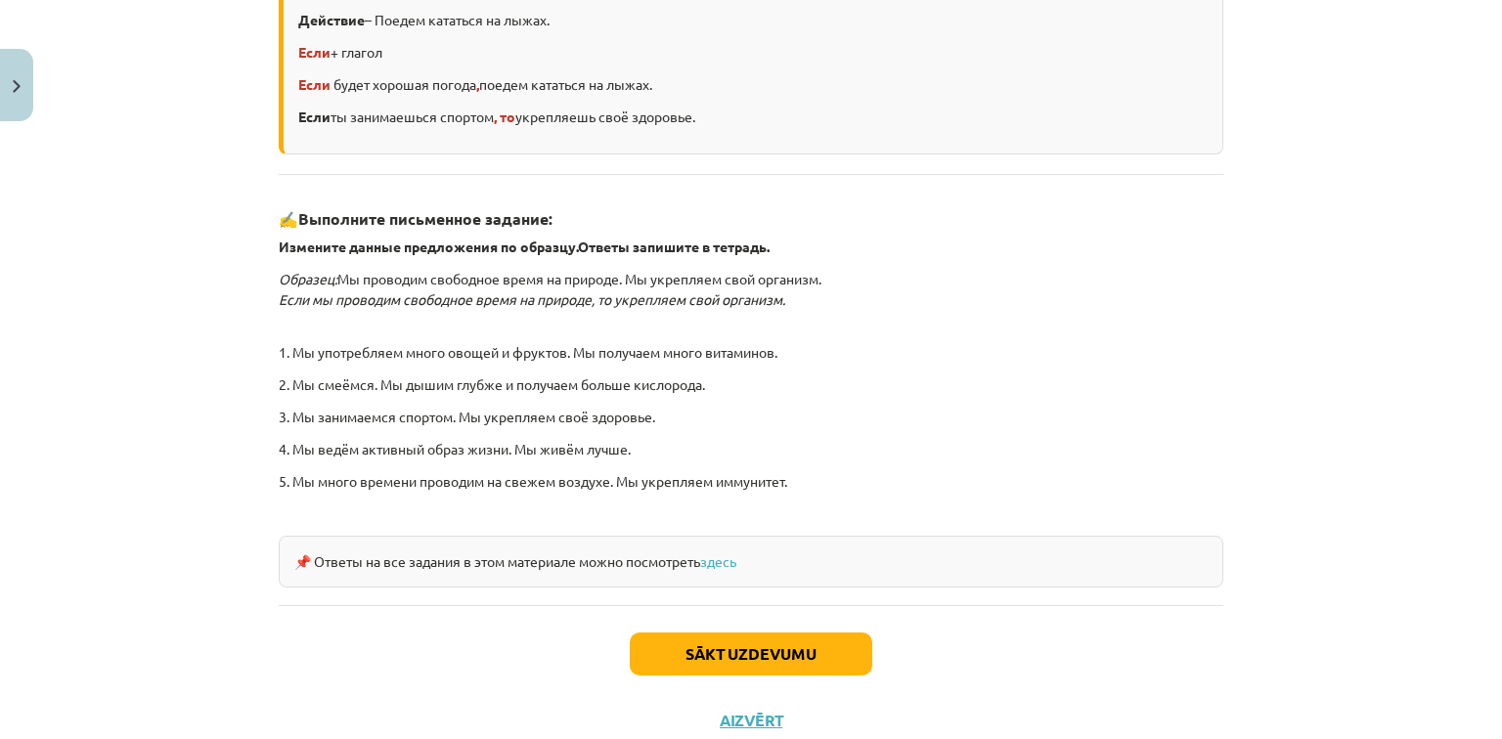
scroll to position [518, 0]
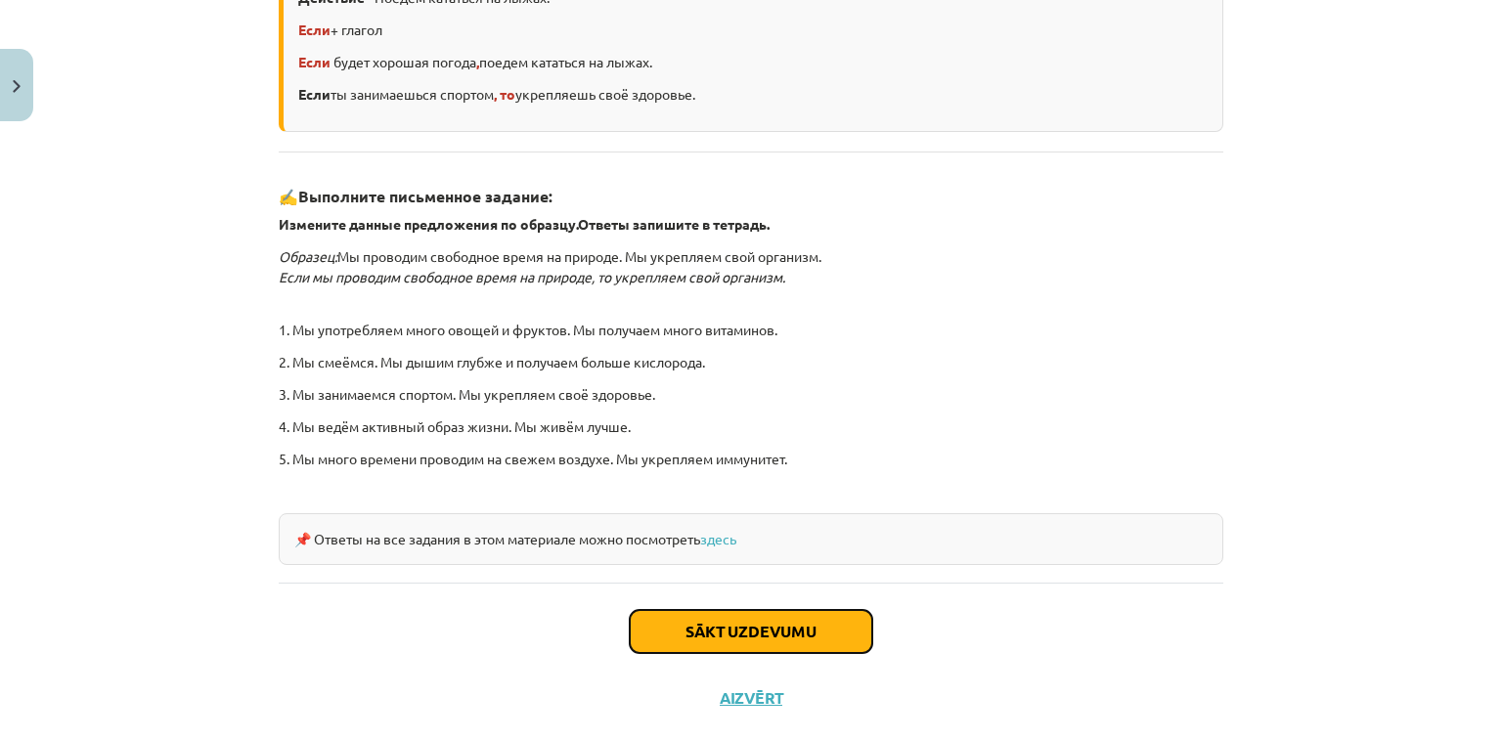
click at [735, 630] on button "Sākt uzdevumu" at bounding box center [751, 631] width 243 height 43
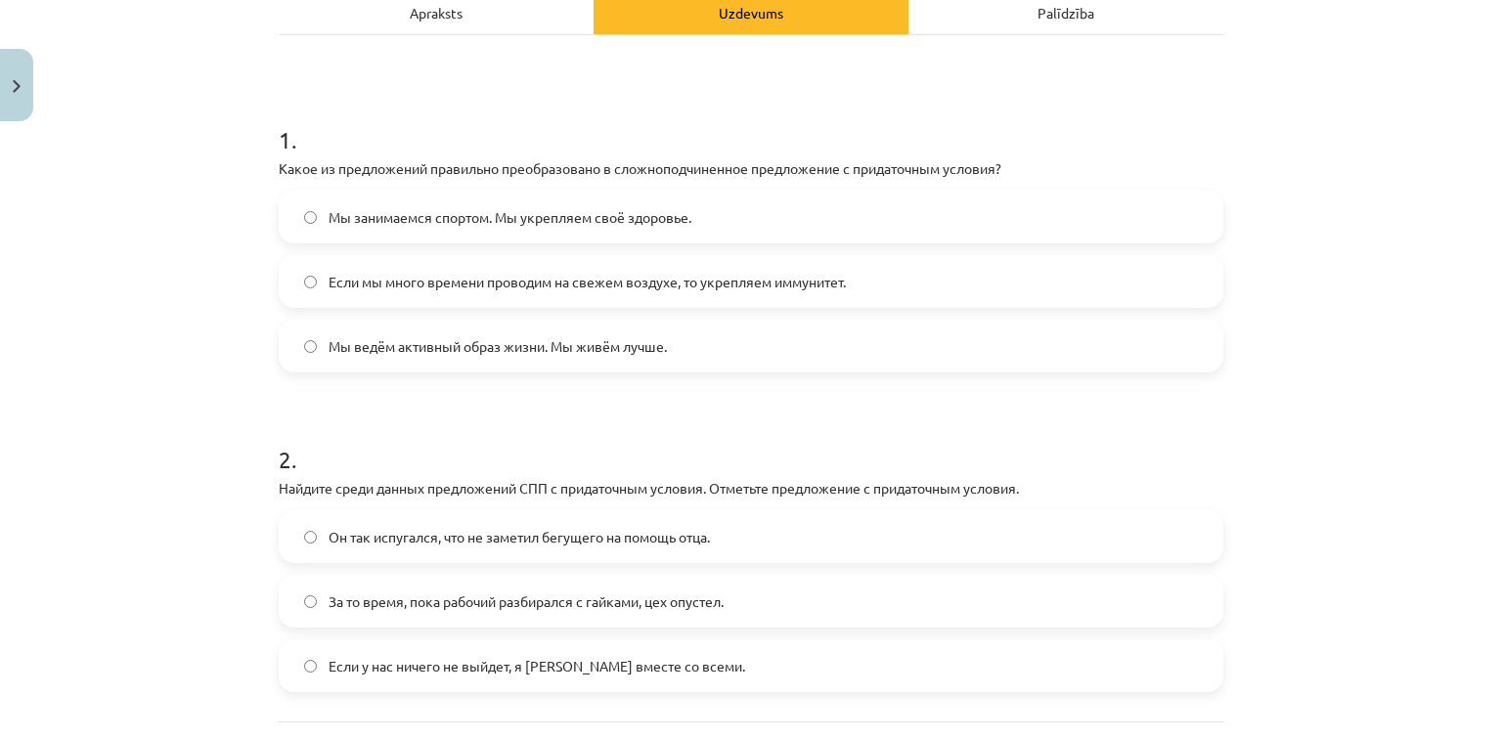
scroll to position [362, 0]
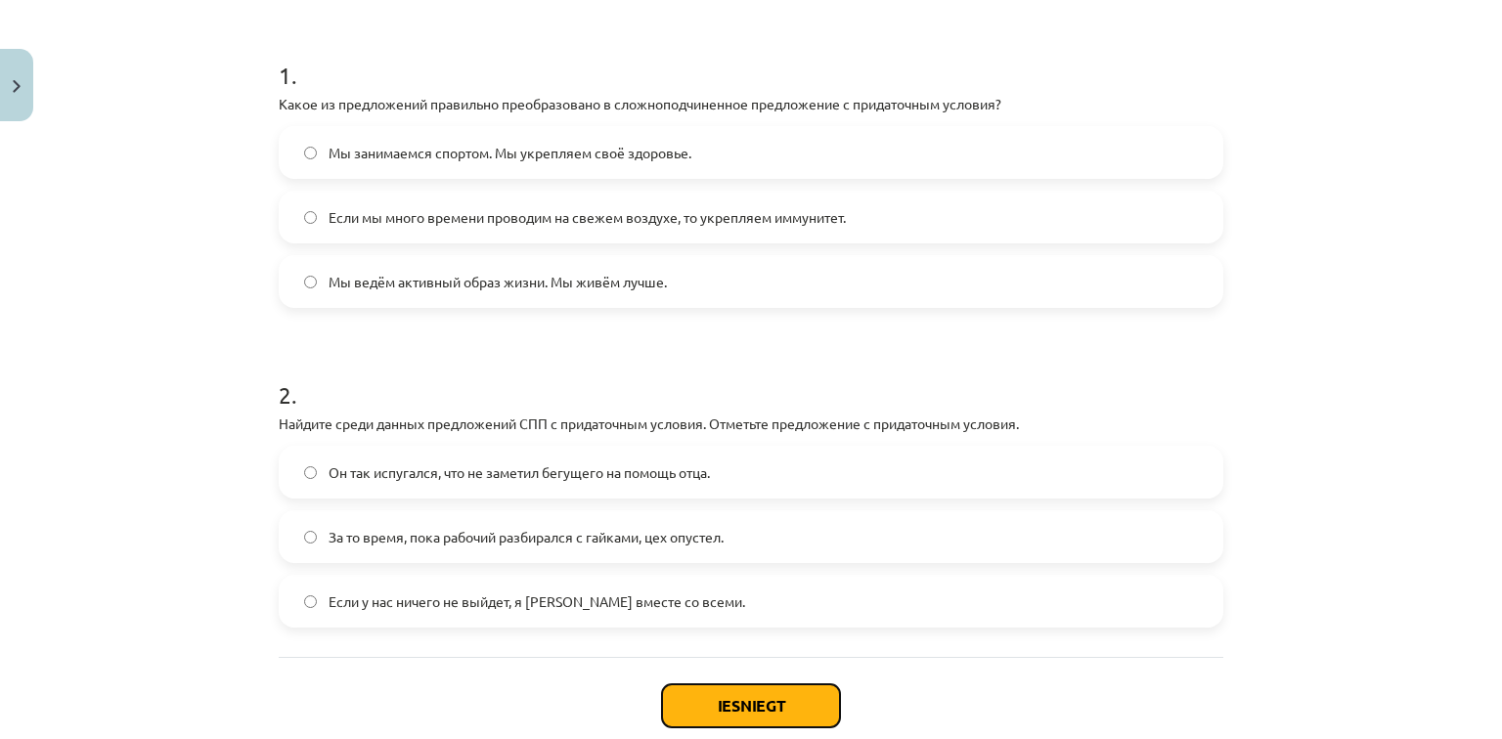
click at [724, 695] on button "Iesniegt" at bounding box center [751, 706] width 178 height 43
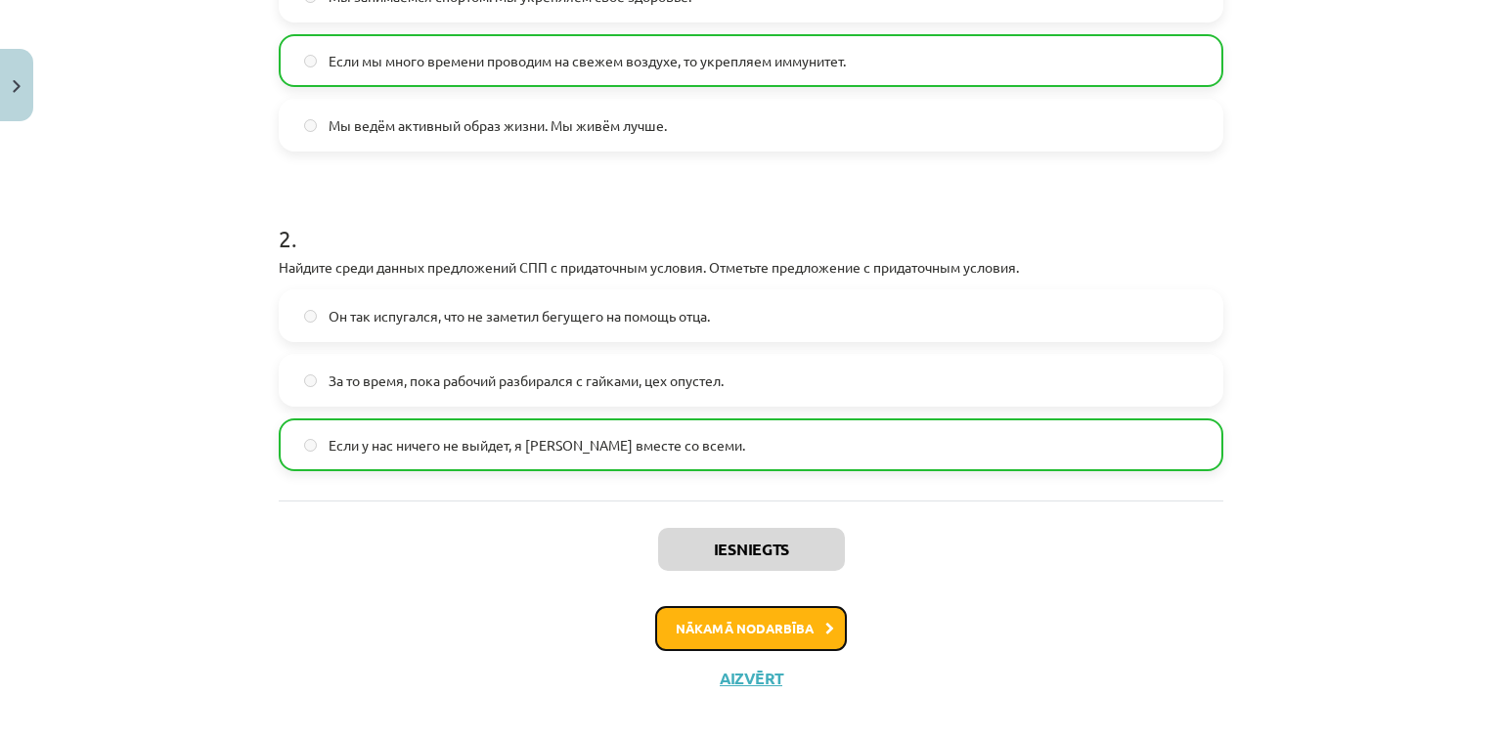
click at [767, 621] on button "Nākamā nodarbība" at bounding box center [751, 628] width 192 height 45
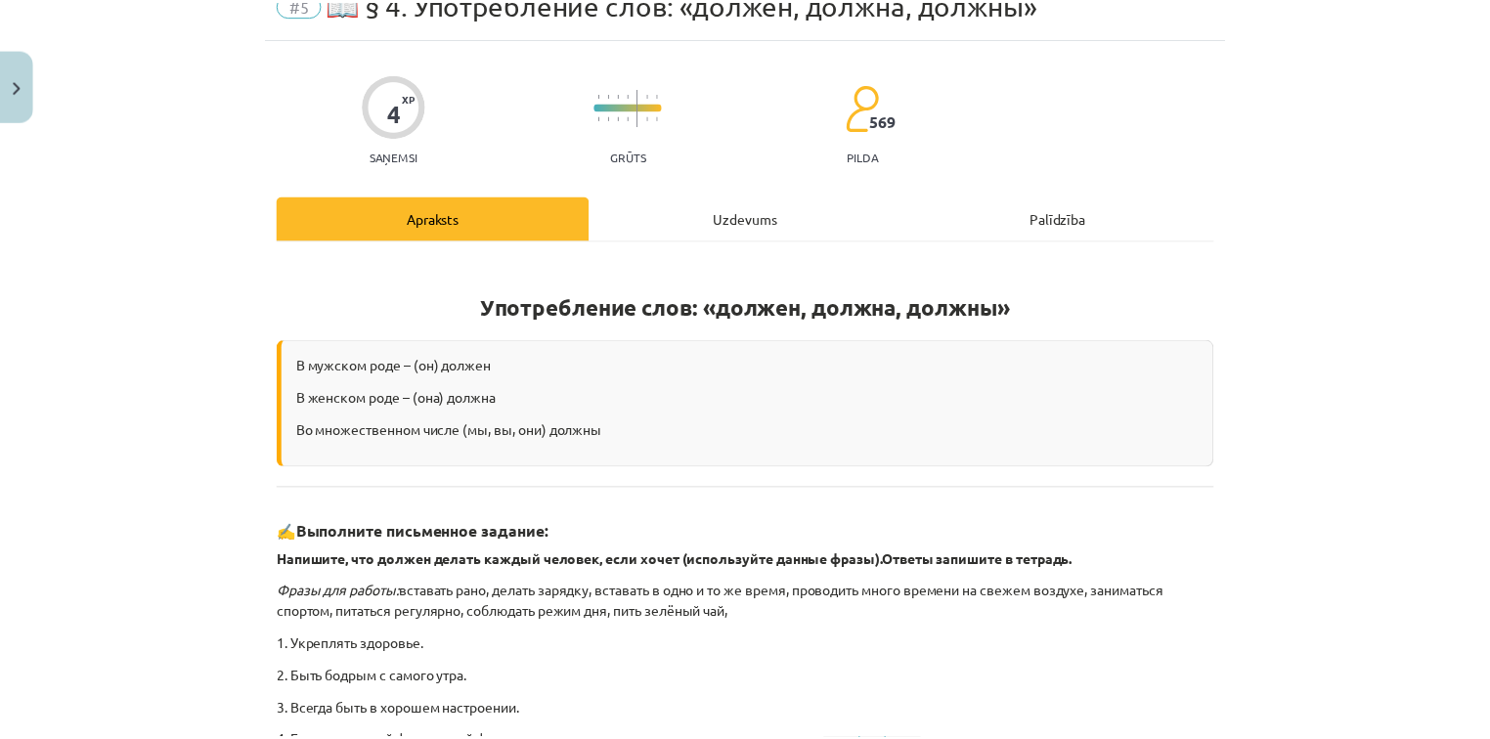
scroll to position [49, 0]
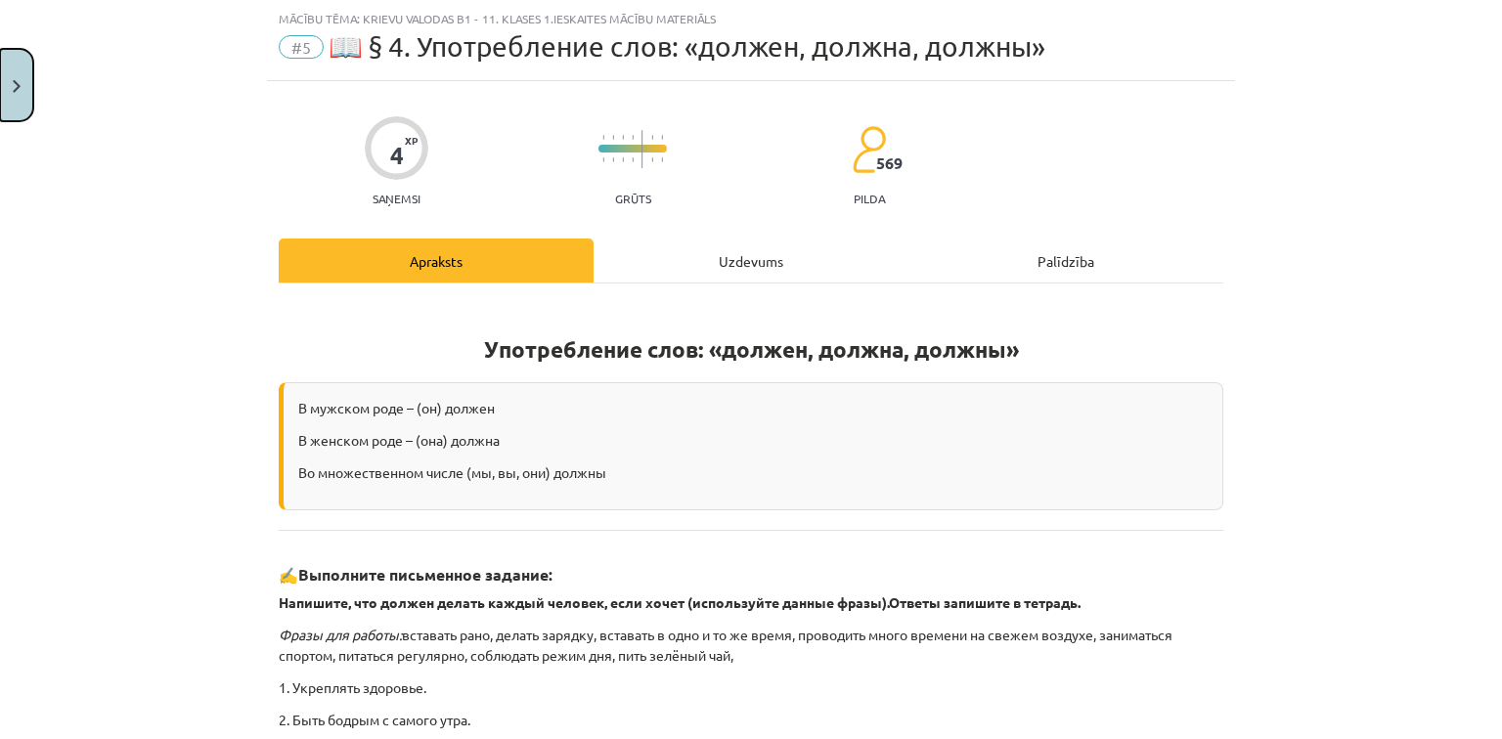
click at [20, 74] on button "Close" at bounding box center [16, 85] width 33 height 72
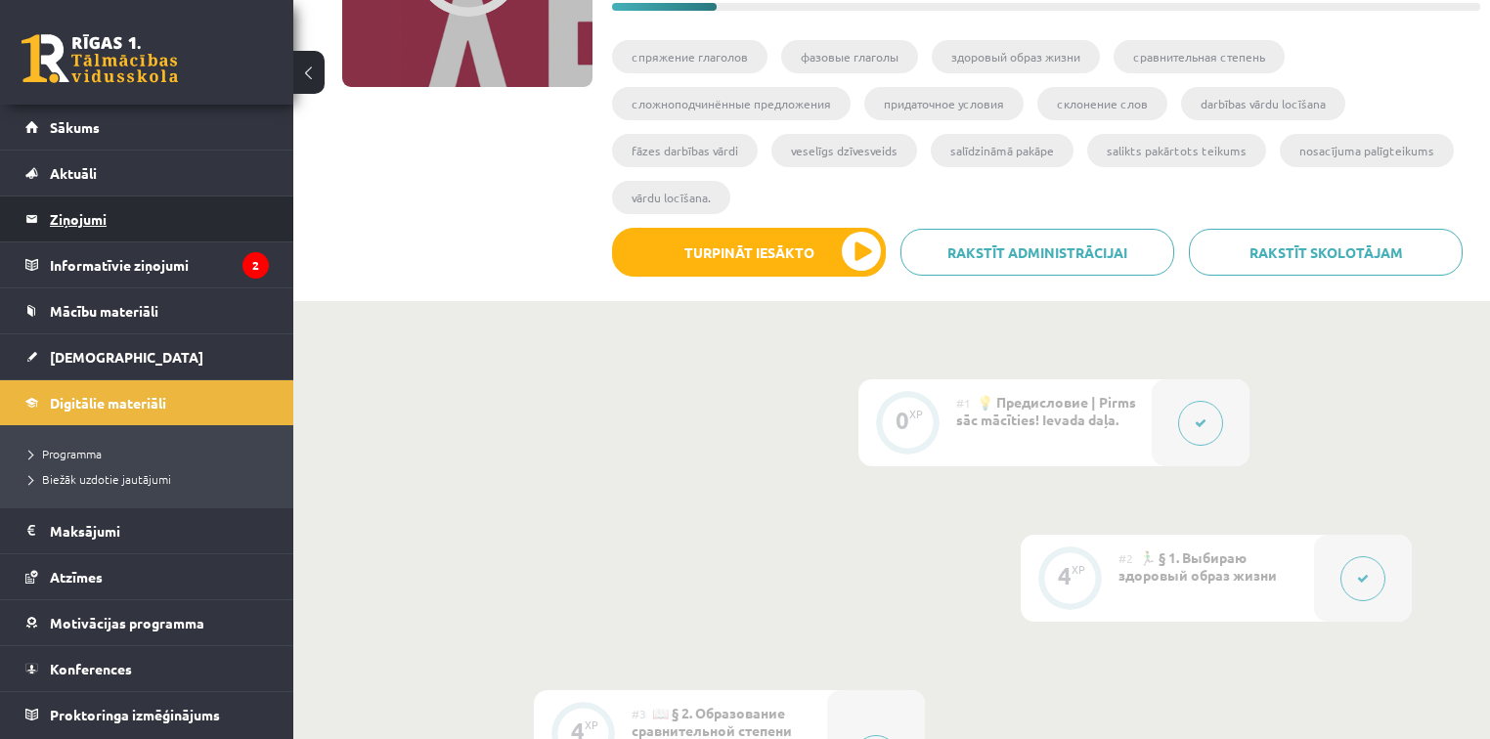
click at [117, 208] on legend "Ziņojumi 0" at bounding box center [159, 219] width 219 height 45
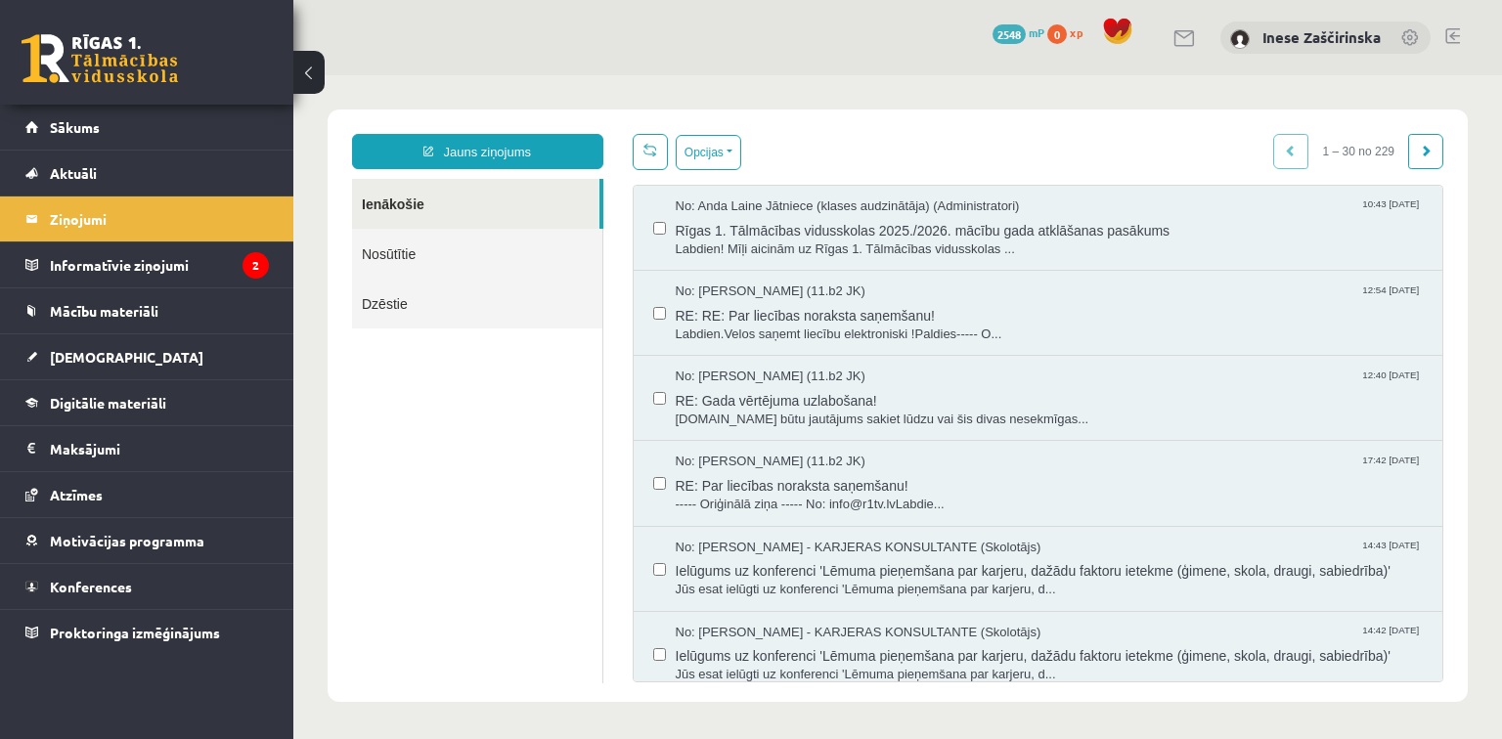
click at [403, 256] on link "Nosūtītie" at bounding box center [477, 254] width 250 height 50
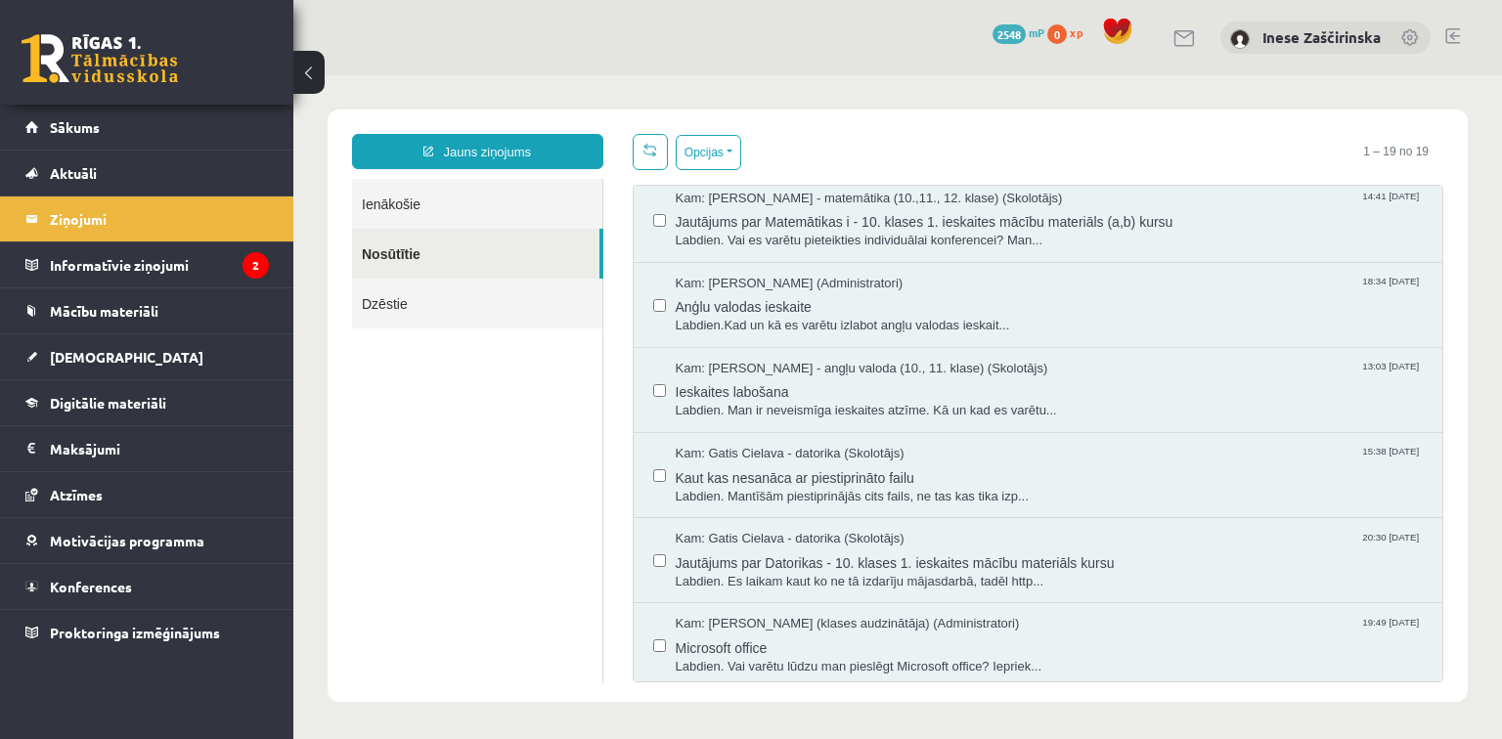
scroll to position [1117, 0]
click at [779, 618] on span "Kam: Anda Laine Jātniece (klases audzinātāja) (Administratori)" at bounding box center [848, 623] width 344 height 19
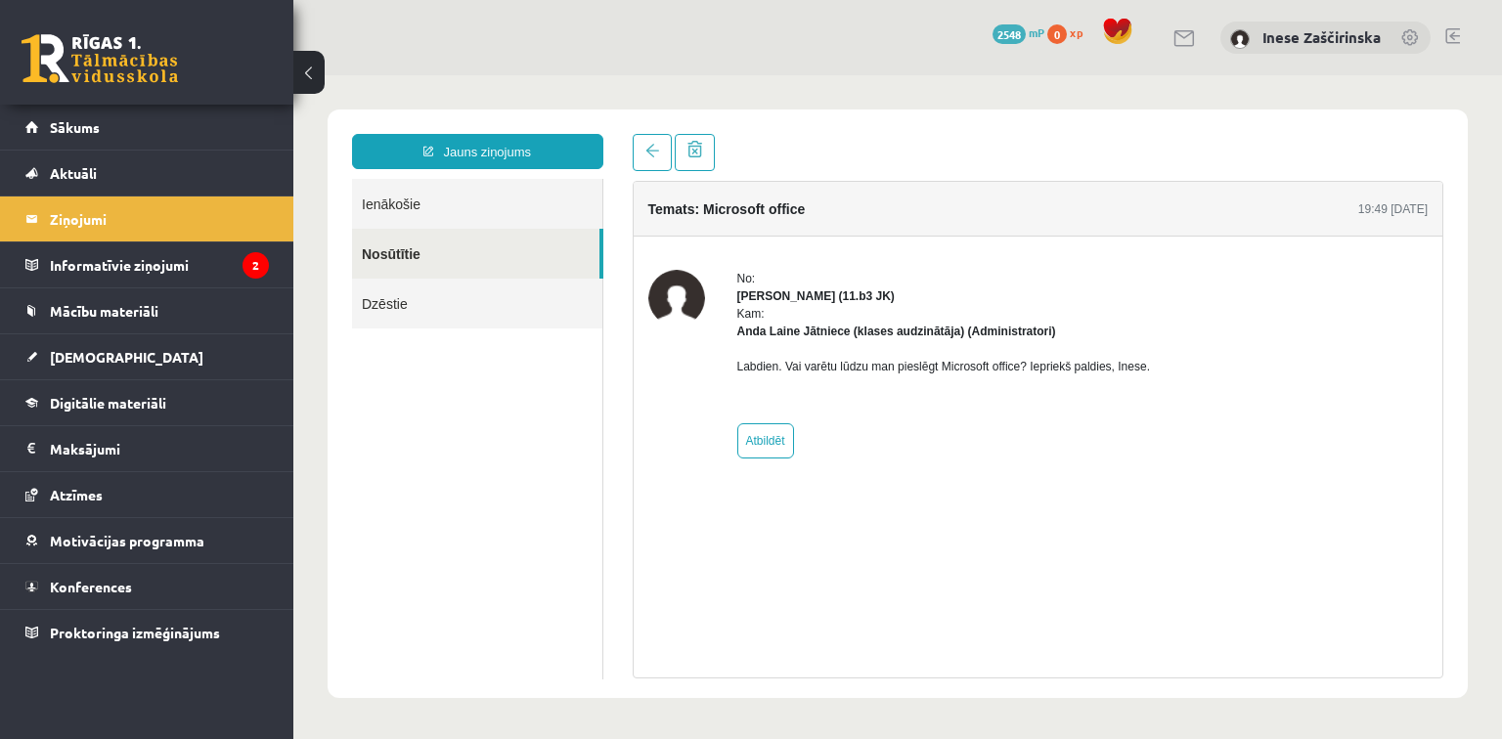
scroll to position [0, 0]
click at [466, 153] on link "Jauns ziņojums" at bounding box center [477, 151] width 251 height 35
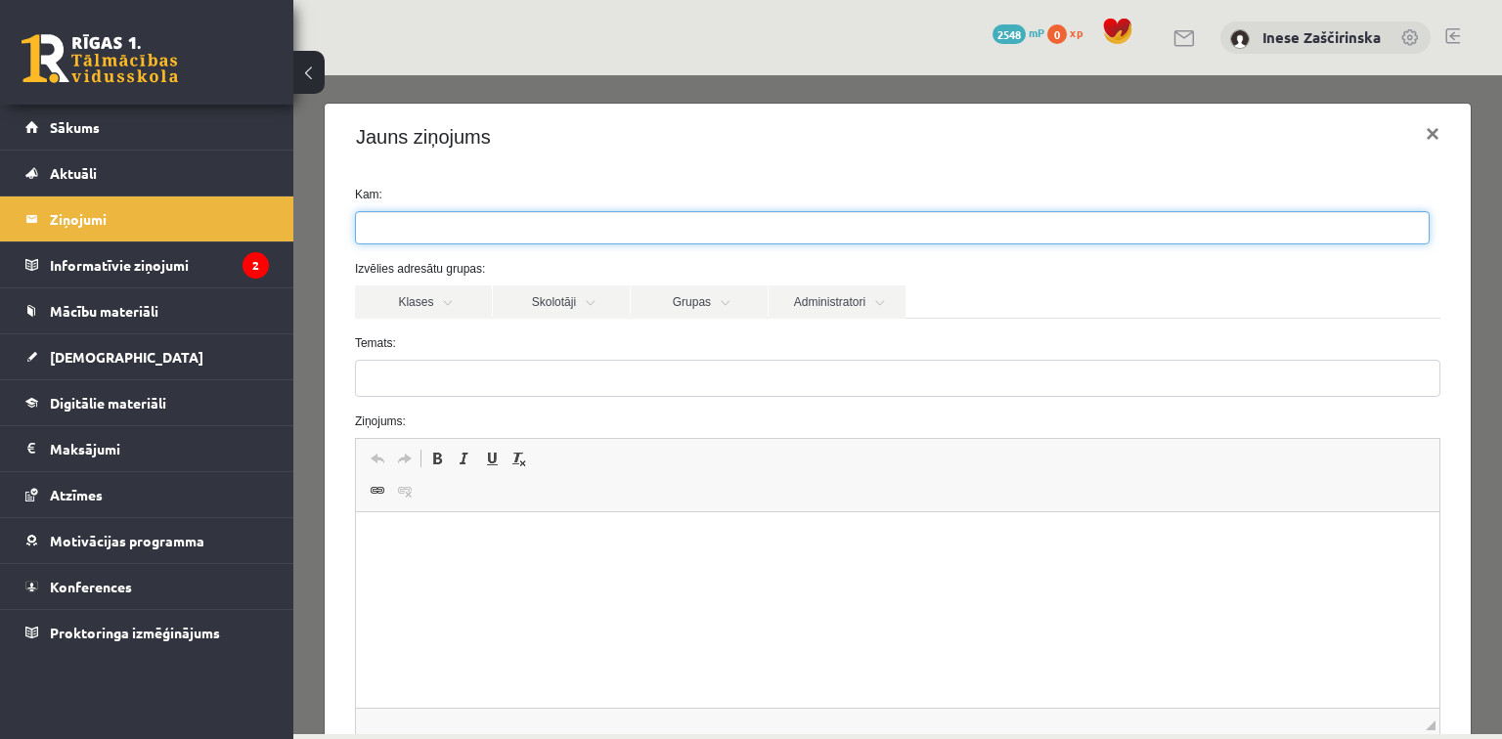
click at [455, 215] on ul at bounding box center [892, 227] width 1073 height 31
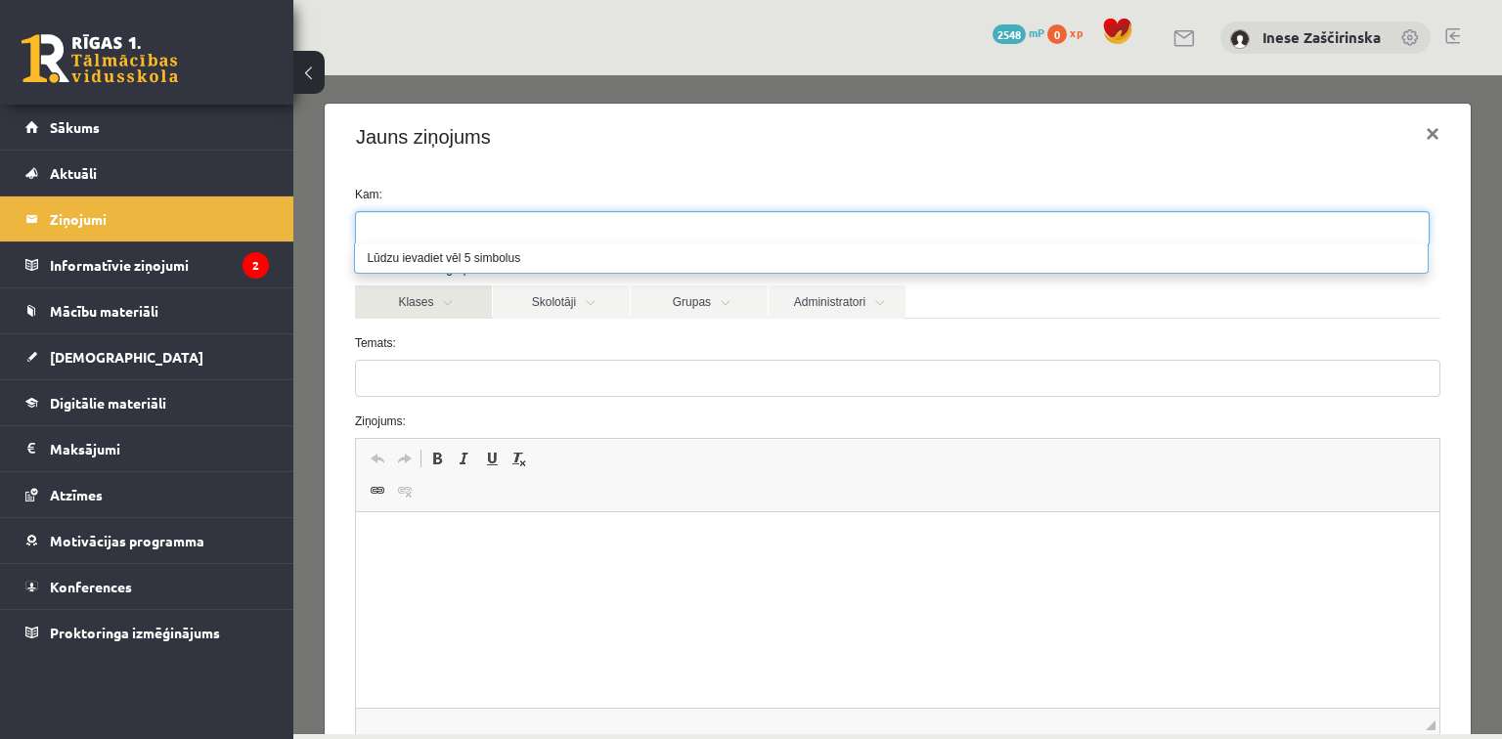
click at [463, 301] on link "Klases" at bounding box center [423, 302] width 137 height 33
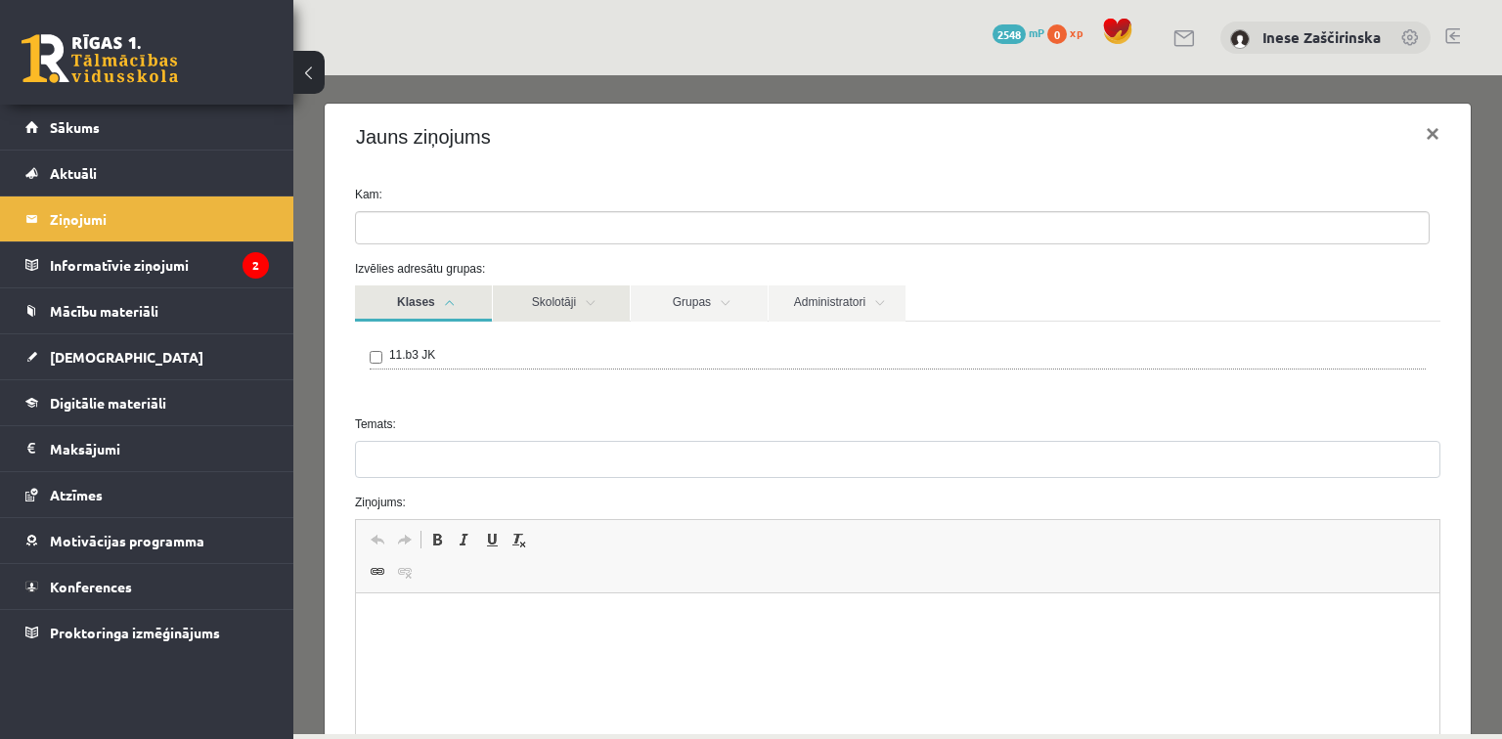
click at [588, 302] on link "Skolotāji" at bounding box center [561, 304] width 137 height 36
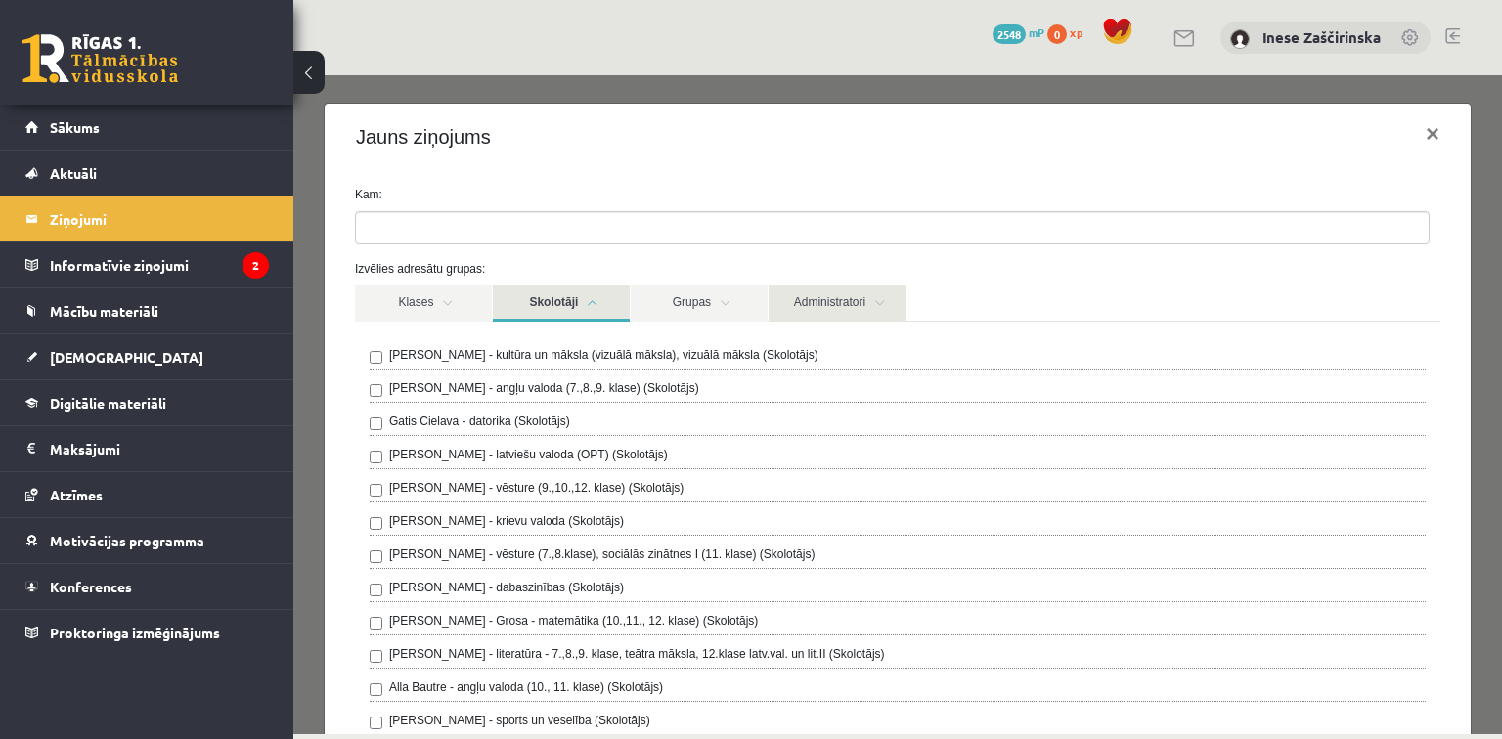
click at [869, 288] on link "Administratori" at bounding box center [837, 304] width 137 height 36
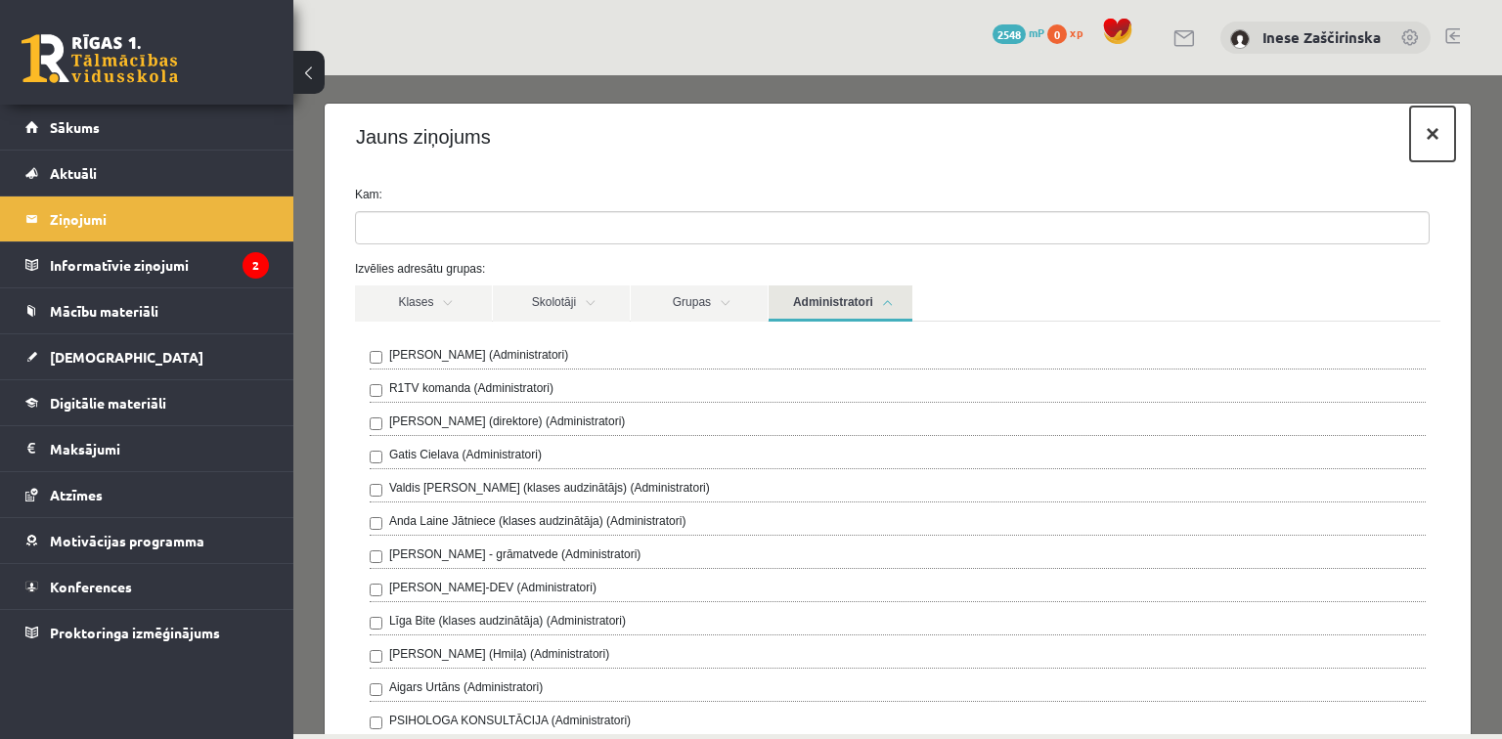
click at [1418, 130] on button "×" at bounding box center [1432, 134] width 45 height 55
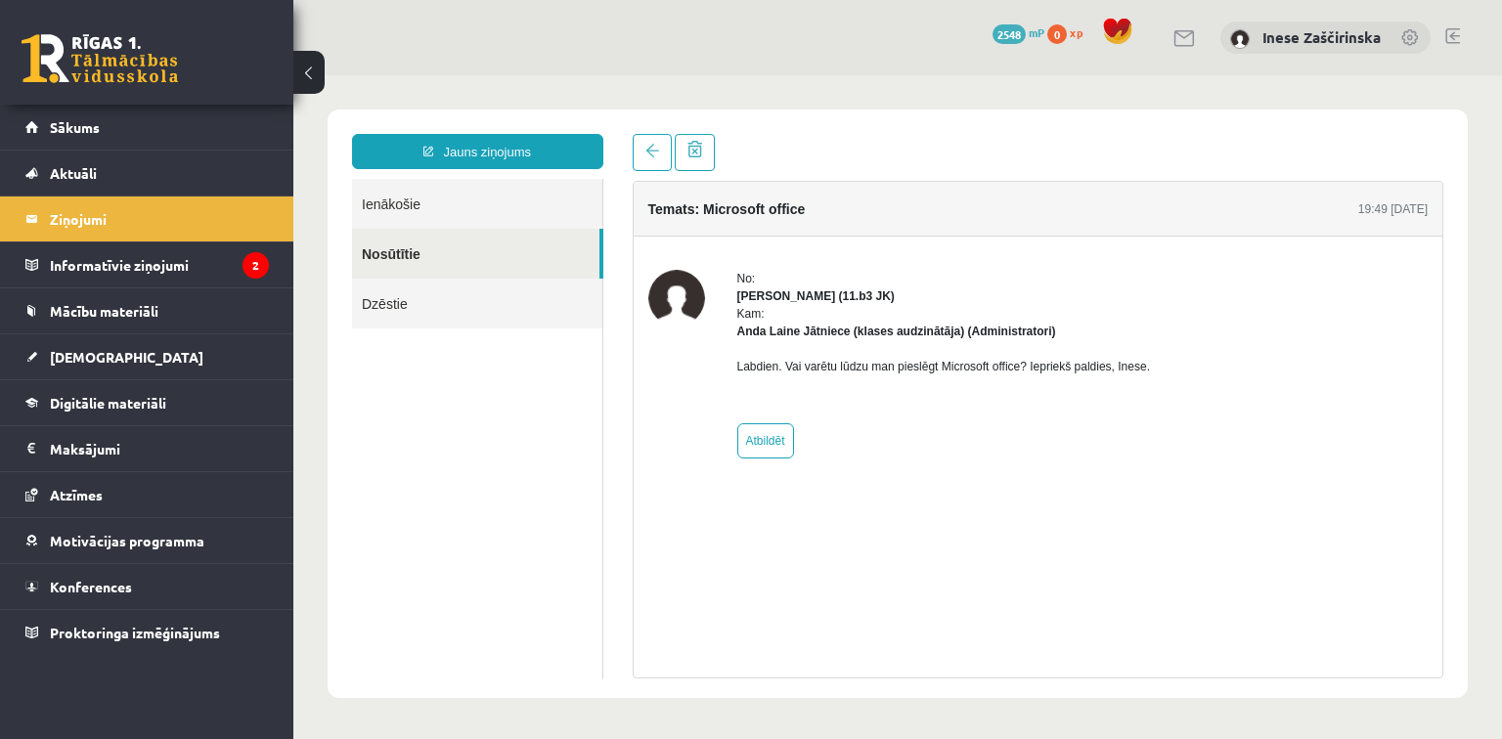
click at [415, 207] on link "Ienākošie" at bounding box center [477, 204] width 250 height 50
click at [411, 197] on link "Ienākošie" at bounding box center [477, 204] width 250 height 50
click at [388, 200] on link "Ienākošie" at bounding box center [477, 204] width 250 height 50
click at [645, 146] on span at bounding box center [652, 151] width 14 height 14
click at [424, 200] on link "Ienākošie" at bounding box center [477, 204] width 250 height 50
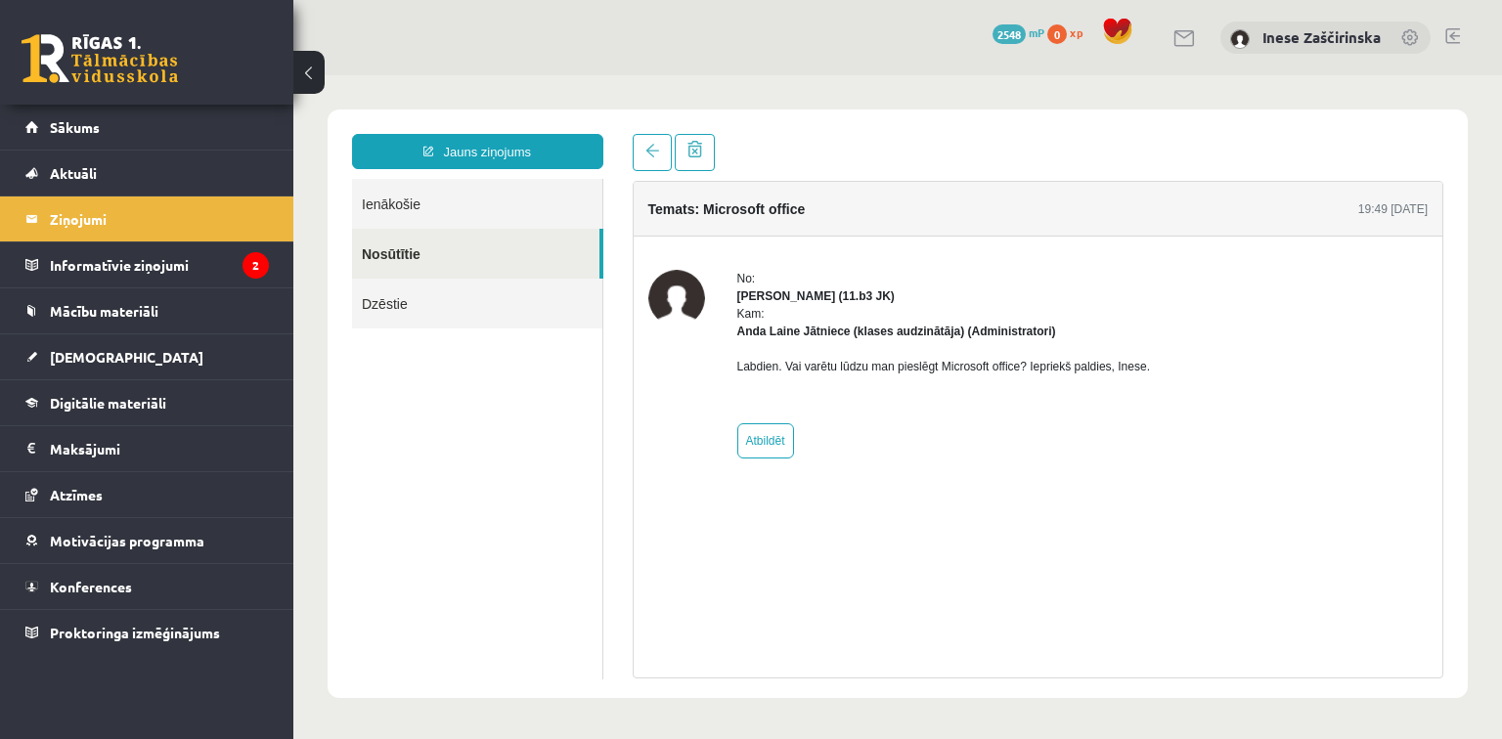
click at [380, 297] on link "Dzēstie" at bounding box center [477, 304] width 250 height 50
click at [78, 167] on span "Aktuāli" at bounding box center [73, 173] width 47 height 18
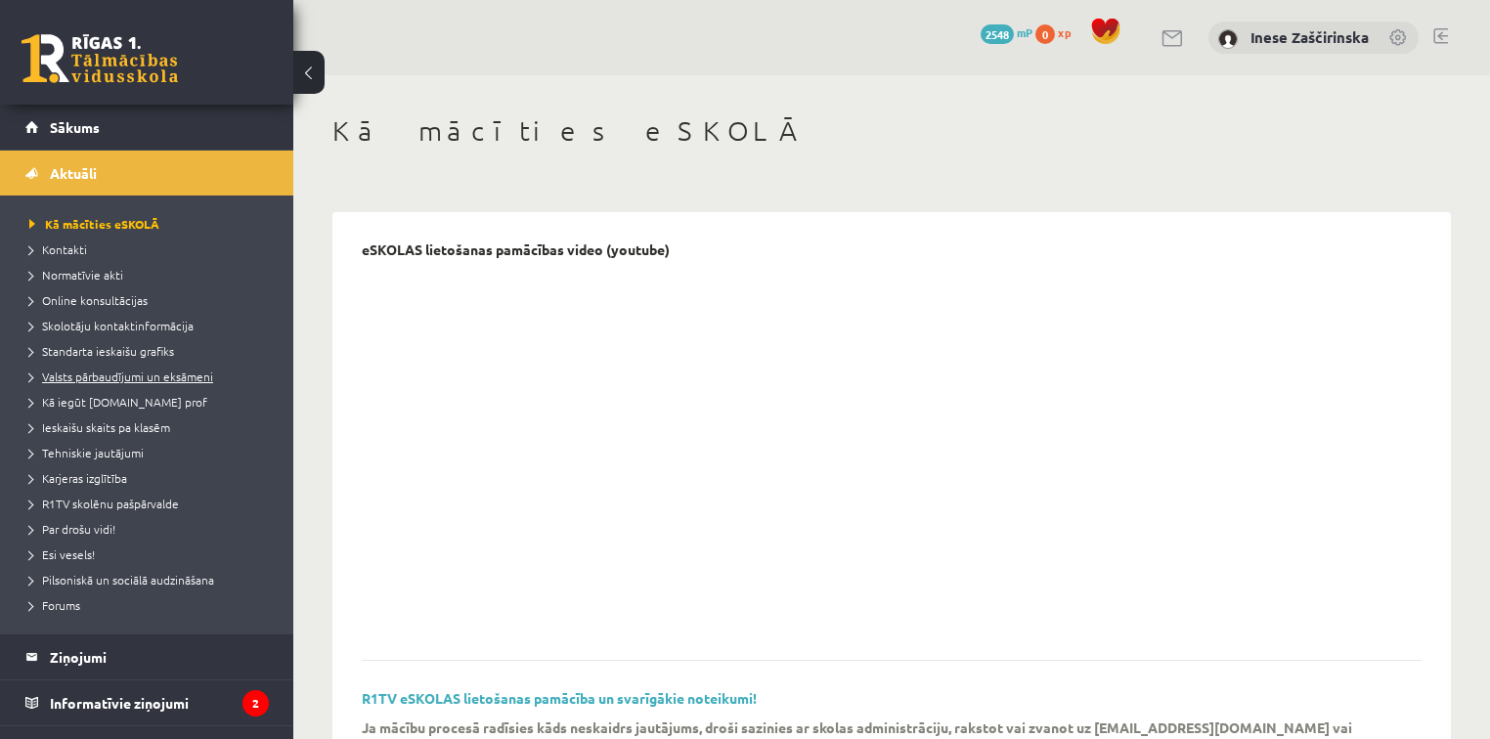
click at [183, 375] on span "Valsts pārbaudījumi un eksāmeni" at bounding box center [121, 377] width 184 height 16
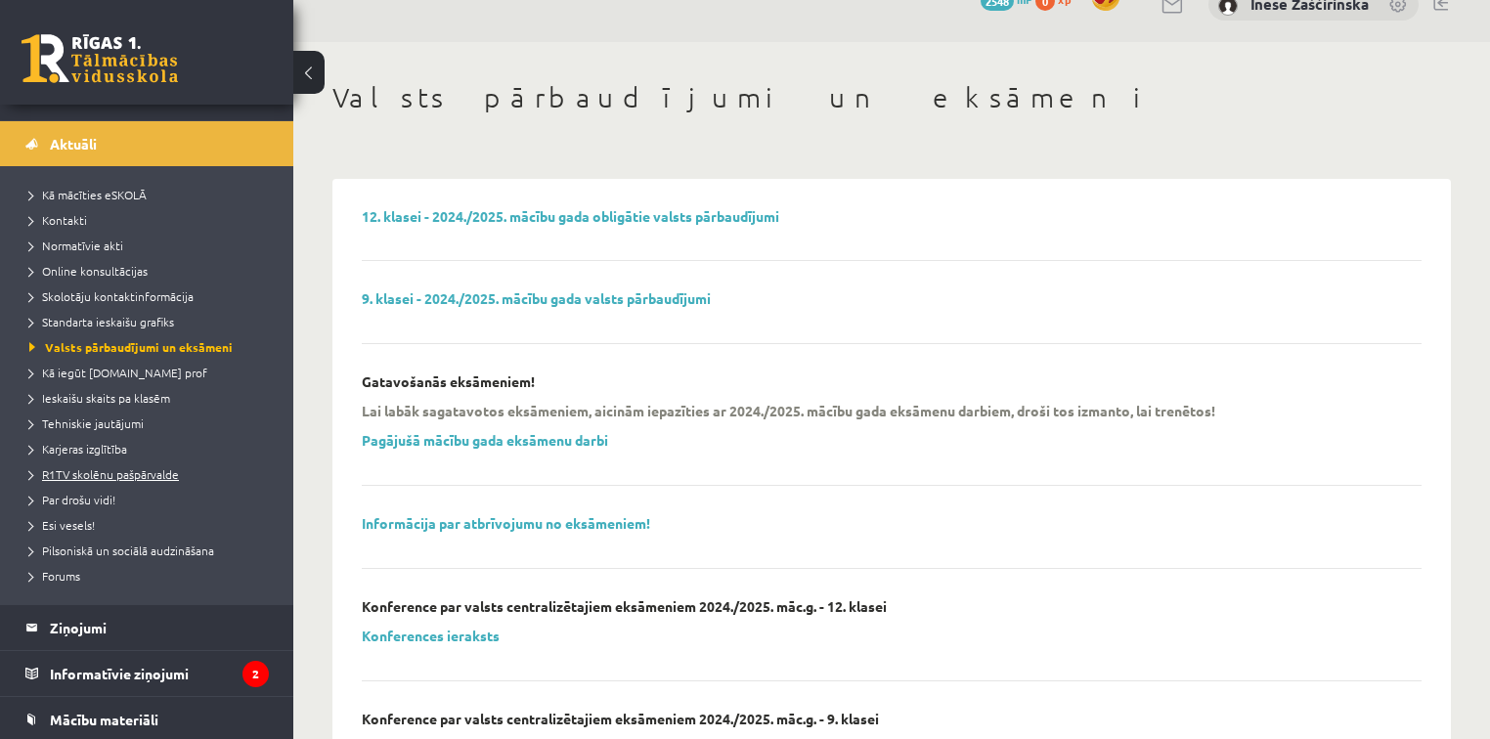
scroll to position [78, 0]
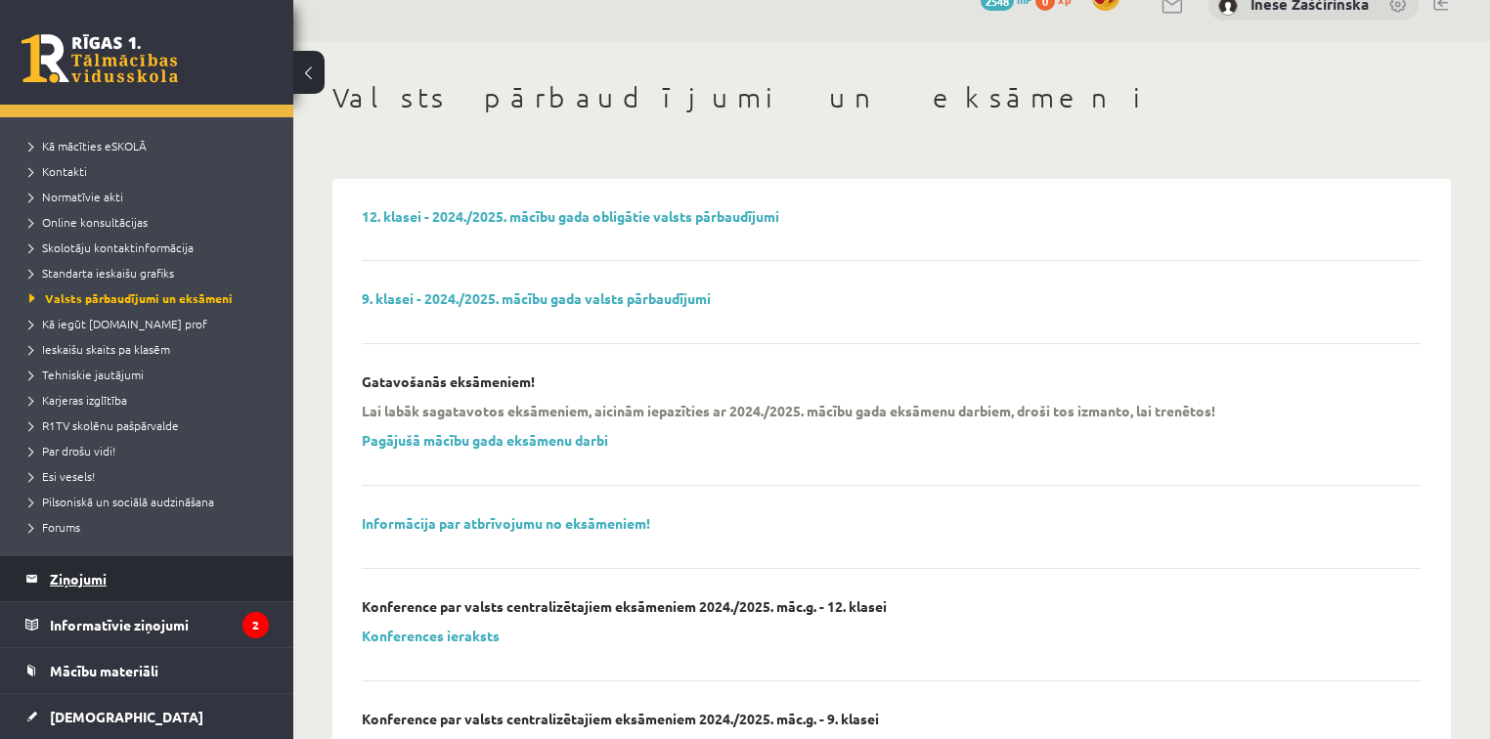
click at [92, 570] on legend "Ziņojumi 0" at bounding box center [159, 578] width 219 height 45
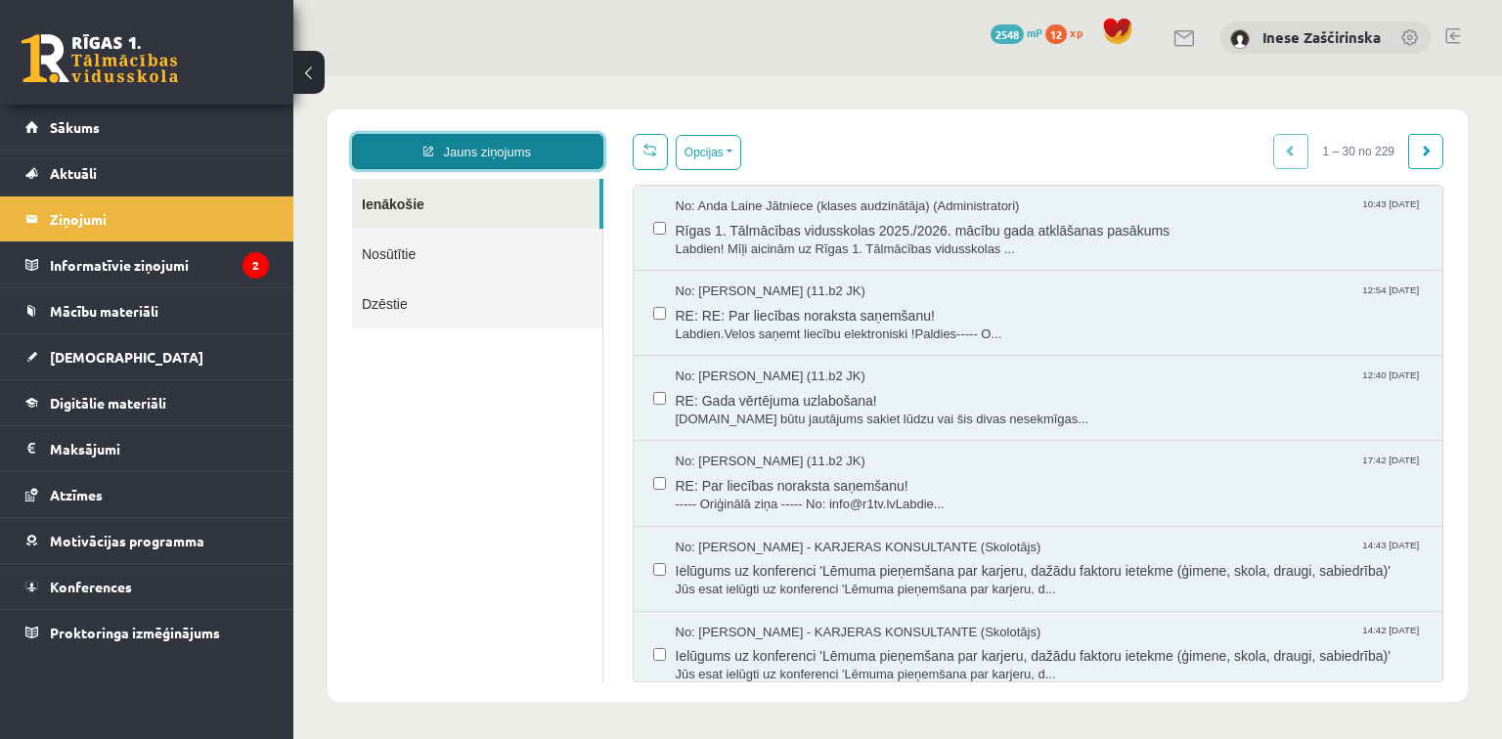
click at [468, 150] on link "Jauns ziņojums" at bounding box center [477, 151] width 251 height 35
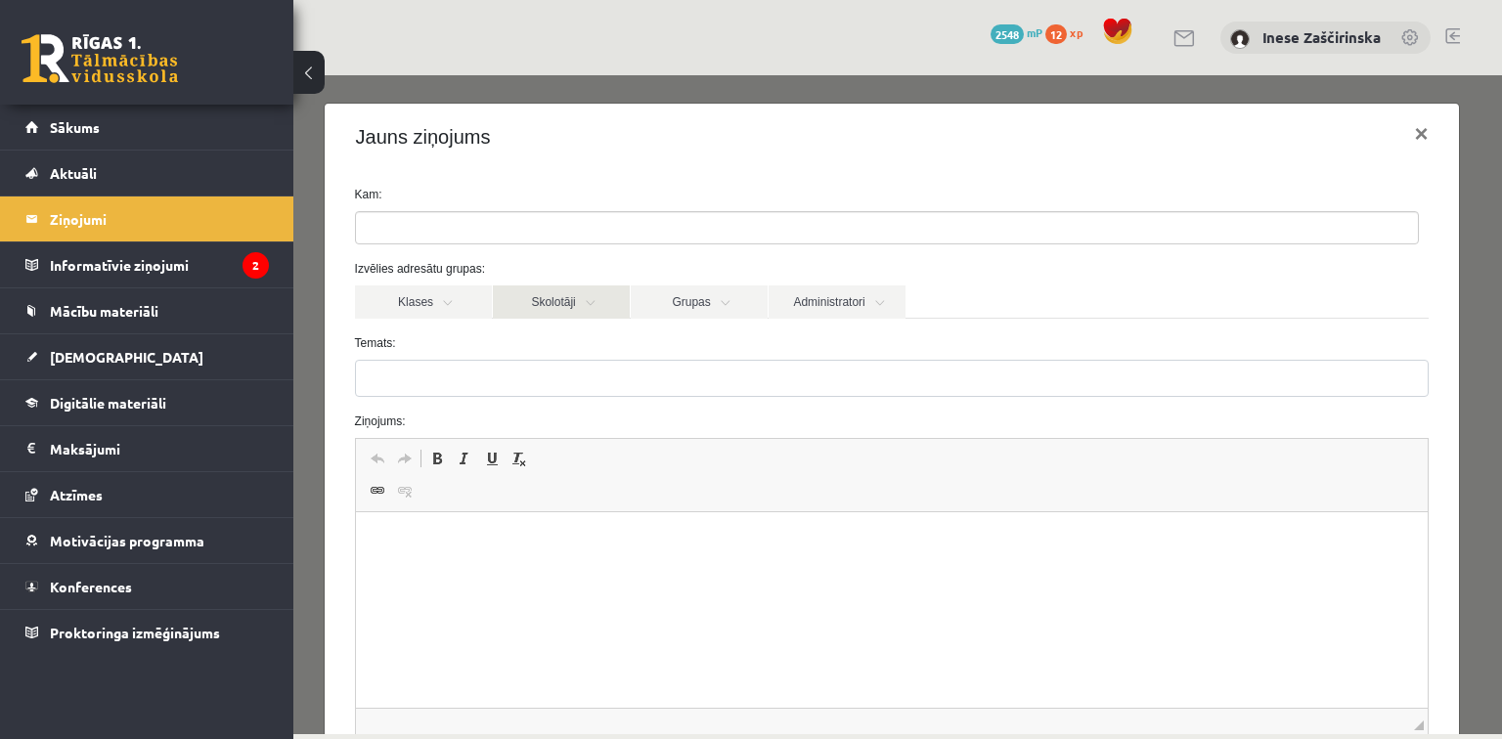
click at [563, 302] on link "Skolotāji" at bounding box center [561, 302] width 137 height 33
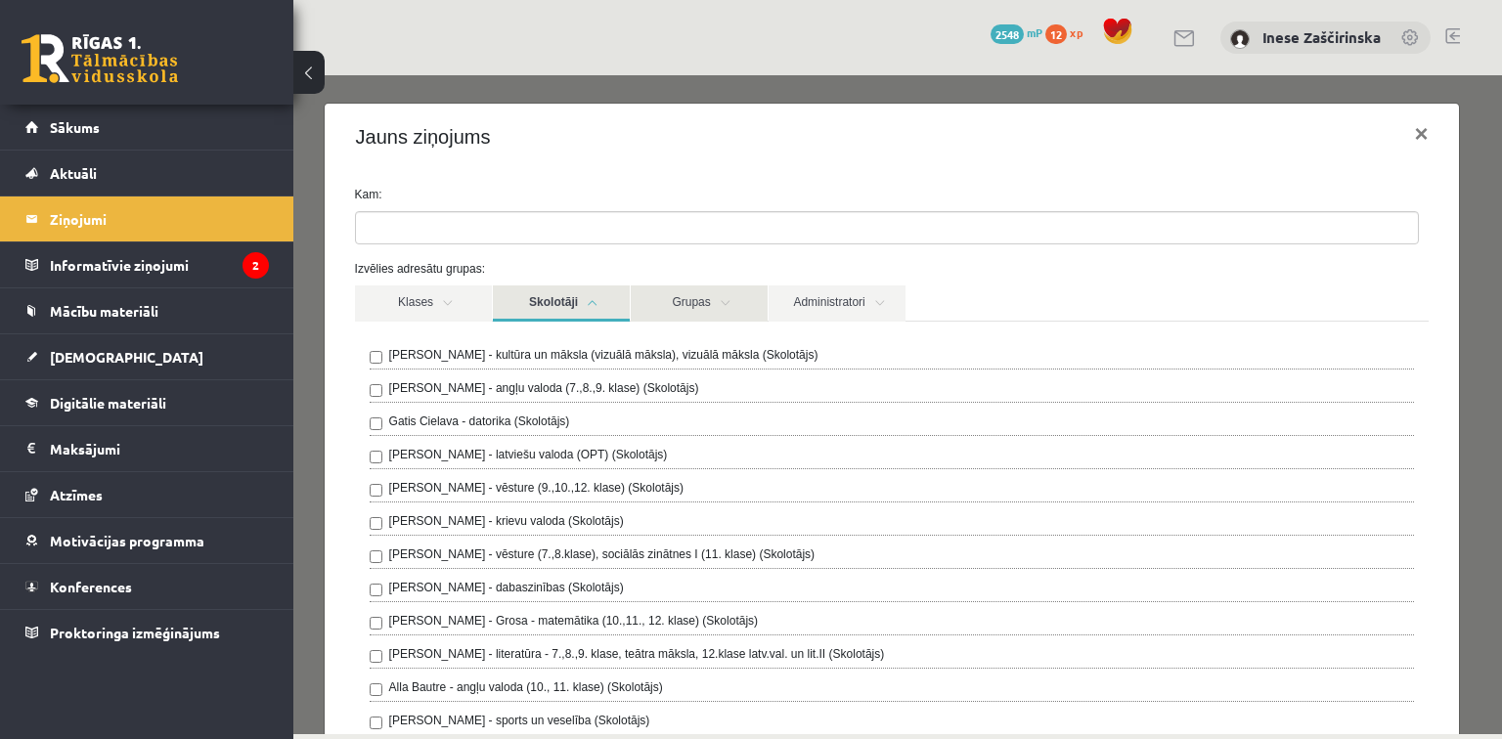
click at [691, 299] on link "Grupas" at bounding box center [699, 304] width 137 height 36
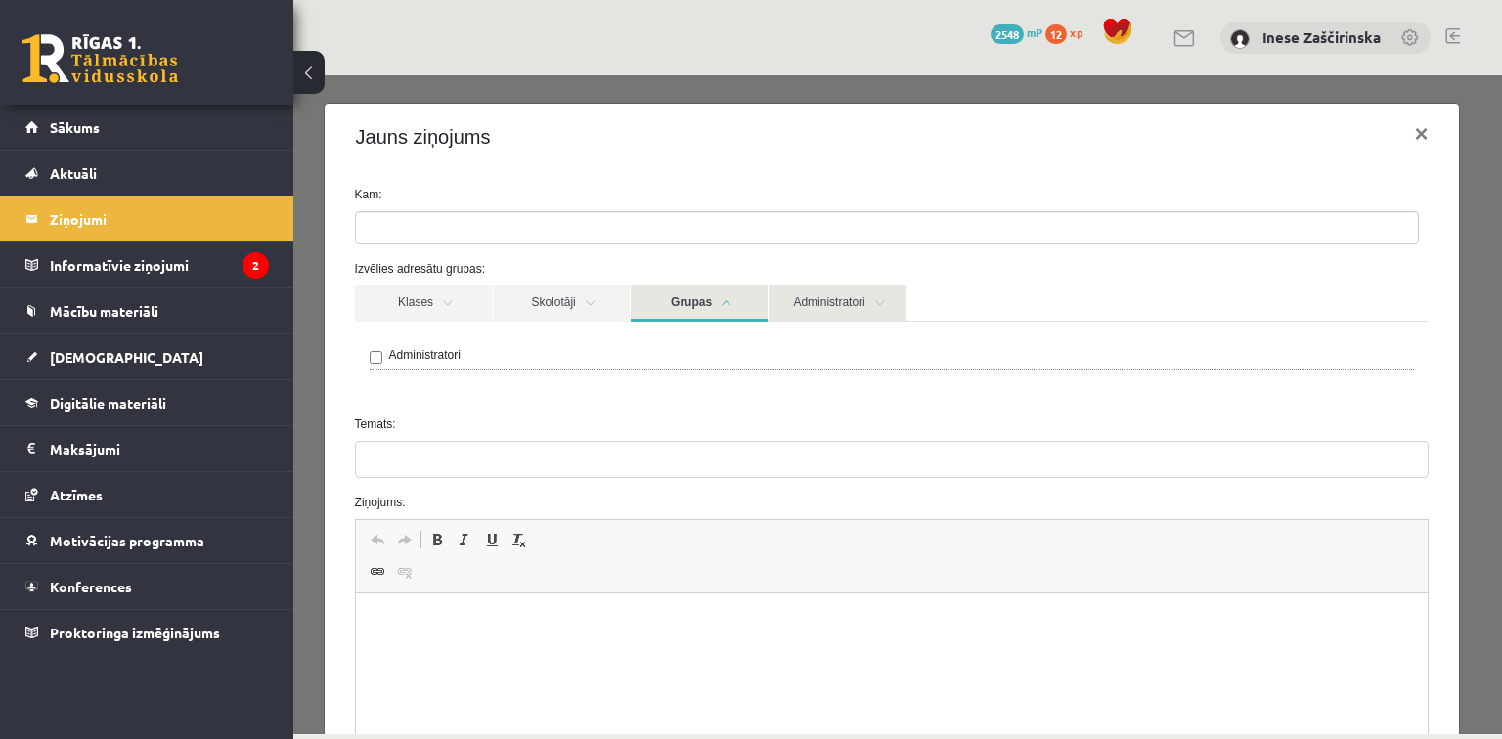
click at [802, 306] on link "Administratori" at bounding box center [837, 304] width 137 height 36
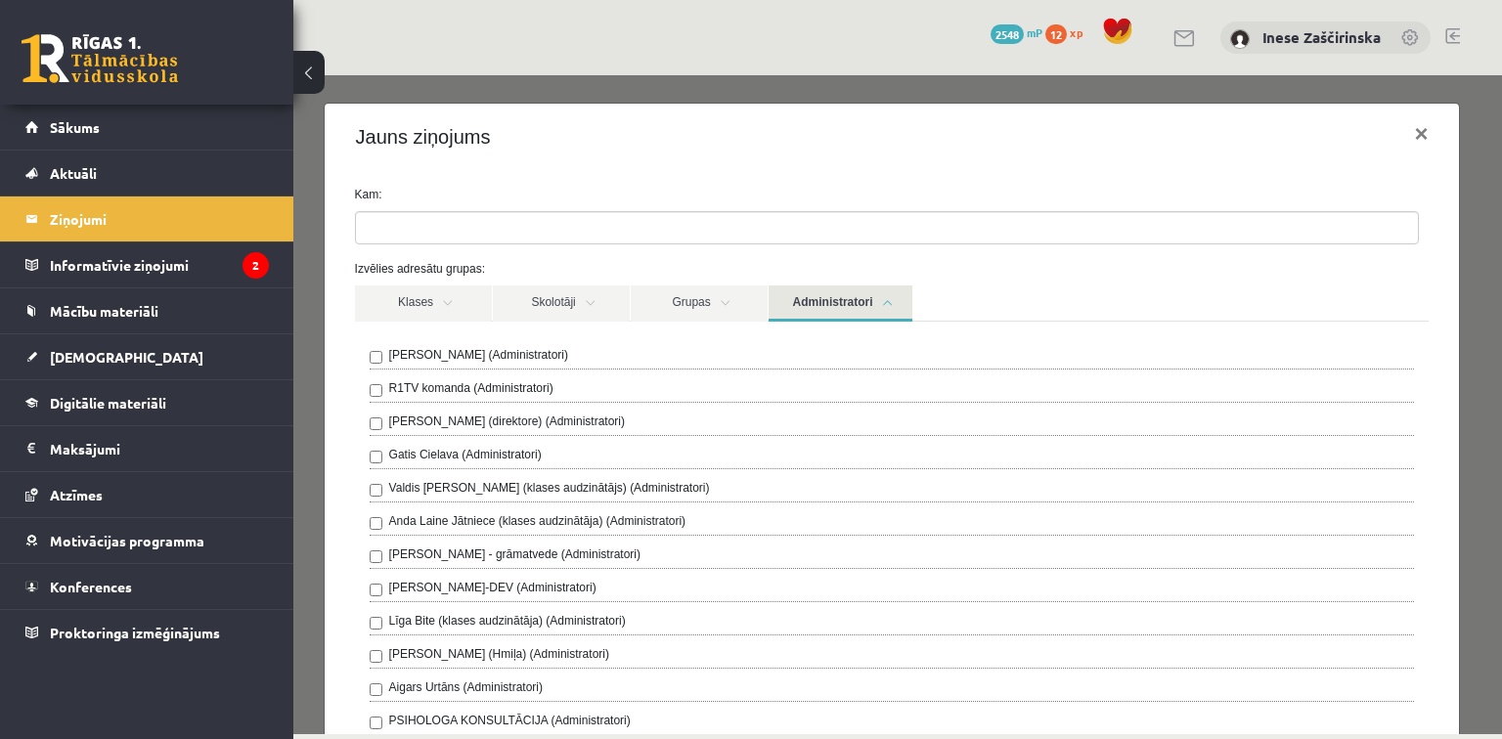
click at [450, 517] on label "Anda Laine Jātniece (klases audzinātāja) (Administratori)" at bounding box center [537, 521] width 297 height 18
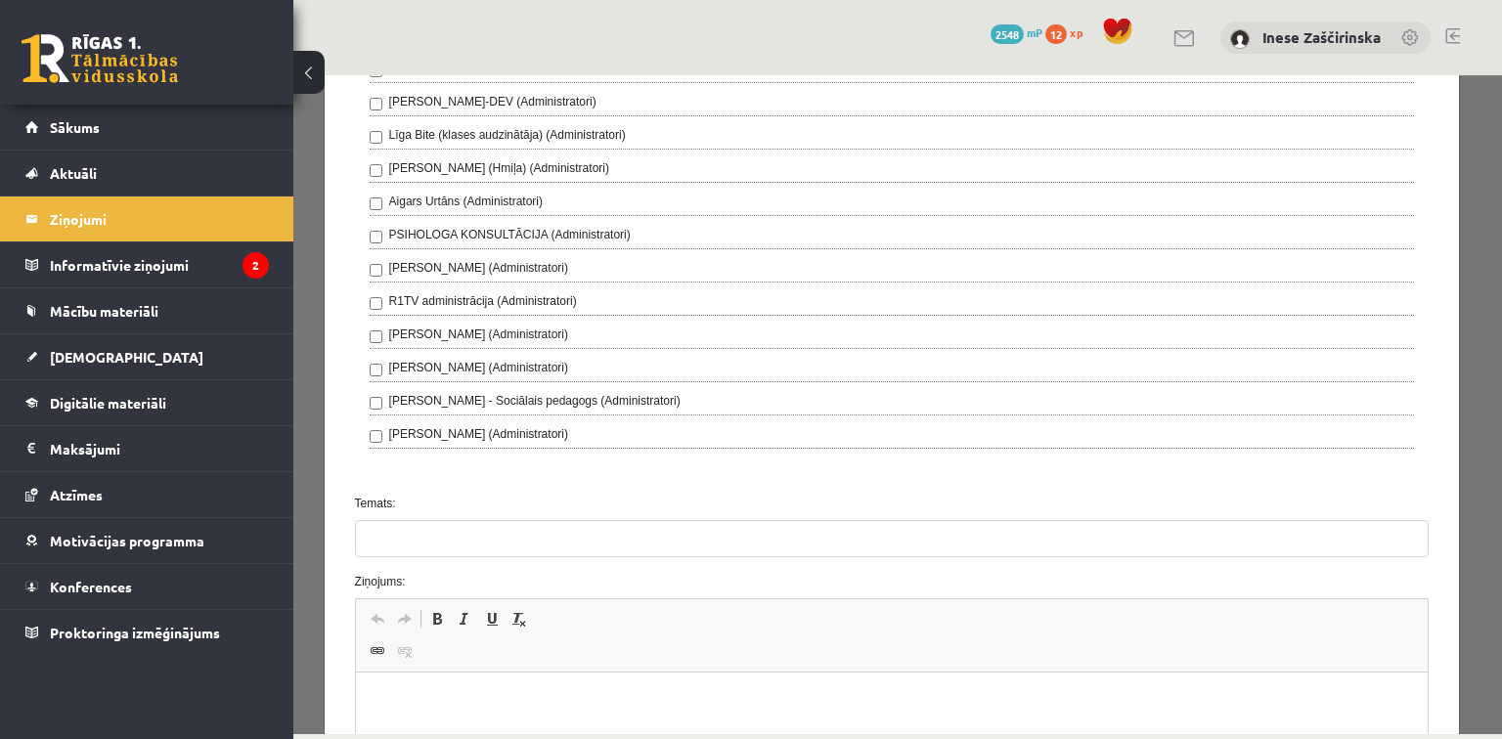
scroll to position [548, 0]
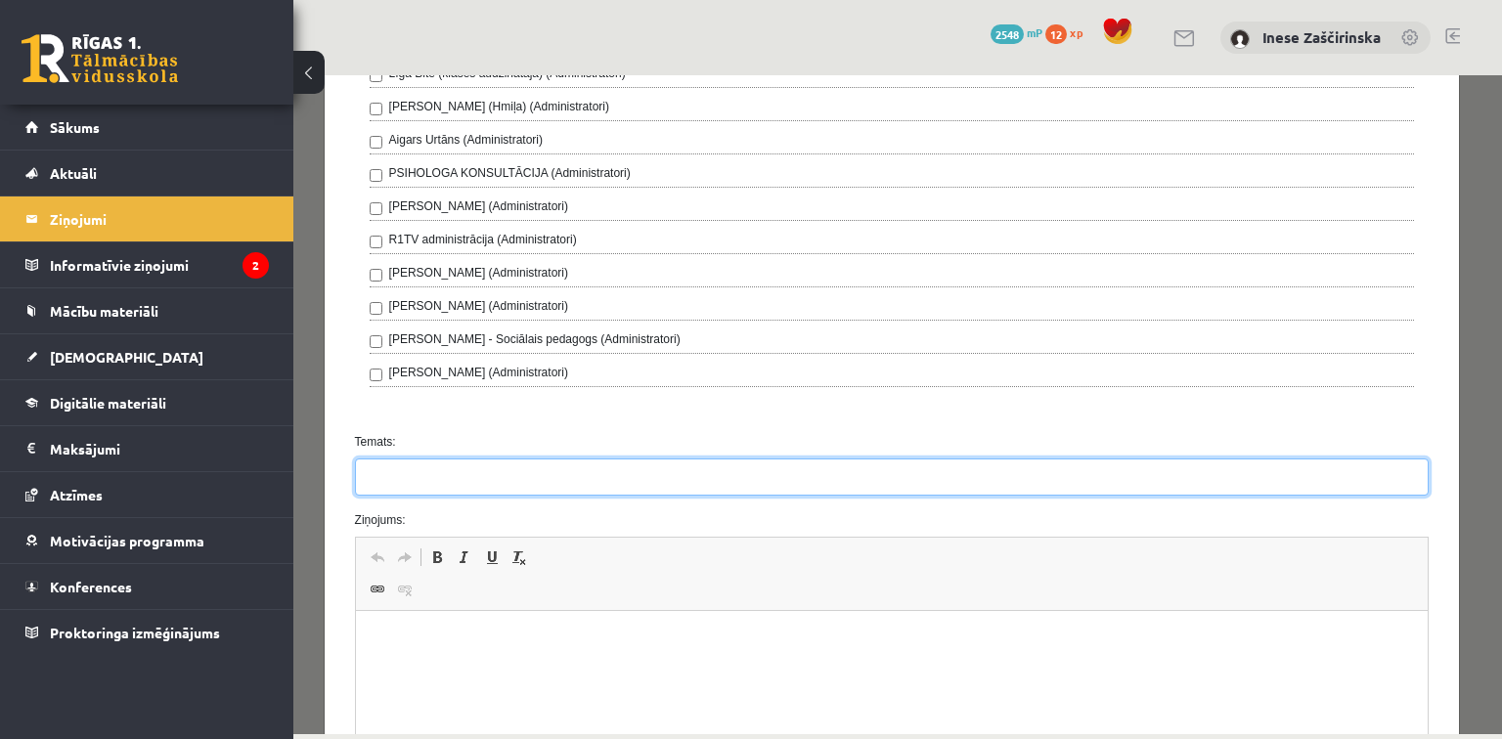
click at [422, 469] on input "Temats:" at bounding box center [892, 477] width 1075 height 37
type input "**********"
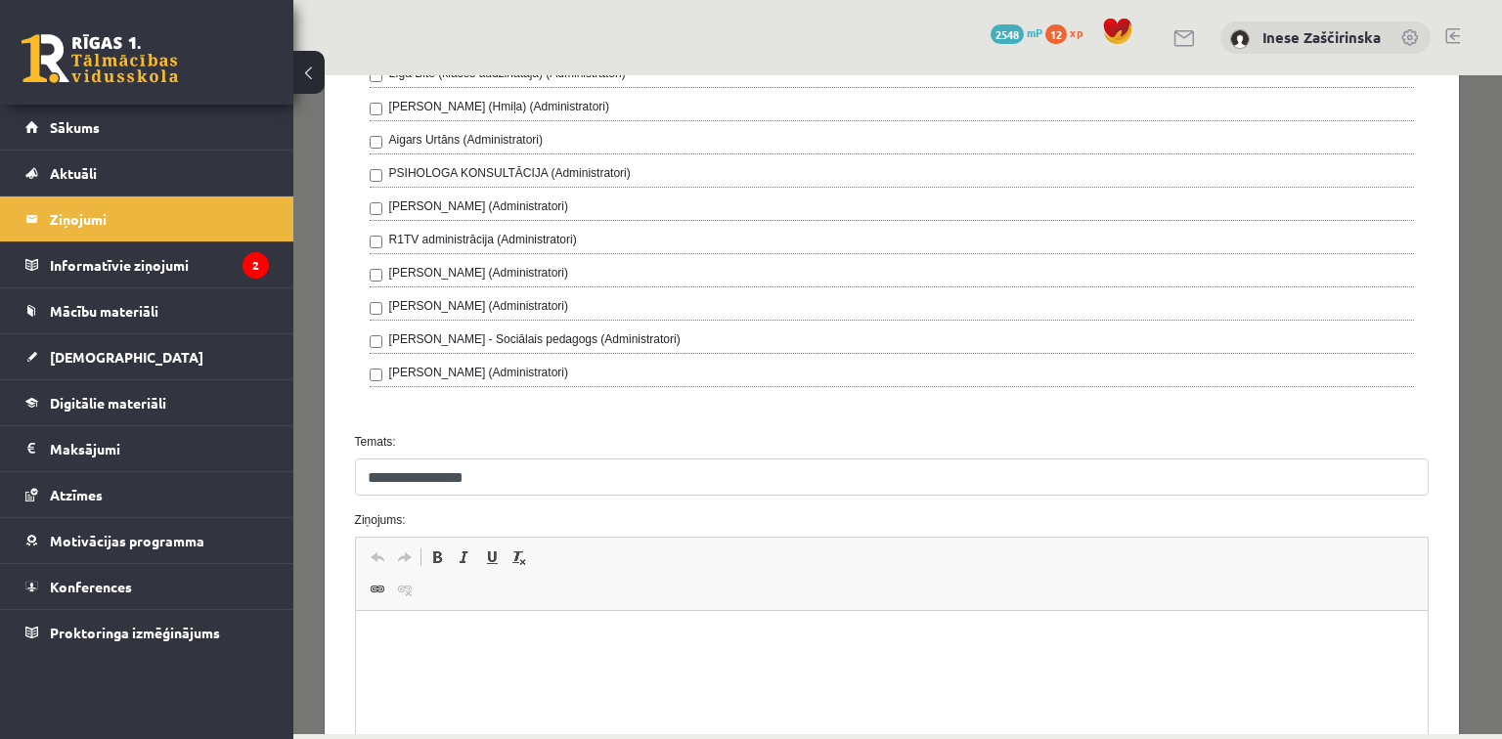
click at [415, 671] on html at bounding box center [891, 641] width 1073 height 60
drag, startPoint x: 486, startPoint y: 640, endPoint x: 583, endPoint y: 643, distance: 96.9
click at [583, 643] on p "**********" at bounding box center [886, 641] width 1023 height 21
click at [715, 640] on p "**********" at bounding box center [886, 641] width 1023 height 21
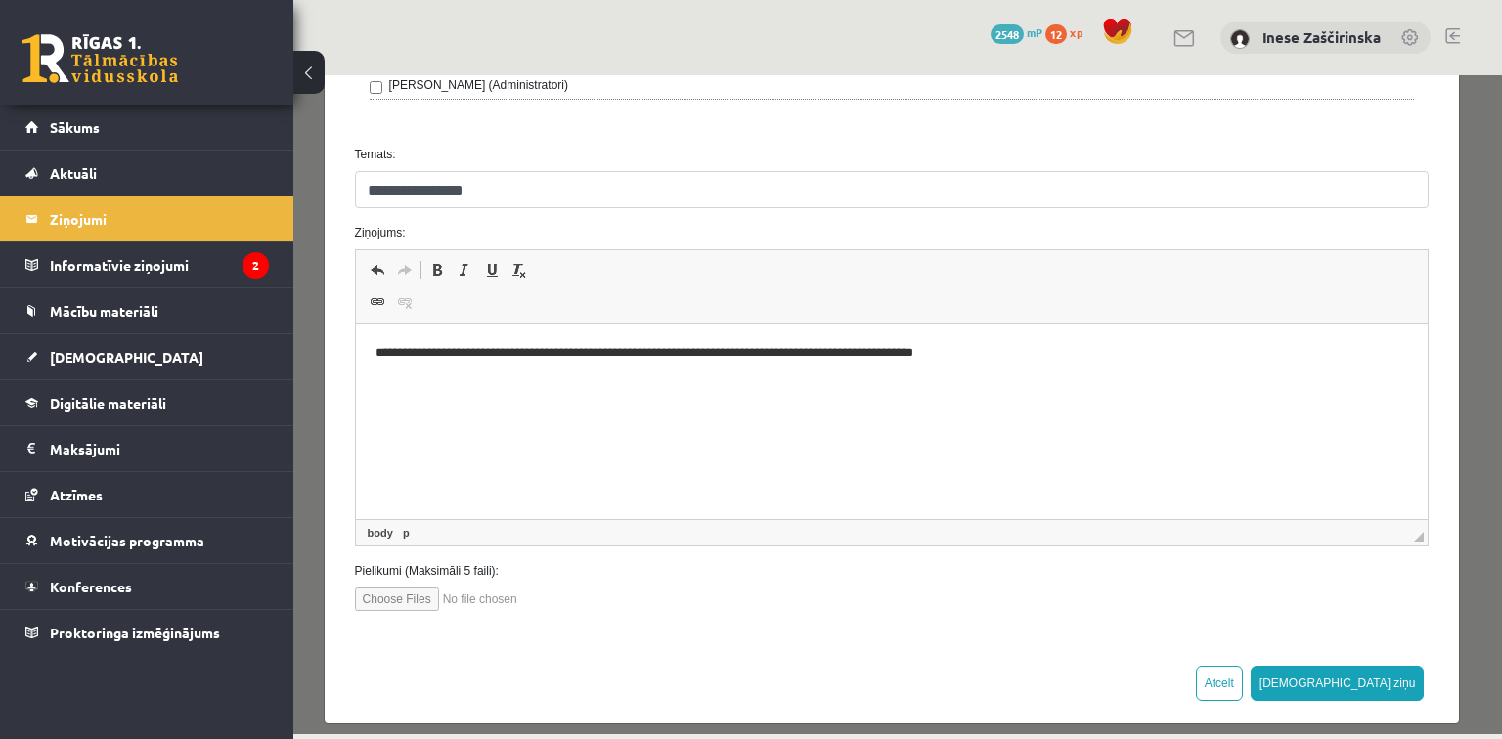
scroll to position [845, 0]
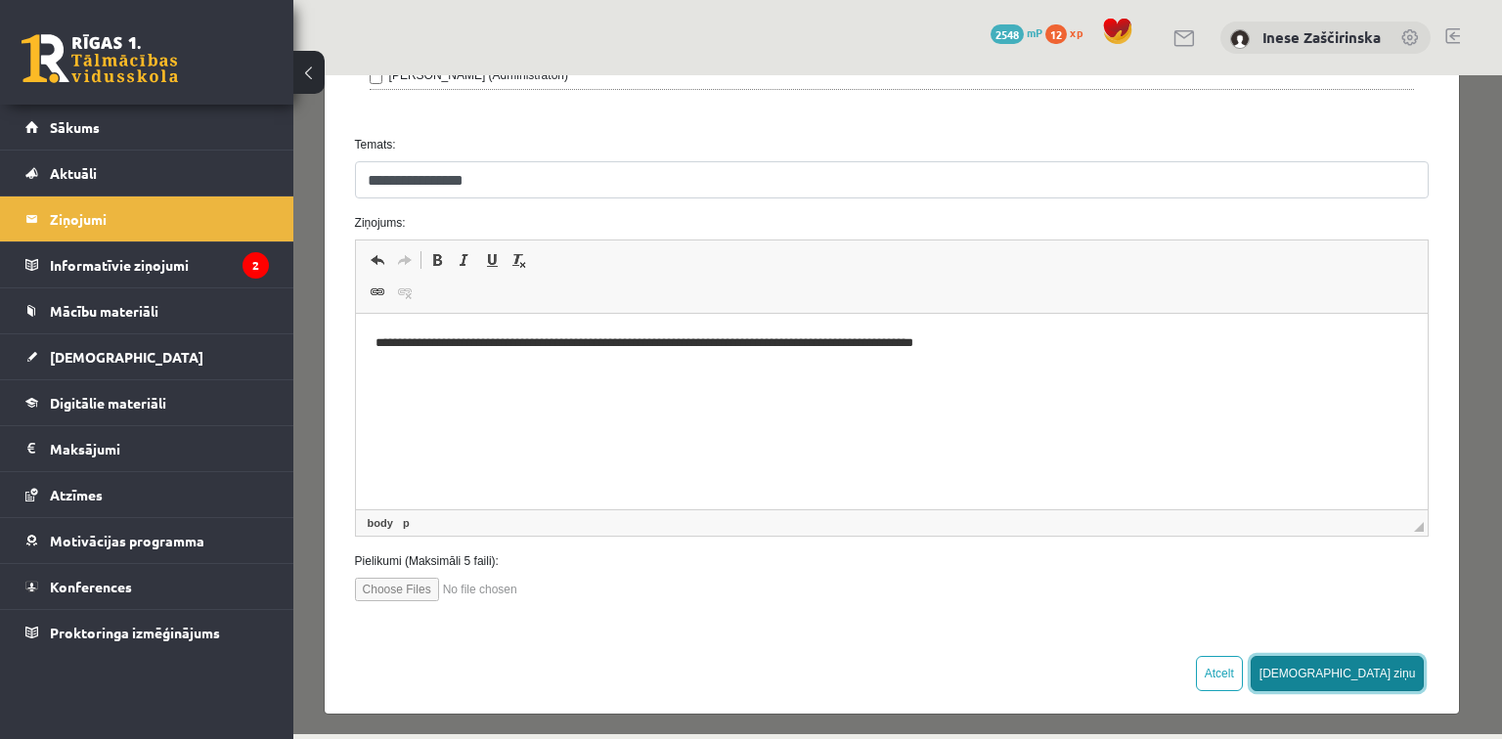
click at [1404, 661] on button "[DEMOGRAPHIC_DATA] ziņu" at bounding box center [1338, 673] width 174 height 35
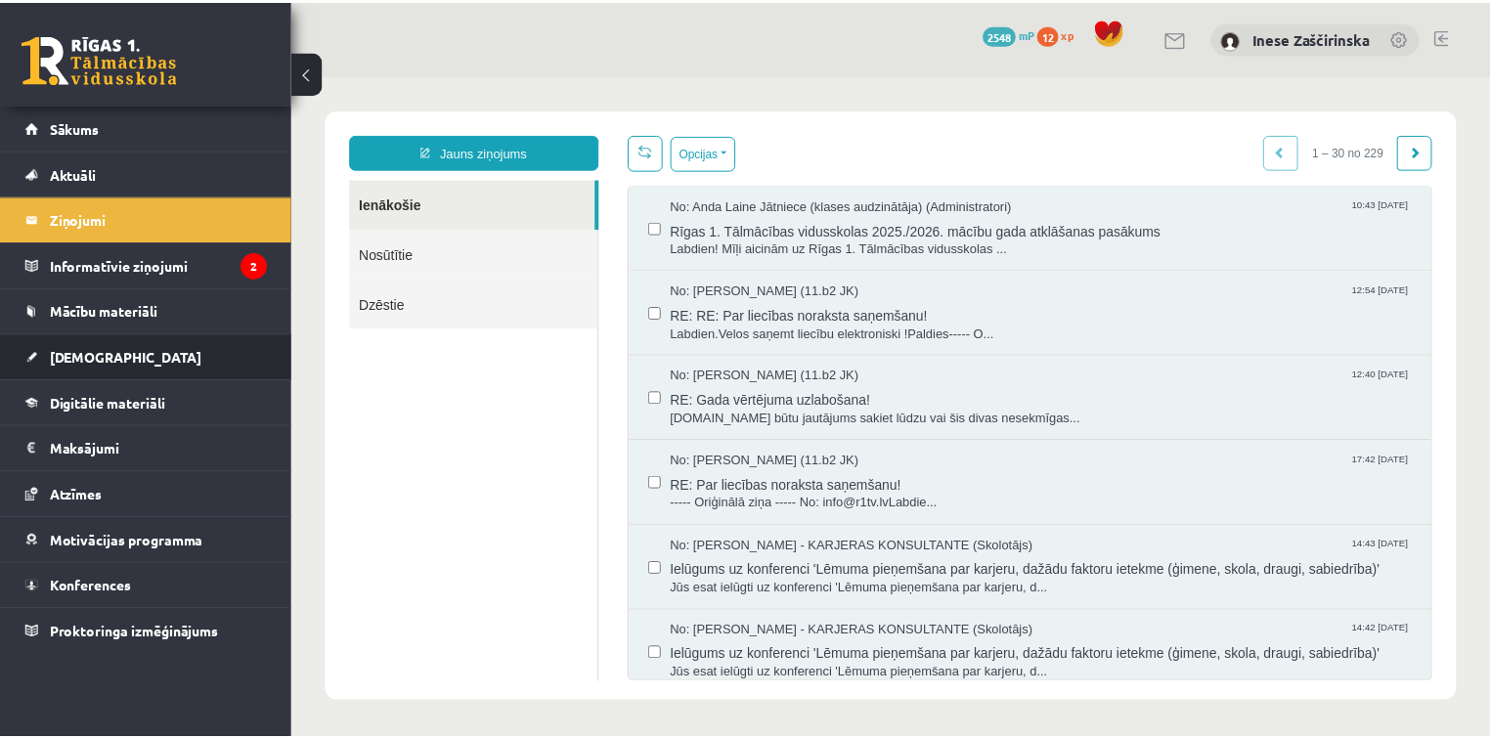
scroll to position [0, 0]
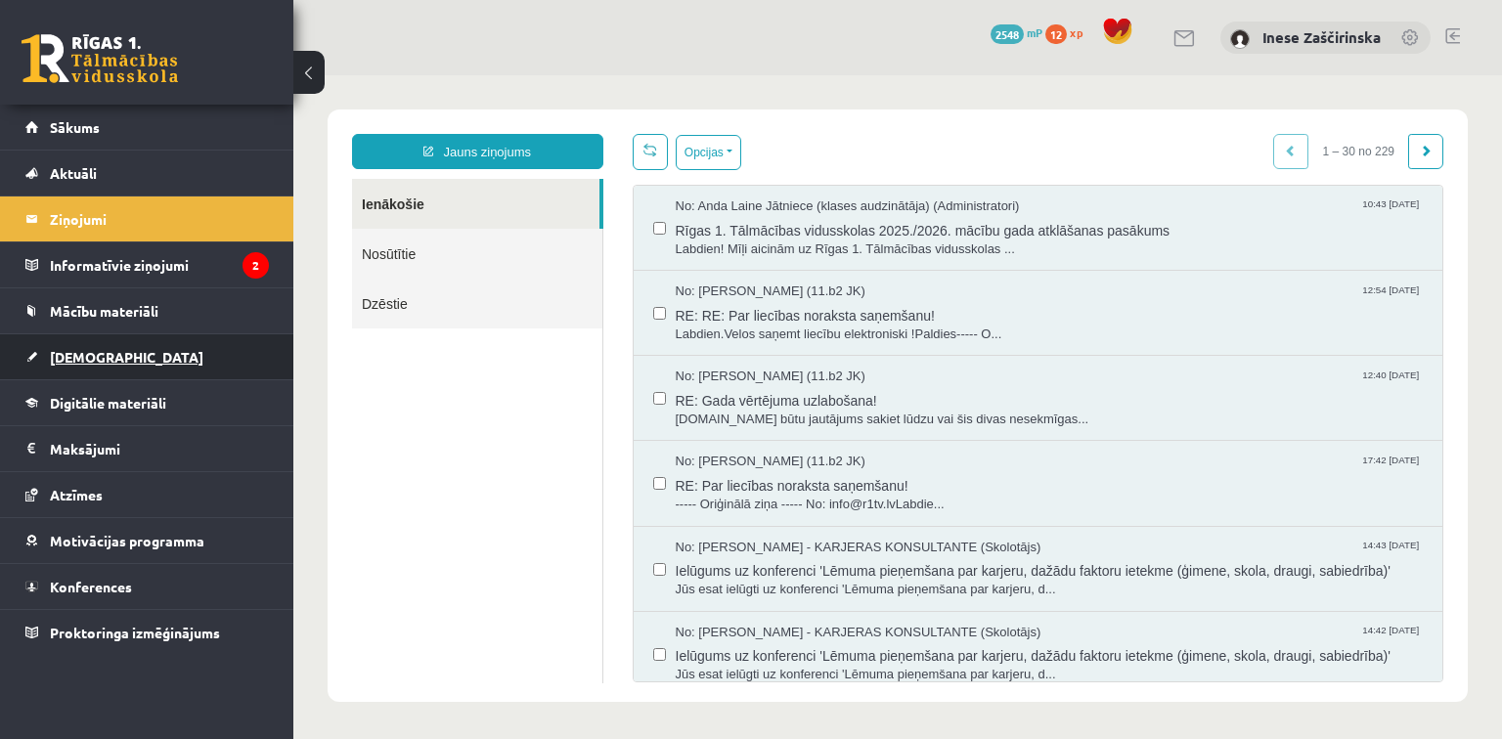
click at [109, 360] on link "[DEMOGRAPHIC_DATA]" at bounding box center [147, 356] width 244 height 45
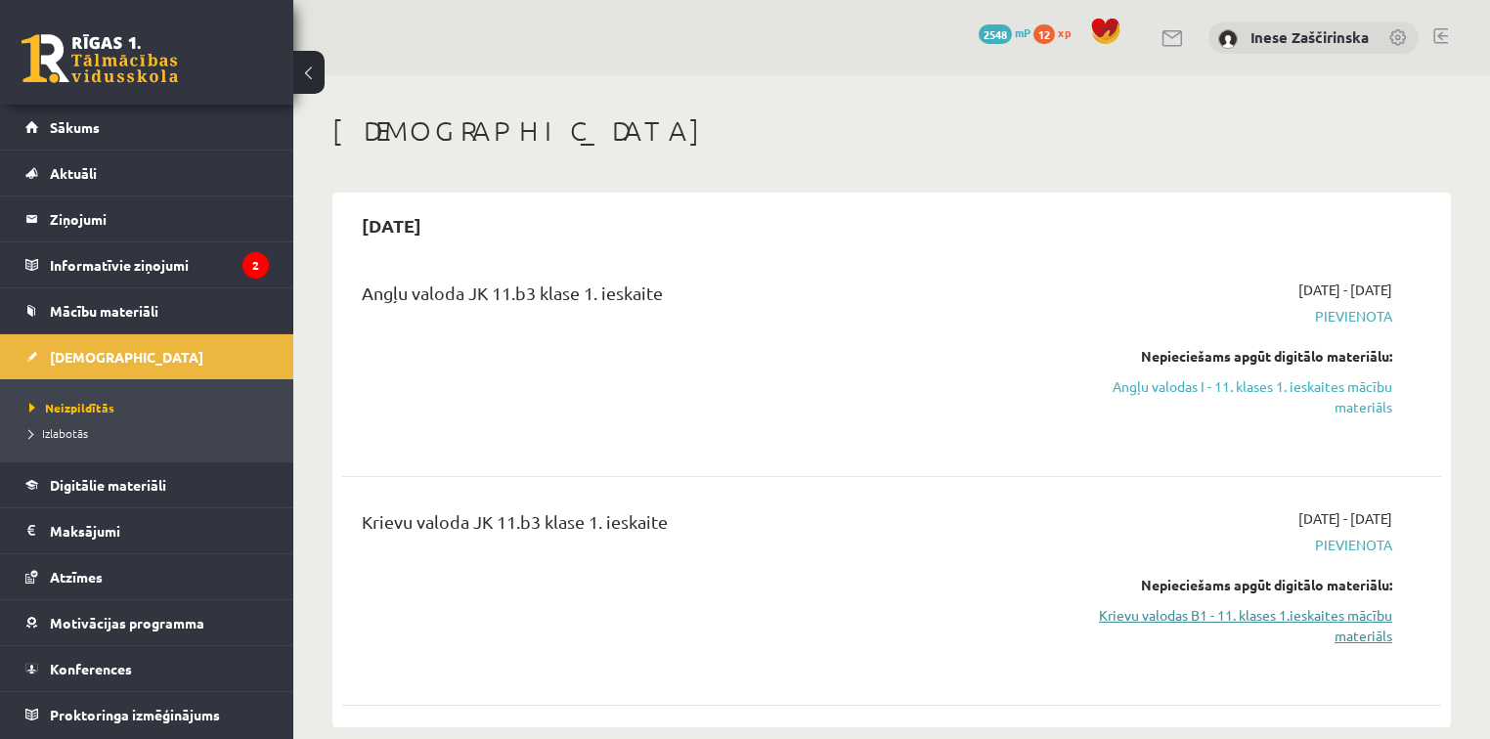
click at [1301, 611] on link "Krievu valodas B1 - 11. klases 1.ieskaites mācību materiāls" at bounding box center [1231, 625] width 324 height 41
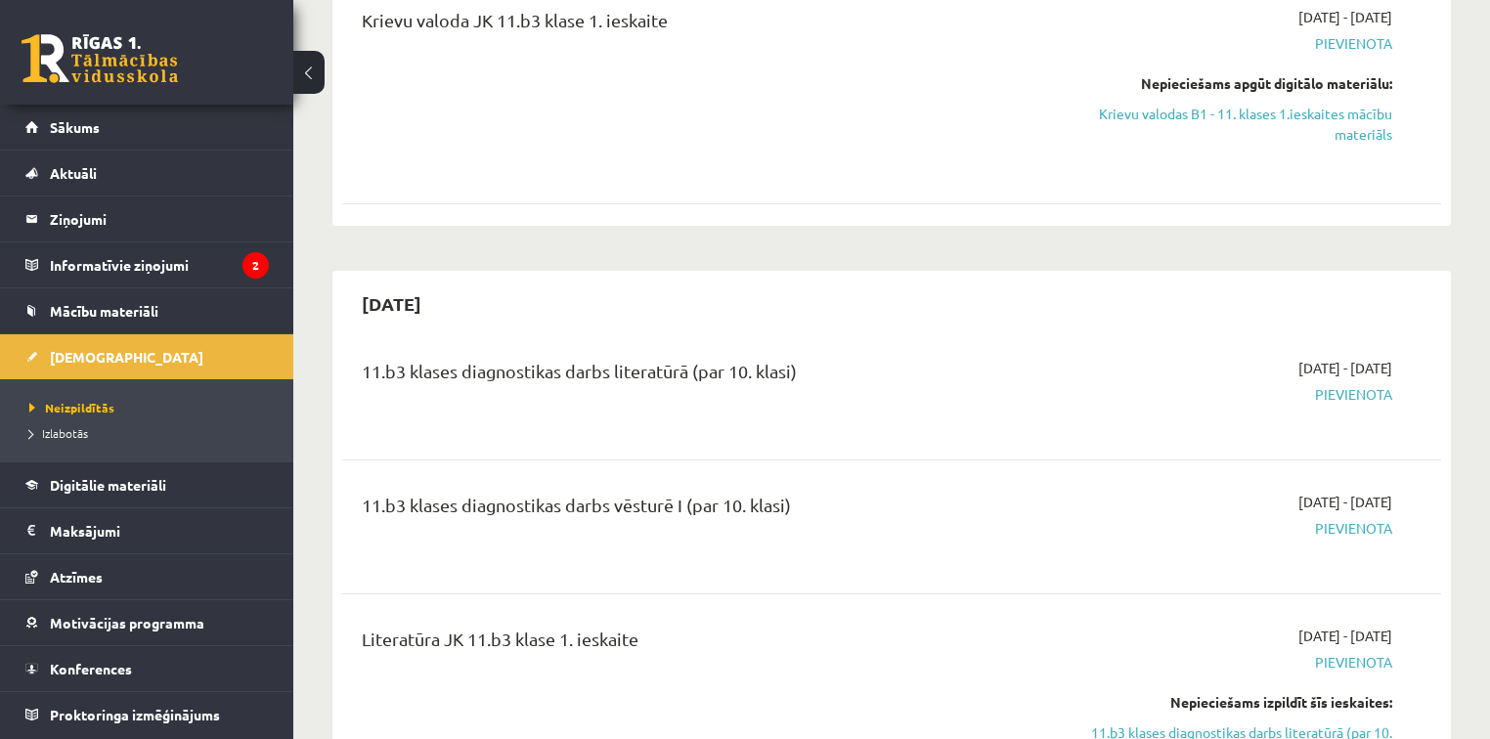
scroll to position [548, 0]
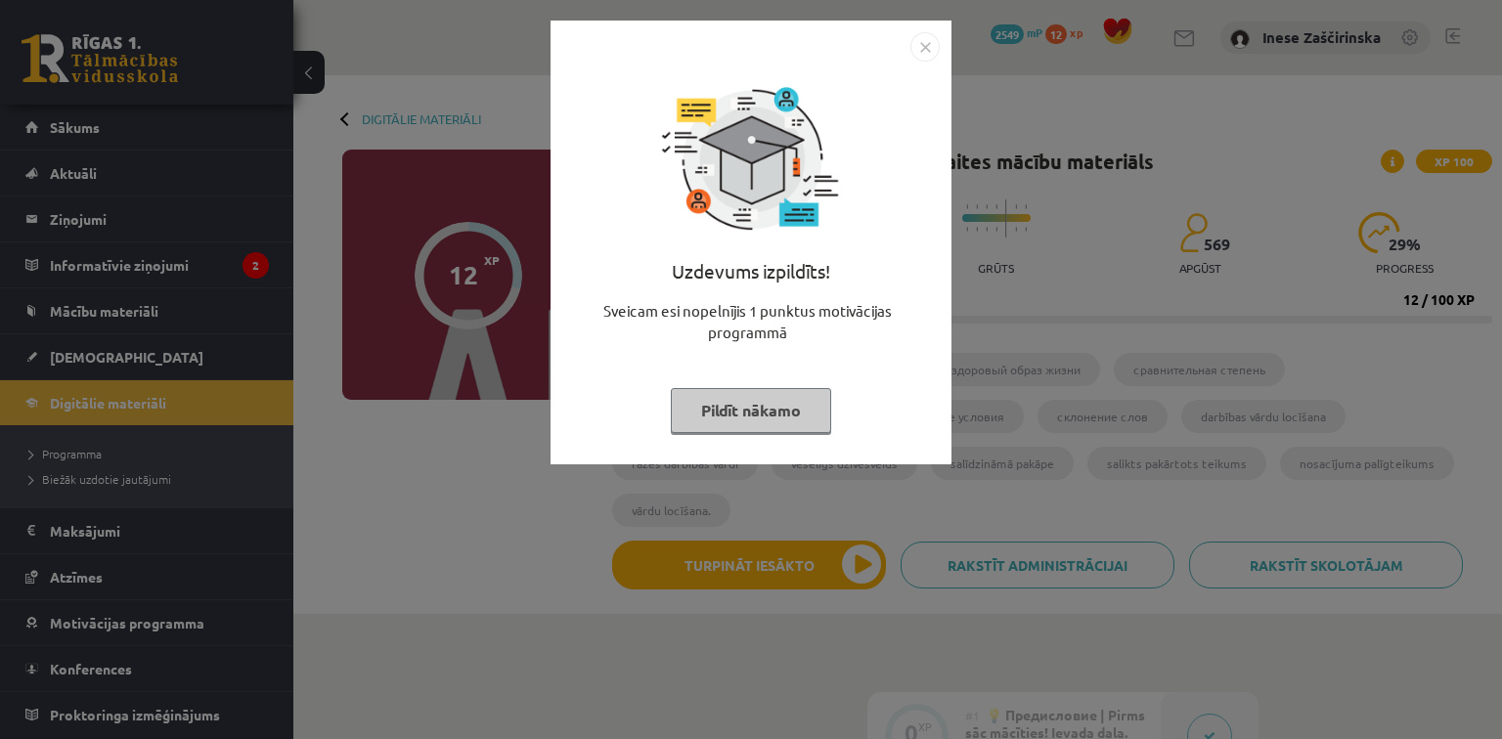
click at [797, 403] on button "Pildīt nākamo" at bounding box center [751, 410] width 160 height 45
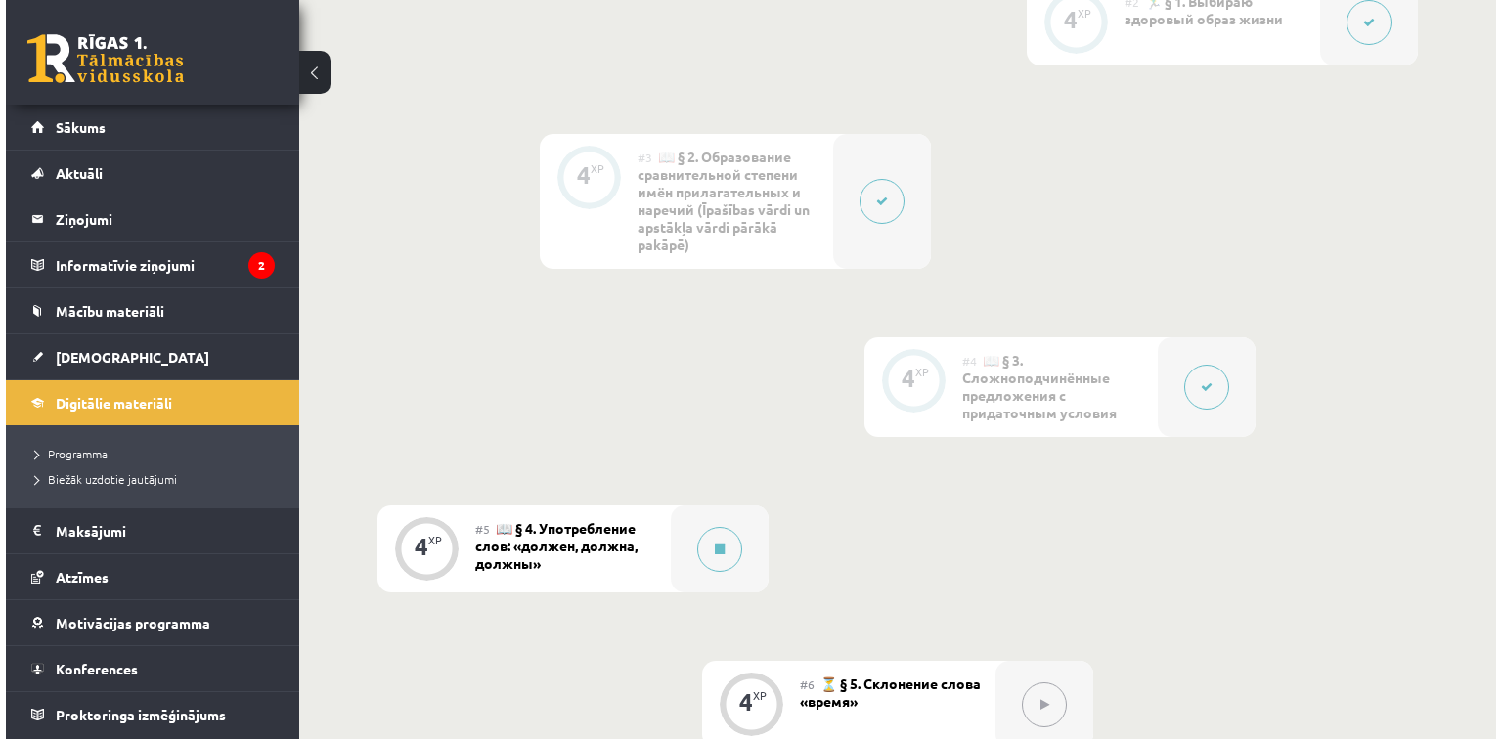
scroll to position [861, 0]
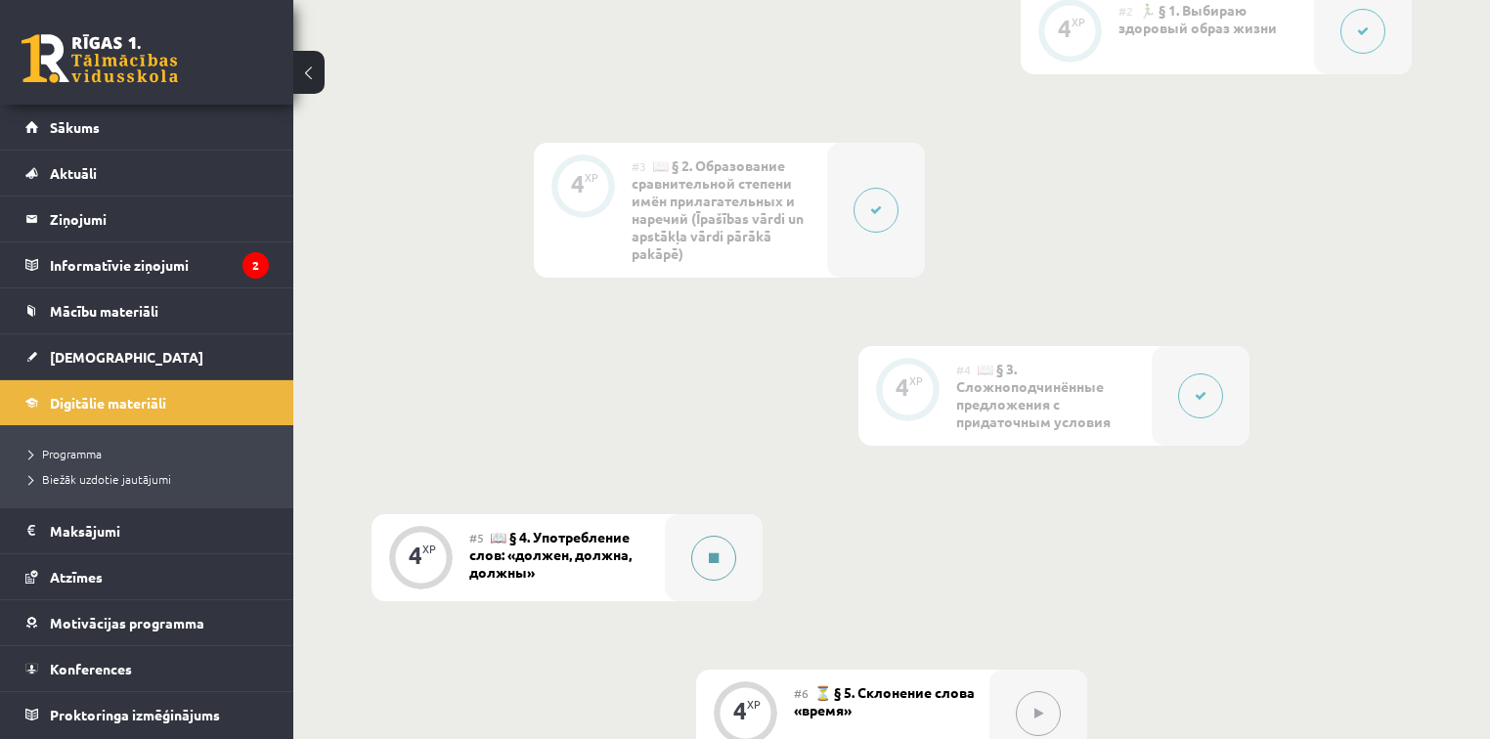
click at [707, 554] on button at bounding box center [713, 558] width 45 height 45
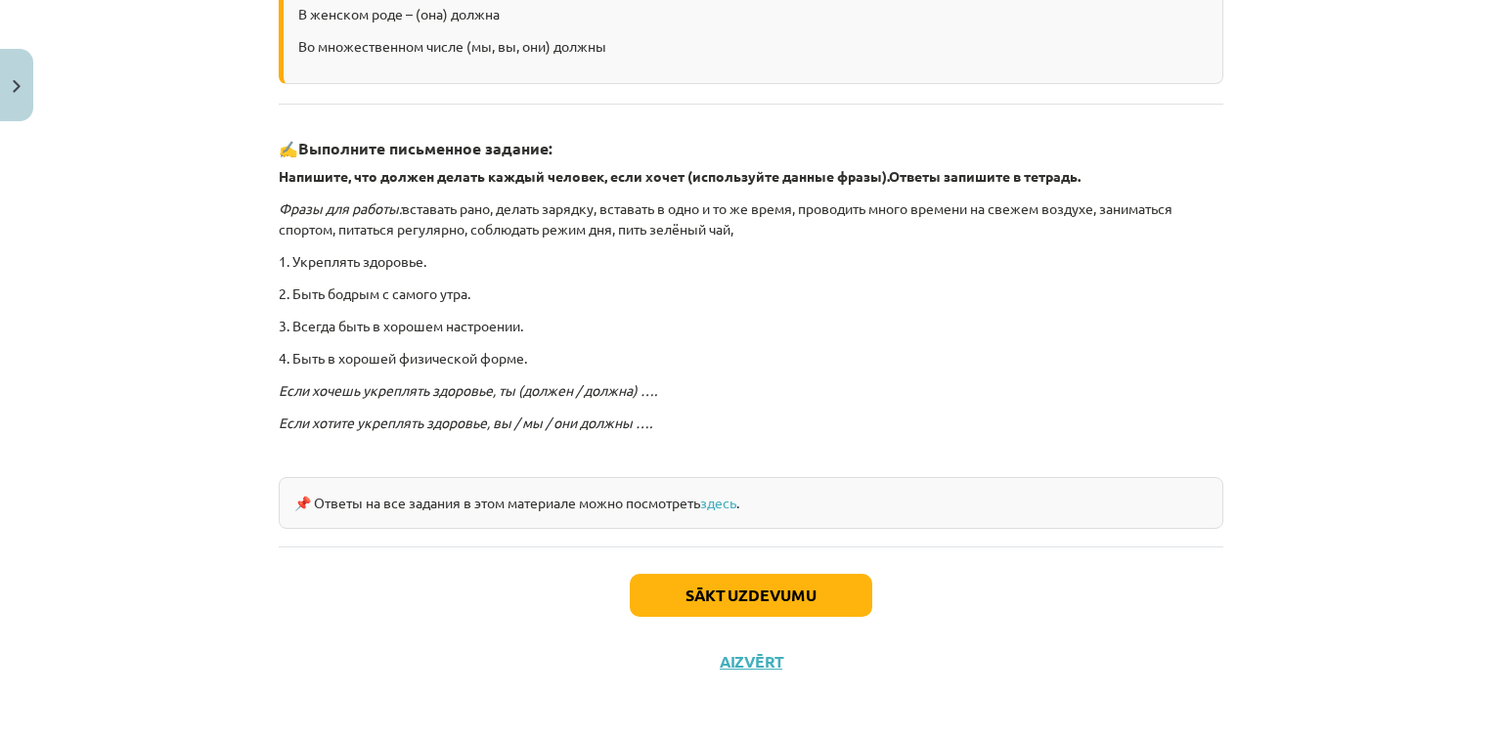
scroll to position [476, 0]
click at [734, 597] on button "Sākt uzdevumu" at bounding box center [751, 594] width 243 height 43
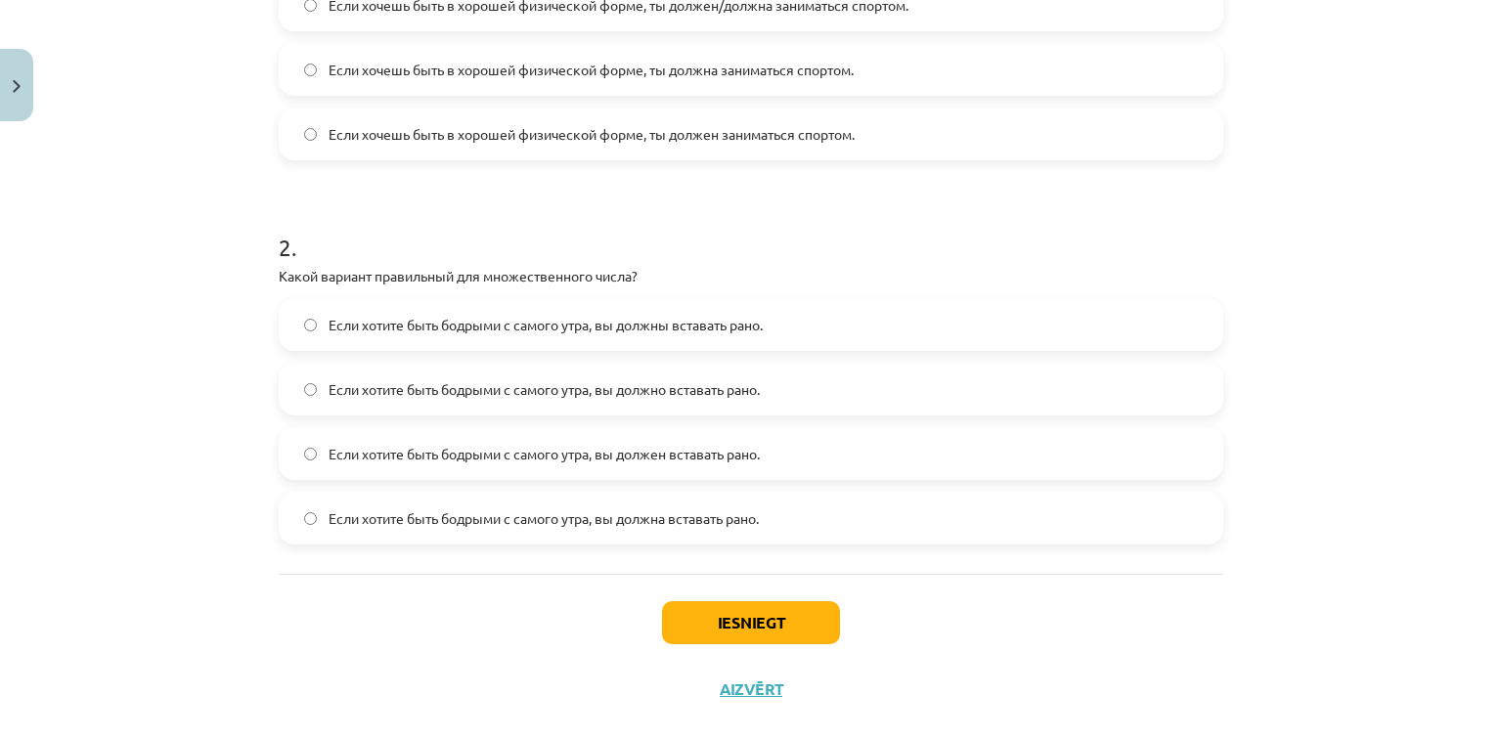
scroll to position [605, 0]
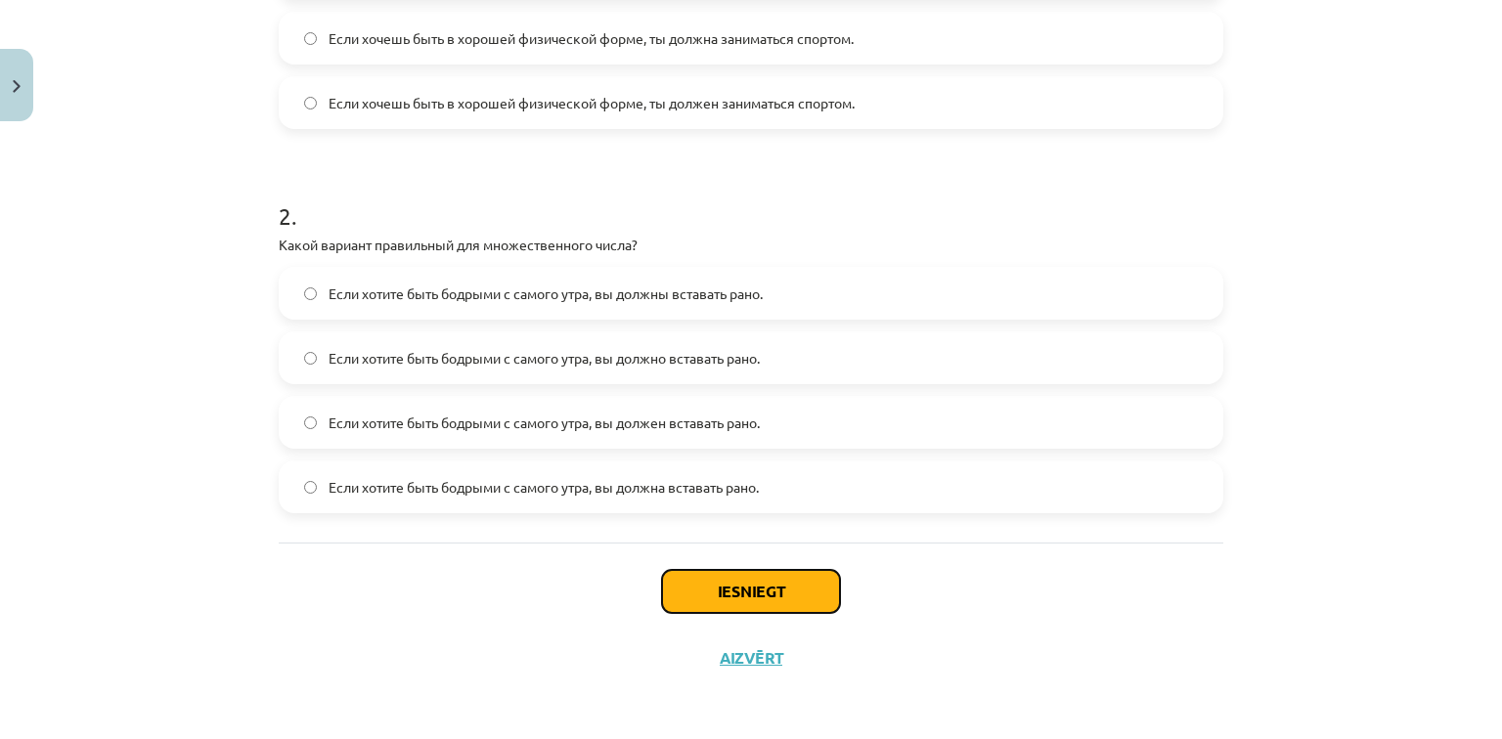
click at [740, 585] on button "Iesniegt" at bounding box center [751, 591] width 178 height 43
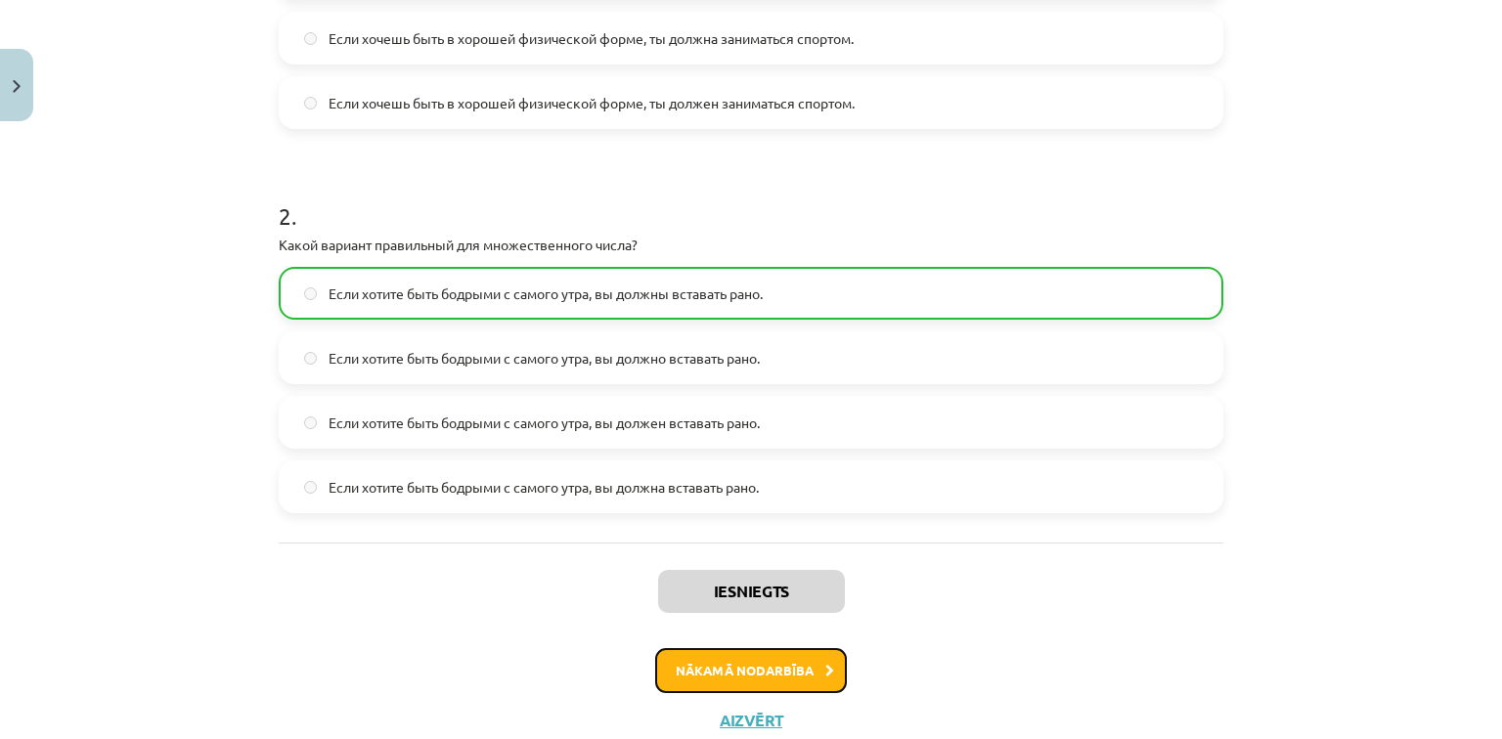
click at [765, 666] on button "Nākamā nodarbība" at bounding box center [751, 670] width 192 height 45
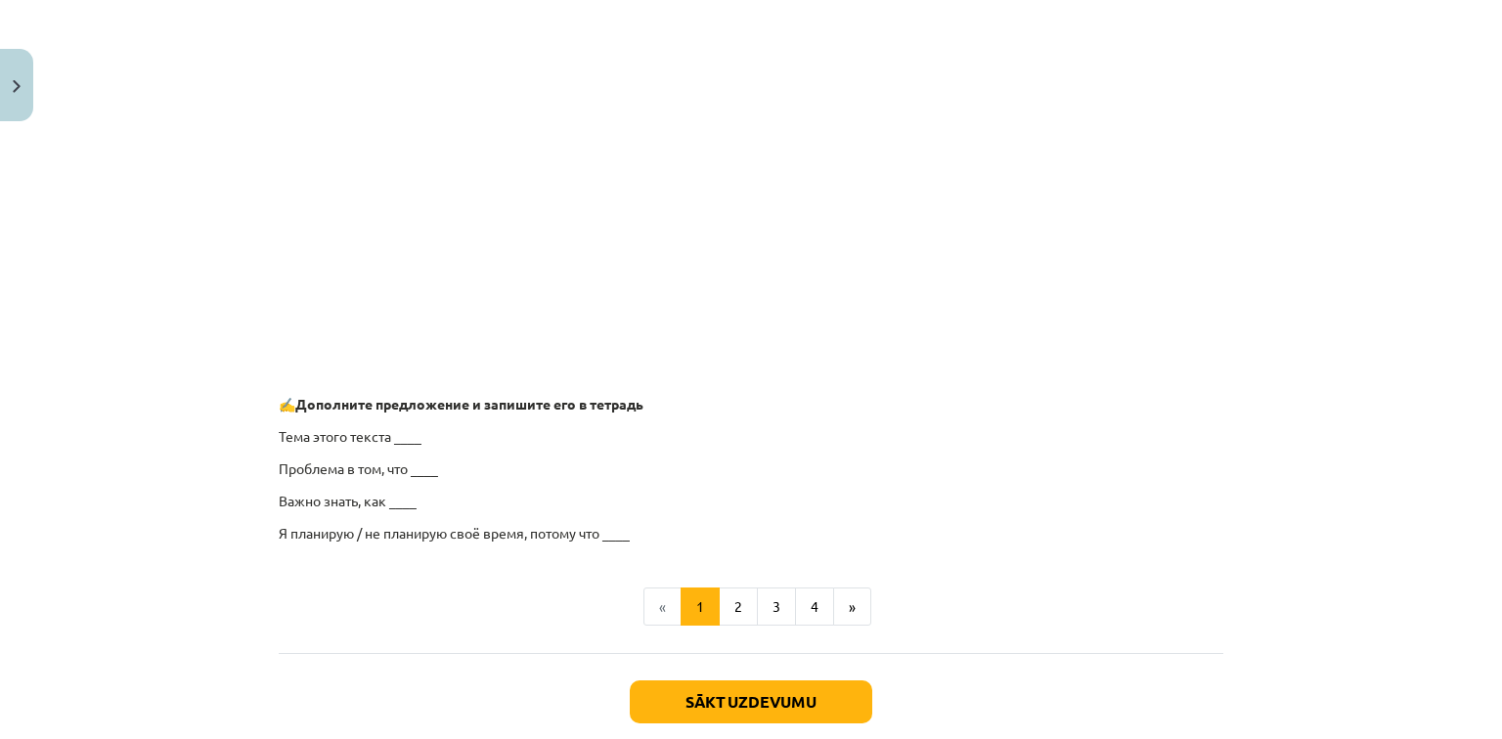
scroll to position [1414, 0]
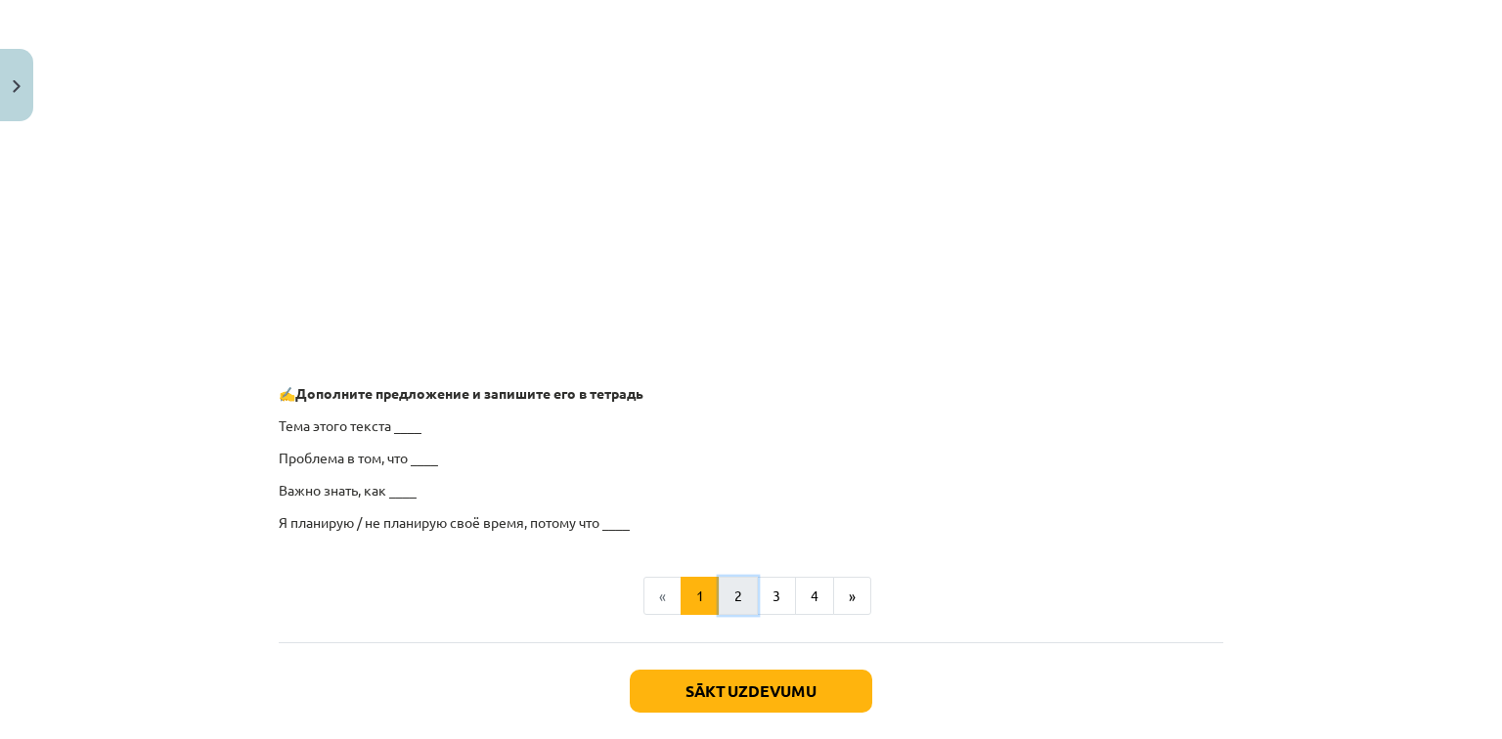
click at [730, 591] on button "2" at bounding box center [738, 596] width 39 height 39
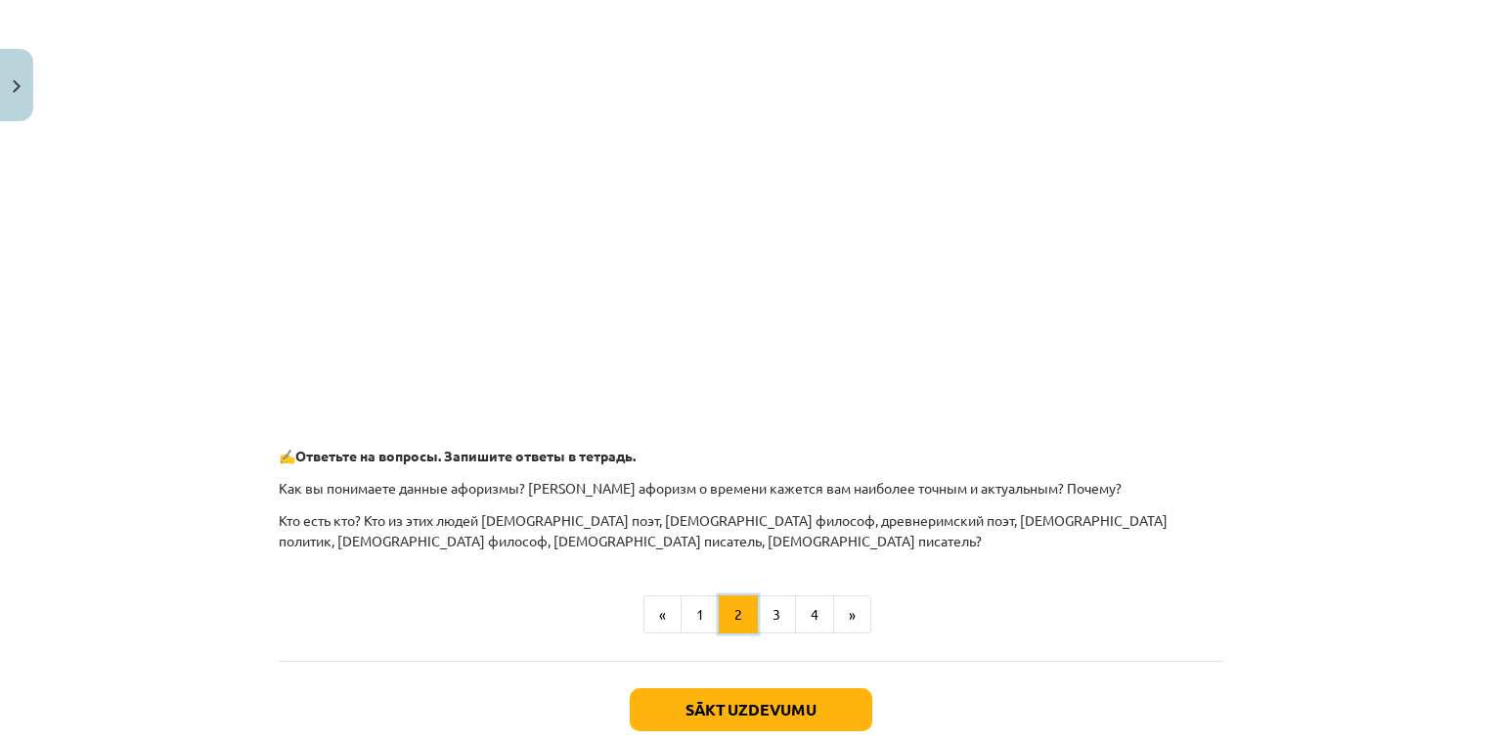
scroll to position [890, 0]
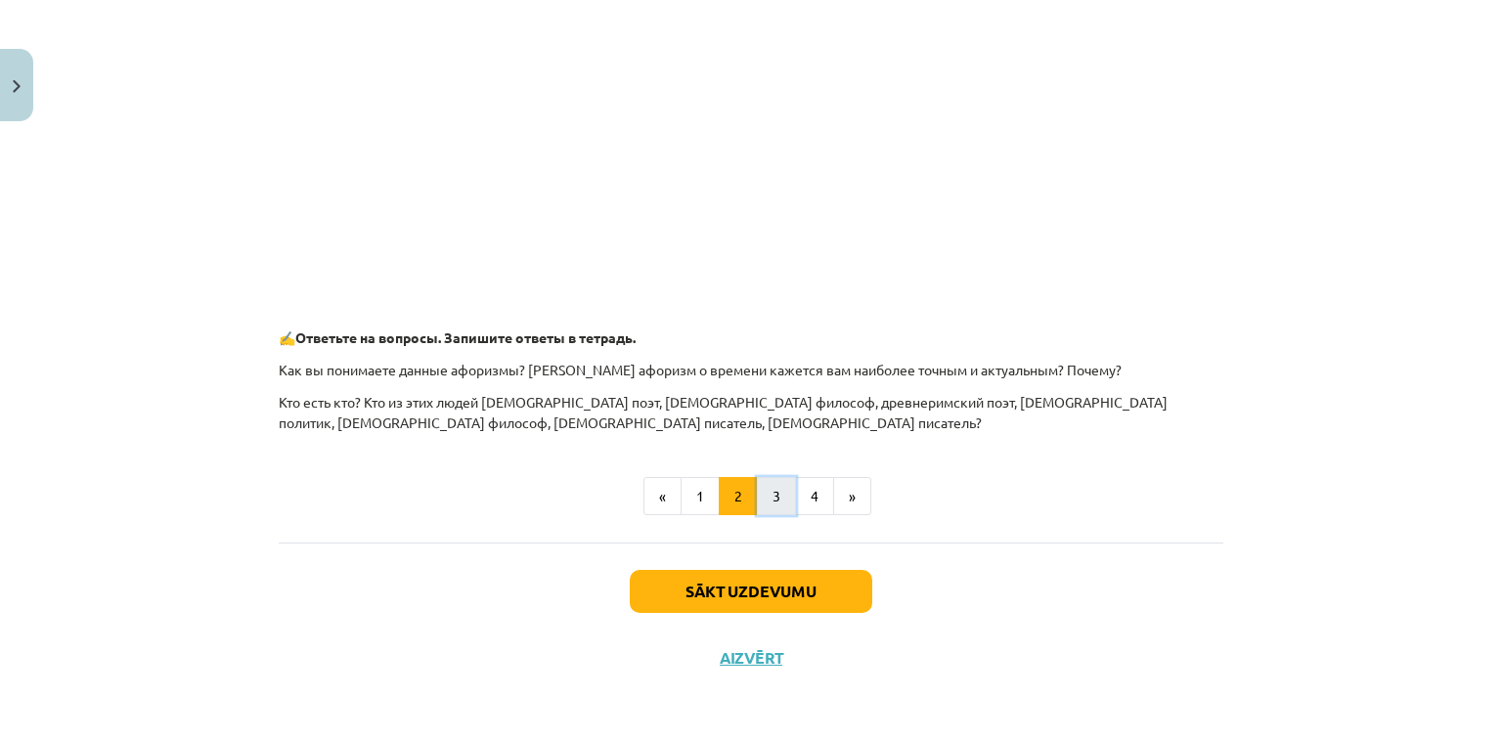
click at [771, 500] on button "3" at bounding box center [776, 496] width 39 height 39
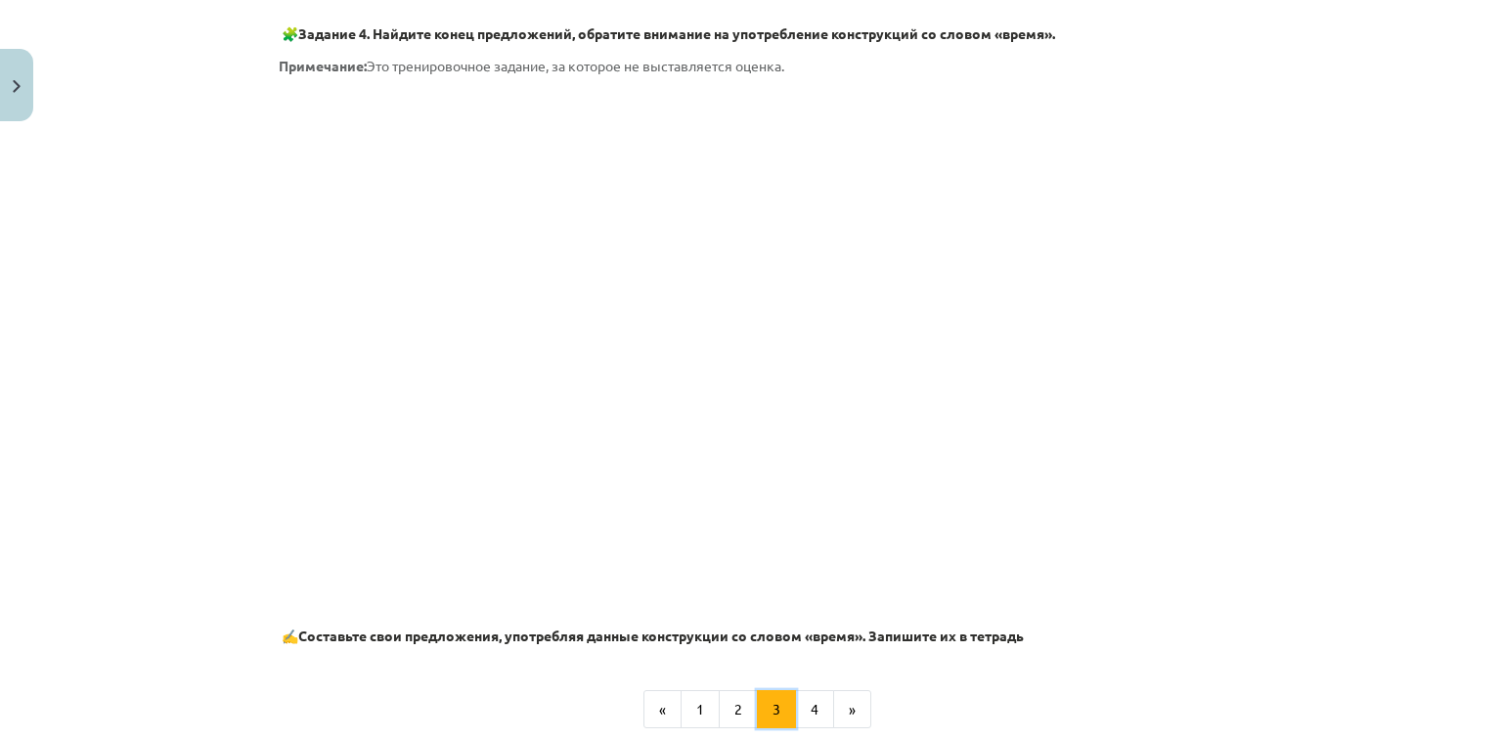
scroll to position [975, 0]
click at [802, 695] on button "4" at bounding box center [814, 708] width 39 height 39
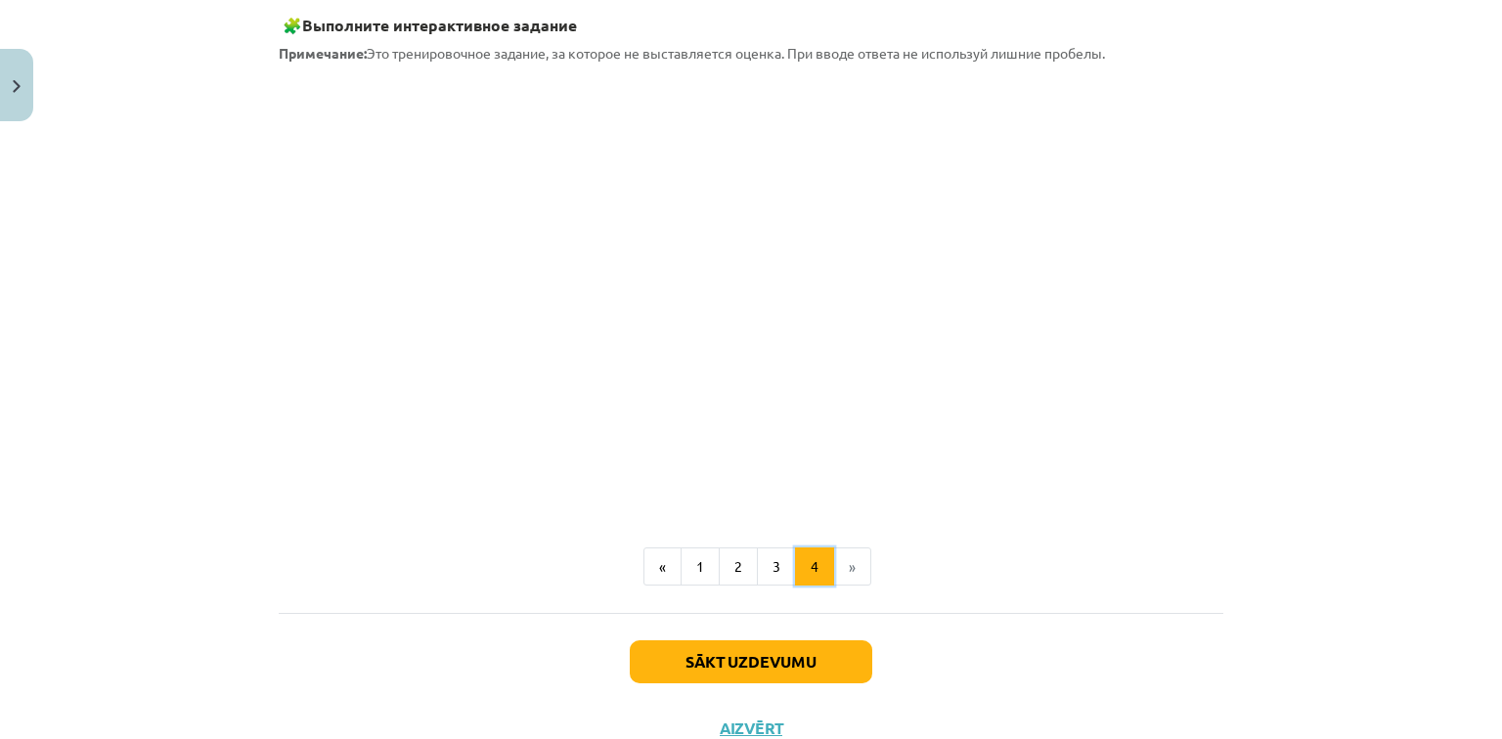
scroll to position [420, 0]
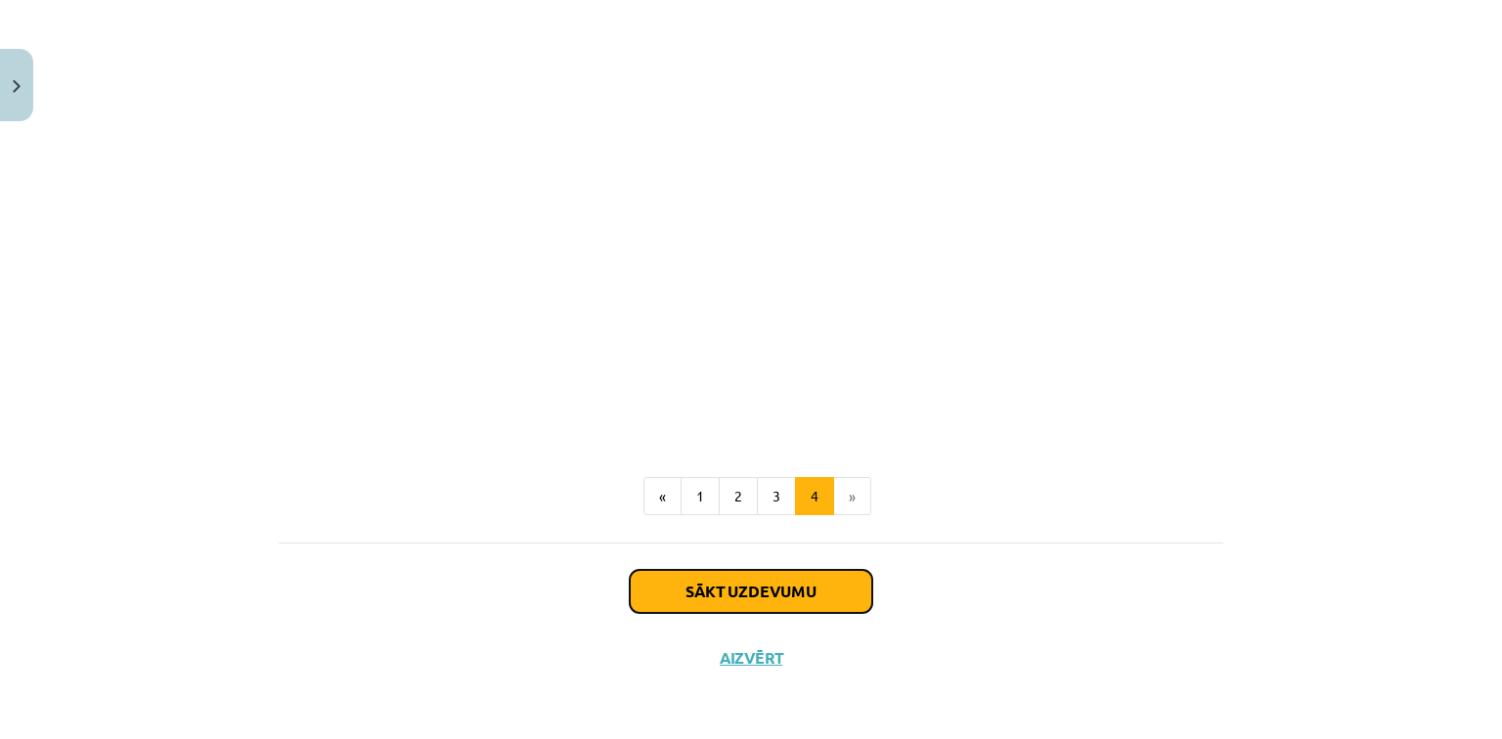
click at [712, 586] on button "Sākt uzdevumu" at bounding box center [751, 591] width 243 height 43
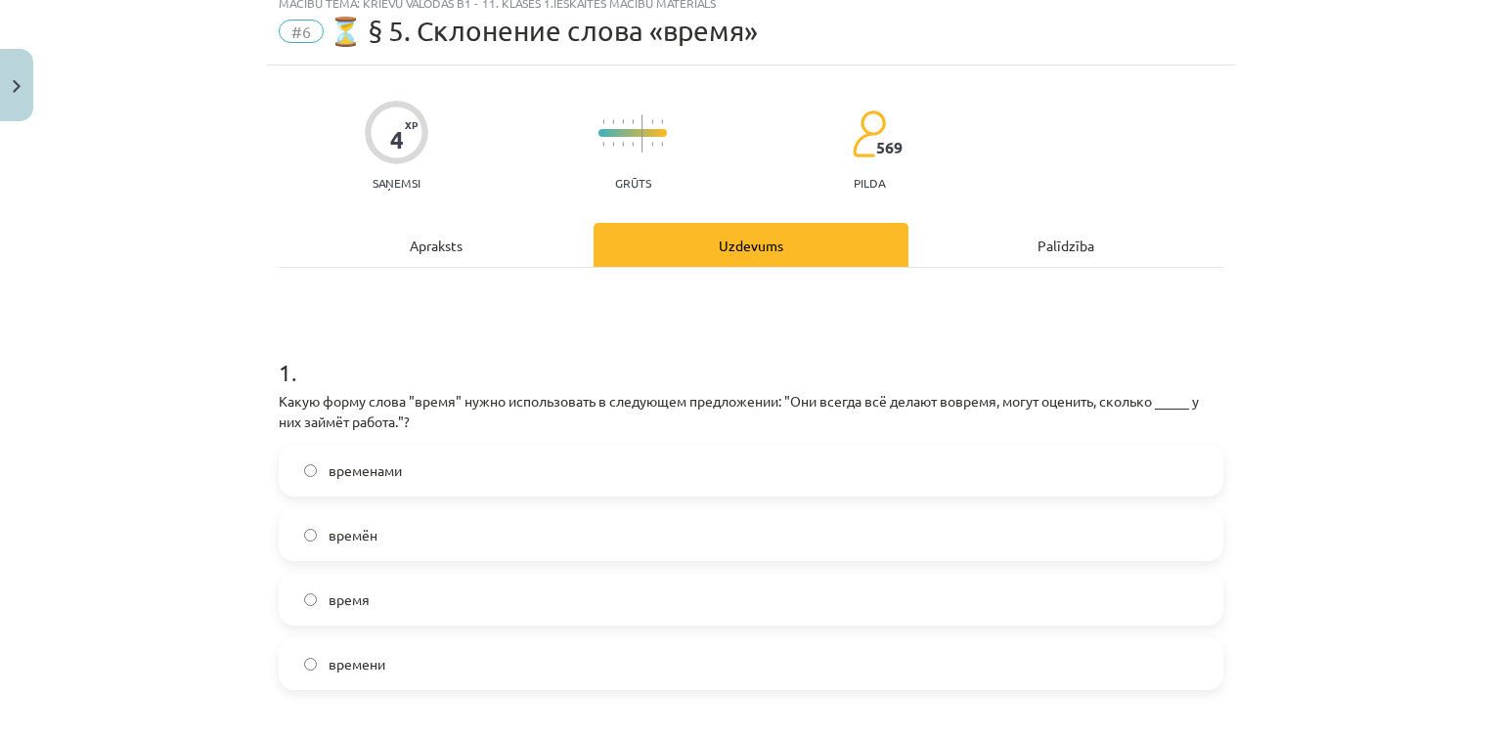
scroll to position [49, 0]
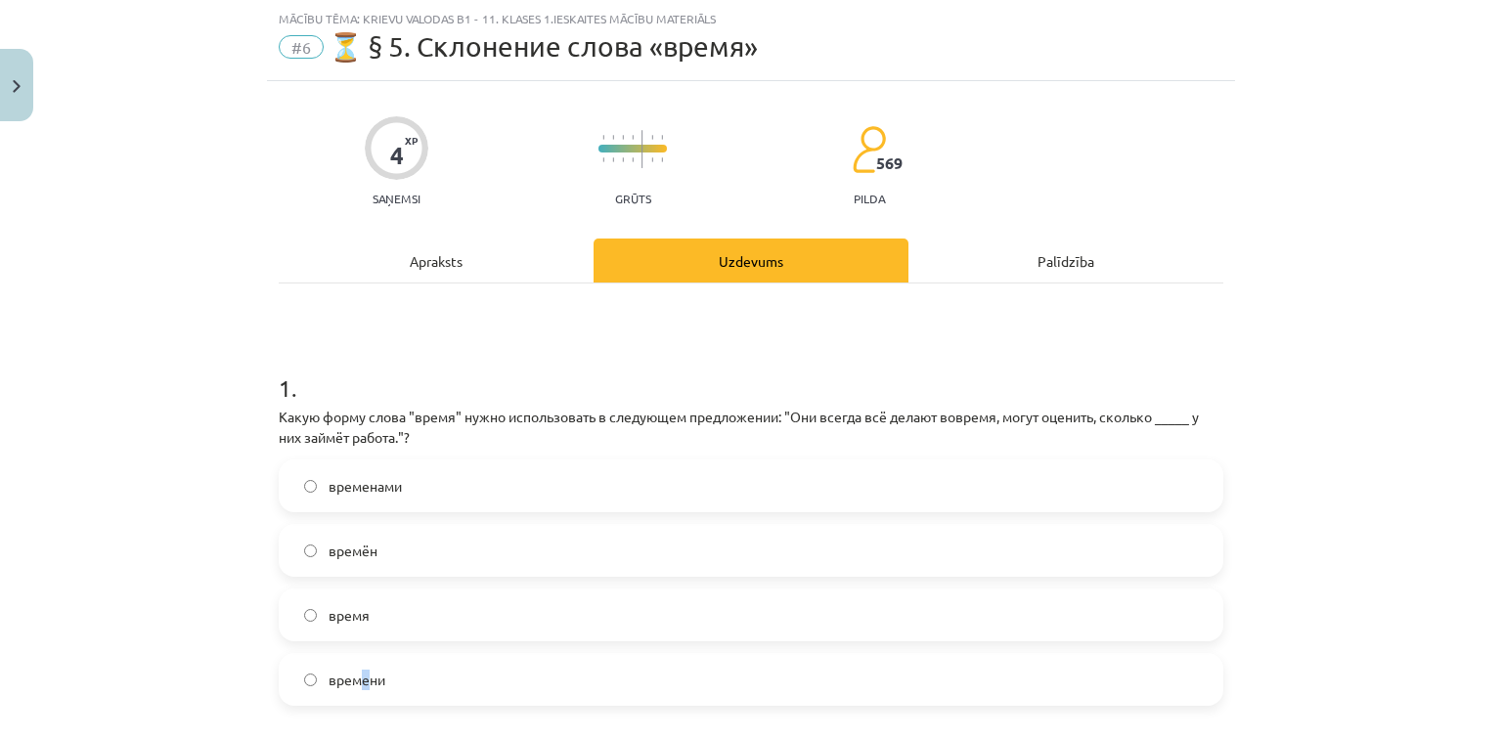
click at [360, 677] on span "времени" at bounding box center [357, 680] width 57 height 21
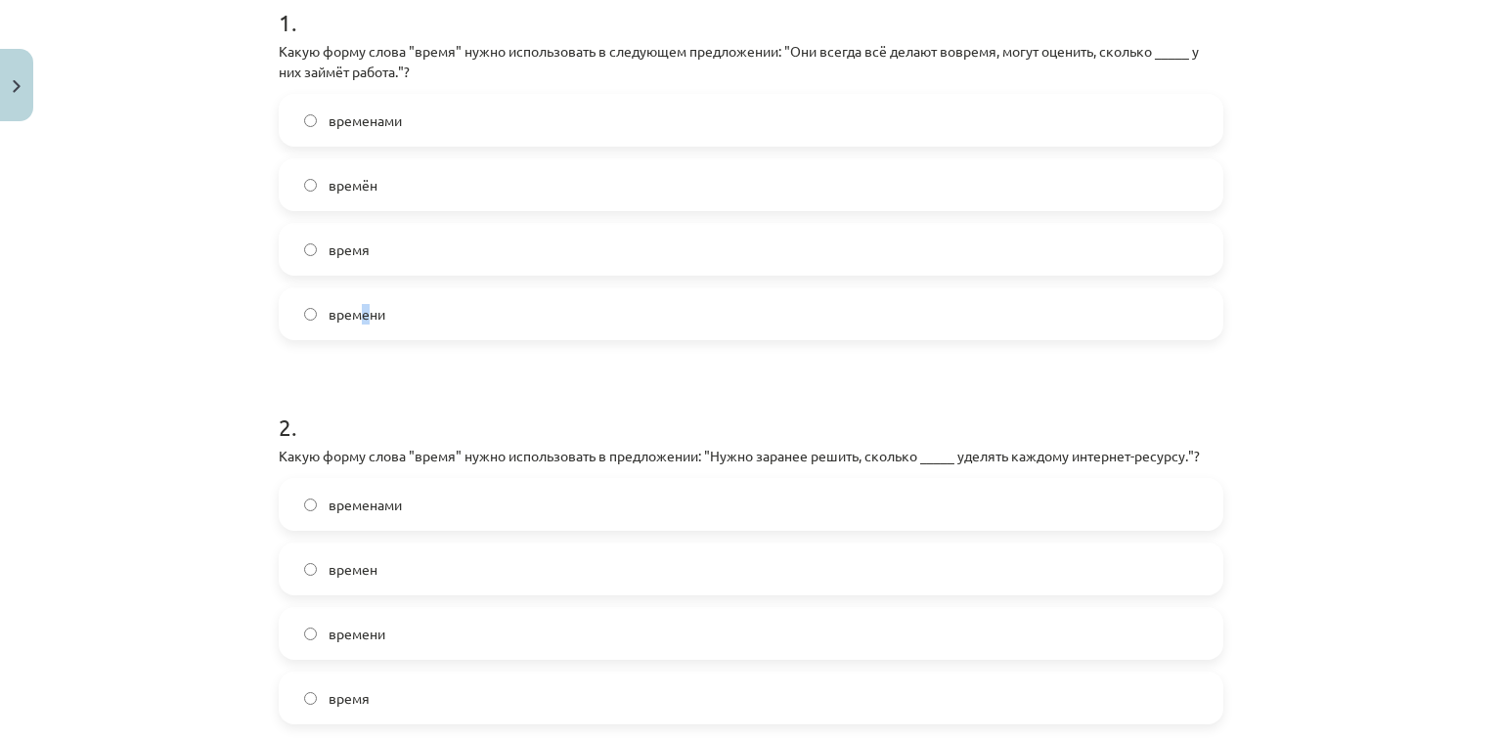
scroll to position [440, 0]
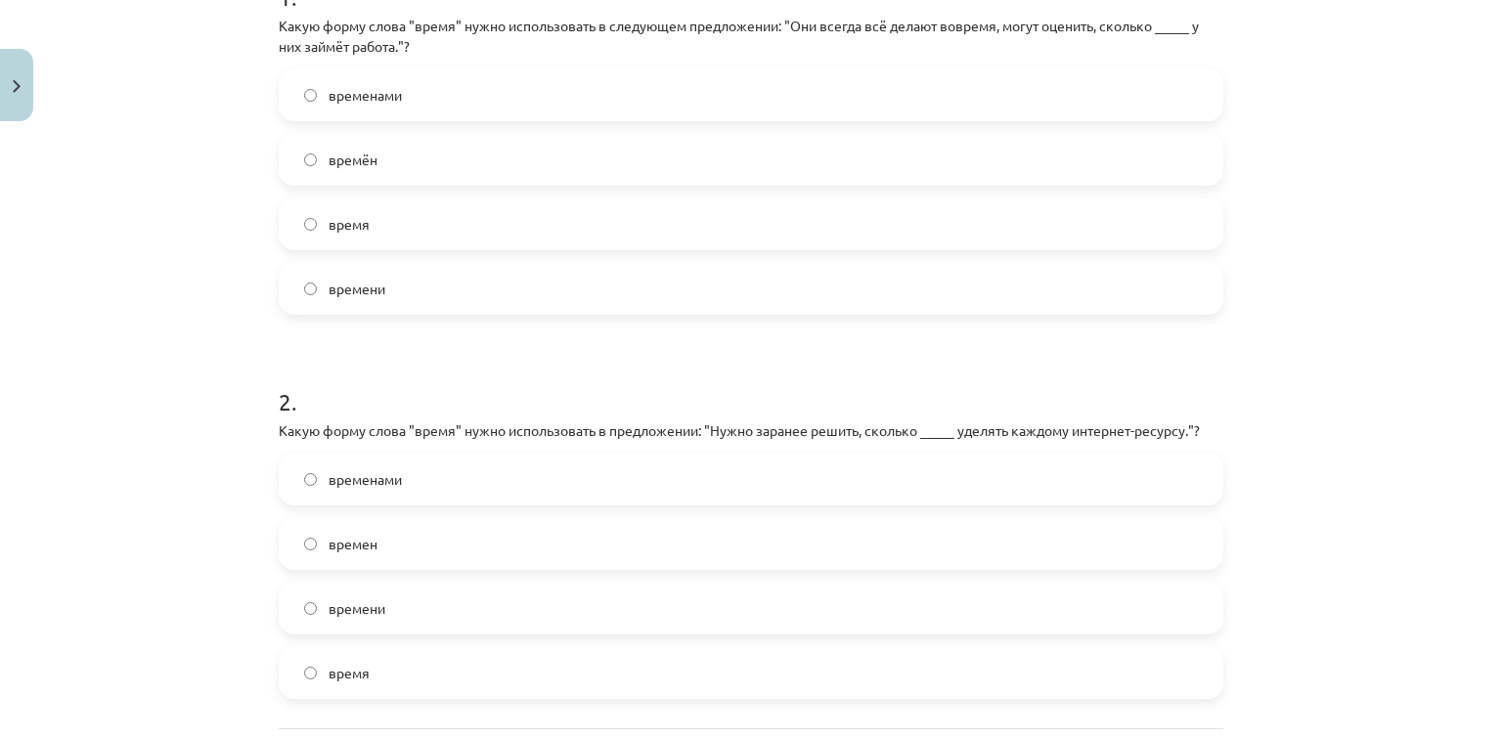
click at [357, 609] on span "времени" at bounding box center [357, 609] width 57 height 21
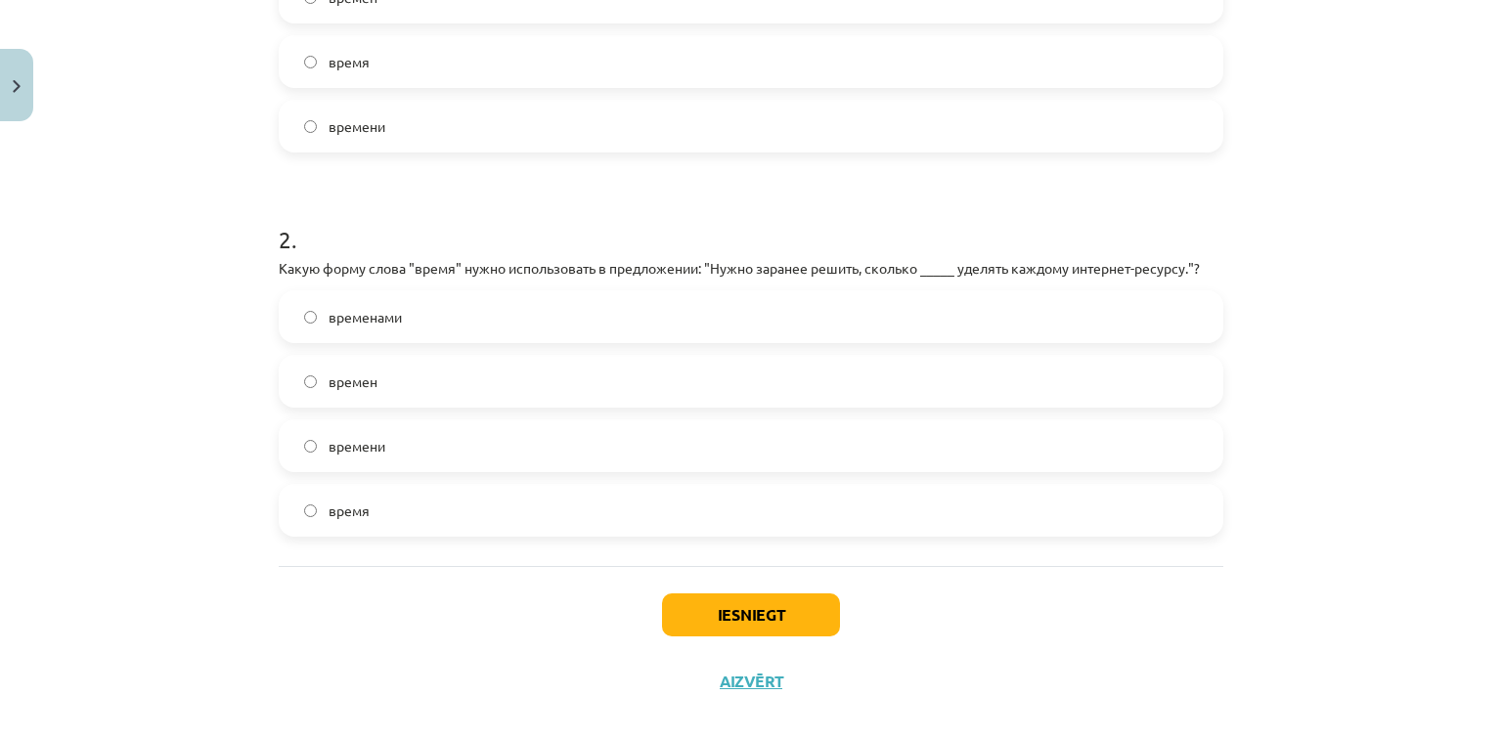
scroll to position [626, 0]
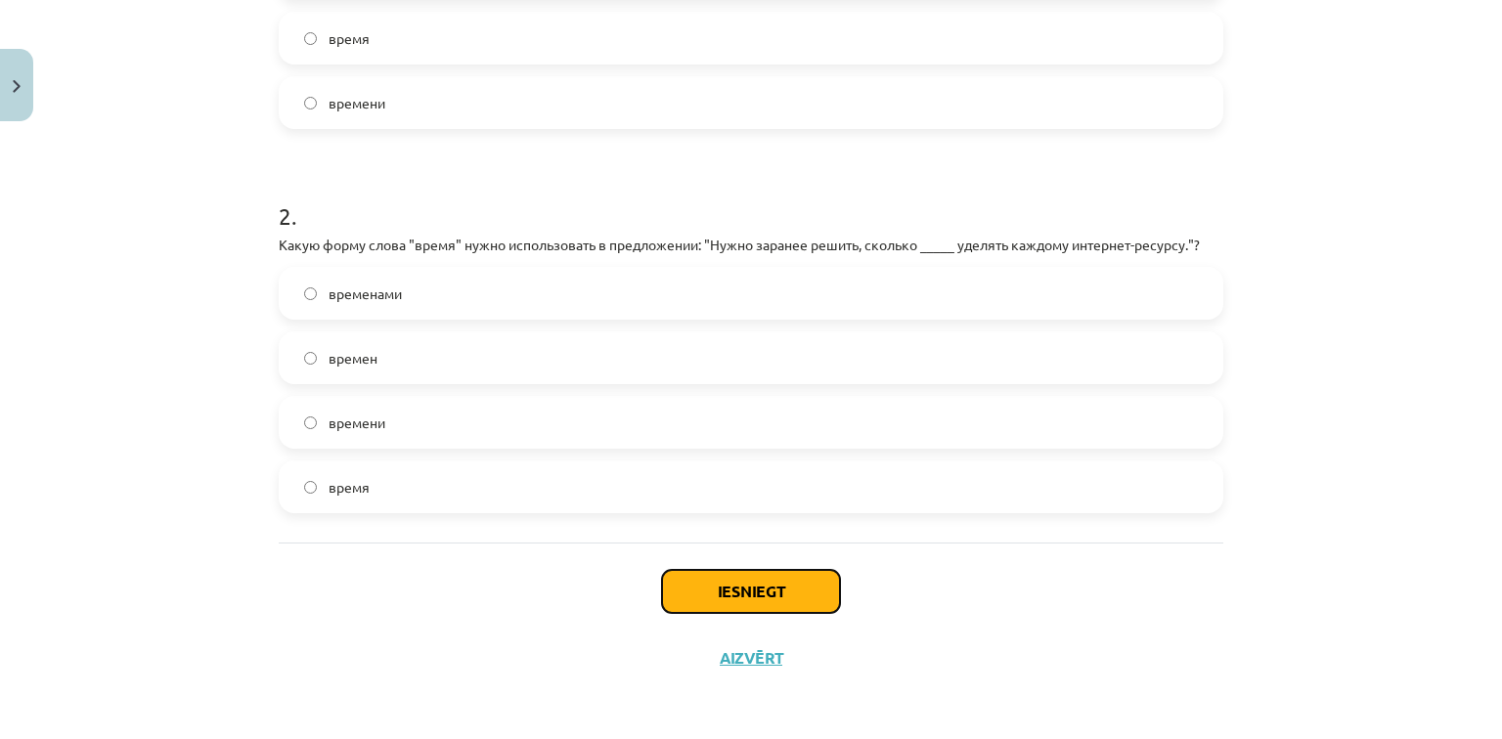
click at [694, 585] on button "Iesniegt" at bounding box center [751, 591] width 178 height 43
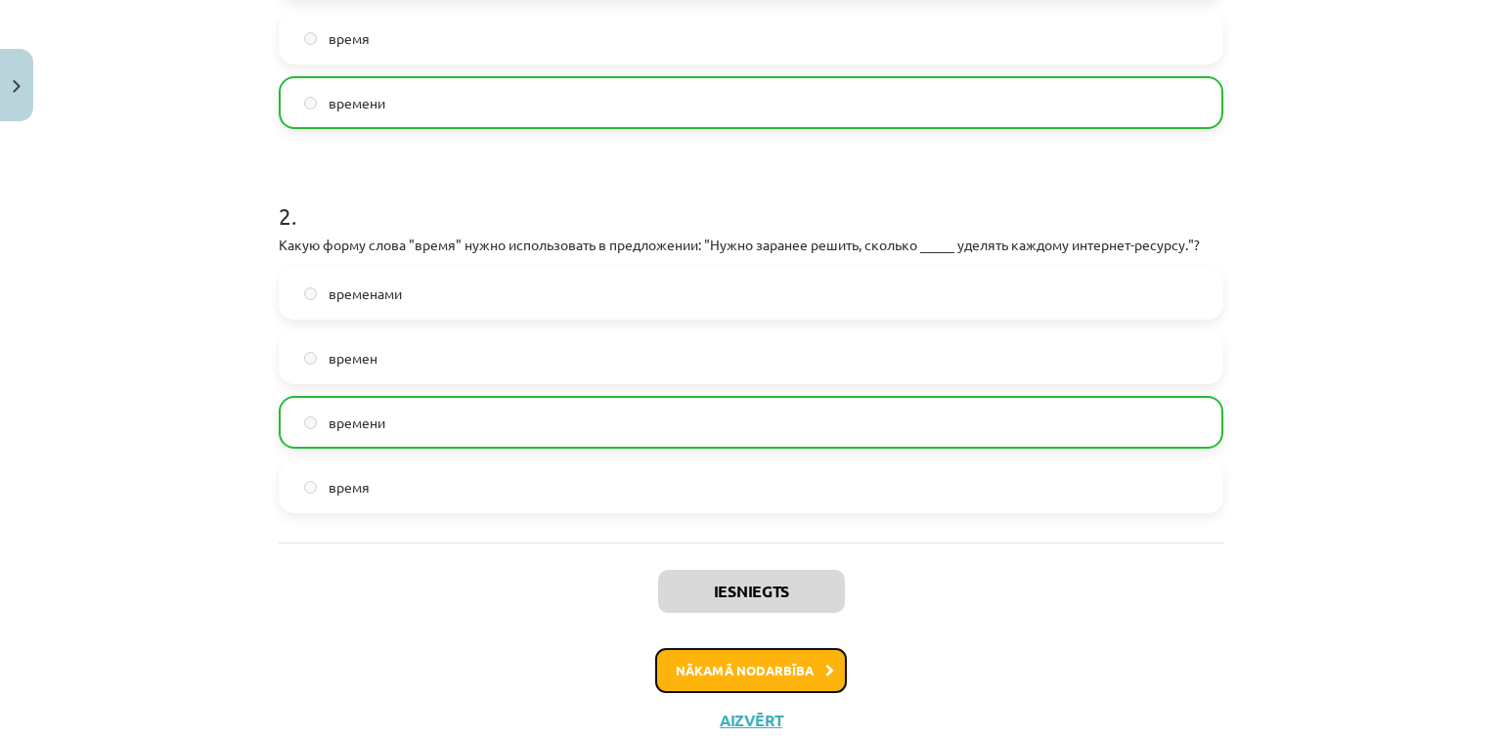
click at [736, 673] on button "Nākamā nodarbība" at bounding box center [751, 670] width 192 height 45
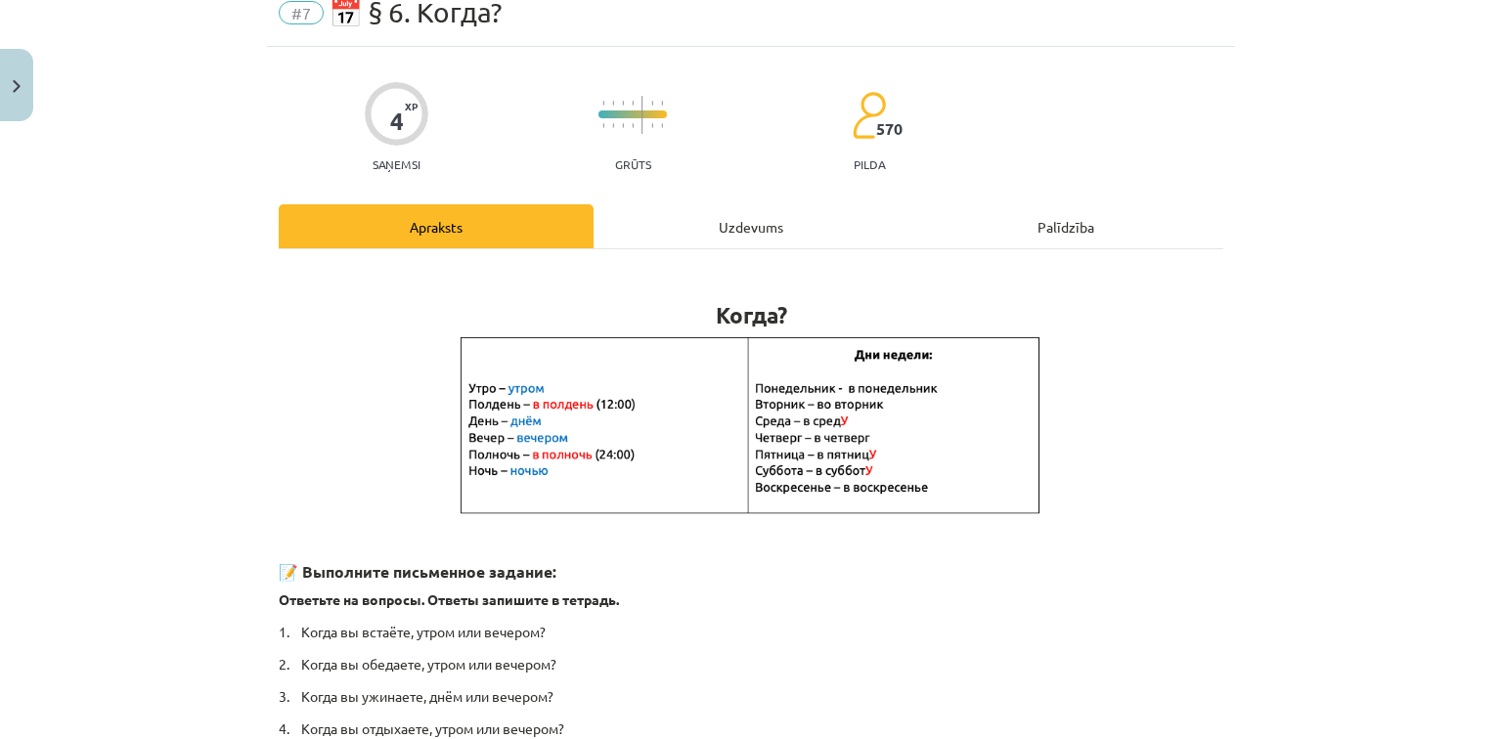
scroll to position [49, 0]
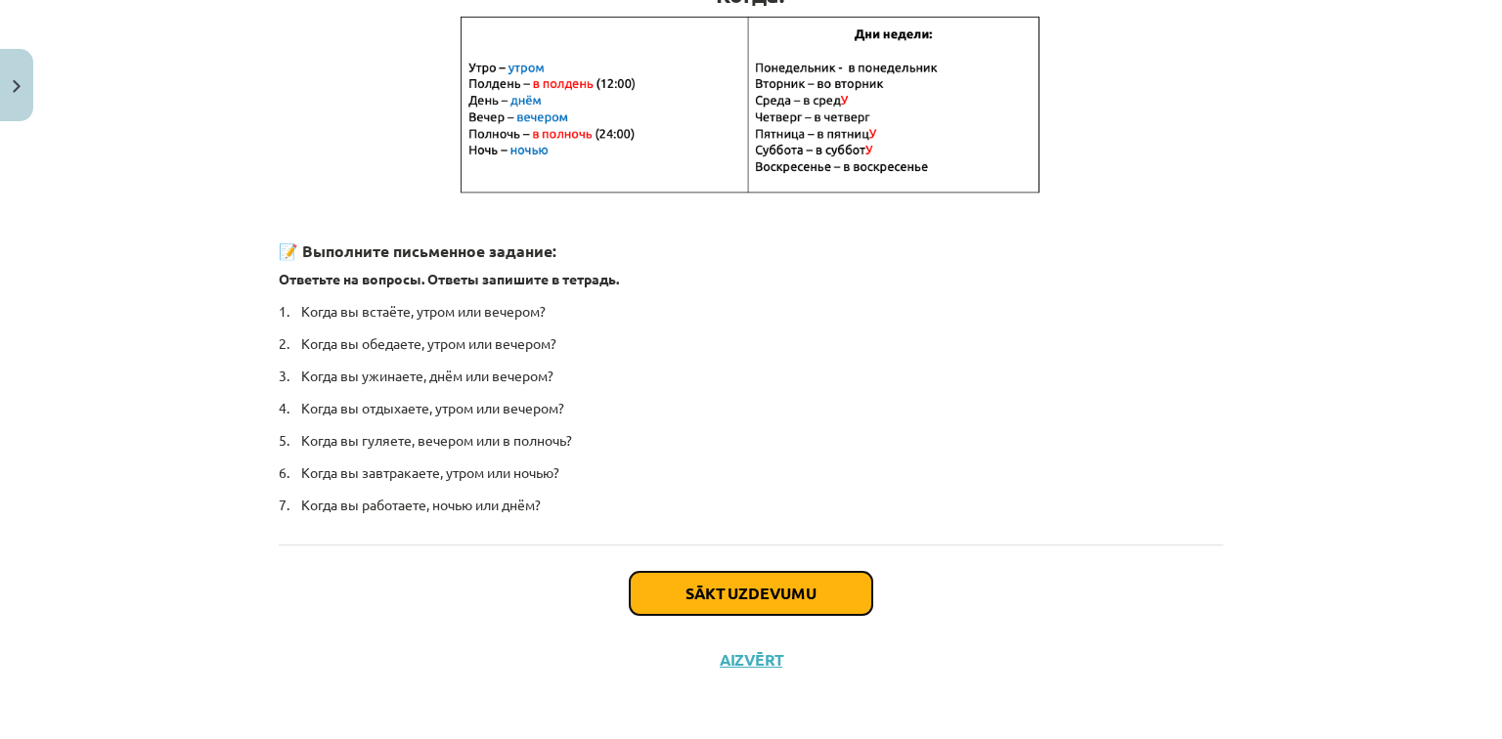
click at [753, 591] on button "Sākt uzdevumu" at bounding box center [751, 593] width 243 height 43
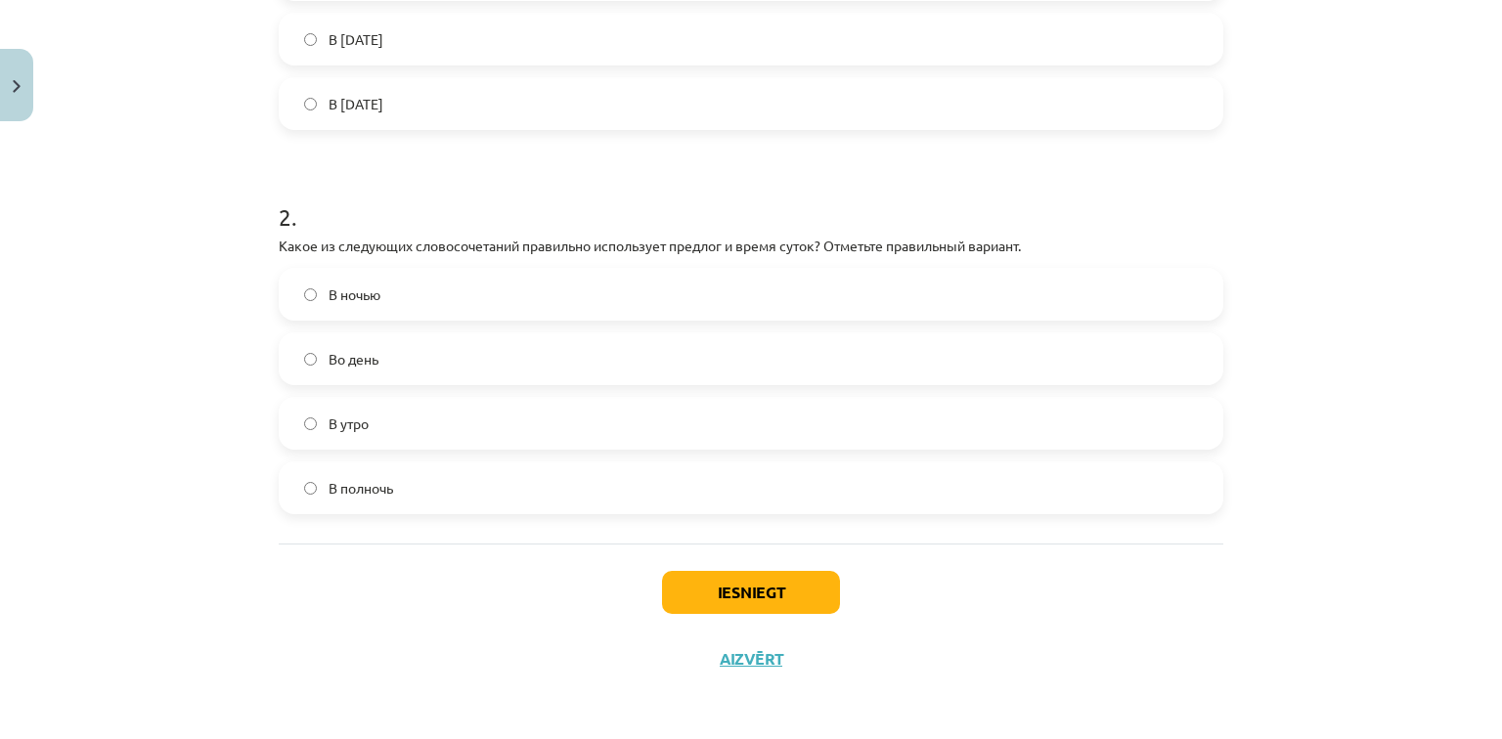
scroll to position [605, 0]
click at [723, 588] on button "Iesniegt" at bounding box center [751, 591] width 178 height 43
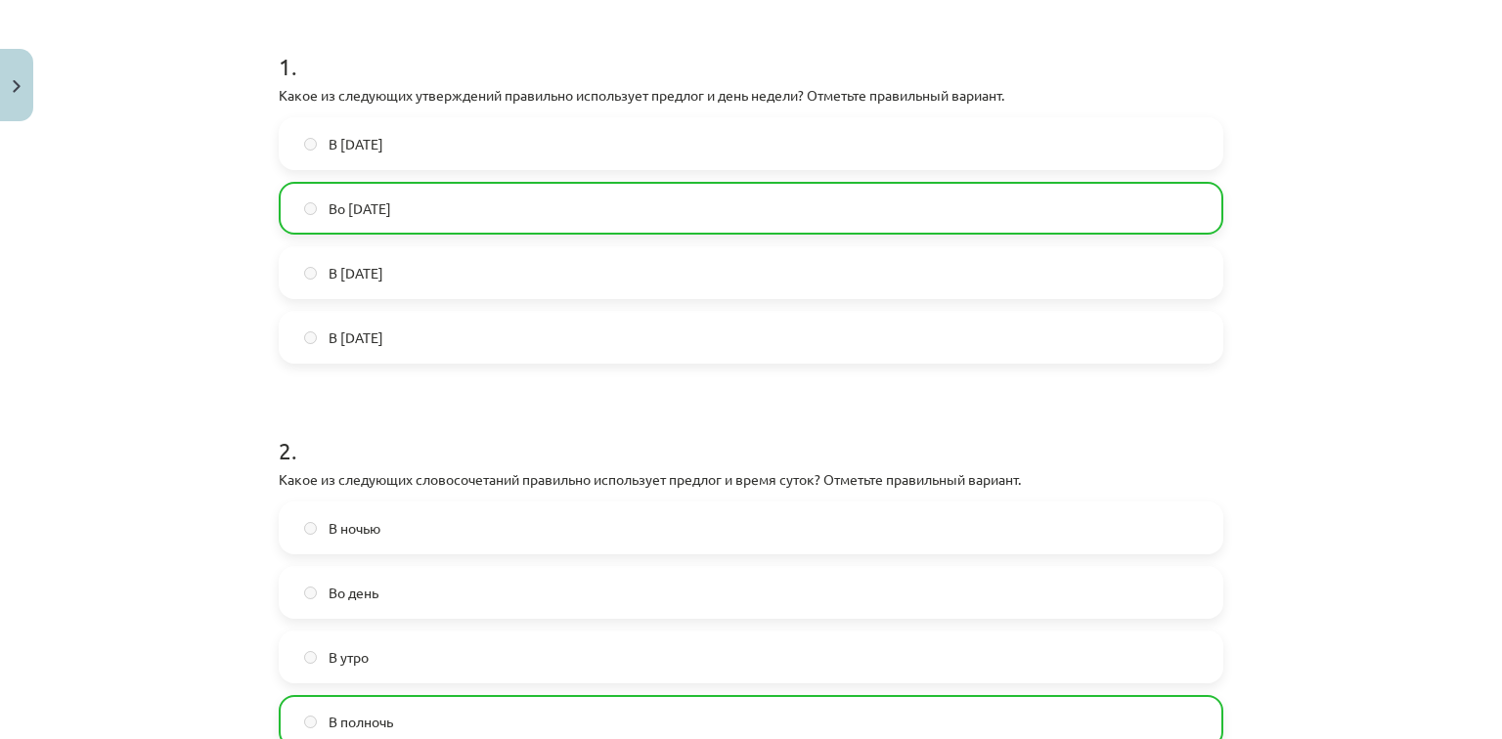
scroll to position [667, 0]
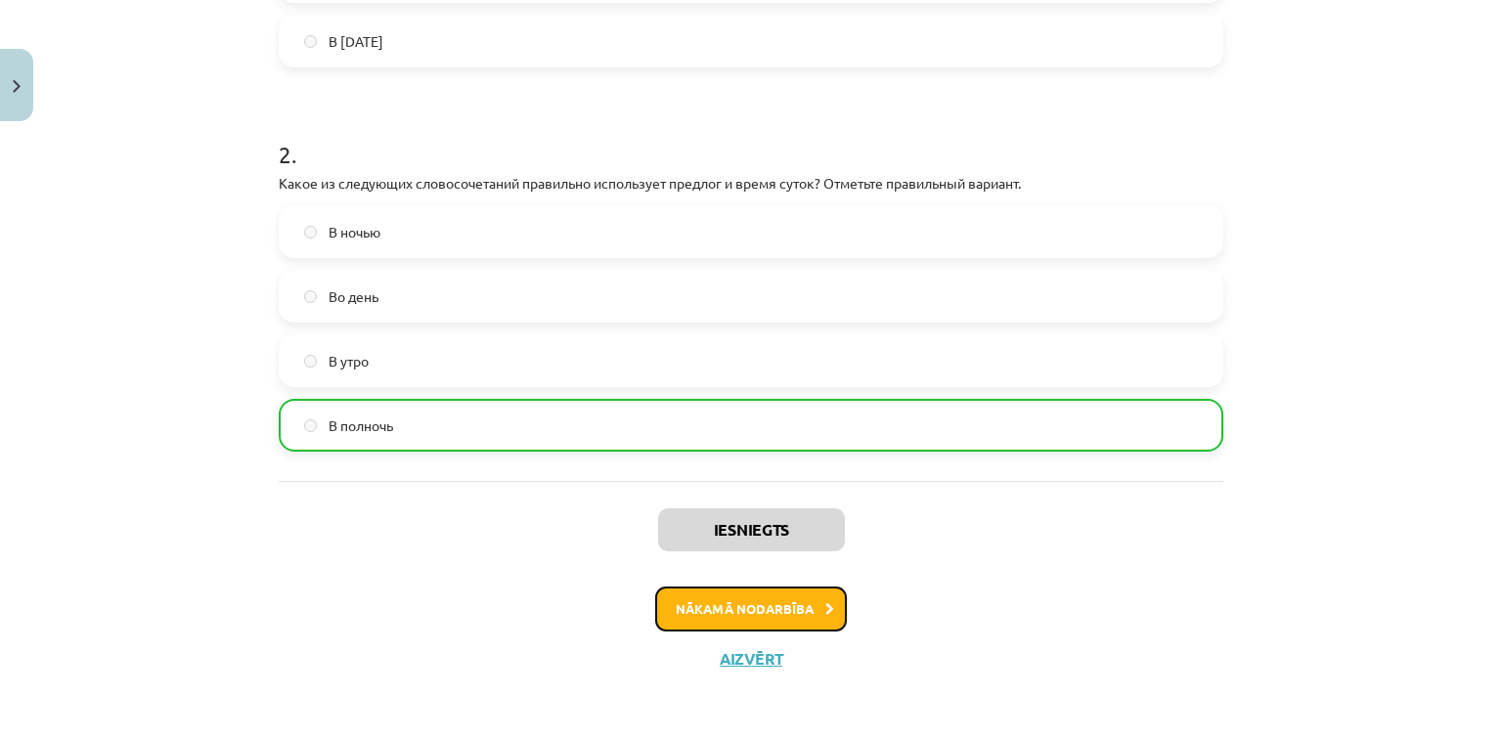
click at [710, 605] on button "Nākamā nodarbība" at bounding box center [751, 609] width 192 height 45
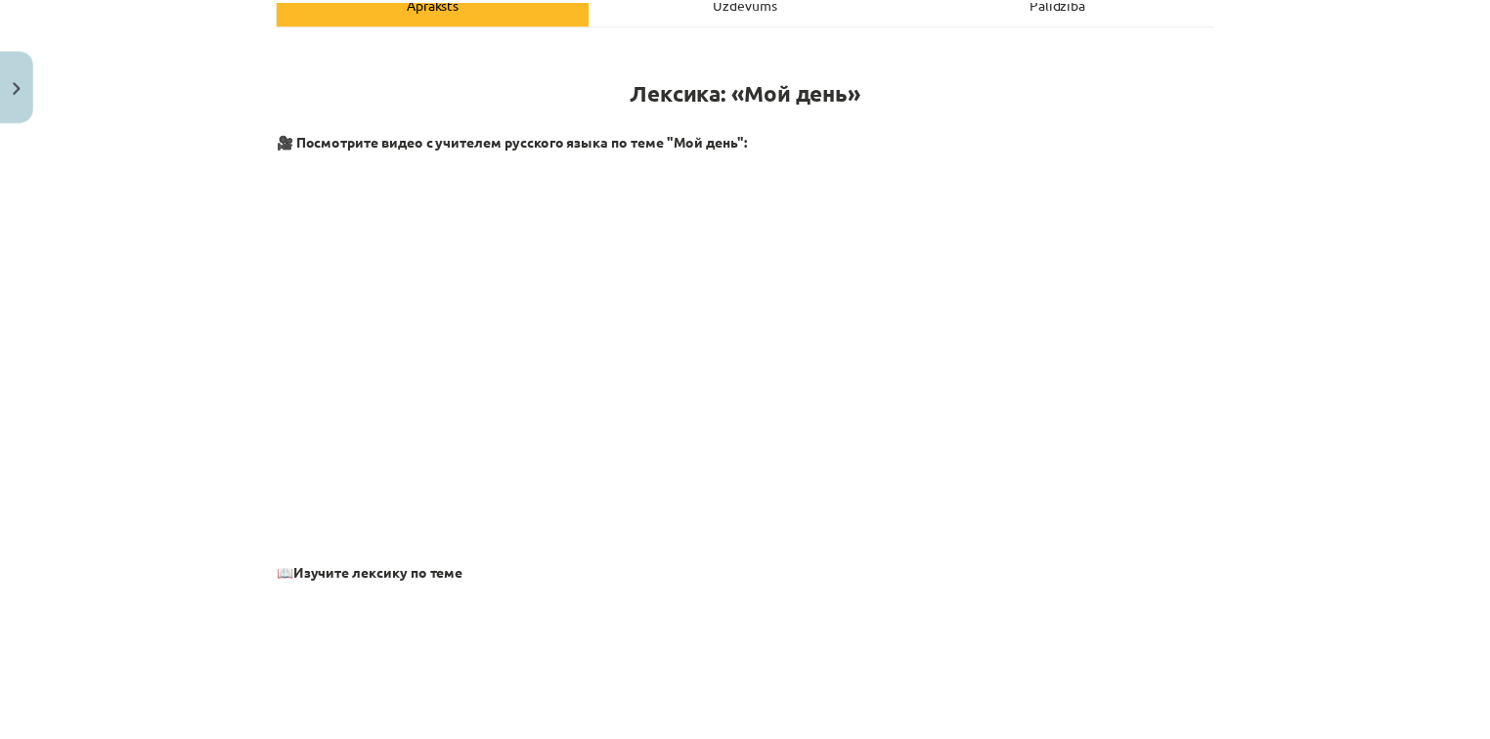
scroll to position [362, 0]
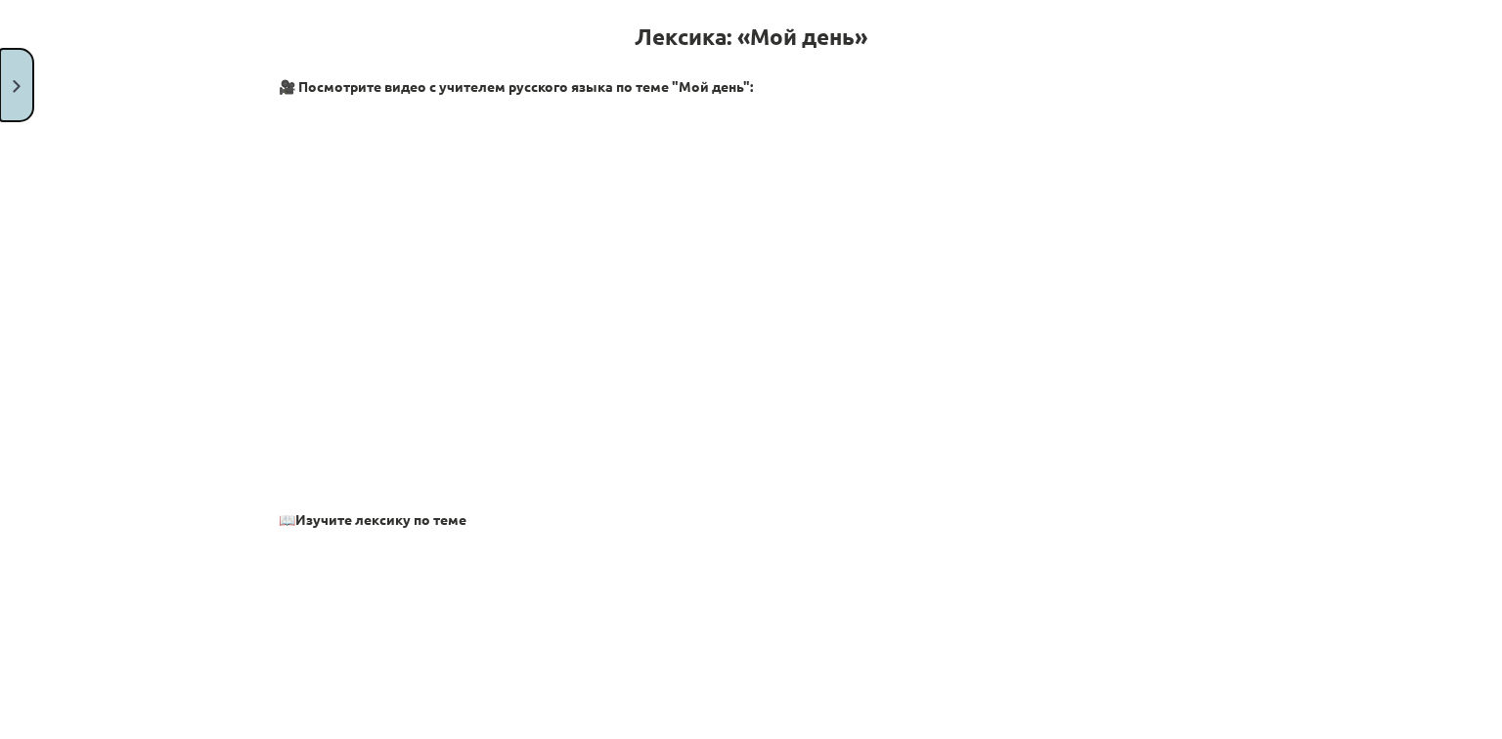
click at [17, 83] on img "Close" at bounding box center [17, 86] width 8 height 13
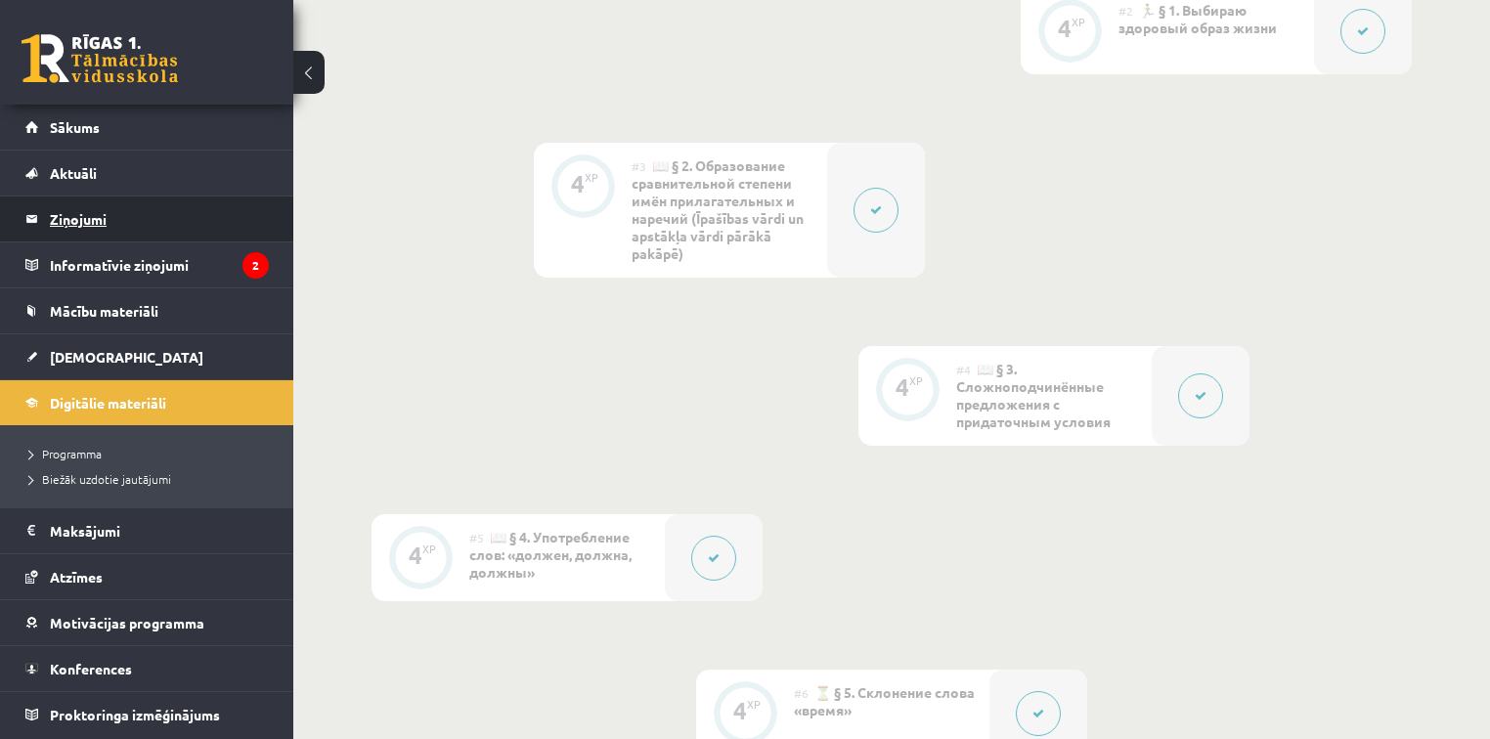
click at [86, 223] on legend "Ziņojumi 0" at bounding box center [159, 219] width 219 height 45
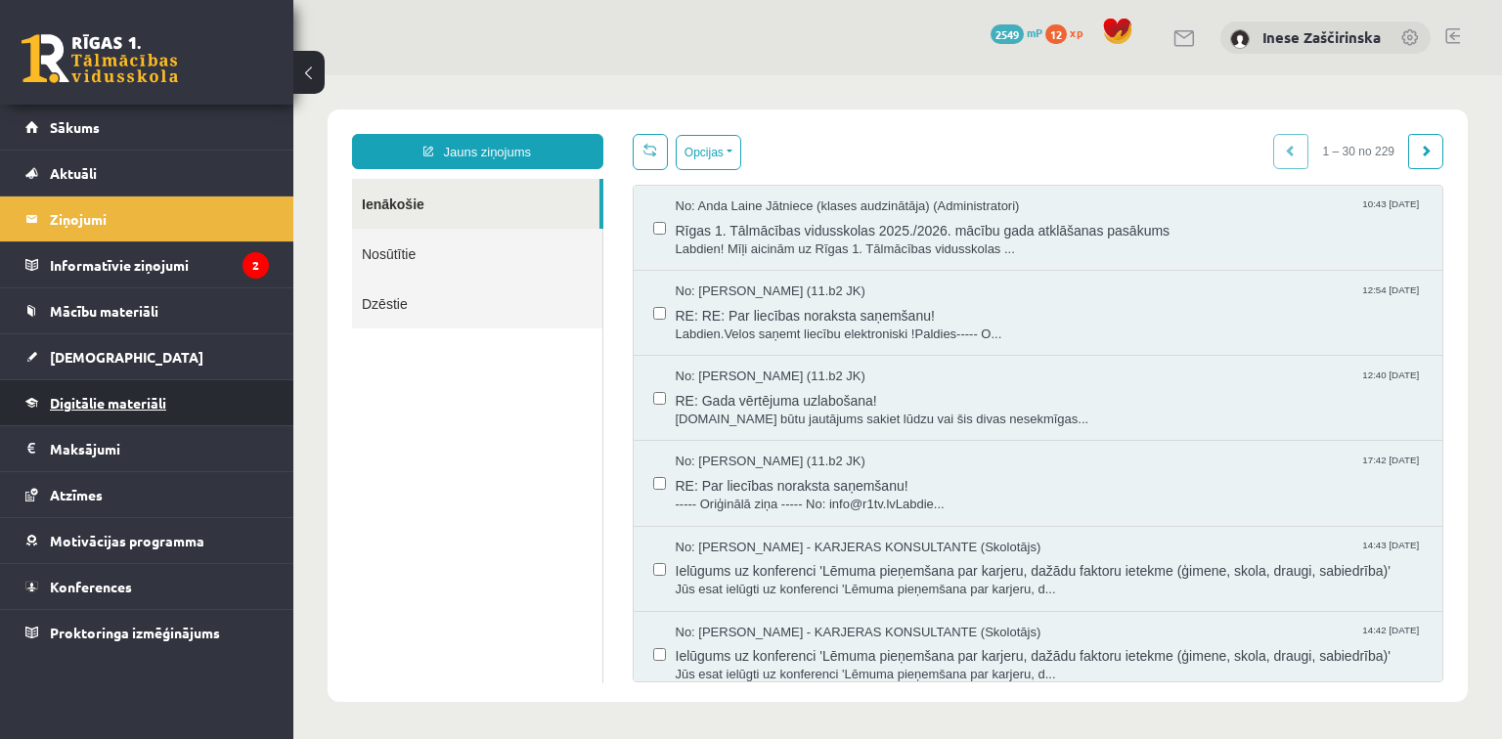
click at [116, 397] on span "Digitālie materiāli" at bounding box center [108, 403] width 116 height 18
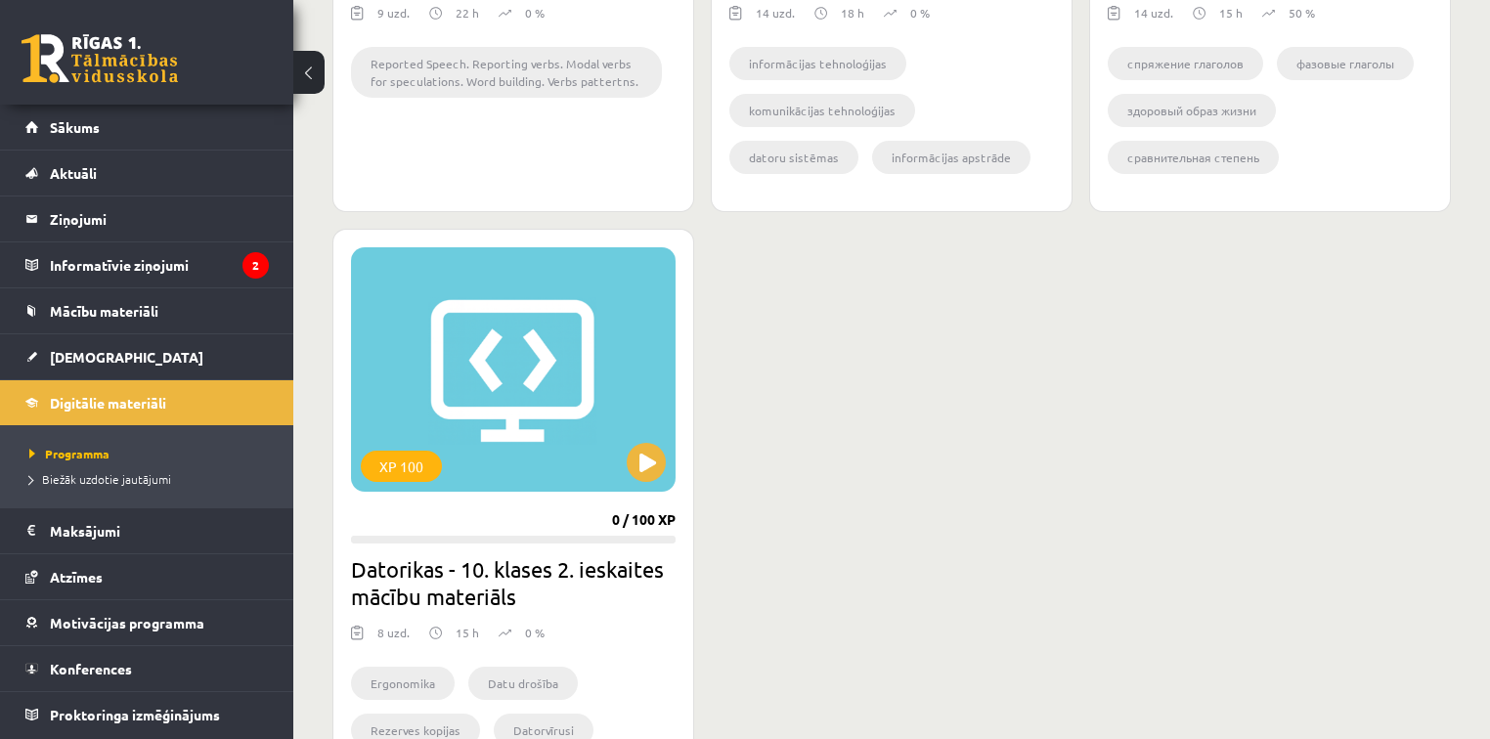
scroll to position [2191, 0]
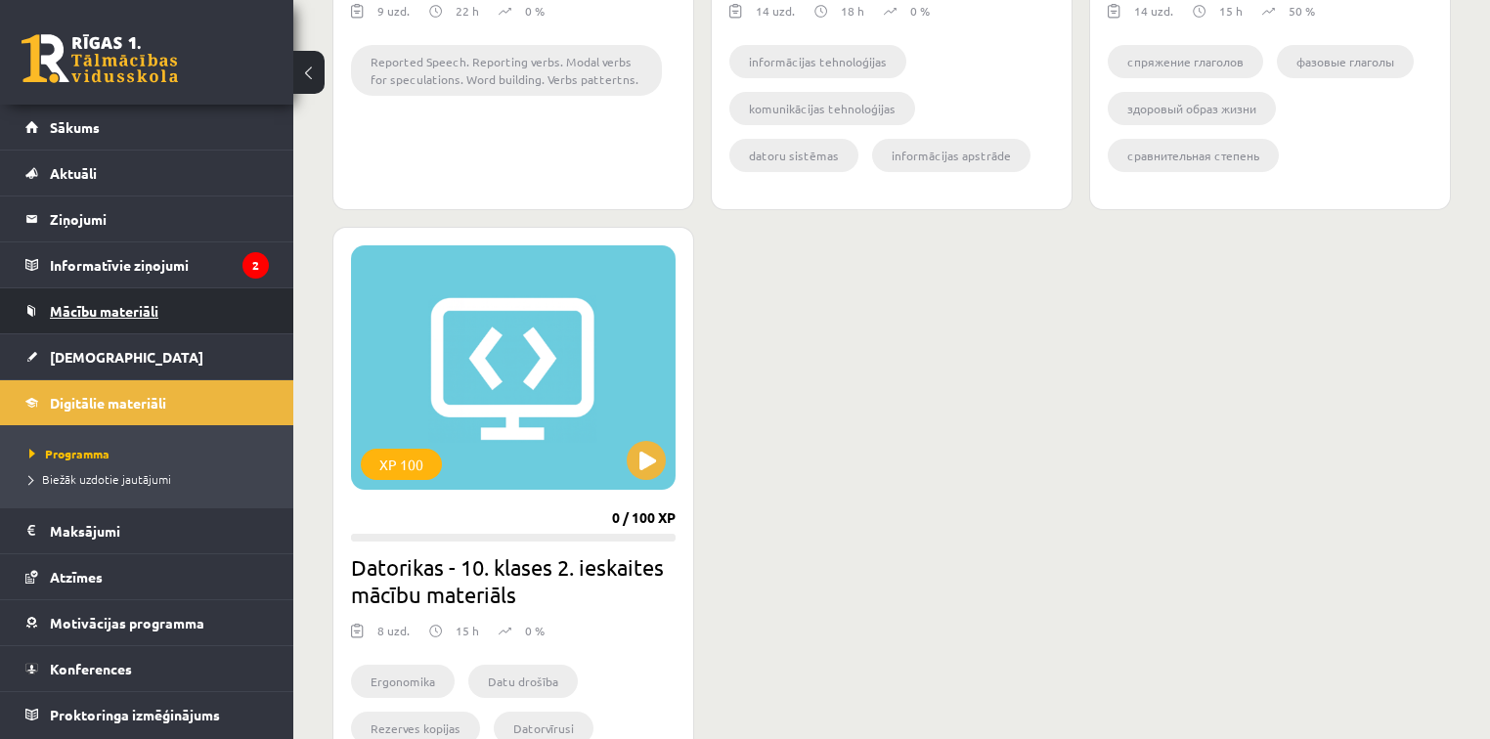
click at [137, 307] on span "Mācību materiāli" at bounding box center [104, 311] width 109 height 18
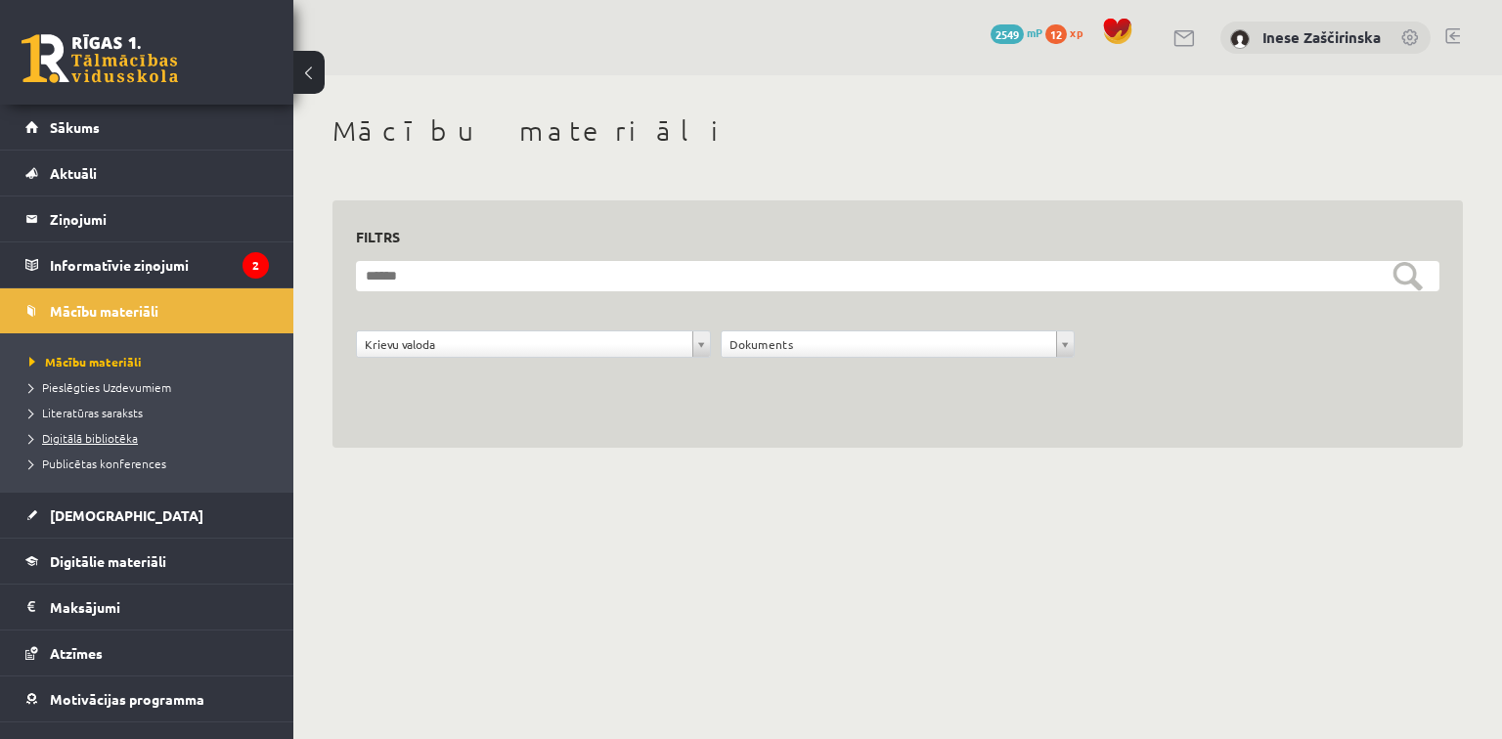
click at [129, 435] on span "Digitālā bibliotēka" at bounding box center [83, 438] width 109 height 16
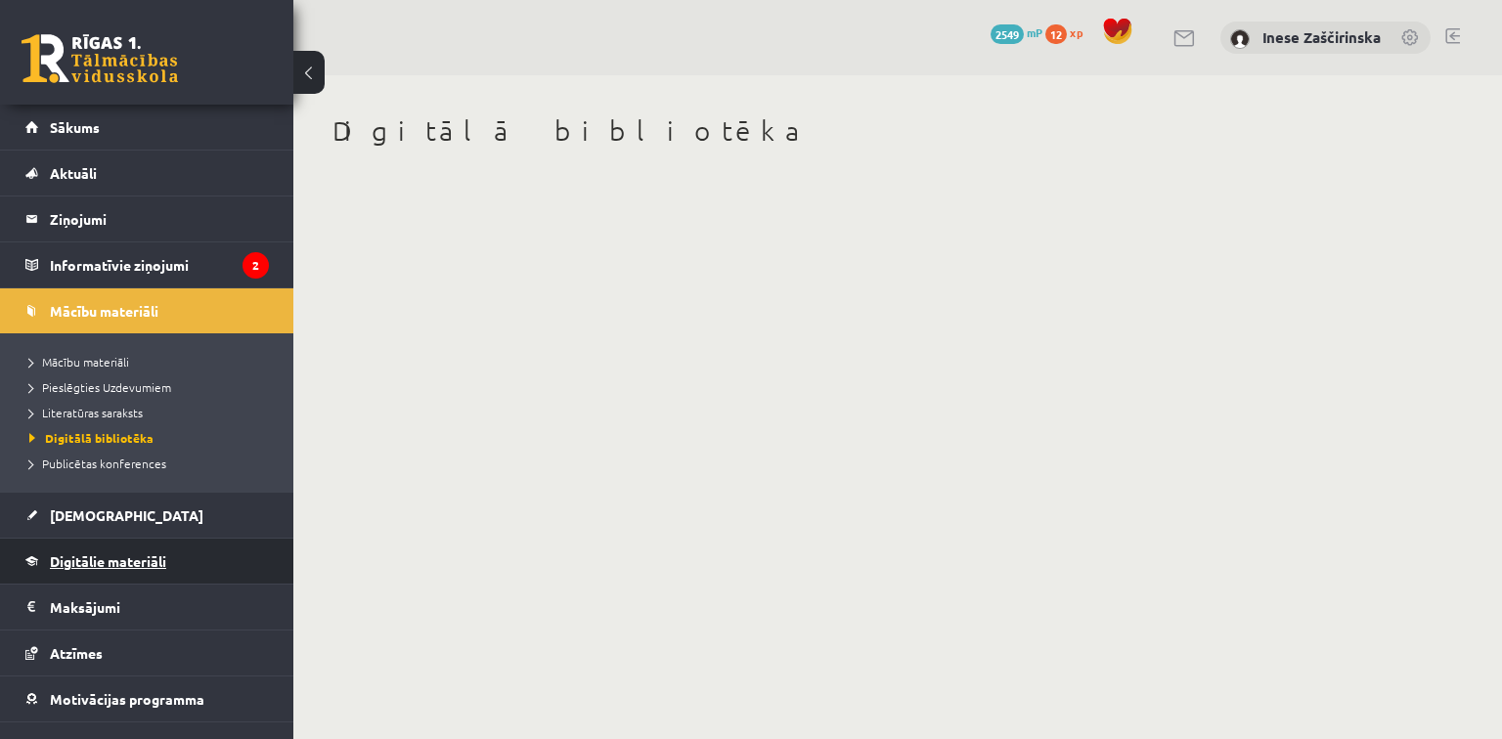
click at [145, 559] on span "Digitālie materiāli" at bounding box center [108, 562] width 116 height 18
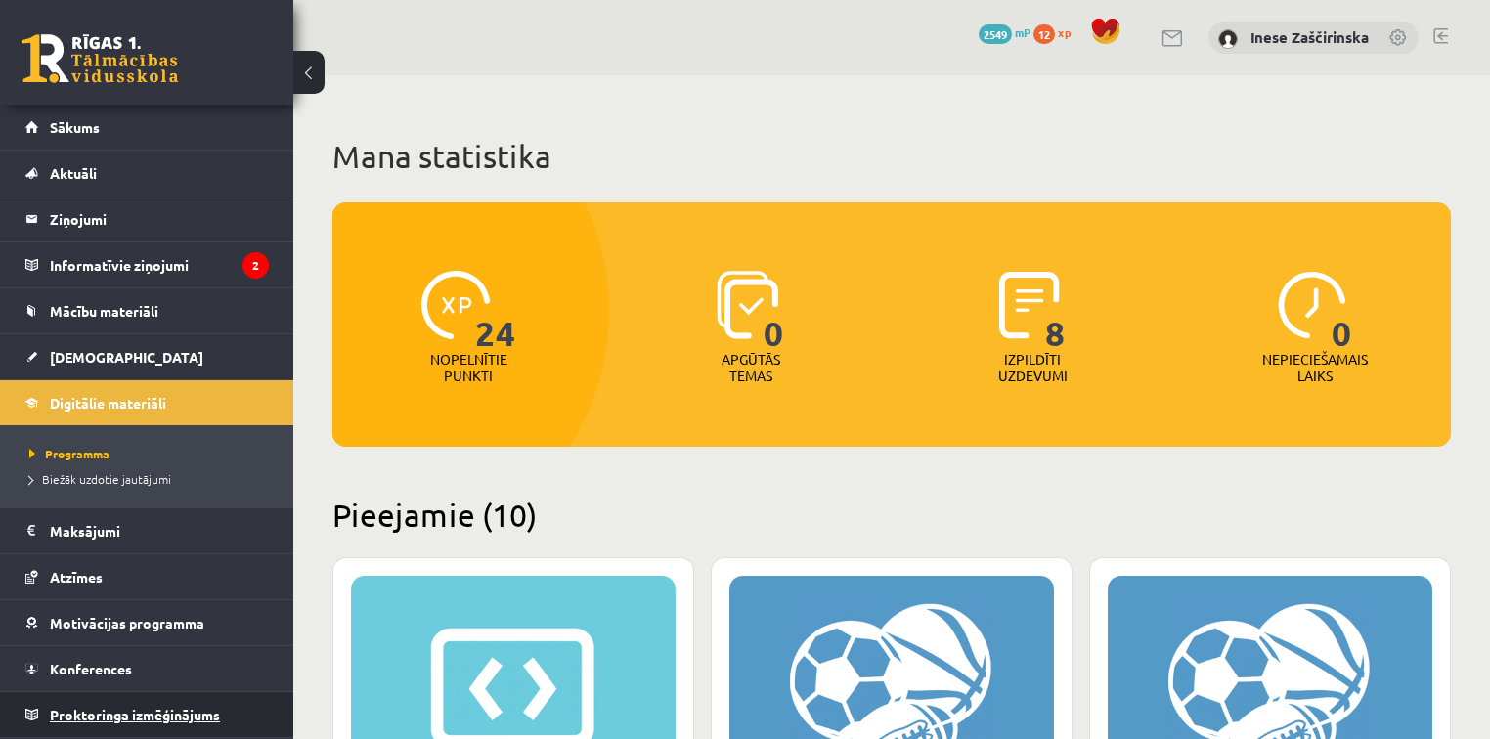
click at [113, 706] on span "Proktoringa izmēģinājums" at bounding box center [135, 715] width 170 height 18
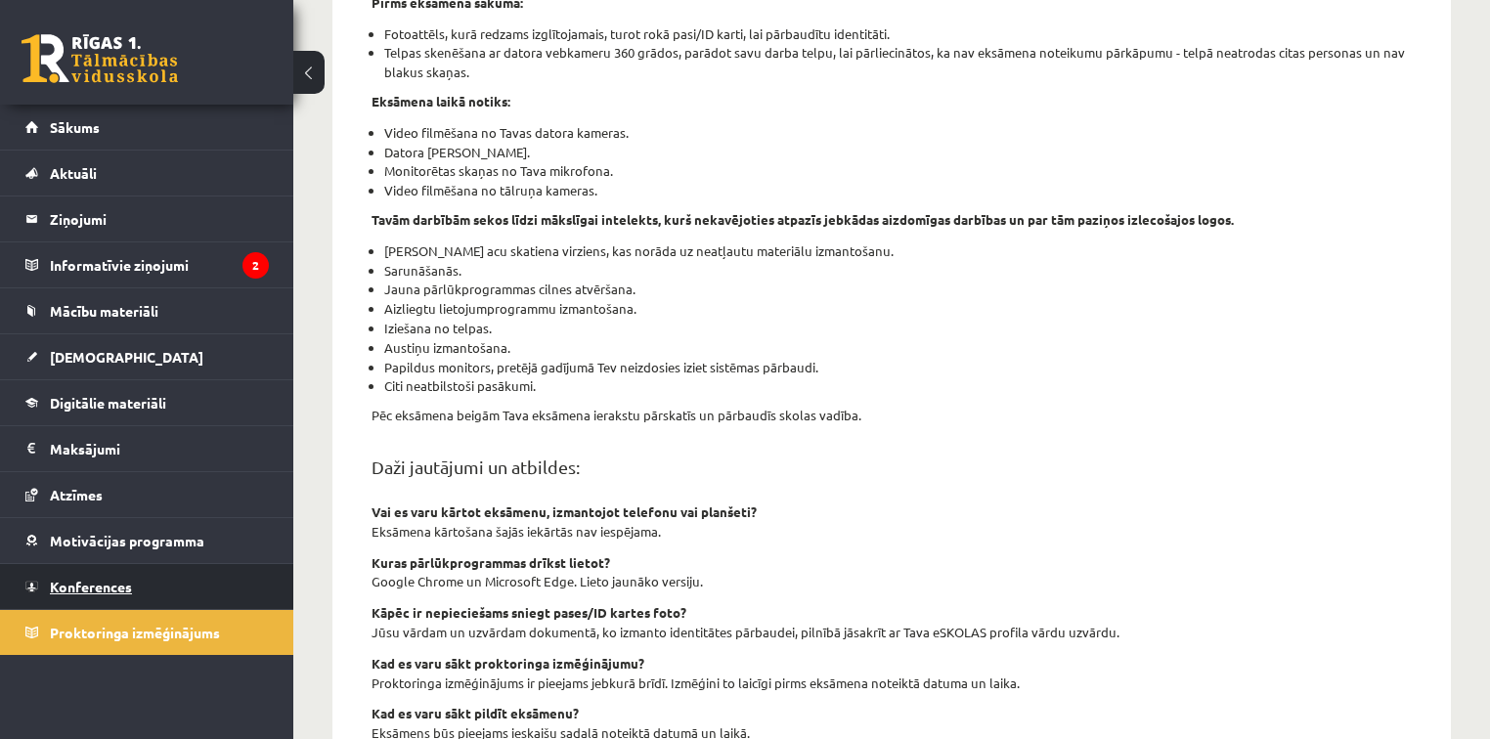
scroll to position [391, 0]
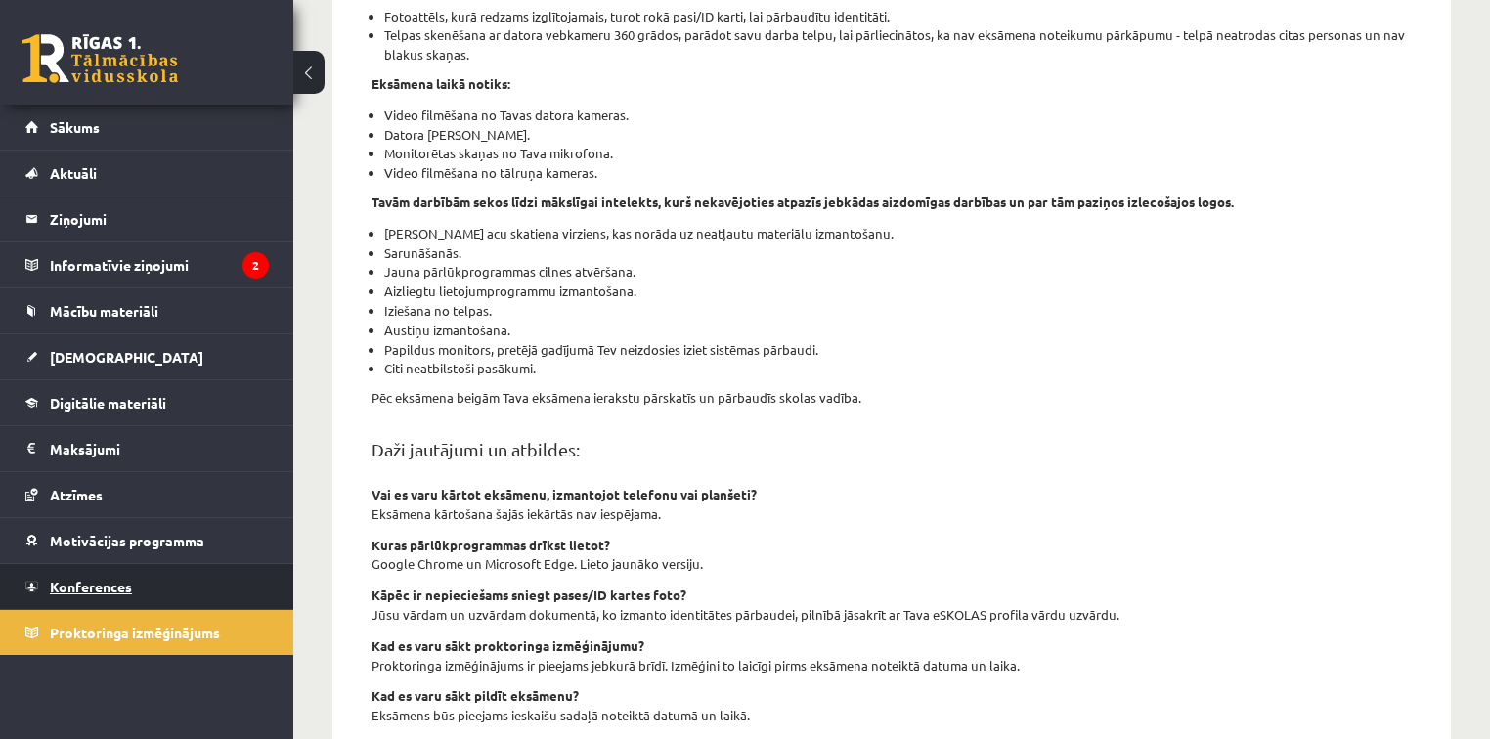
click at [96, 589] on span "Konferences" at bounding box center [91, 587] width 82 height 18
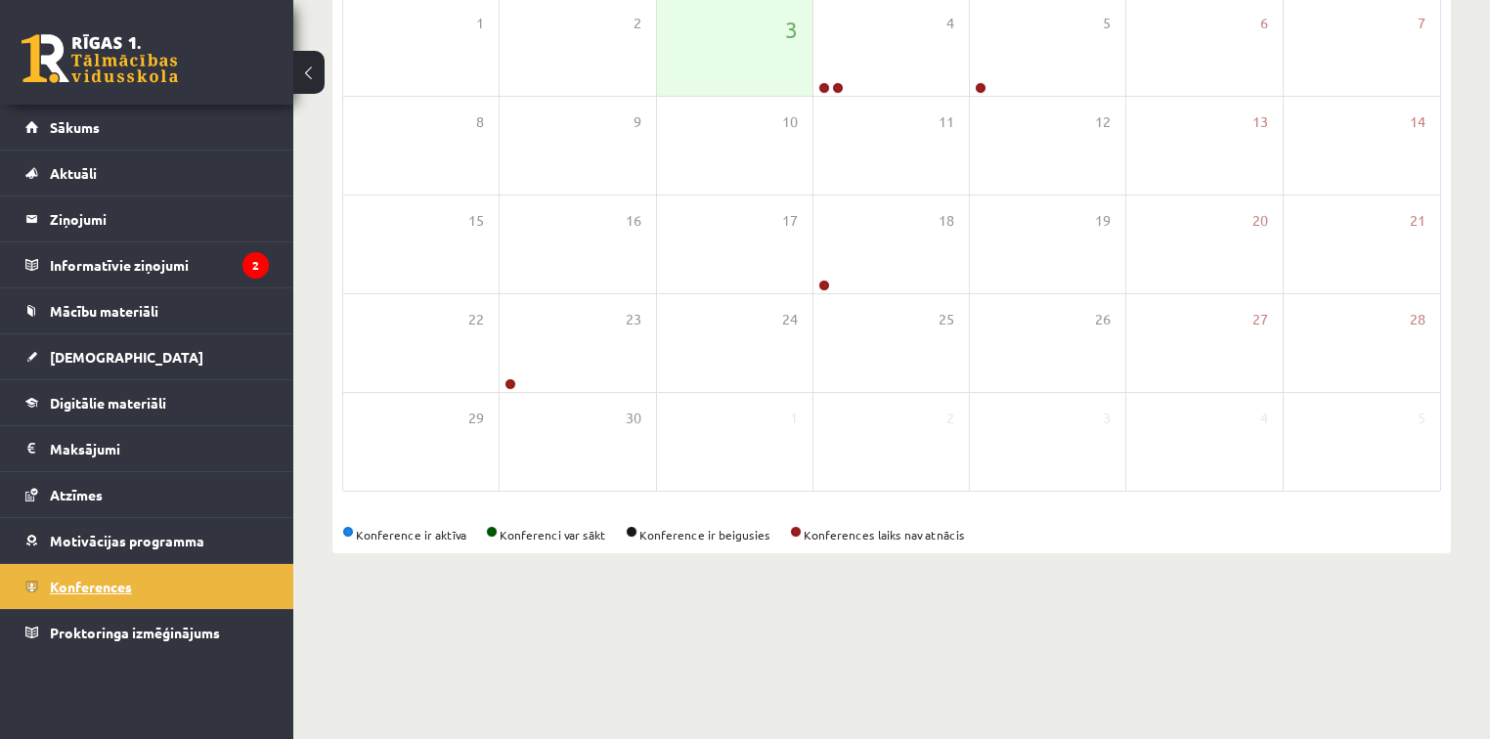
scroll to position [194, 0]
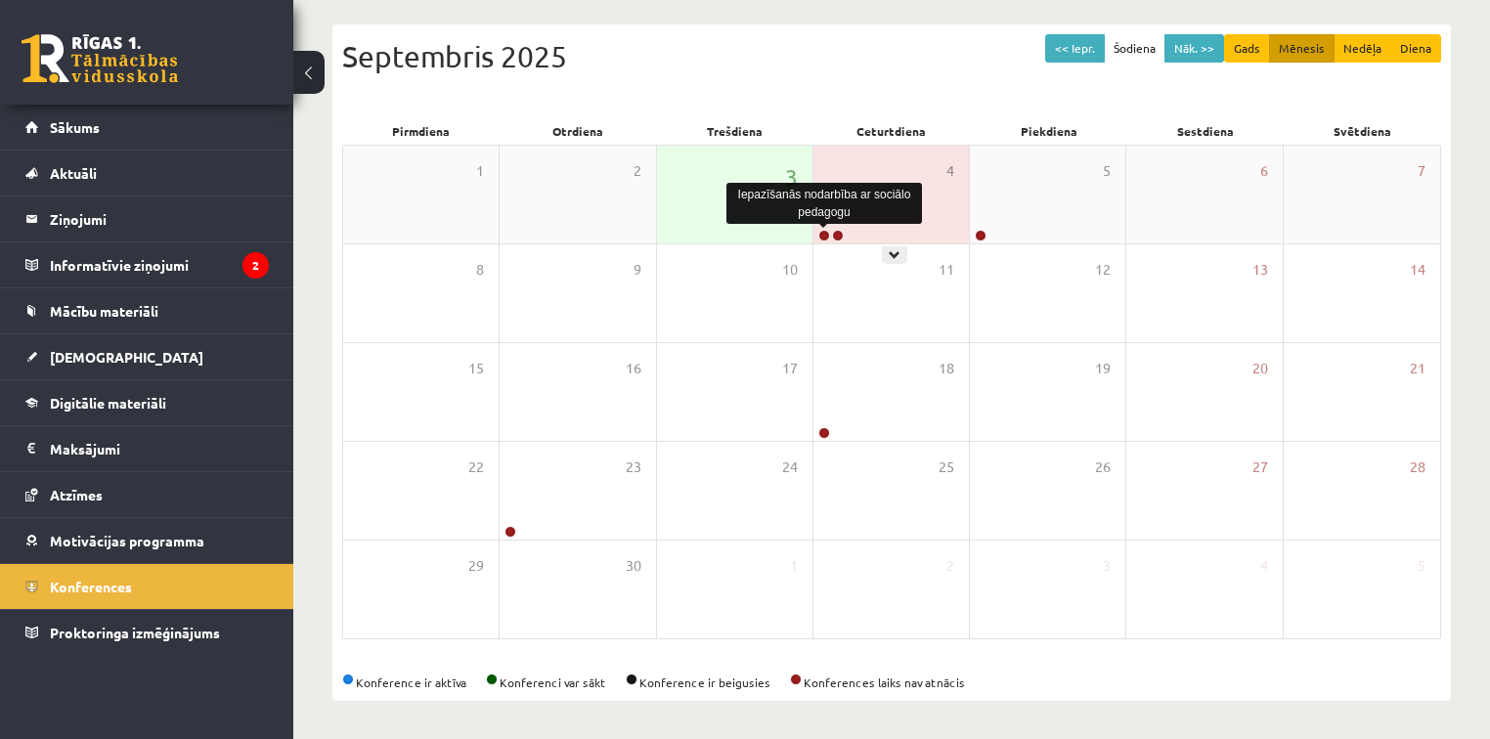
click at [826, 235] on link at bounding box center [825, 236] width 12 height 12
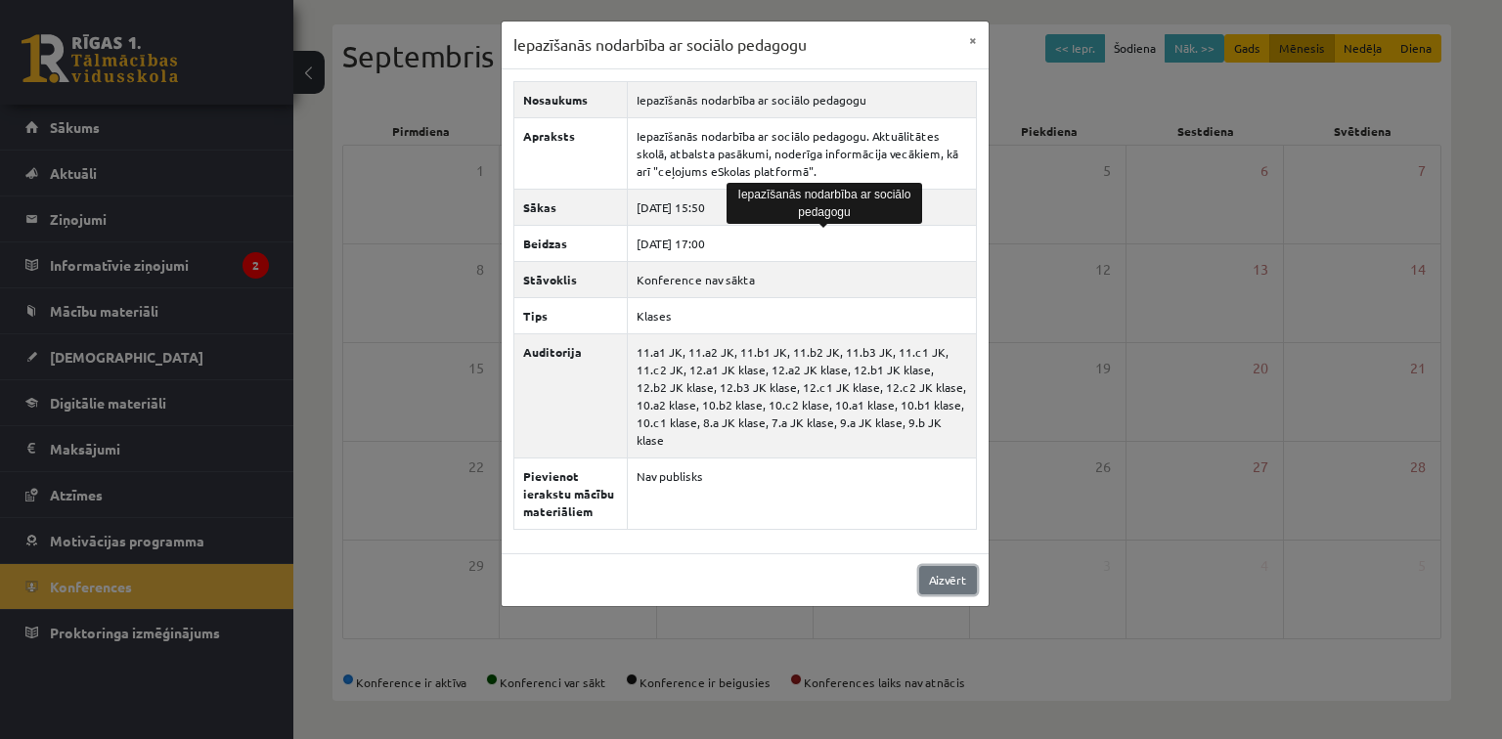
drag, startPoint x: 947, startPoint y: 555, endPoint x: 935, endPoint y: 550, distance: 13.1
click at [947, 566] on link "Aizvērt" at bounding box center [948, 580] width 58 height 28
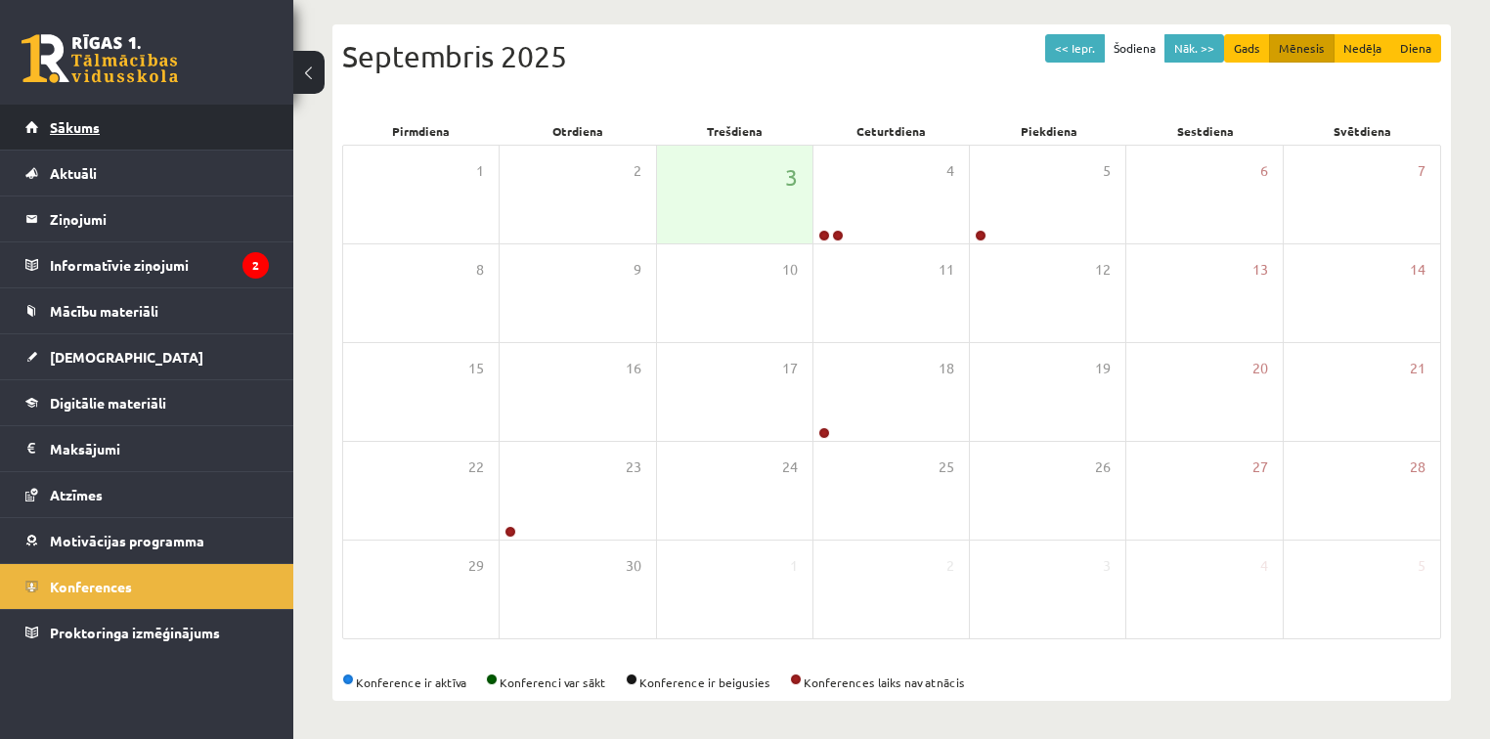
click at [86, 128] on span "Sākums" at bounding box center [75, 127] width 50 height 18
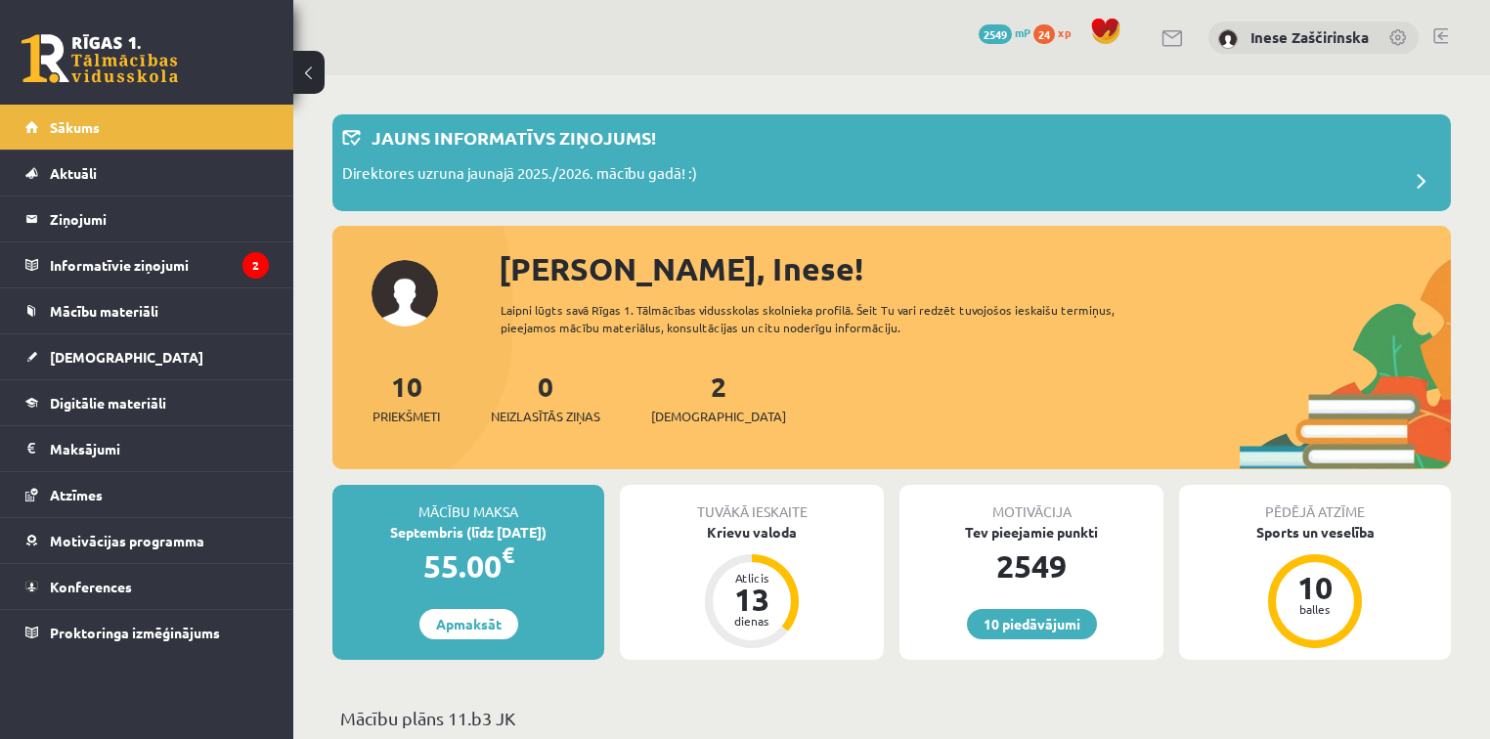
click at [1399, 31] on link at bounding box center [1400, 39] width 20 height 20
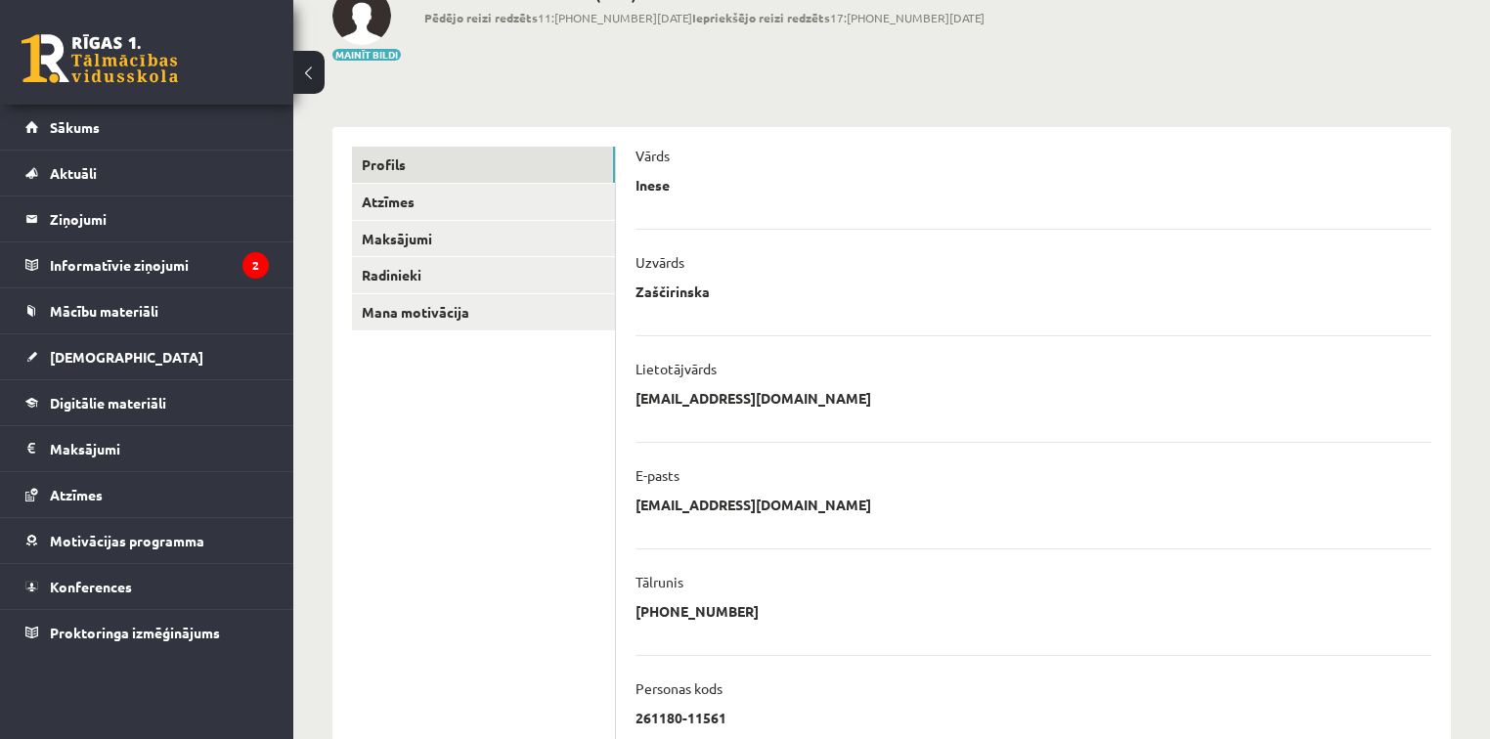
scroll to position [33, 0]
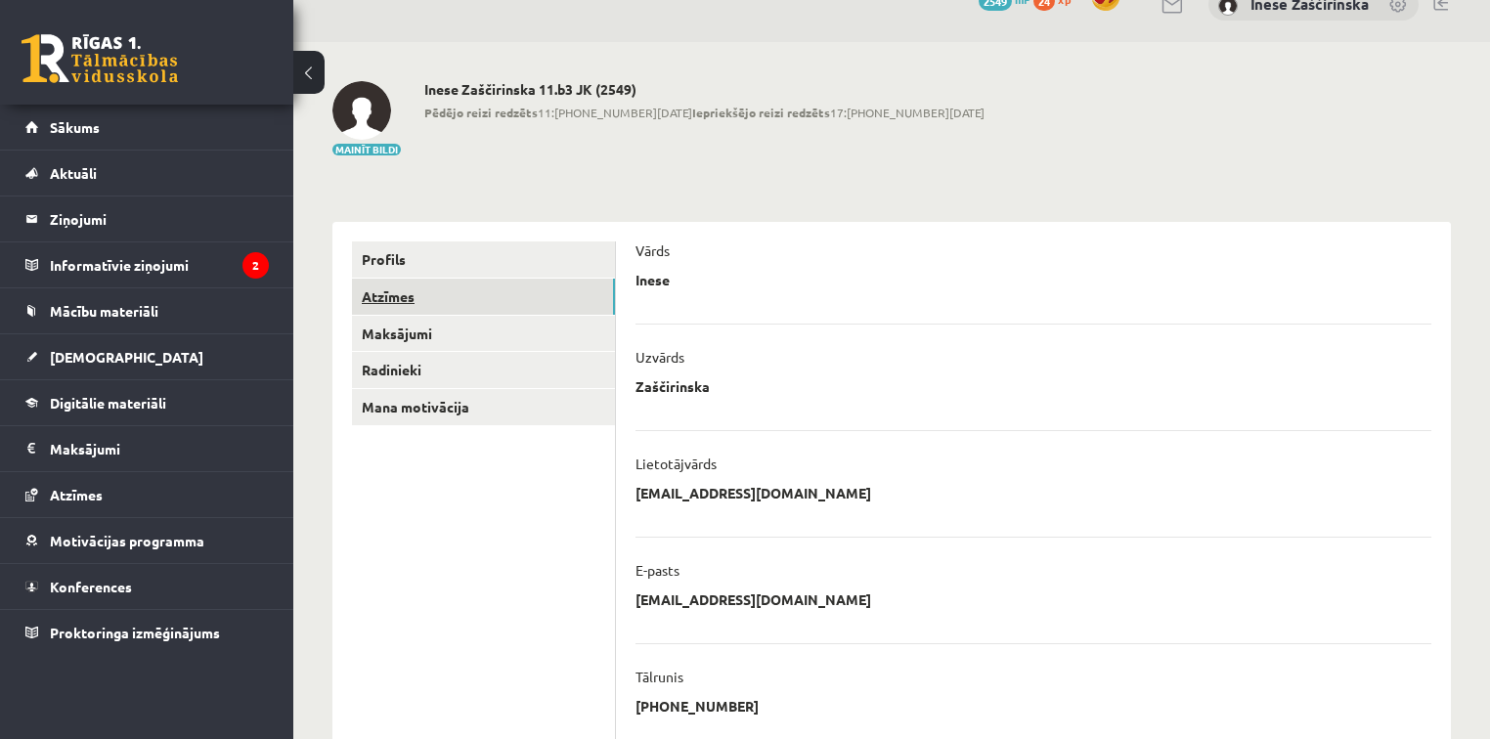
click at [407, 292] on link "Atzīmes" at bounding box center [483, 297] width 263 height 36
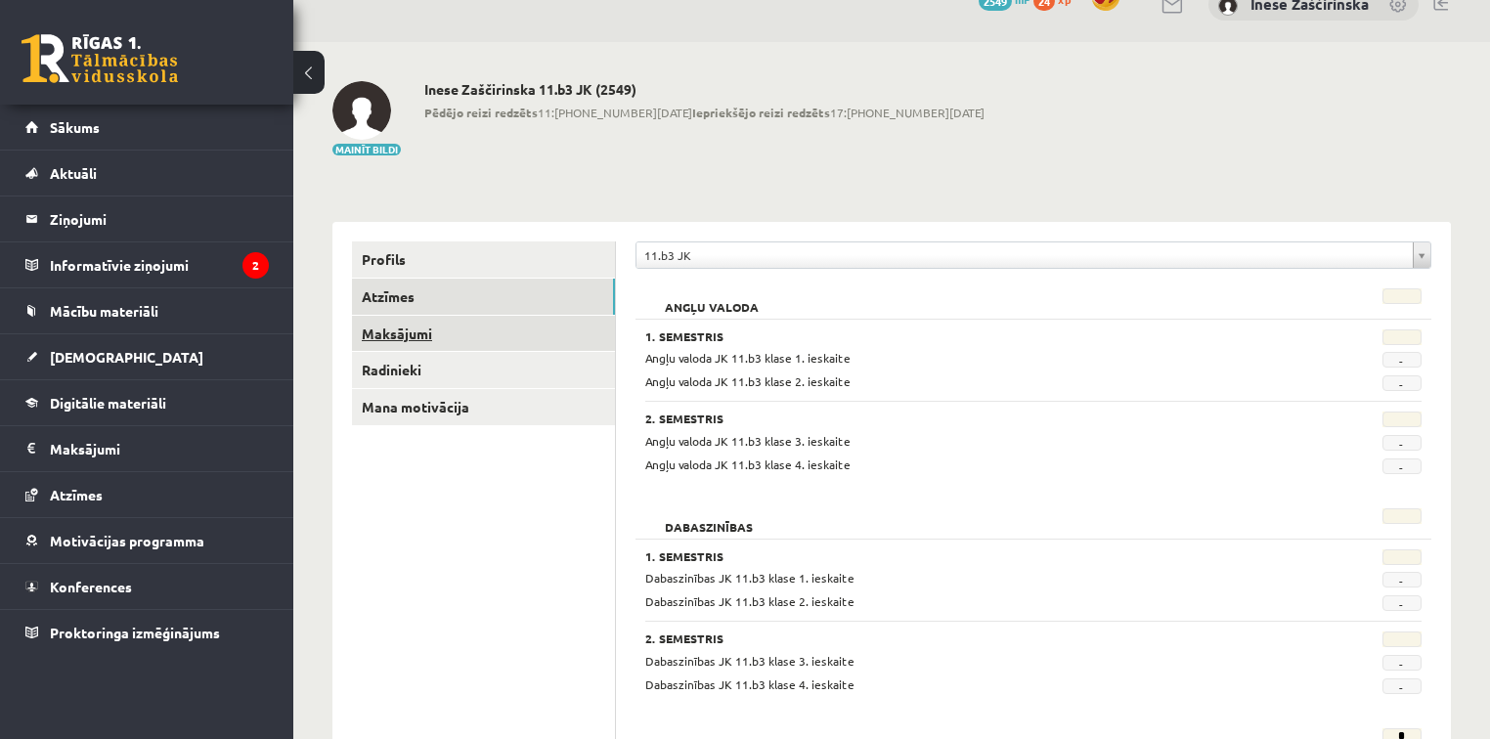
click at [408, 331] on link "Maksājumi" at bounding box center [483, 334] width 263 height 36
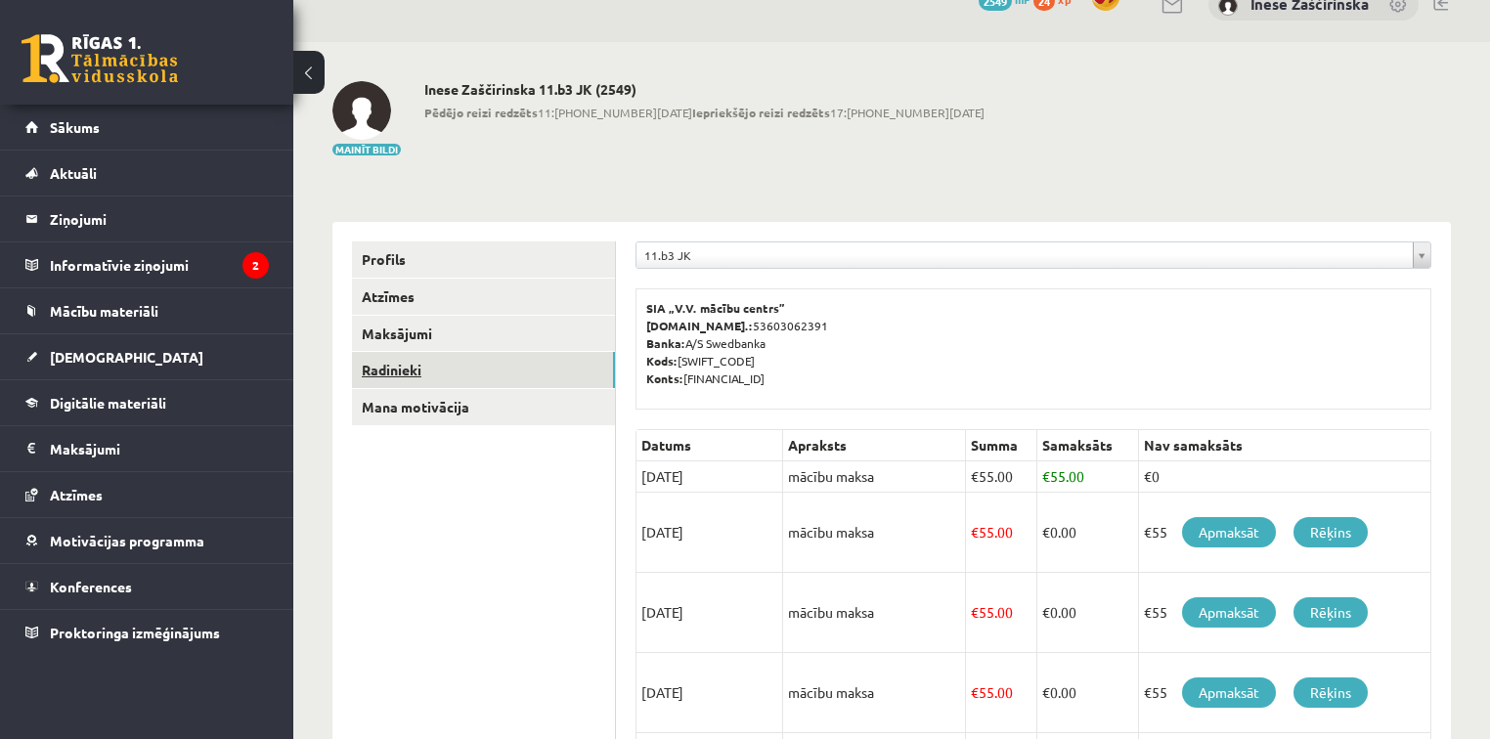
click at [408, 370] on link "Radinieki" at bounding box center [483, 370] width 263 height 36
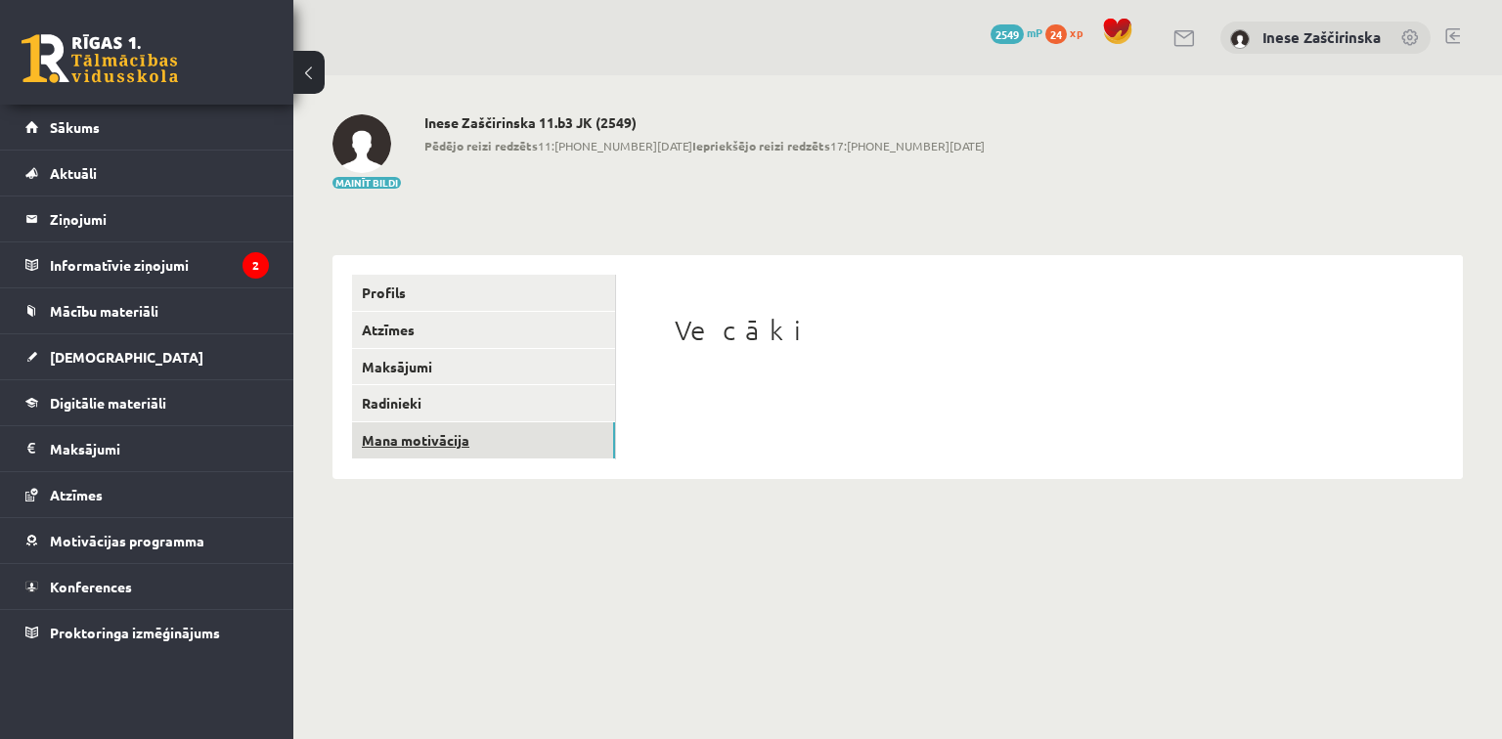
click at [419, 443] on link "Mana motivācija" at bounding box center [483, 440] width 263 height 36
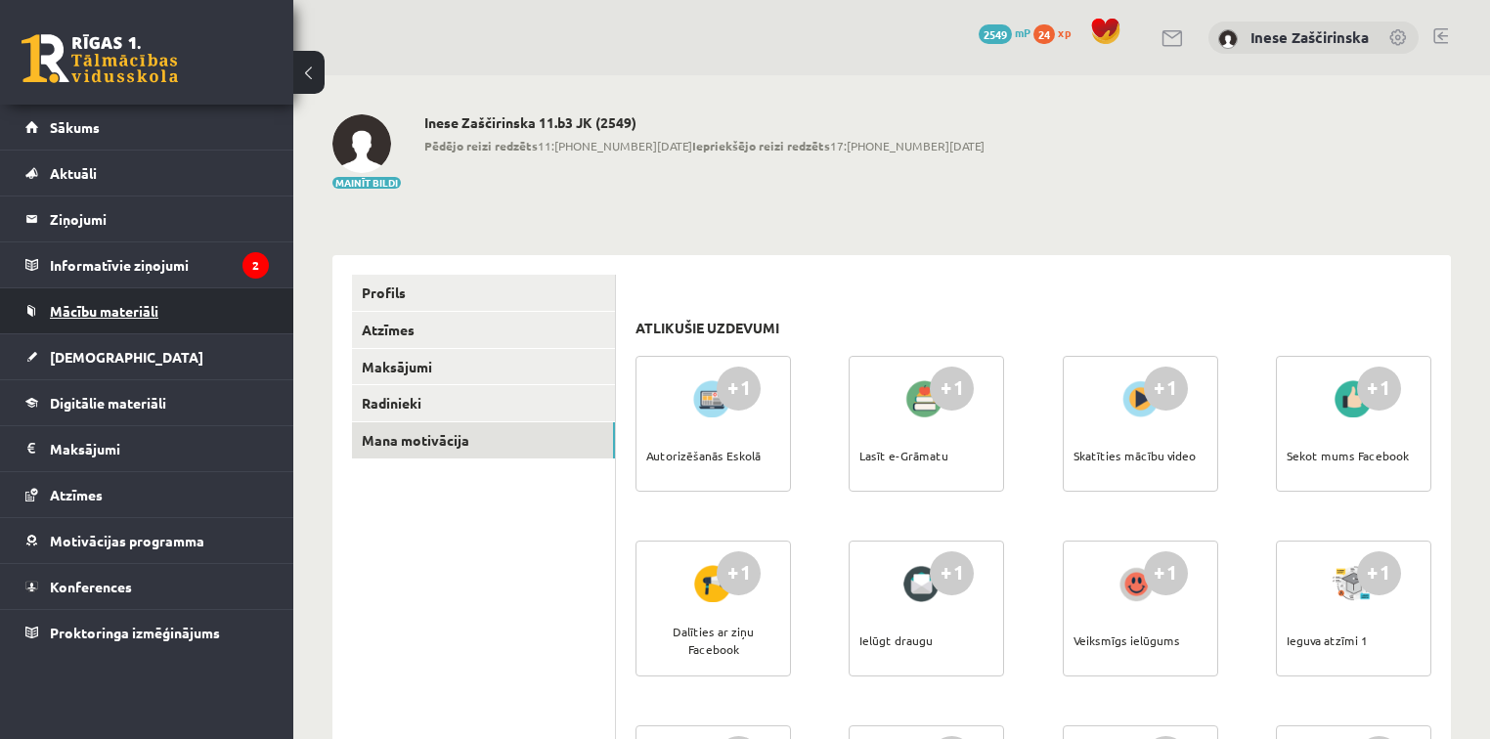
click at [124, 316] on span "Mācību materiāli" at bounding box center [104, 311] width 109 height 18
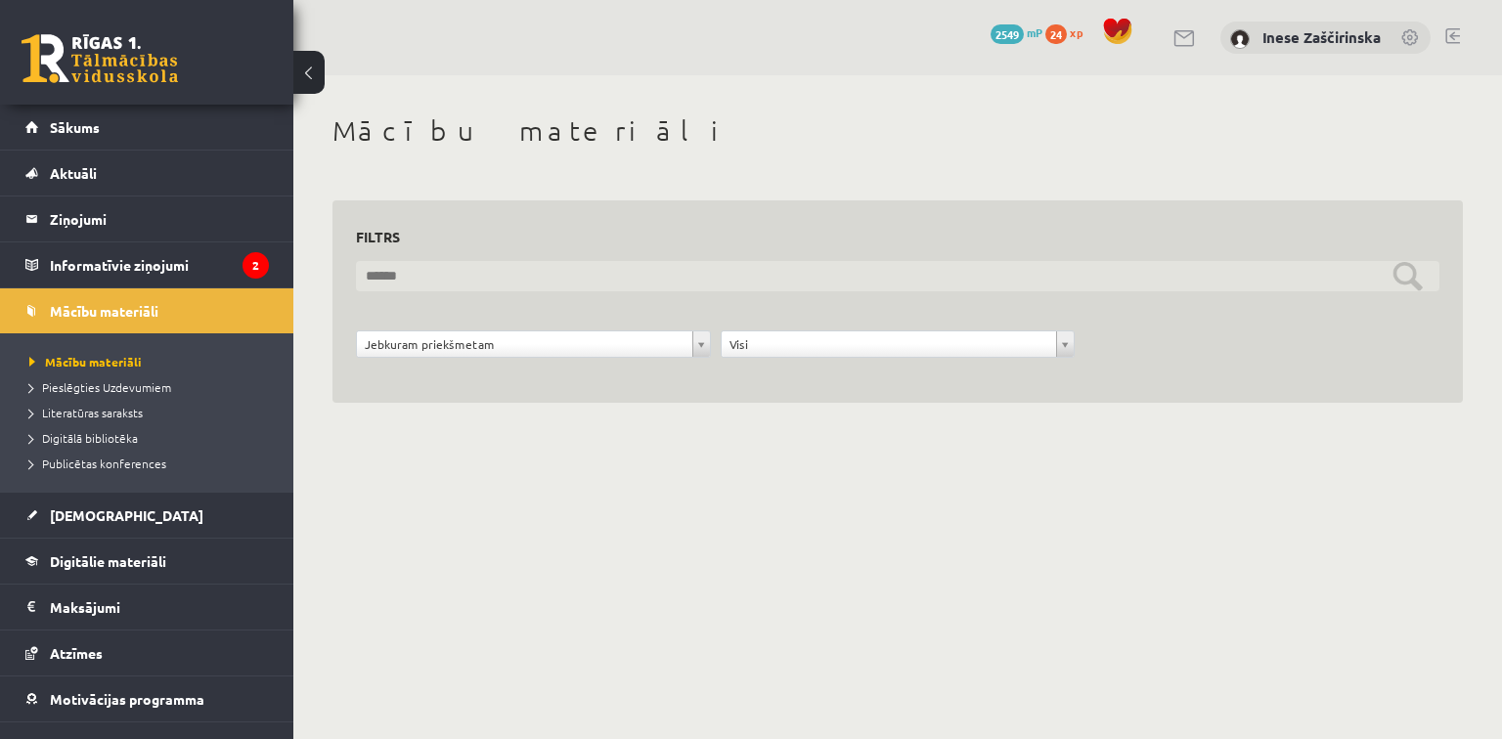
click at [1422, 271] on input "text" at bounding box center [898, 276] width 1084 height 30
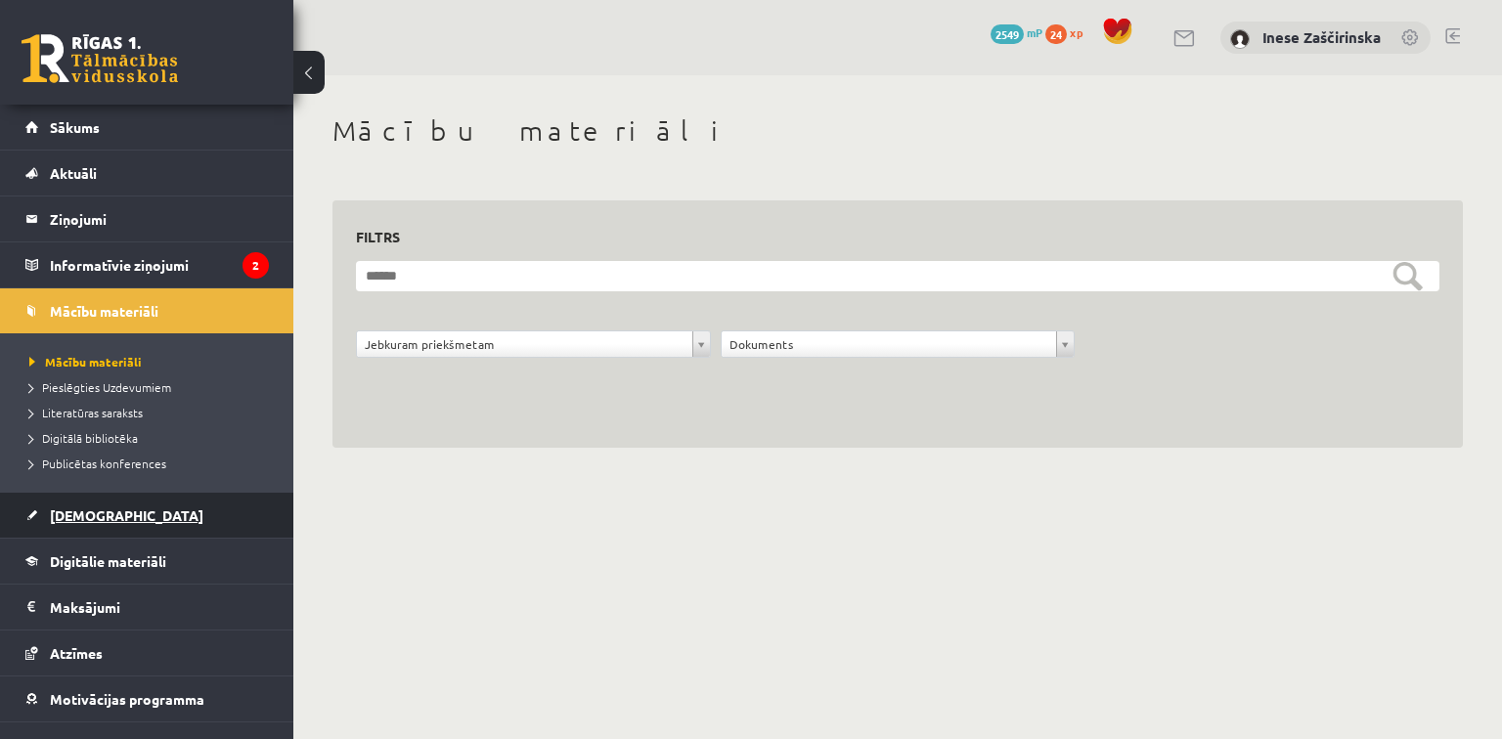
click at [98, 510] on span "[DEMOGRAPHIC_DATA]" at bounding box center [127, 516] width 154 height 18
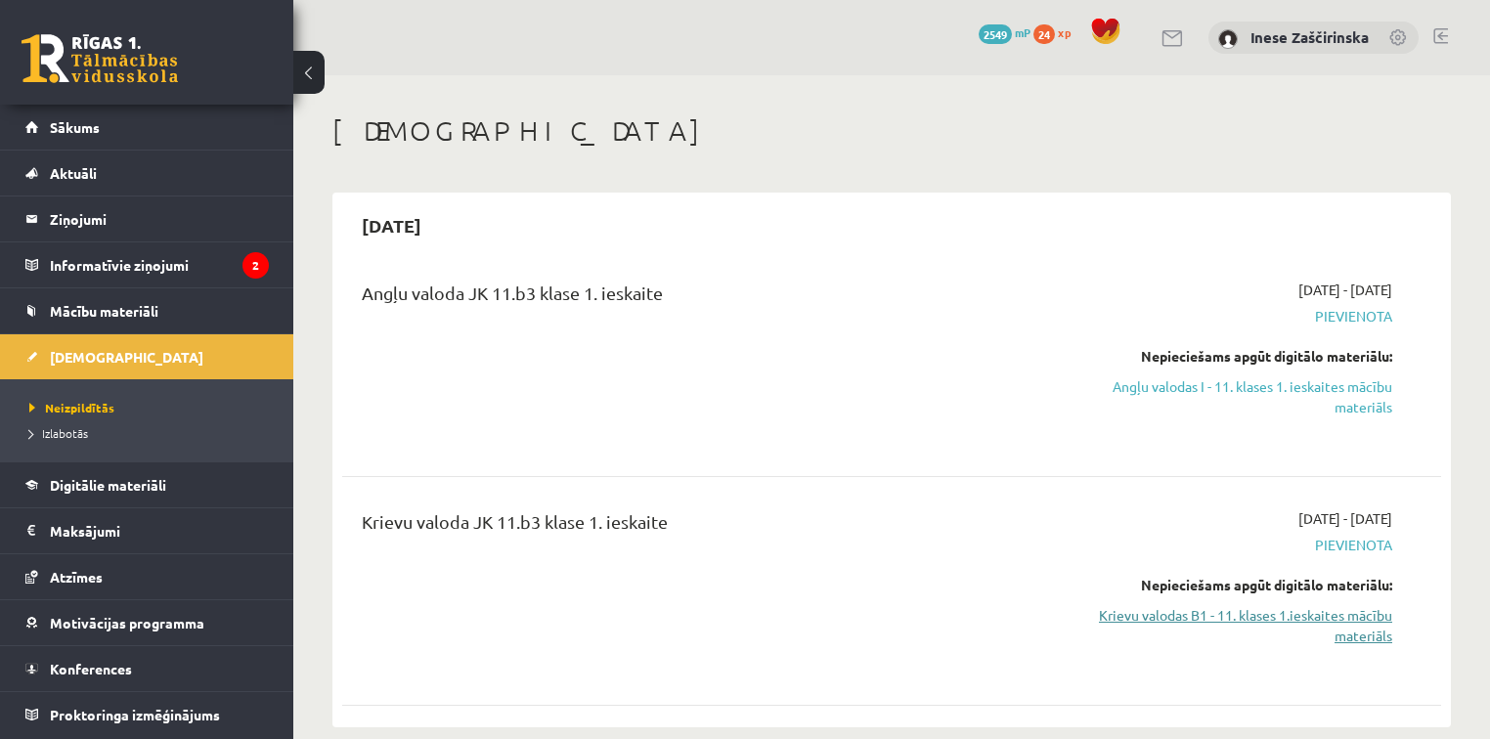
click at [1281, 619] on link "Krievu valodas B1 - 11. klases 1.ieskaites mācību materiāls" at bounding box center [1231, 625] width 324 height 41
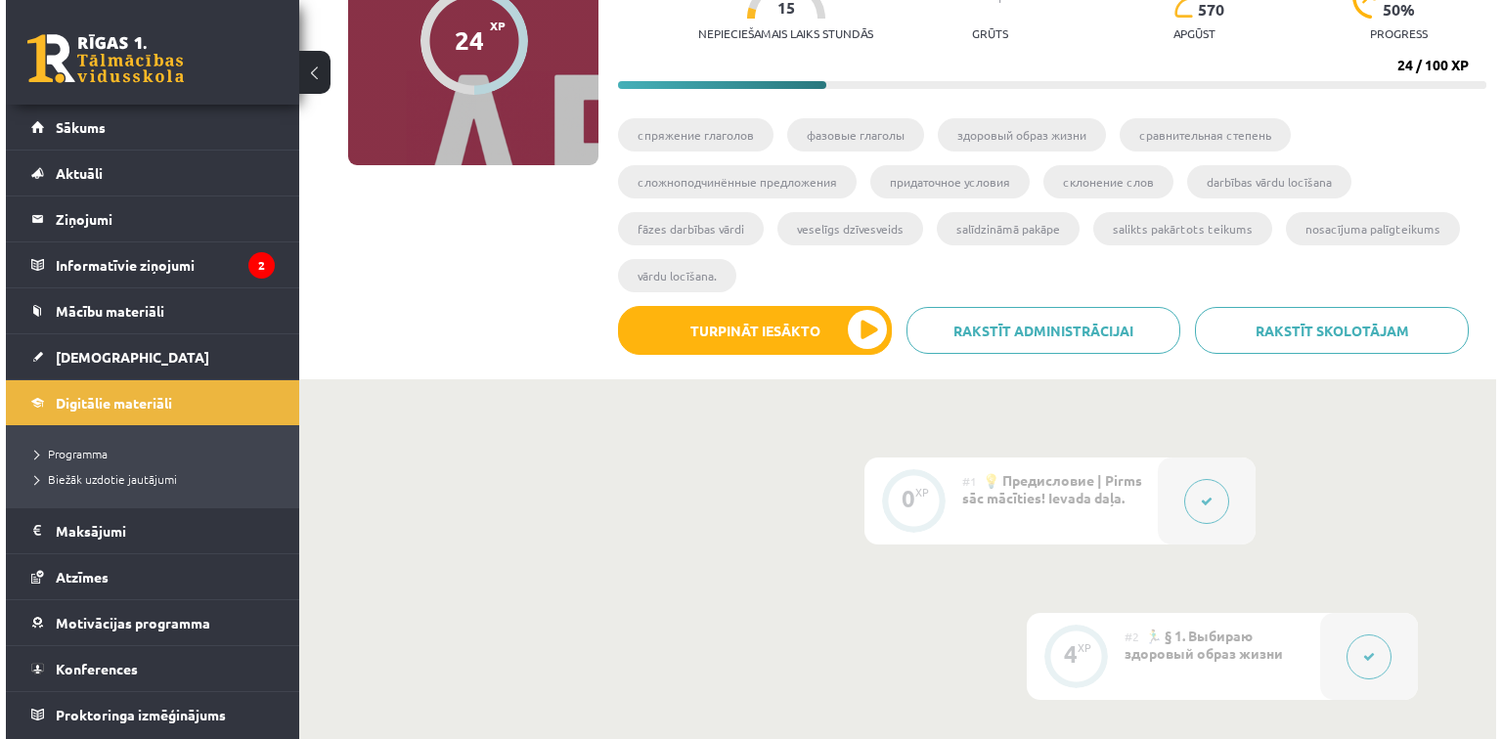
scroll to position [313, 0]
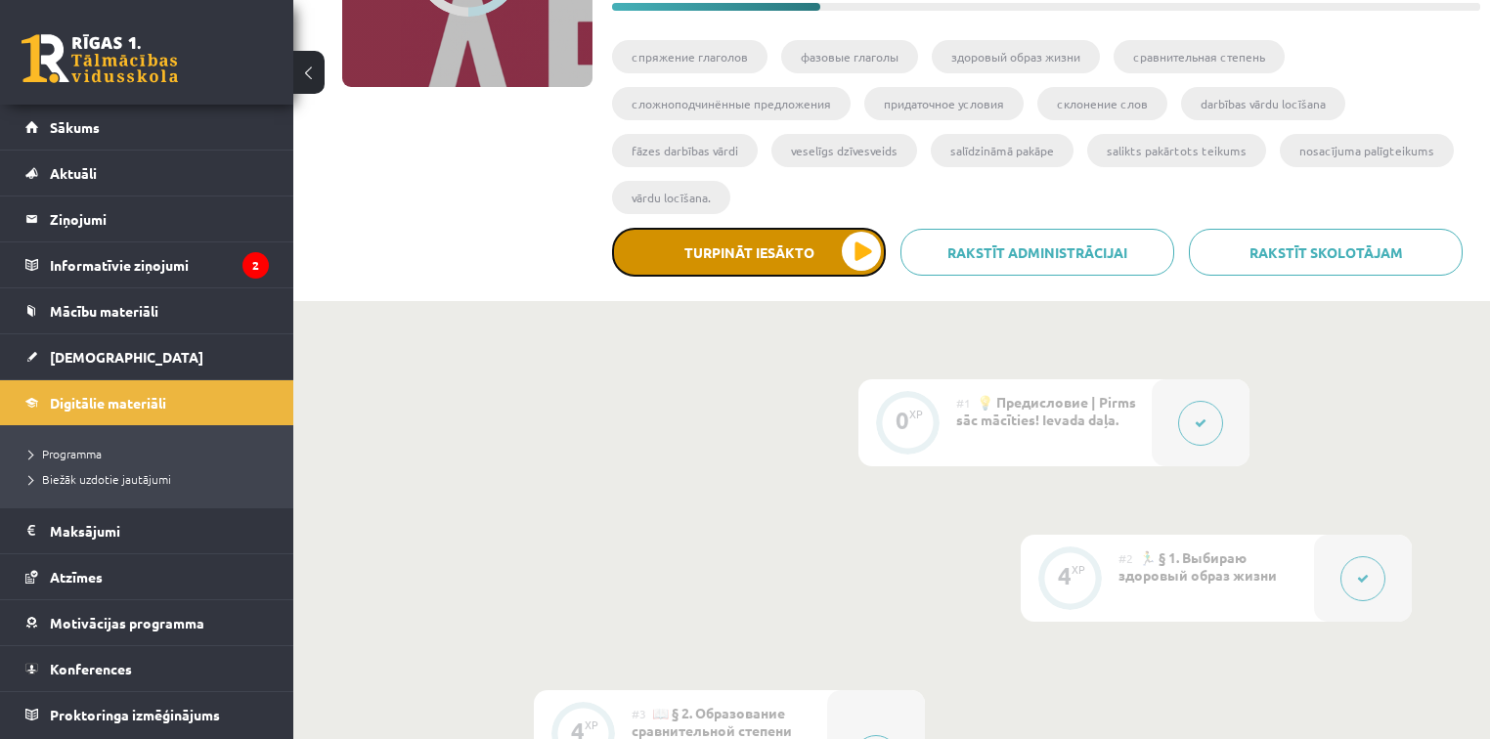
click at [850, 254] on button "Turpināt iesākto" at bounding box center [749, 252] width 274 height 49
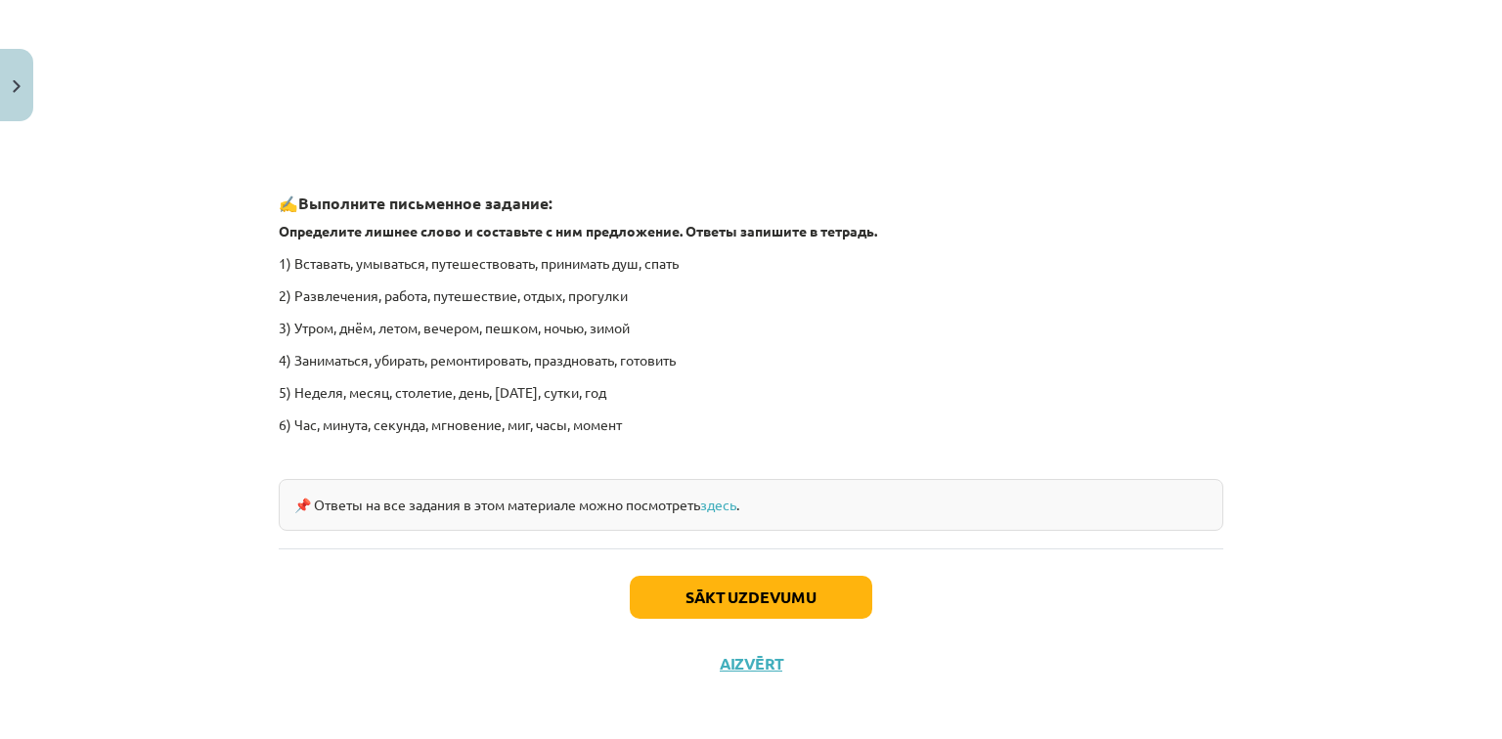
scroll to position [2910, 0]
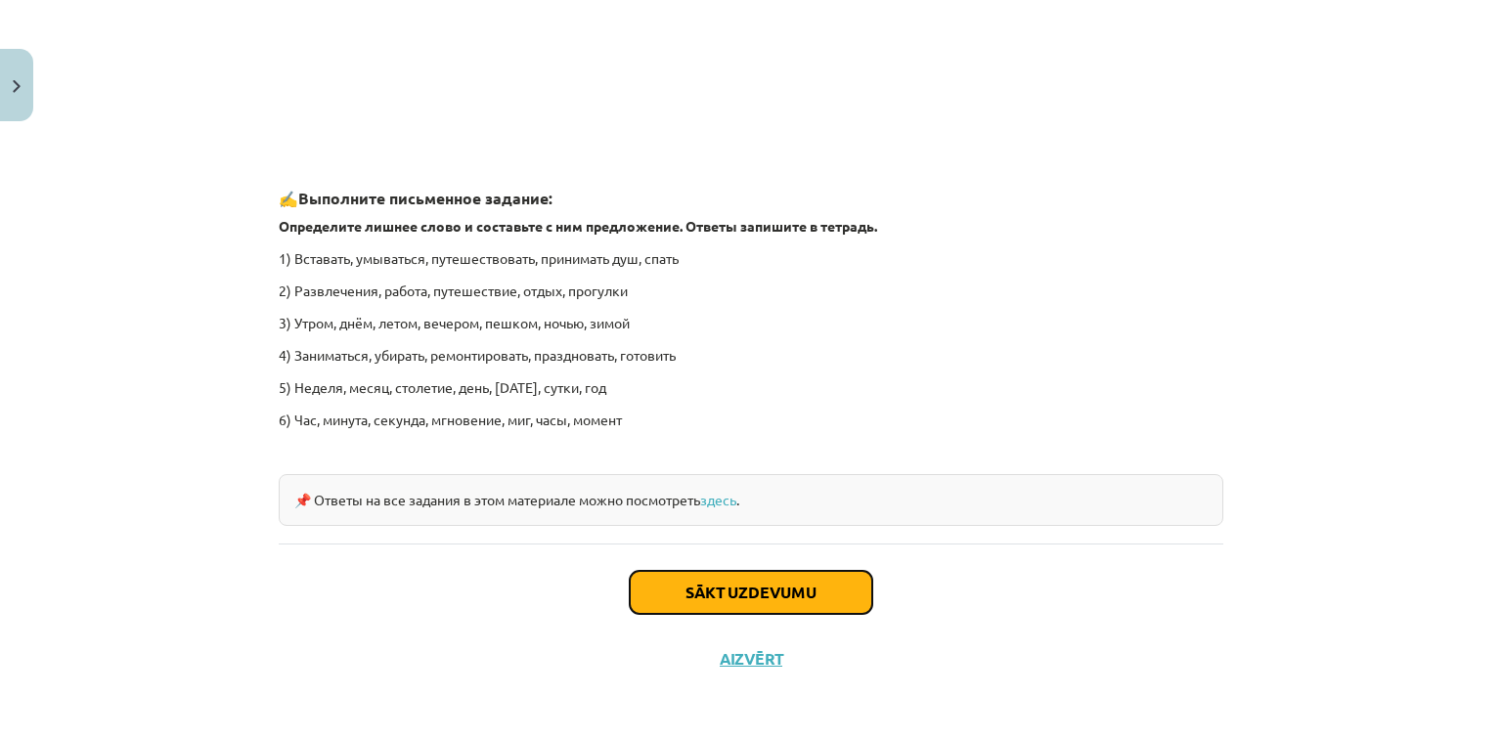
click at [731, 596] on button "Sākt uzdevumu" at bounding box center [751, 592] width 243 height 43
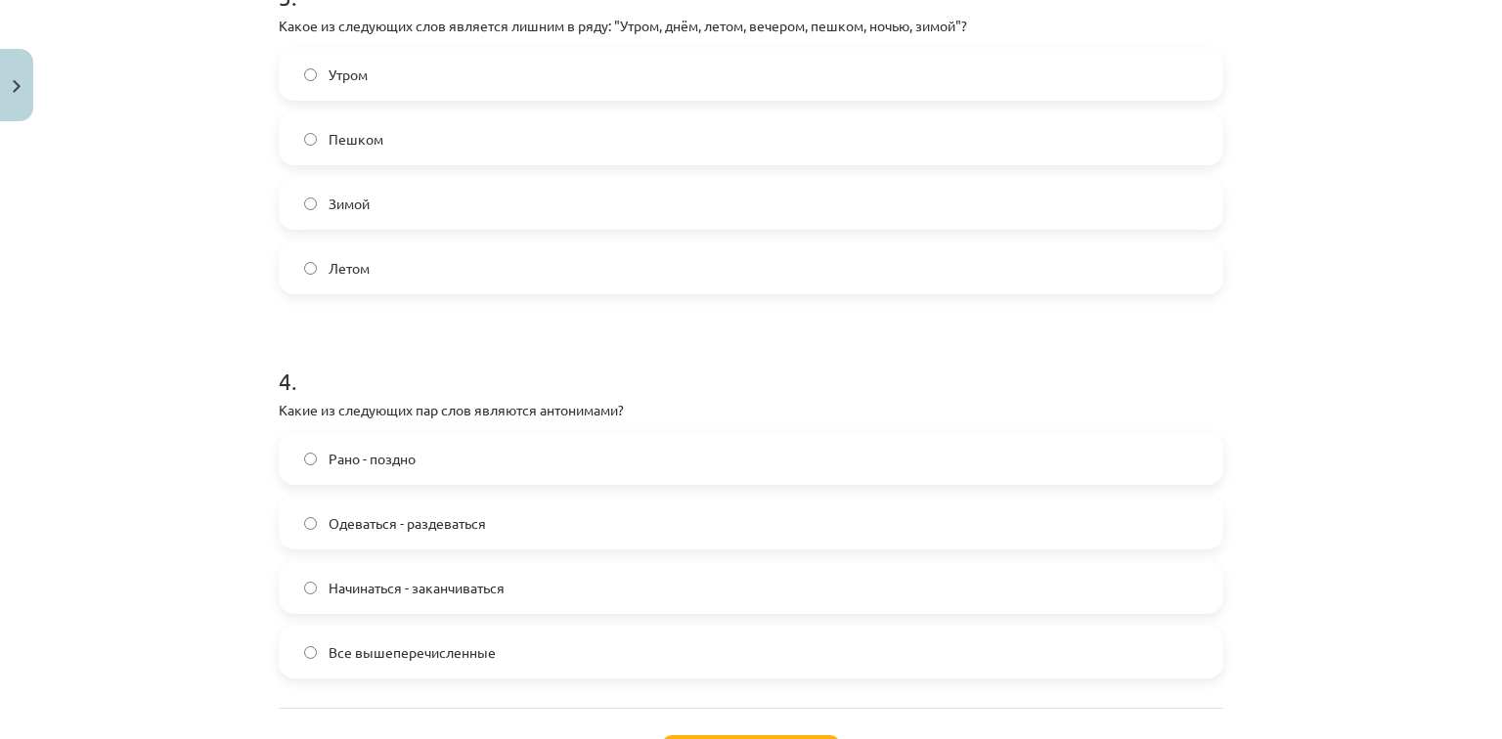
scroll to position [1222, 0]
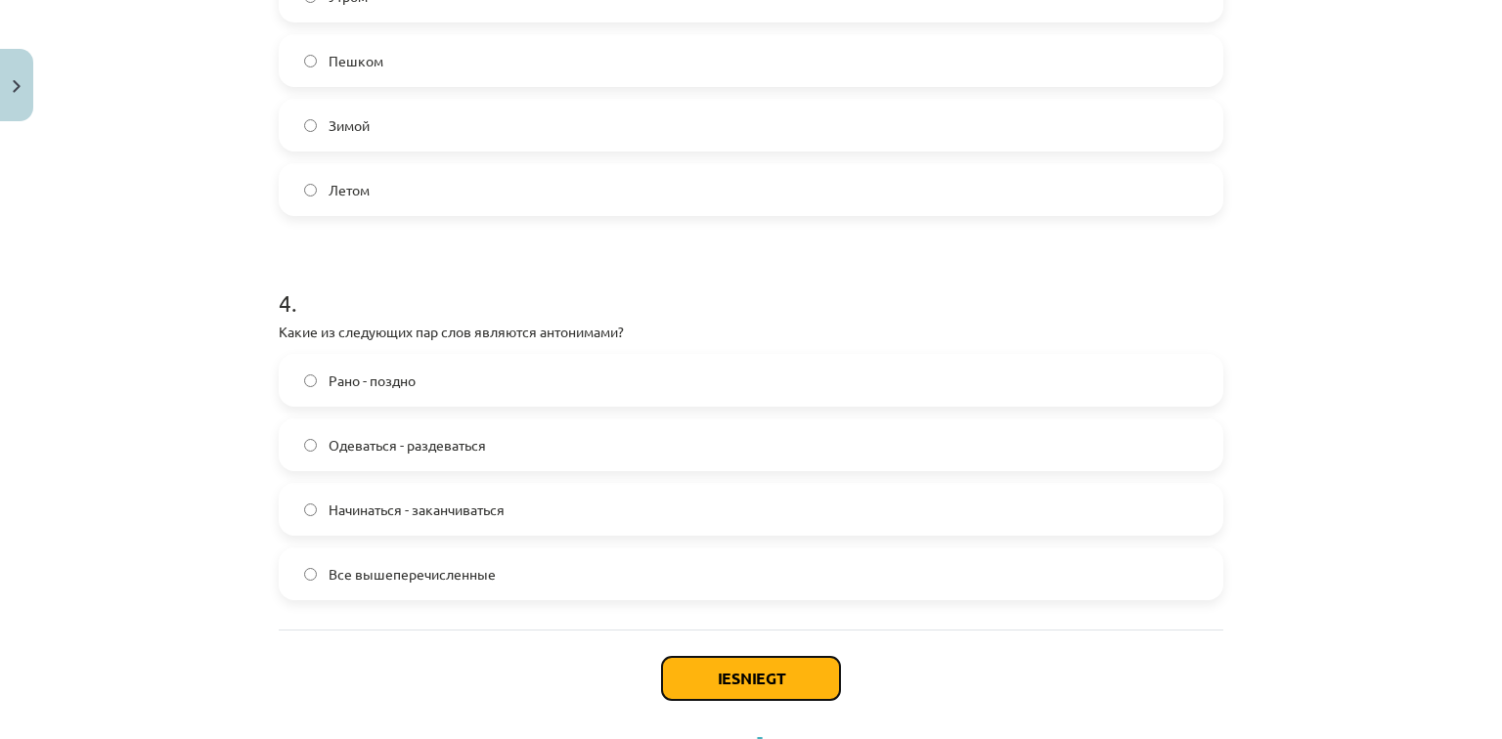
click at [747, 693] on button "Iesniegt" at bounding box center [751, 678] width 178 height 43
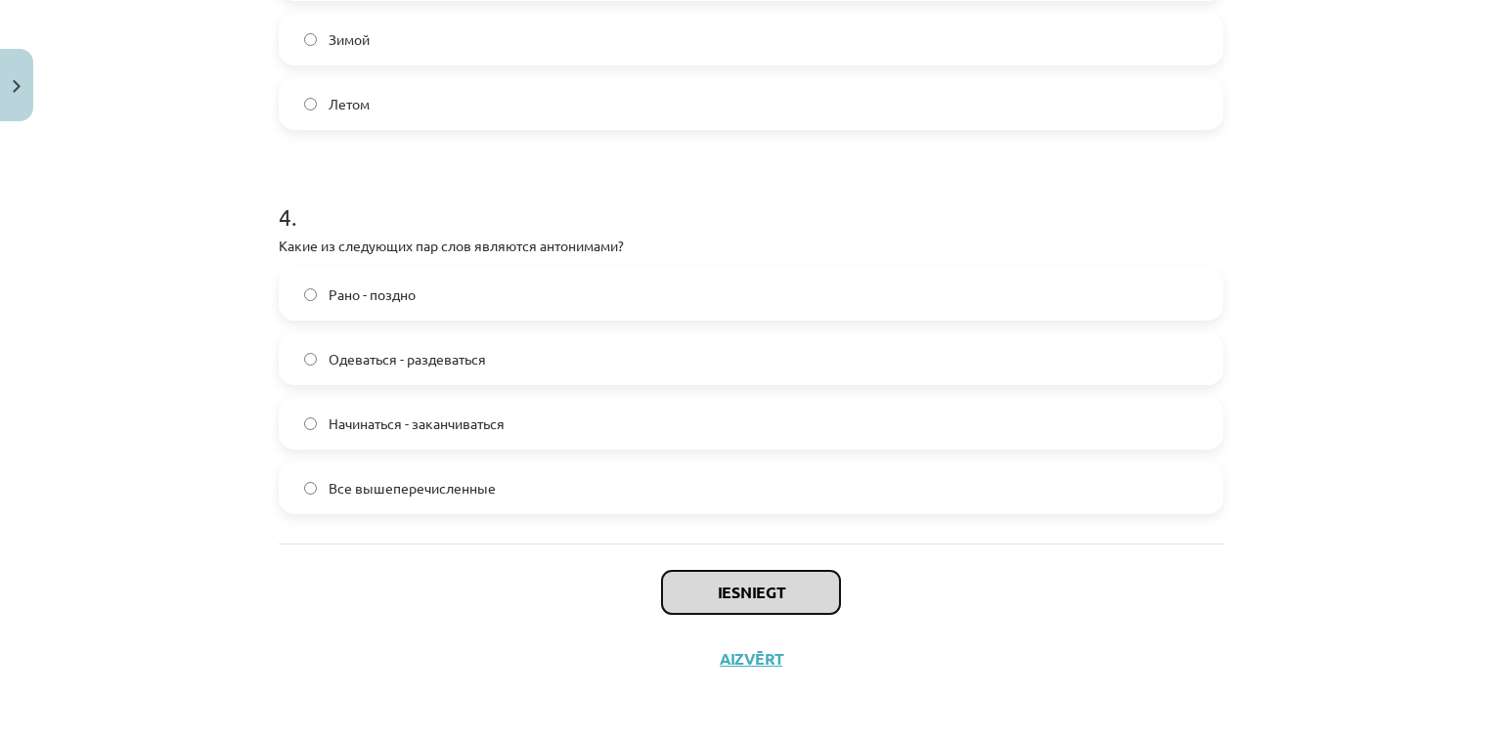
scroll to position [1309, 0]
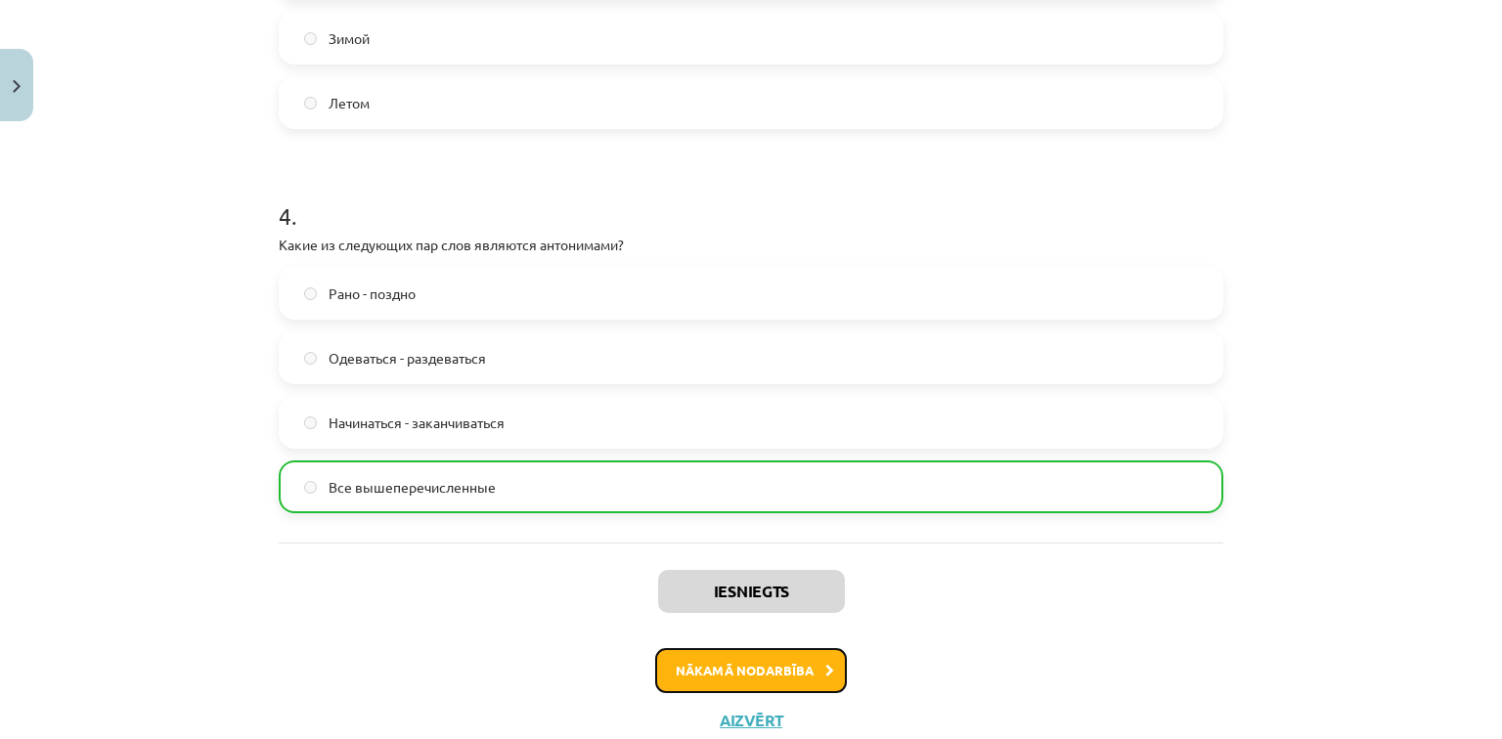
click at [794, 679] on button "Nākamā nodarbība" at bounding box center [751, 670] width 192 height 45
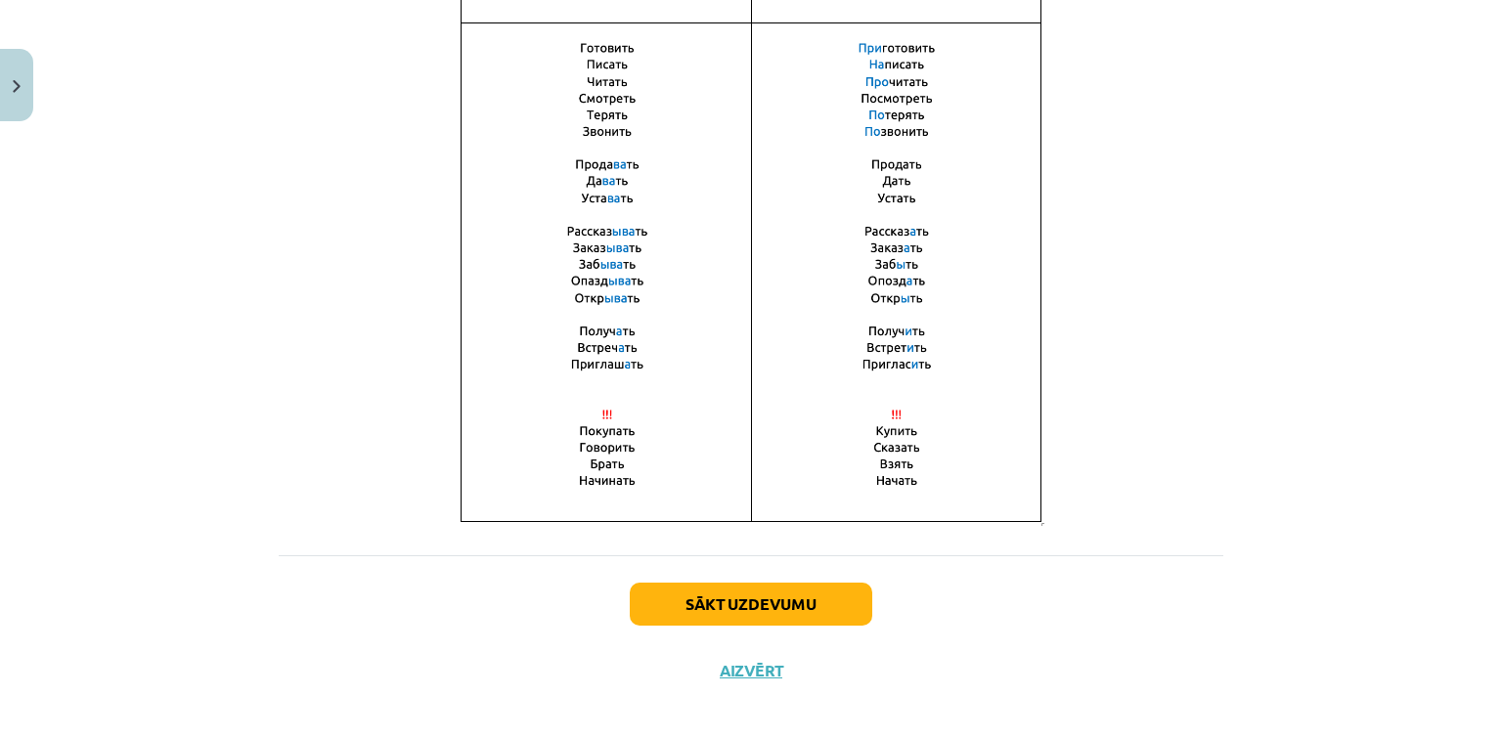
scroll to position [1360, 0]
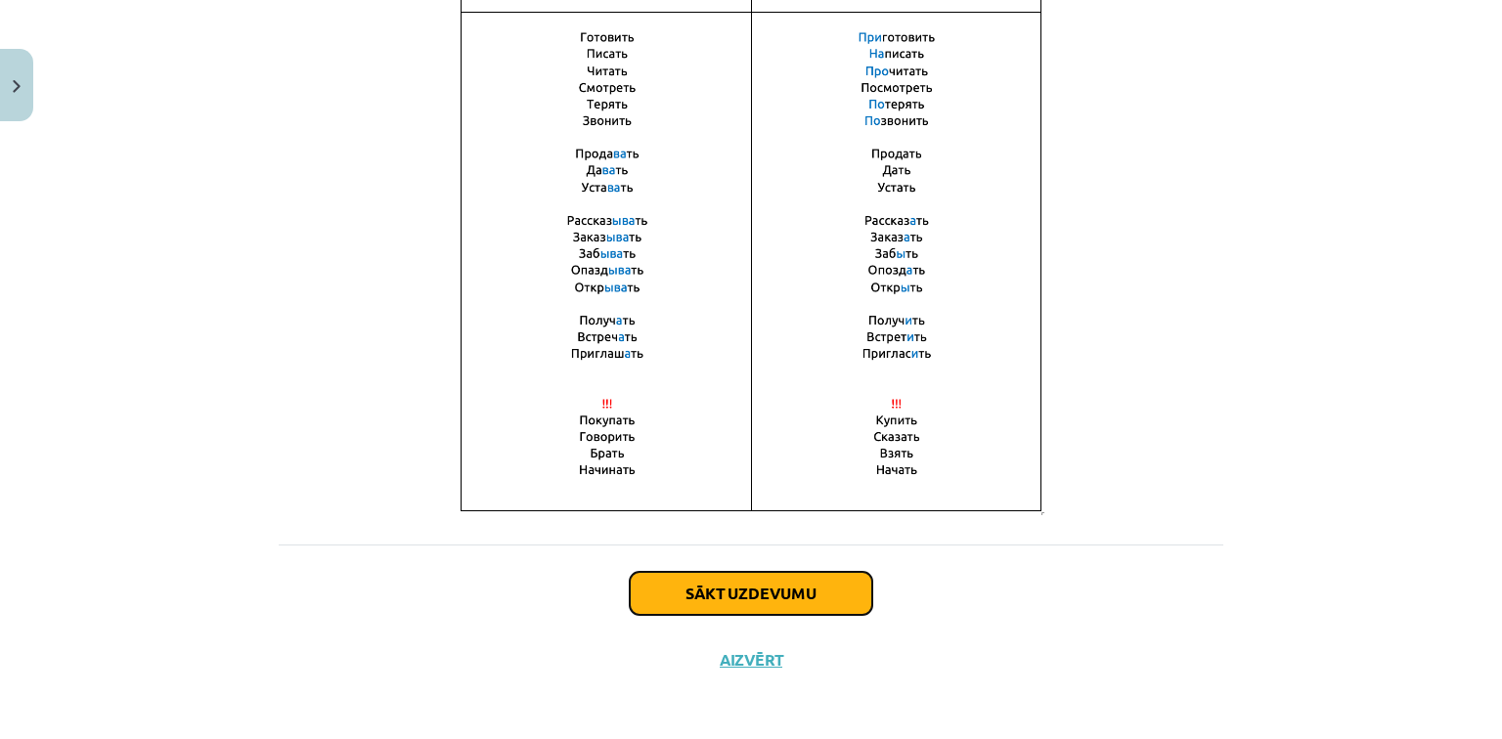
click at [754, 581] on button "Sākt uzdevumu" at bounding box center [751, 593] width 243 height 43
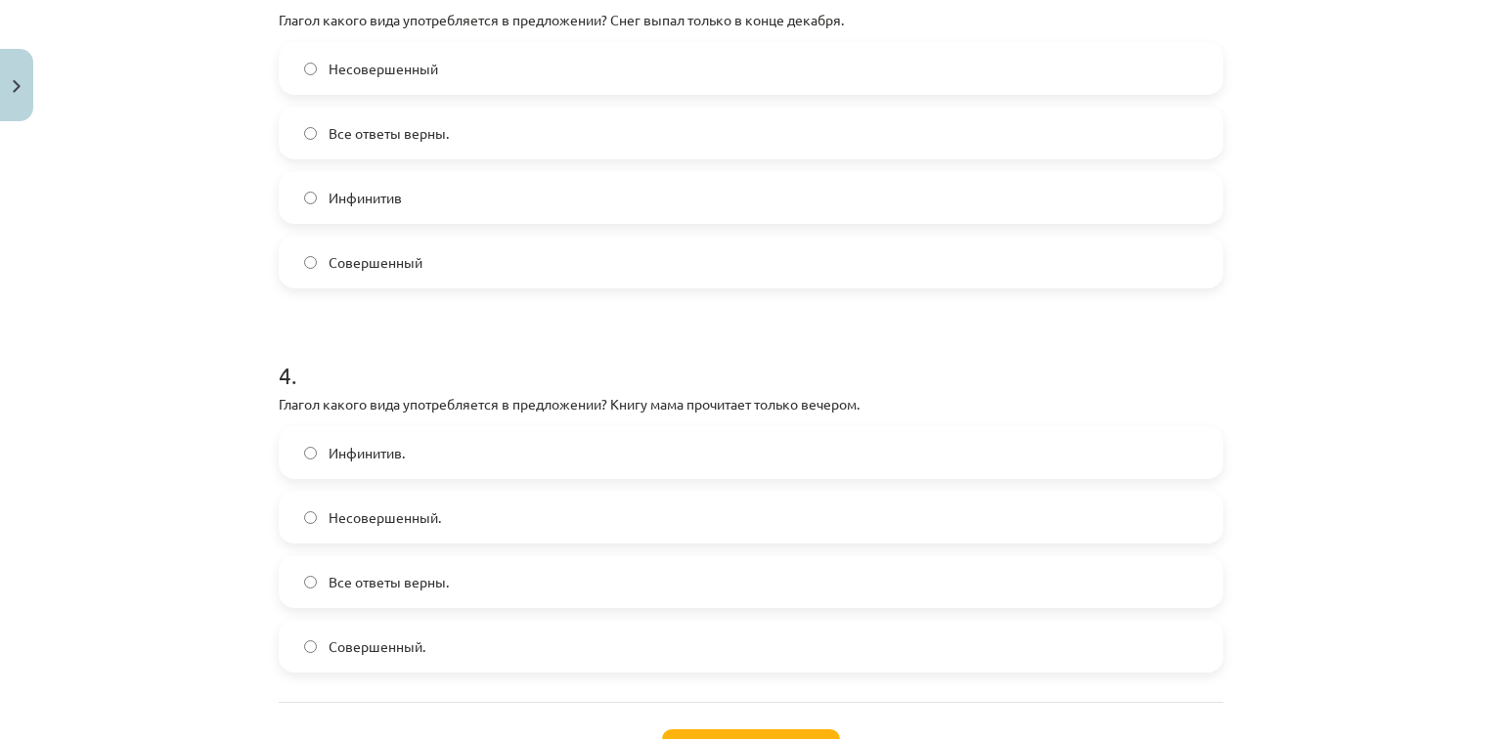
scroll to position [1222, 0]
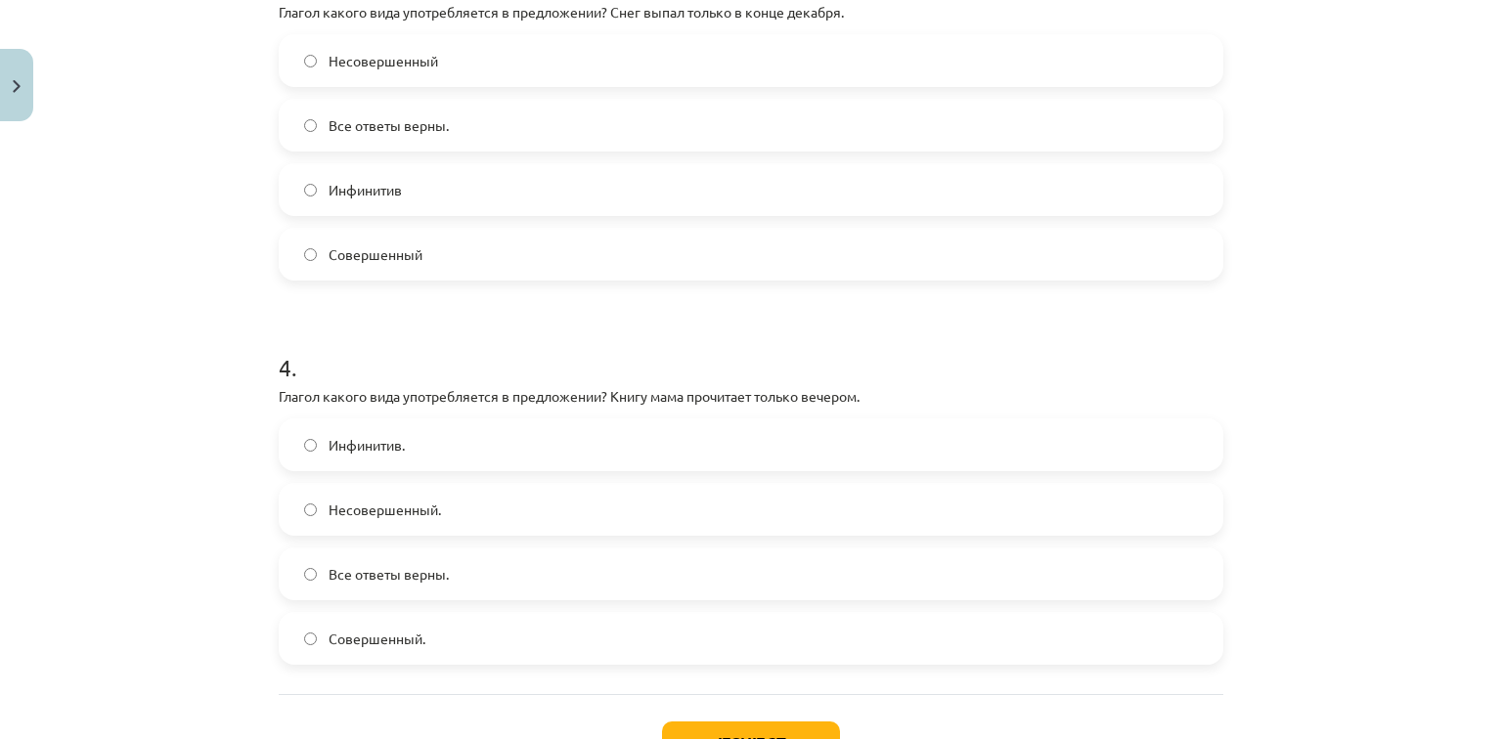
click at [302, 500] on label "Несовершенный." at bounding box center [751, 509] width 941 height 49
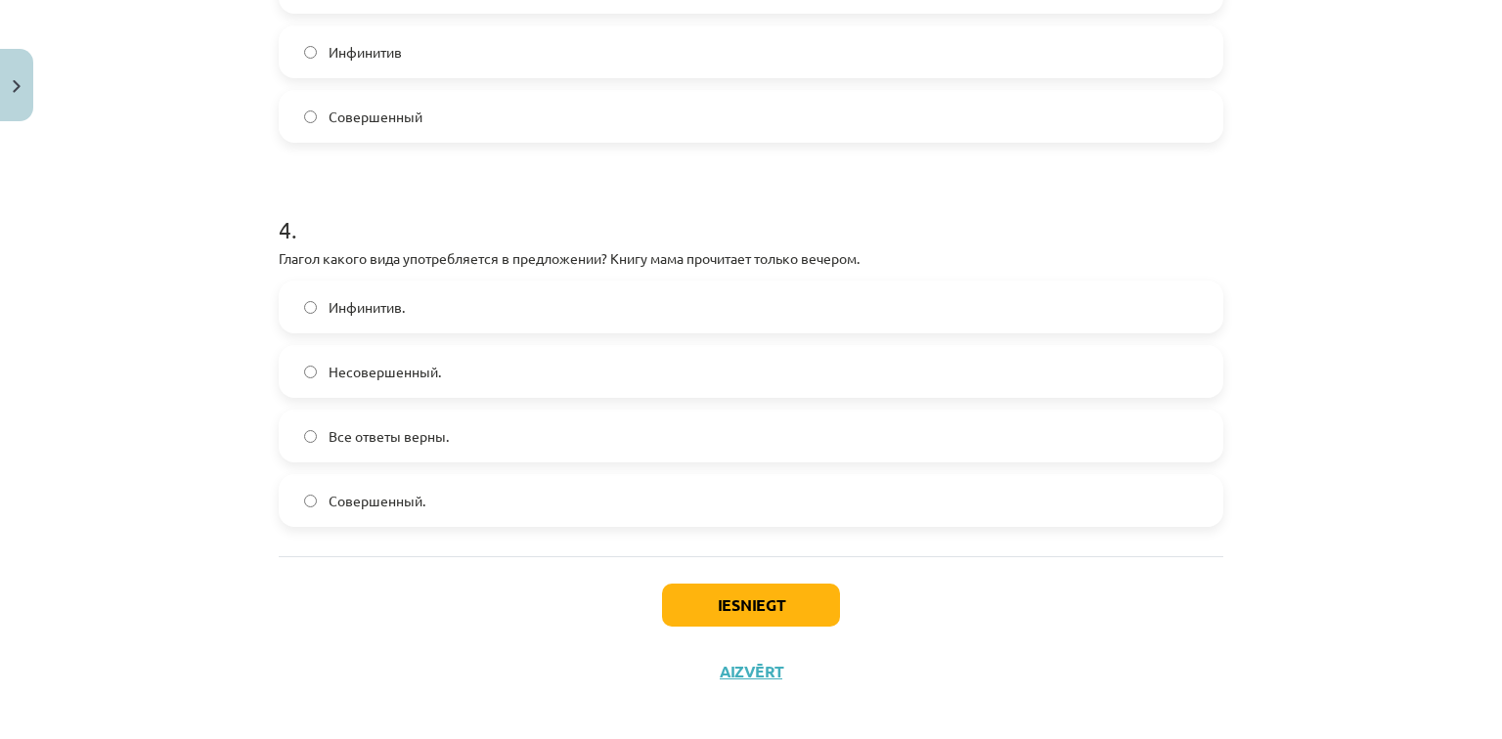
scroll to position [1374, 0]
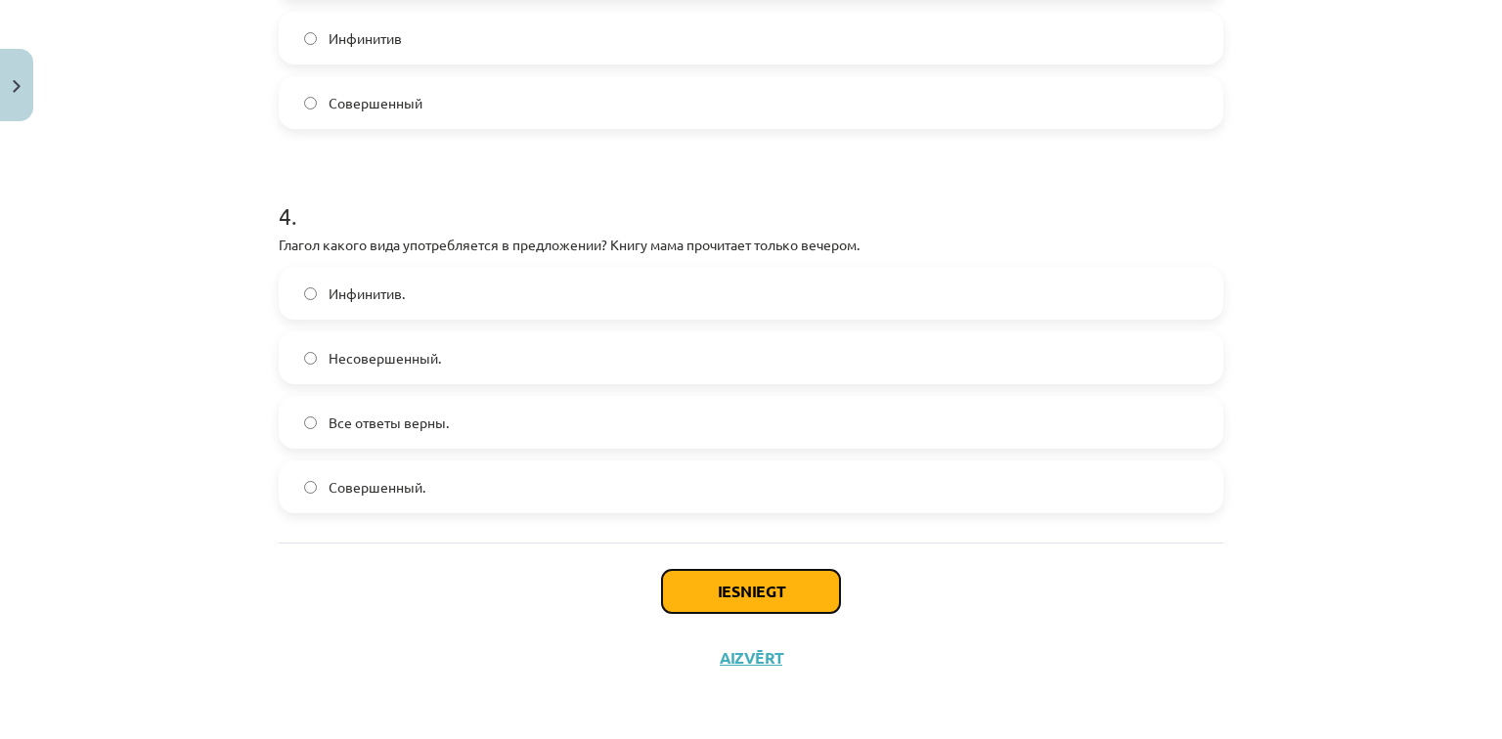
click at [712, 593] on button "Iesniegt" at bounding box center [751, 591] width 178 height 43
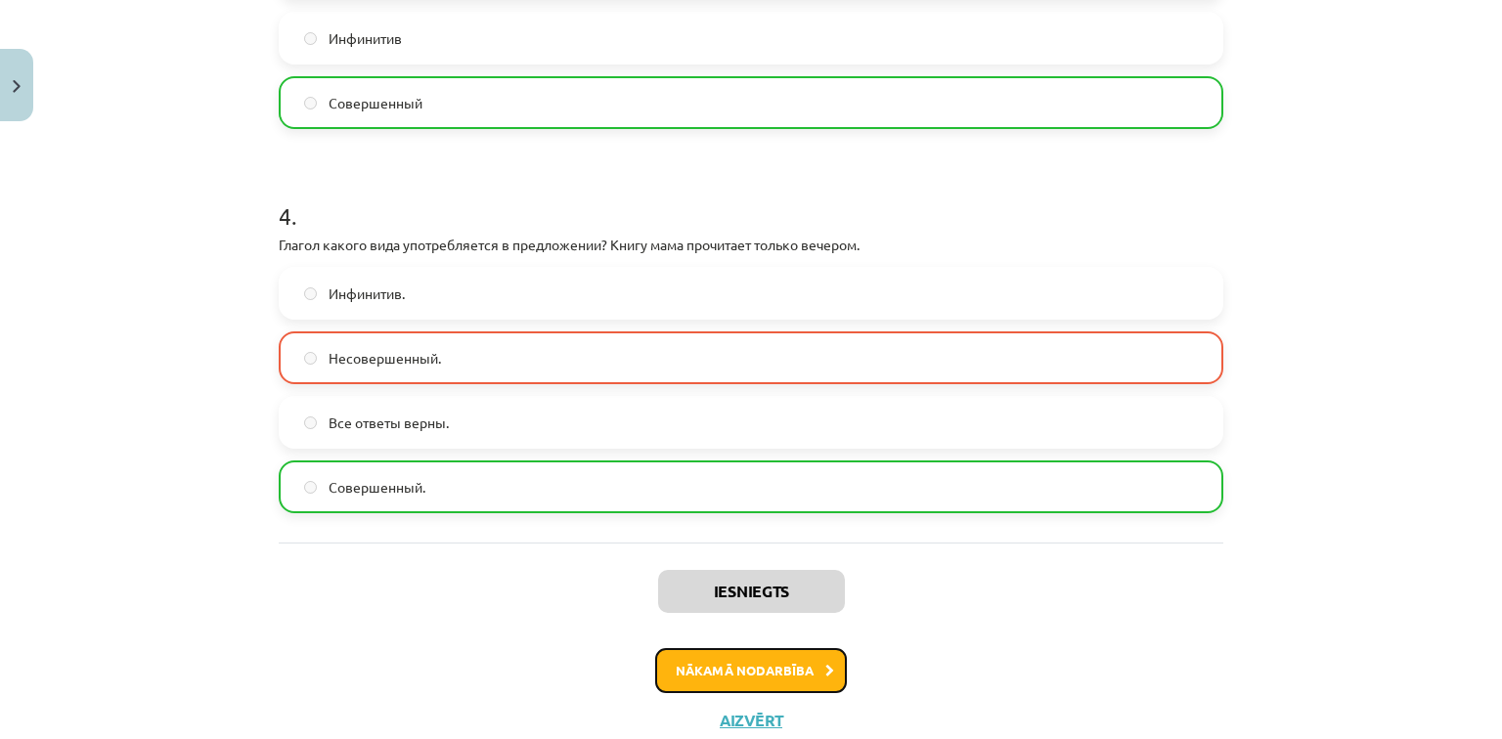
click at [712, 668] on button "Nākamā nodarbība" at bounding box center [751, 670] width 192 height 45
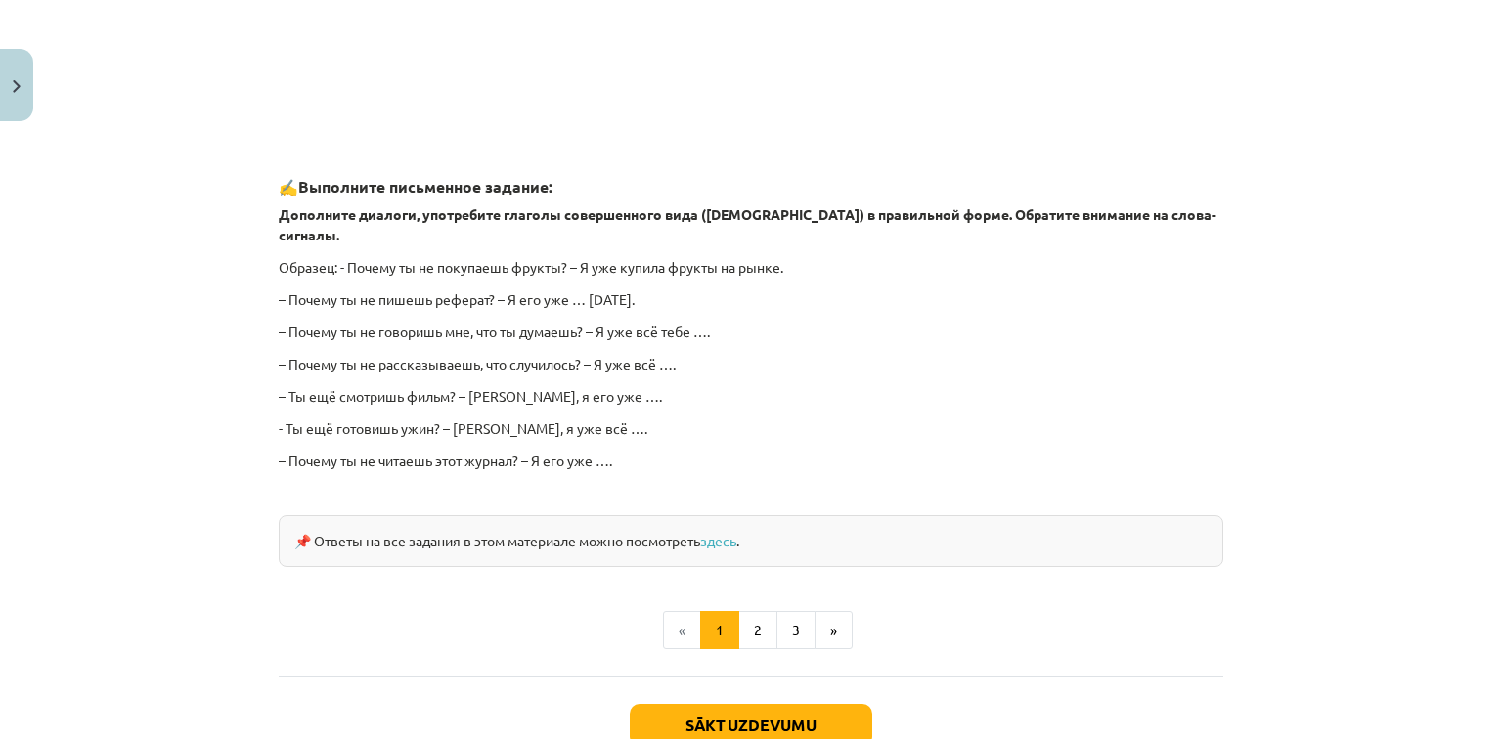
scroll to position [1725, 0]
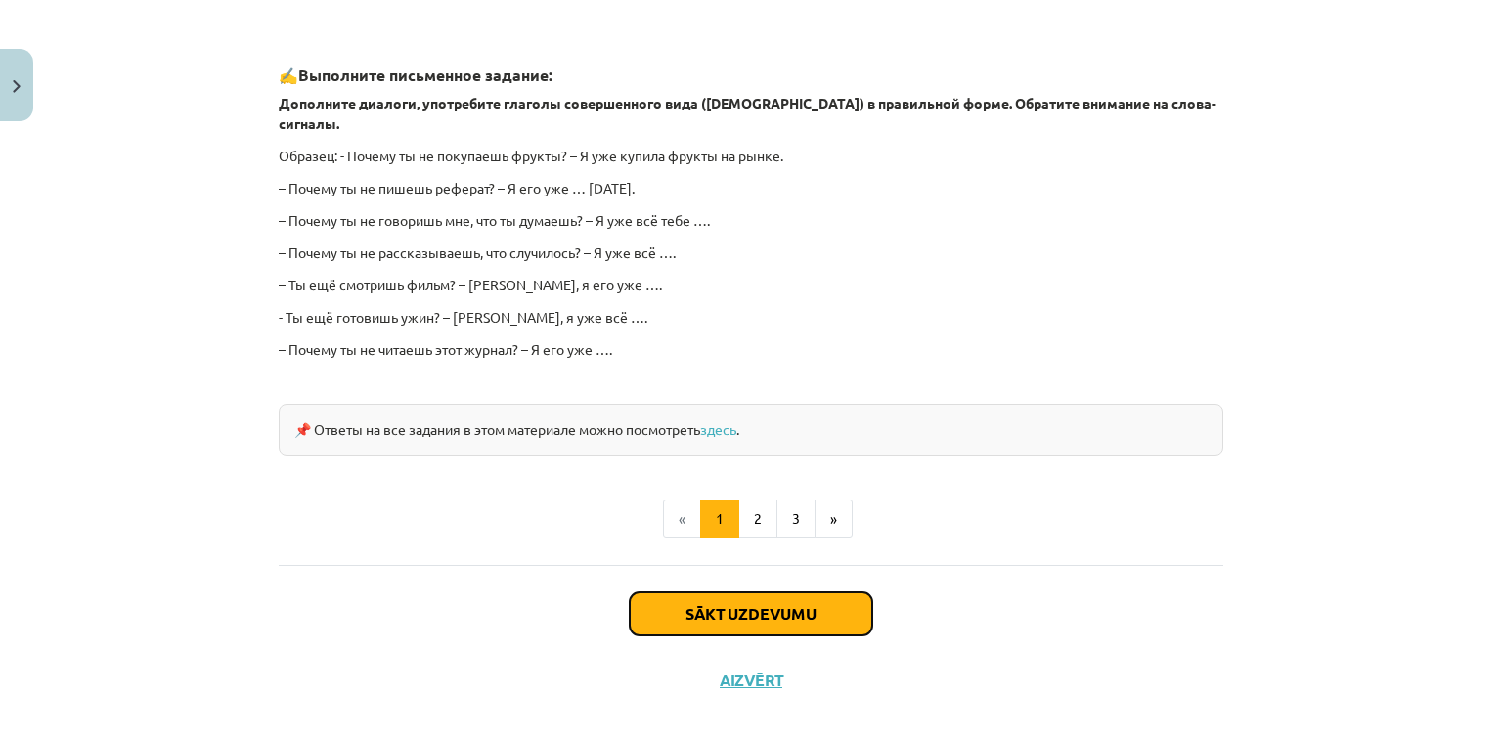
click at [730, 595] on button "Sākt uzdevumu" at bounding box center [751, 614] width 243 height 43
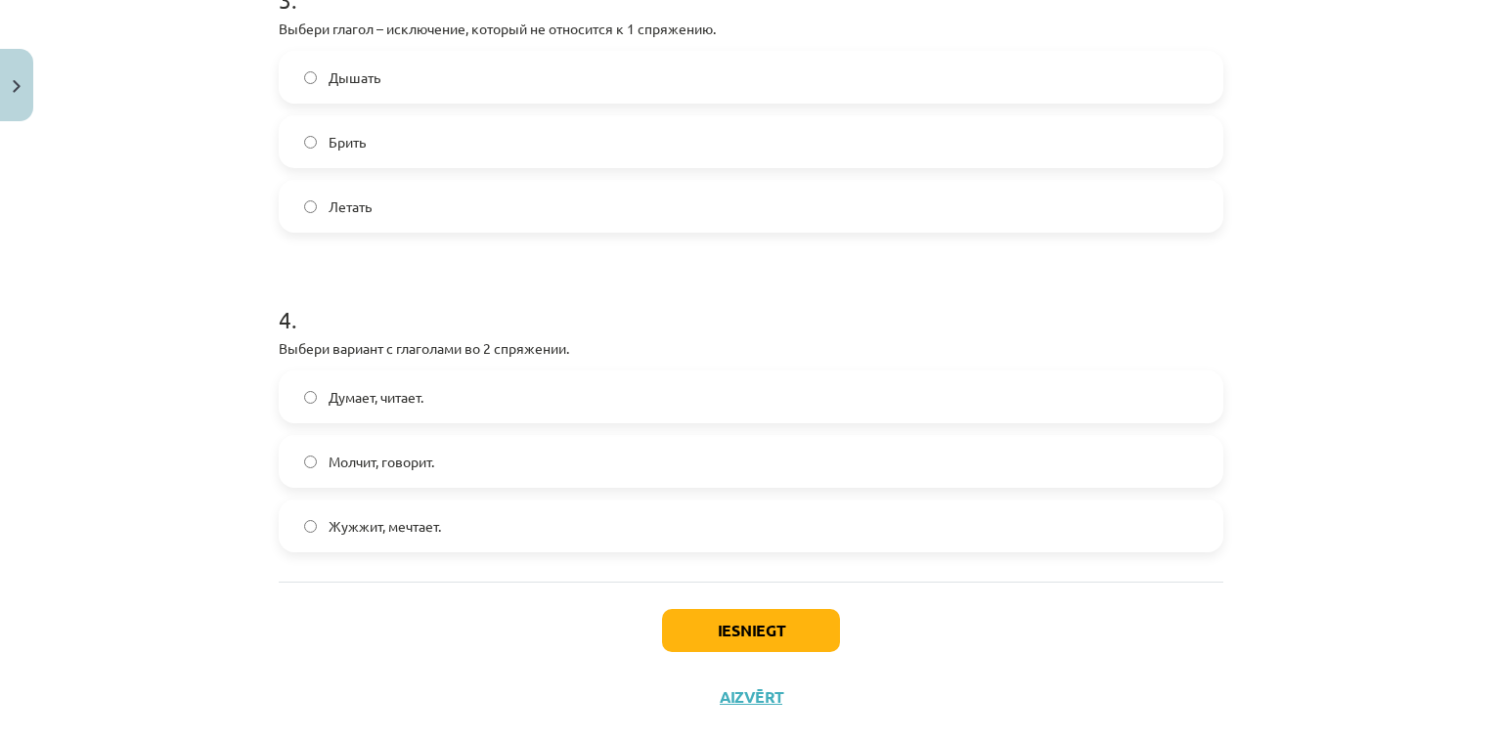
scroll to position [1116, 0]
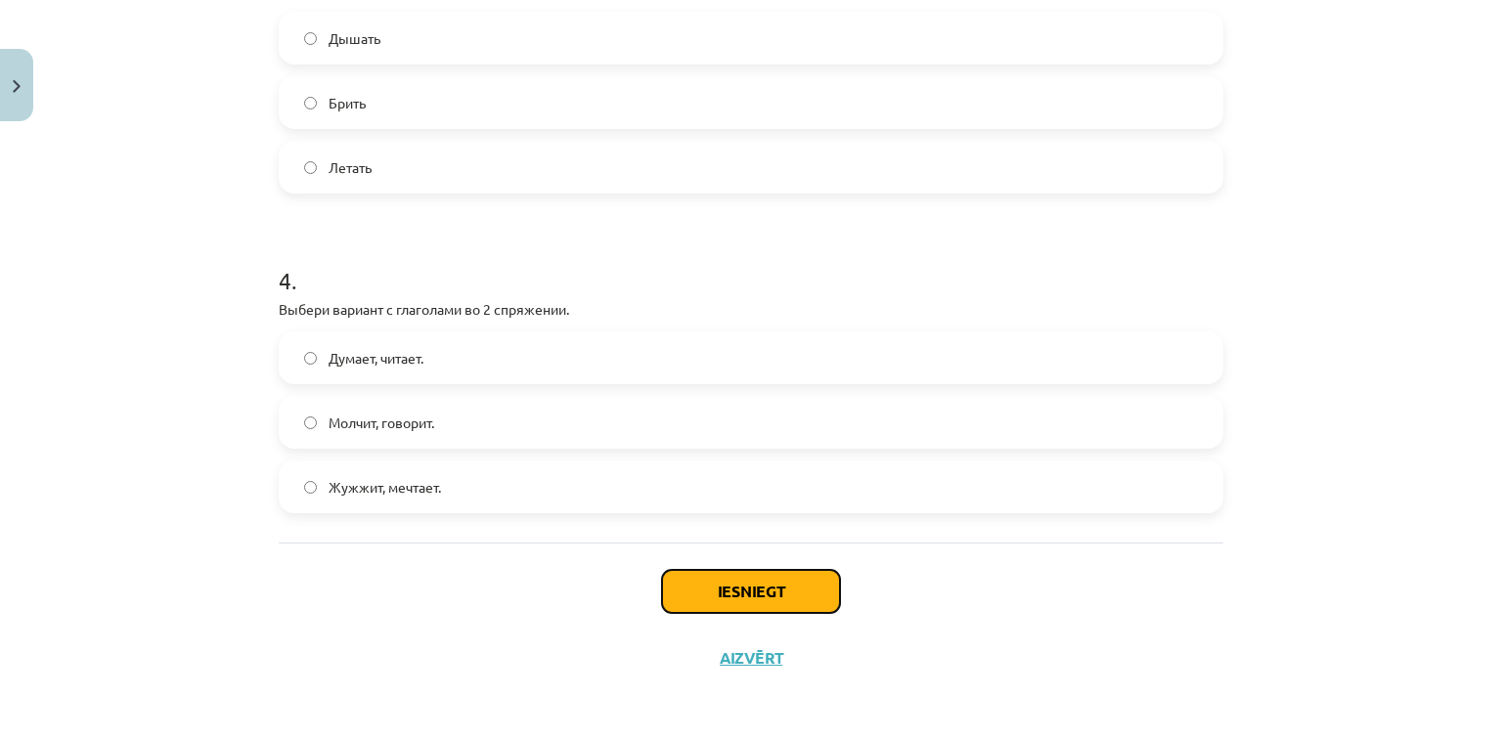
click at [724, 581] on button "Iesniegt" at bounding box center [751, 591] width 178 height 43
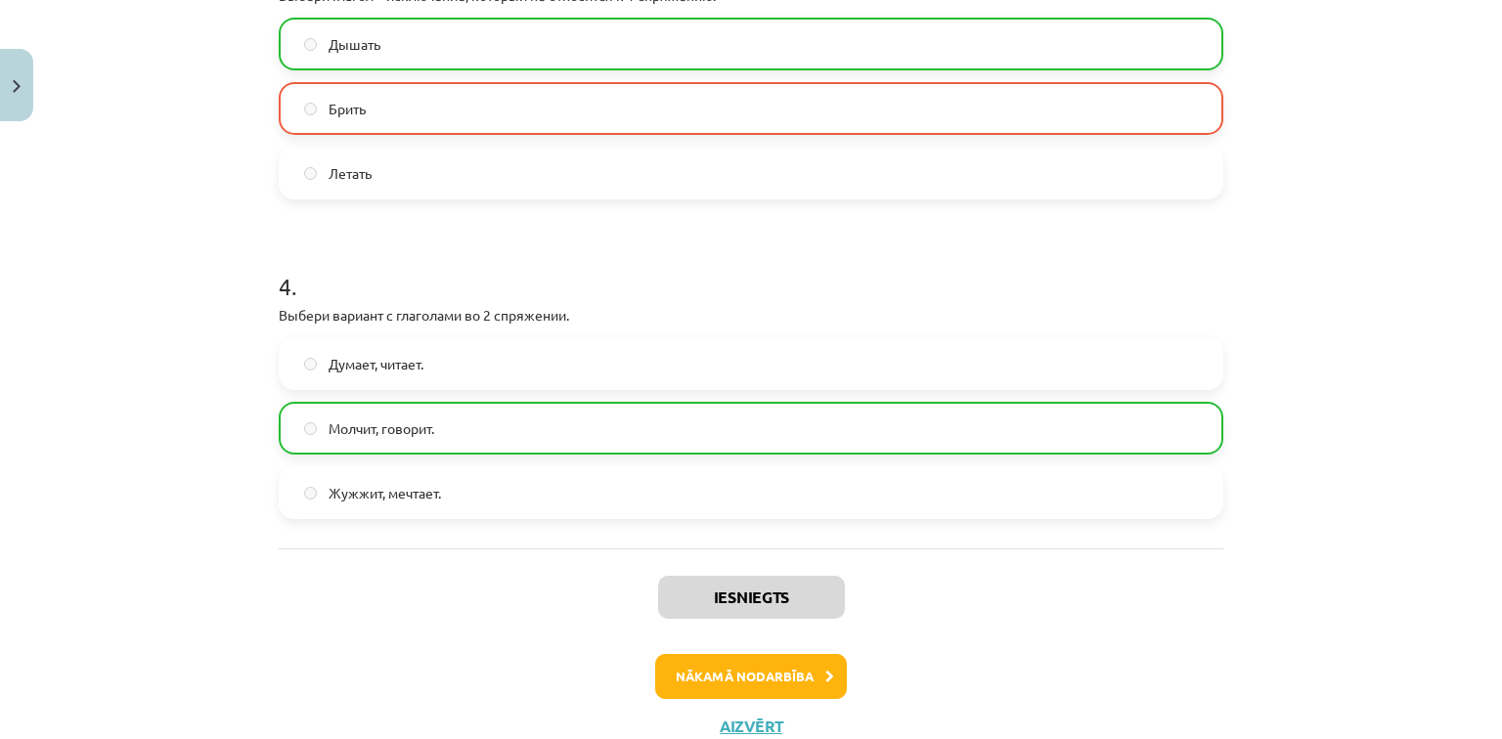
scroll to position [1177, 0]
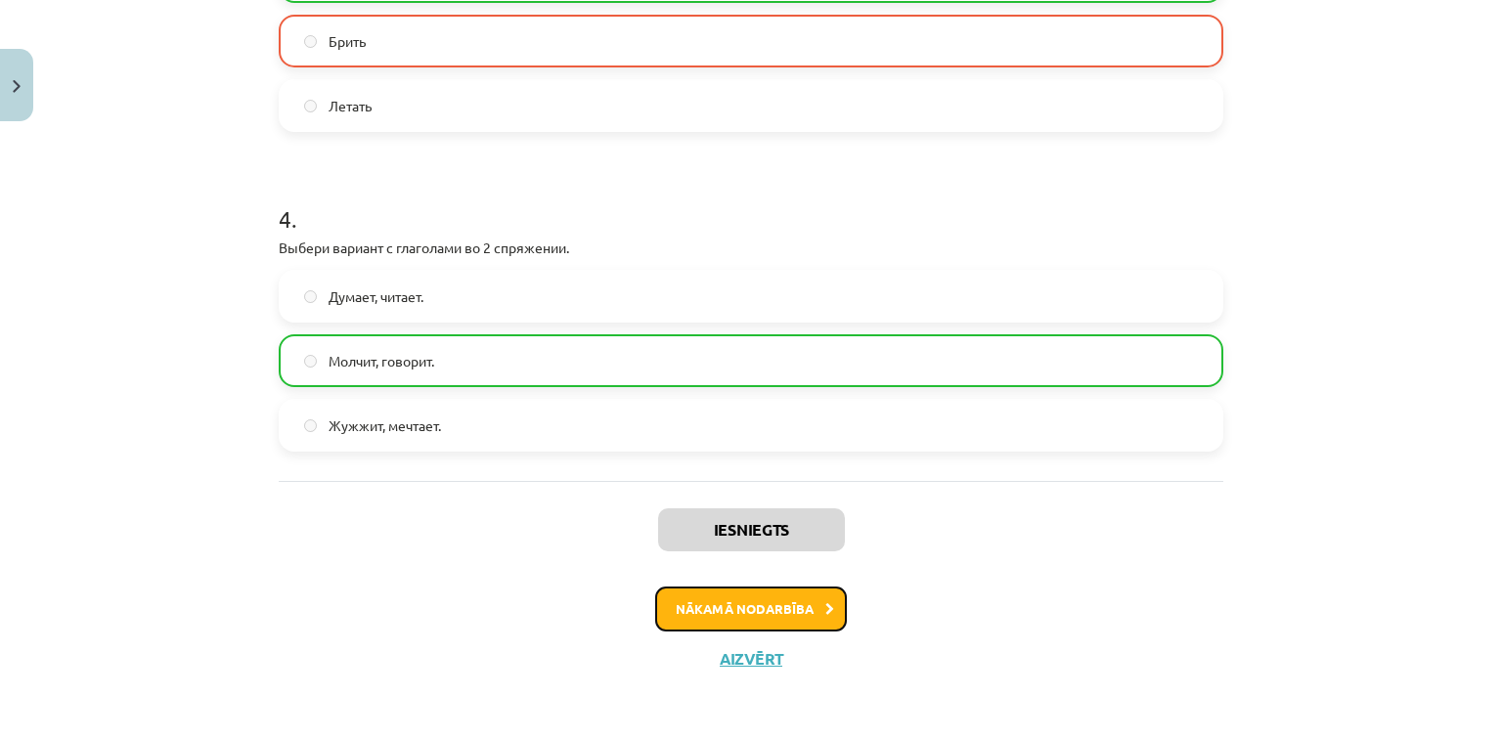
click at [708, 609] on button "Nākamā nodarbība" at bounding box center [751, 609] width 192 height 45
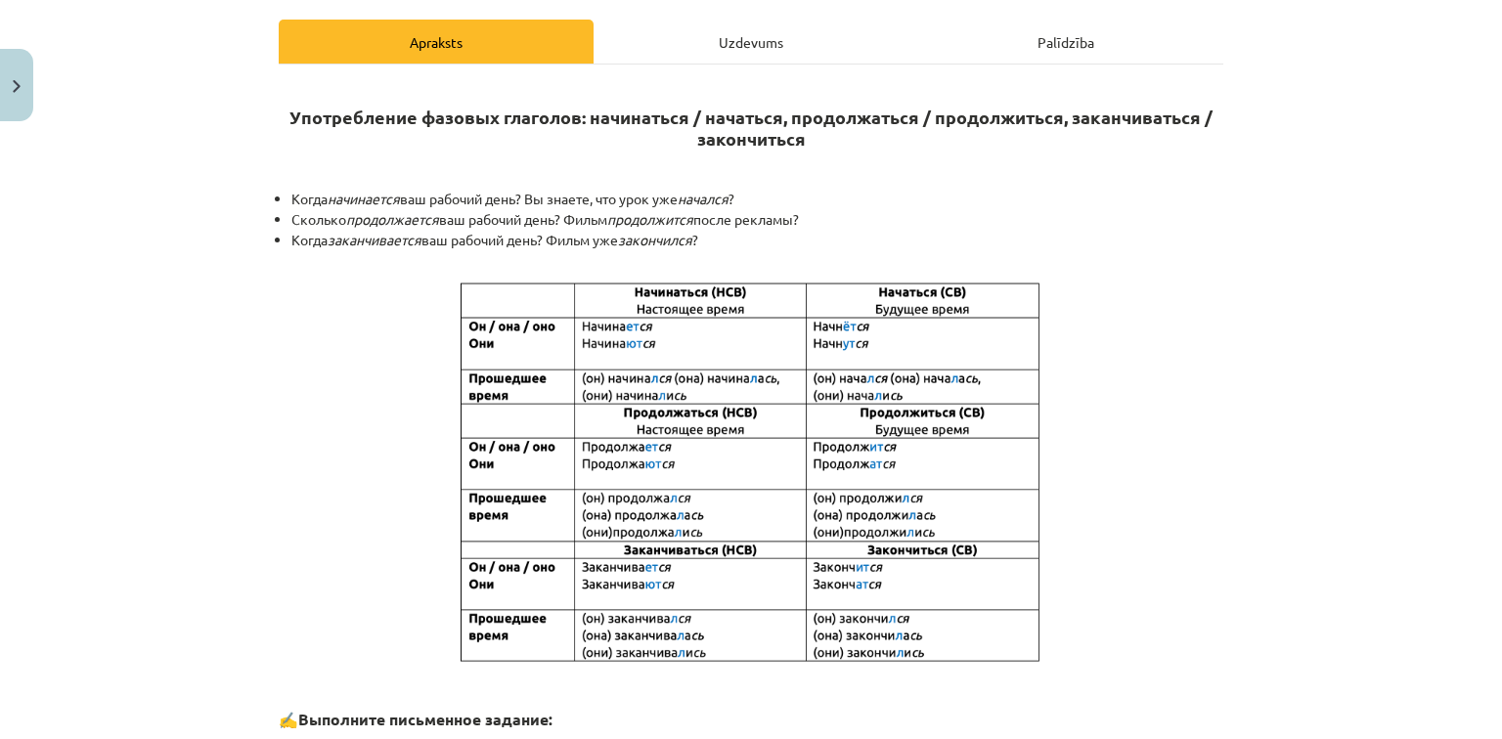
scroll to position [362, 0]
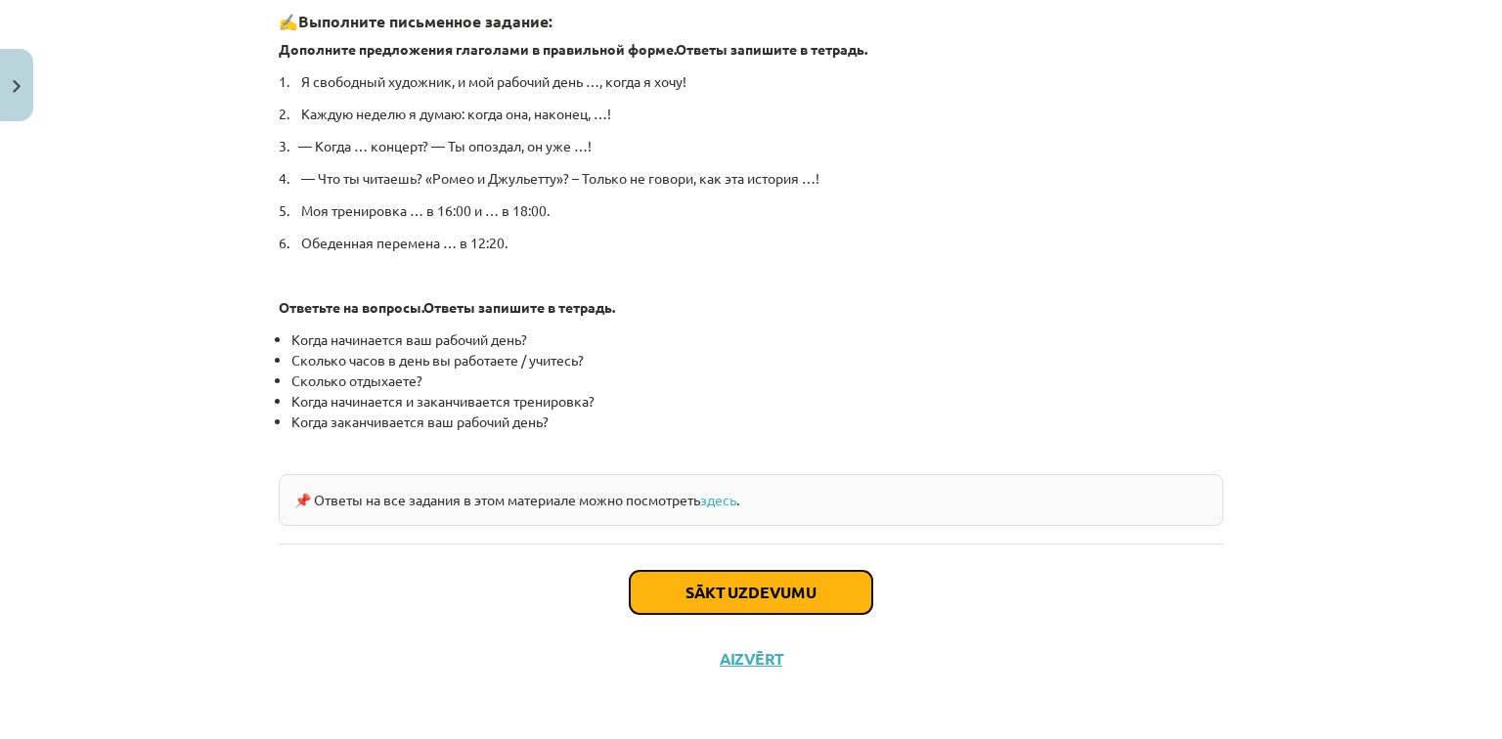
click at [799, 599] on button "Sākt uzdevumu" at bounding box center [751, 592] width 243 height 43
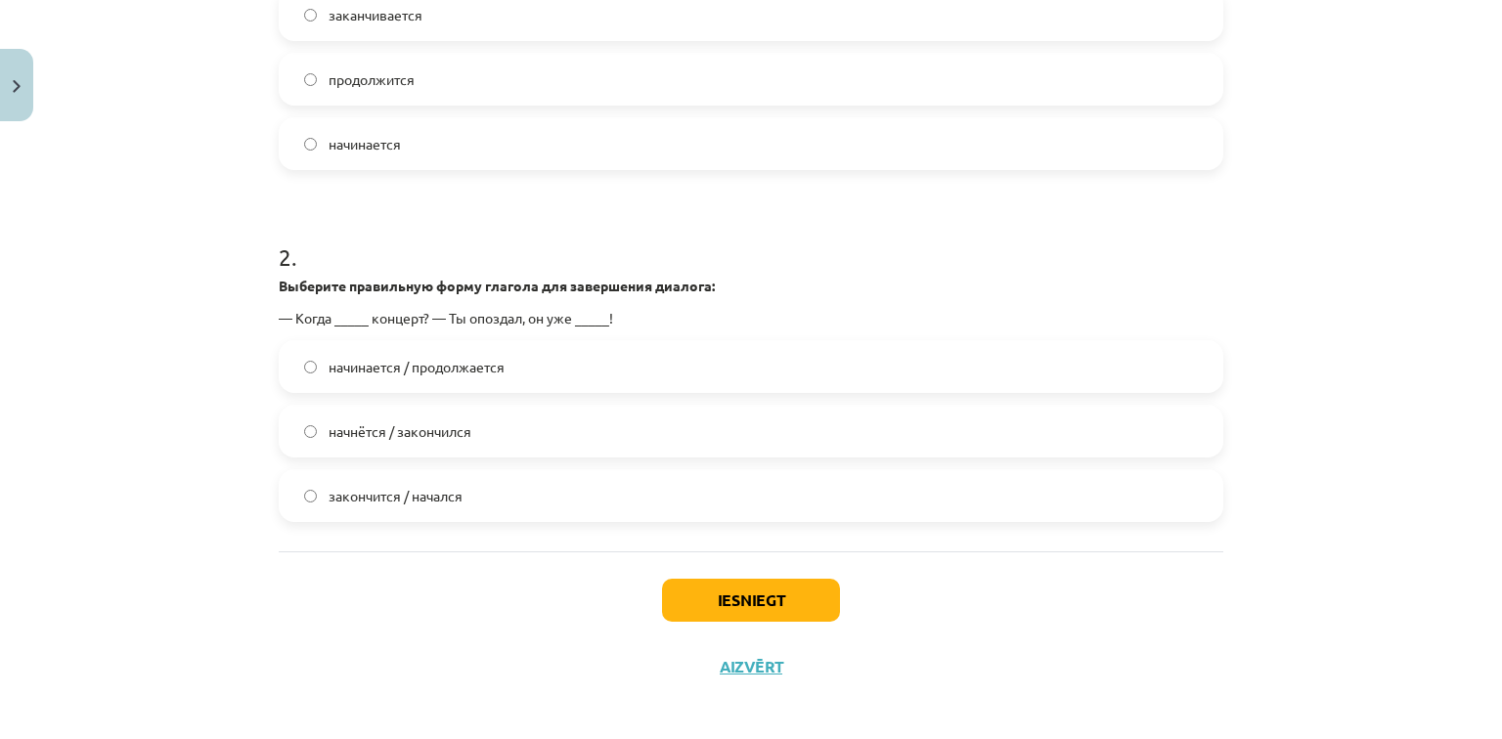
scroll to position [604, 0]
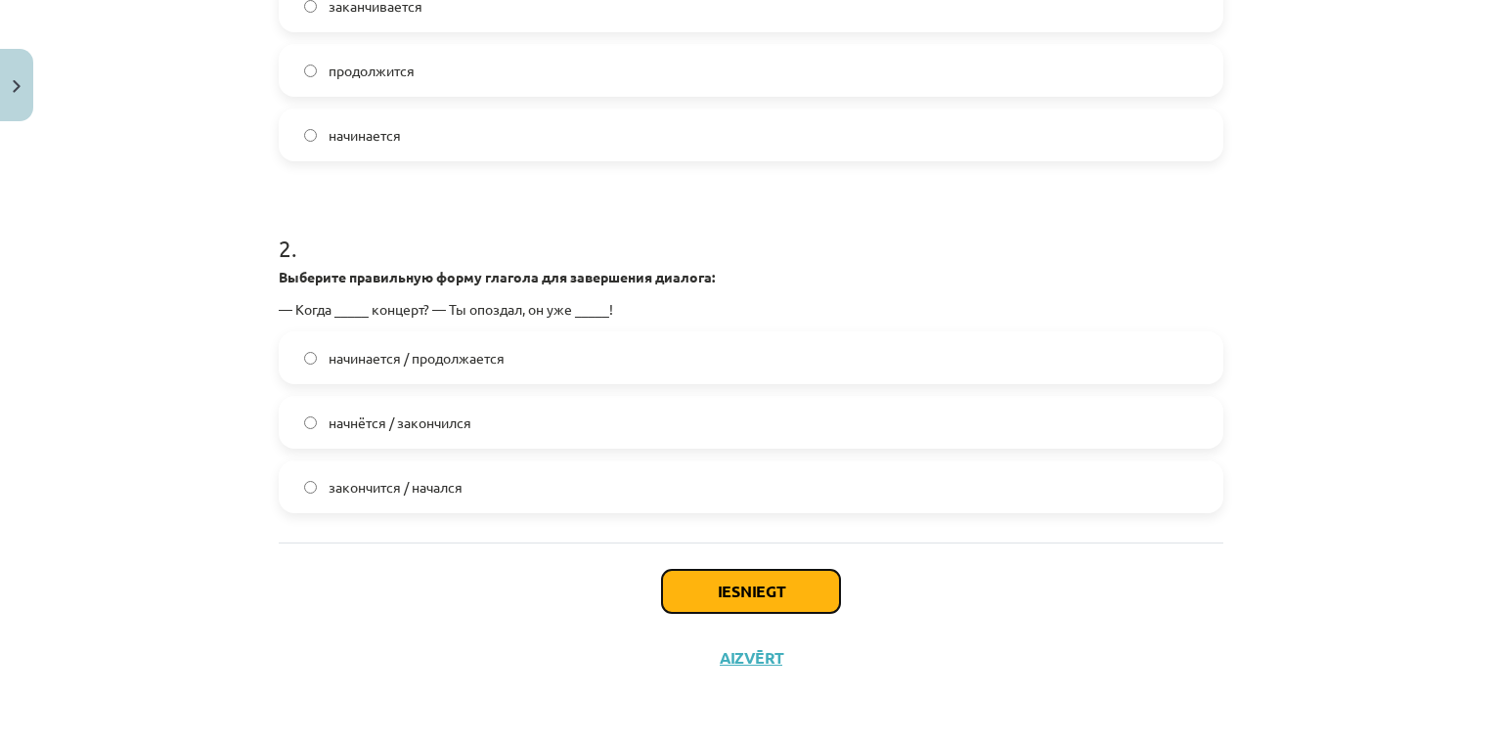
click at [778, 590] on button "Iesniegt" at bounding box center [751, 591] width 178 height 43
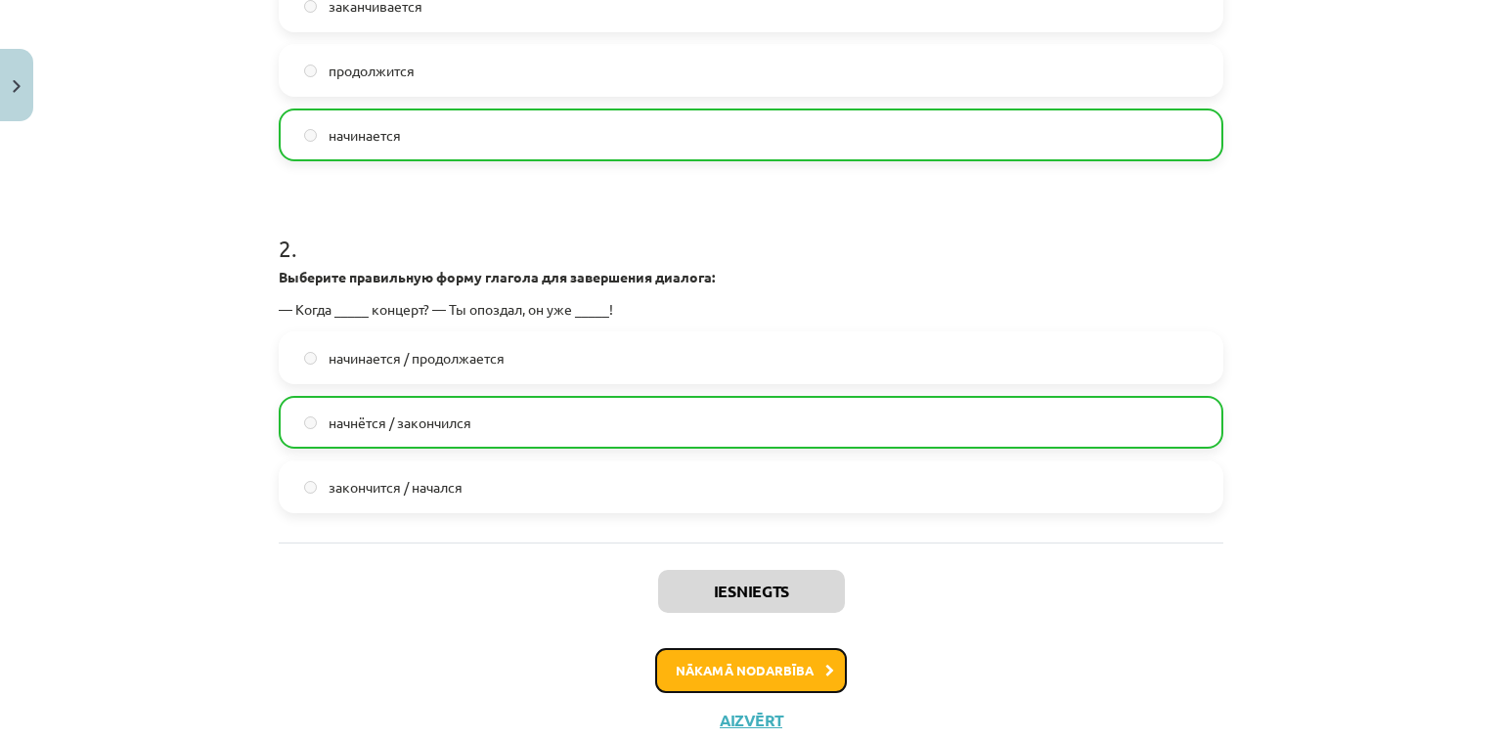
click at [759, 665] on button "Nākamā nodarbība" at bounding box center [751, 670] width 192 height 45
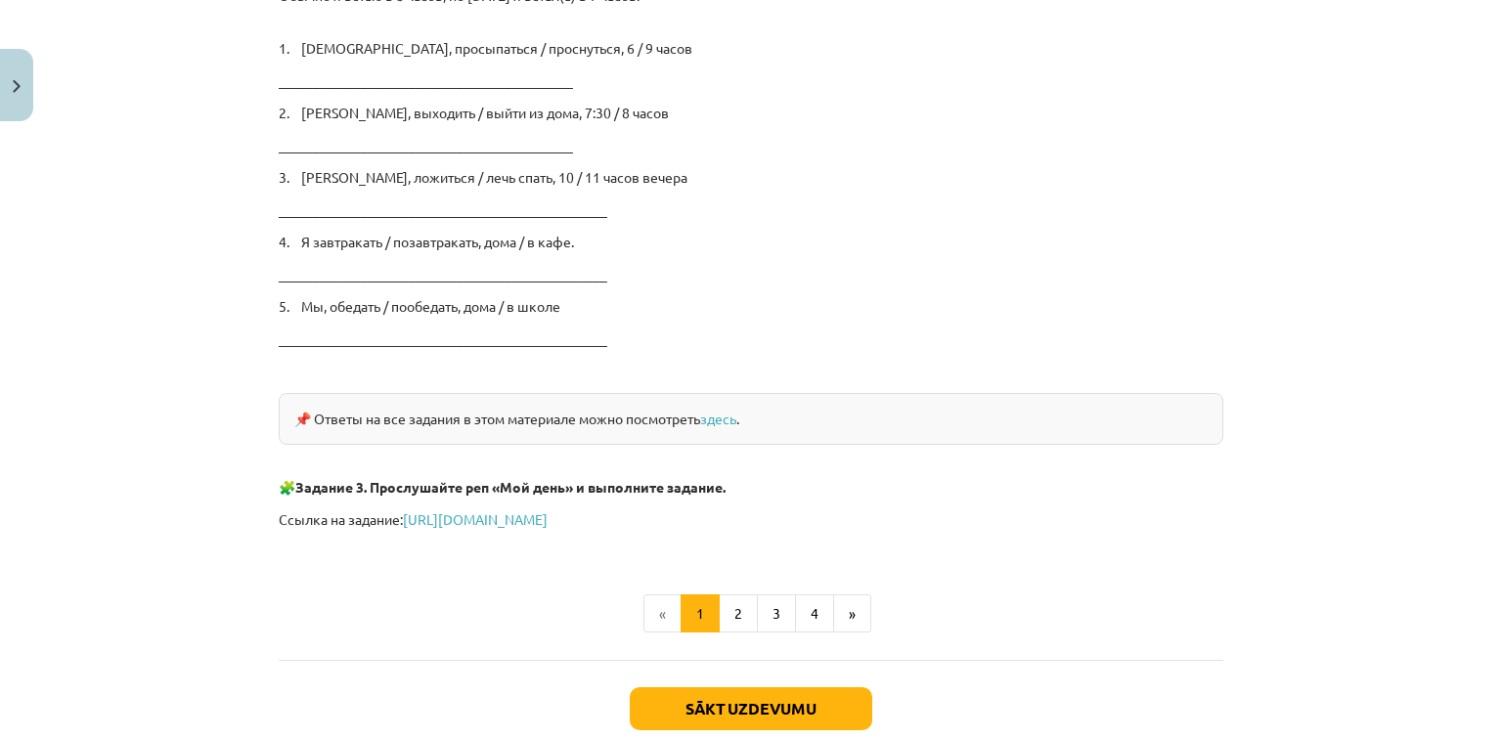
scroll to position [3293, 0]
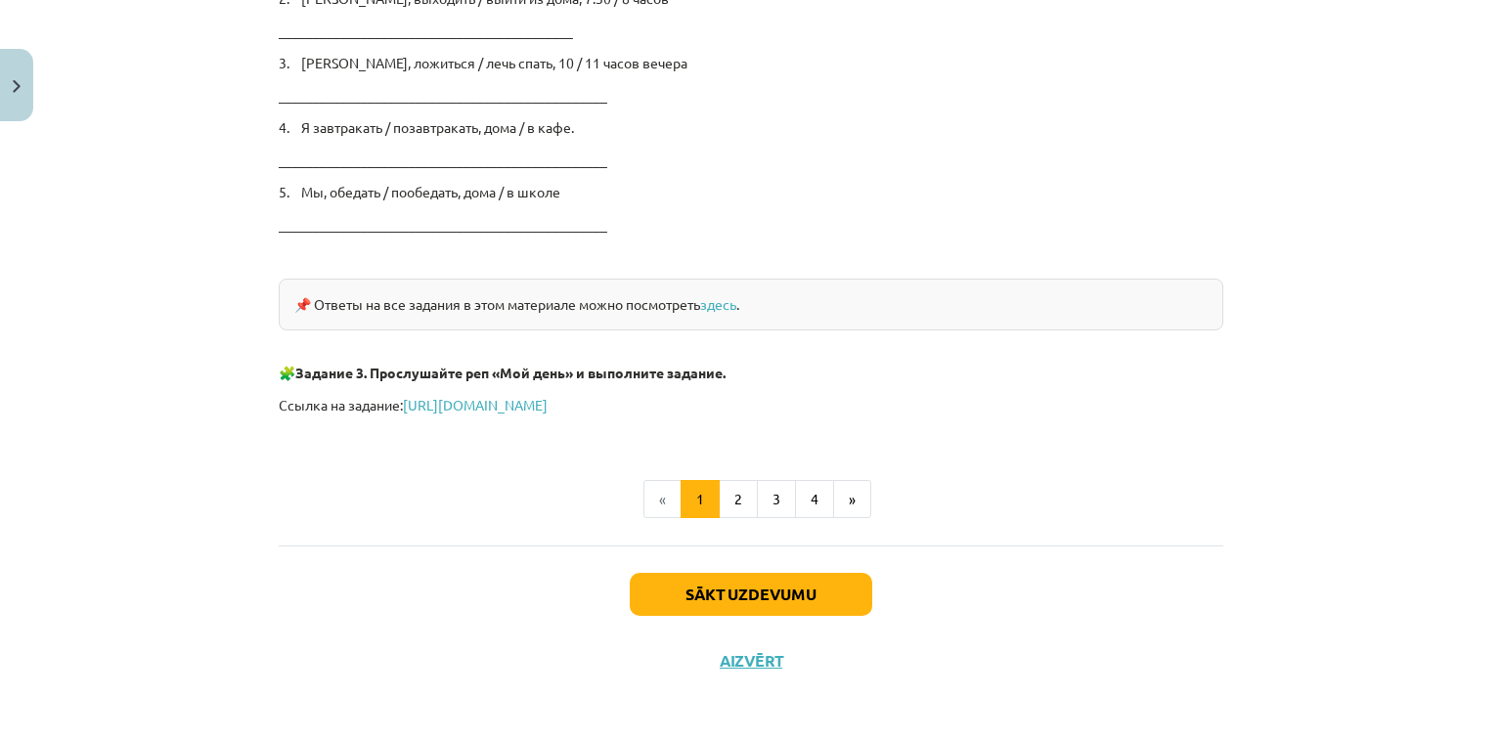
click at [717, 614] on div "Sākt uzdevumu Aizvērt" at bounding box center [751, 614] width 945 height 137
click at [735, 586] on button "Sākt uzdevumu" at bounding box center [751, 594] width 243 height 43
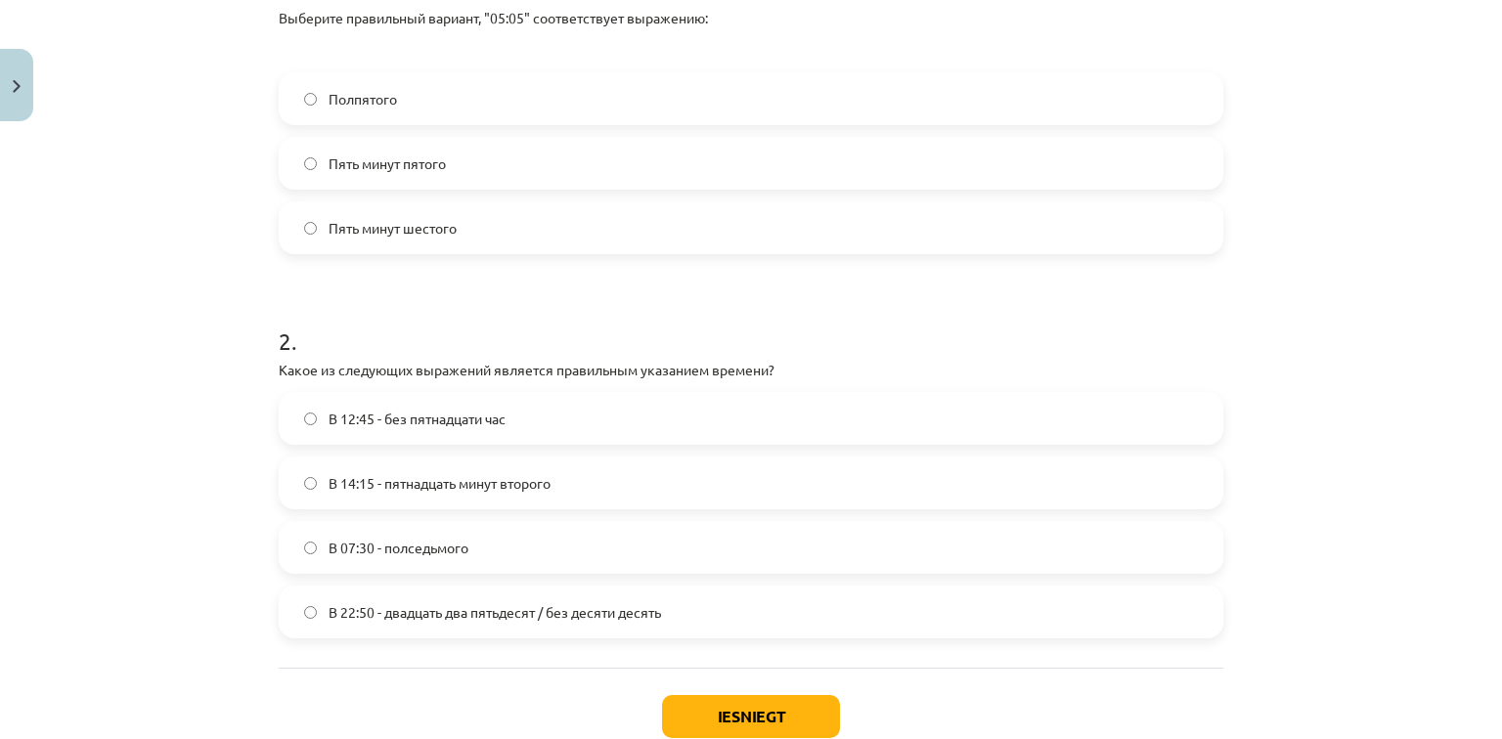
scroll to position [518, 0]
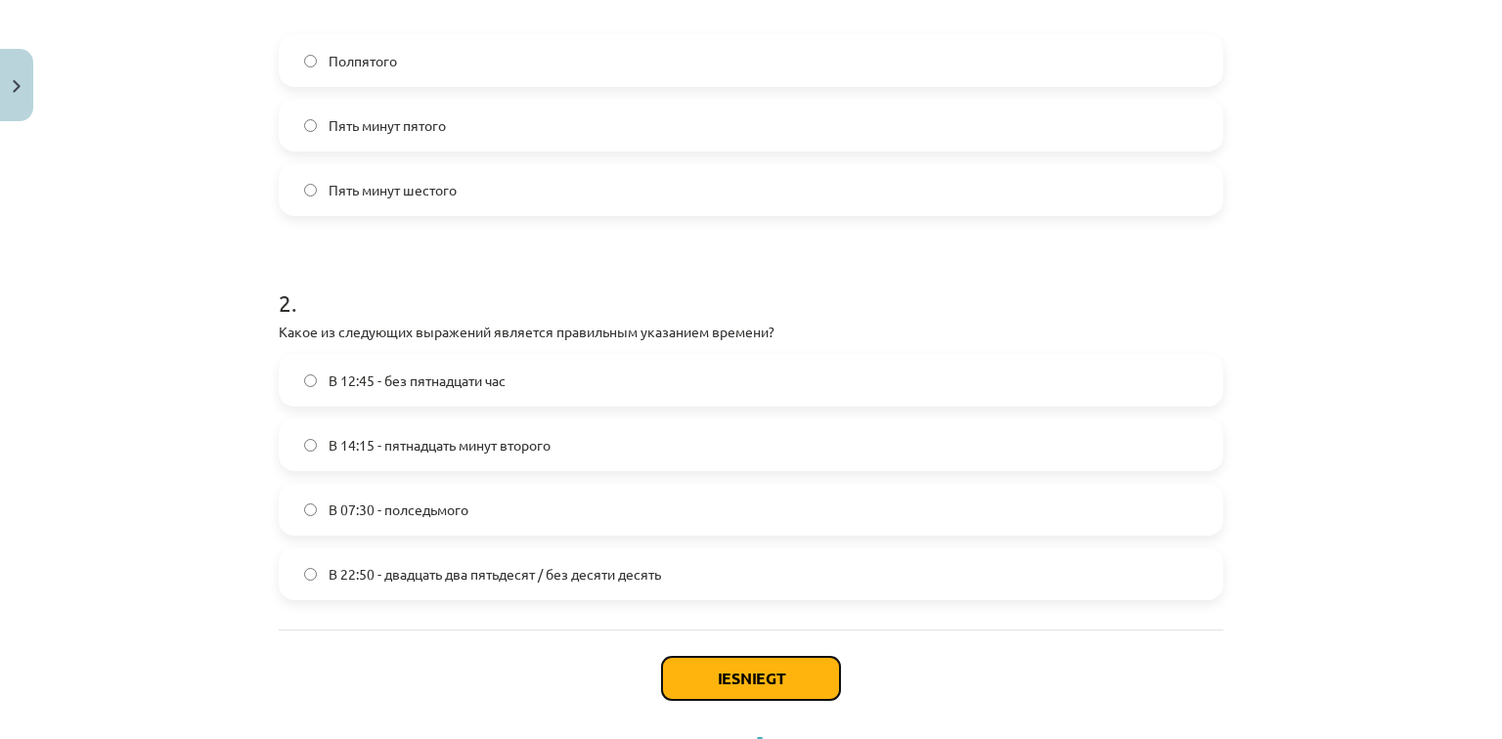
click at [687, 660] on button "Iesniegt" at bounding box center [751, 678] width 178 height 43
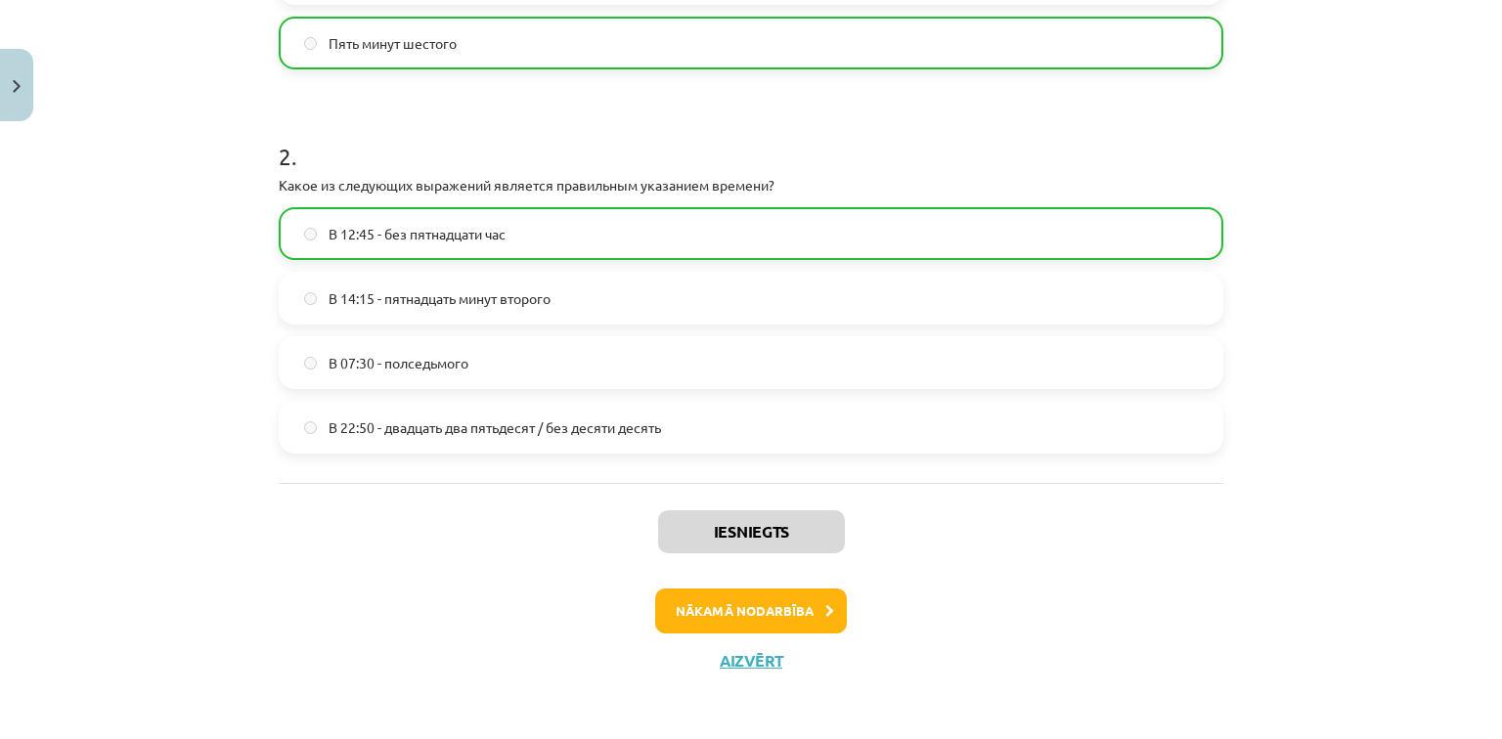
scroll to position [667, 0]
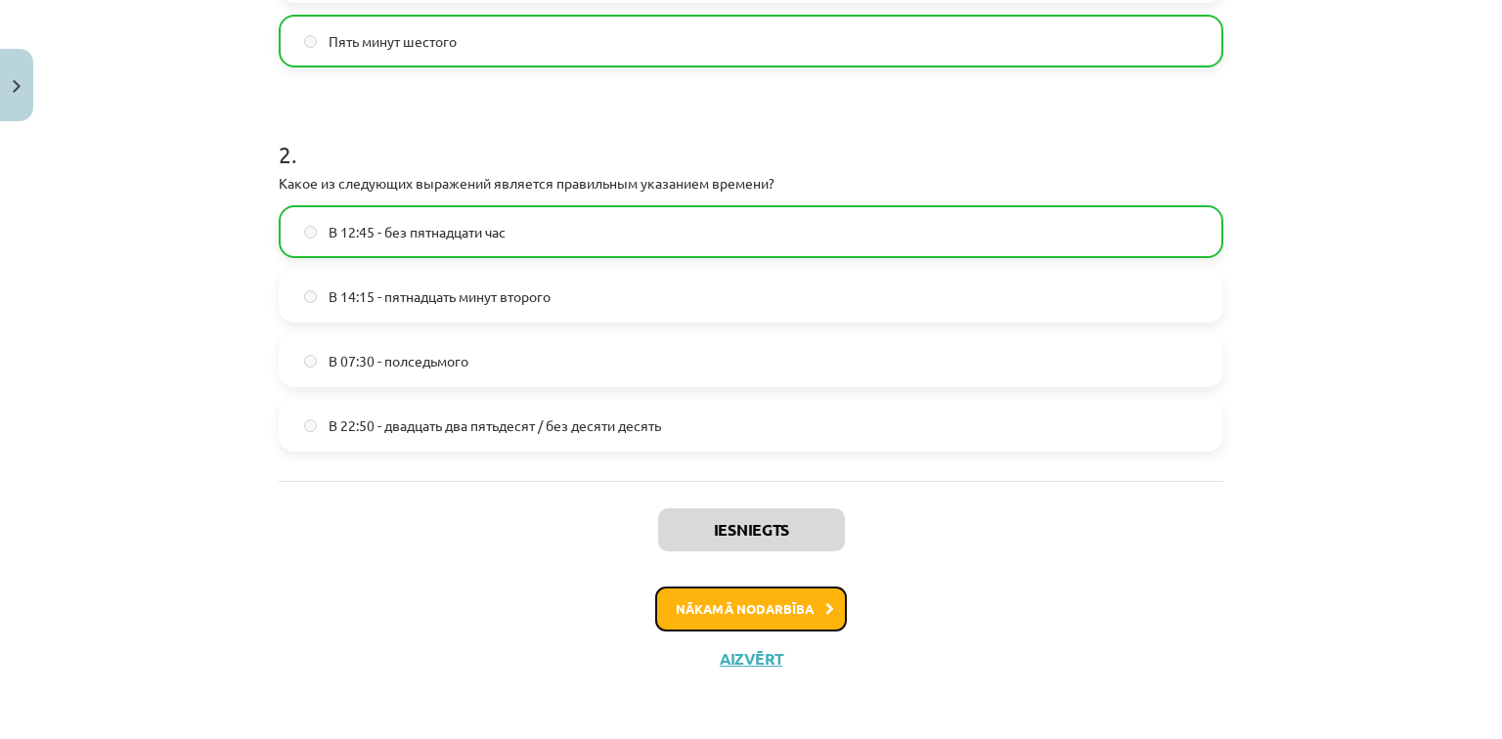
click at [748, 605] on button "Nākamā nodarbība" at bounding box center [751, 609] width 192 height 45
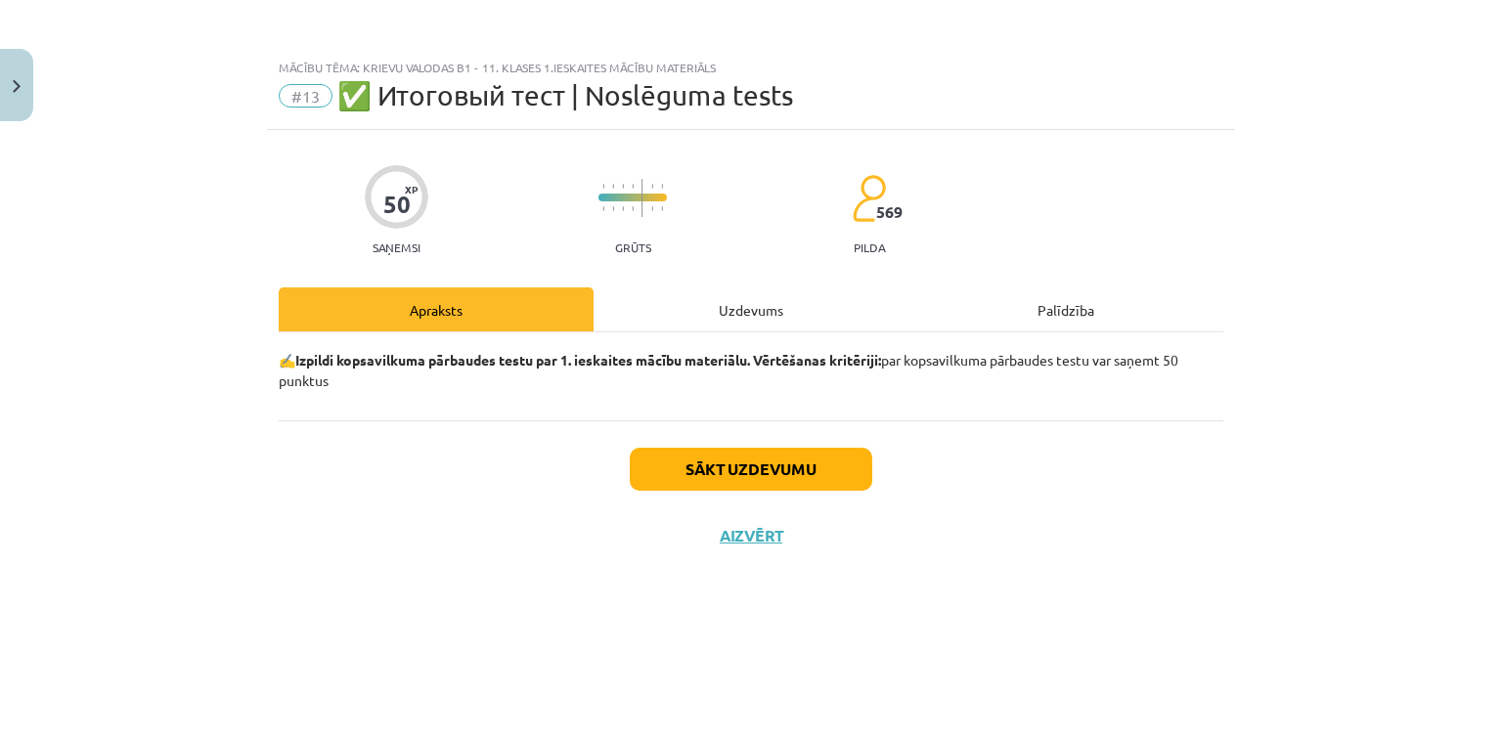
scroll to position [0, 0]
click at [727, 468] on button "Sākt uzdevumu" at bounding box center [751, 469] width 243 height 43
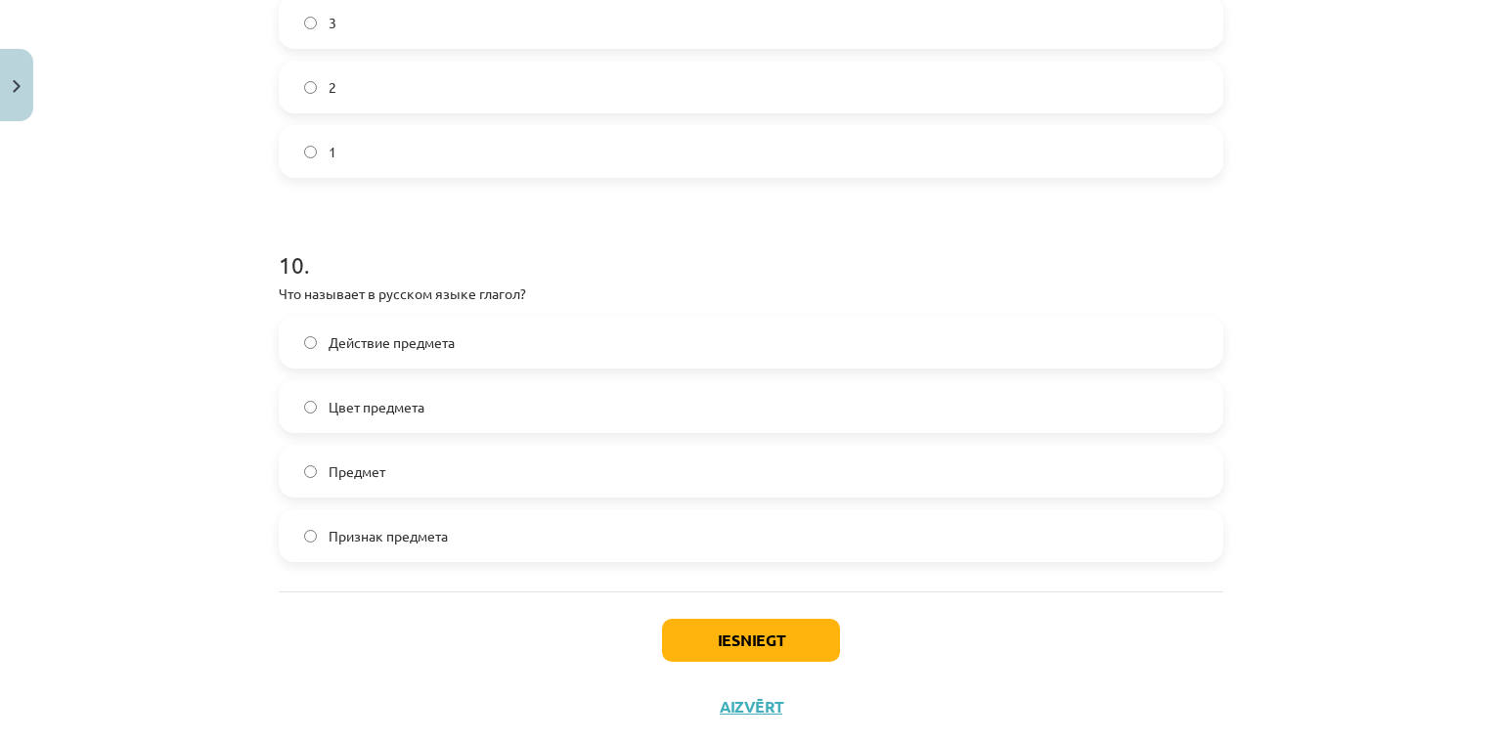
scroll to position [3834, 0]
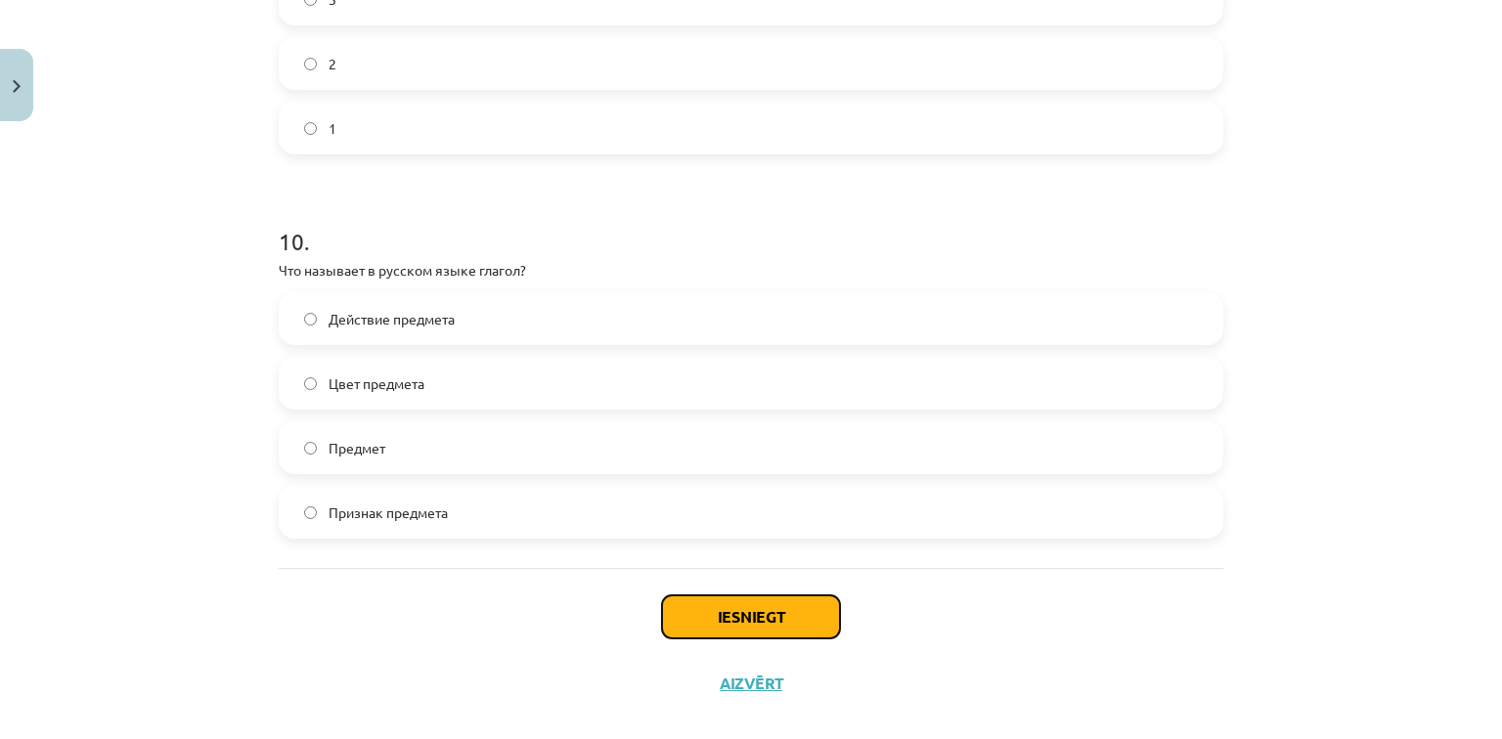
click at [749, 634] on button "Iesniegt" at bounding box center [751, 617] width 178 height 43
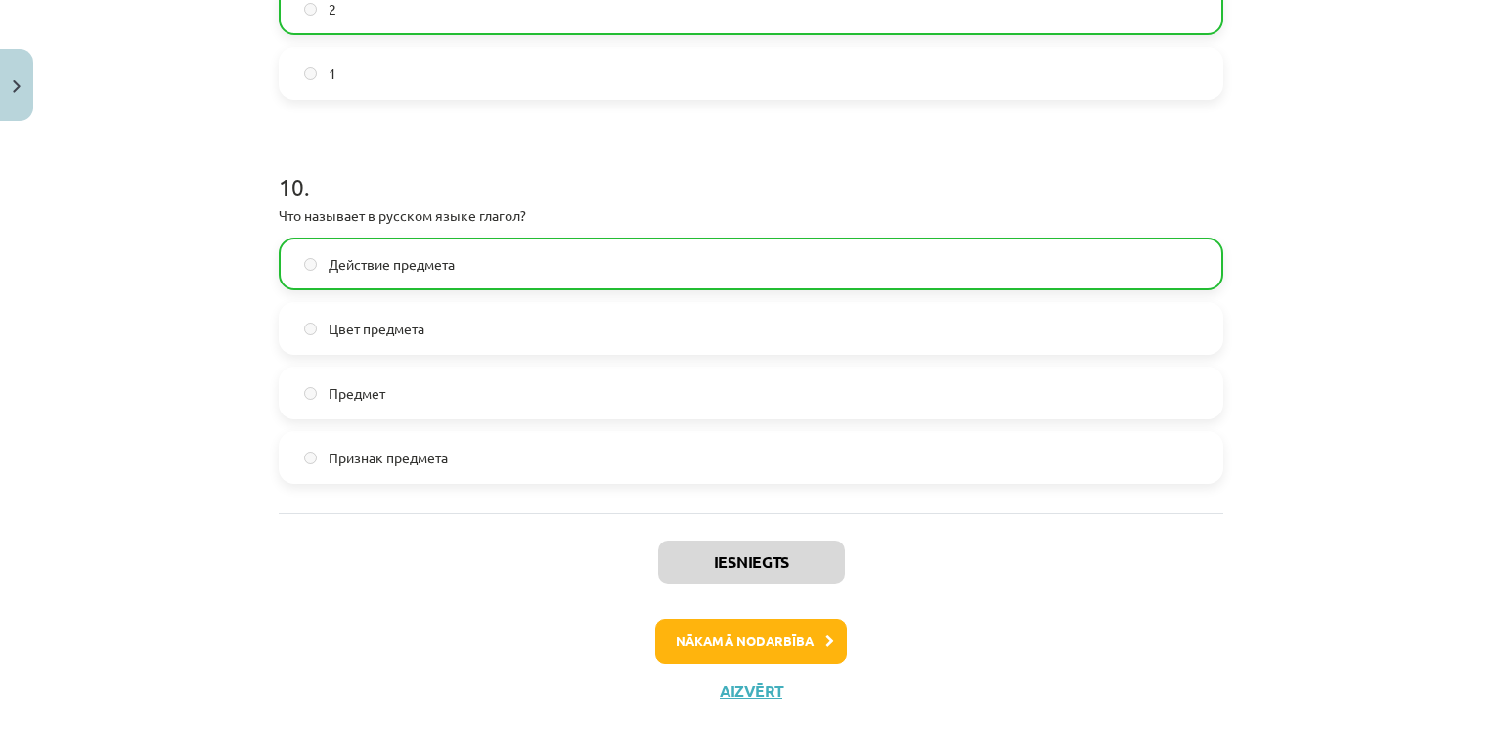
scroll to position [3941, 0]
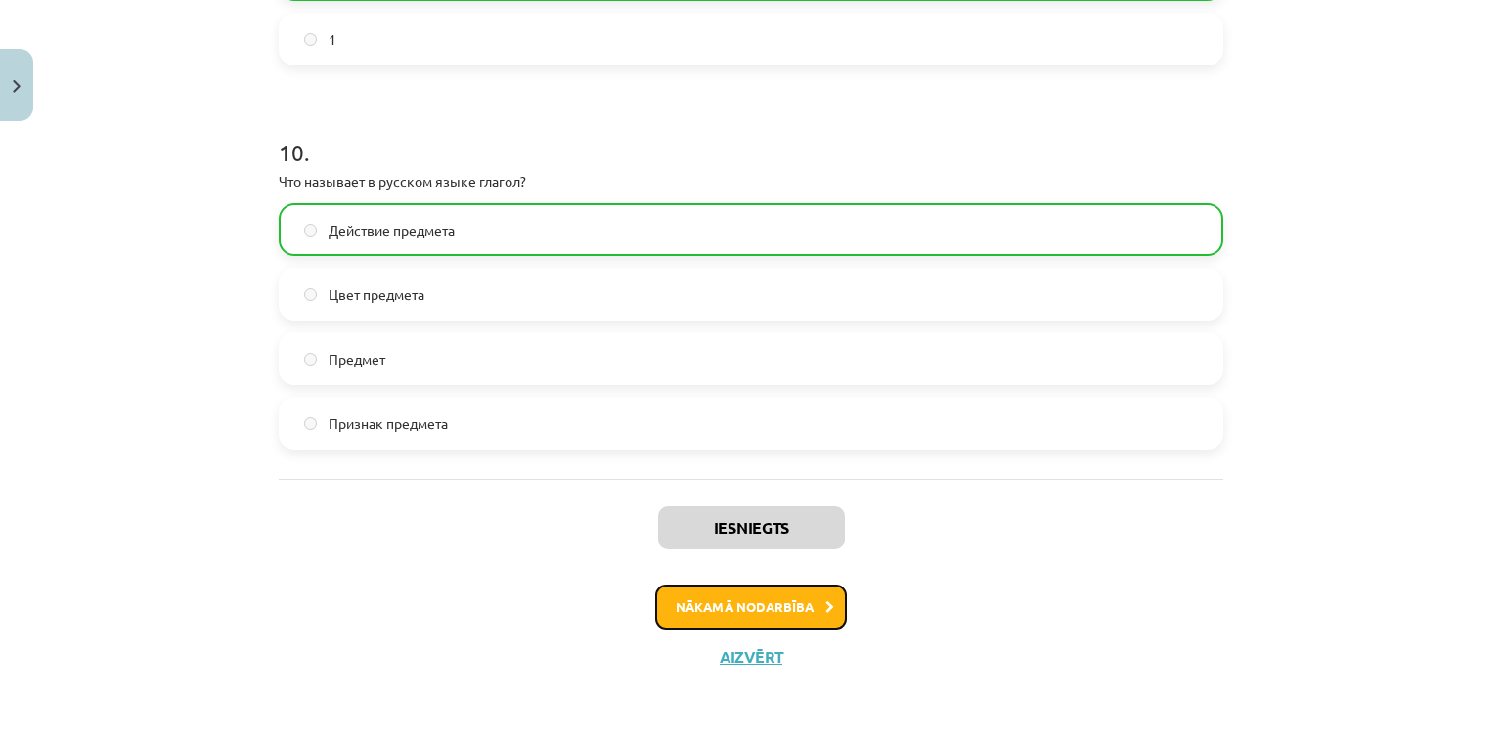
click at [724, 609] on button "Nākamā nodarbība" at bounding box center [751, 607] width 192 height 45
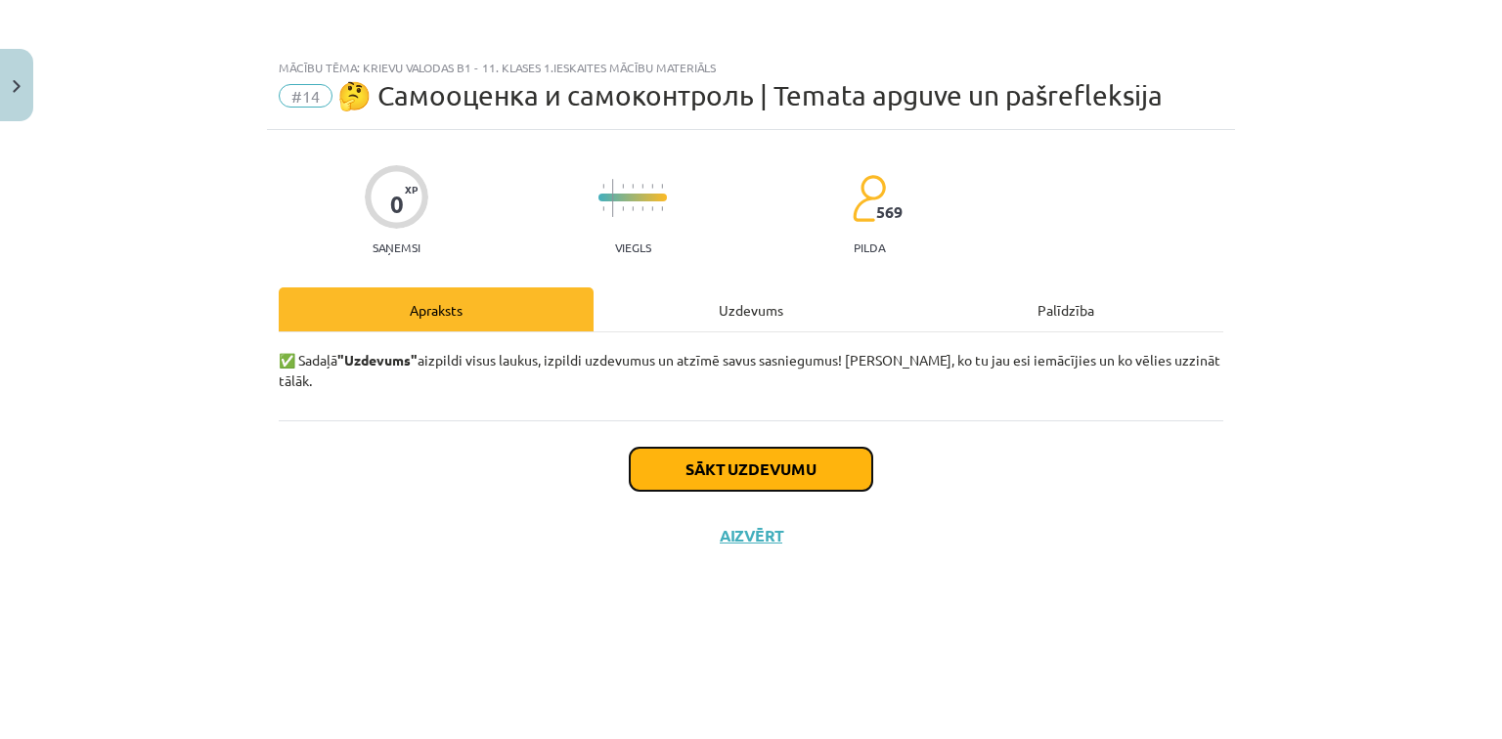
click at [733, 448] on button "Sākt uzdevumu" at bounding box center [751, 469] width 243 height 43
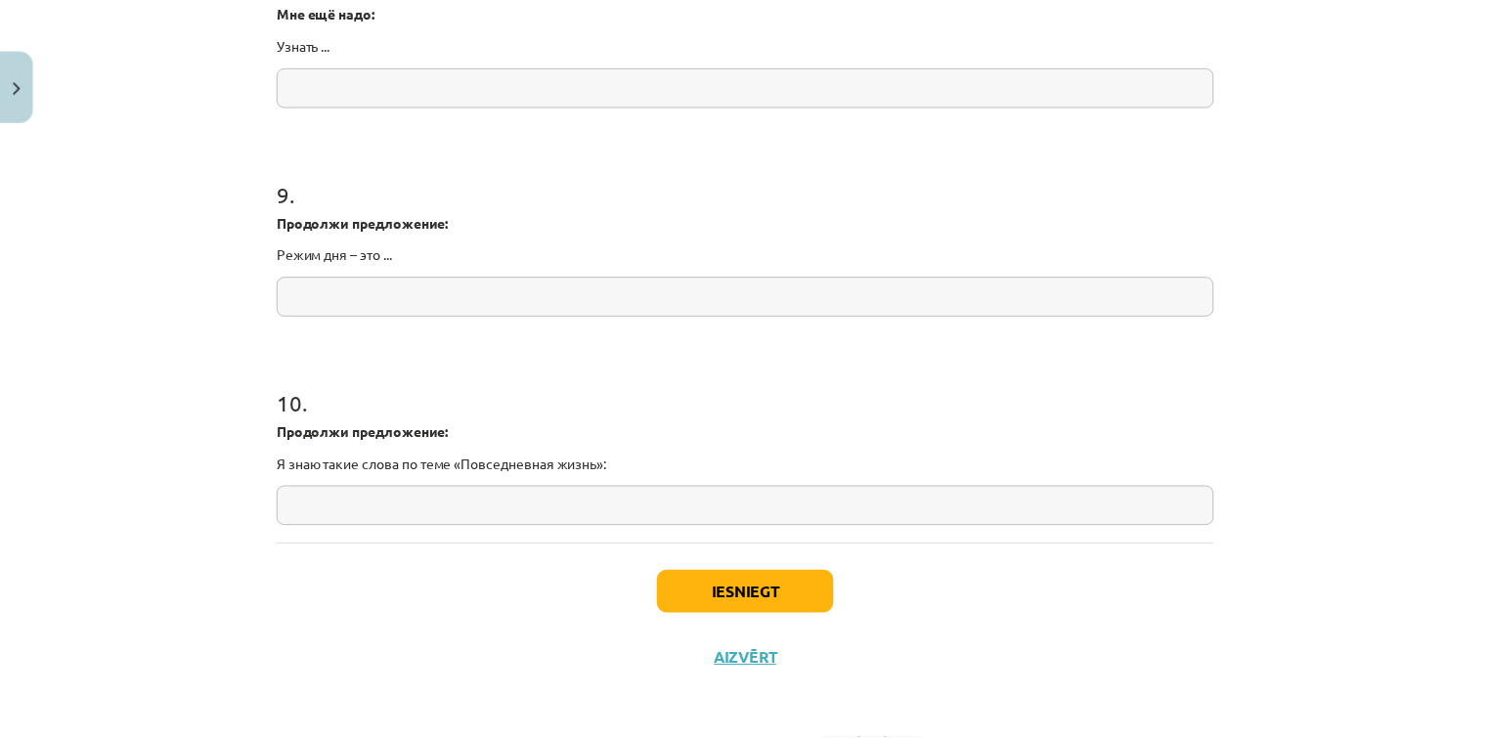
scroll to position [2585, 0]
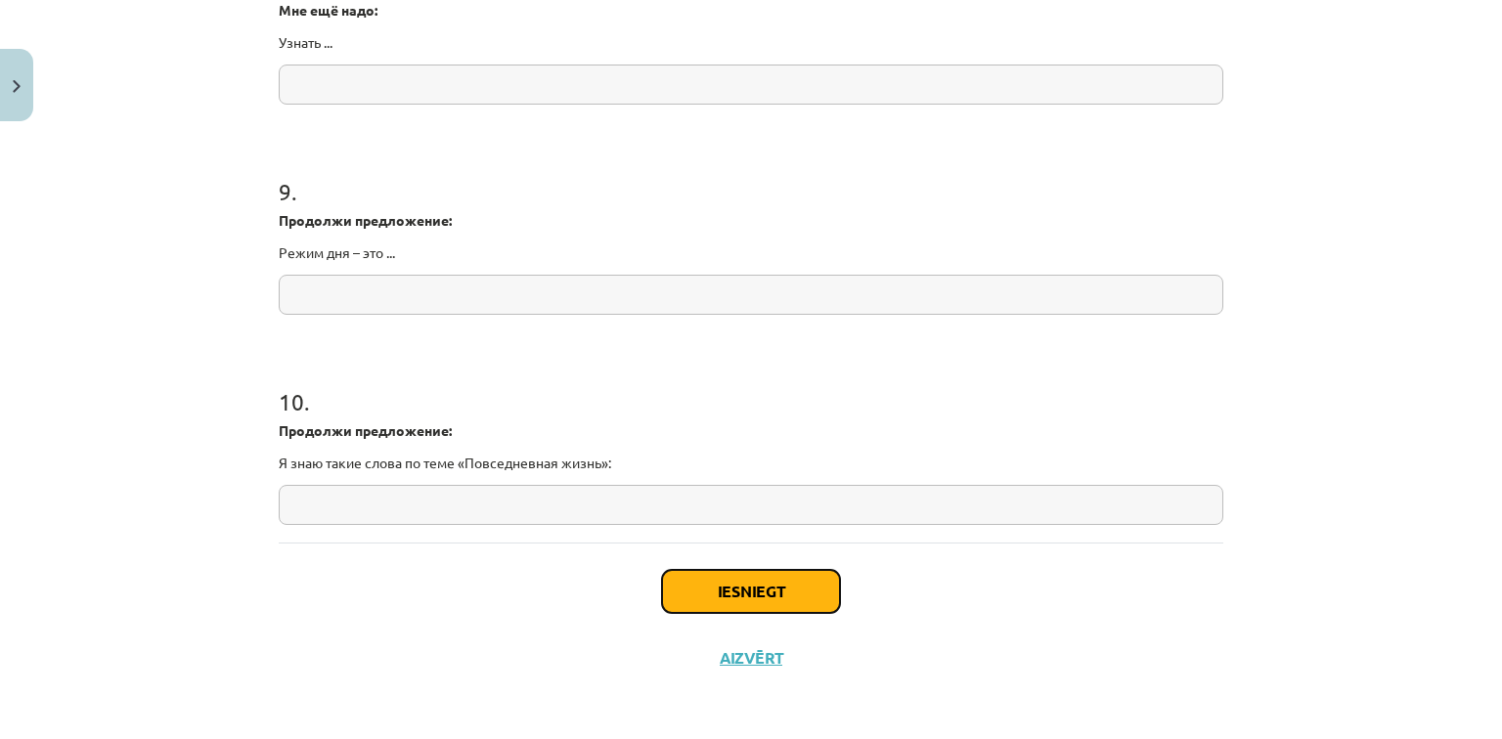
click at [718, 602] on button "Iesniegt" at bounding box center [751, 591] width 178 height 43
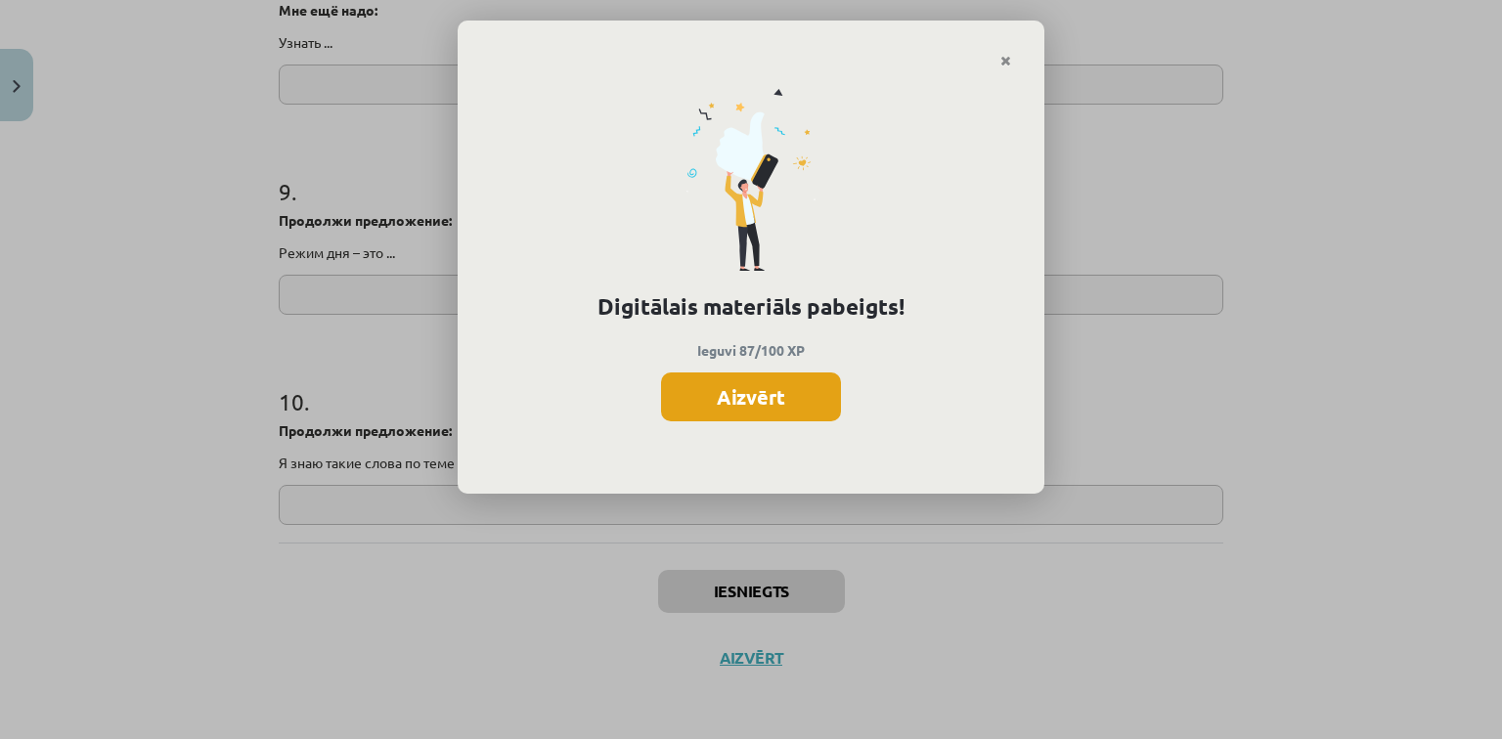
click at [759, 383] on button "Aizvērt" at bounding box center [751, 397] width 180 height 49
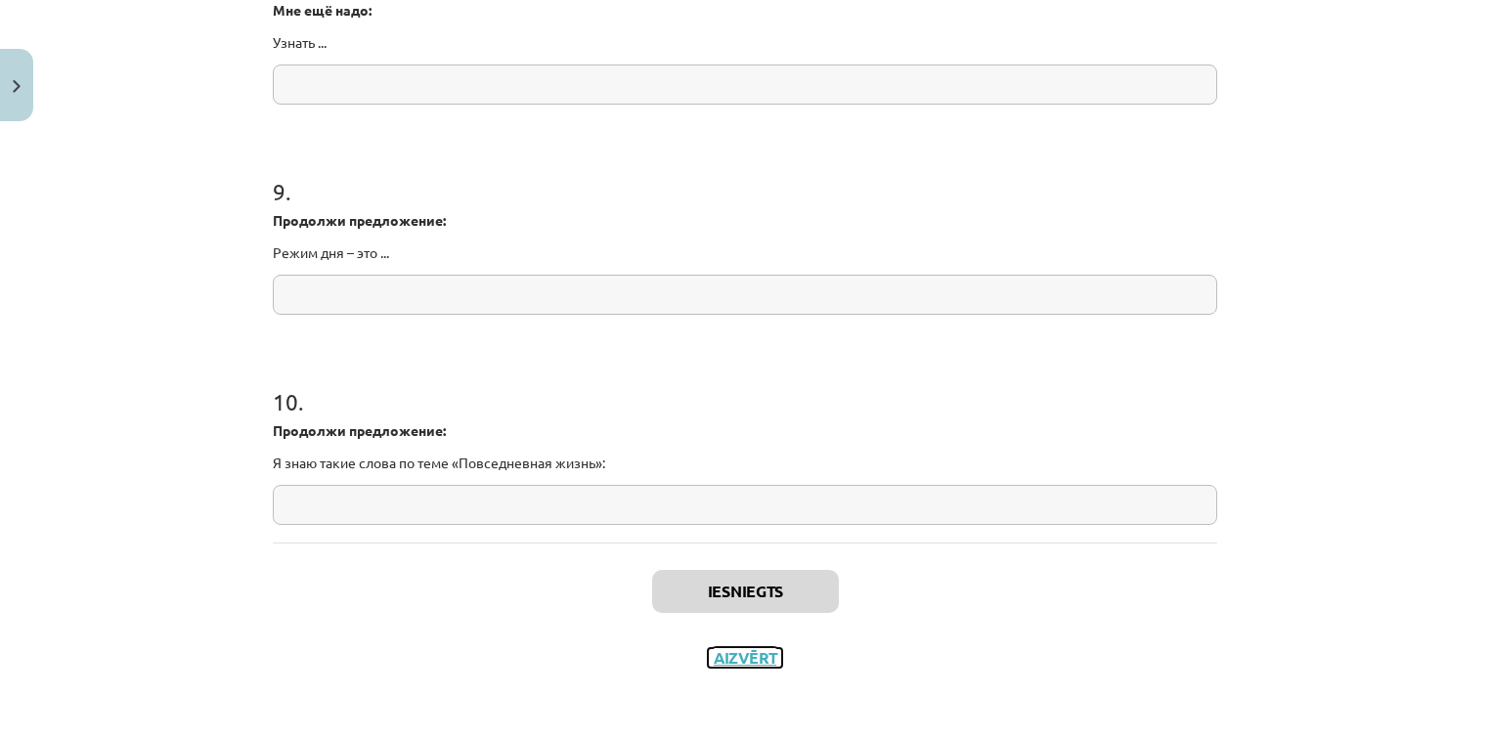
click at [748, 652] on button "Aizvērt" at bounding box center [745, 658] width 74 height 20
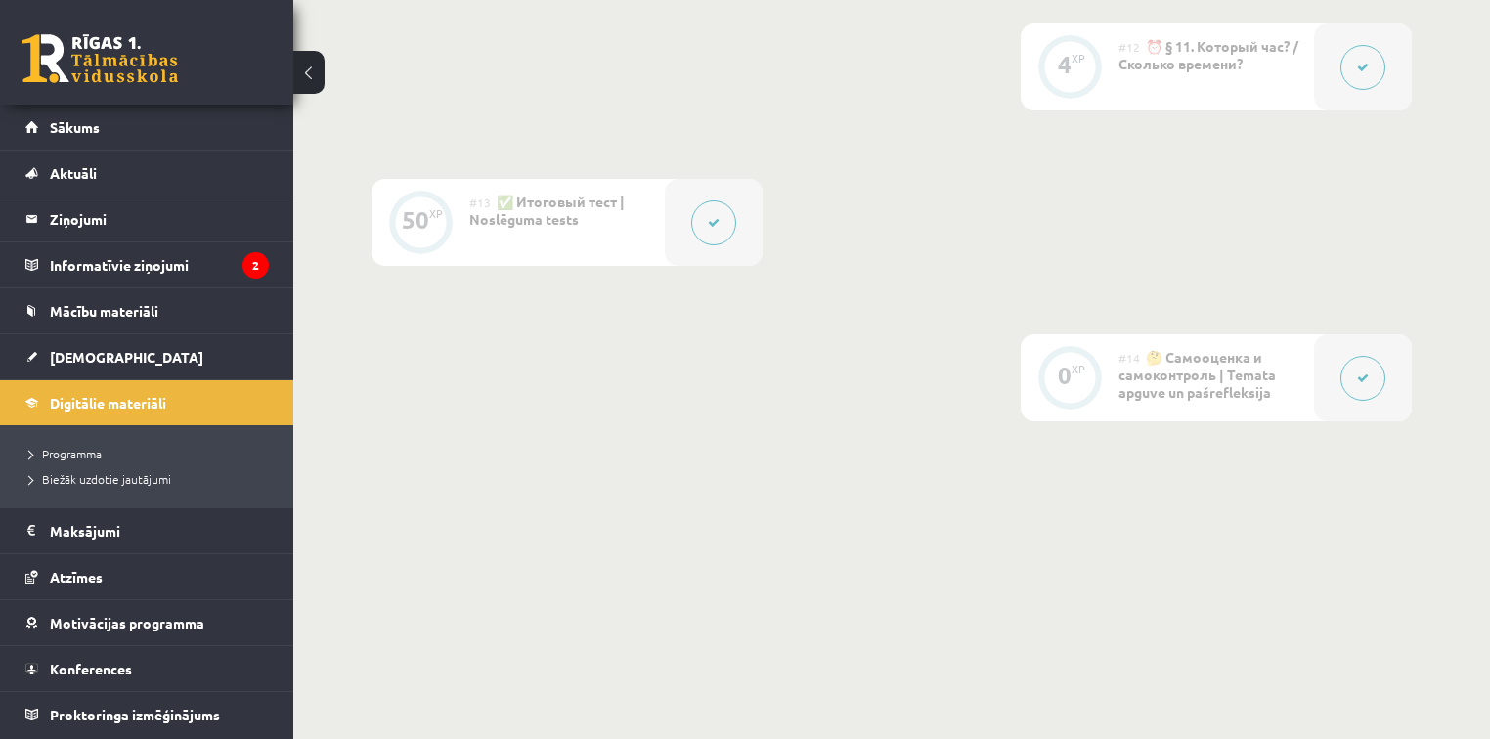
scroll to position [2527, 0]
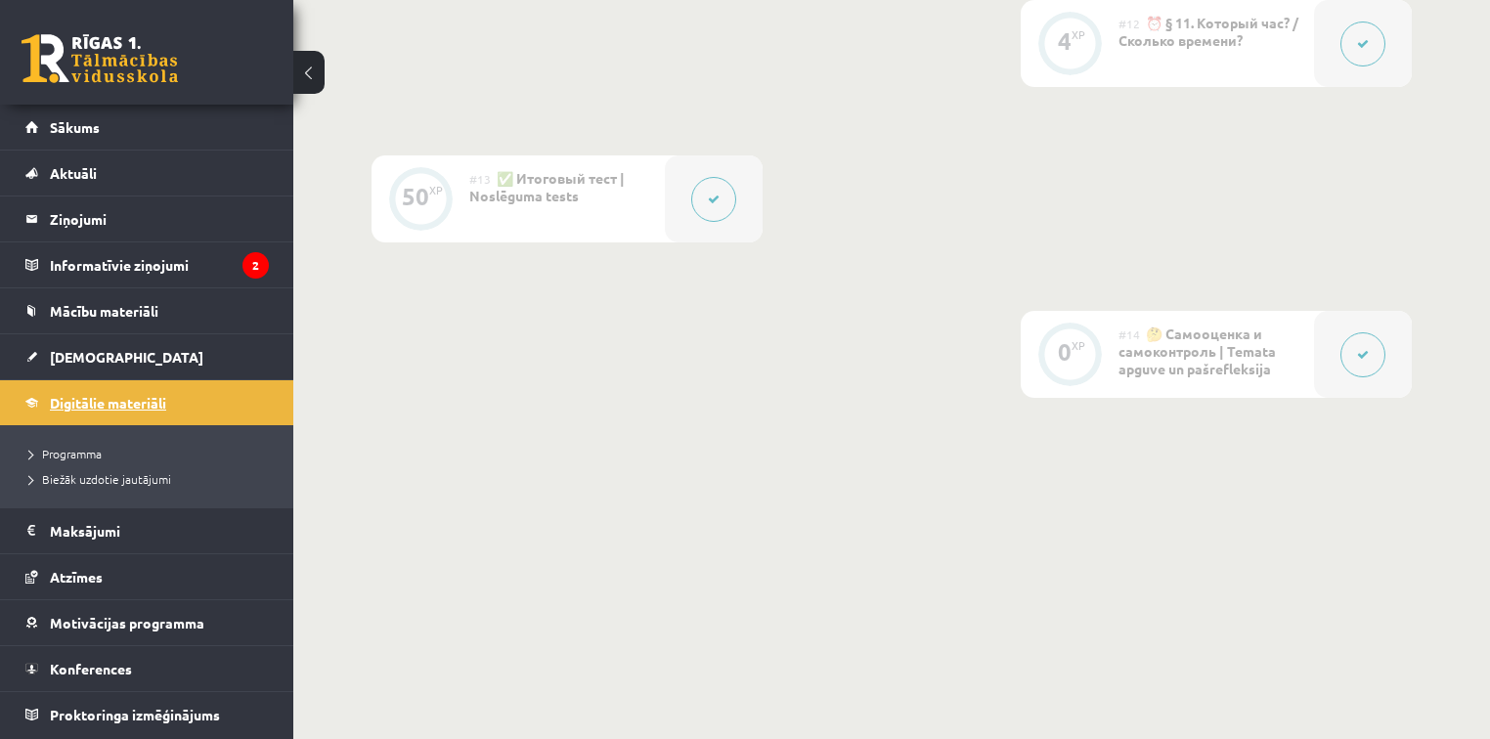
click at [67, 398] on span "Digitālie materiāli" at bounding box center [108, 403] width 116 height 18
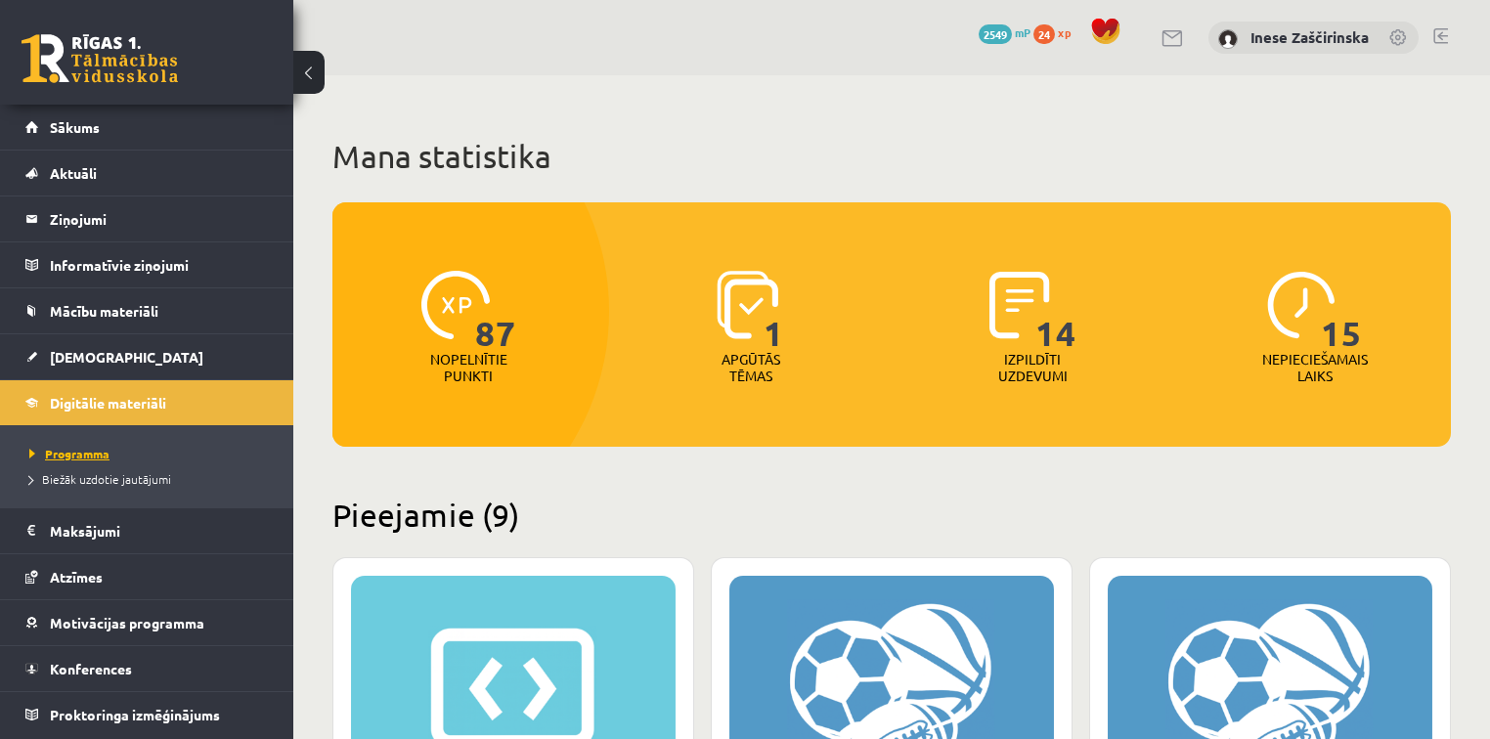
click at [89, 455] on span "Programma" at bounding box center [69, 454] width 80 height 16
click at [125, 315] on span "Mācību materiāli" at bounding box center [104, 311] width 109 height 18
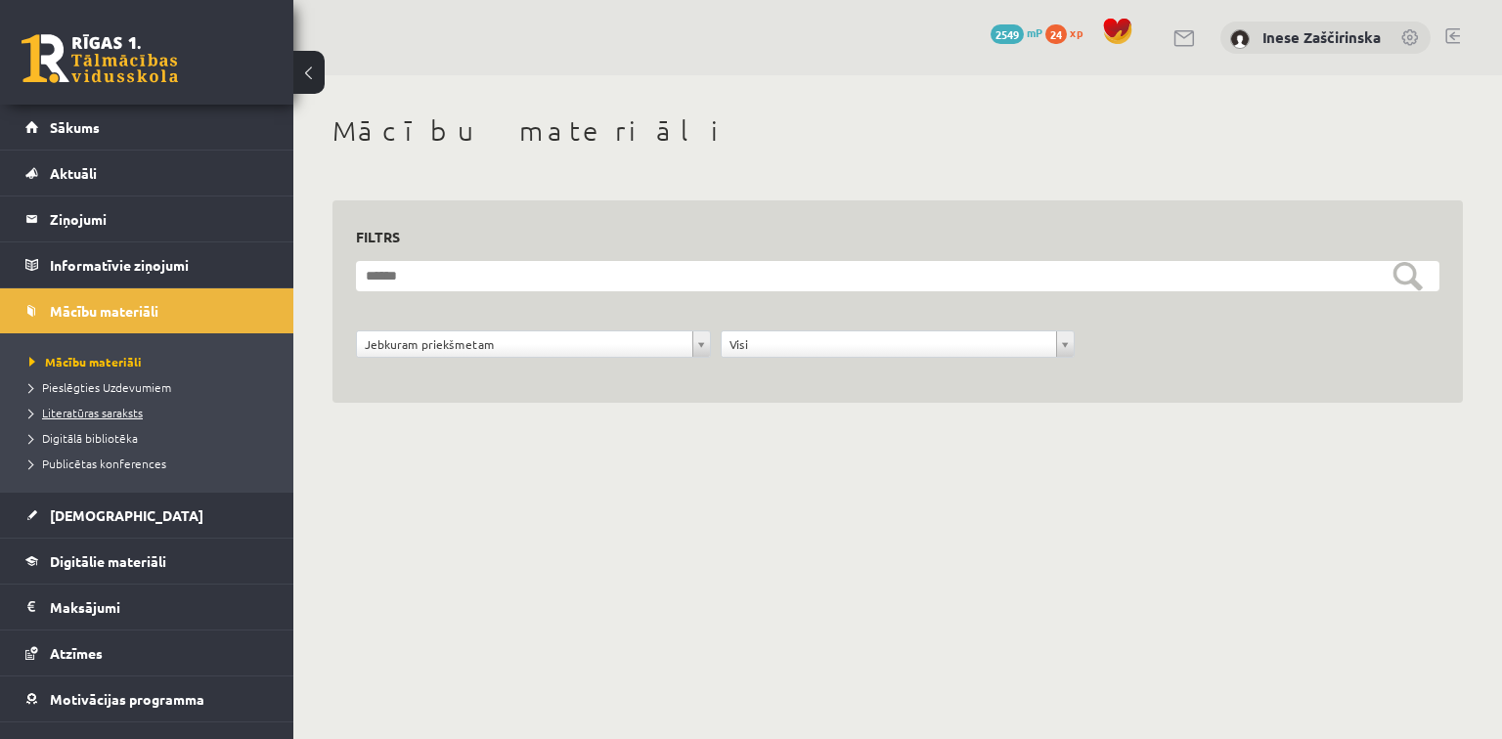
click at [125, 411] on span "Literatūras saraksts" at bounding box center [85, 413] width 113 height 16
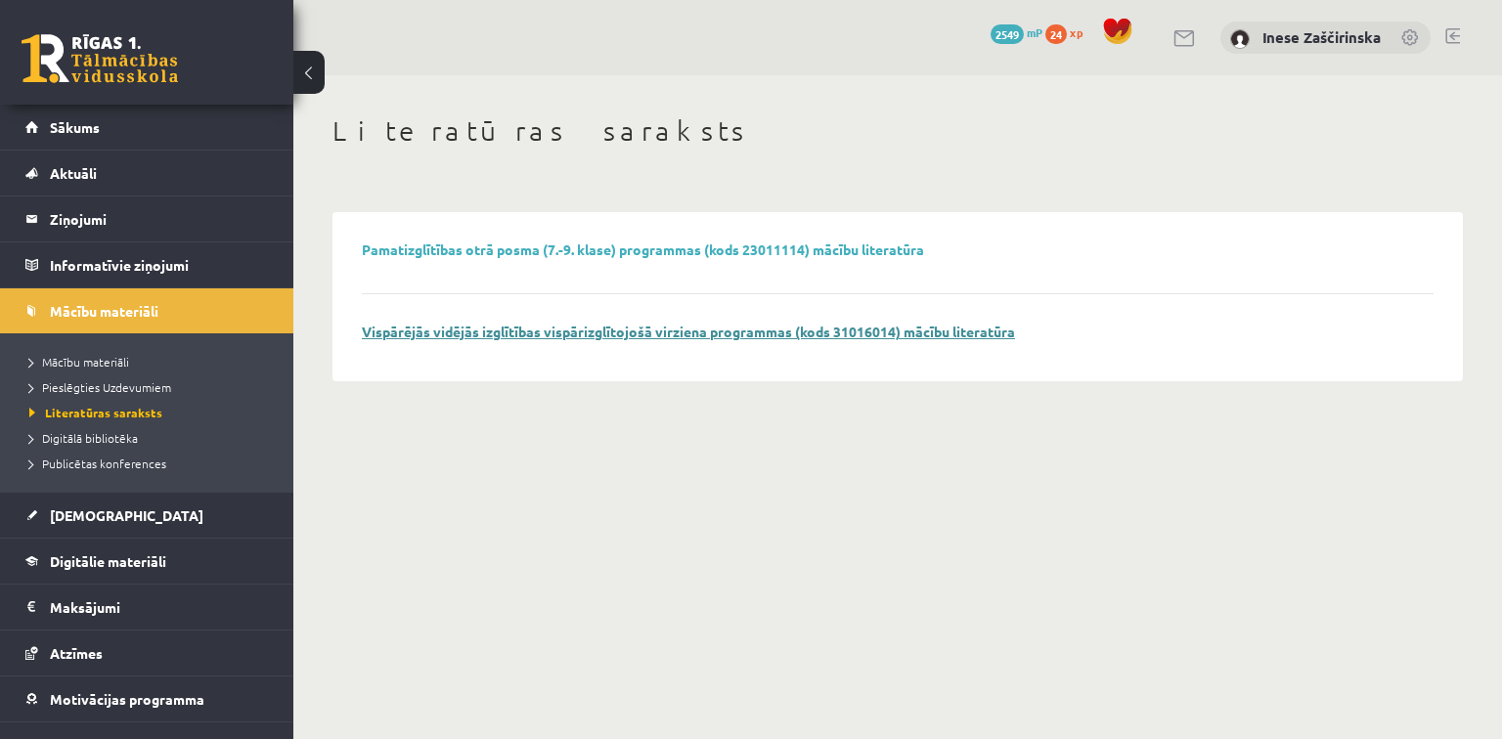
click at [713, 326] on link "Vispārējās vidējās izglītības vispārizglītojošā virziena programmas (kods 31016…" at bounding box center [688, 332] width 653 height 18
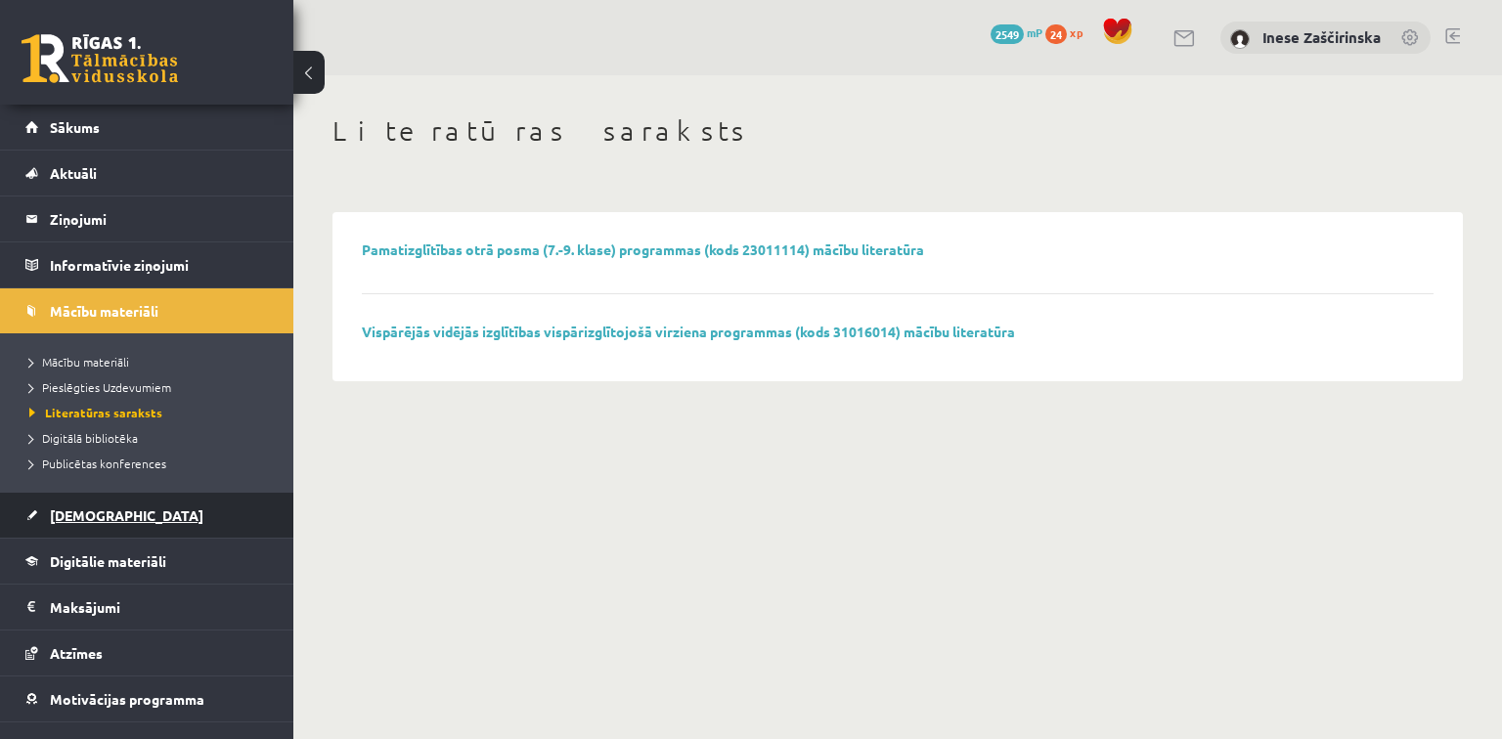
click at [96, 516] on span "[DEMOGRAPHIC_DATA]" at bounding box center [127, 516] width 154 height 18
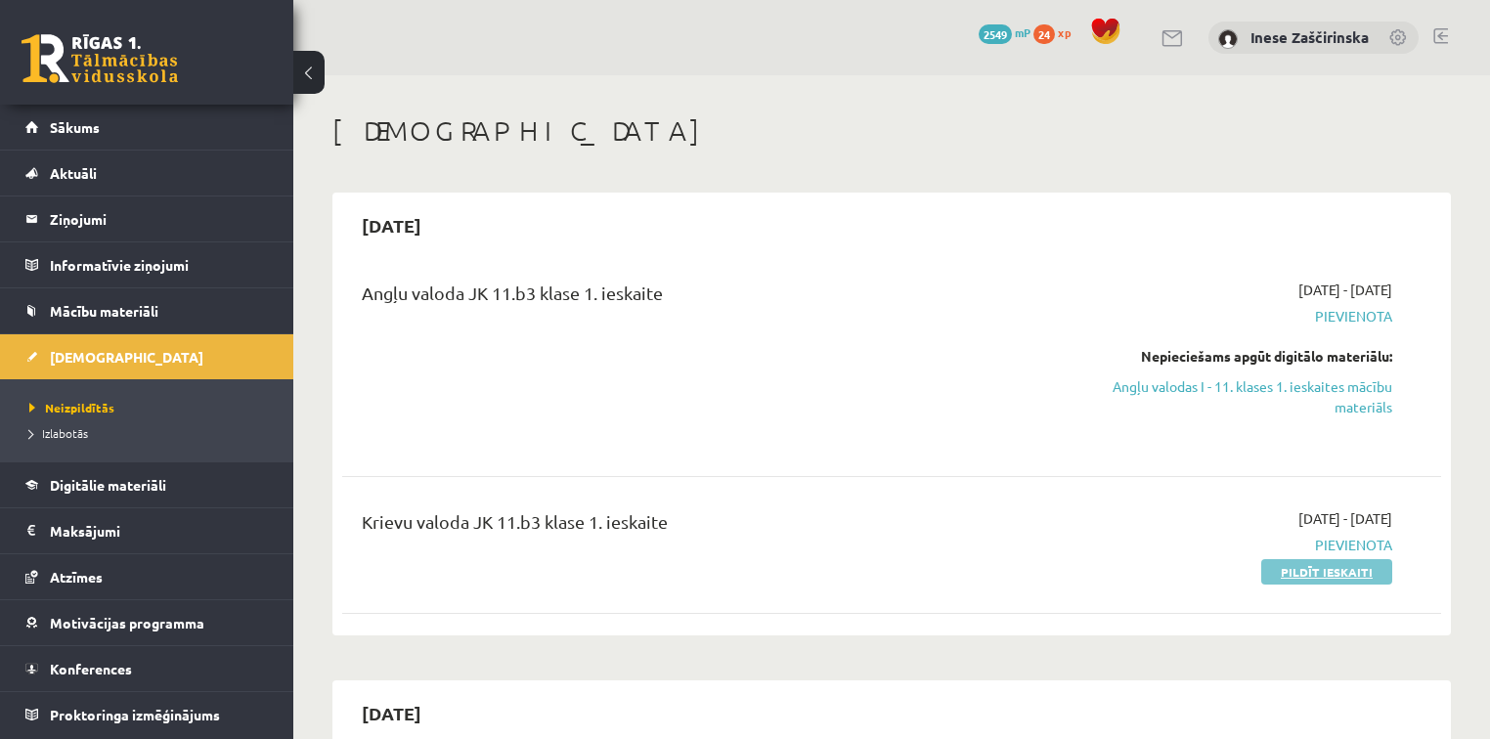
click at [1336, 572] on link "Pildīt ieskaiti" at bounding box center [1327, 571] width 131 height 25
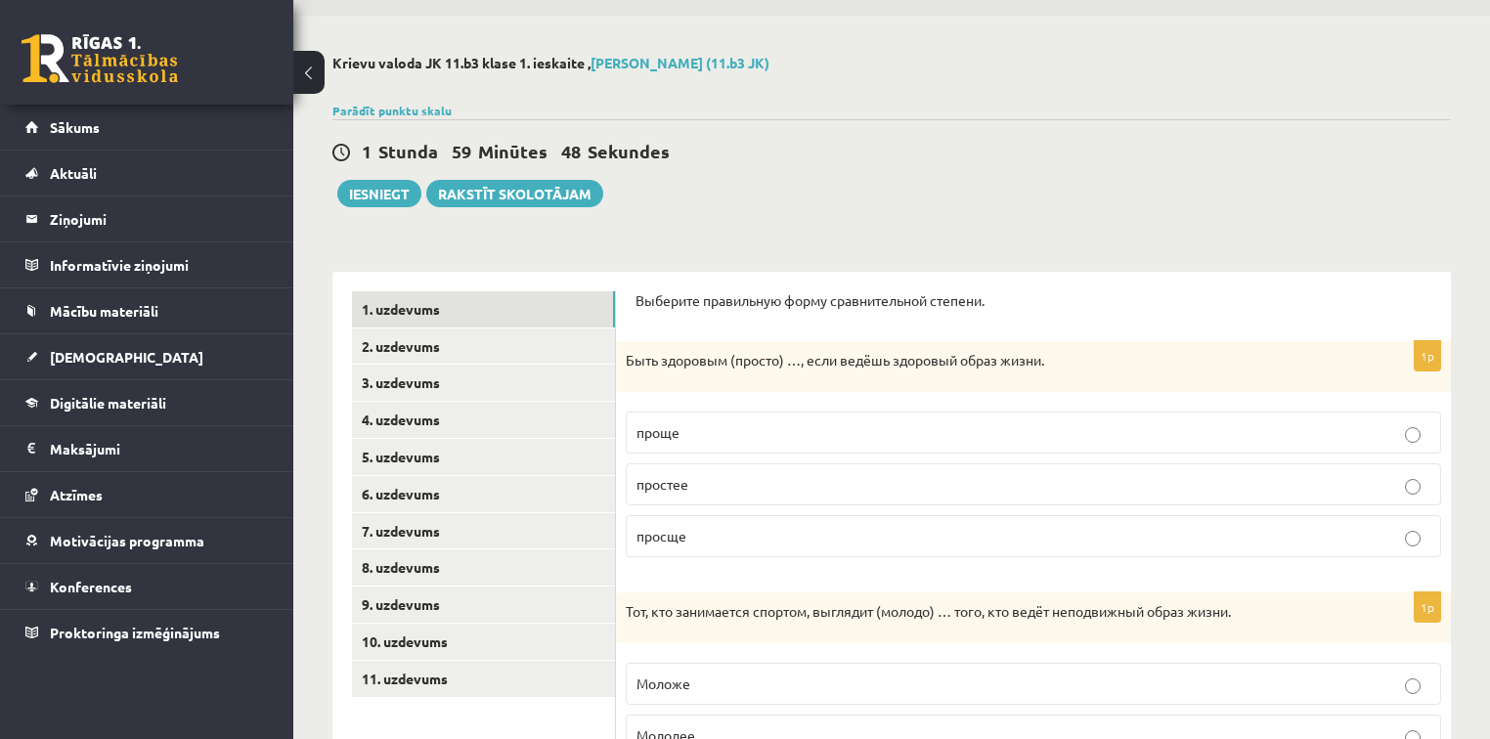
scroll to position [78, 0]
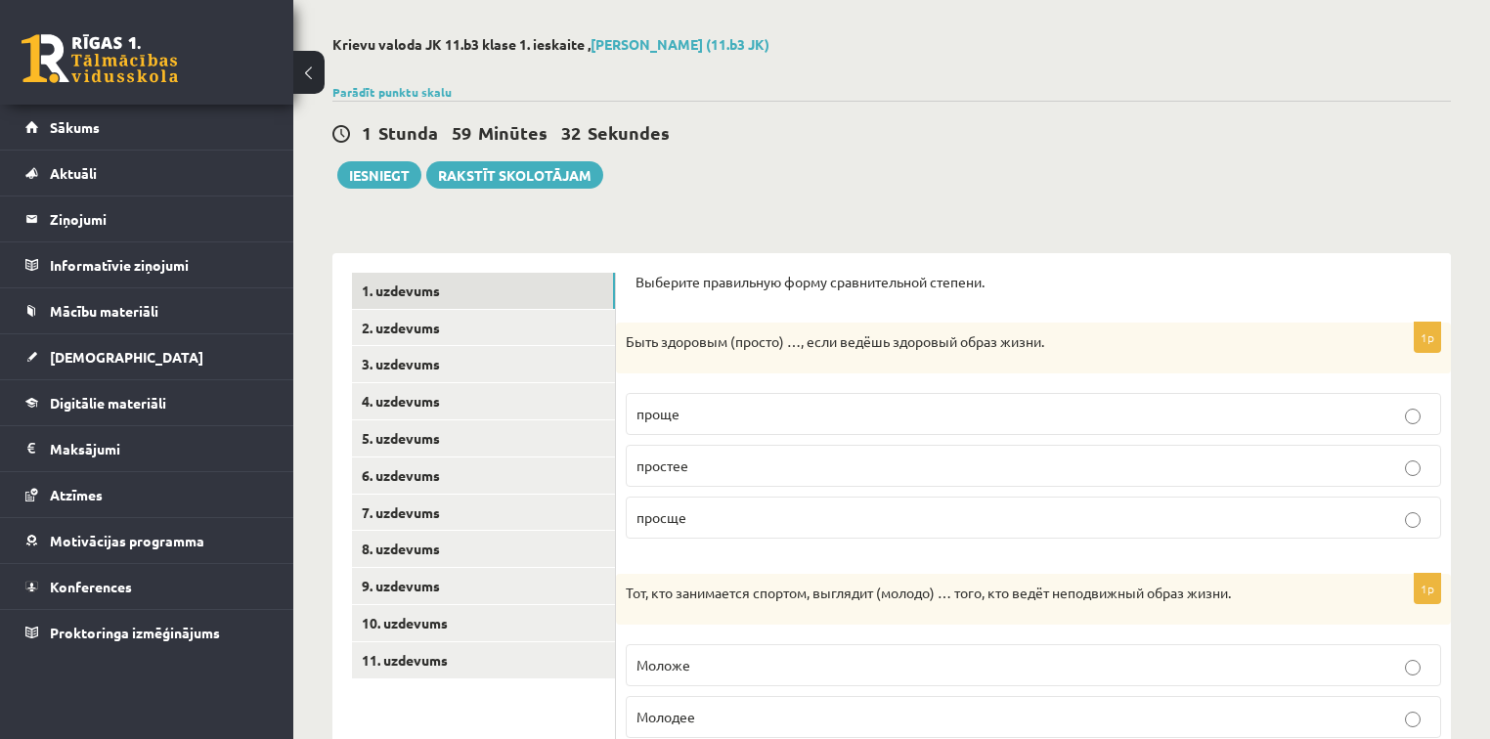
click at [667, 413] on span "проще" at bounding box center [658, 414] width 43 height 18
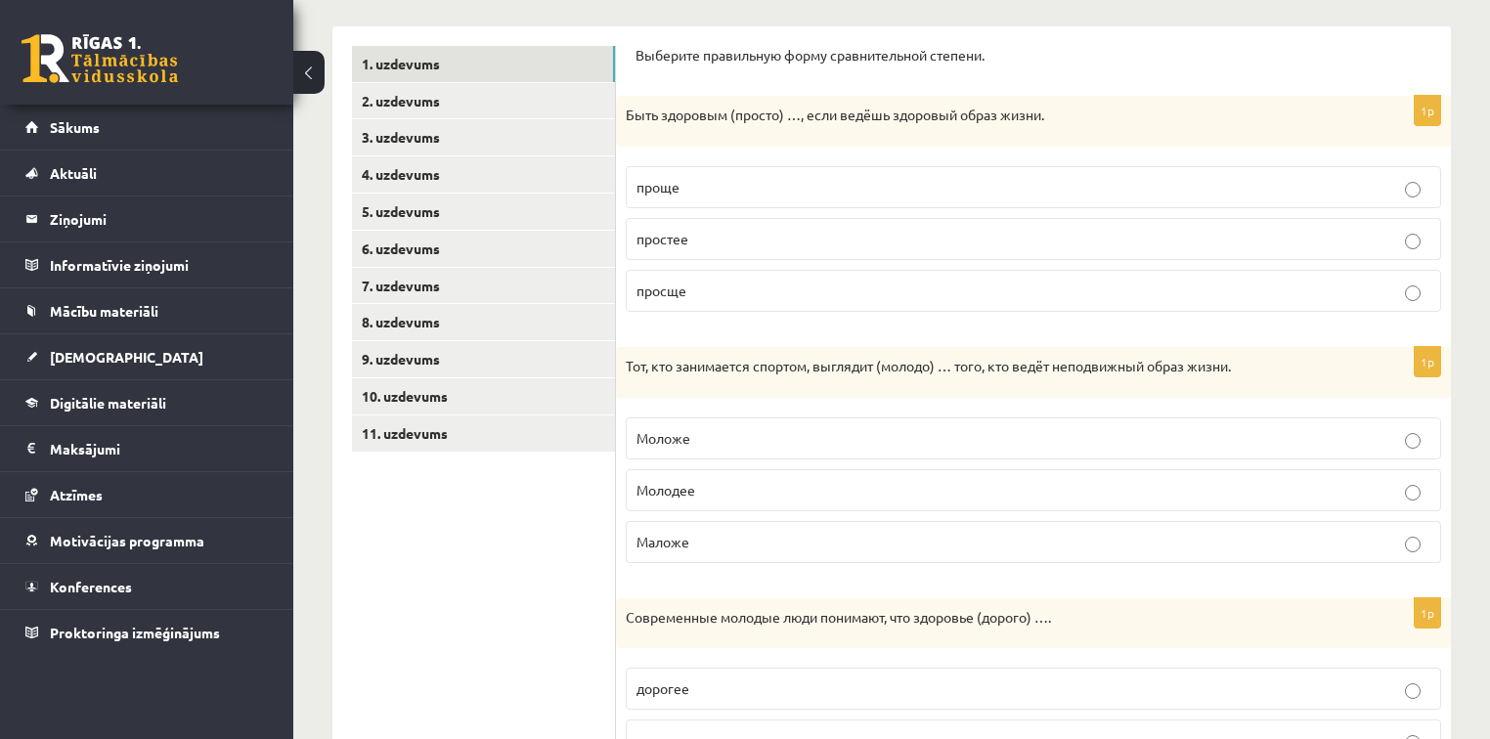
scroll to position [313, 0]
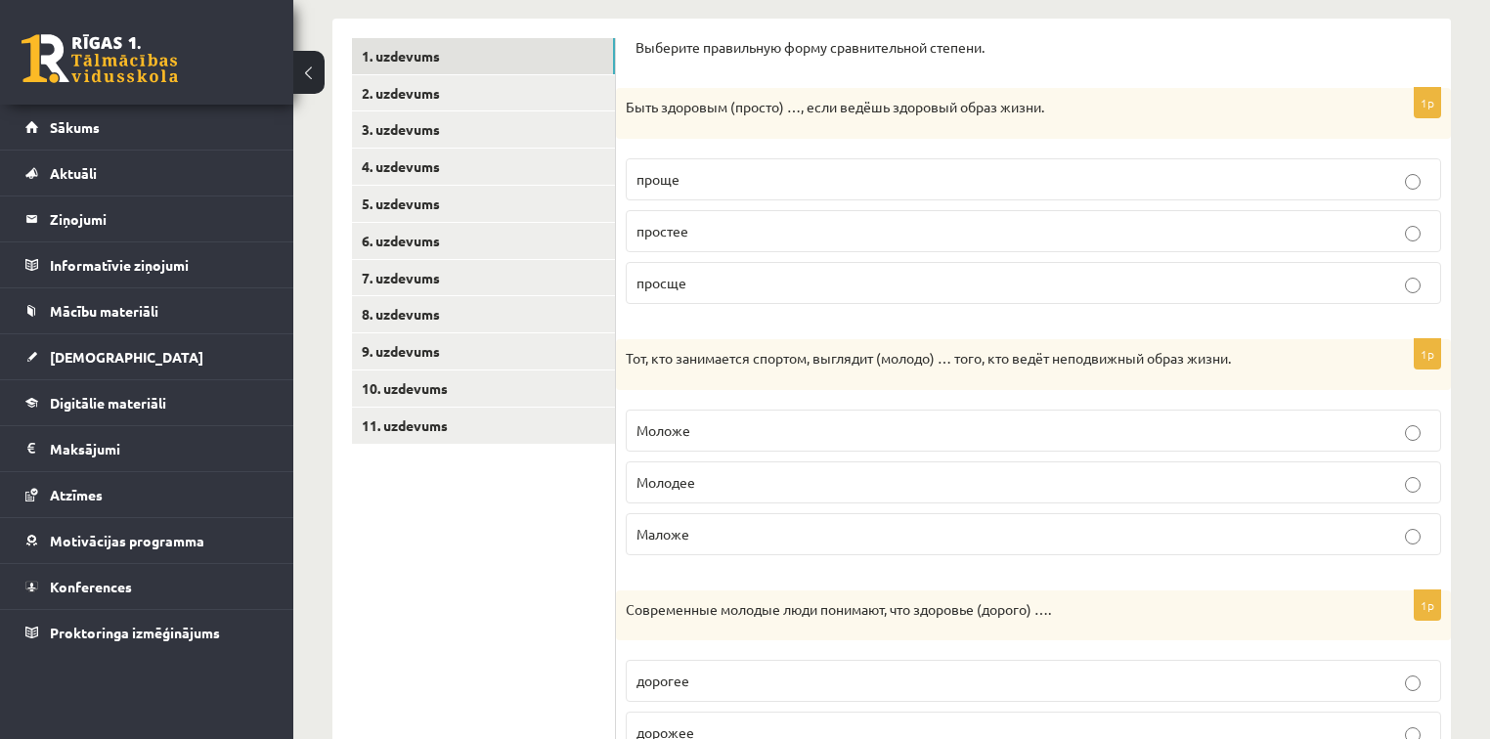
click at [673, 427] on span "Моложе" at bounding box center [664, 430] width 54 height 18
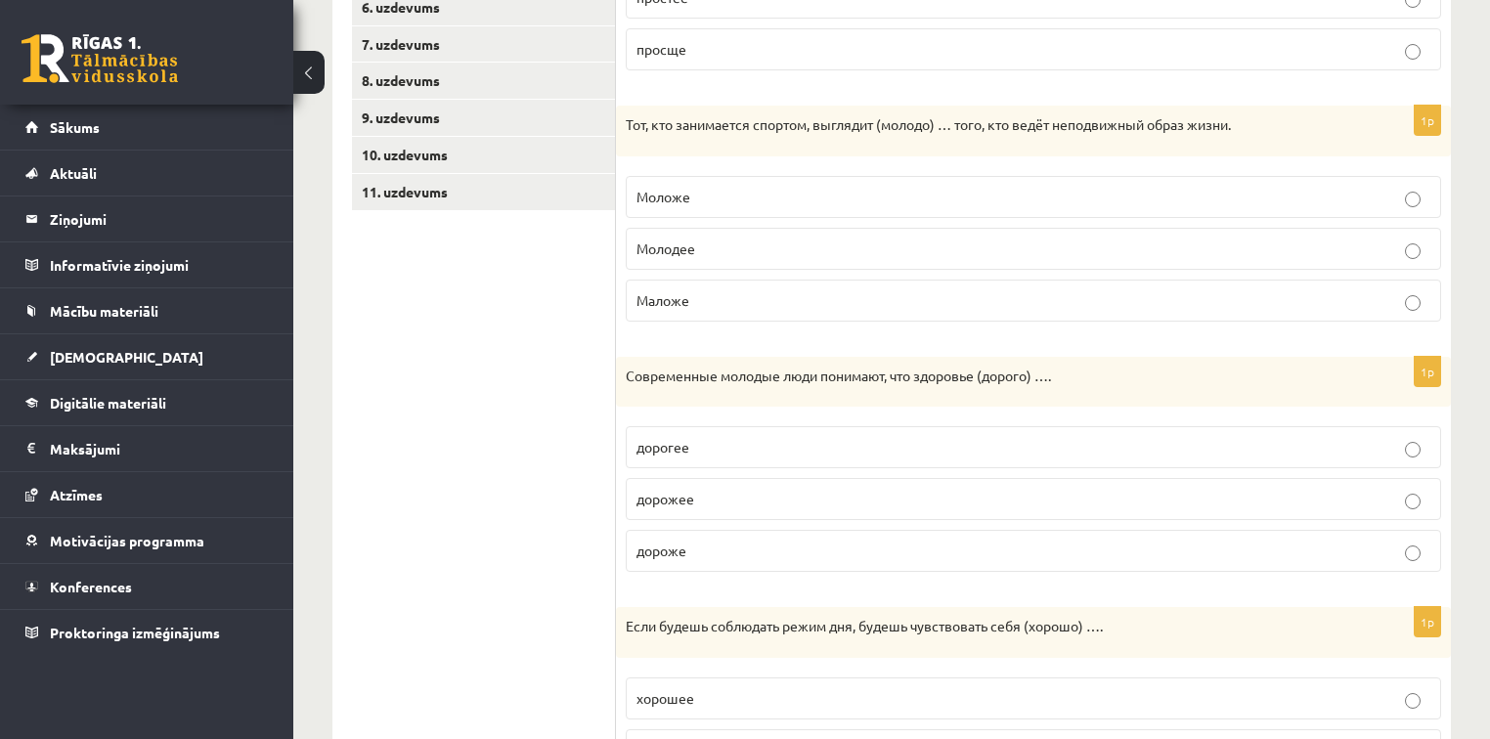
scroll to position [548, 0]
click at [673, 551] on span "дороже" at bounding box center [662, 550] width 50 height 18
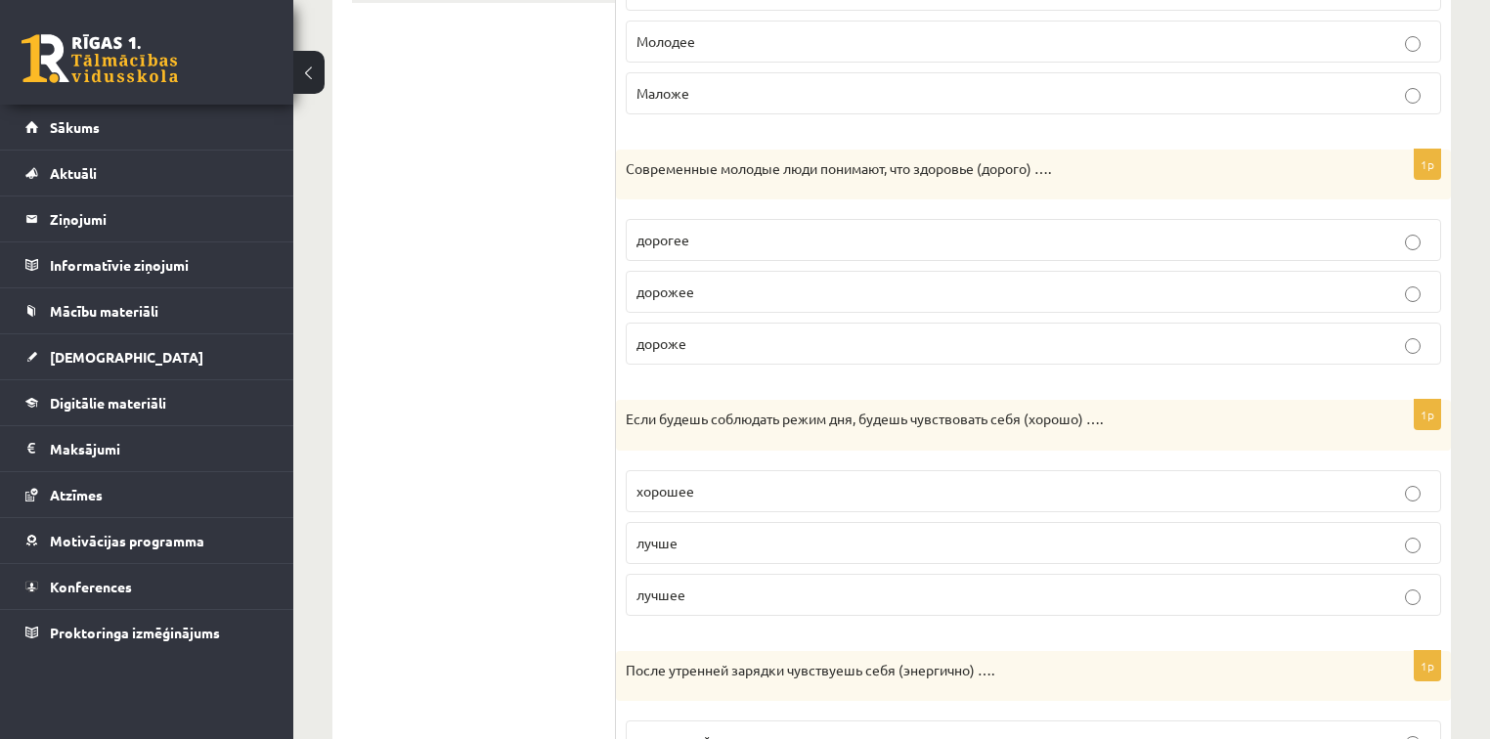
scroll to position [782, 0]
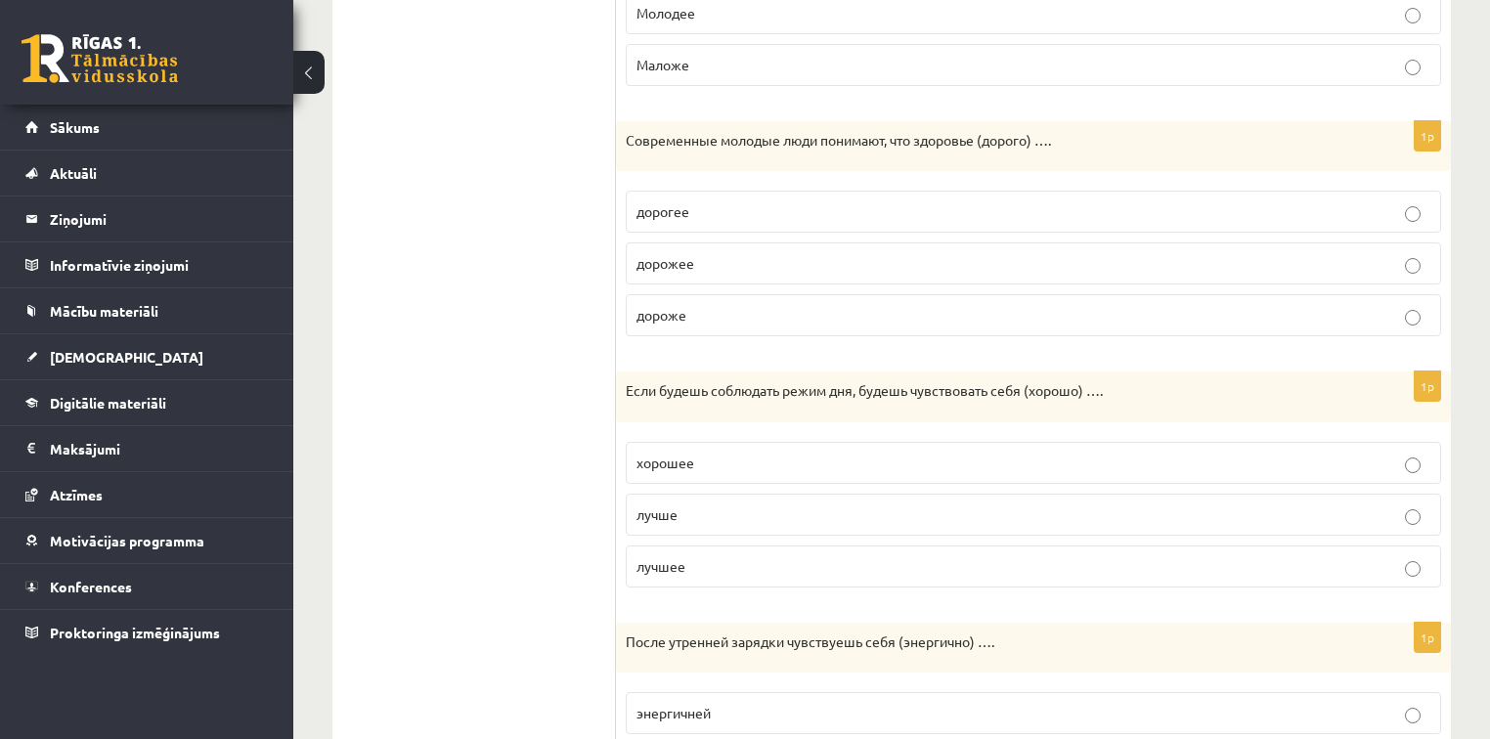
click at [673, 509] on span "лучше" at bounding box center [657, 515] width 41 height 18
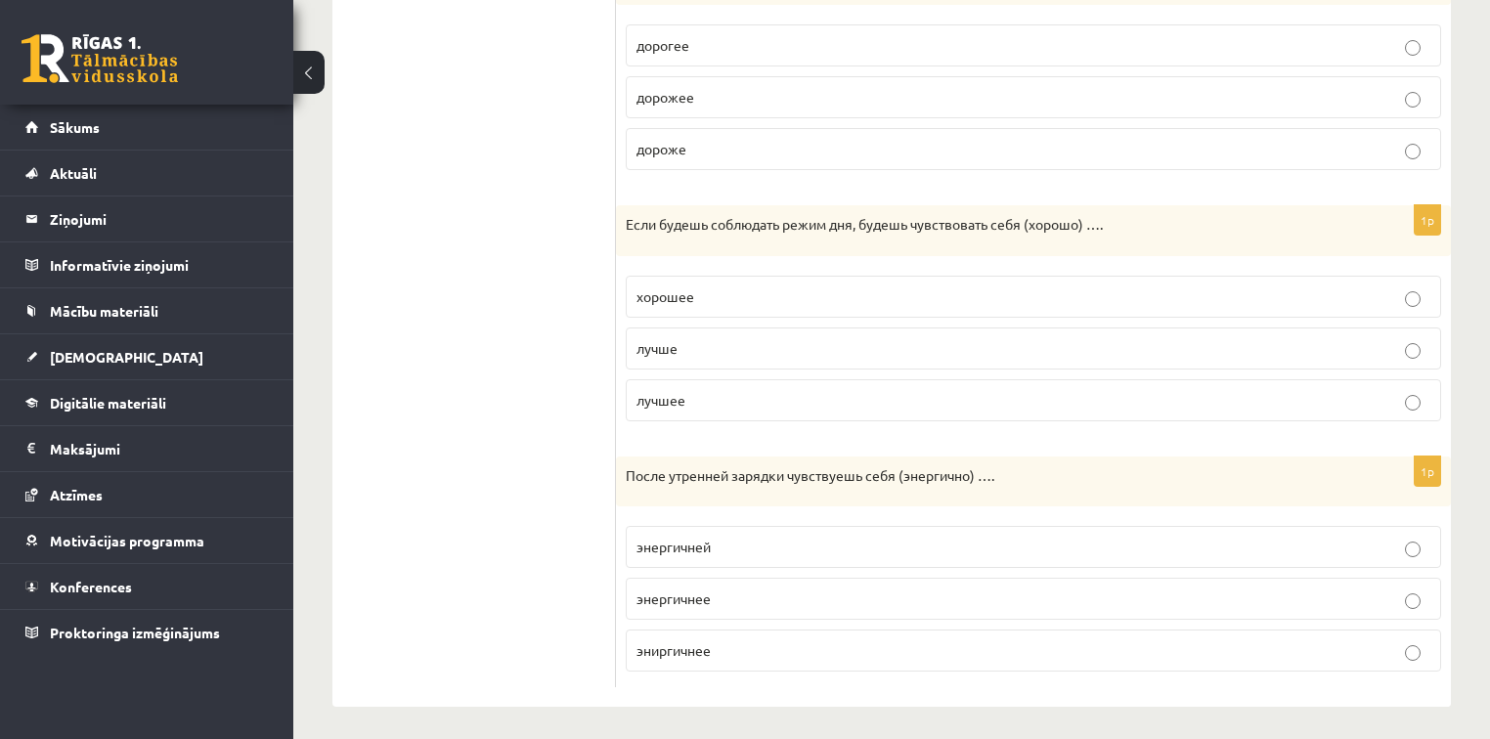
scroll to position [951, 0]
drag, startPoint x: 627, startPoint y: 474, endPoint x: 897, endPoint y: 478, distance: 269.9
click at [904, 483] on div "После утренней зарядки чувствуешь себя (энергично) …." at bounding box center [1033, 480] width 835 height 51
copy p "После утренней зарядки чувствуешь себя ("
drag, startPoint x: 632, startPoint y: 646, endPoint x: 716, endPoint y: 653, distance: 84.4
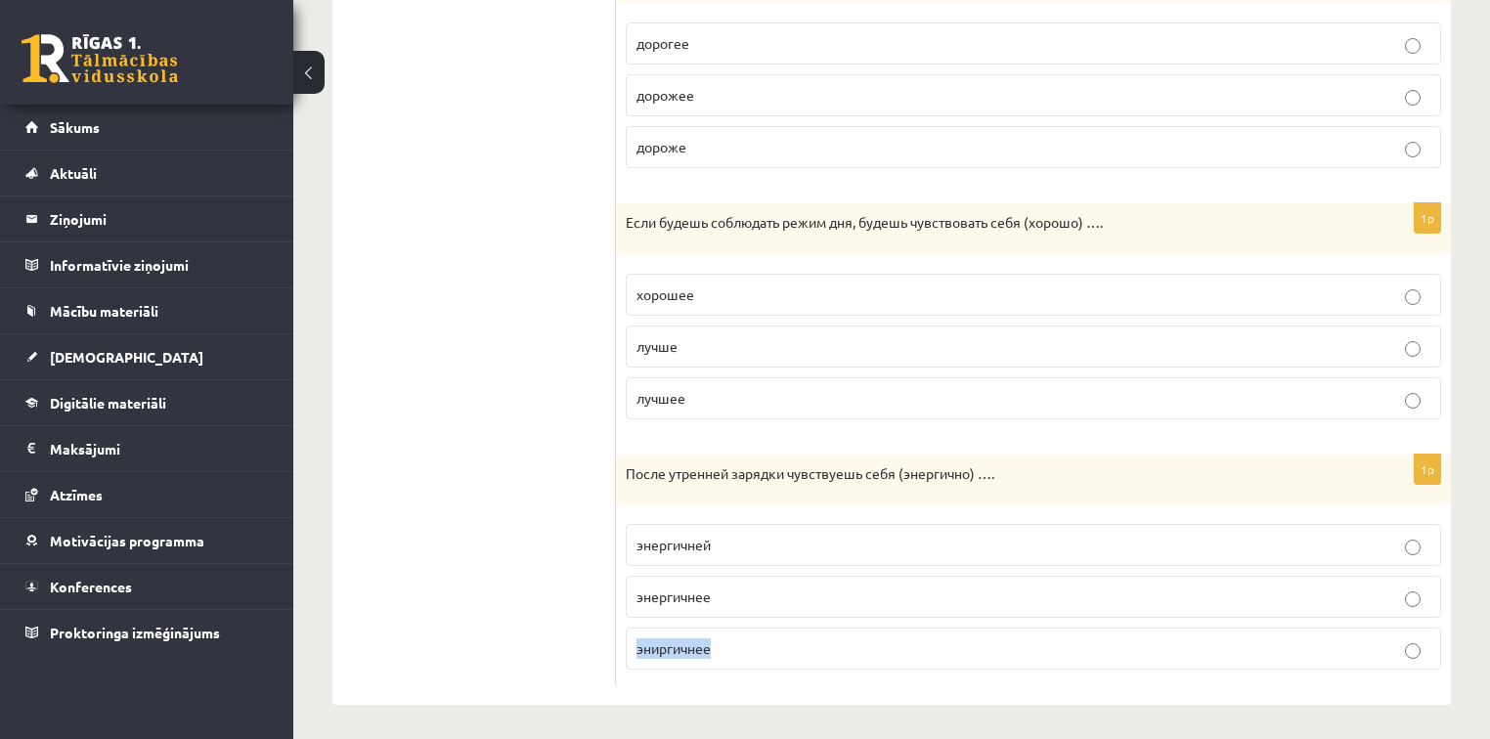
click at [716, 653] on label "эниргичнее" at bounding box center [1034, 649] width 816 height 42
copy span "эниргичнее"
click at [673, 591] on span "энергичнее" at bounding box center [674, 597] width 74 height 18
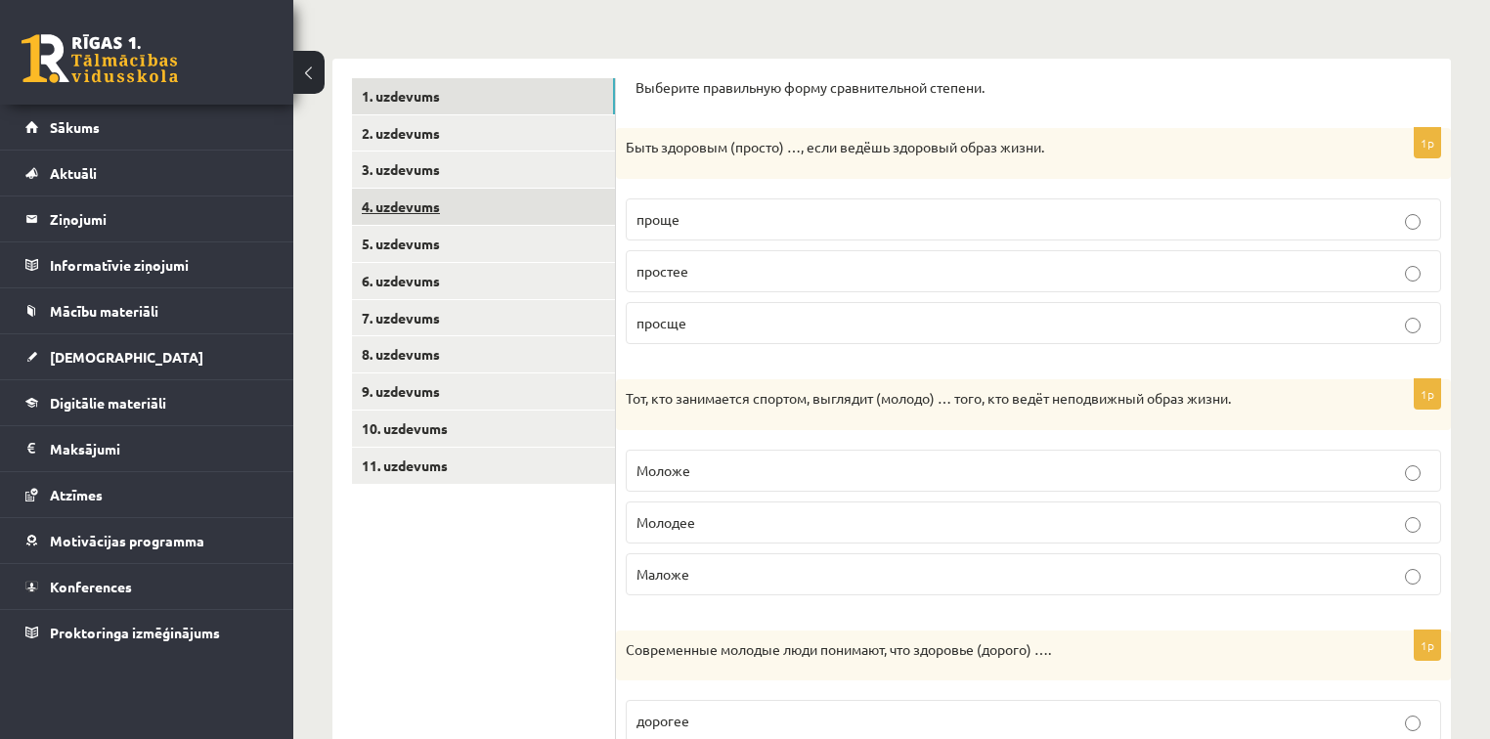
scroll to position [246, 0]
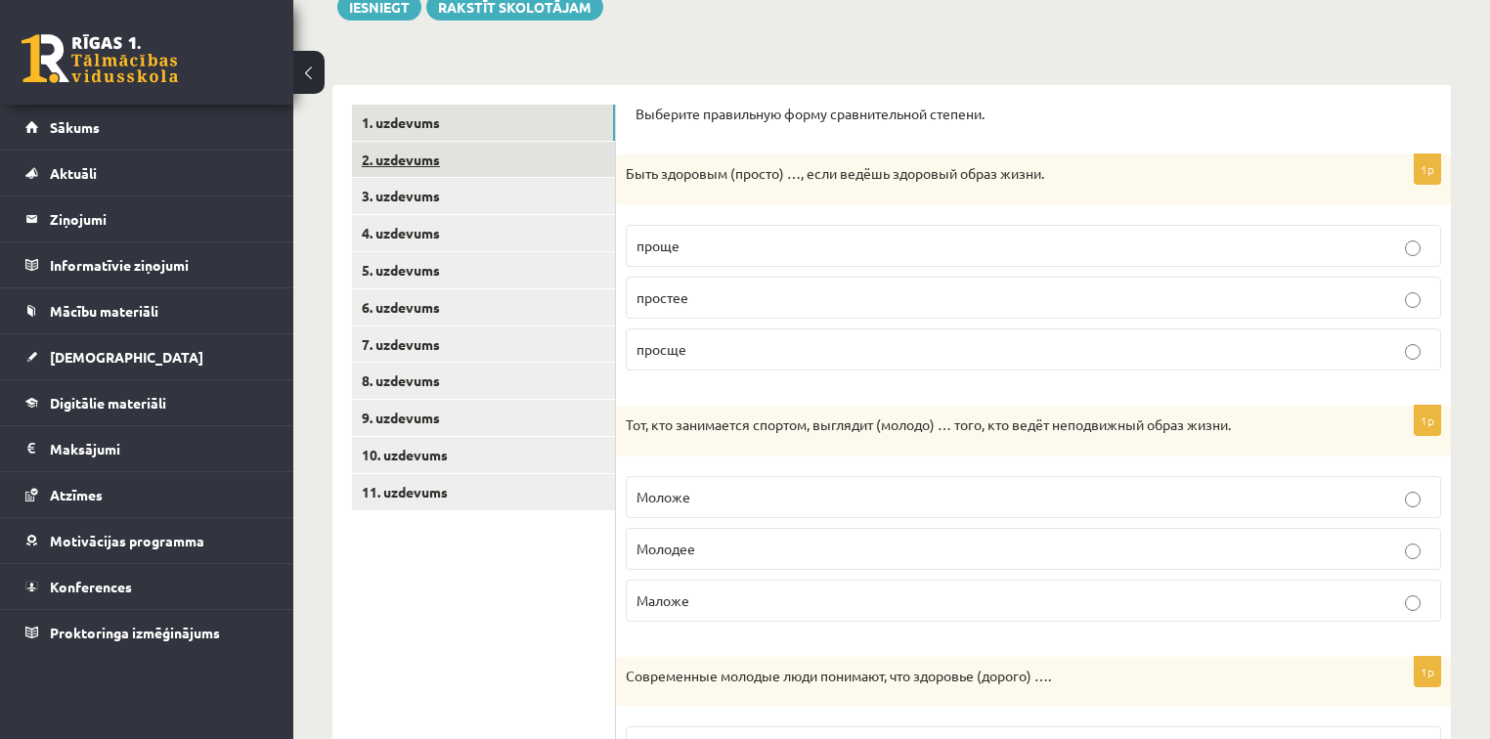
click at [372, 156] on link "2. uzdevums" at bounding box center [483, 160] width 263 height 36
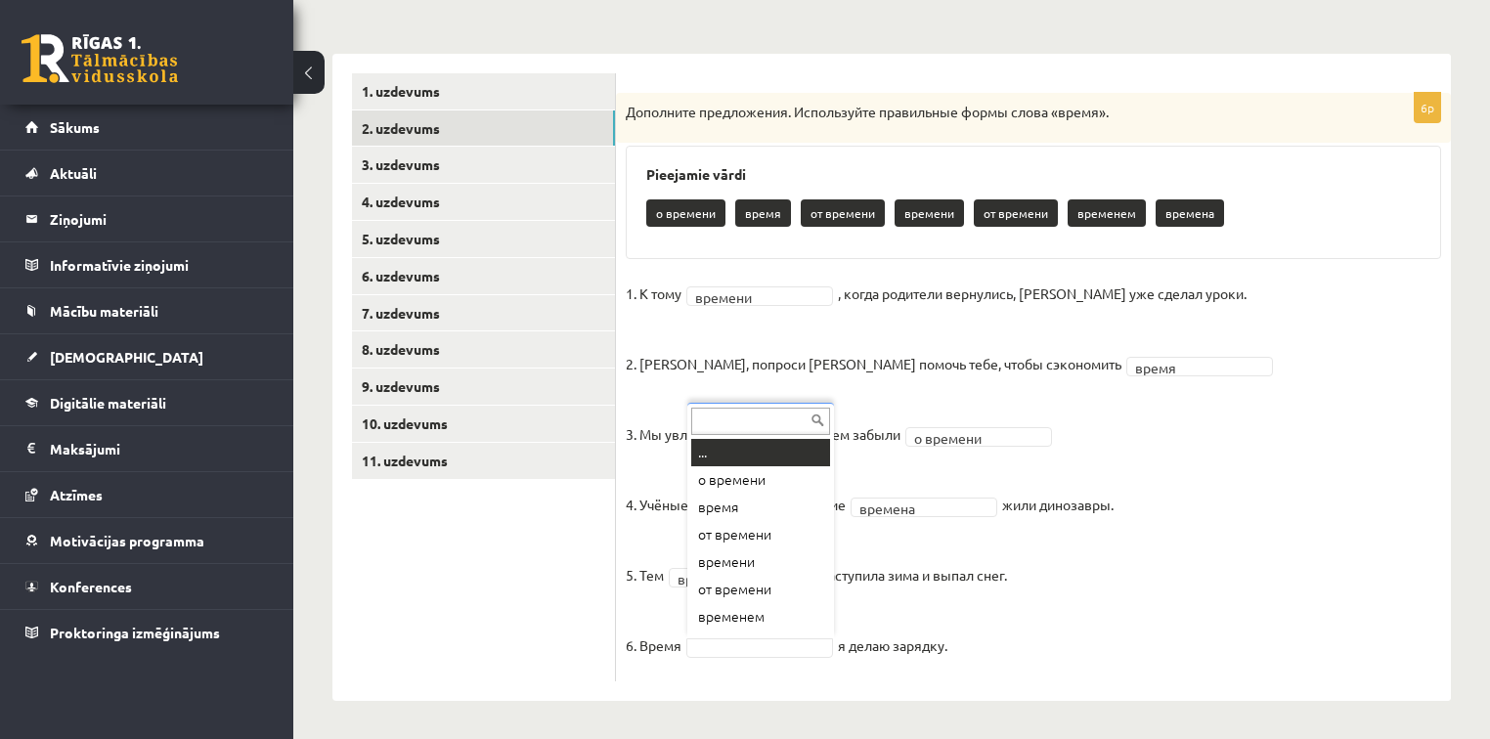
scroll to position [23, 0]
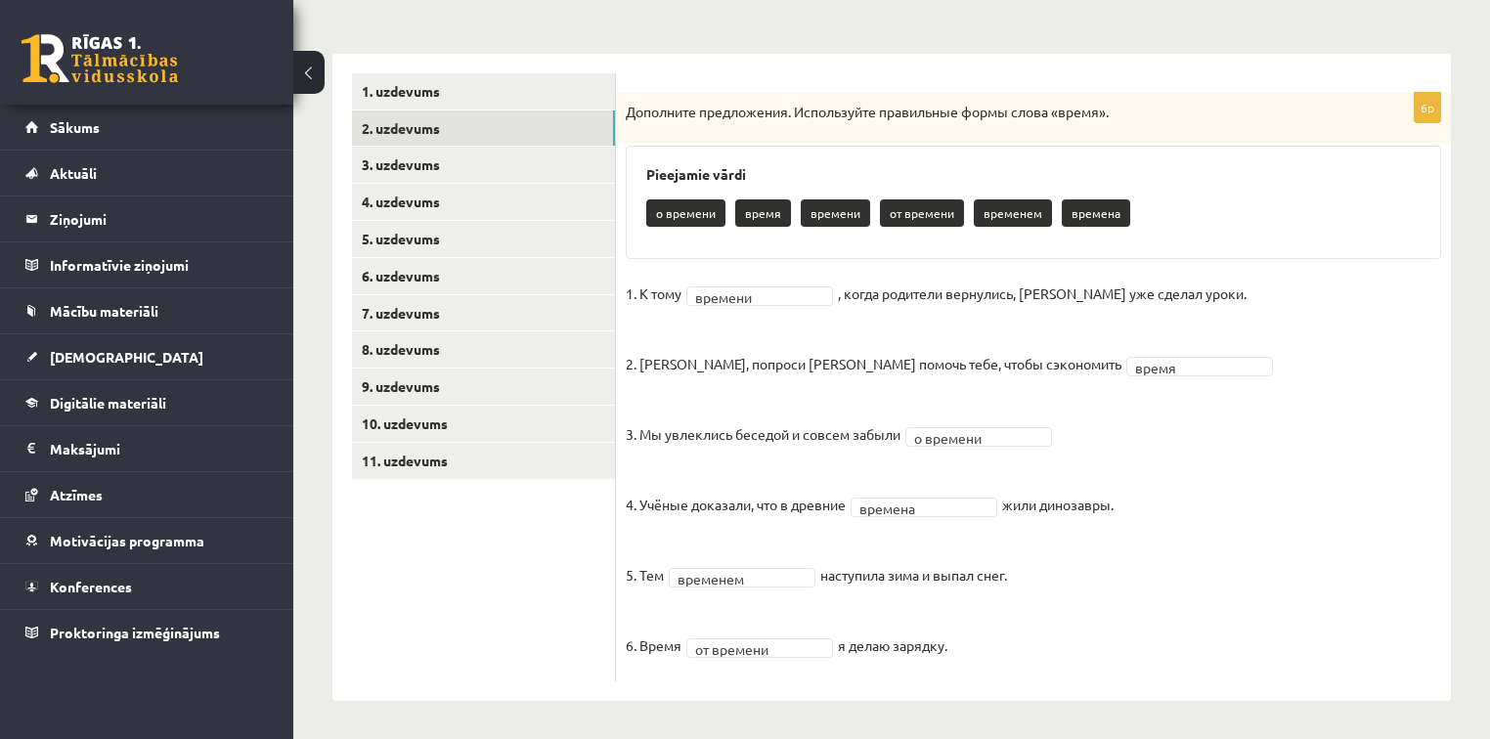
drag, startPoint x: 637, startPoint y: 643, endPoint x: 962, endPoint y: 642, distance: 325.7
click at [962, 642] on fieldset "**********" at bounding box center [1034, 475] width 816 height 393
copy fieldset ". Время от времени я делаю зарядку."
click at [418, 169] on link "3. uzdevums" at bounding box center [483, 165] width 263 height 36
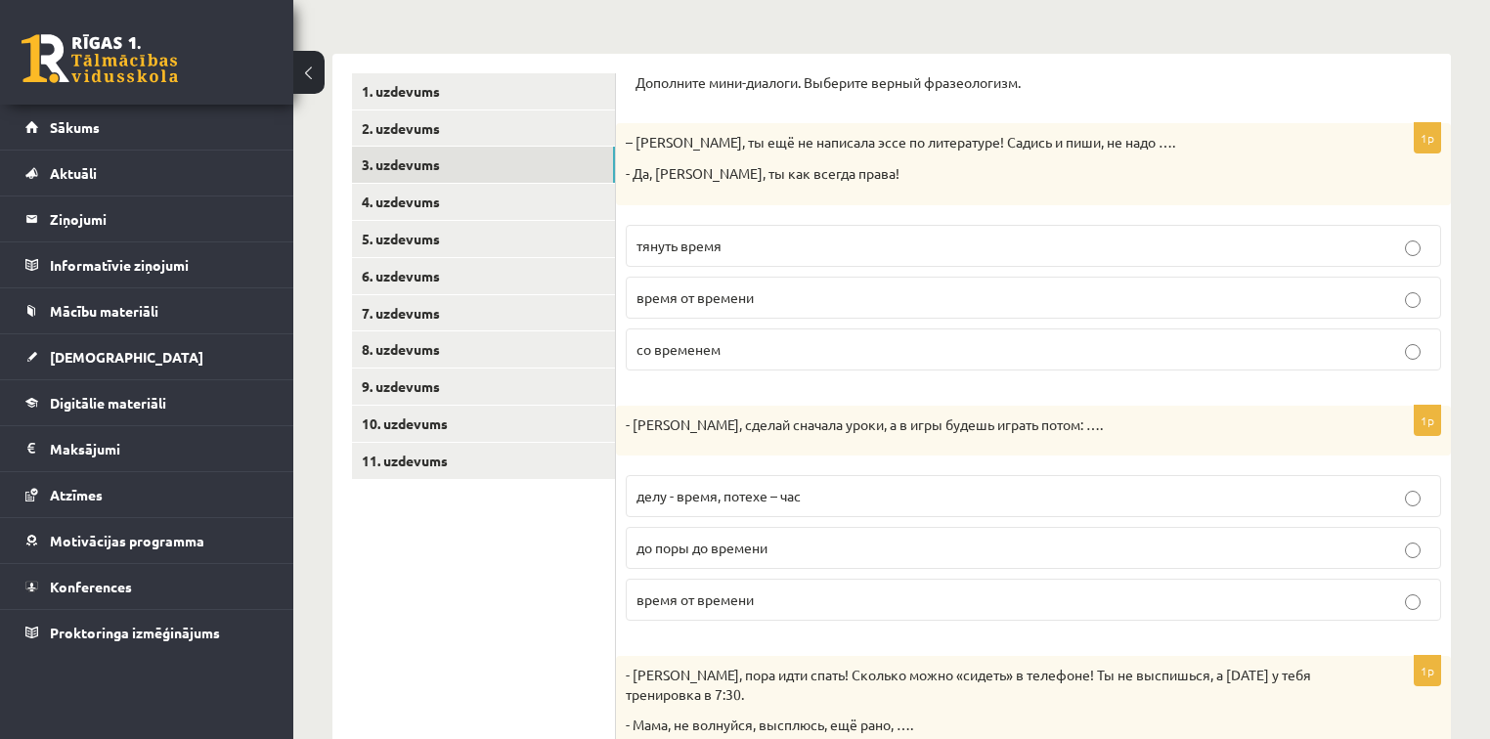
click at [751, 243] on p "тянуть время" at bounding box center [1034, 246] width 794 height 21
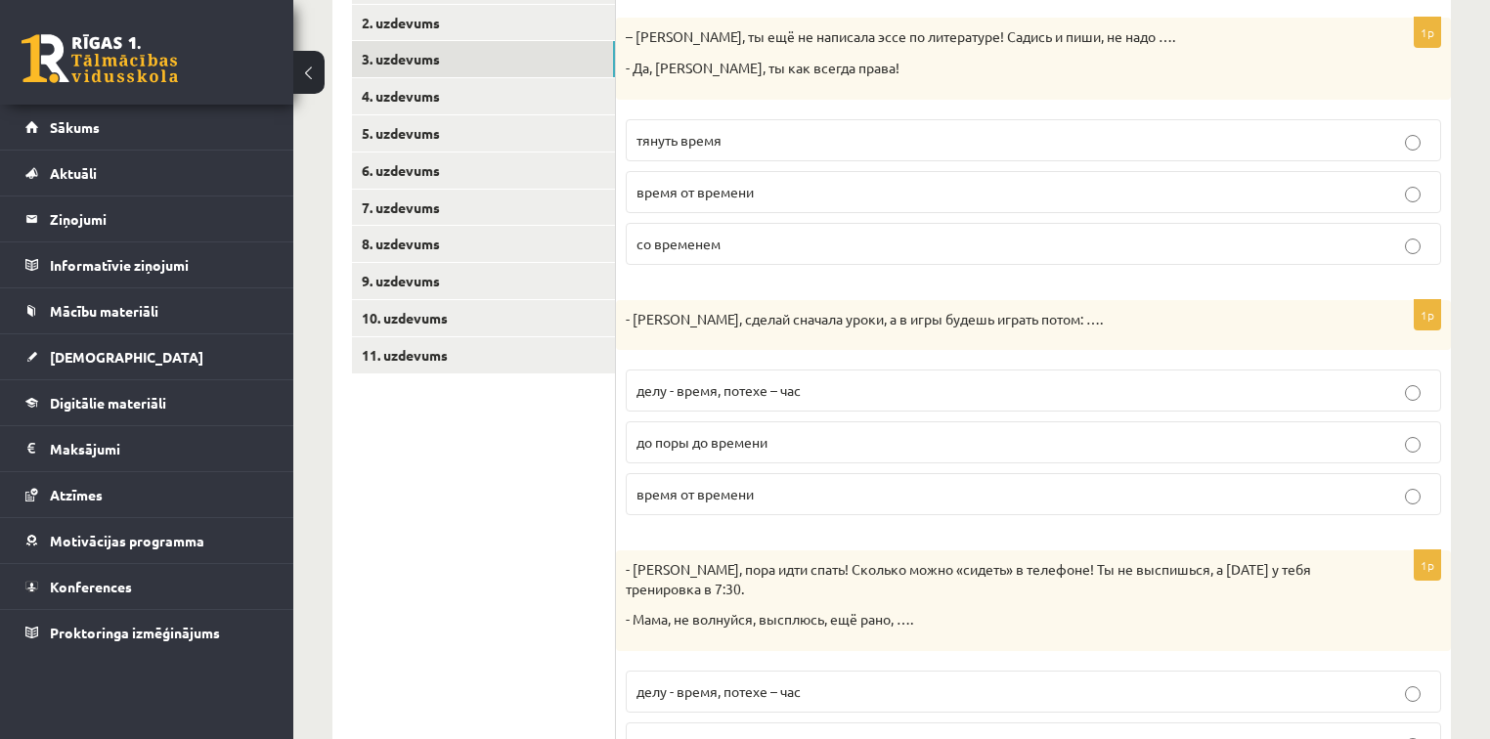
scroll to position [434, 0]
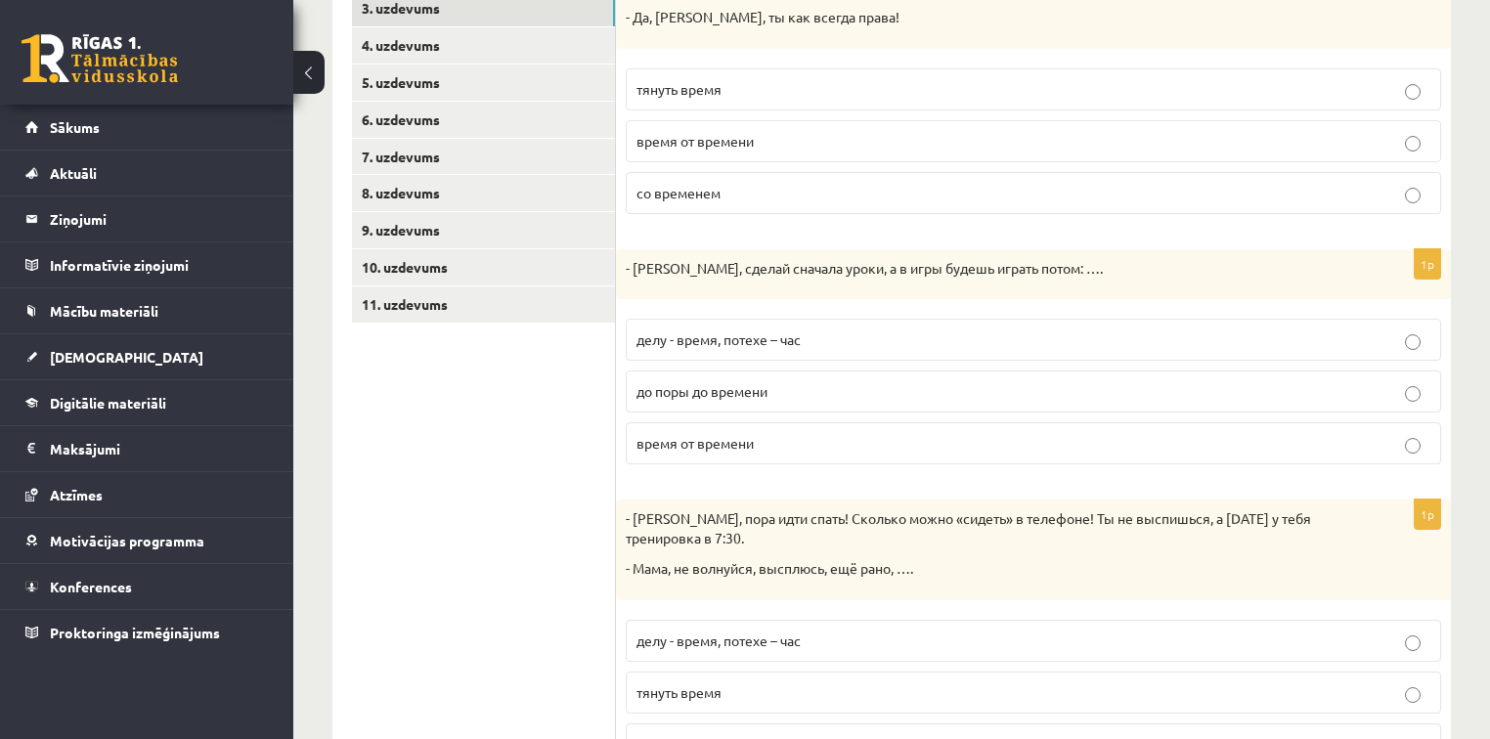
click at [766, 339] on span "делу - время, потехе – час" at bounding box center [719, 340] width 164 height 18
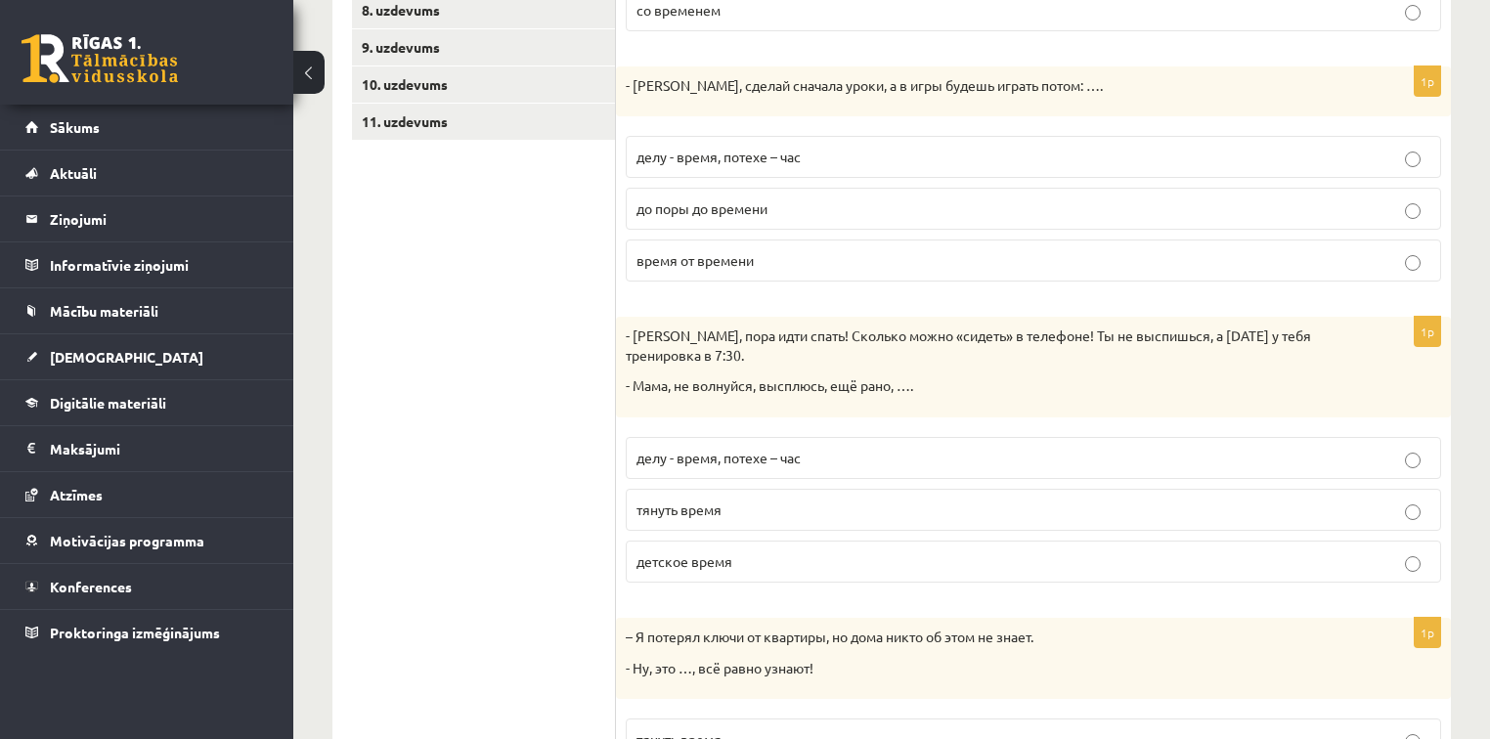
scroll to position [669, 0]
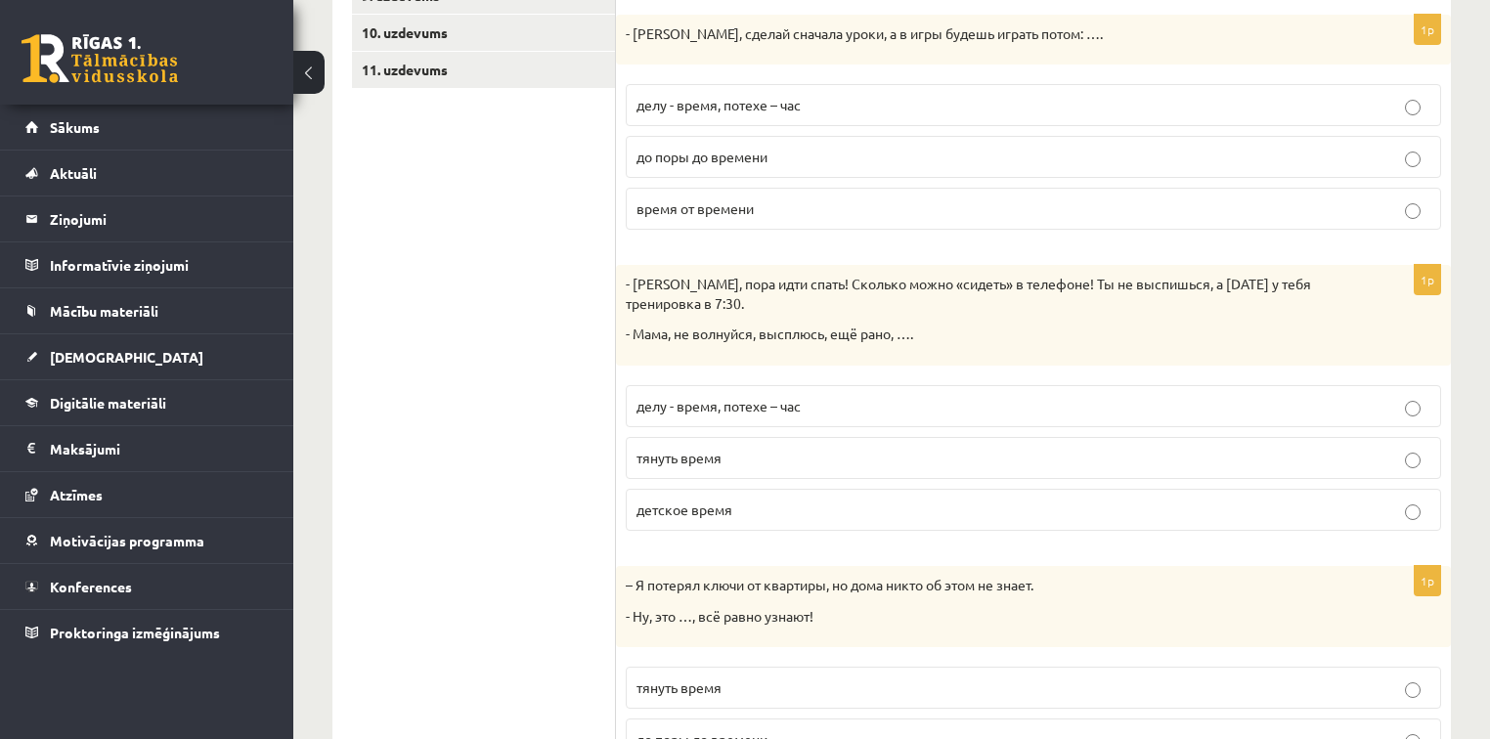
click at [716, 501] on span "детское время" at bounding box center [685, 510] width 96 height 18
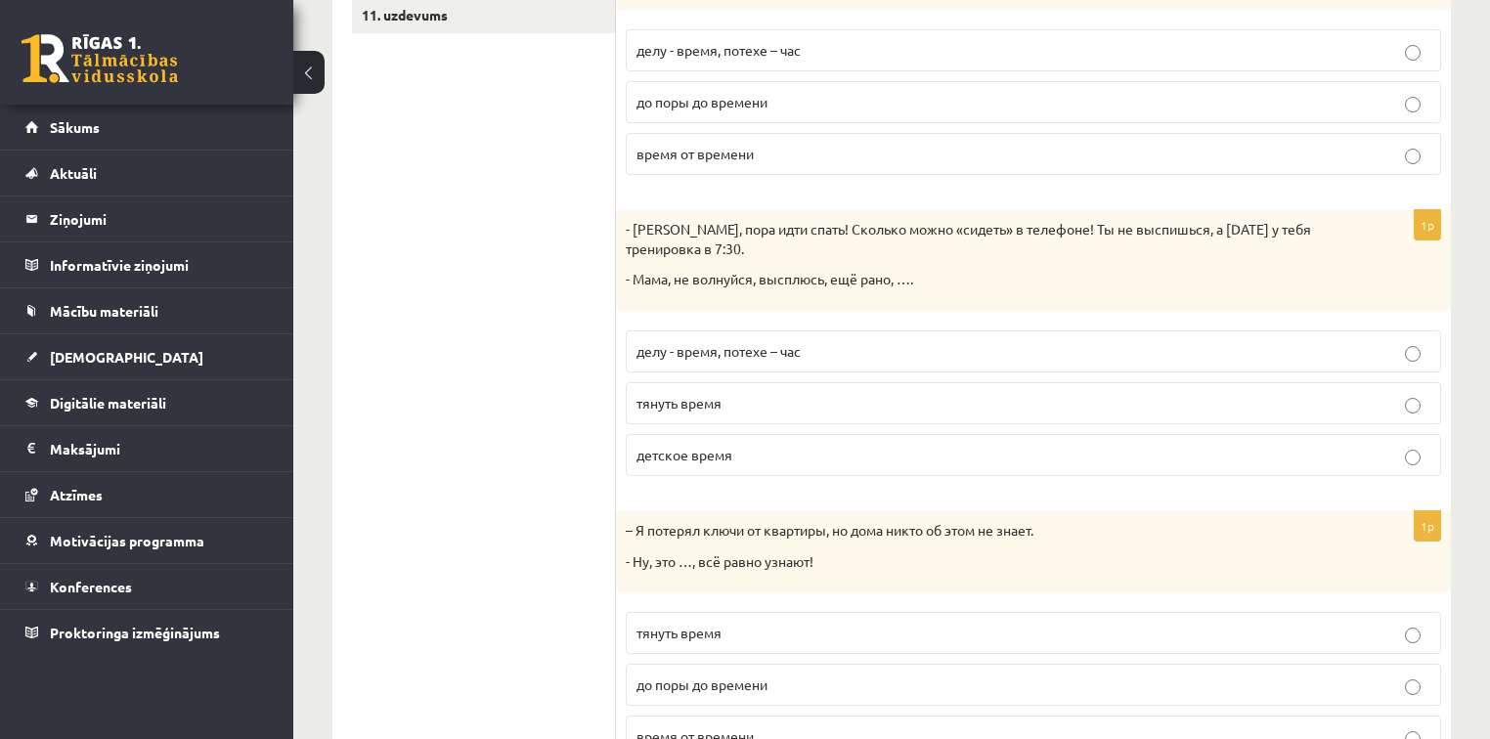
scroll to position [812, 0]
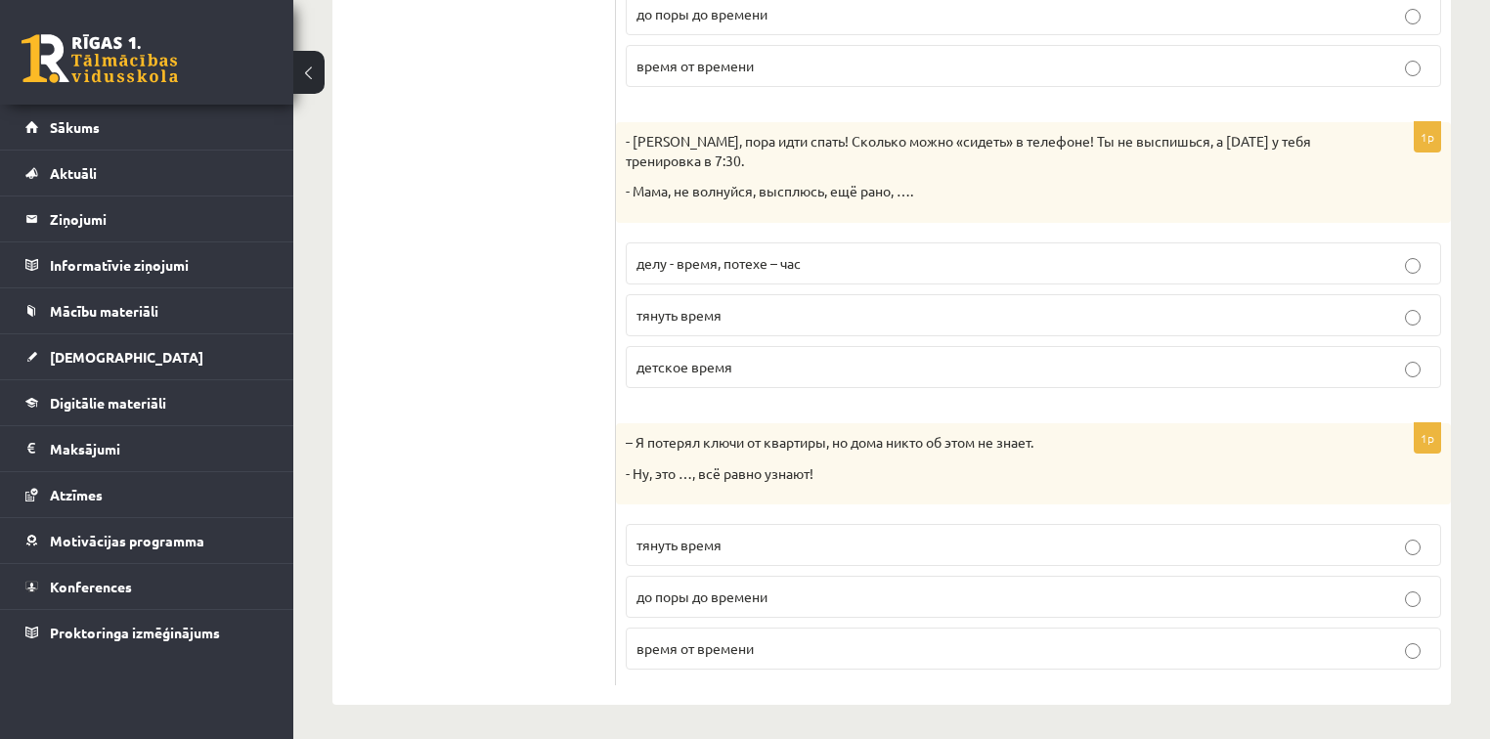
click at [726, 600] on p "до поры до времени" at bounding box center [1034, 597] width 794 height 21
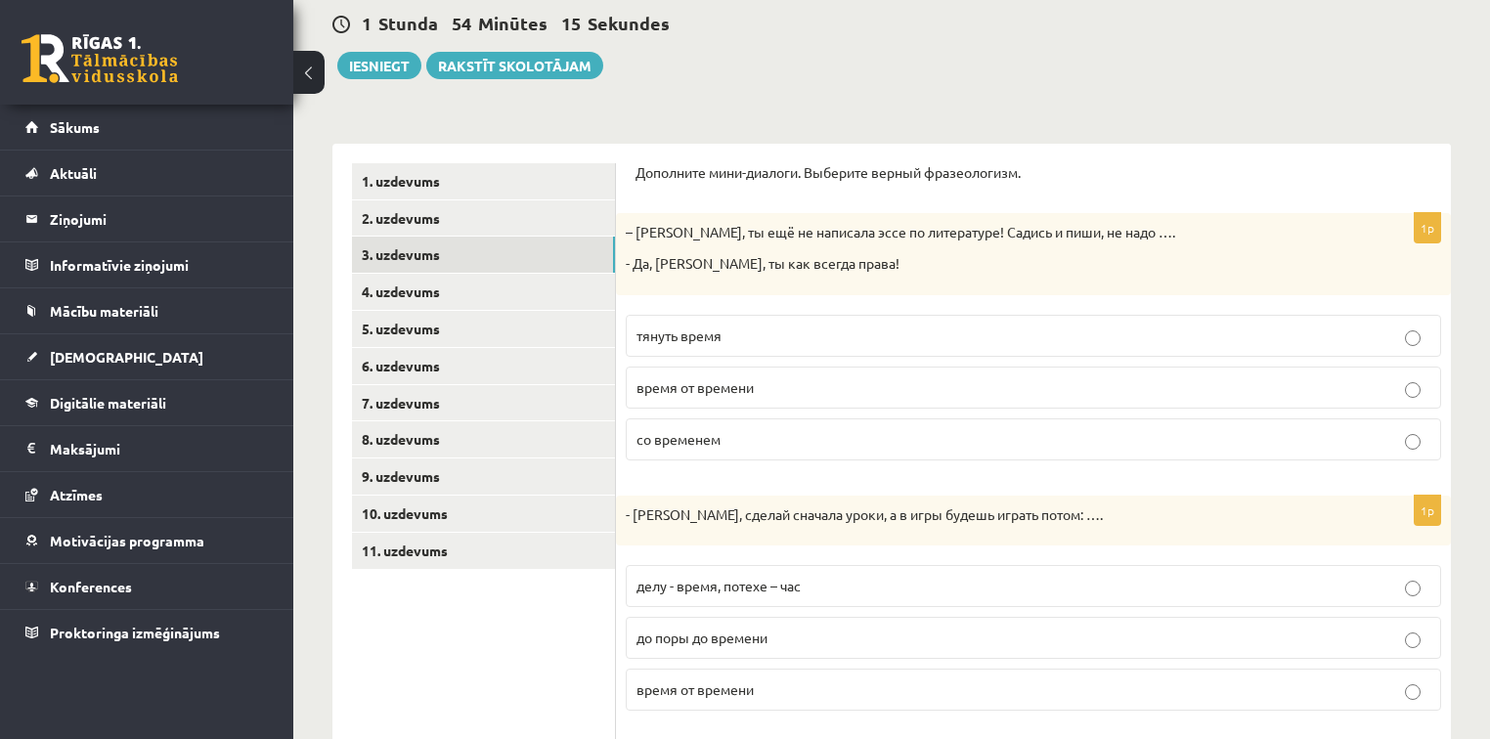
scroll to position [186, 0]
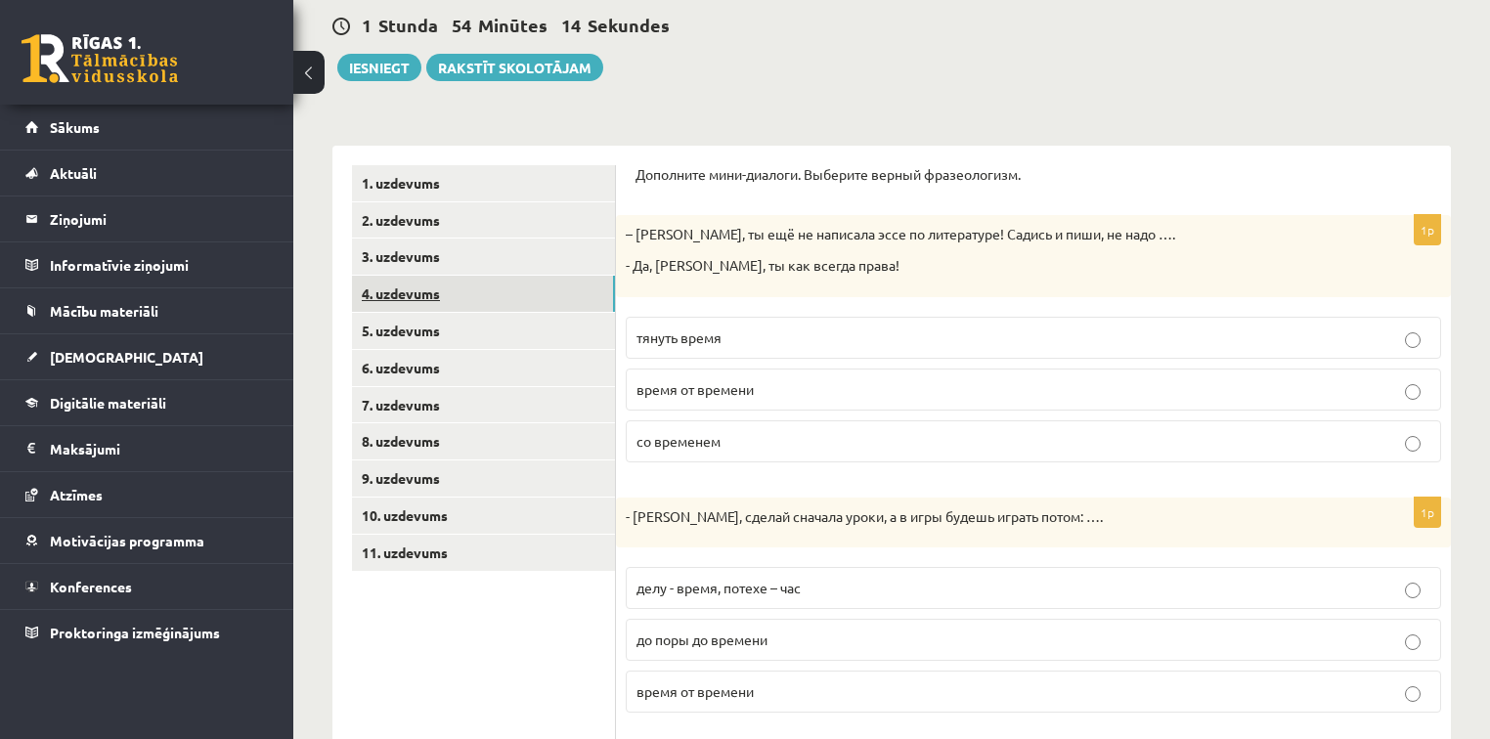
click at [407, 289] on link "4. uzdevums" at bounding box center [483, 294] width 263 height 36
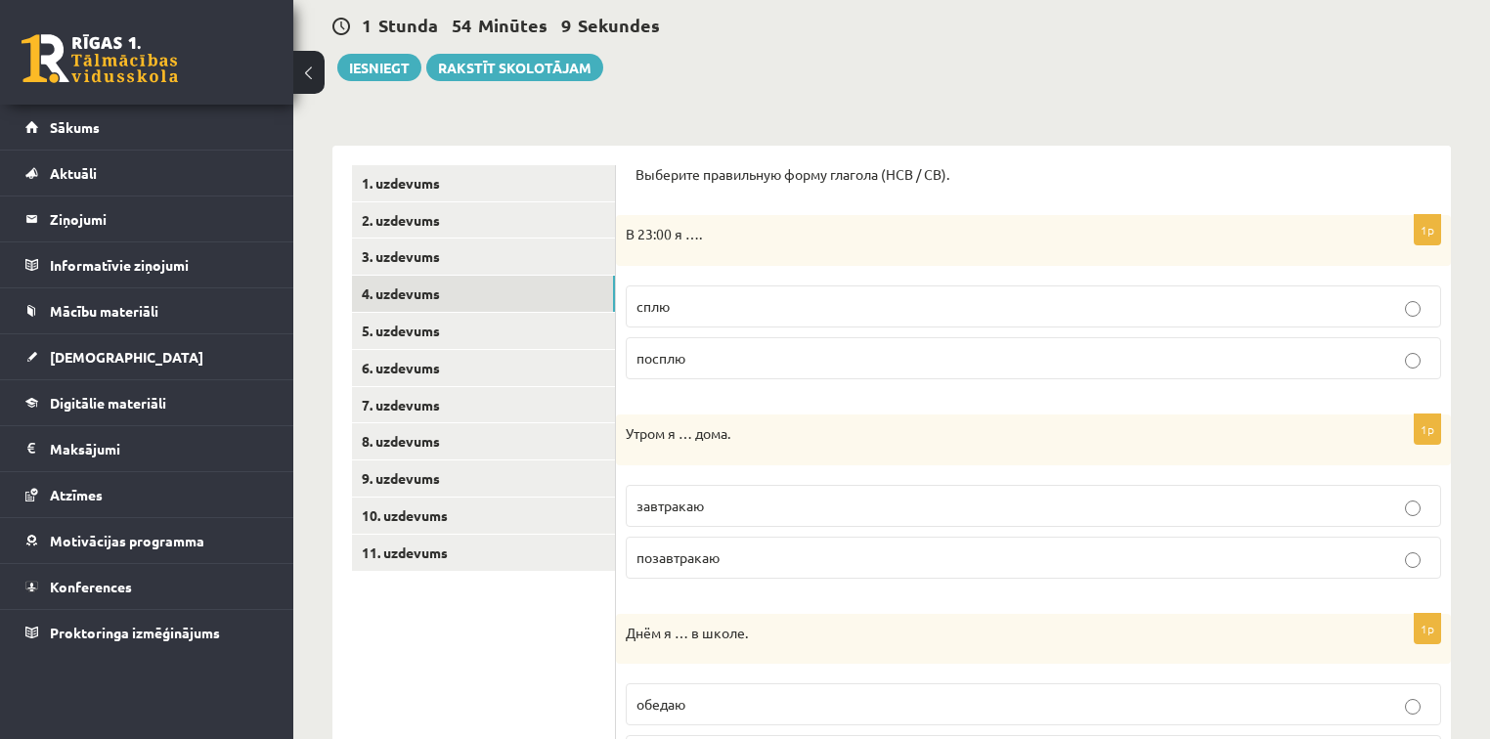
click at [690, 297] on p "сплю" at bounding box center [1034, 306] width 794 height 21
click at [715, 508] on p "завтракаю" at bounding box center [1034, 506] width 794 height 21
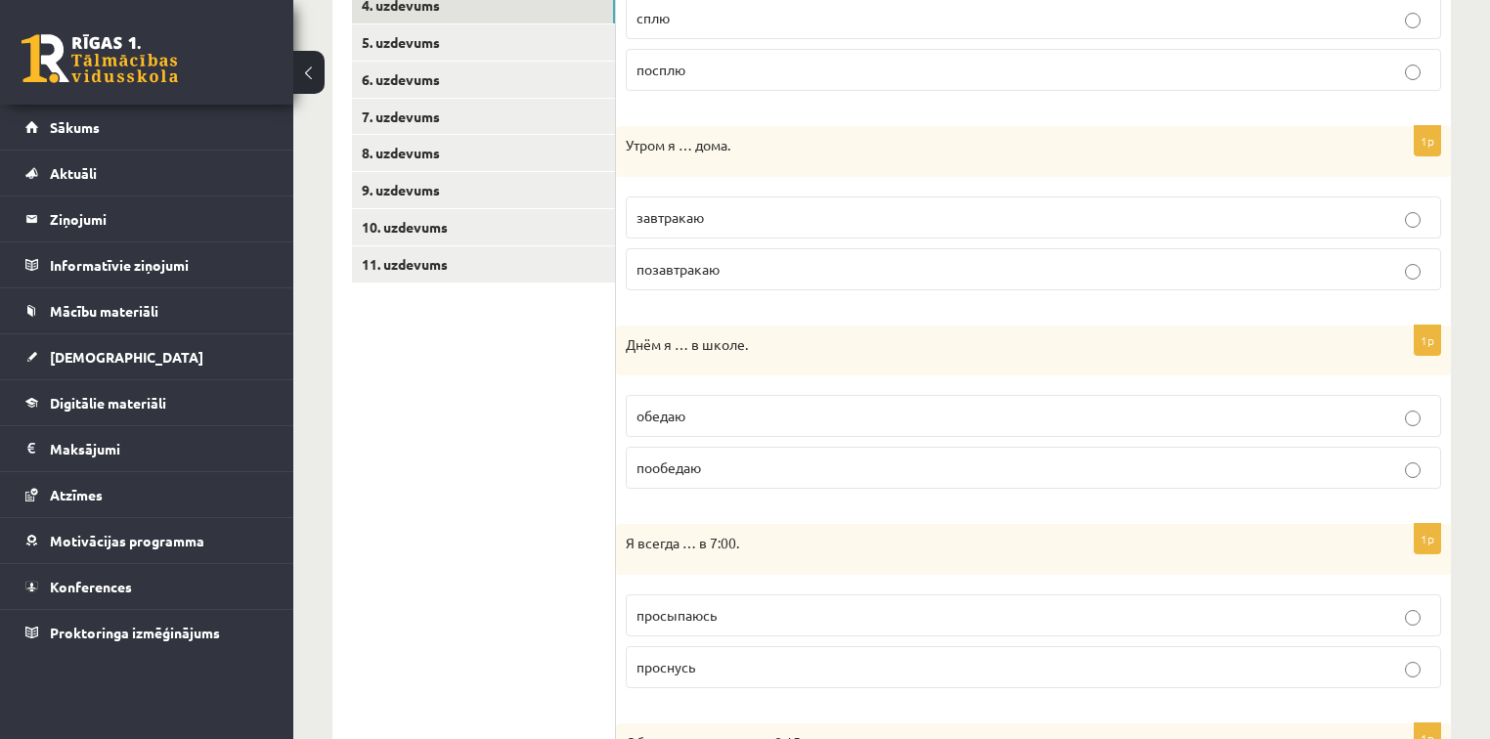
scroll to position [499, 0]
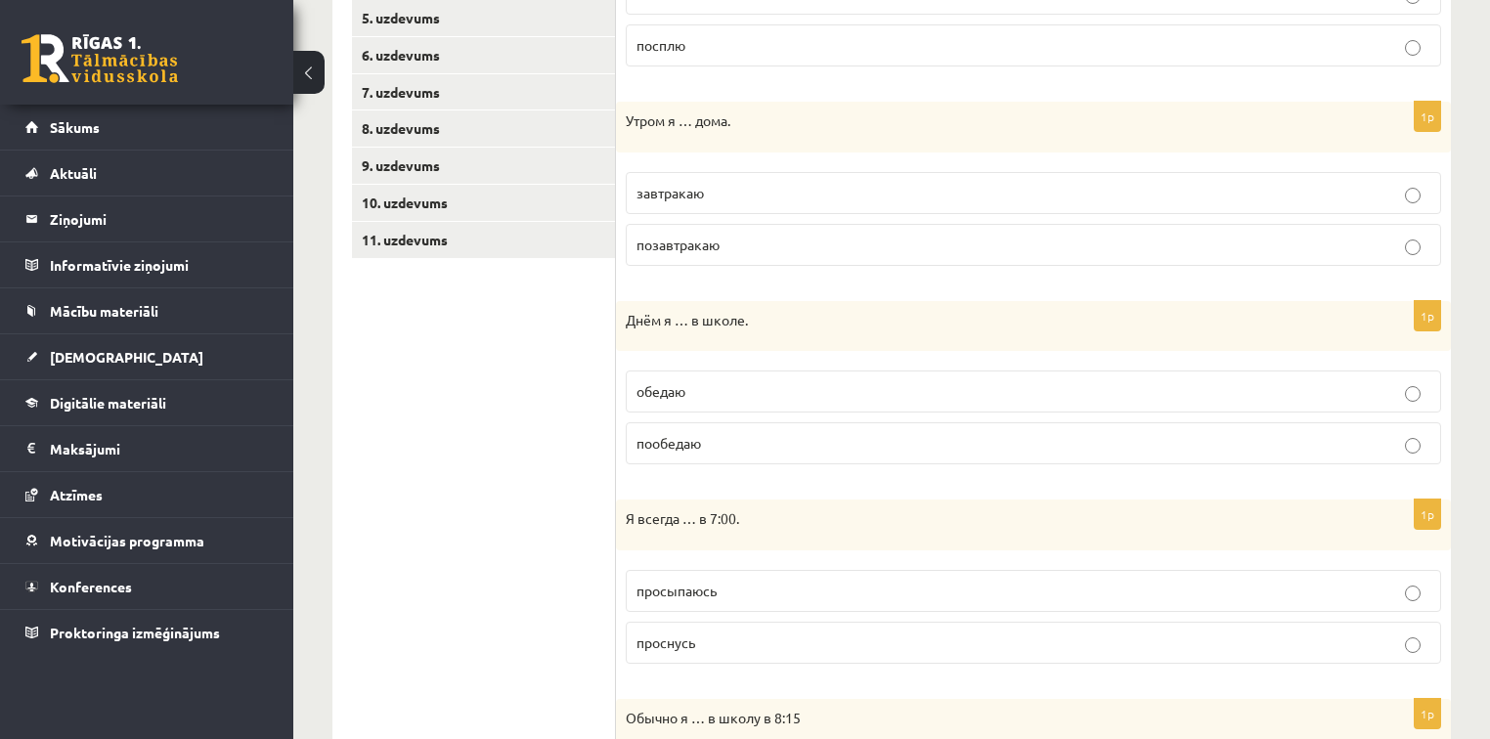
click at [688, 392] on p "обедаю" at bounding box center [1034, 391] width 794 height 21
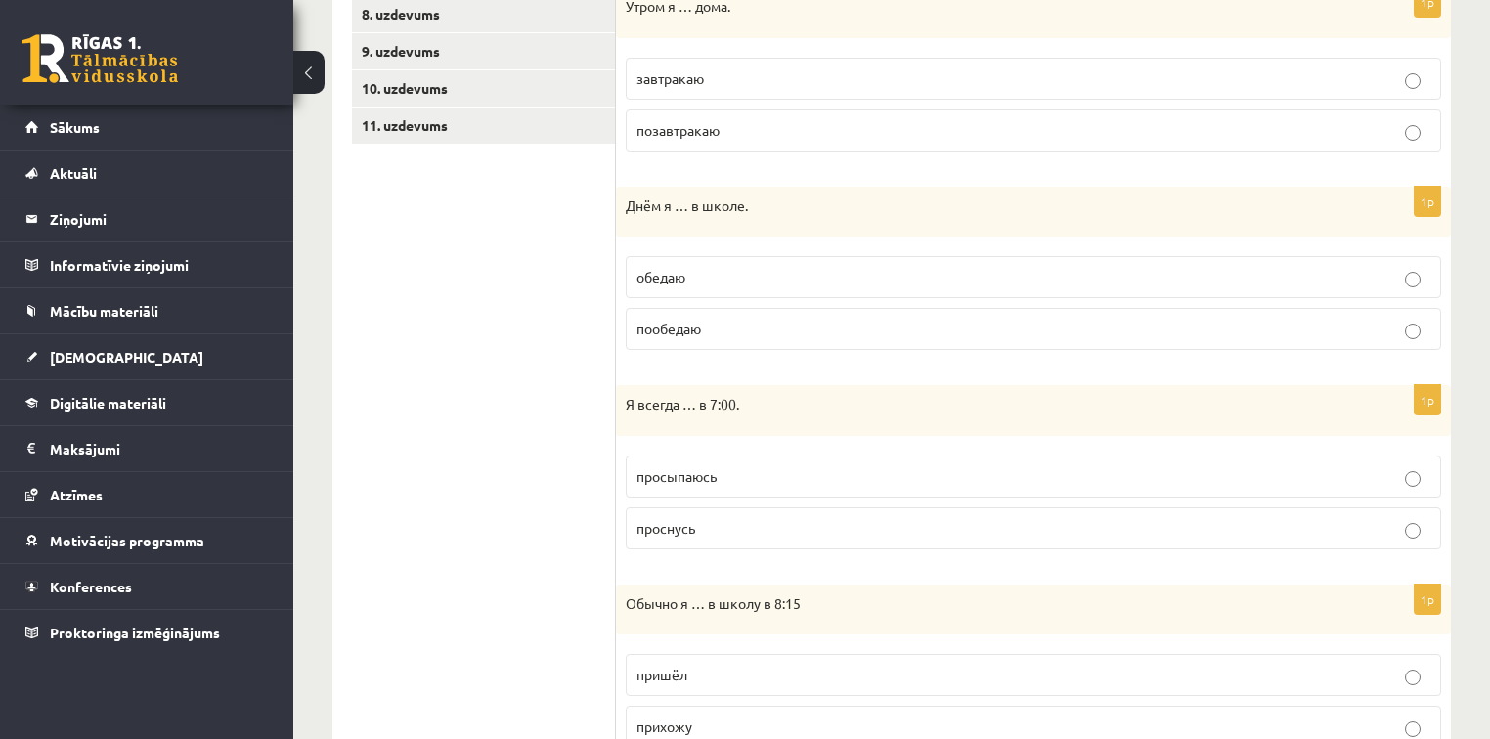
scroll to position [655, 0]
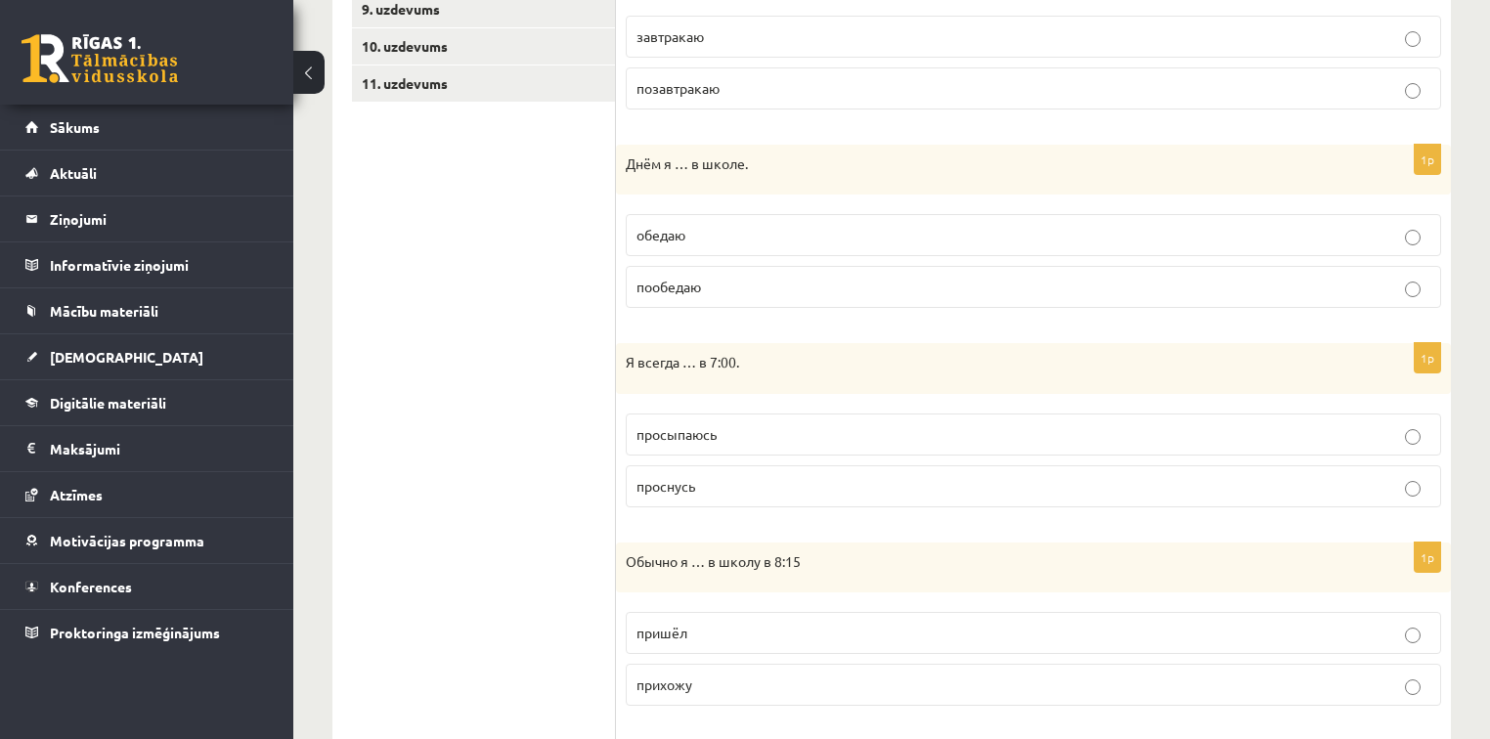
click at [729, 425] on p "просыпаюсь" at bounding box center [1034, 434] width 794 height 21
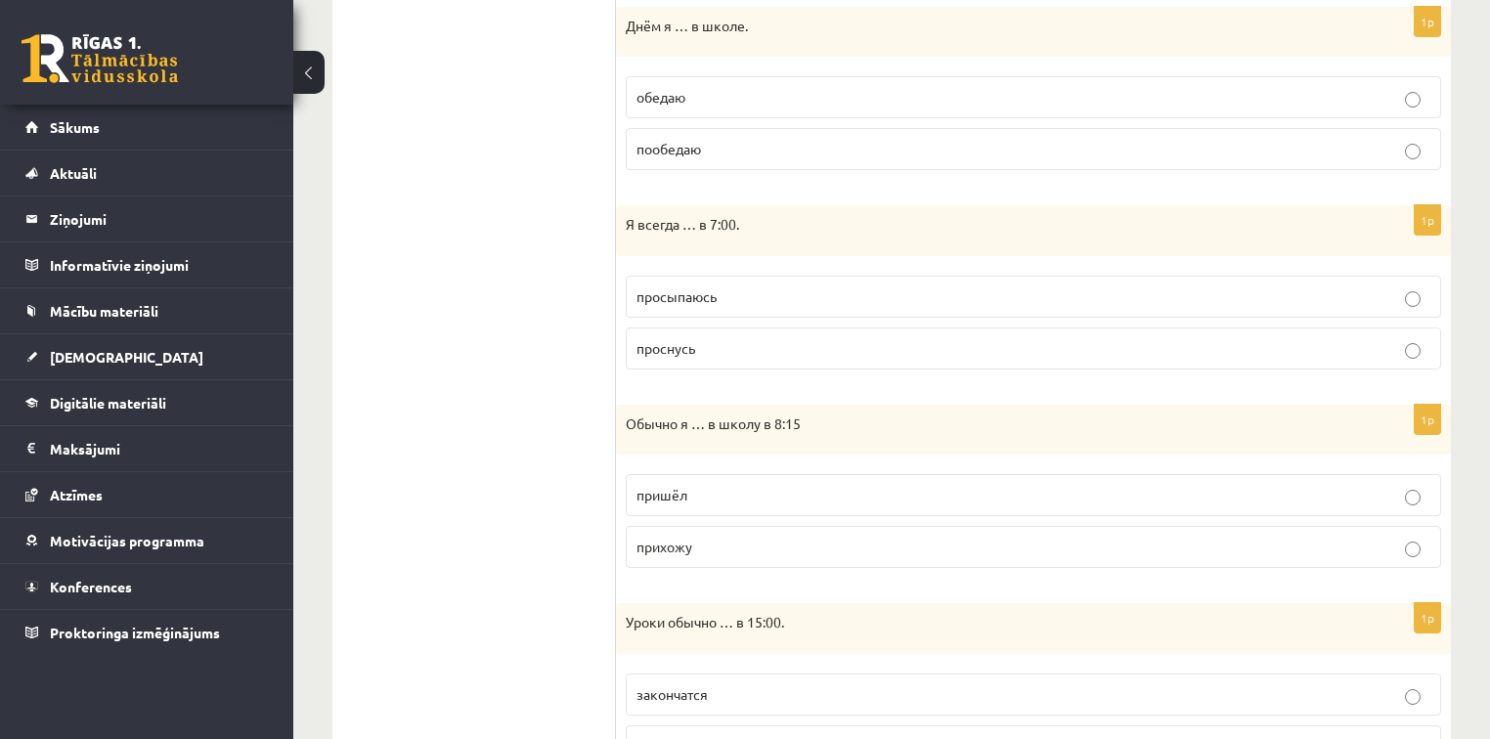
scroll to position [812, 0]
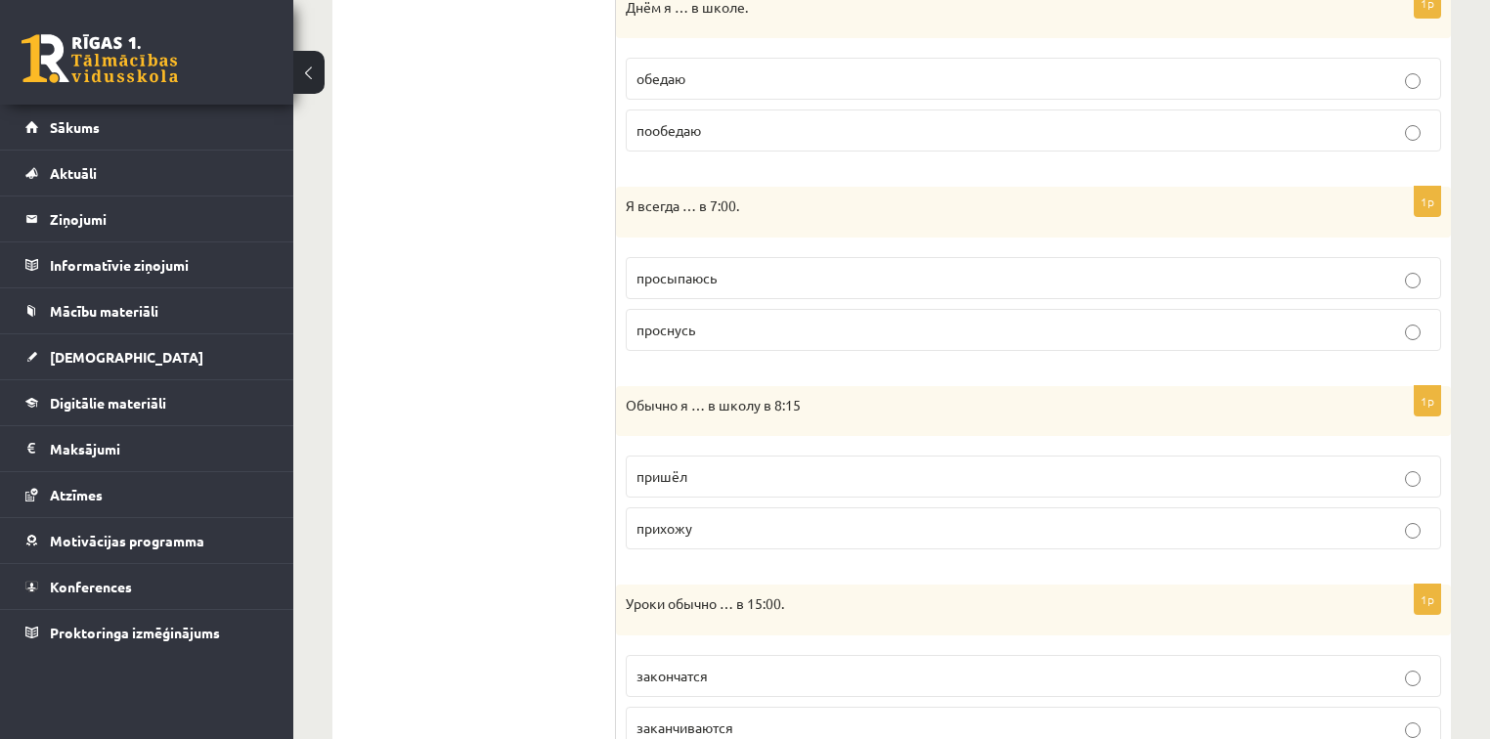
click at [697, 522] on p "прихожу" at bounding box center [1034, 528] width 794 height 21
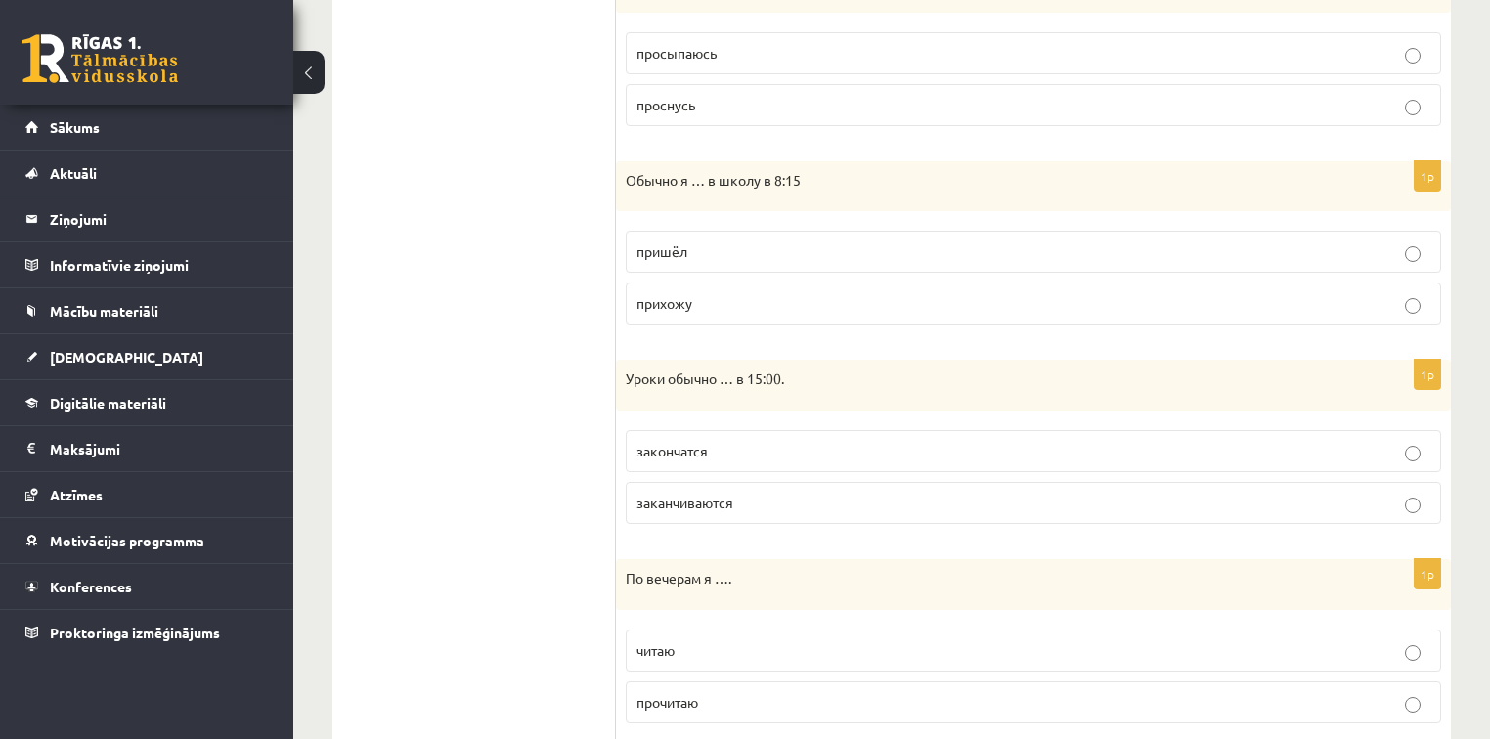
scroll to position [1046, 0]
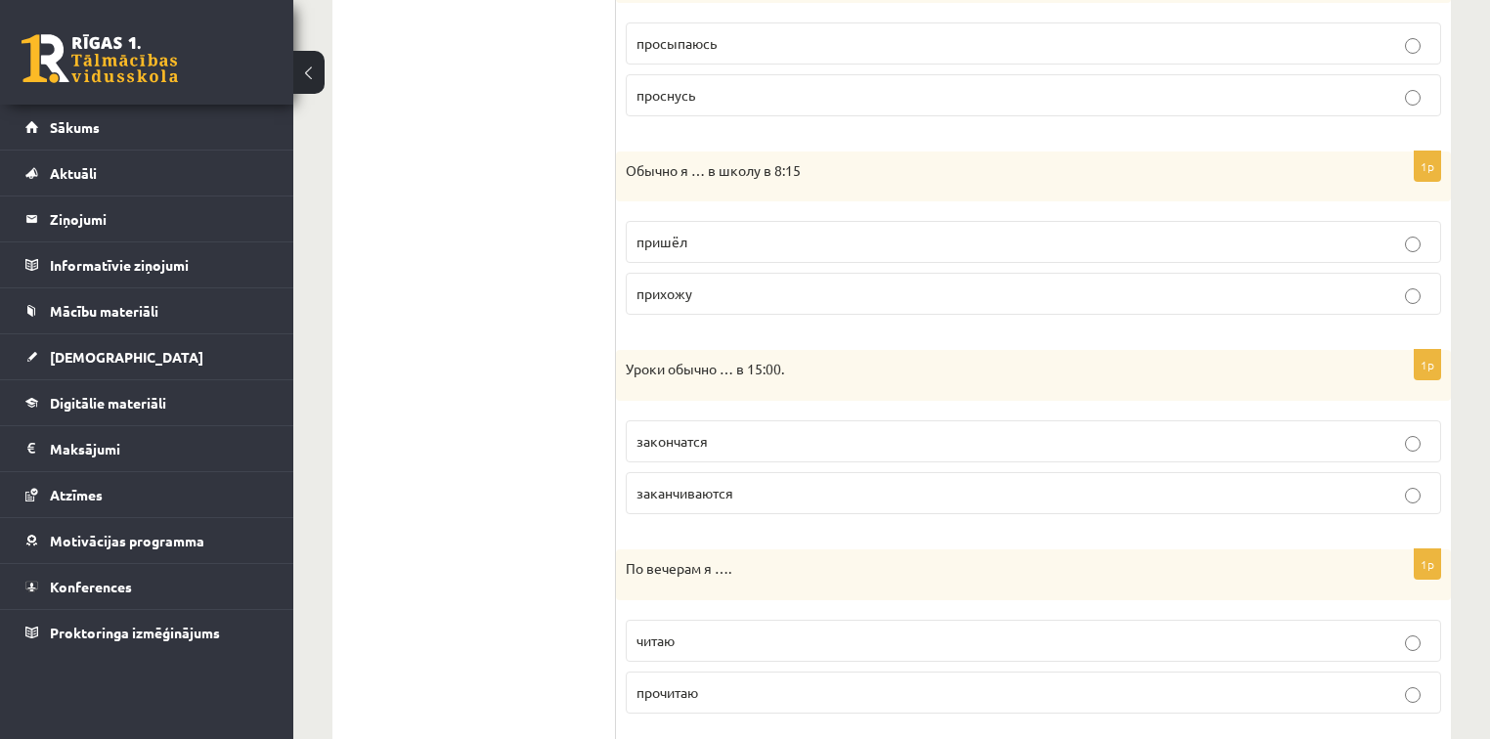
click at [663, 487] on span "заканчиваются" at bounding box center [685, 493] width 97 height 18
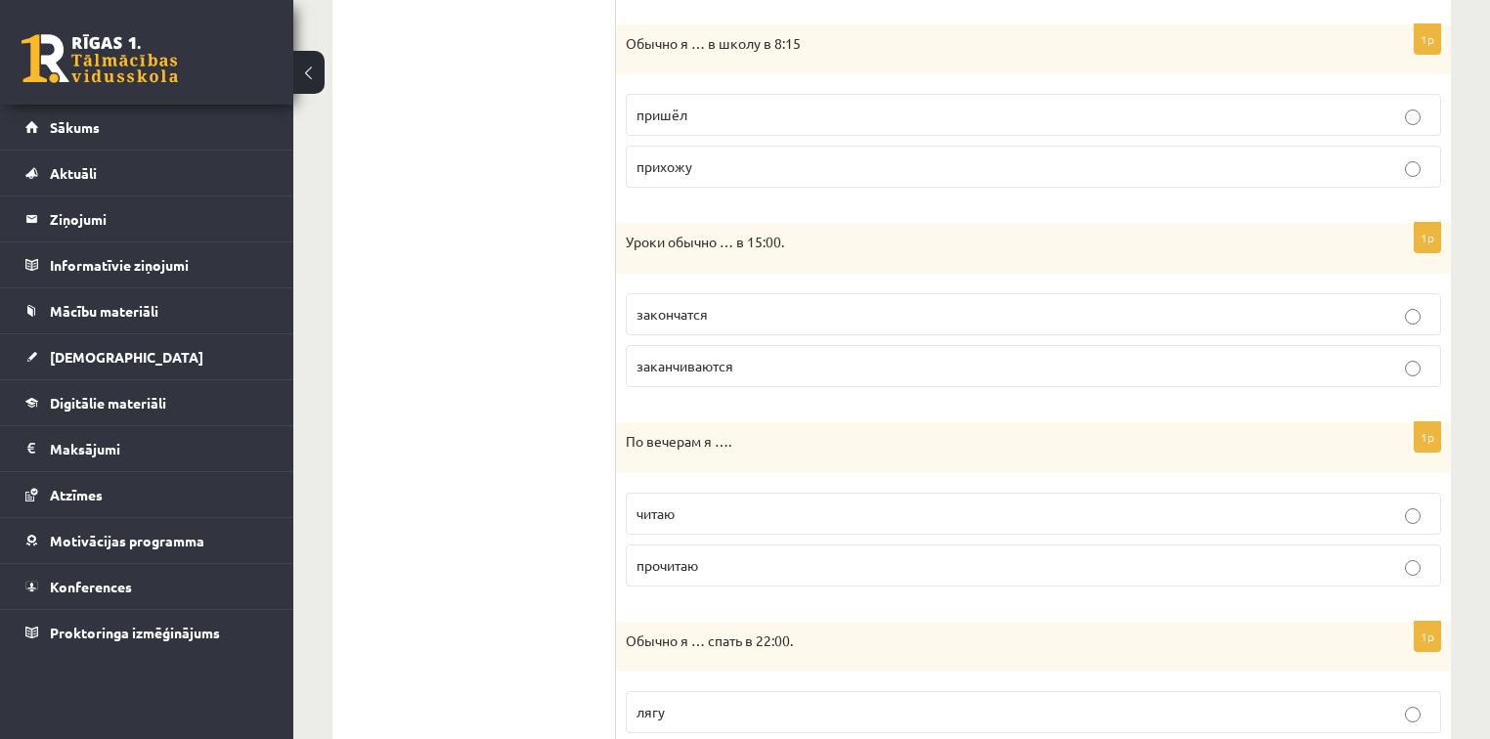
scroll to position [1203, 0]
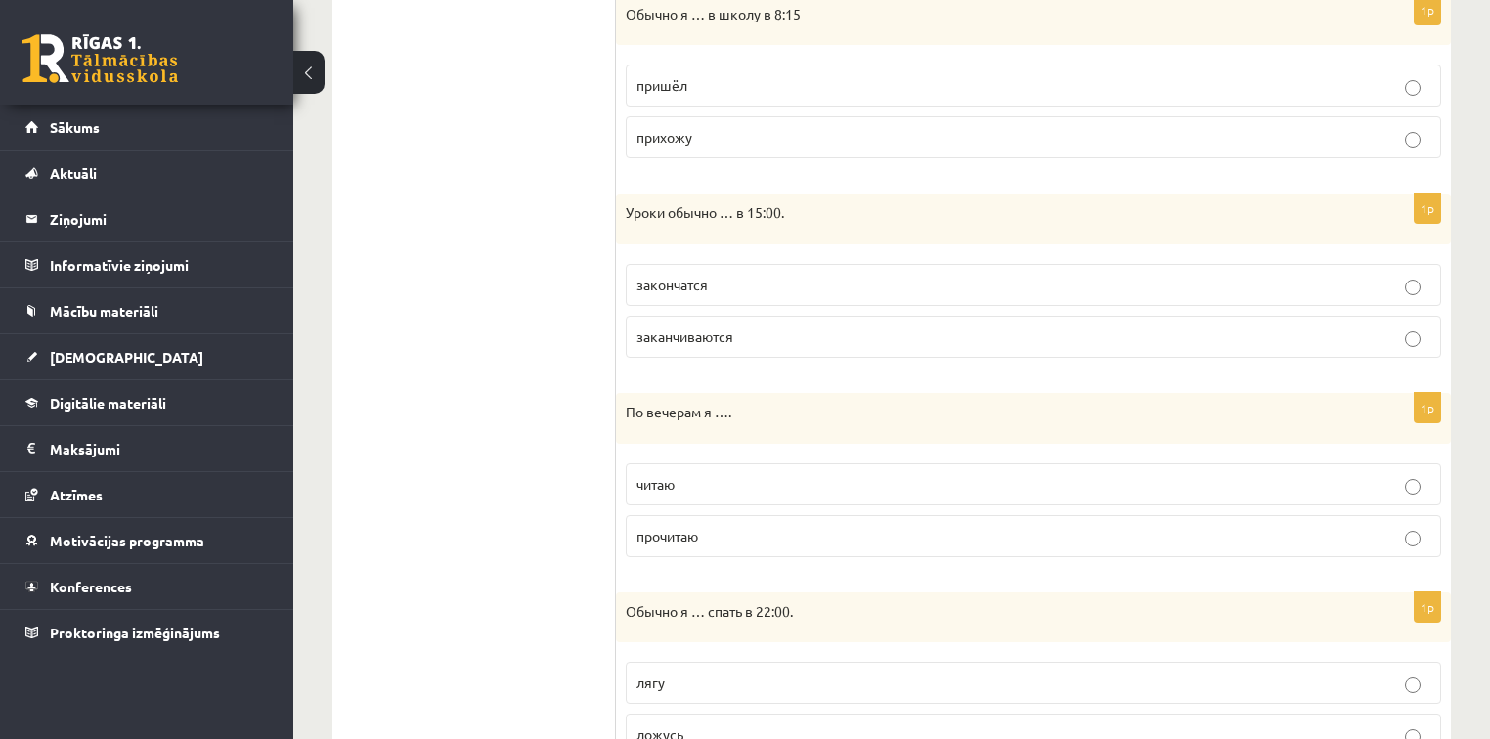
click at [704, 477] on p "читаю" at bounding box center [1034, 484] width 794 height 21
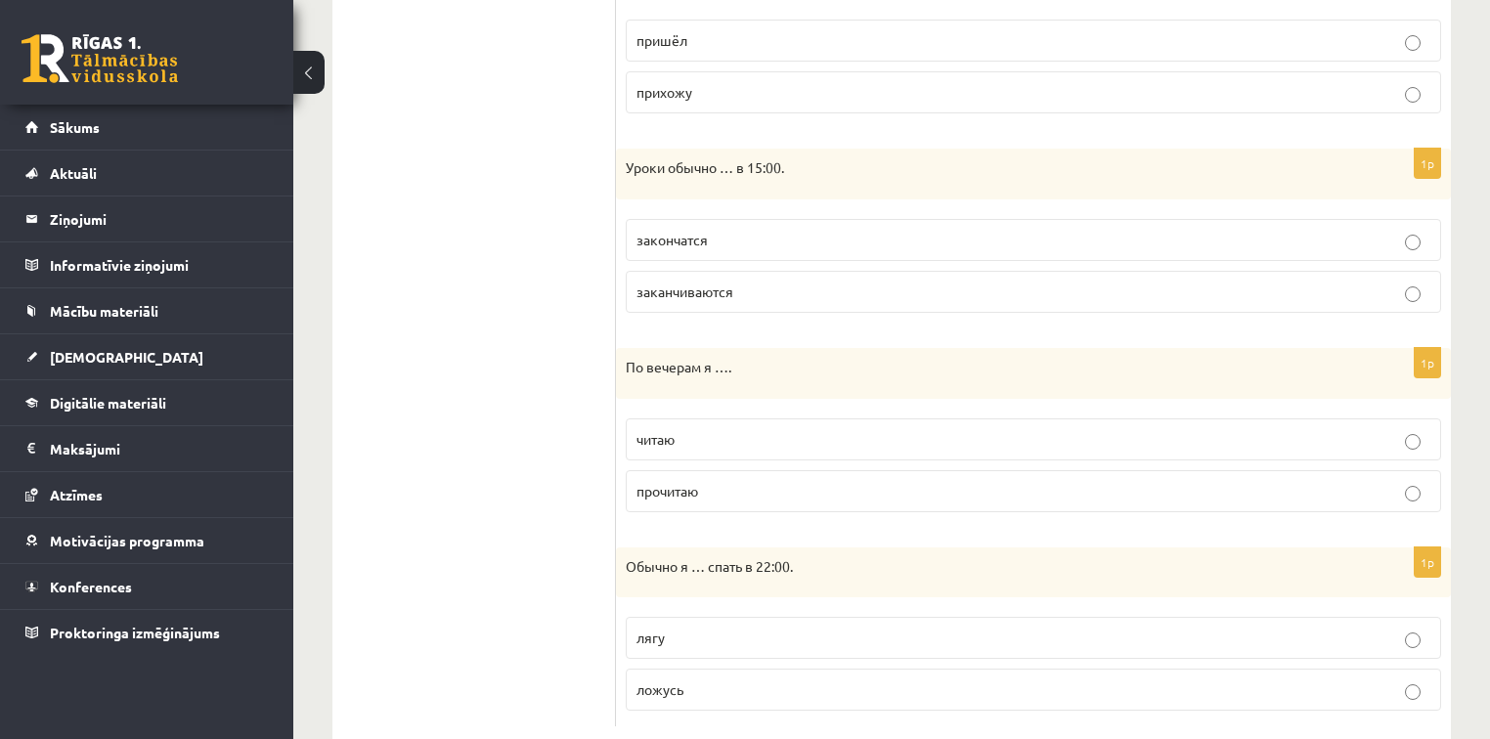
scroll to position [1287, 0]
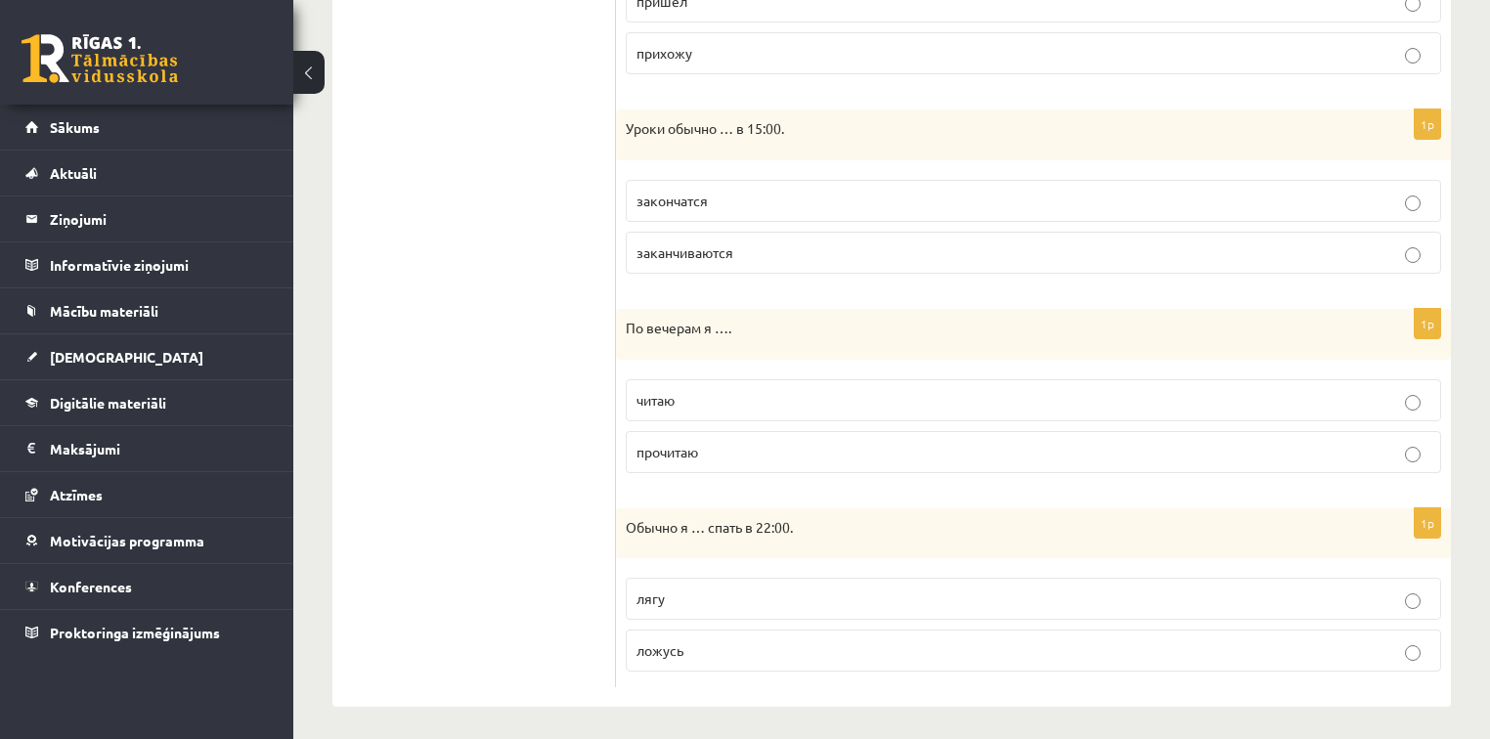
click at [726, 648] on p "ложусь" at bounding box center [1034, 651] width 794 height 21
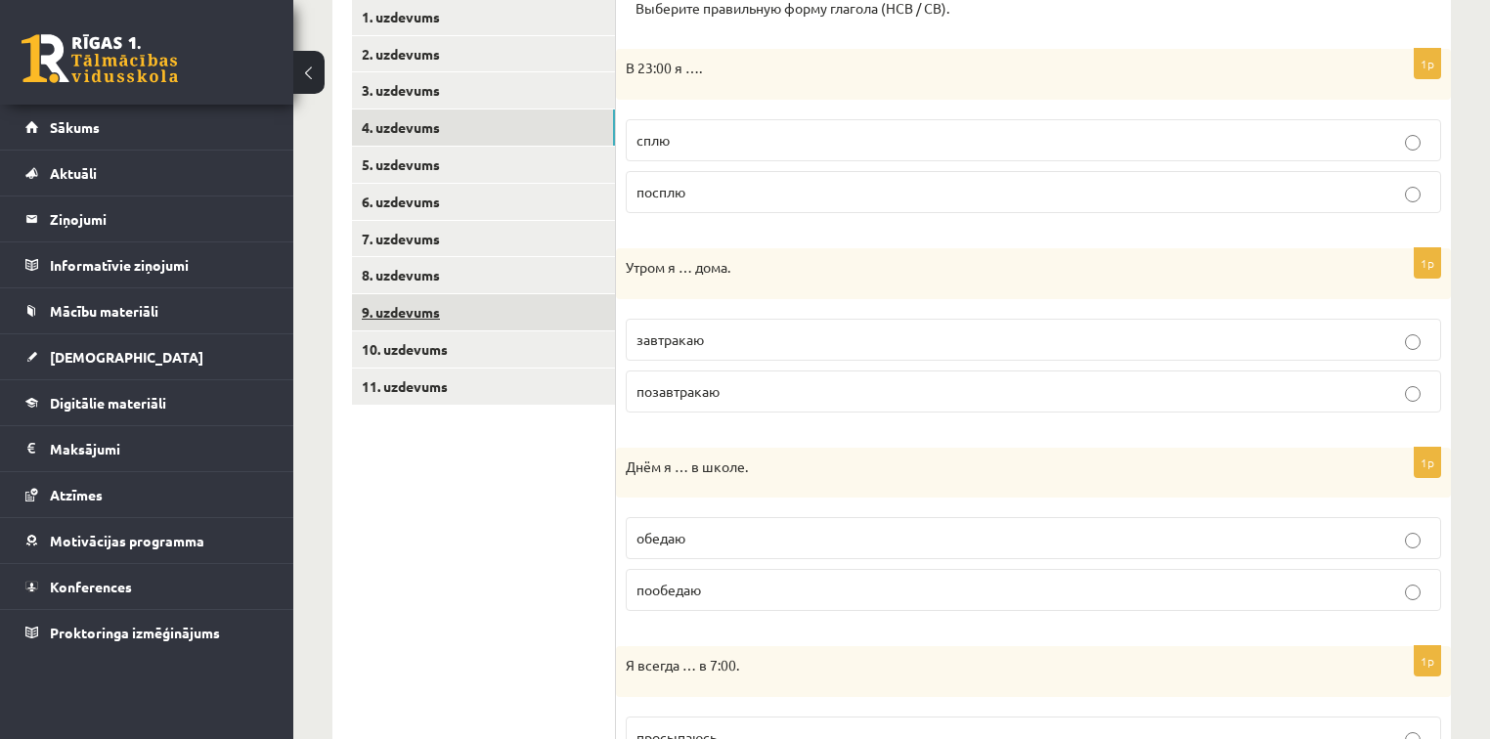
scroll to position [348, 0]
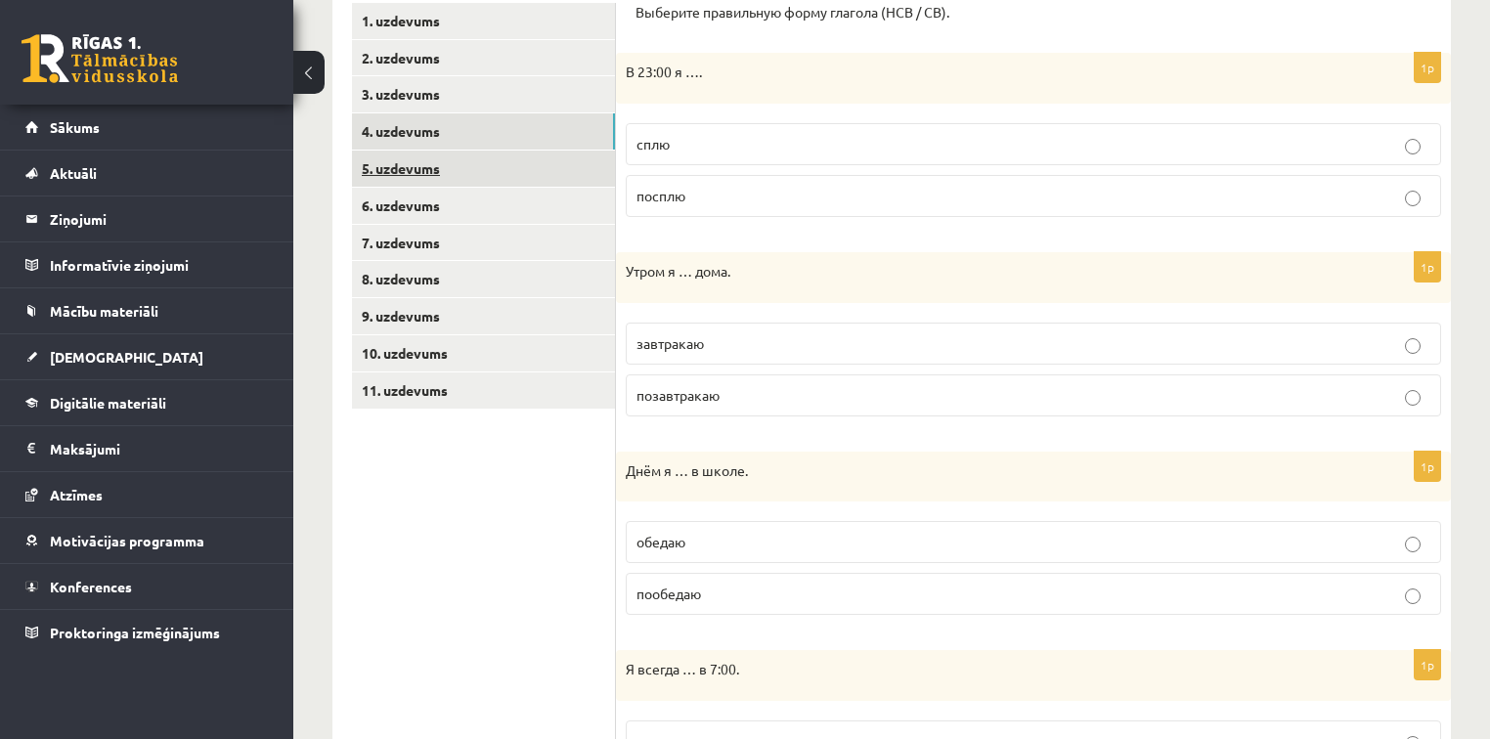
click at [465, 163] on link "5. uzdevums" at bounding box center [483, 169] width 263 height 36
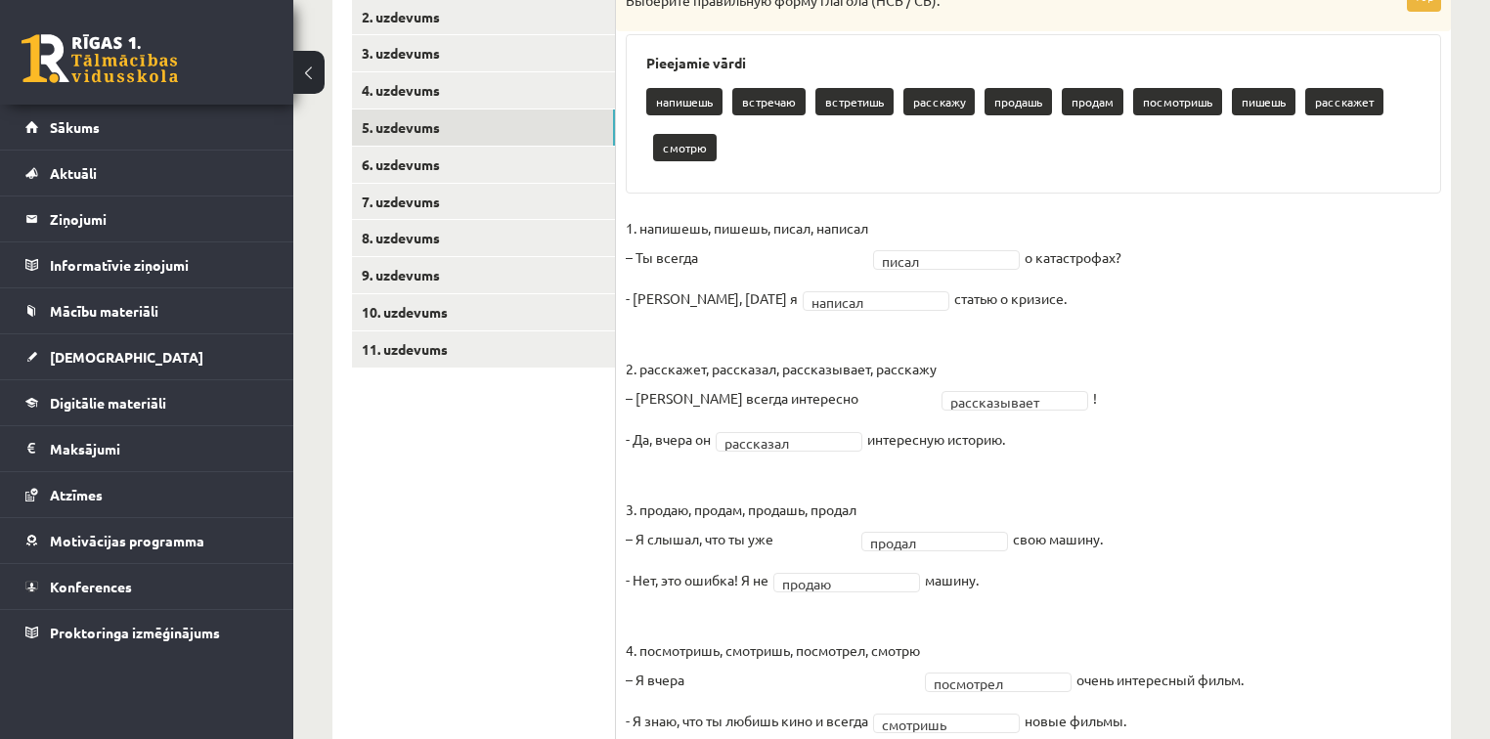
scroll to position [372, 0]
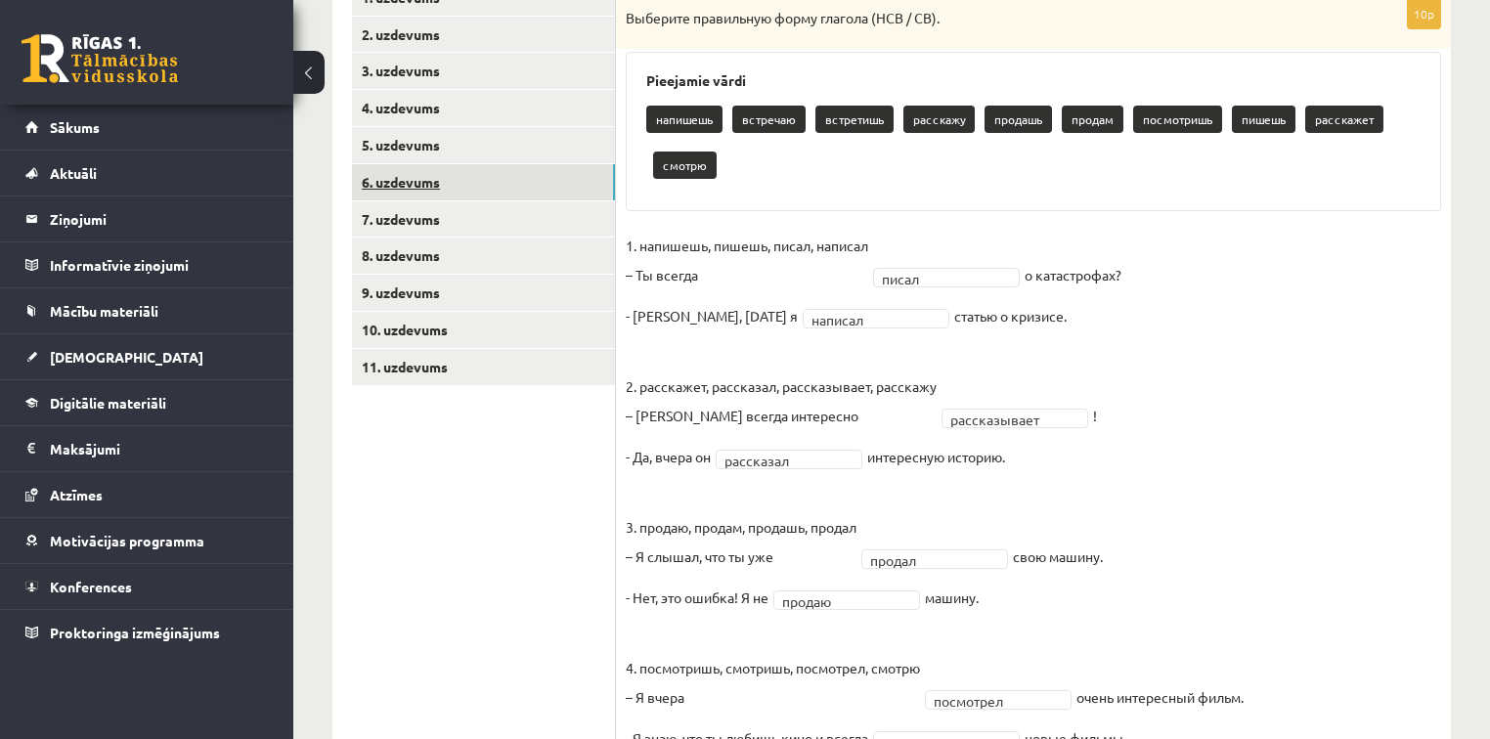
click at [430, 192] on link "6. uzdevums" at bounding box center [483, 182] width 263 height 36
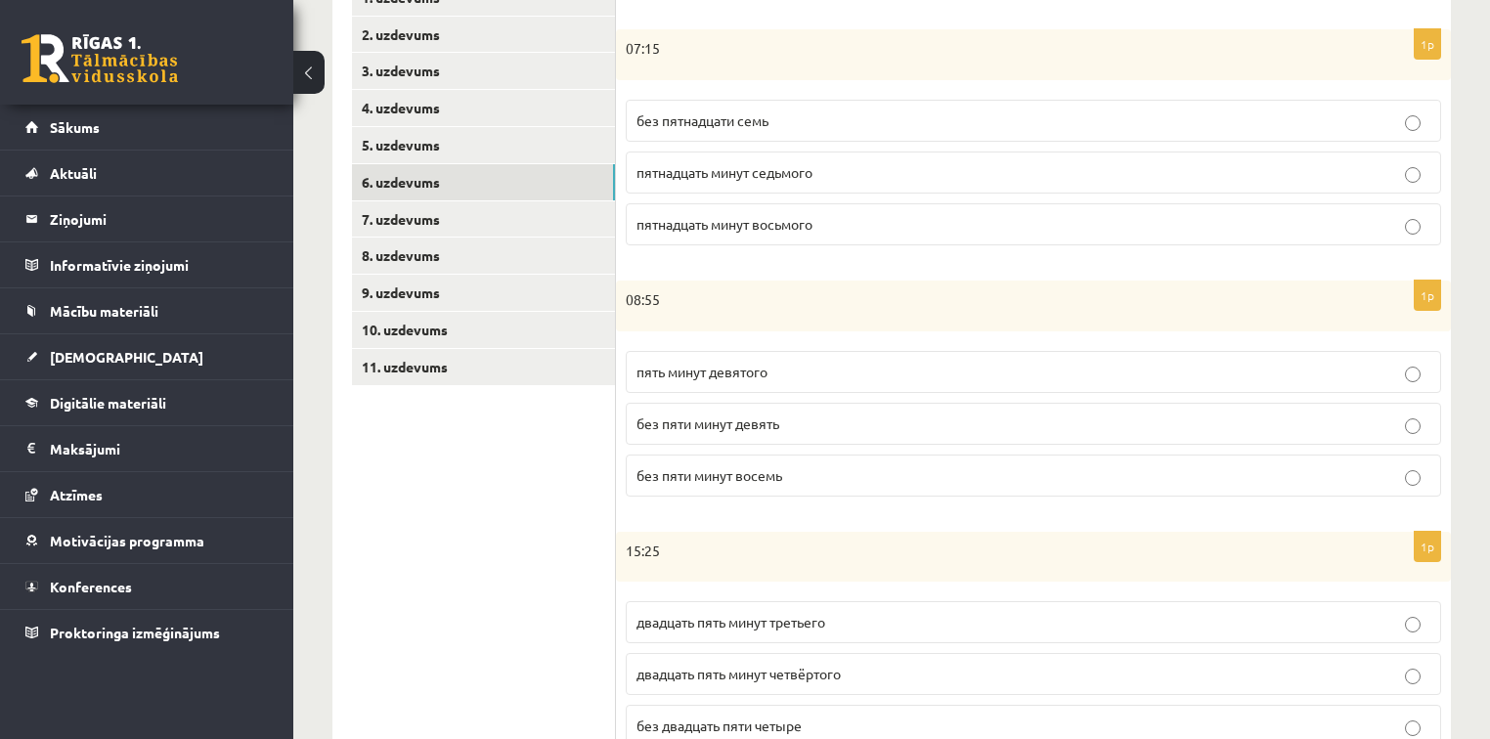
scroll to position [137, 0]
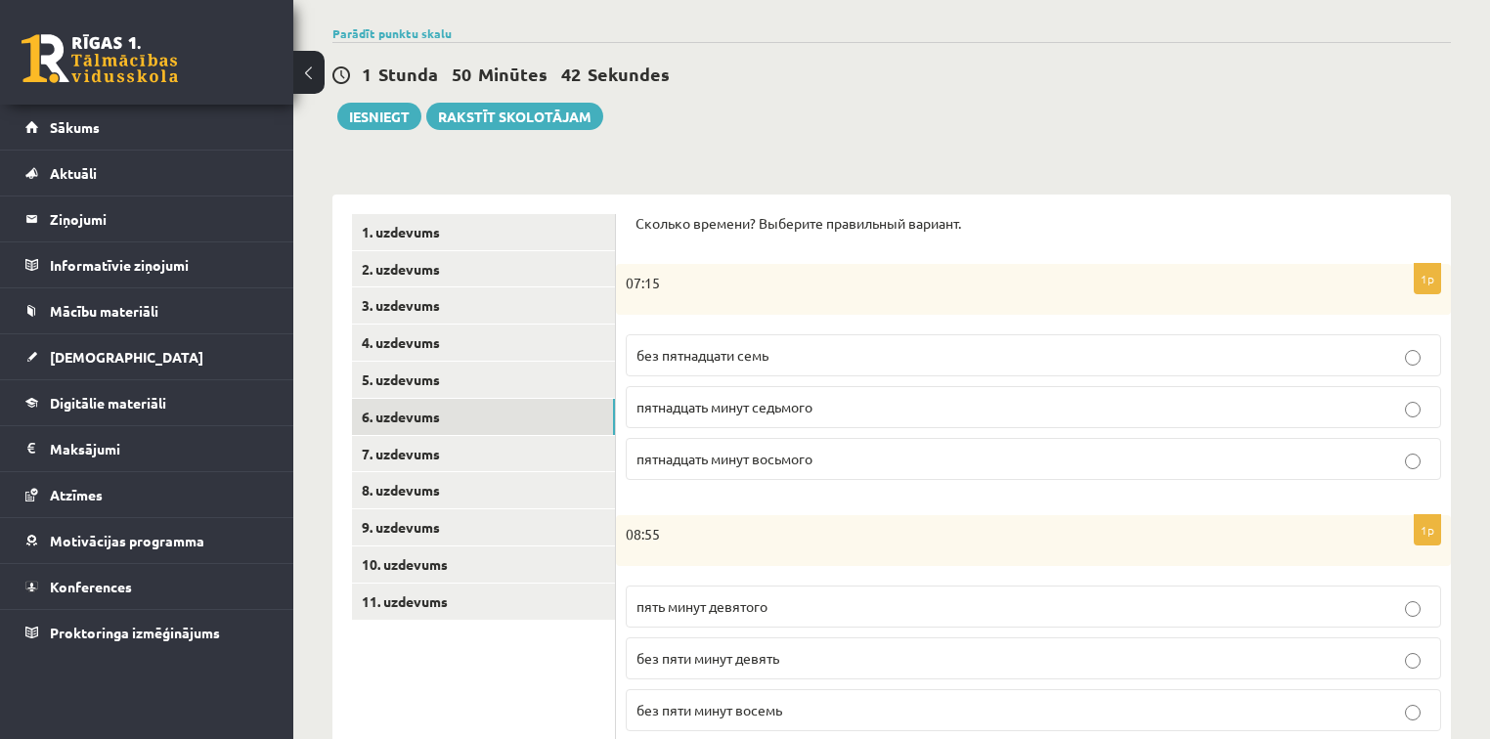
click at [766, 458] on span "пятнадцать минут восьмого" at bounding box center [725, 459] width 176 height 18
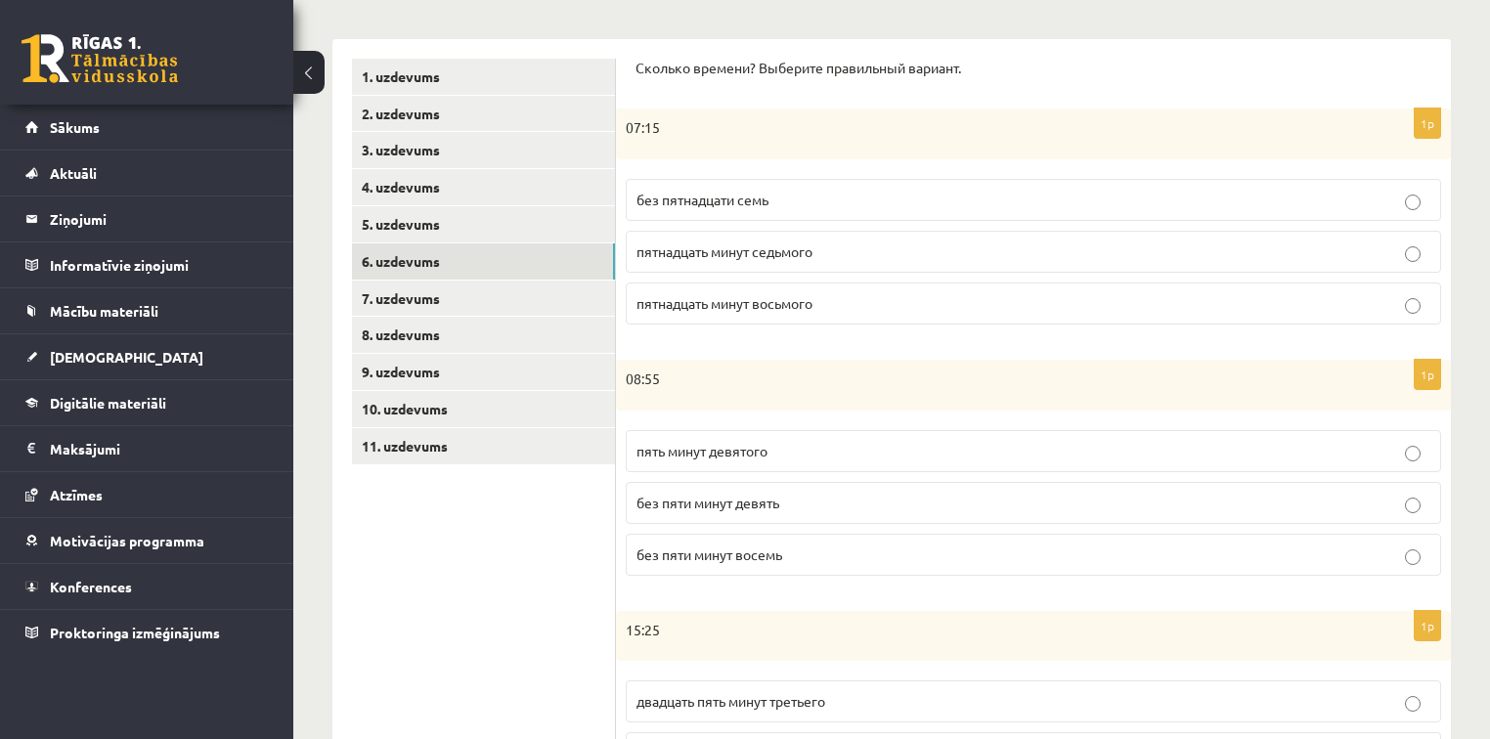
scroll to position [293, 0]
click at [787, 503] on p "без пяти минут девять" at bounding box center [1034, 502] width 794 height 21
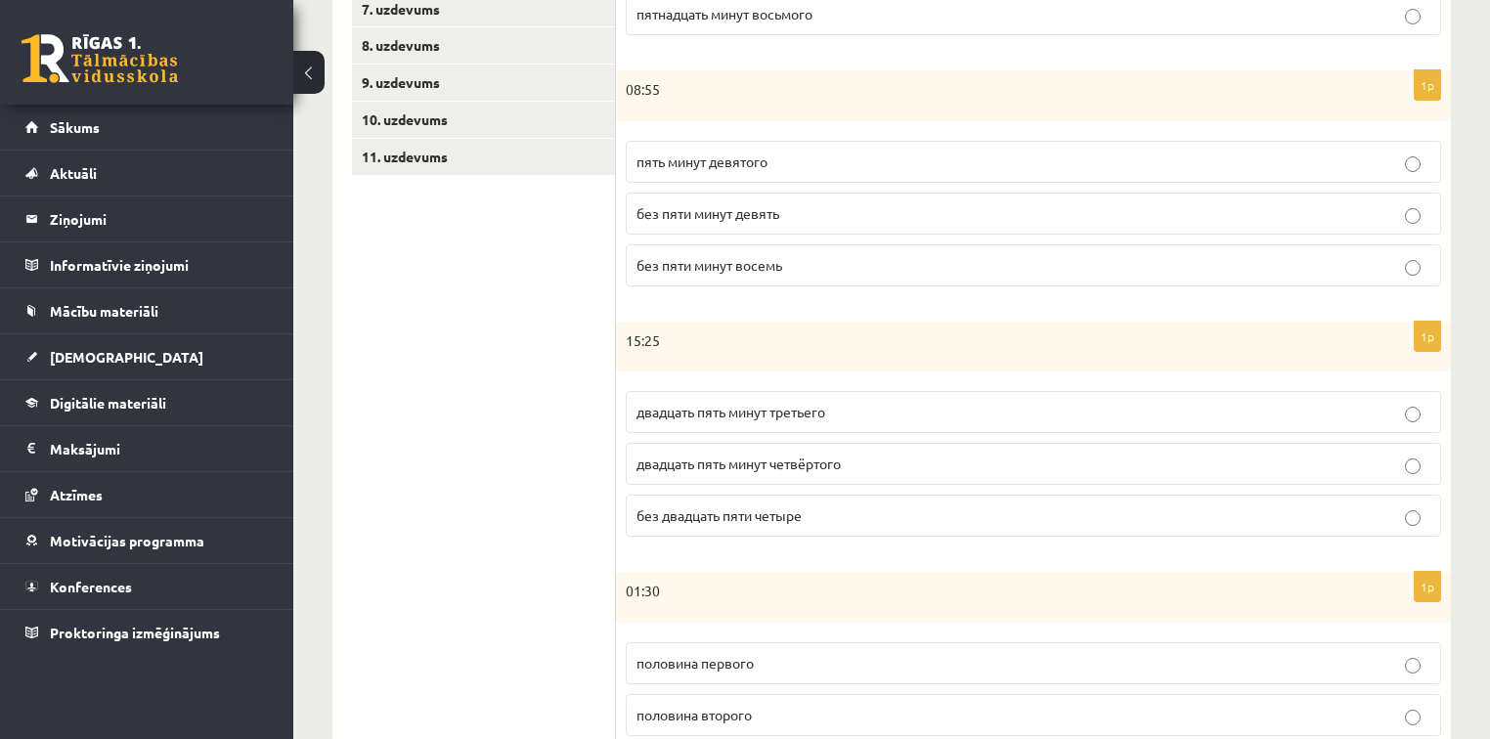
scroll to position [606, 0]
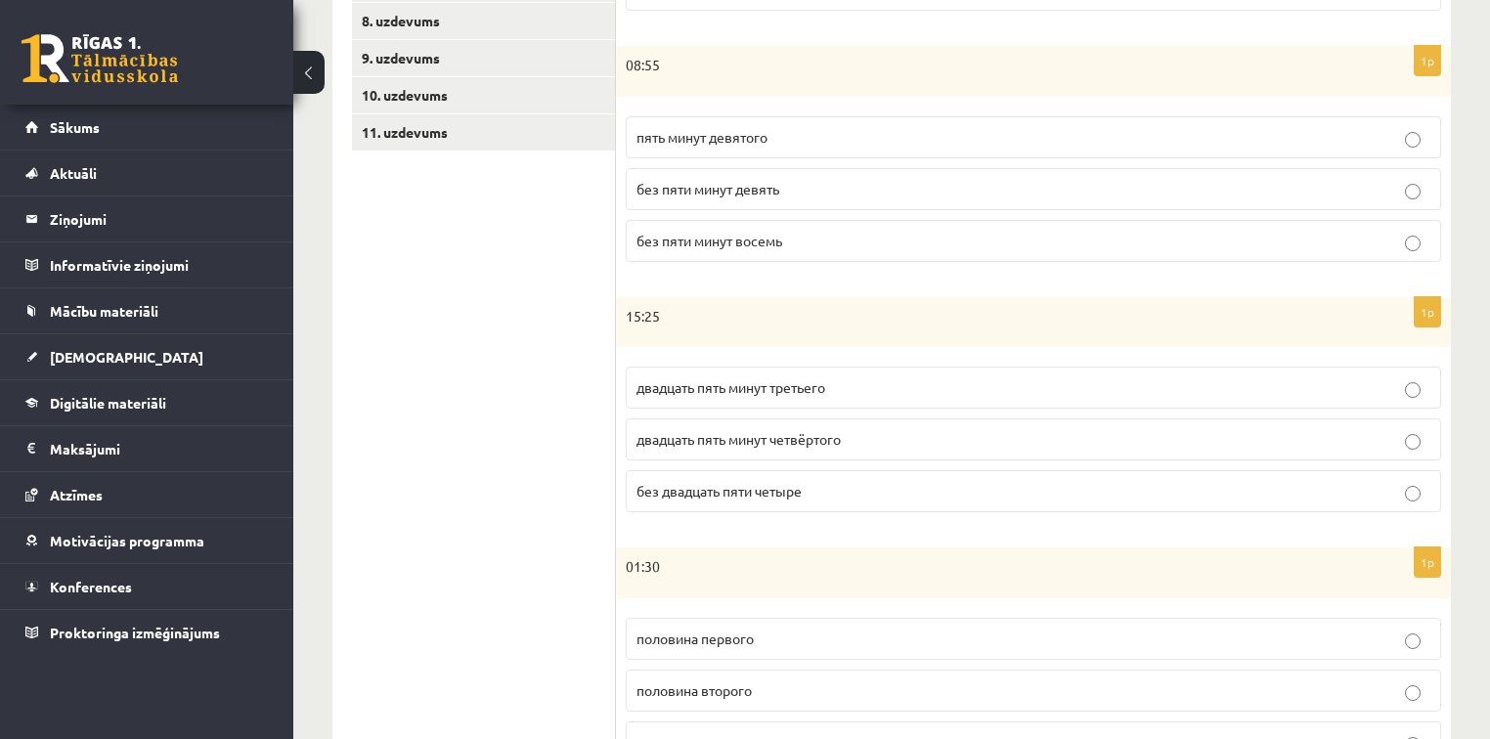
click at [858, 408] on fieldset "двадцать пять минут третьего двадцать пять минут четвёртого без двадцать пяти ч…" at bounding box center [1034, 437] width 816 height 161
click at [854, 429] on p "двадцать пять минут четвёртого" at bounding box center [1034, 439] width 794 height 21
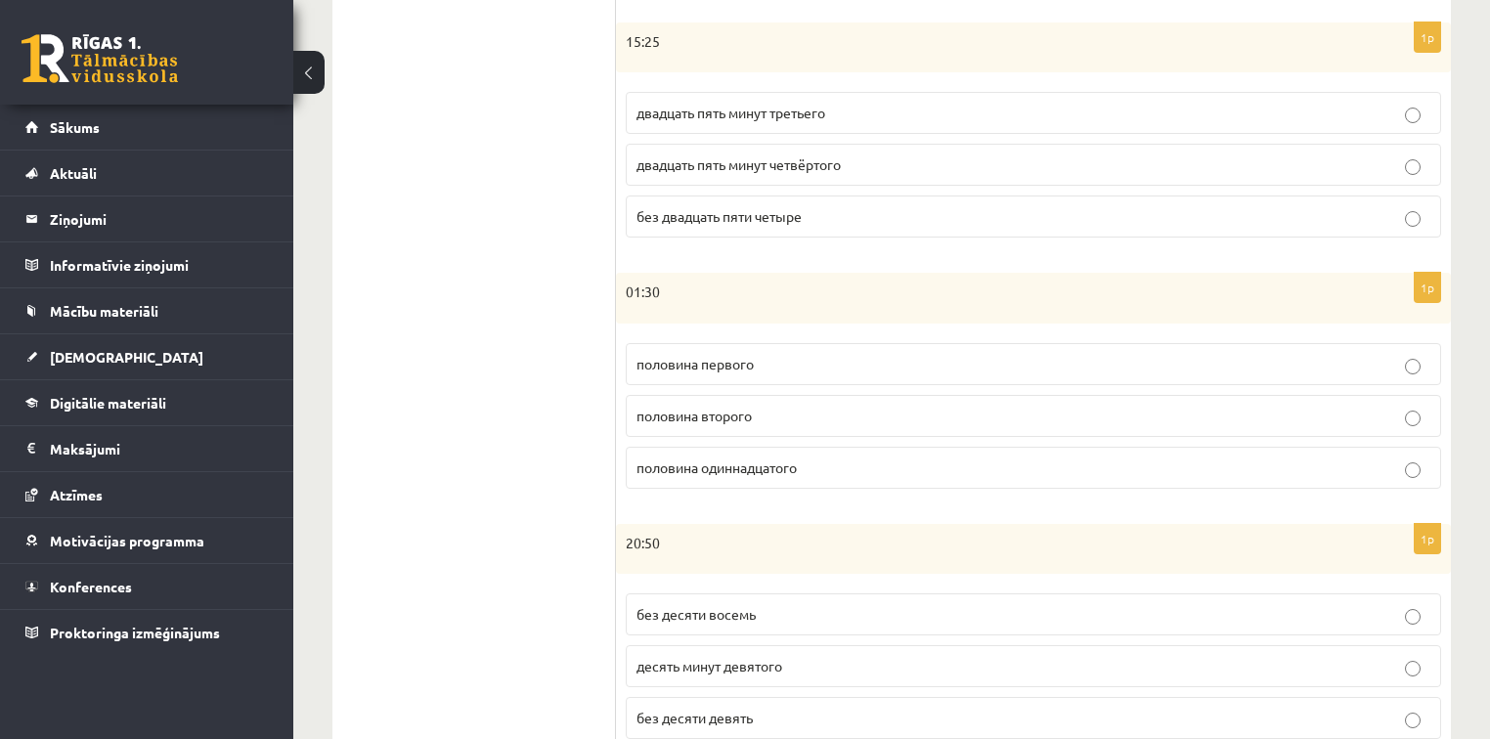
scroll to position [919, 0]
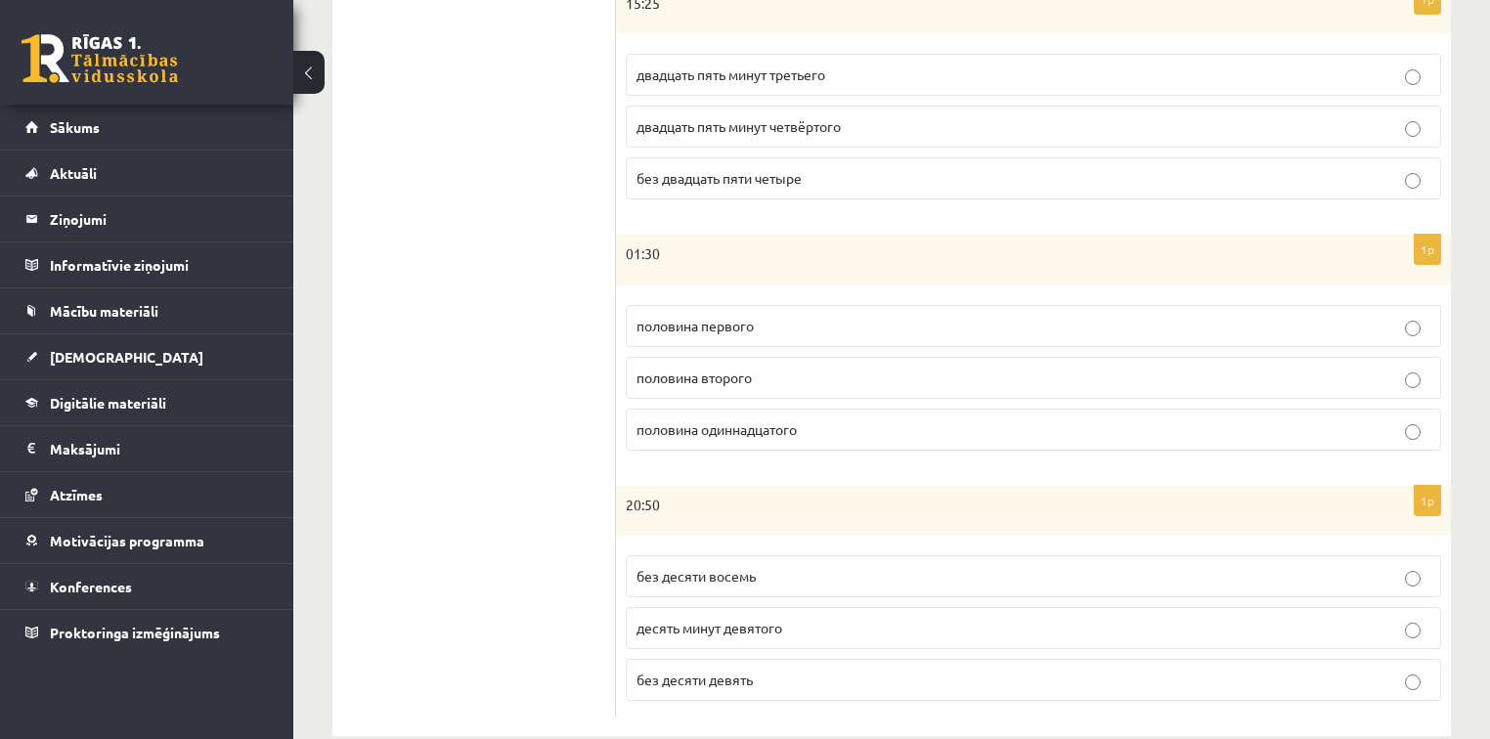
click at [809, 372] on p "половина второго" at bounding box center [1034, 378] width 794 height 21
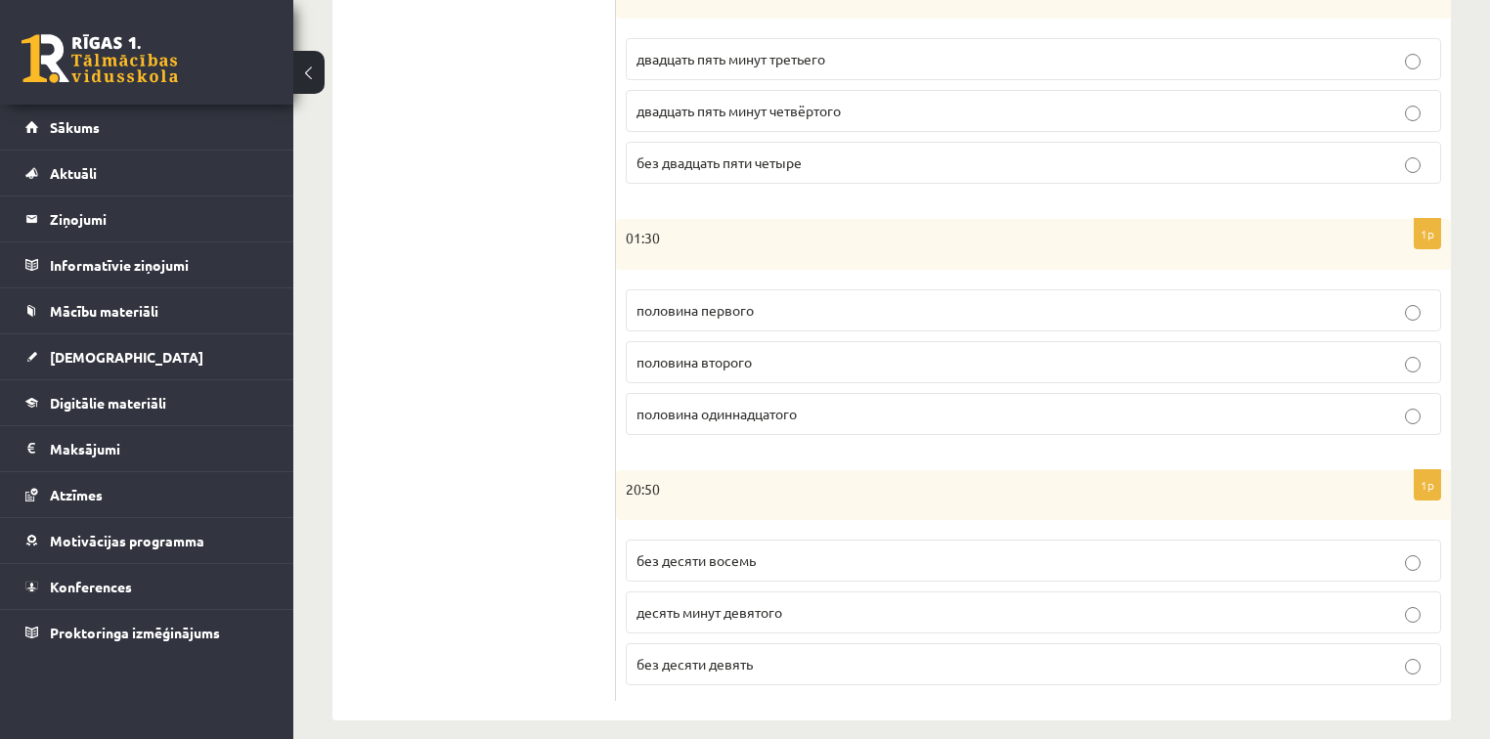
scroll to position [951, 0]
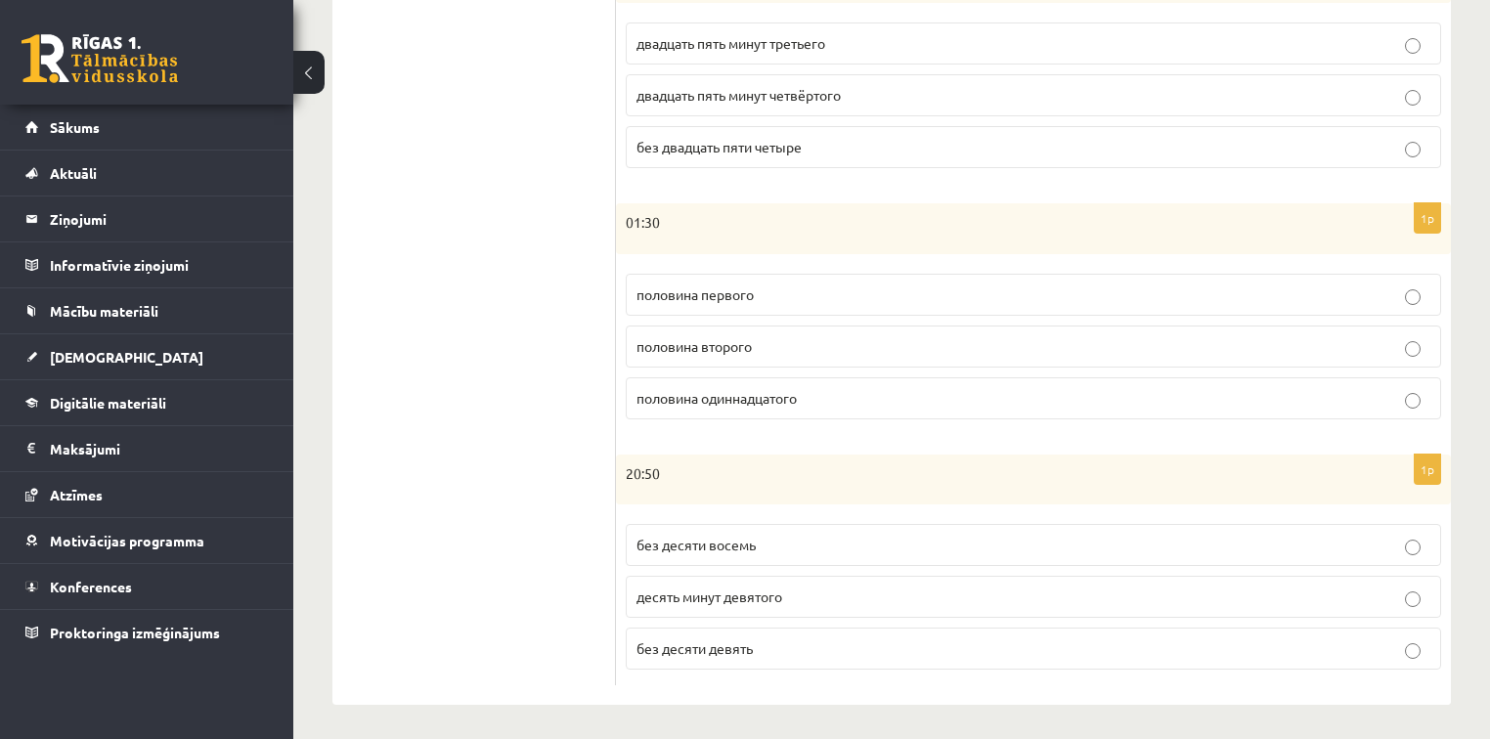
click at [778, 643] on p "без десяти девять" at bounding box center [1034, 649] width 794 height 21
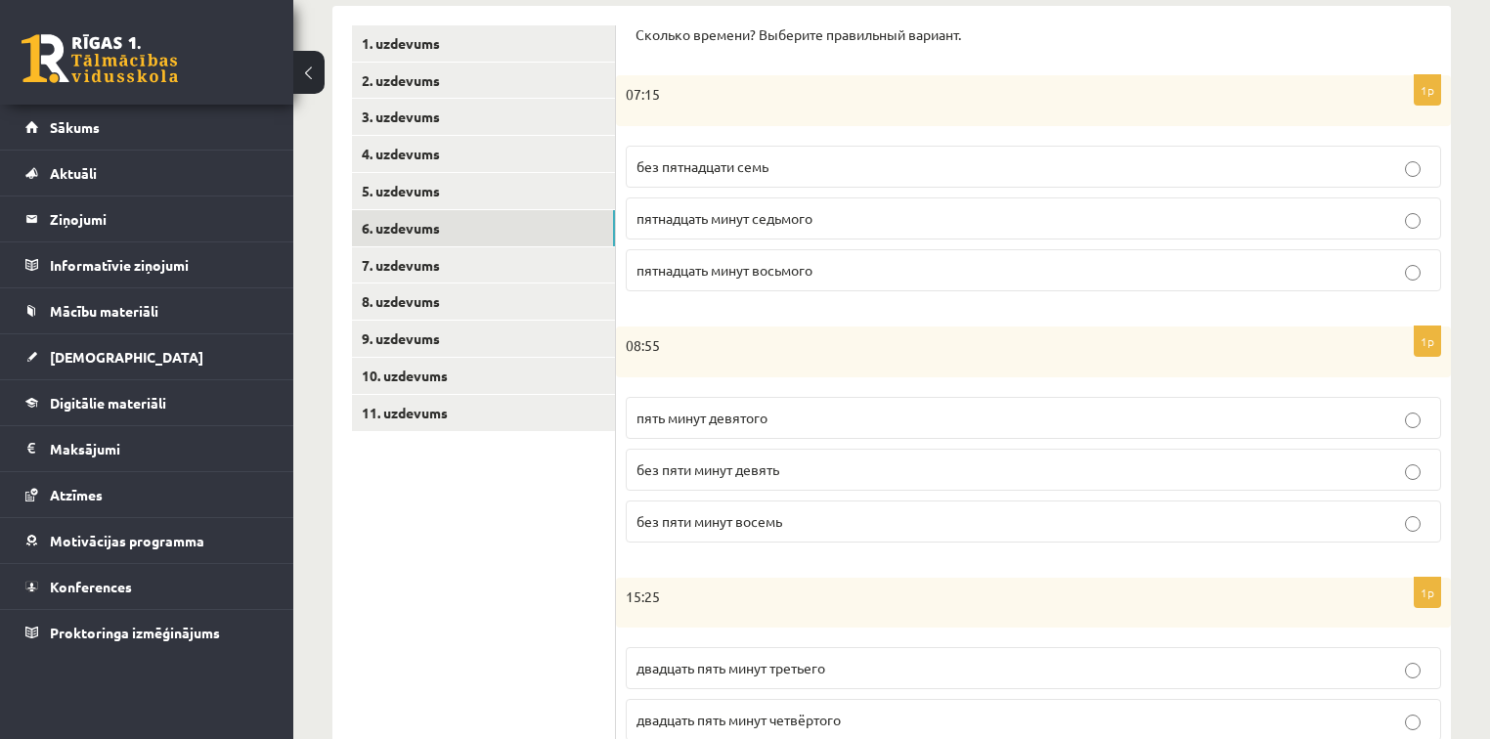
scroll to position [325, 0]
click at [417, 266] on link "7. uzdevums" at bounding box center [483, 266] width 263 height 36
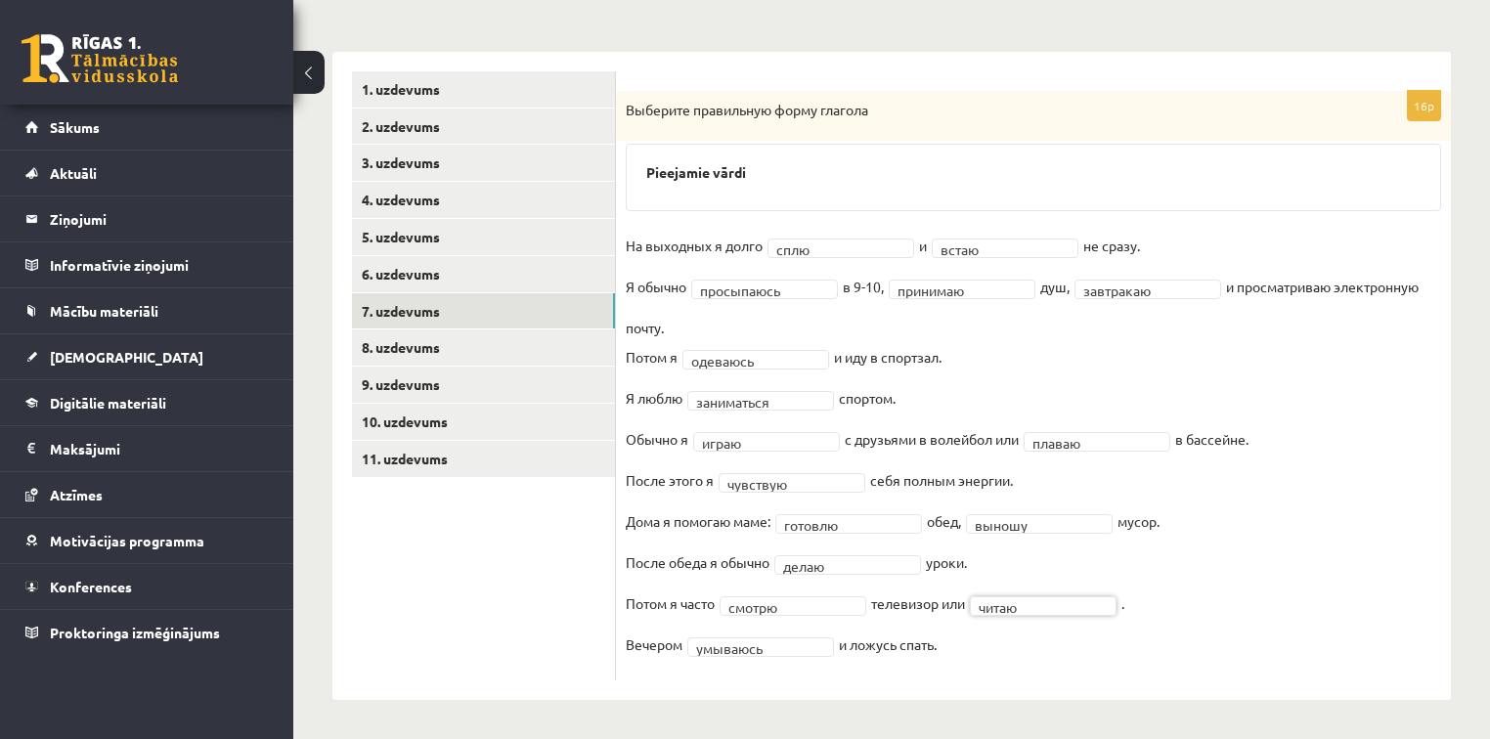
scroll to position [280, 0]
click at [421, 347] on link "8. uzdevums" at bounding box center [483, 348] width 263 height 36
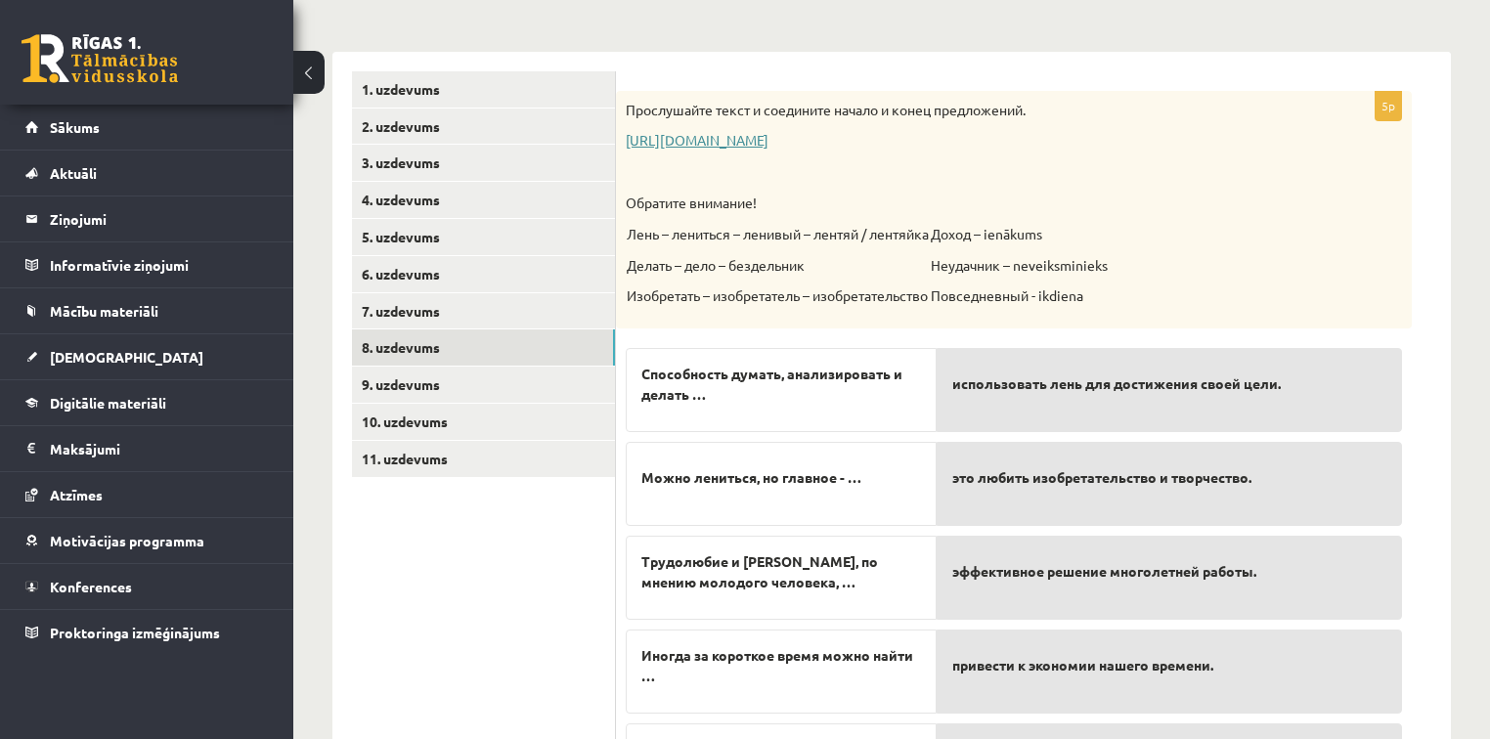
click at [769, 137] on link "https://www.zvaigzne.lv/upload/audio/100Urokov/2/49%202.mp3" at bounding box center [697, 140] width 143 height 18
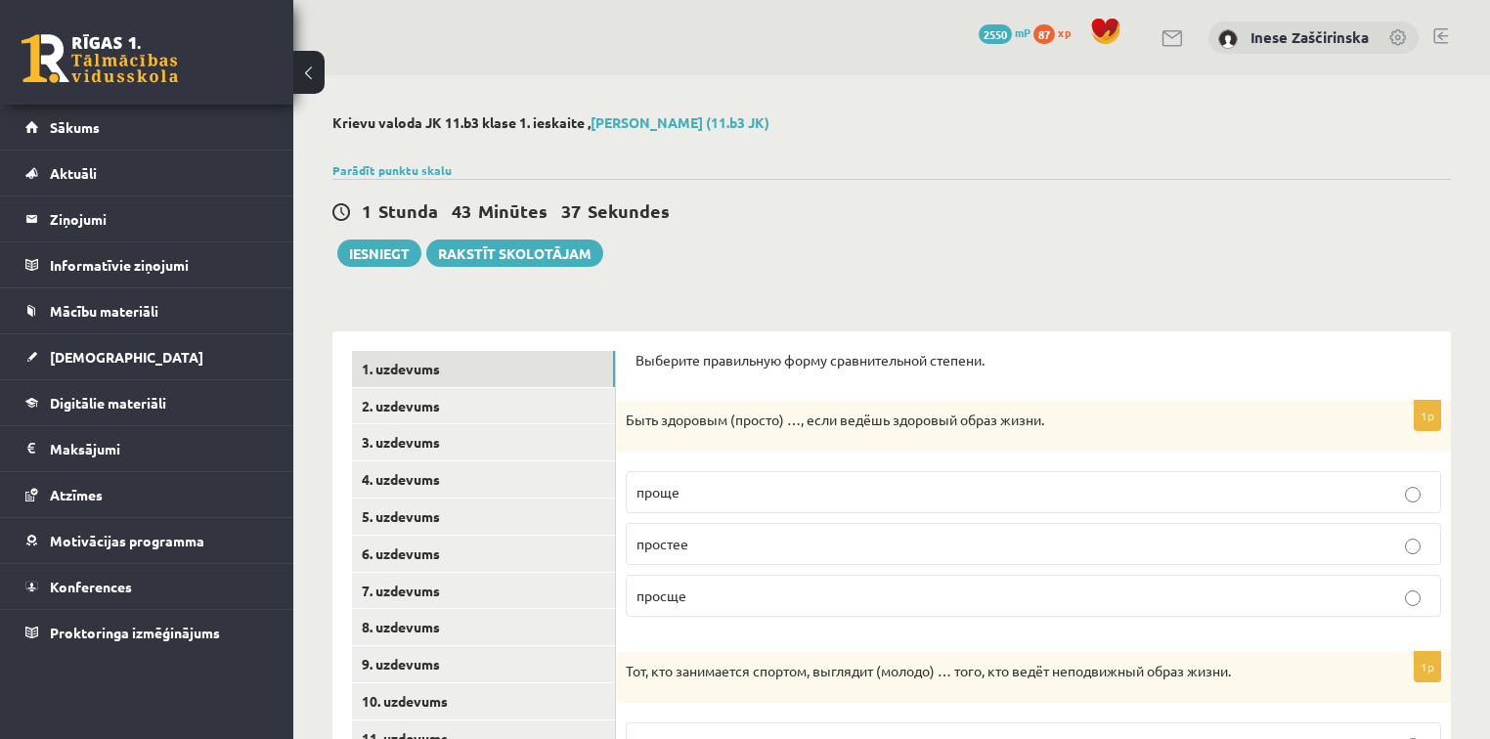
scroll to position [280, 0]
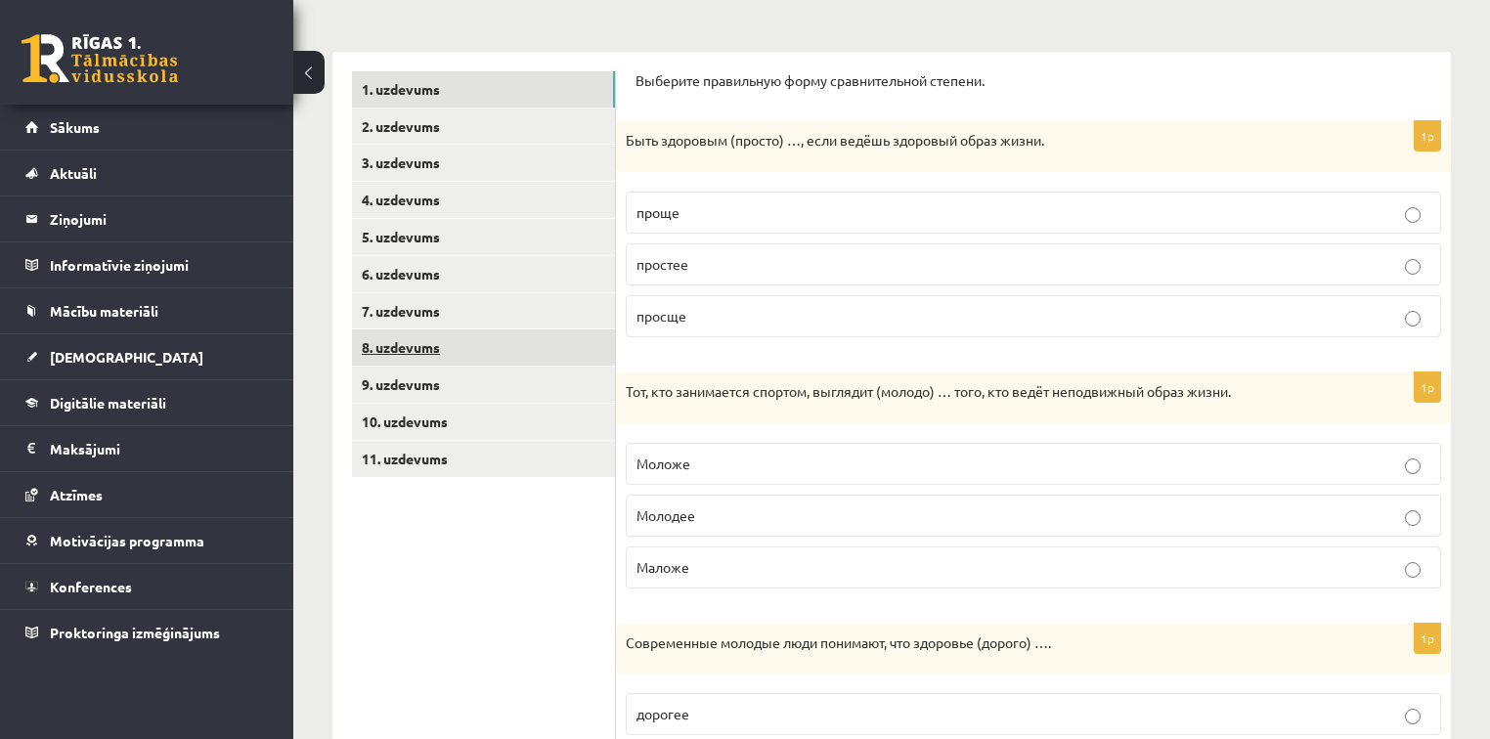
click at [449, 345] on link "8. uzdevums" at bounding box center [483, 348] width 263 height 36
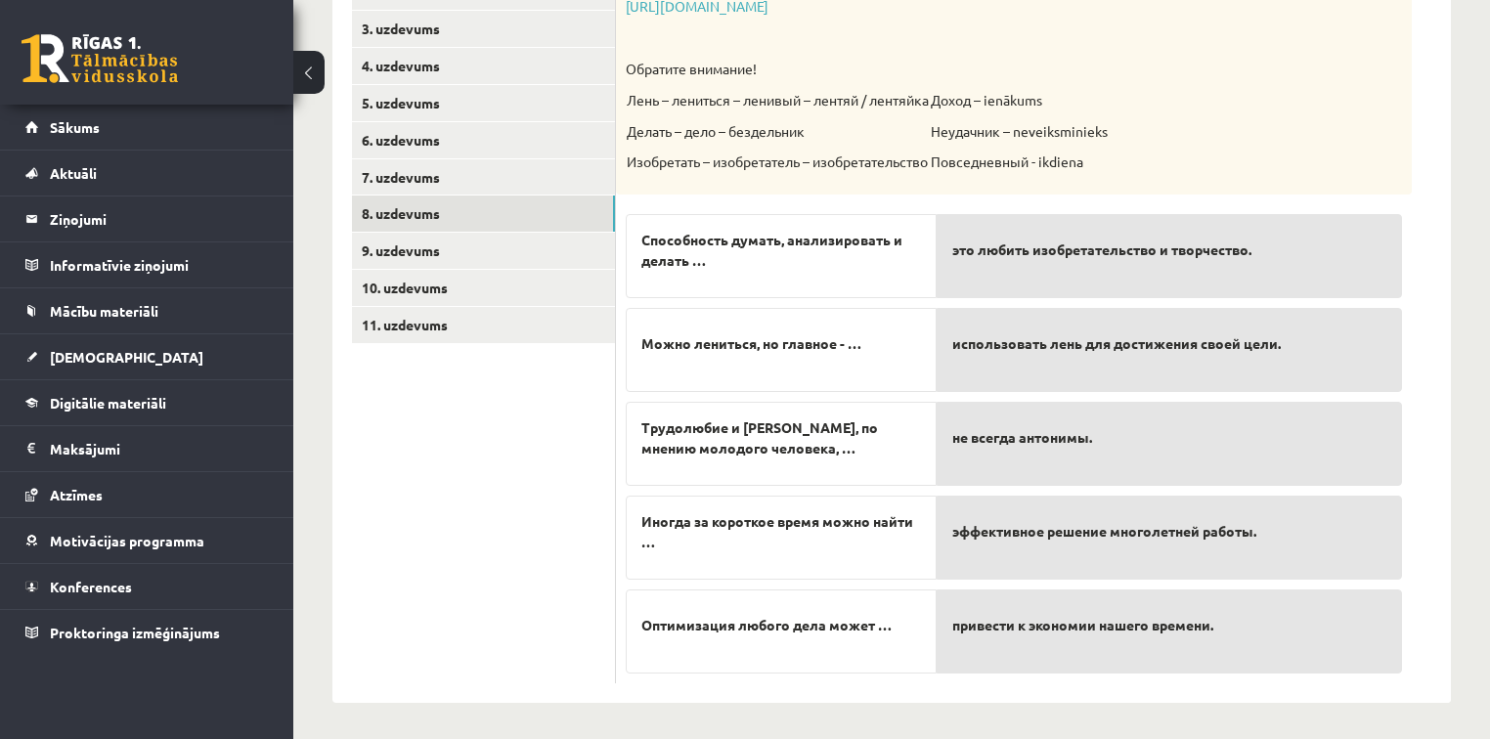
scroll to position [415, 0]
click at [423, 247] on link "9. uzdevums" at bounding box center [483, 250] width 263 height 36
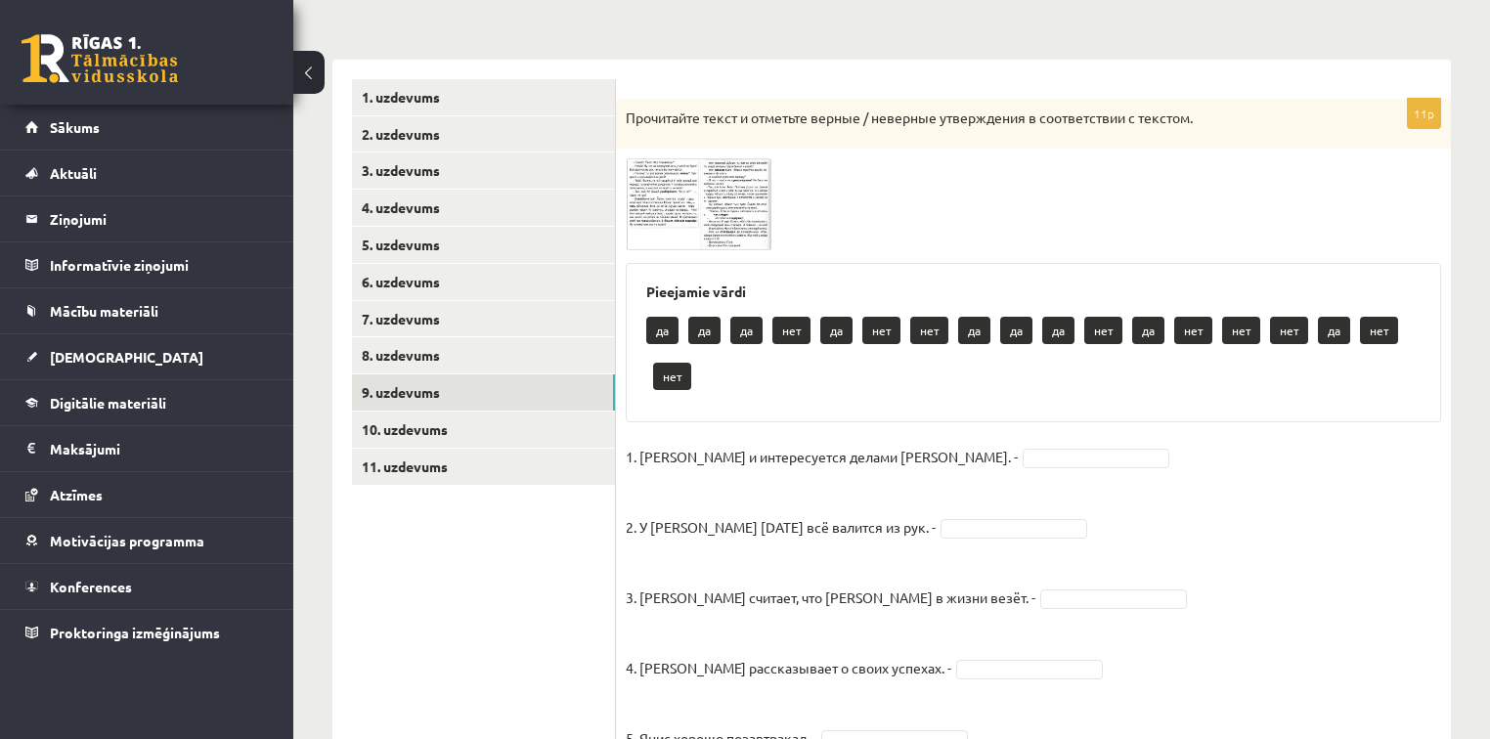
scroll to position [258, 0]
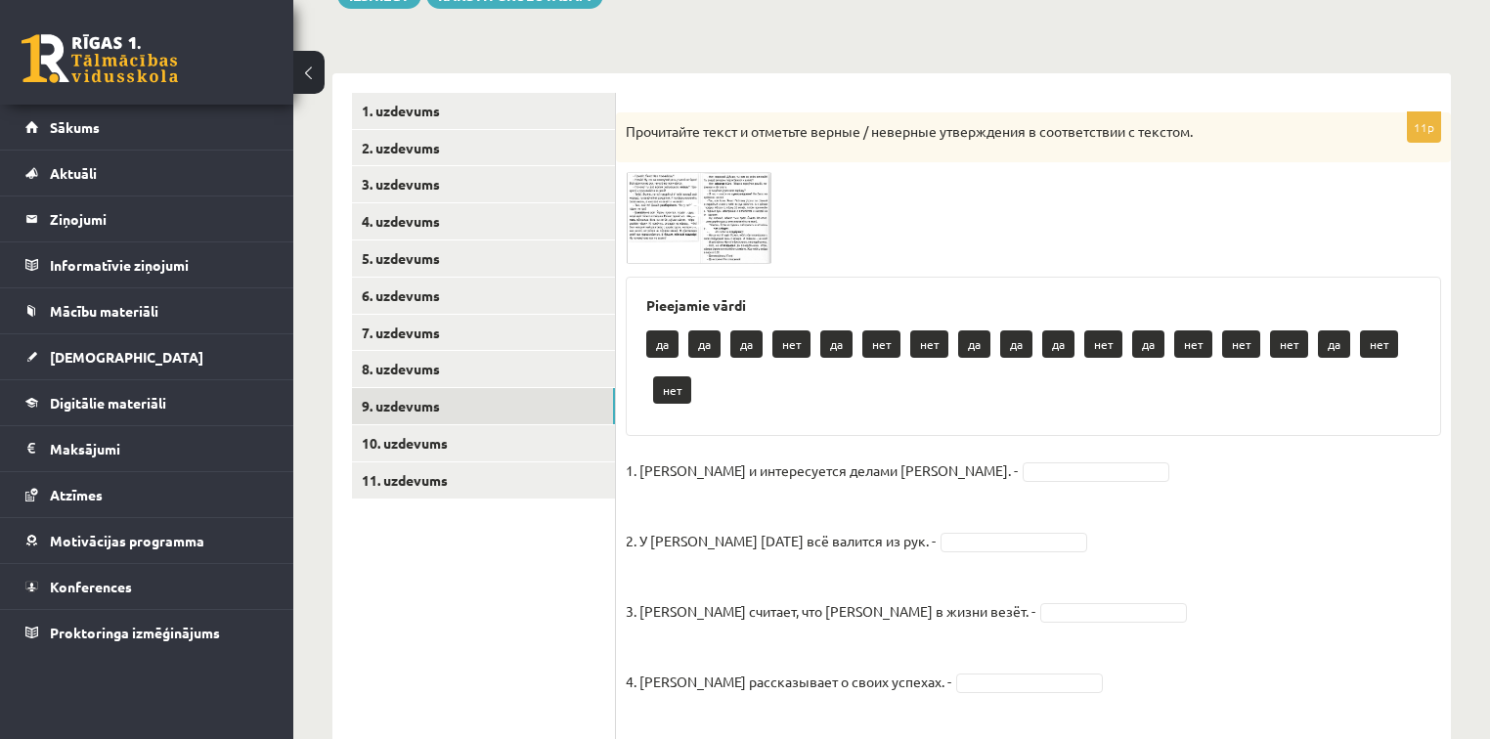
click at [687, 208] on span at bounding box center [700, 218] width 31 height 31
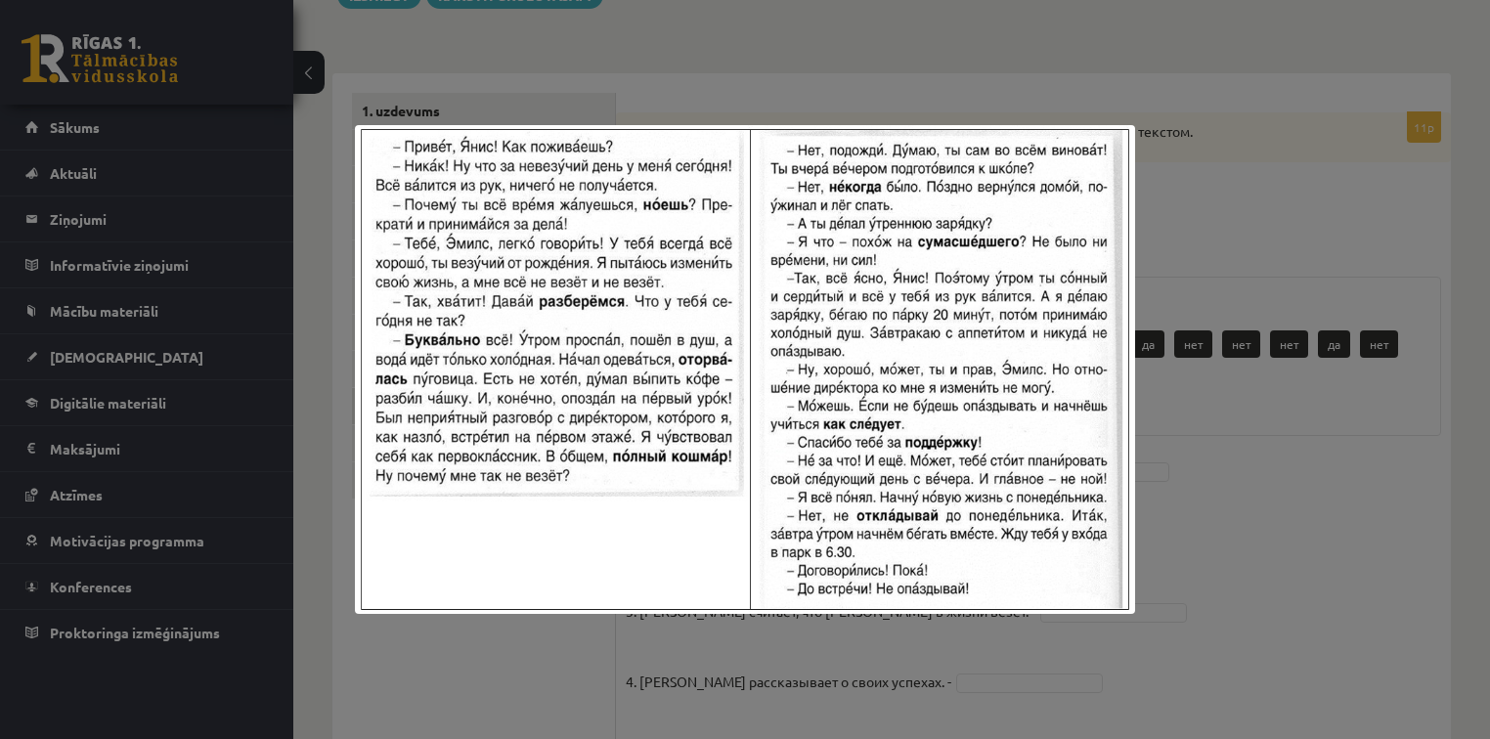
click at [1310, 487] on div at bounding box center [745, 369] width 1490 height 739
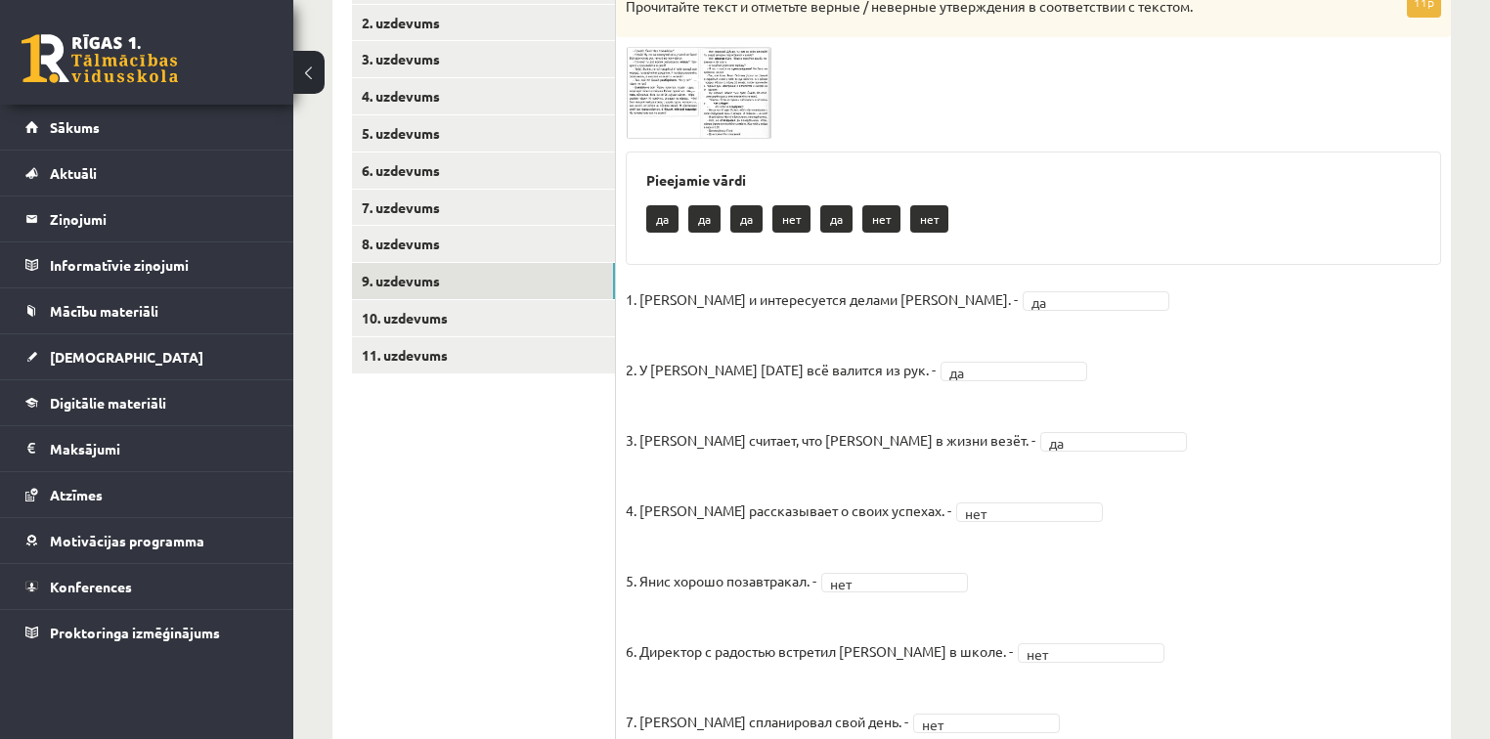
scroll to position [379, 0]
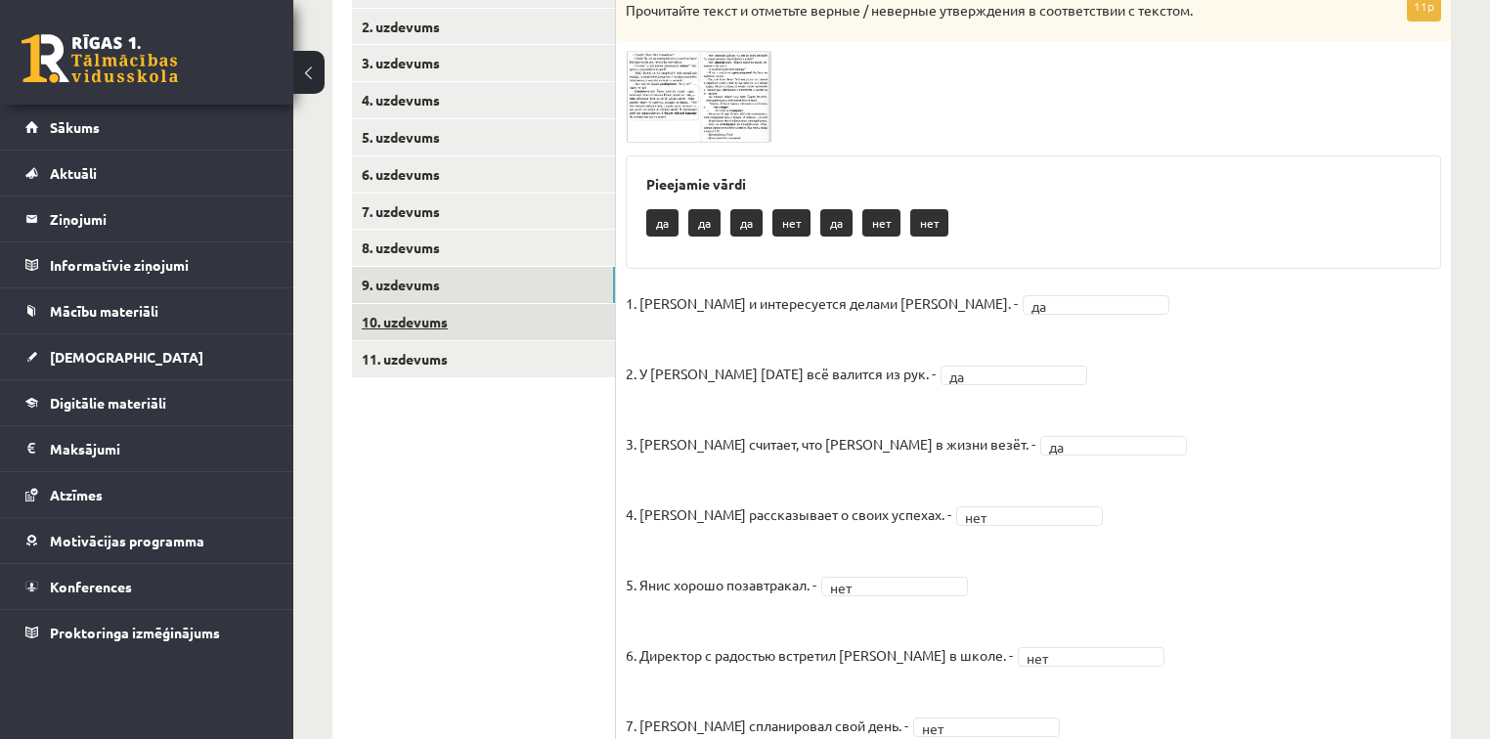
click at [442, 314] on link "10. uzdevums" at bounding box center [483, 322] width 263 height 36
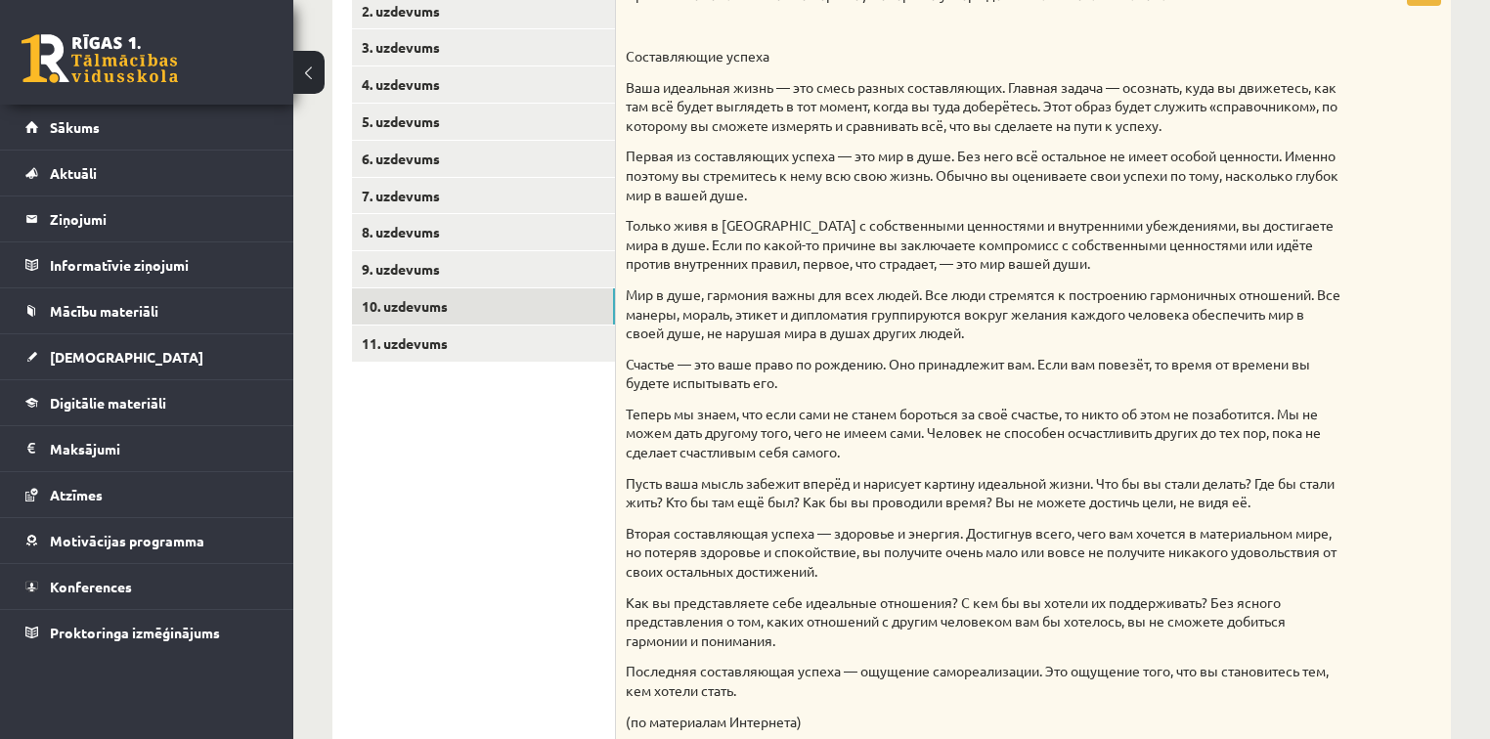
scroll to position [387, 0]
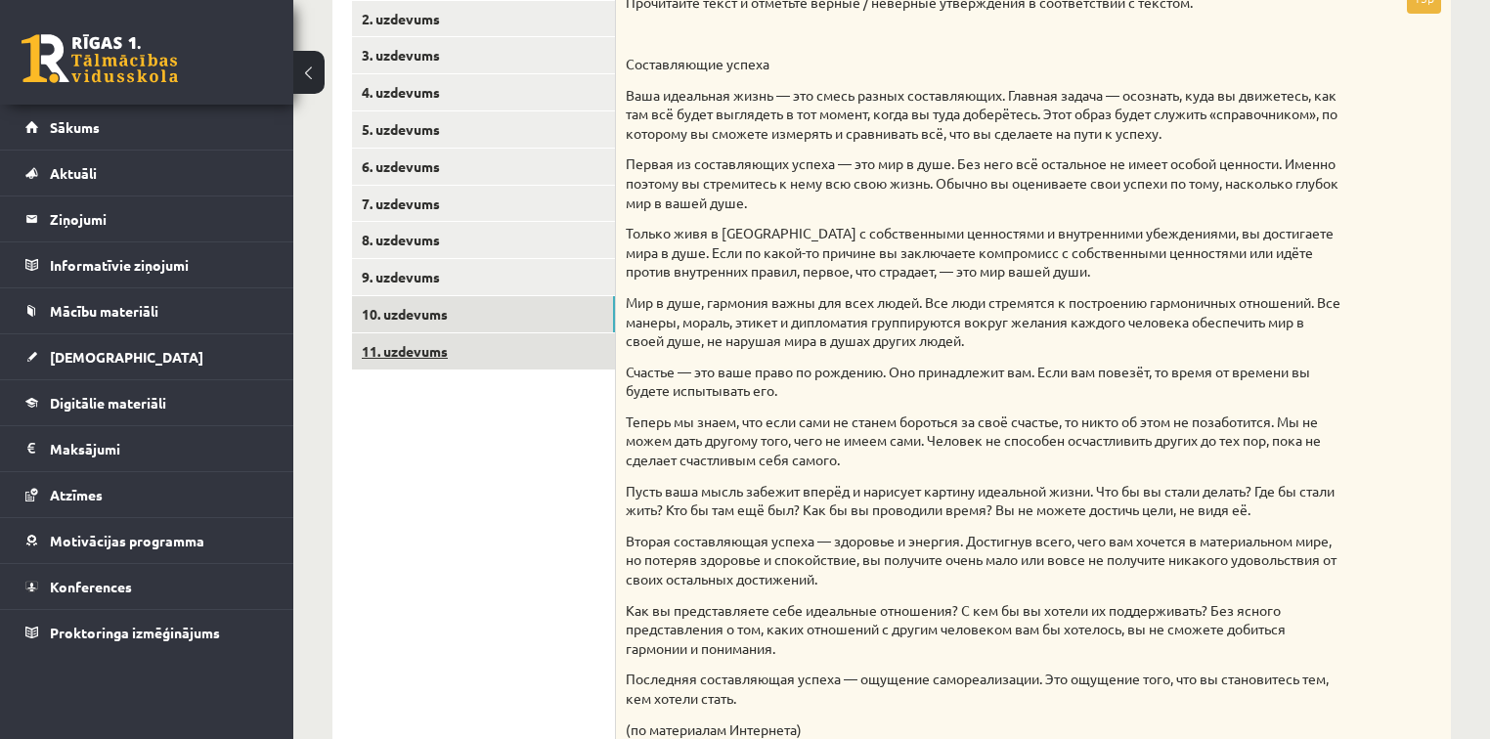
click at [452, 350] on link "11. uzdevums" at bounding box center [483, 351] width 263 height 36
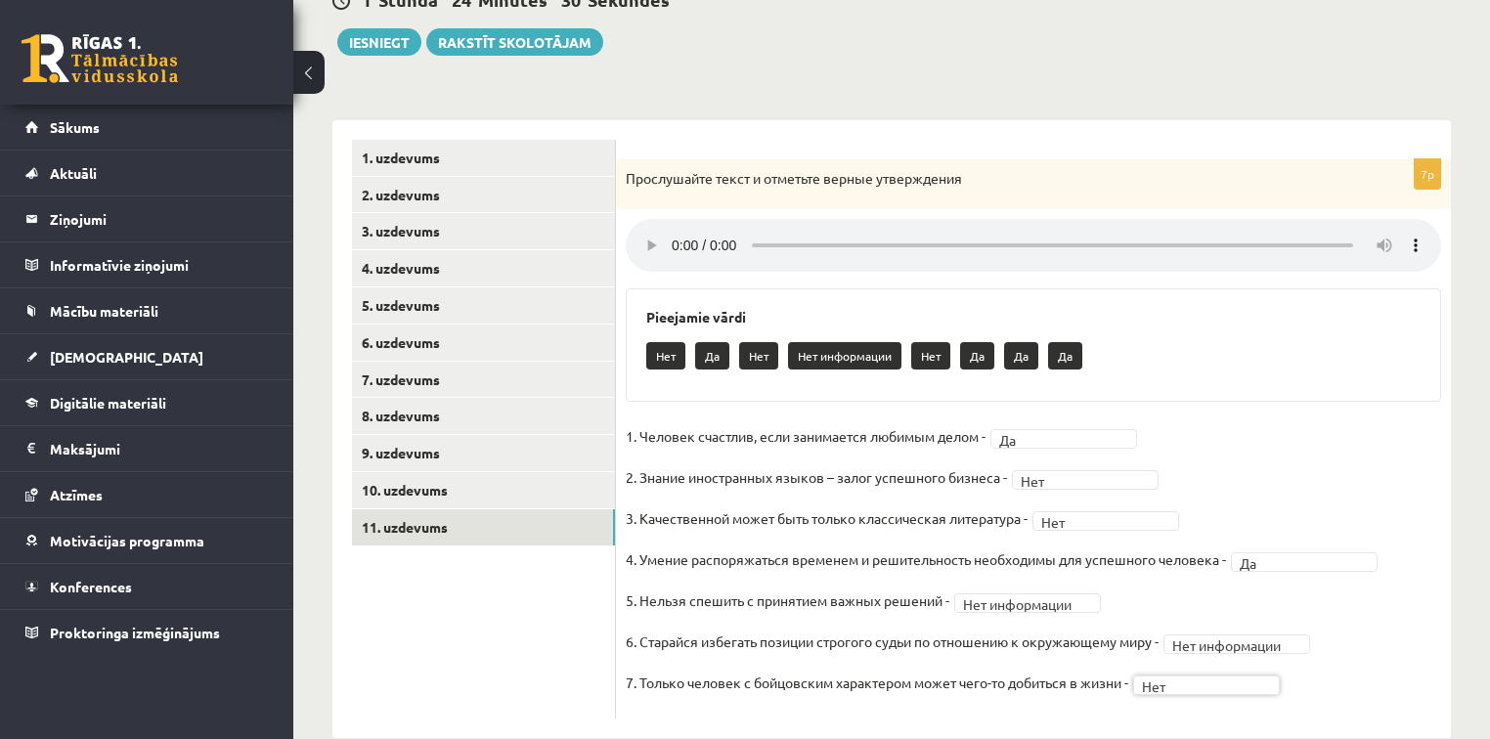
scroll to position [235, 0]
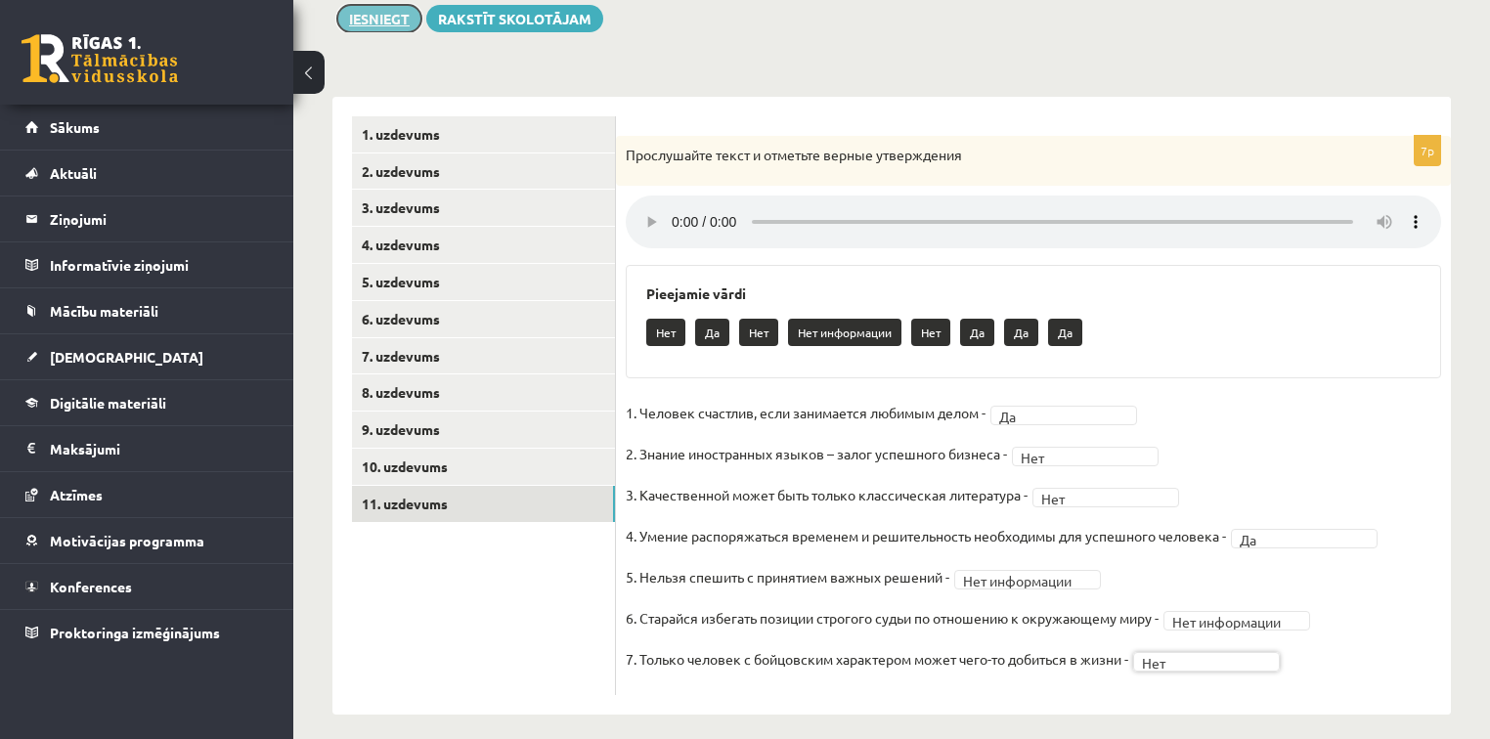
click at [387, 19] on button "Iesniegt" at bounding box center [379, 18] width 84 height 27
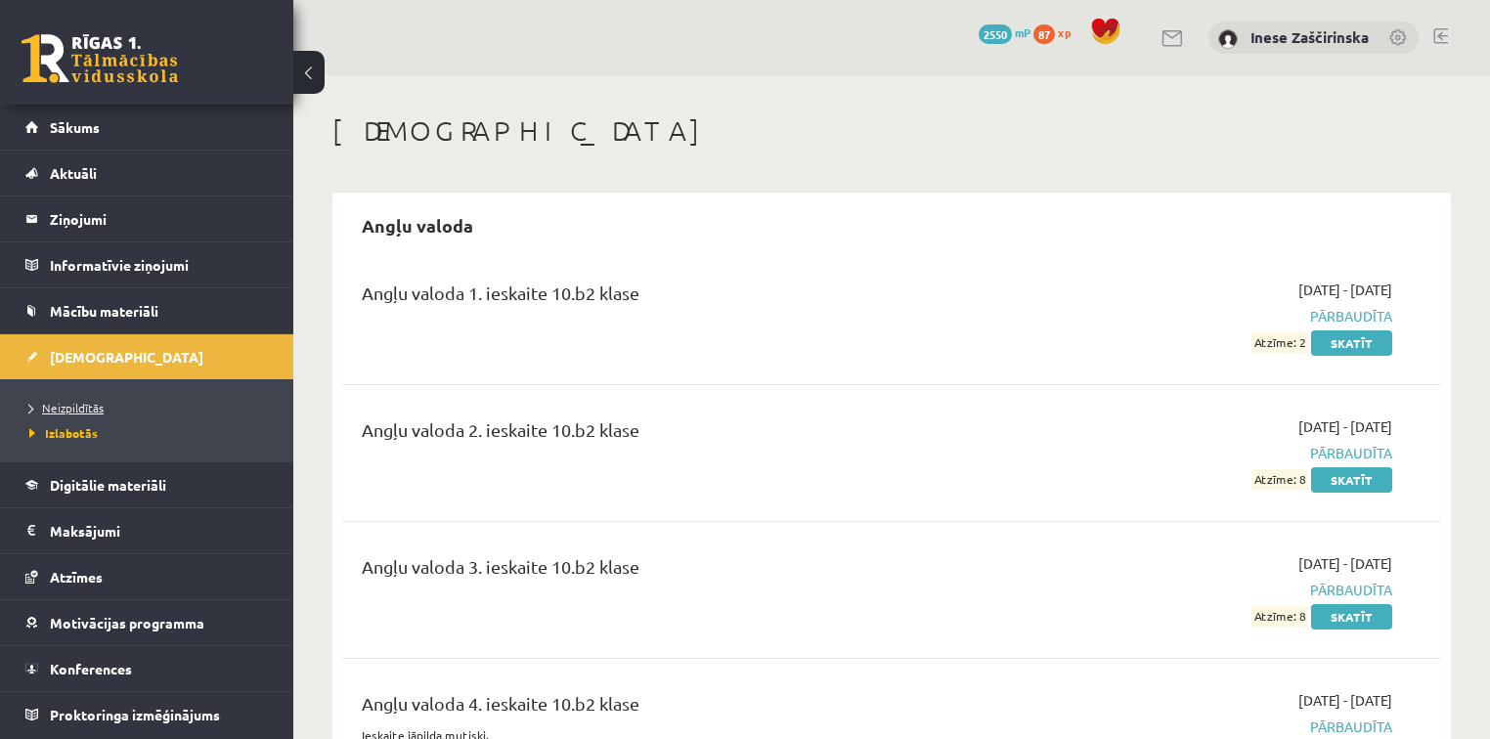
click at [70, 415] on link "Neizpildītās" at bounding box center [151, 408] width 244 height 18
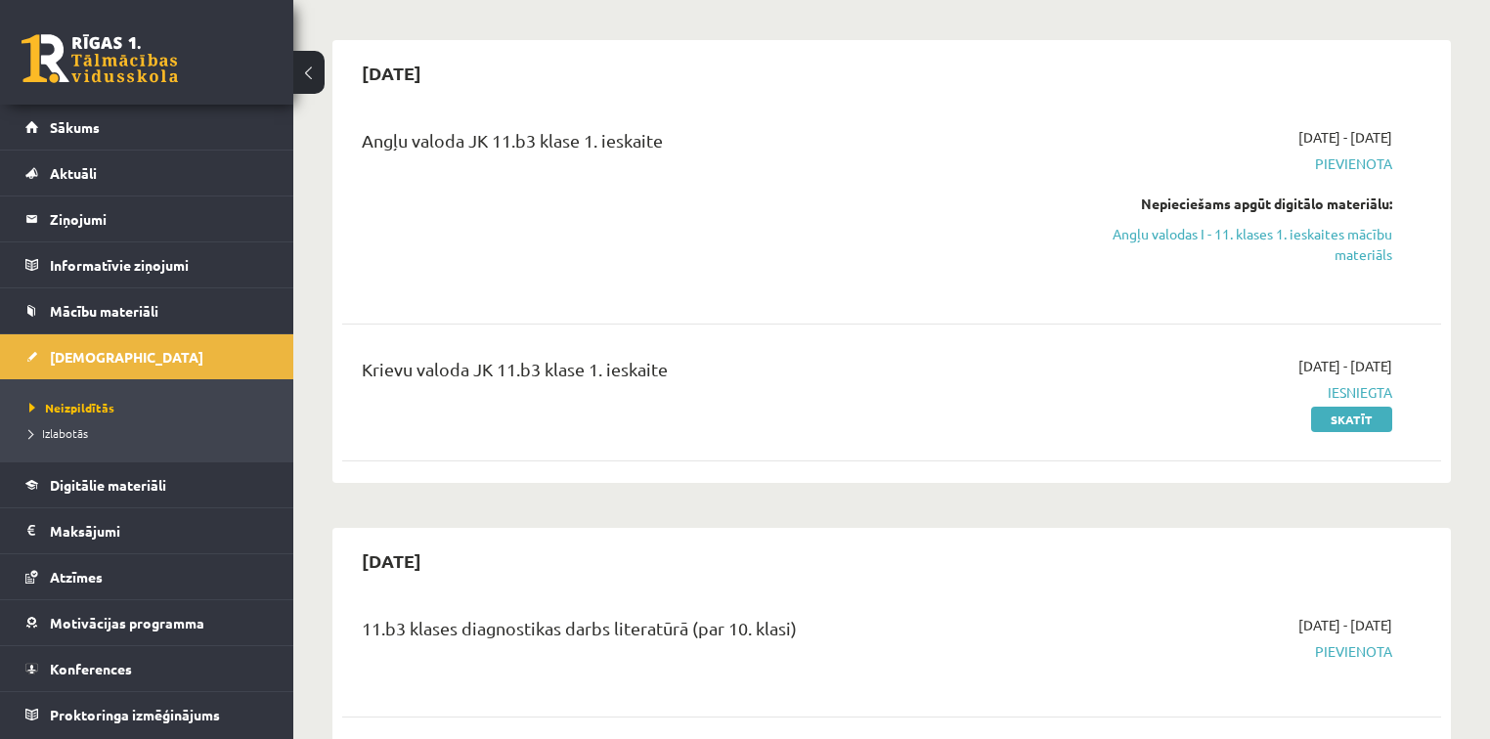
scroll to position [156, 0]
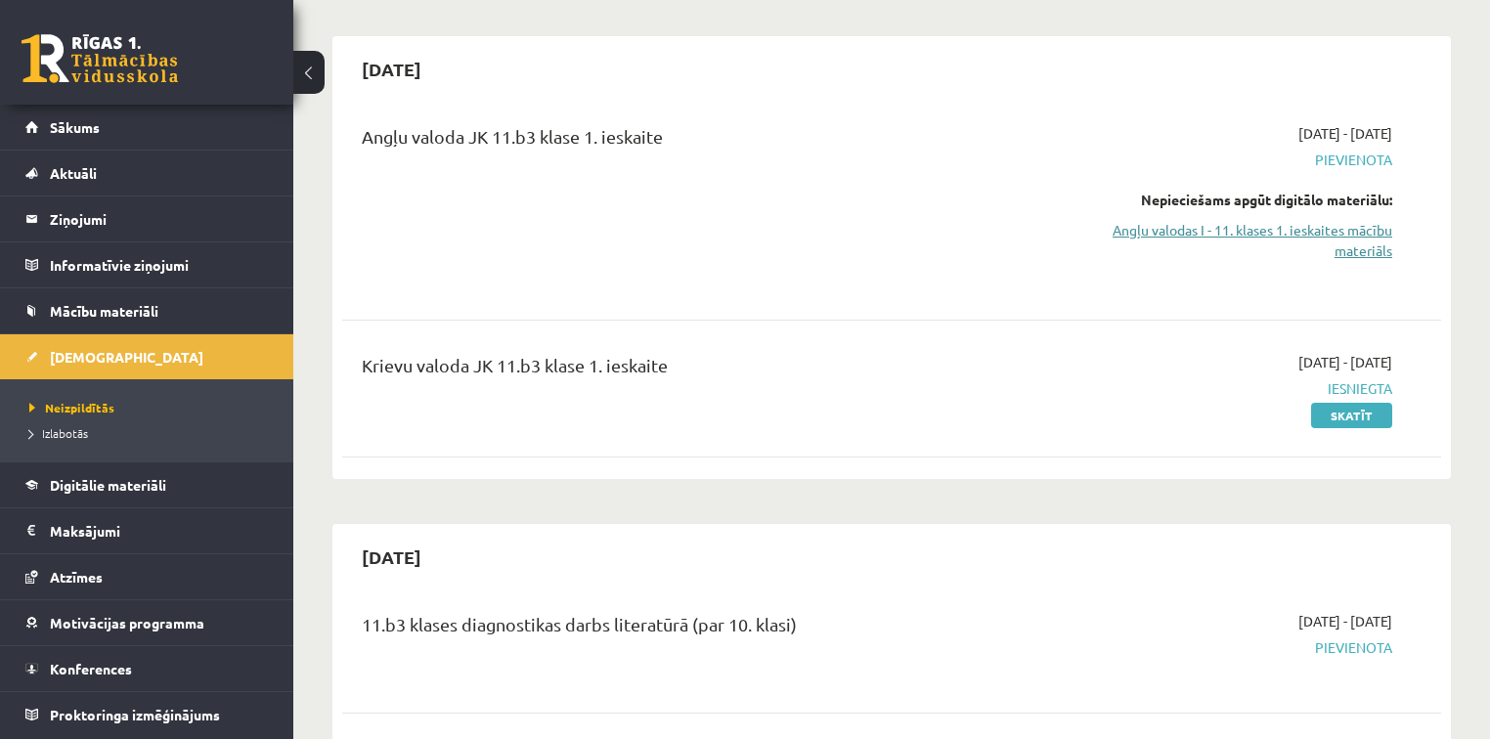
click at [1307, 231] on link "Angļu valodas I - 11. klases 1. ieskaites mācību materiāls" at bounding box center [1231, 240] width 324 height 41
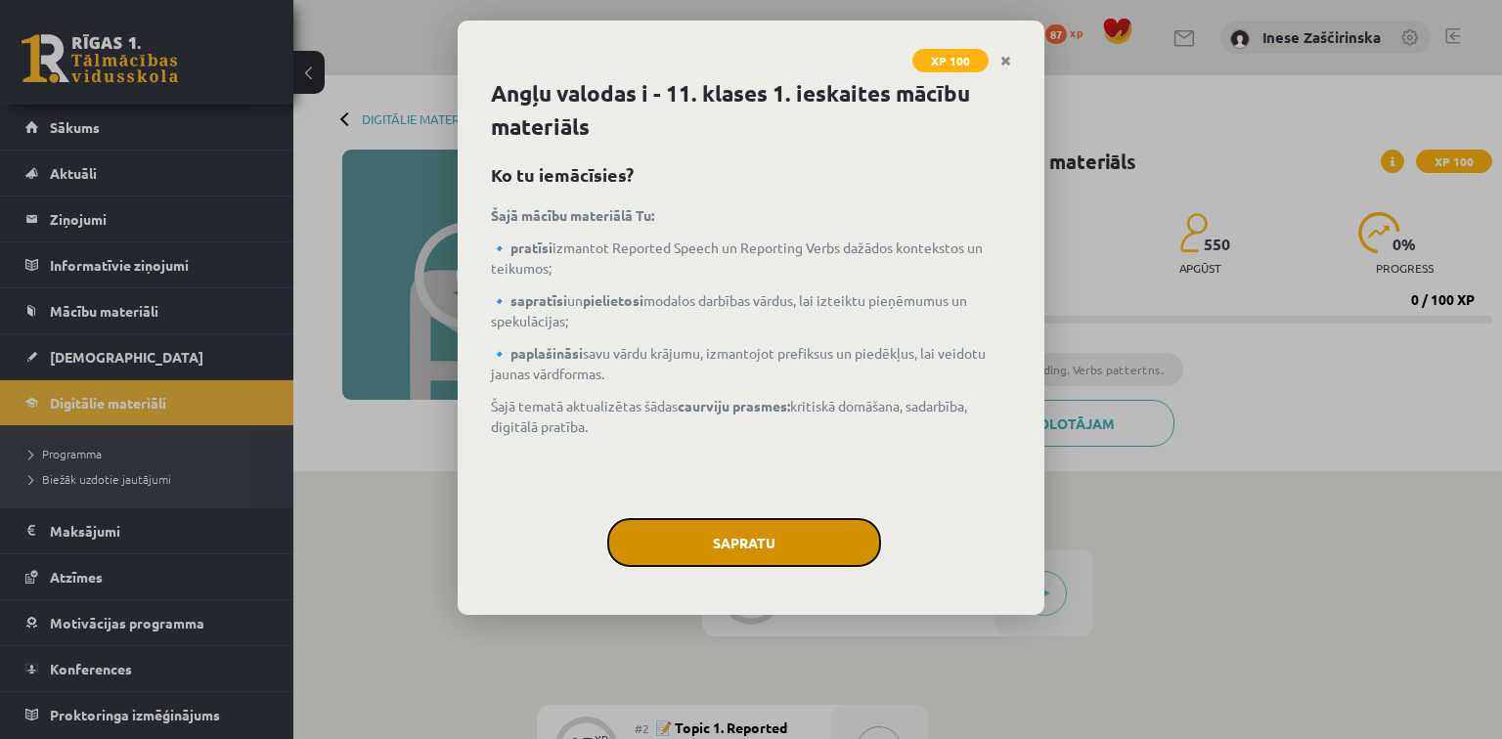
click at [755, 527] on button "Sapratu" at bounding box center [744, 542] width 274 height 49
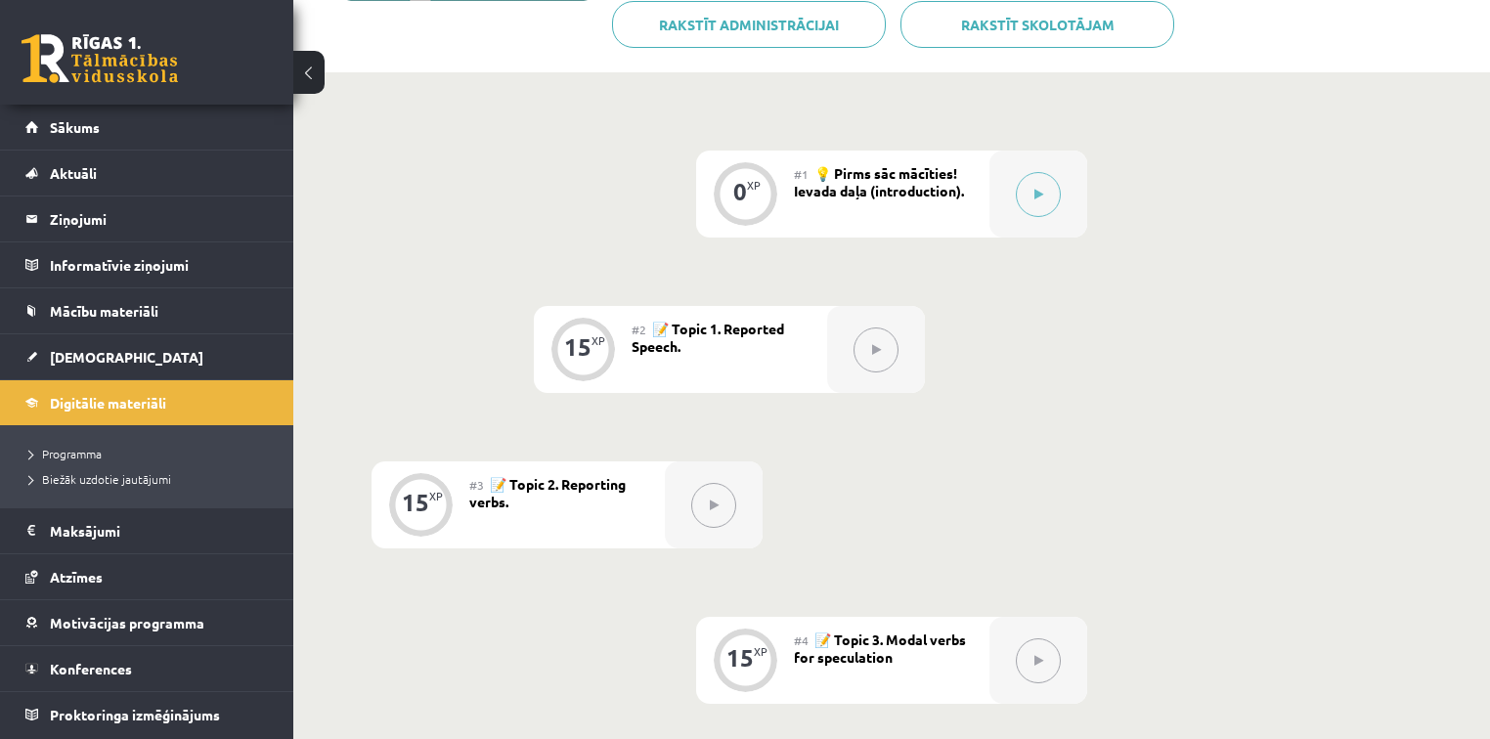
scroll to position [387, 0]
